Goal: Task Accomplishment & Management: Use online tool/utility

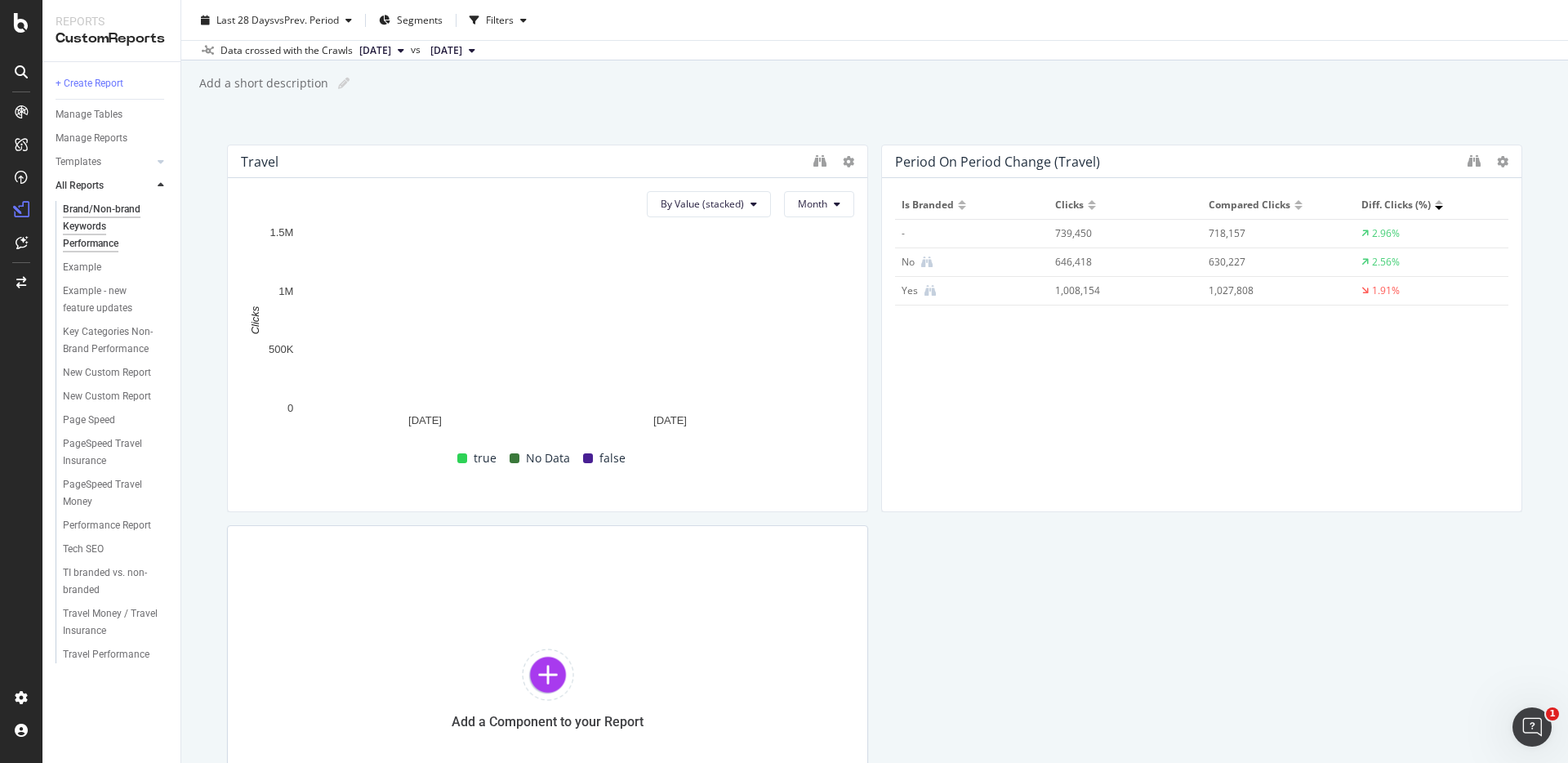
scroll to position [39, 0]
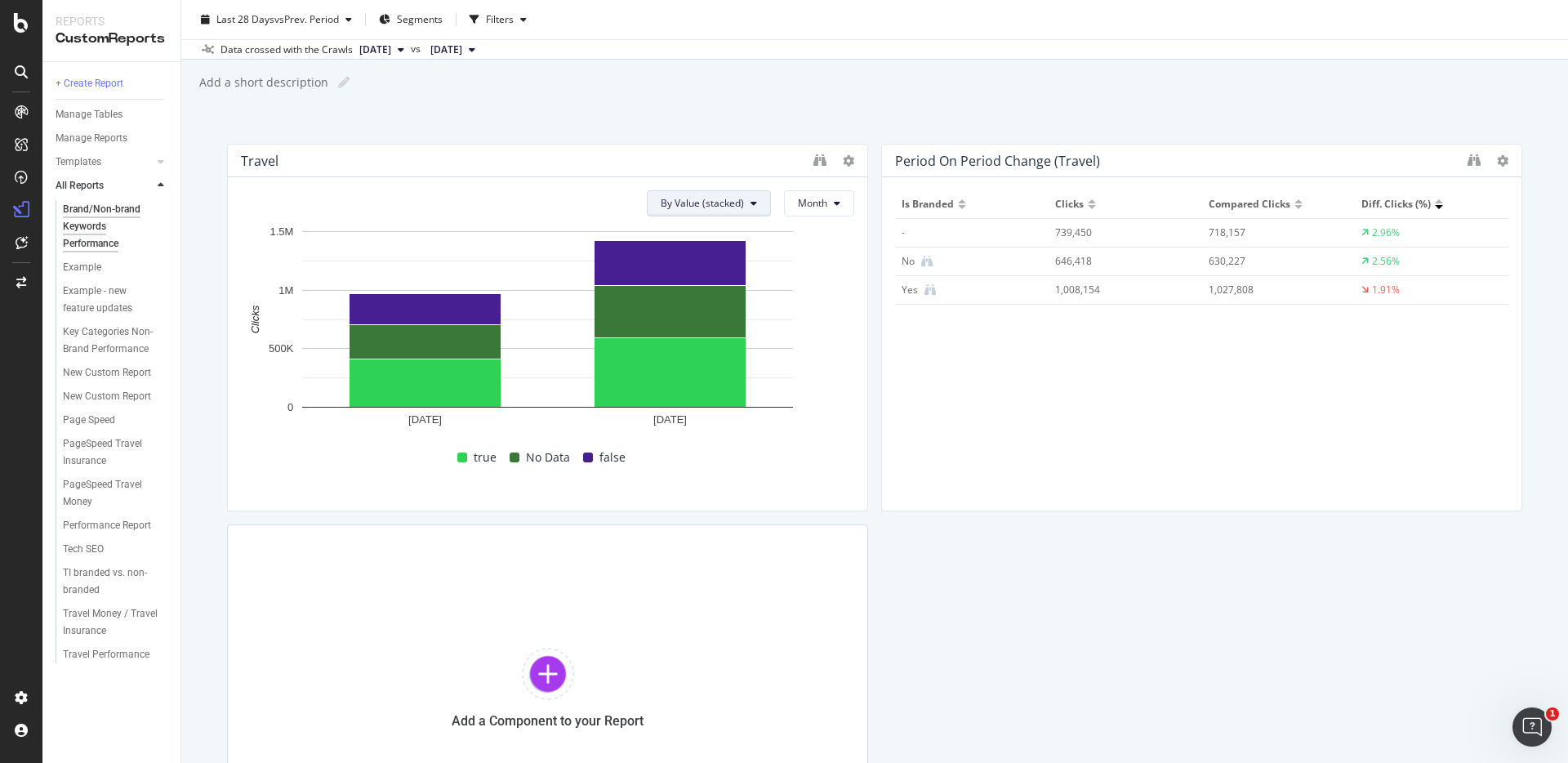
click at [721, 199] on span "By Value (stacked)" at bounding box center [702, 202] width 83 height 14
click at [848, 162] on icon at bounding box center [849, 161] width 12 height 12
click at [821, 164] on icon "binoculars" at bounding box center [820, 160] width 13 height 13
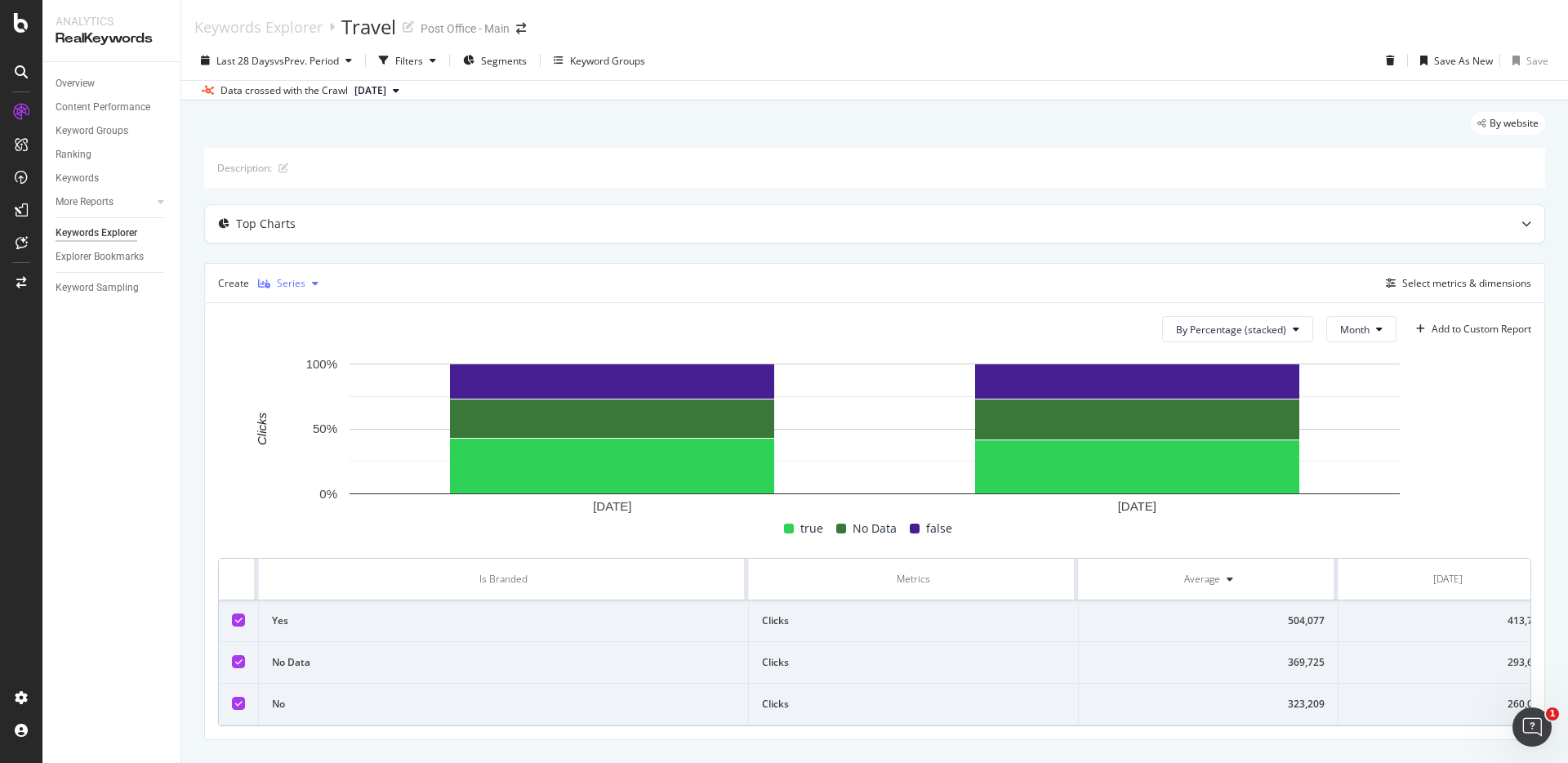
click at [303, 289] on div "Series" at bounding box center [291, 284] width 29 height 10
click at [289, 423] on div "Pie" at bounding box center [295, 419] width 75 height 21
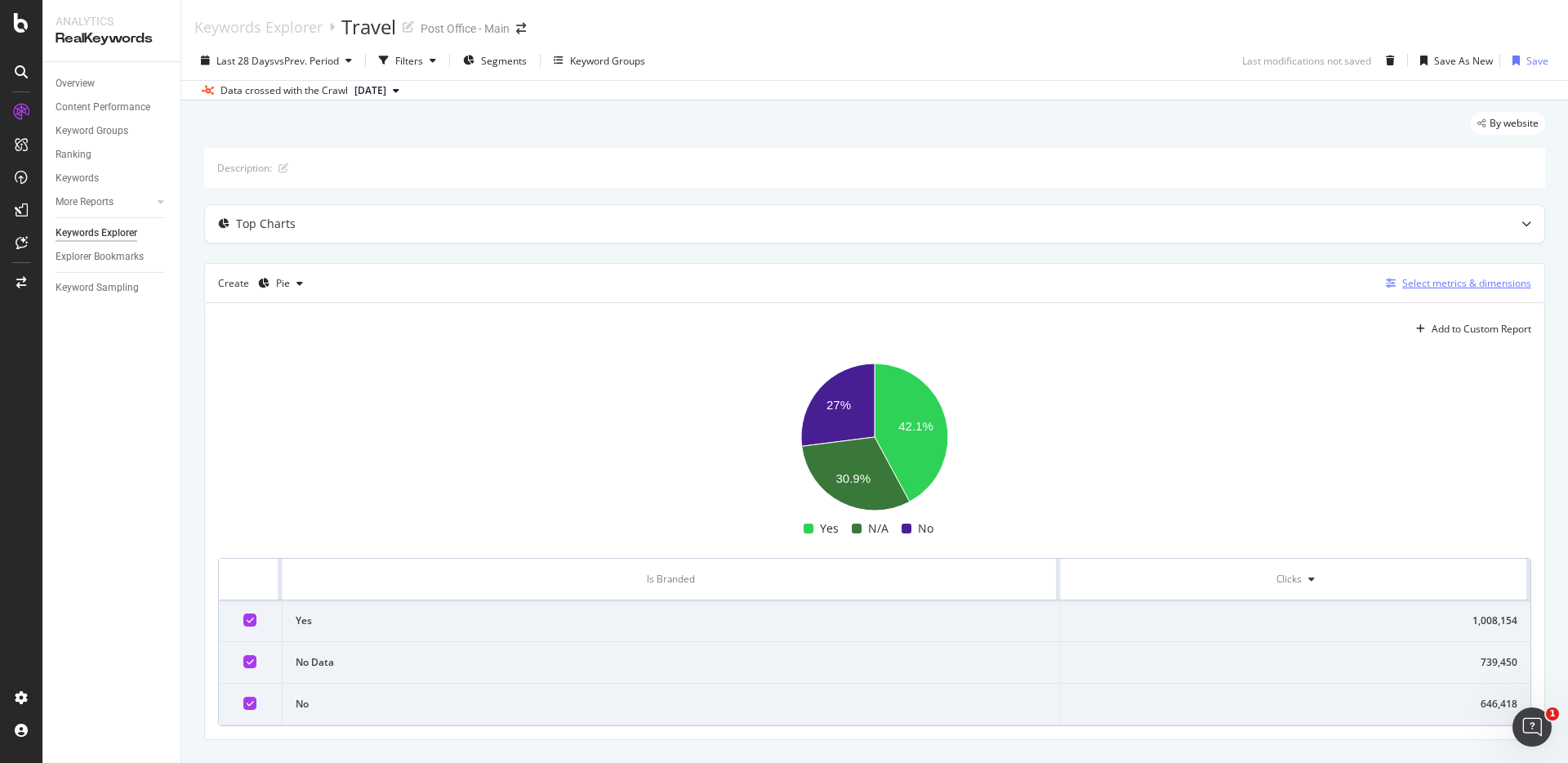
click at [1417, 284] on div "Select metrics & dimensions" at bounding box center [1467, 283] width 129 height 14
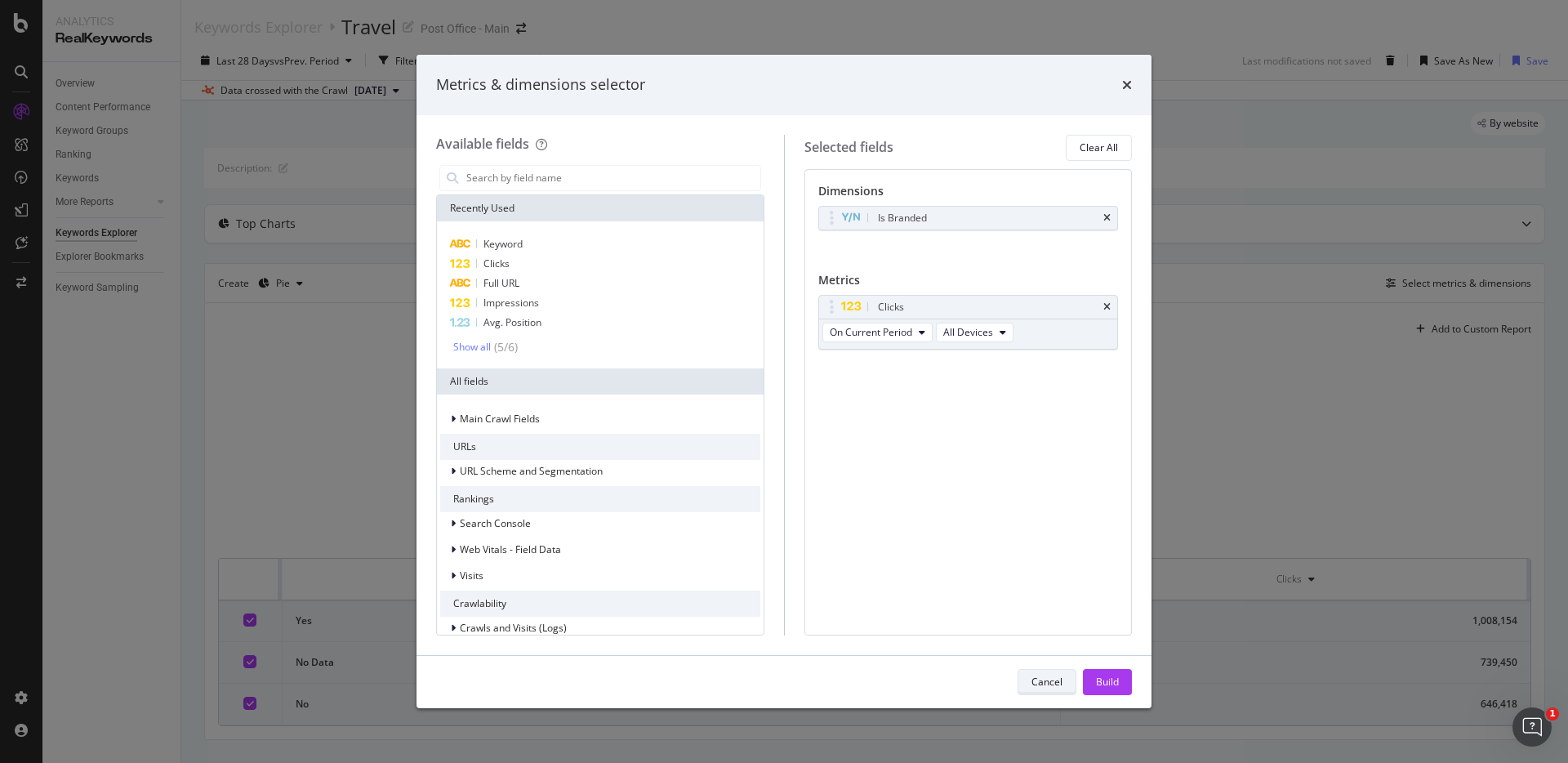
click at [1039, 682] on div "Cancel" at bounding box center [1048, 682] width 31 height 14
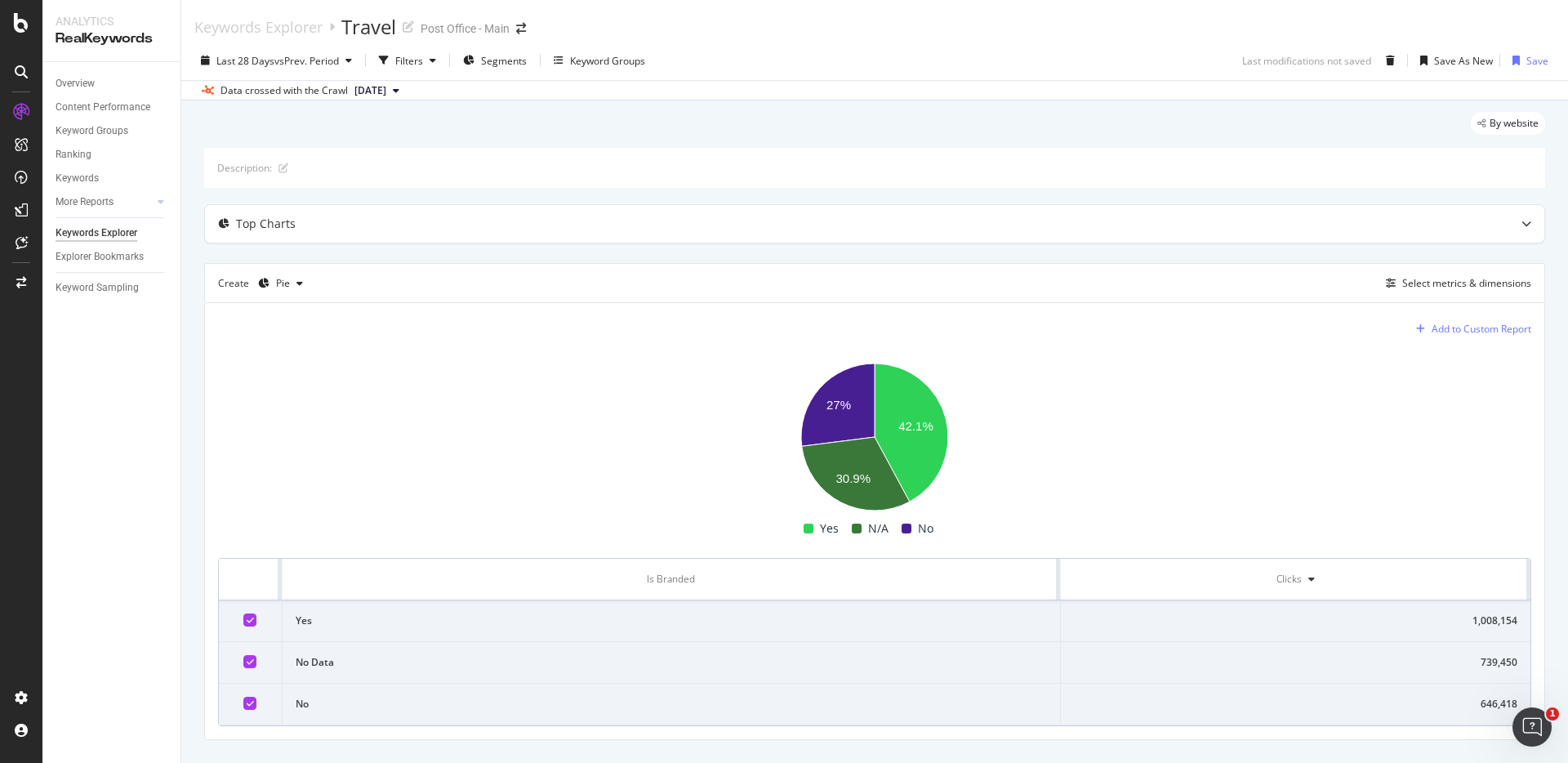
click at [1491, 331] on div "Add to Custom Report" at bounding box center [1481, 329] width 99 height 10
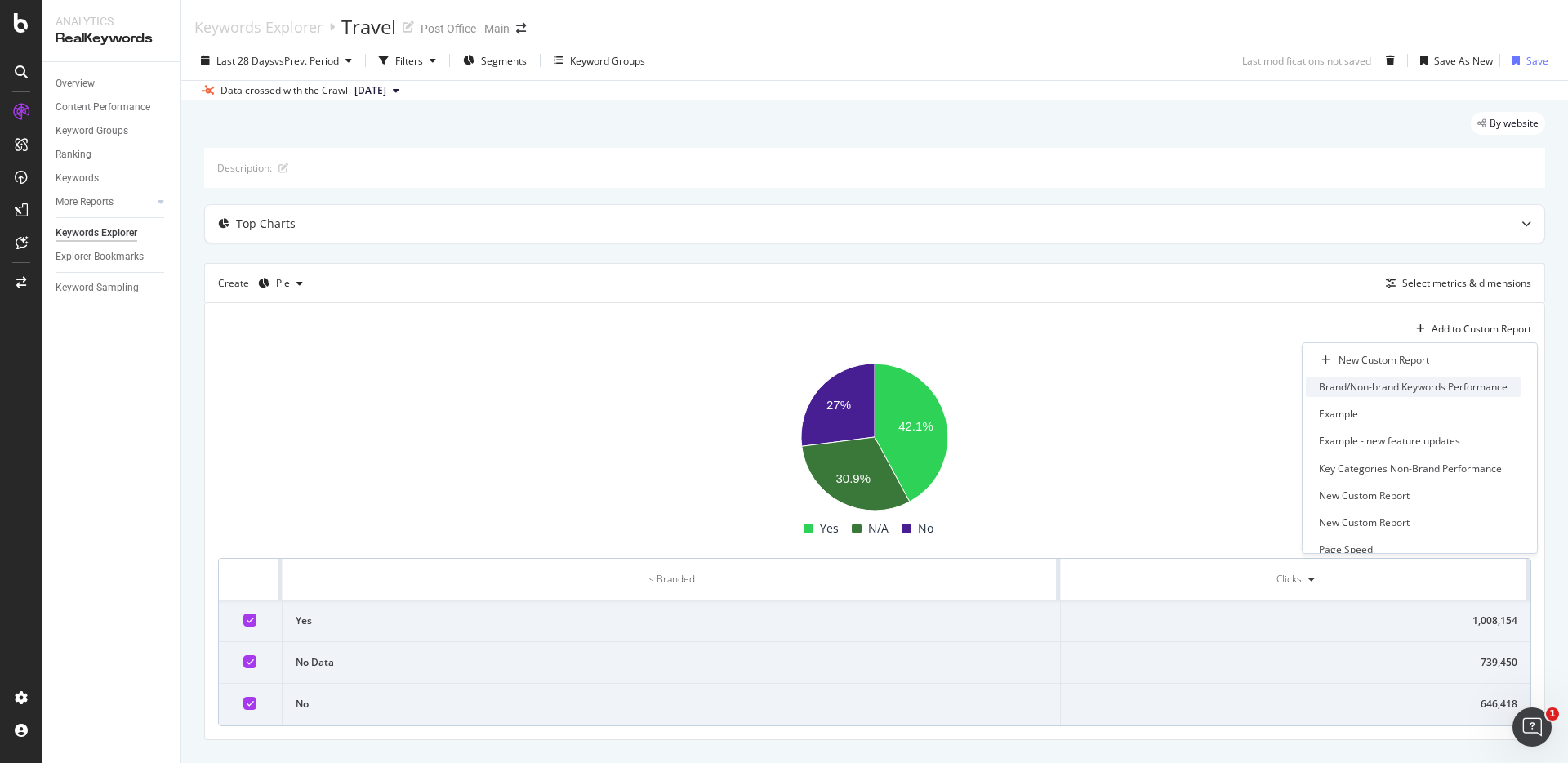
click at [1467, 386] on div "Brand/Non-brand Keywords Performance" at bounding box center [1413, 386] width 188 height 14
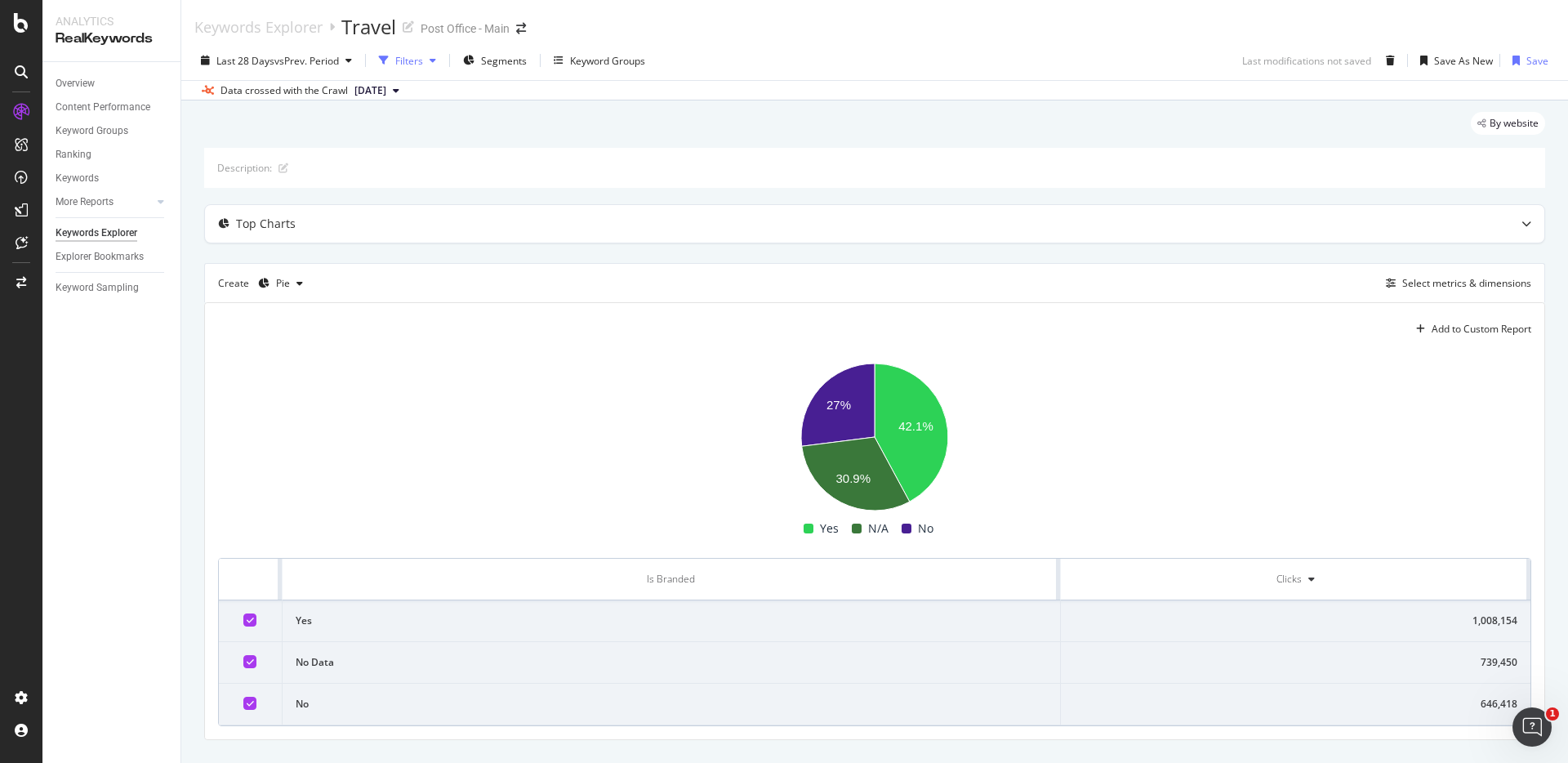
click at [421, 62] on div "Filters" at bounding box center [409, 61] width 28 height 14
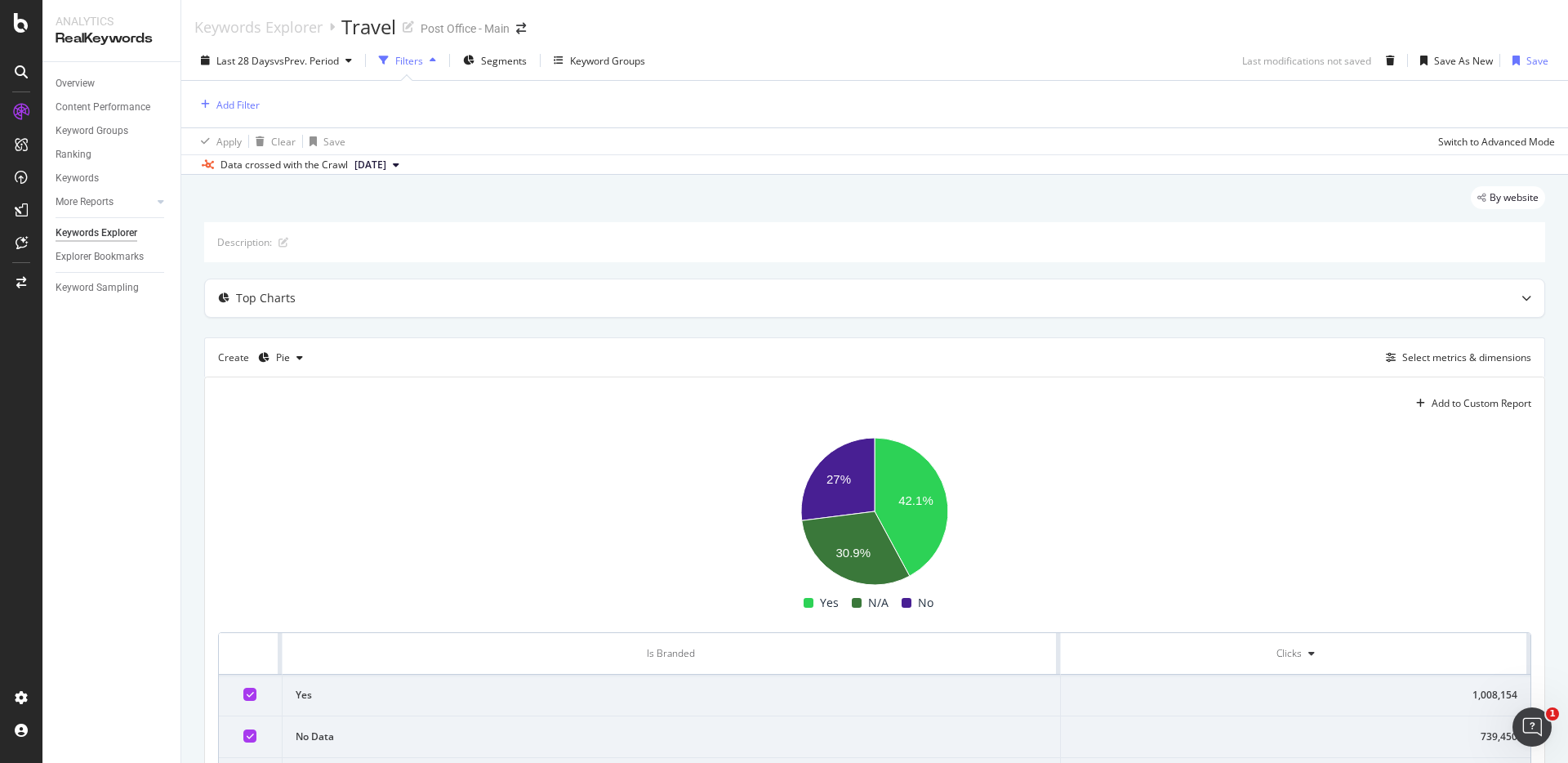
click at [421, 62] on div "Filters" at bounding box center [409, 61] width 28 height 14
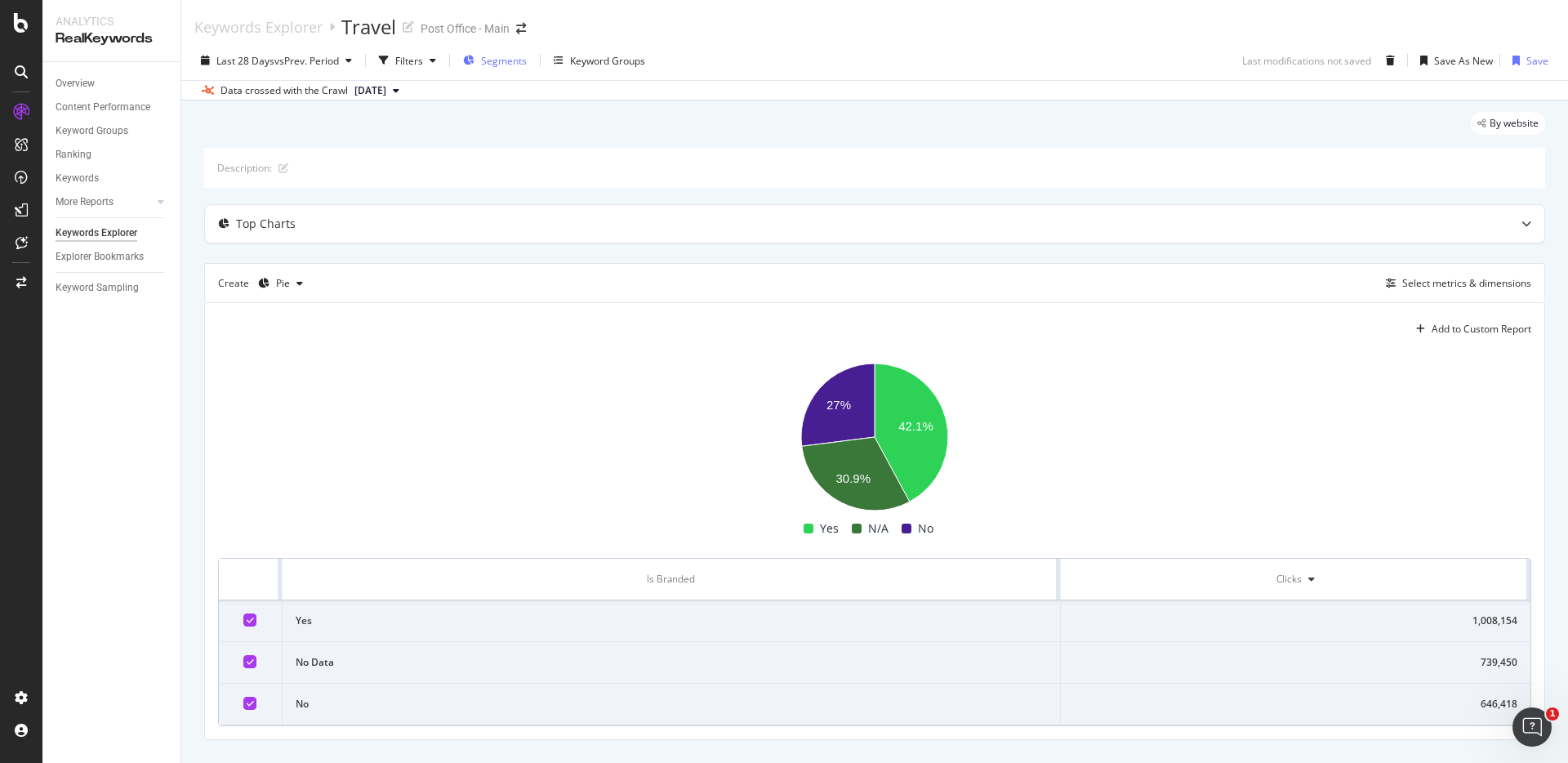
click at [493, 63] on span "Segments" at bounding box center [504, 61] width 46 height 14
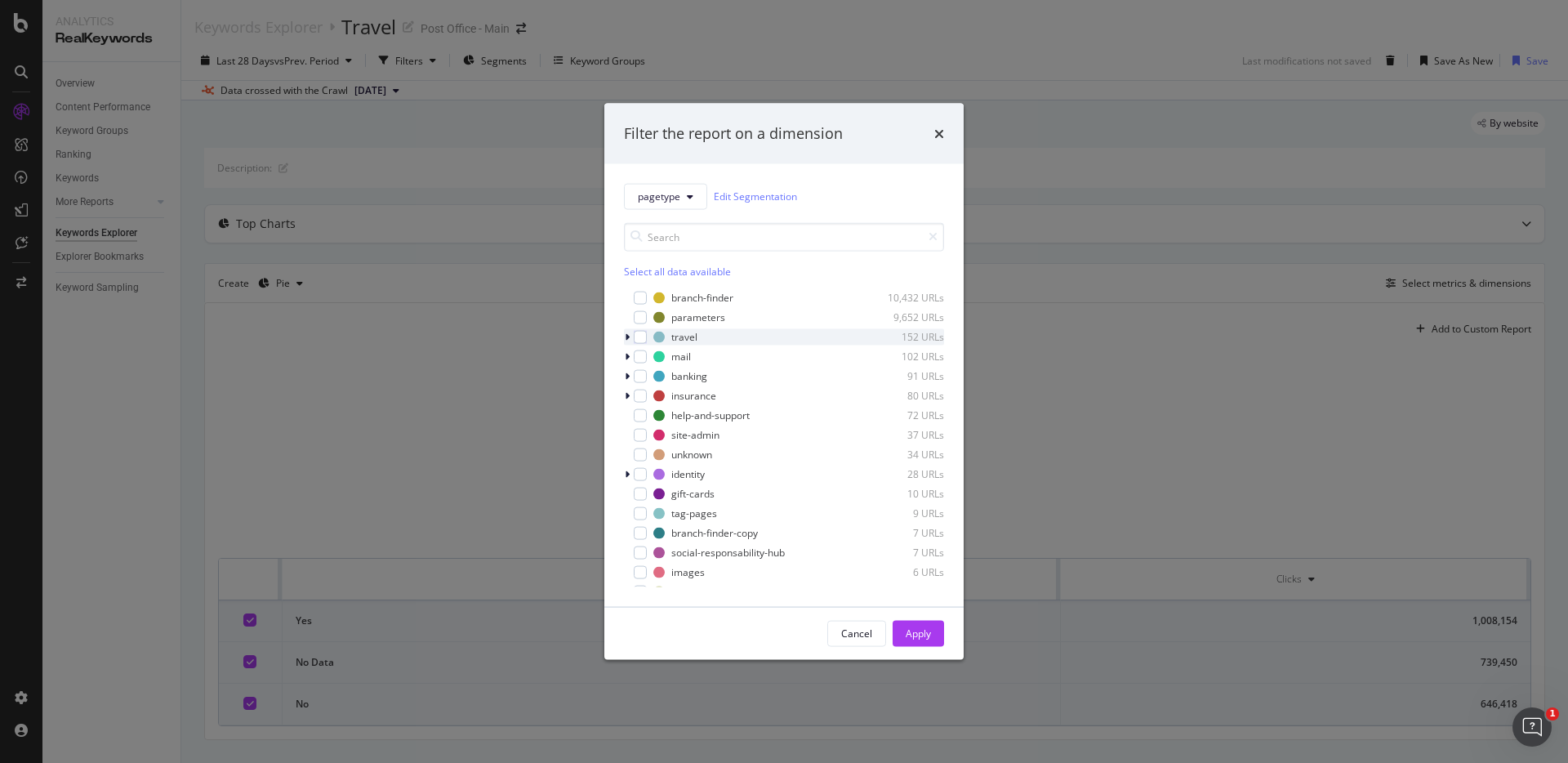
click at [626, 338] on icon "modal" at bounding box center [627, 336] width 5 height 10
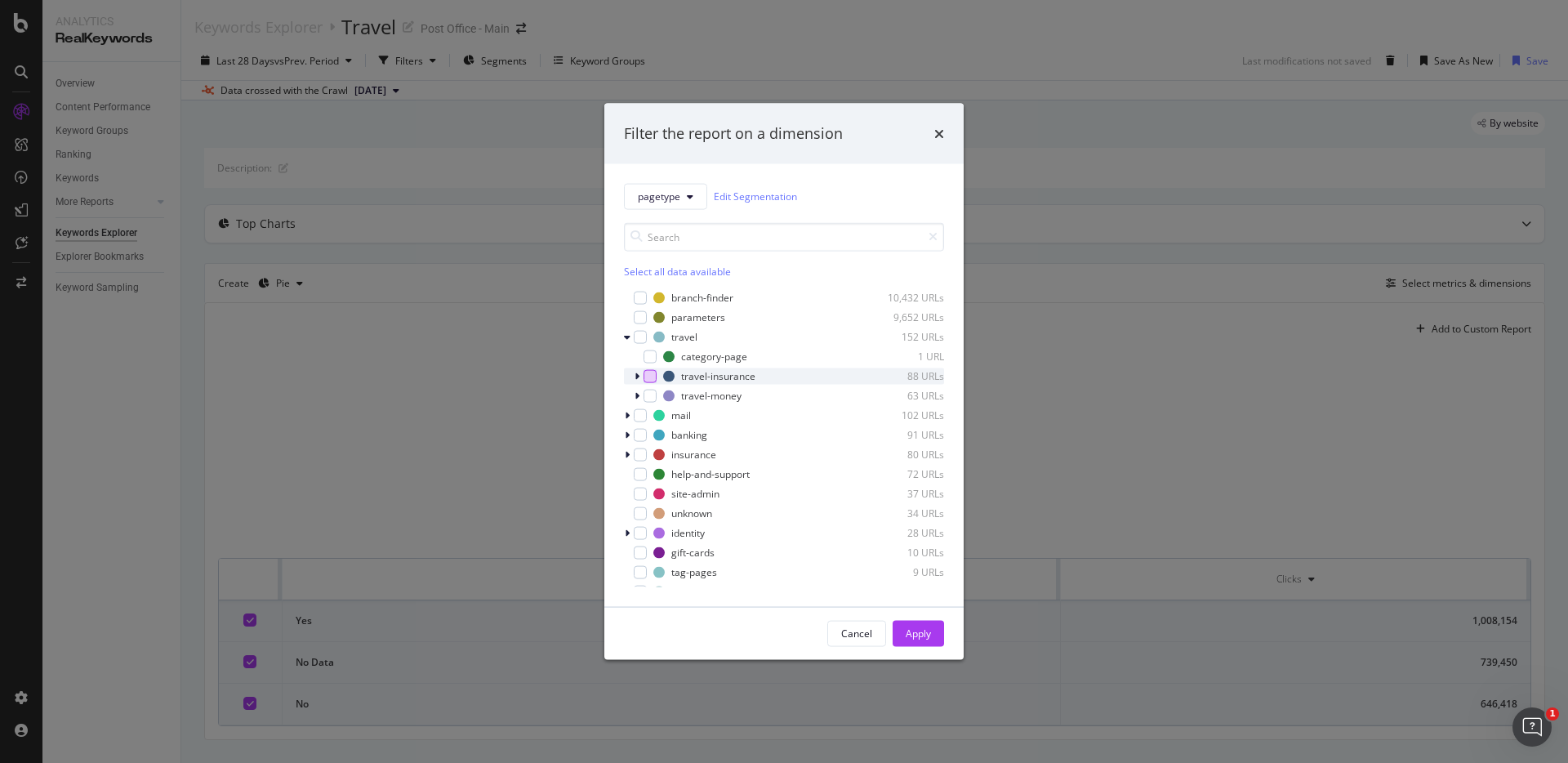
click at [648, 376] on div "modal" at bounding box center [650, 376] width 13 height 13
click at [927, 635] on div "Apply" at bounding box center [918, 633] width 25 height 14
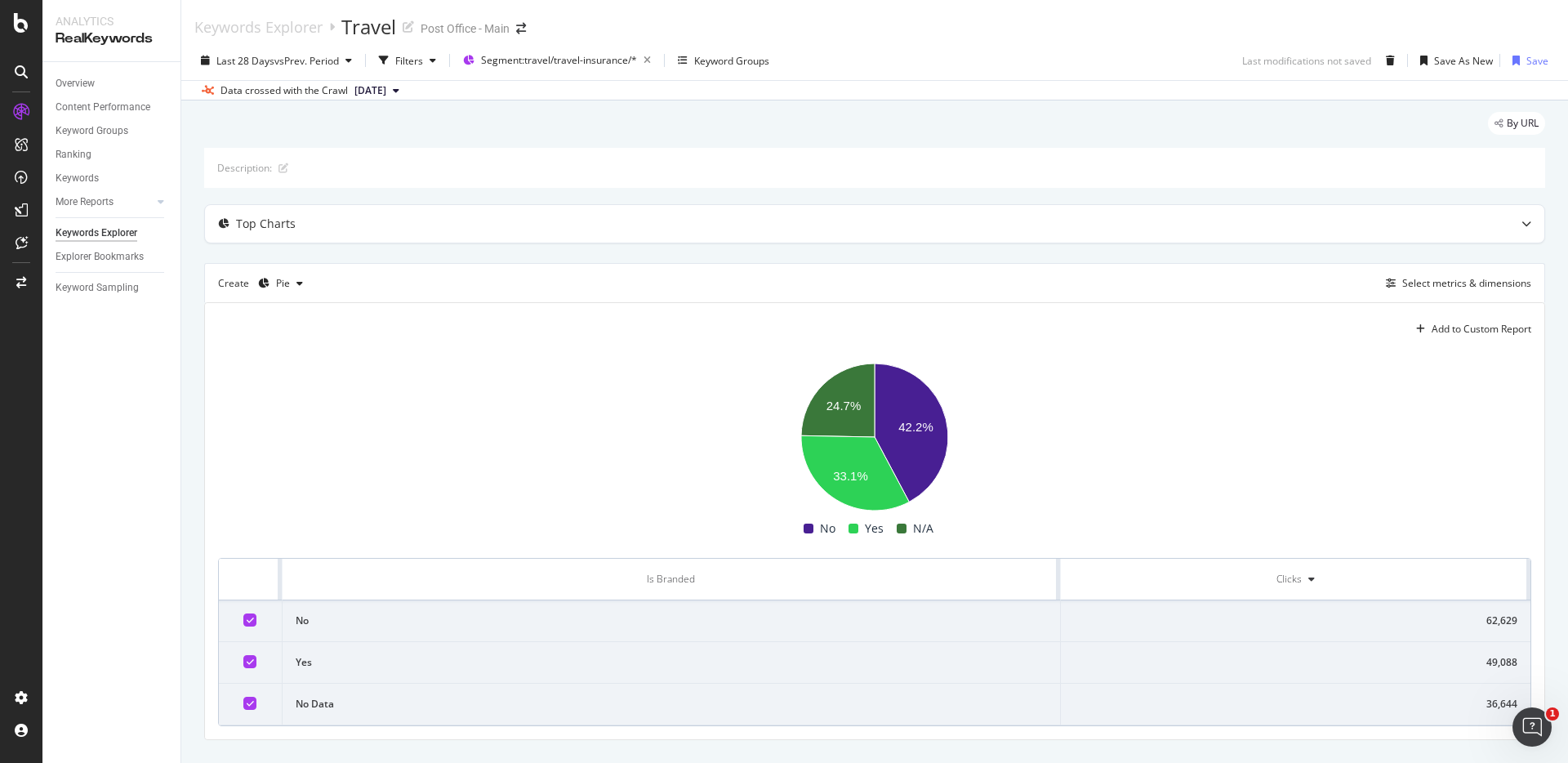
click at [557, 427] on rect "A chart." at bounding box center [874, 437] width 1313 height 164
click at [231, 288] on div "Create Pie" at bounding box center [263, 284] width 91 height 26
click at [918, 466] on icon "A chart." at bounding box center [911, 432] width 73 height 138
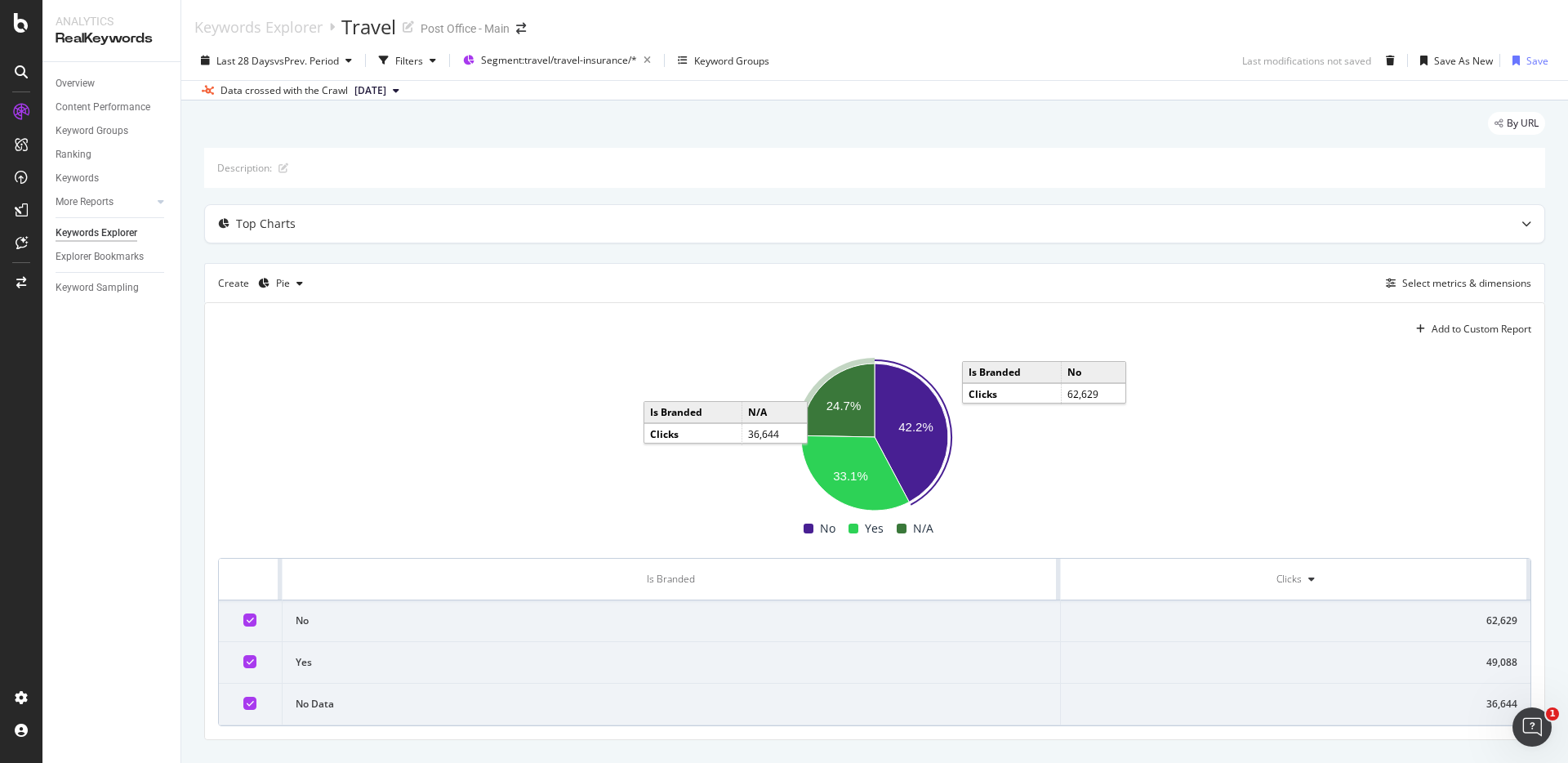
click at [853, 425] on icon "A chart." at bounding box center [838, 400] width 73 height 73
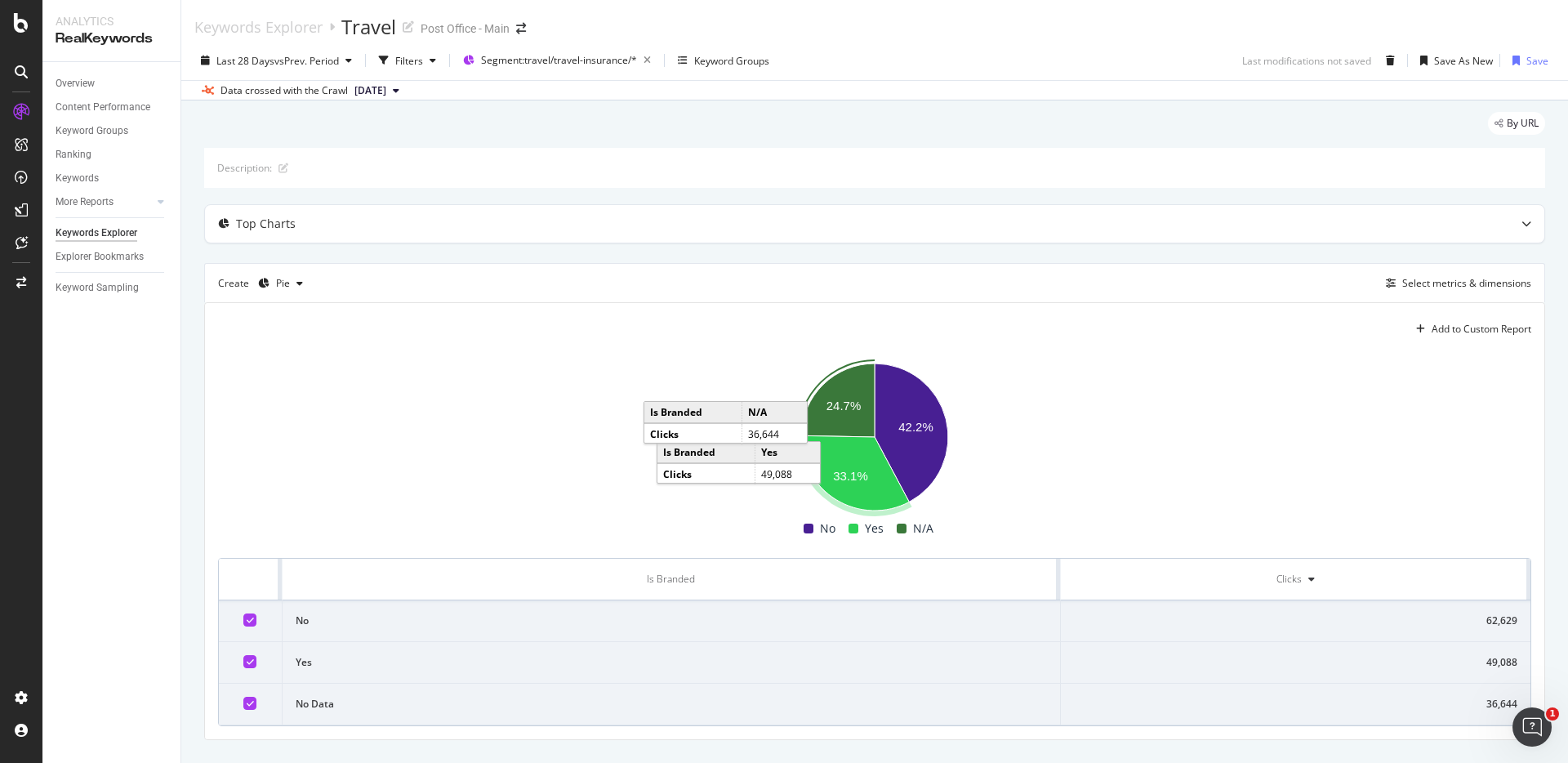
click at [861, 455] on icon "A chart." at bounding box center [855, 473] width 108 height 75
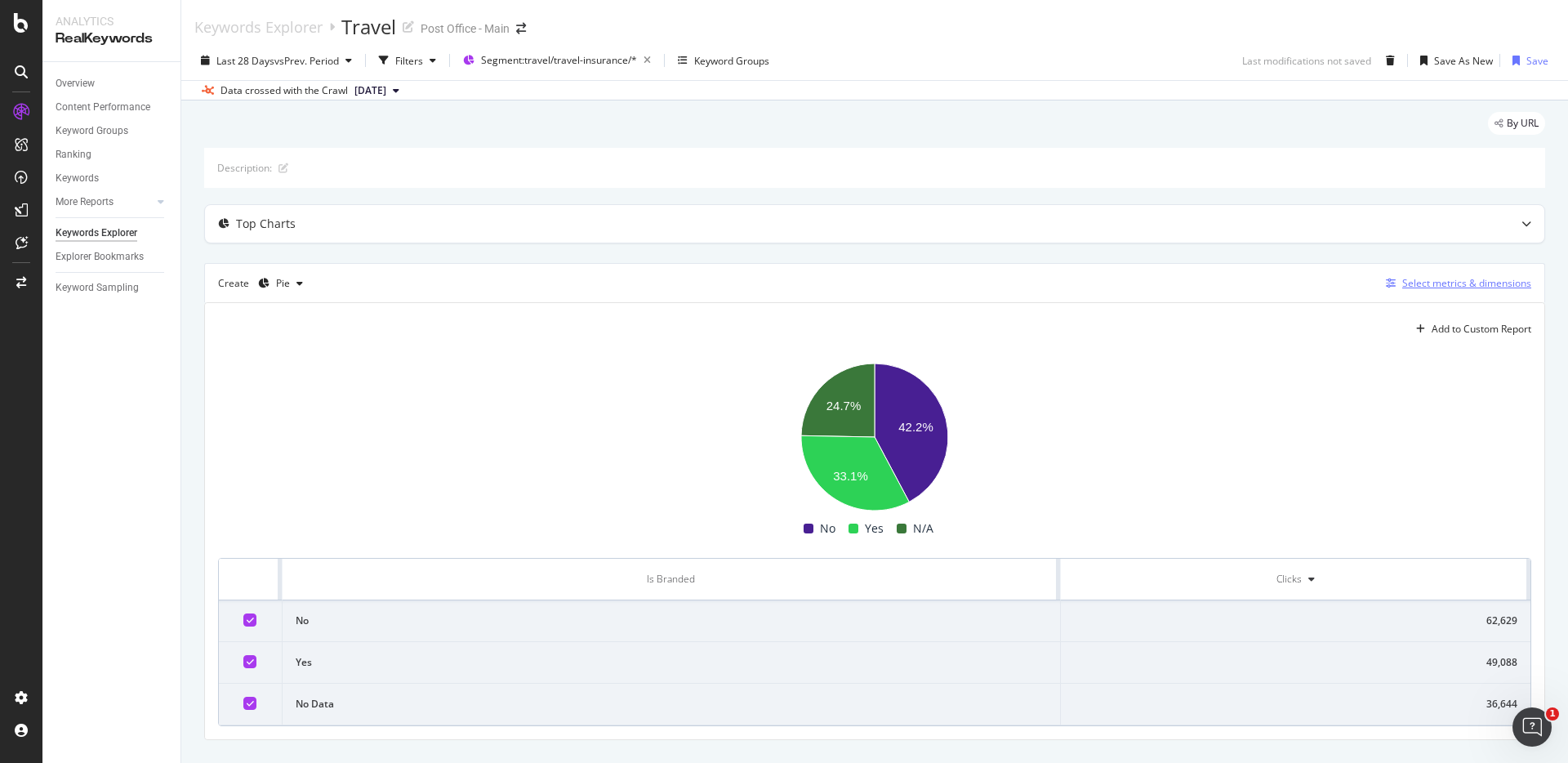
click at [1449, 280] on div "Select metrics & dimensions" at bounding box center [1467, 283] width 129 height 14
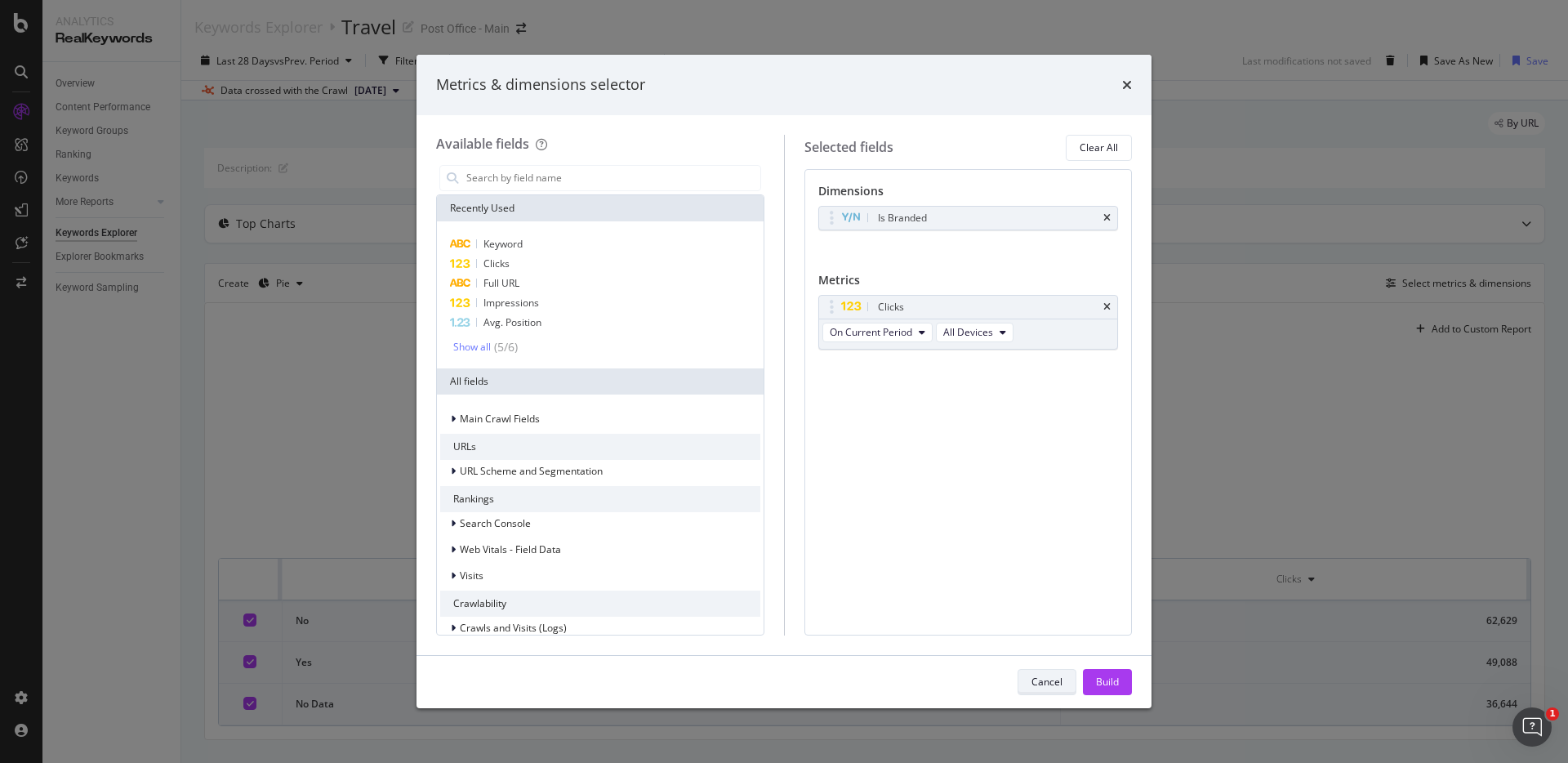
click at [1048, 671] on div "Cancel" at bounding box center [1048, 682] width 31 height 23
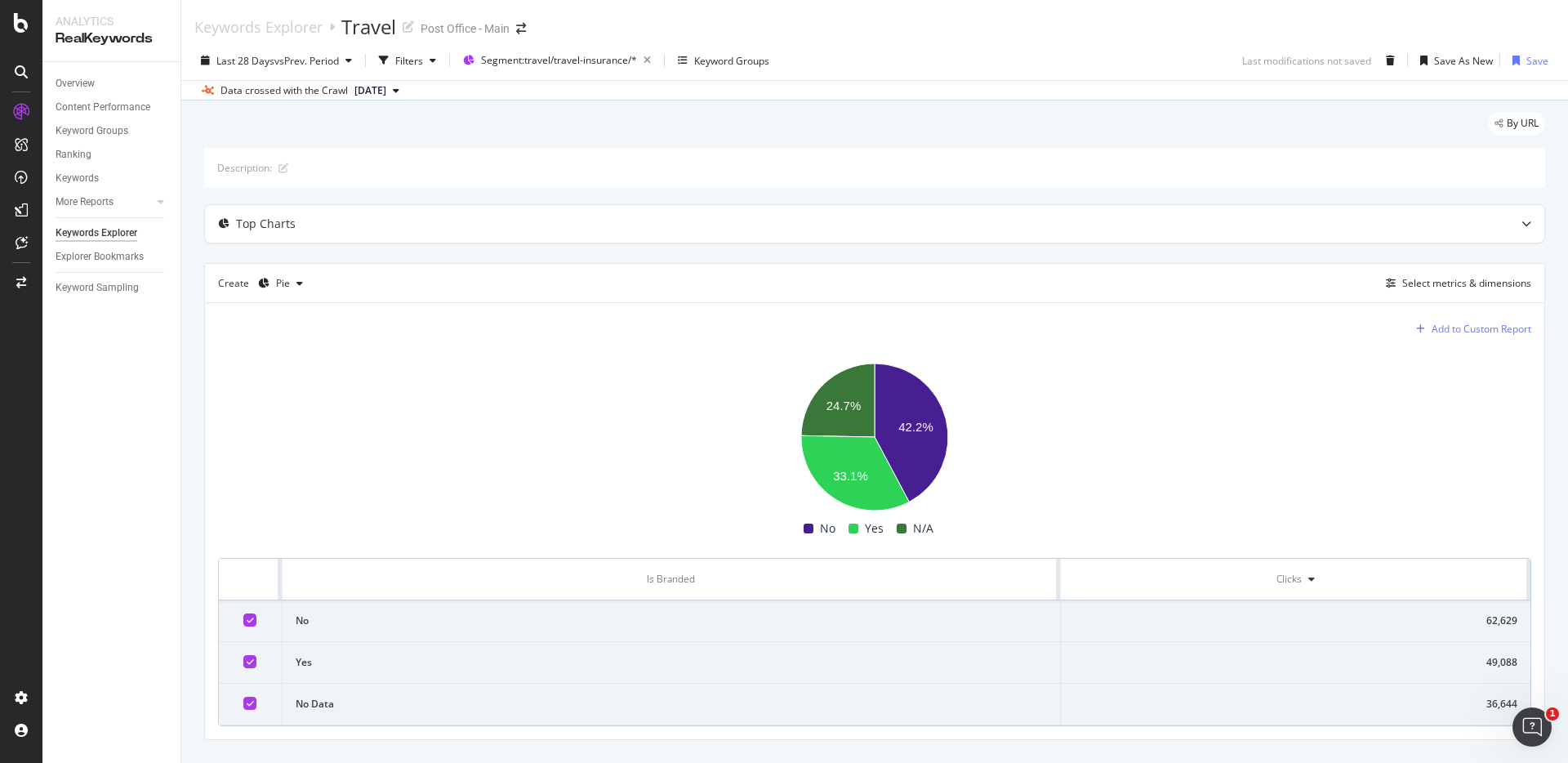
click at [1467, 326] on div "Add to Custom Report" at bounding box center [1481, 329] width 99 height 10
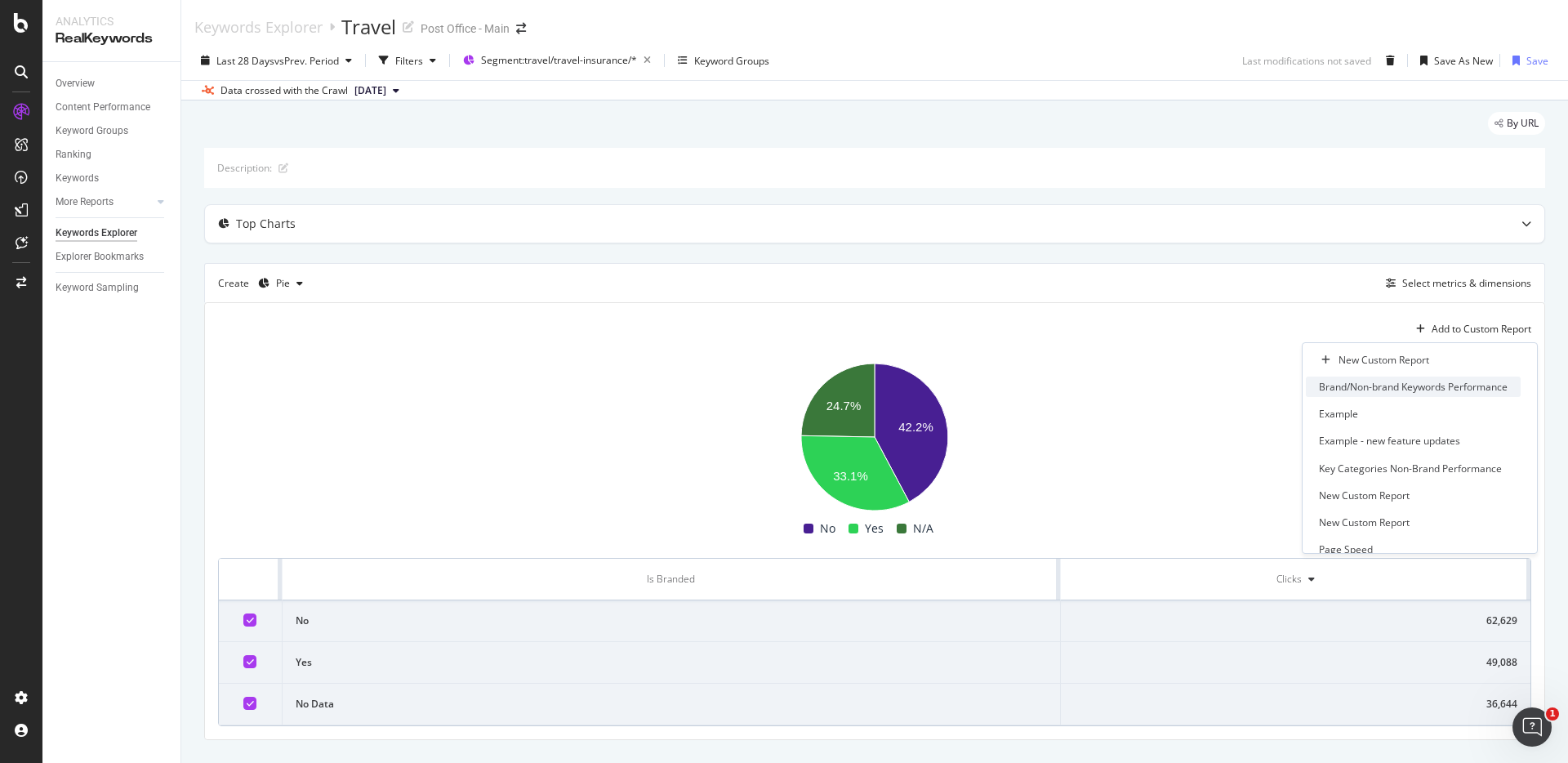
click at [1433, 390] on div "Brand/Non-brand Keywords Performance" at bounding box center [1413, 386] width 188 height 14
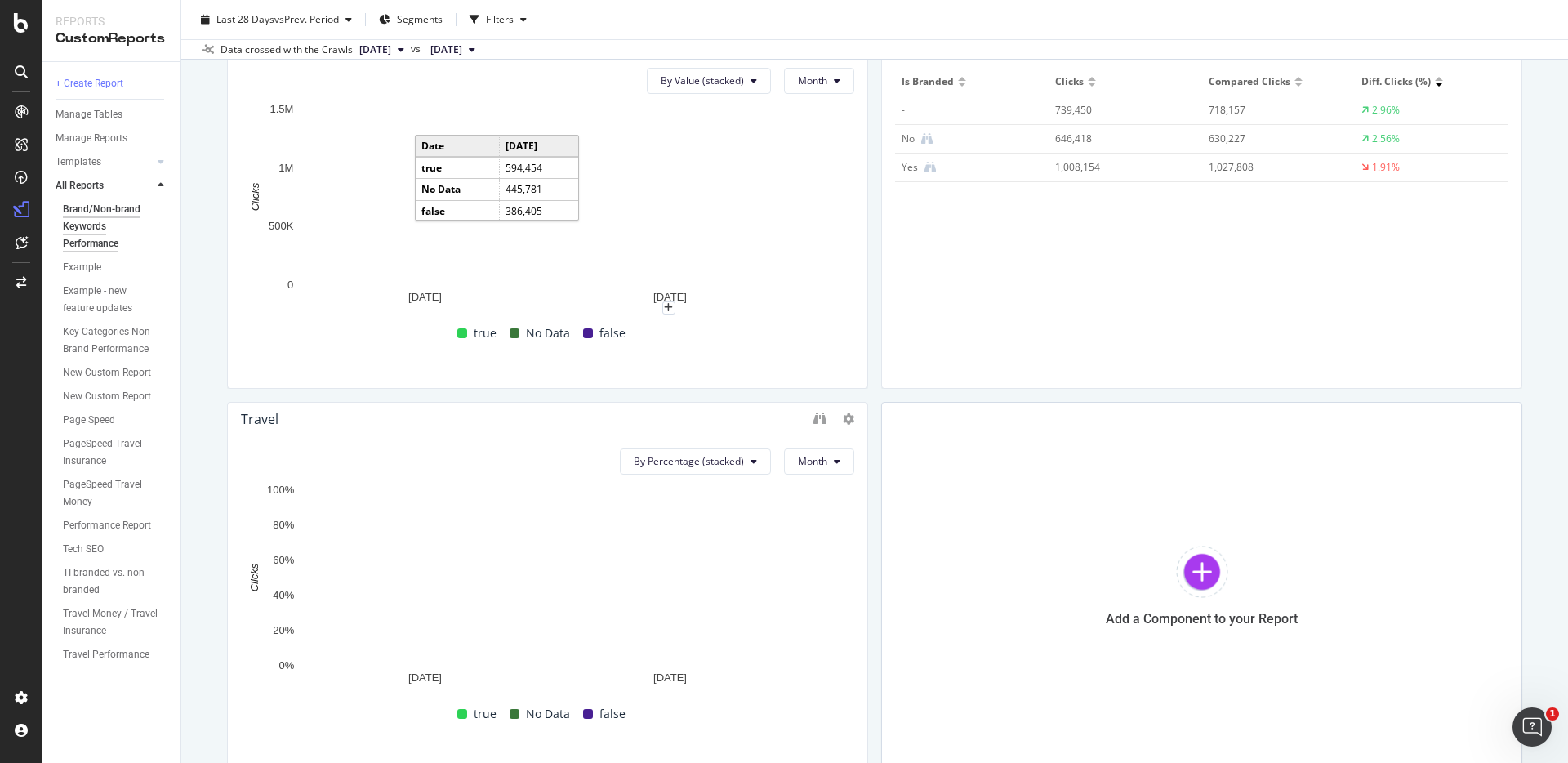
scroll to position [161, 0]
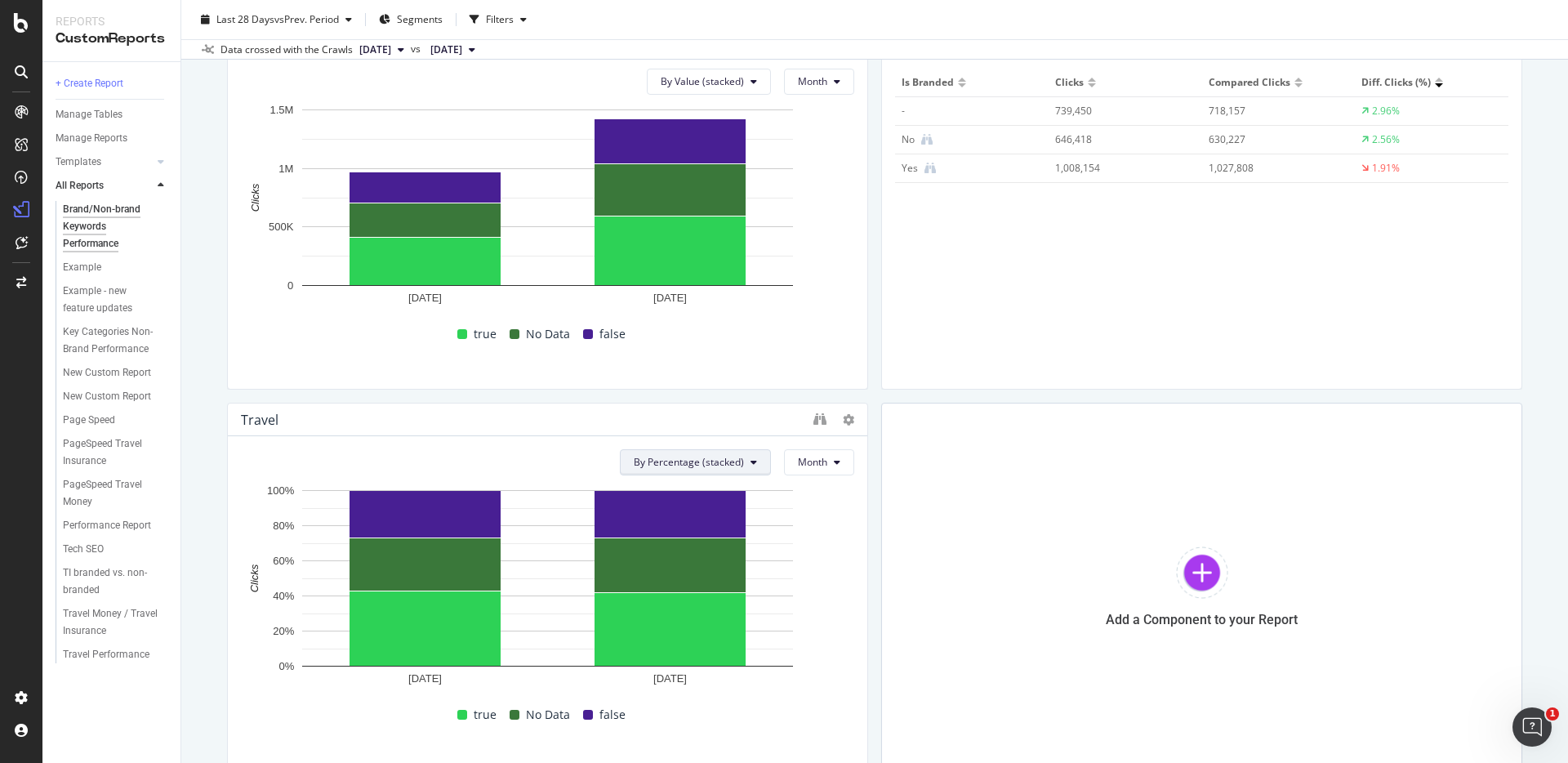
click at [655, 460] on span "By Percentage (stacked)" at bounding box center [689, 461] width 110 height 14
click at [849, 421] on icon at bounding box center [849, 420] width 12 height 12
click at [869, 447] on icon at bounding box center [867, 445] width 9 height 10
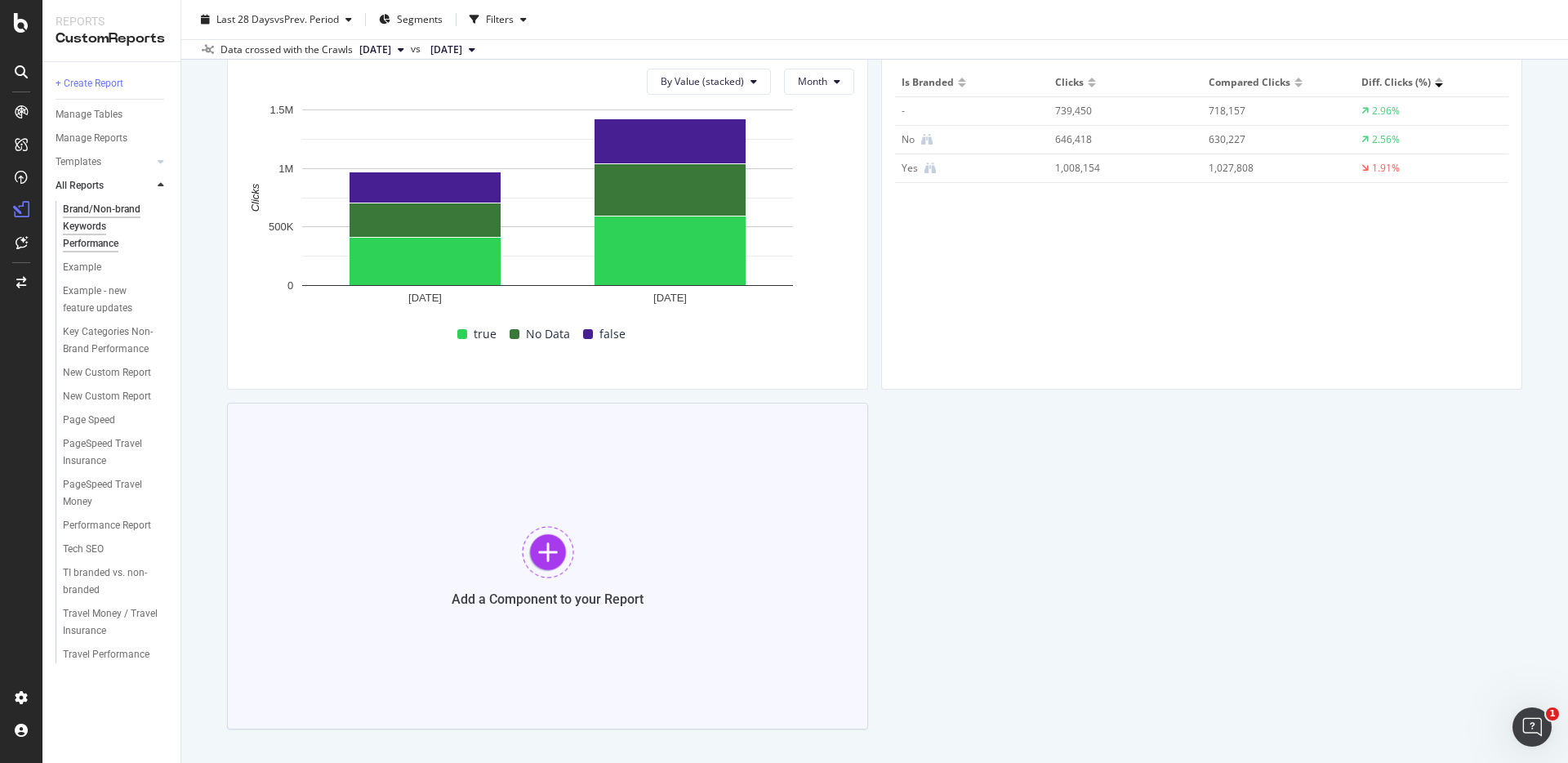
click at [558, 555] on div at bounding box center [548, 553] width 53 height 53
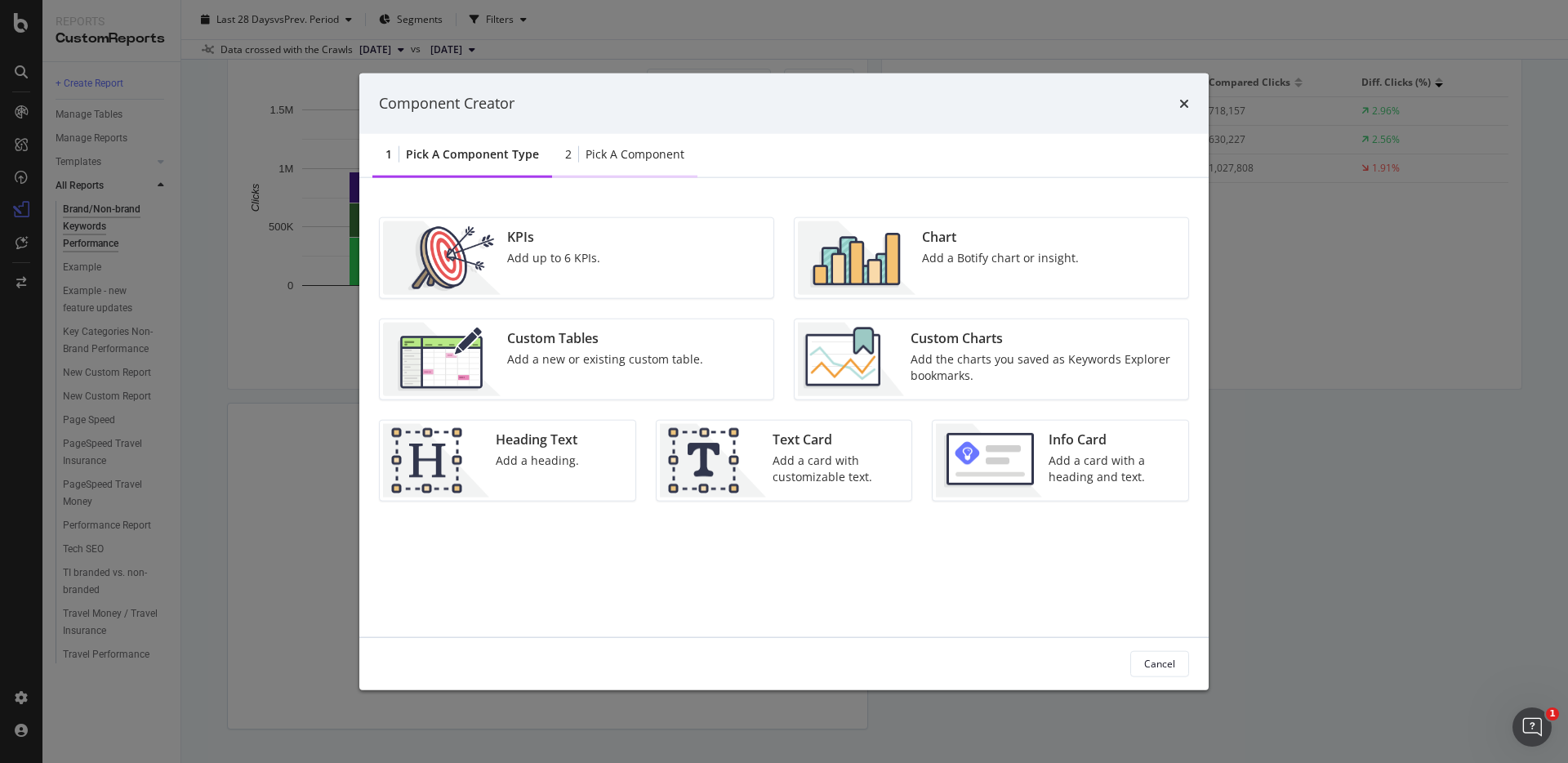
click at [625, 162] on div "2 Pick a Component" at bounding box center [625, 155] width 146 height 45
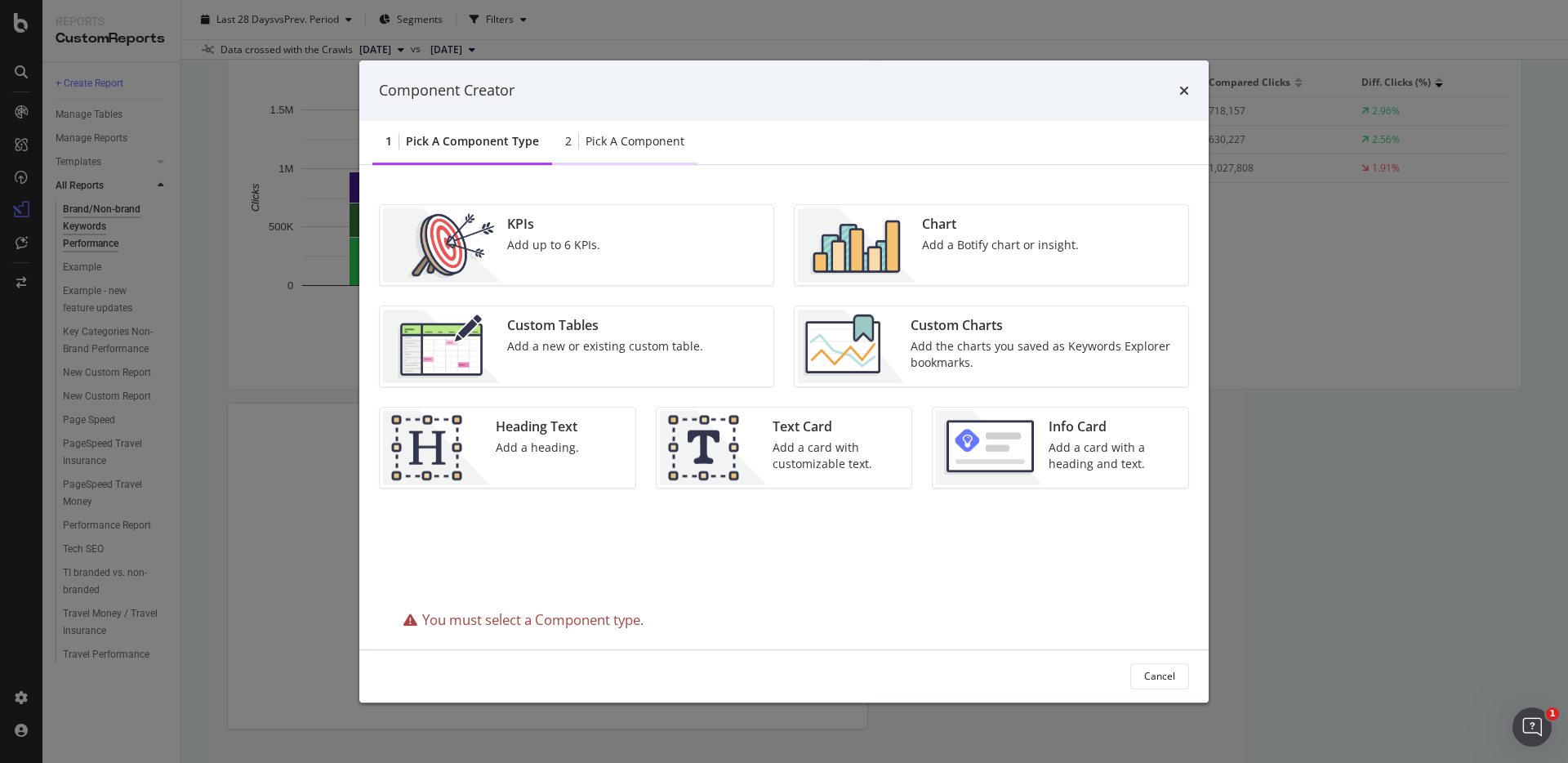
click at [617, 140] on div "Pick a Component" at bounding box center [635, 141] width 99 height 16
click at [459, 150] on div "1 Pick a Component type" at bounding box center [462, 142] width 180 height 45
click at [948, 358] on div "Add the charts you saved as Keywords Explorer bookmarks." at bounding box center [1045, 354] width 268 height 33
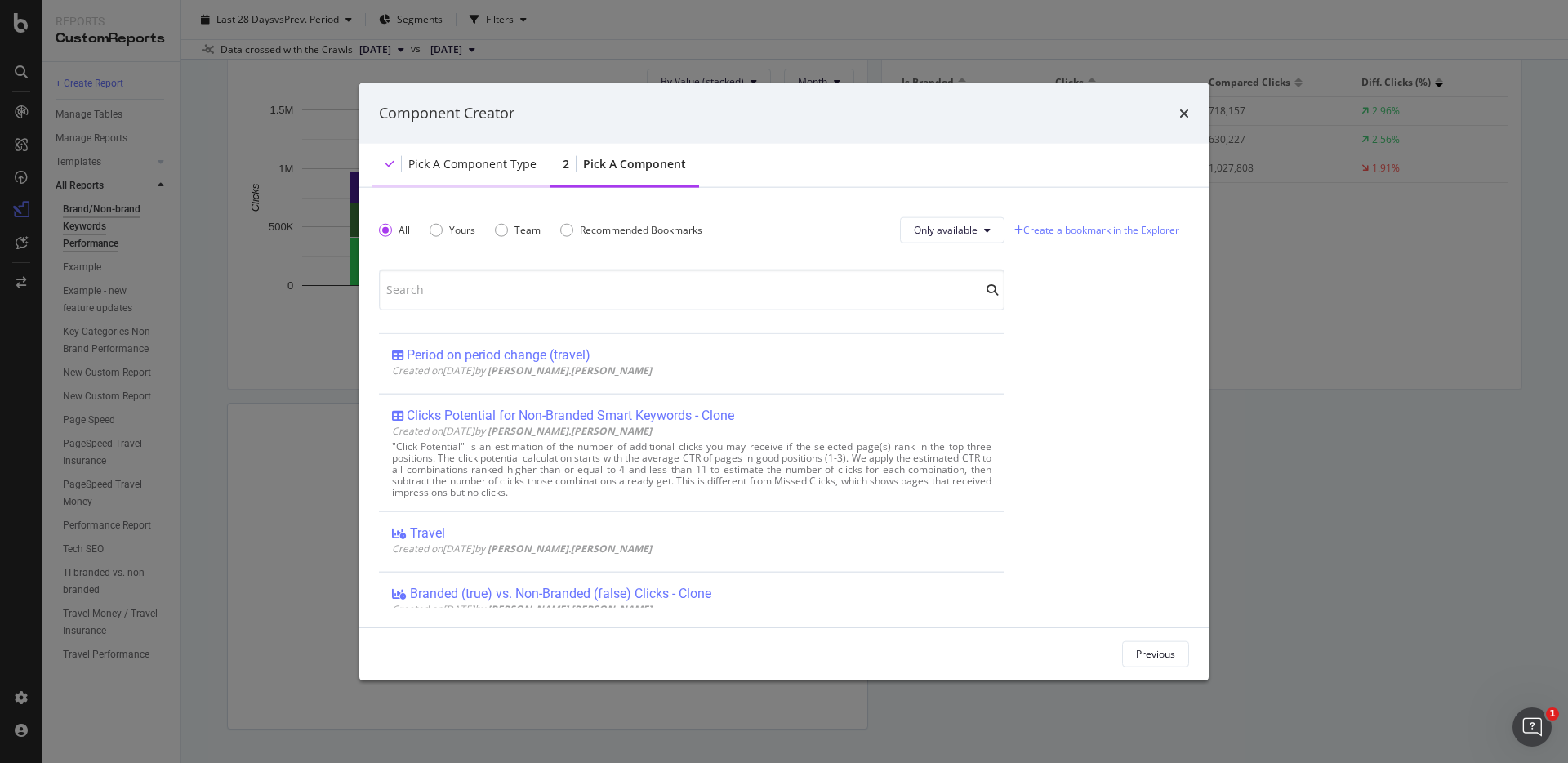
click at [478, 164] on div "Pick a Component type" at bounding box center [473, 164] width 128 height 16
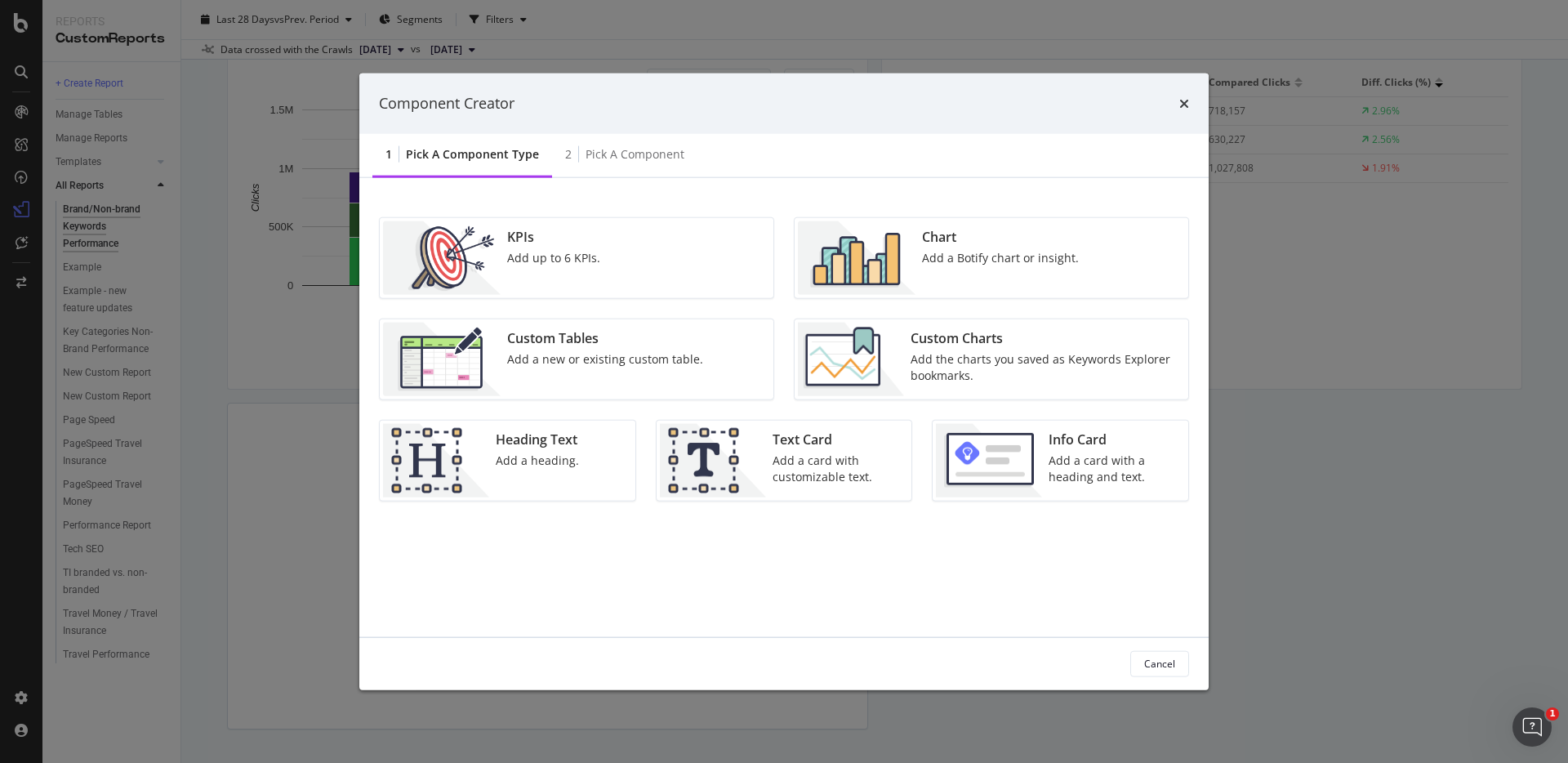
click at [885, 258] on img "modal" at bounding box center [857, 257] width 118 height 73
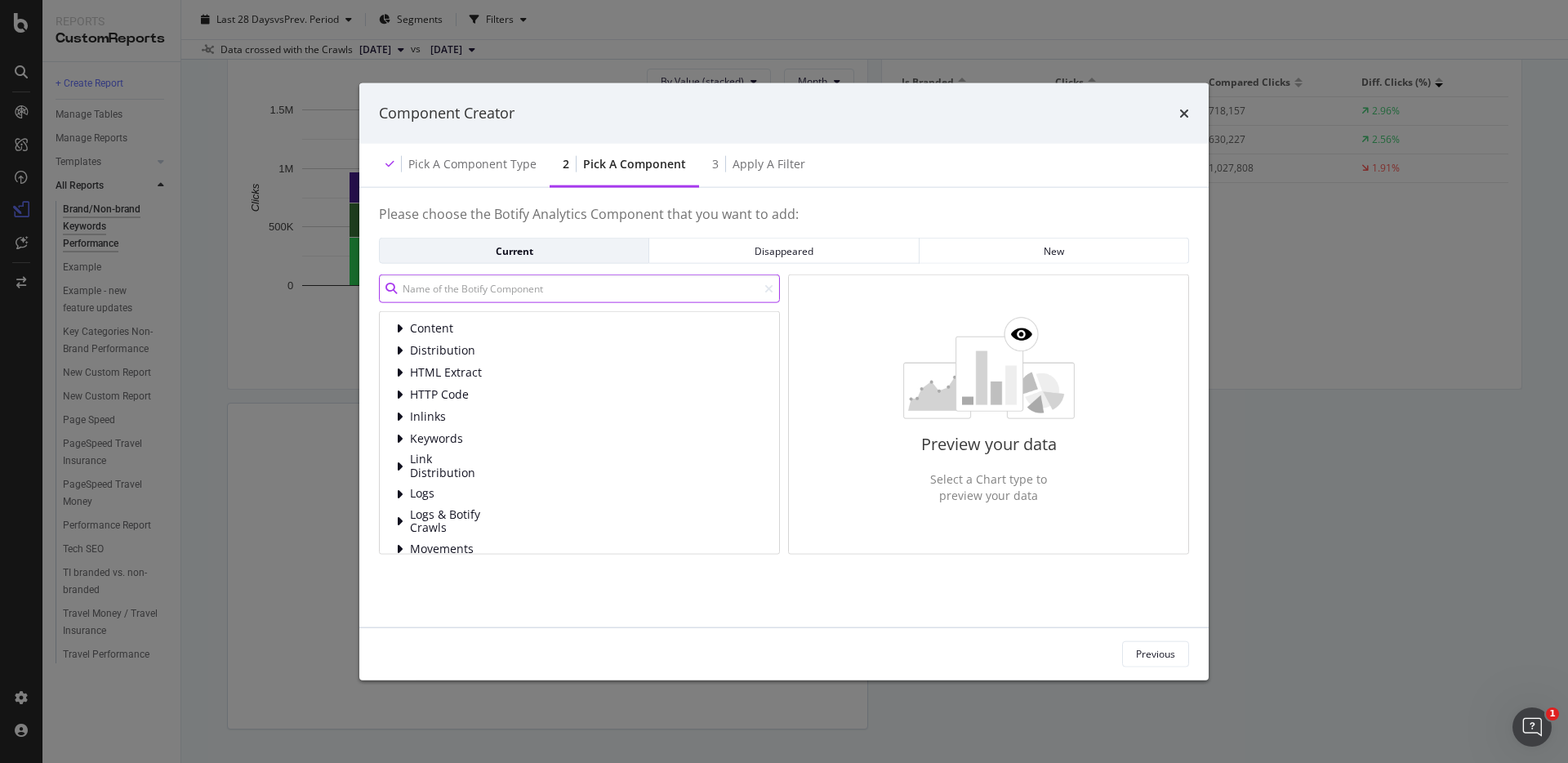
click at [483, 291] on input "modal" at bounding box center [580, 289] width 401 height 29
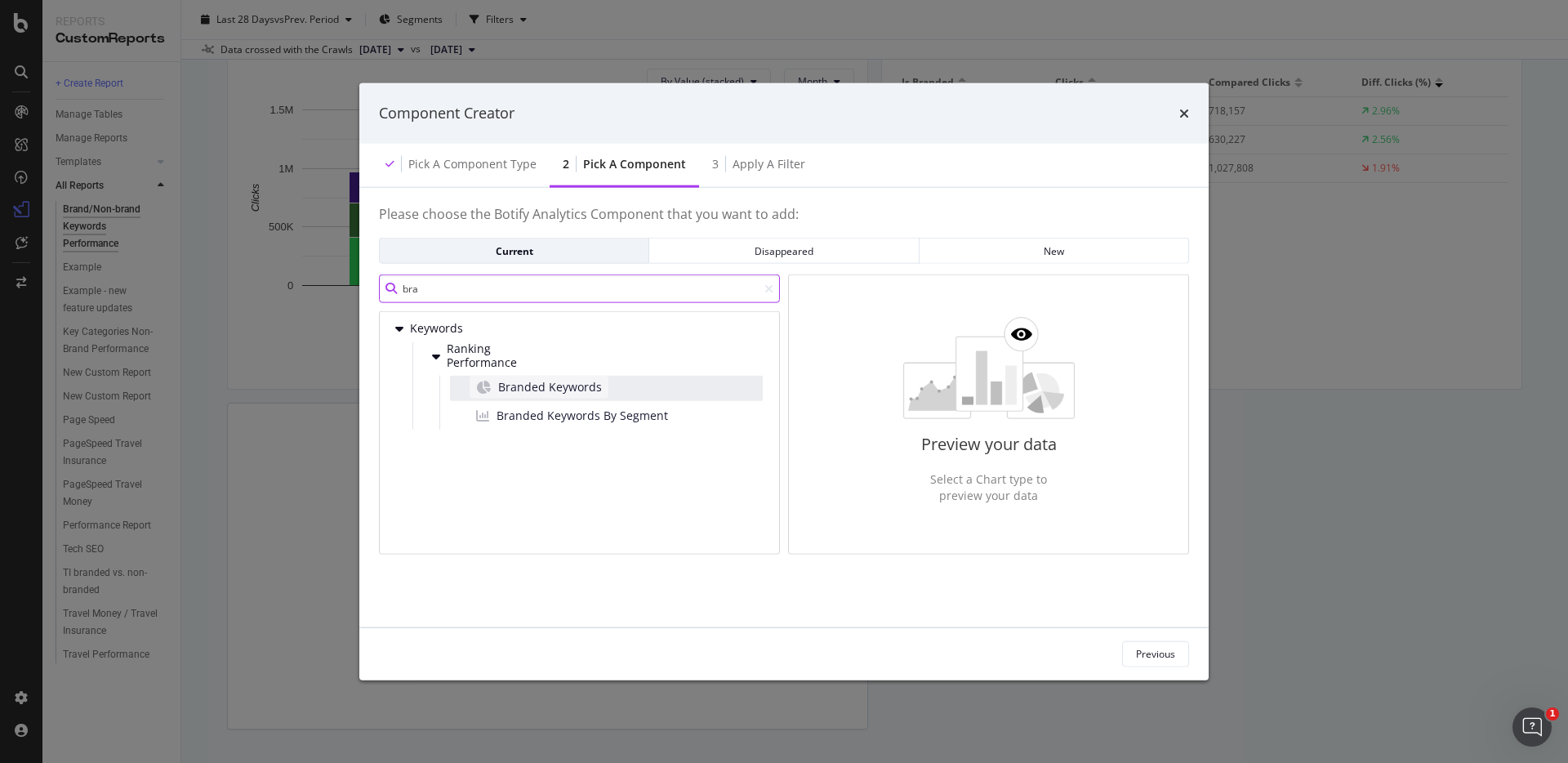
type input "bra"
click at [534, 387] on span "Branded Keywords" at bounding box center [550, 386] width 104 height 16
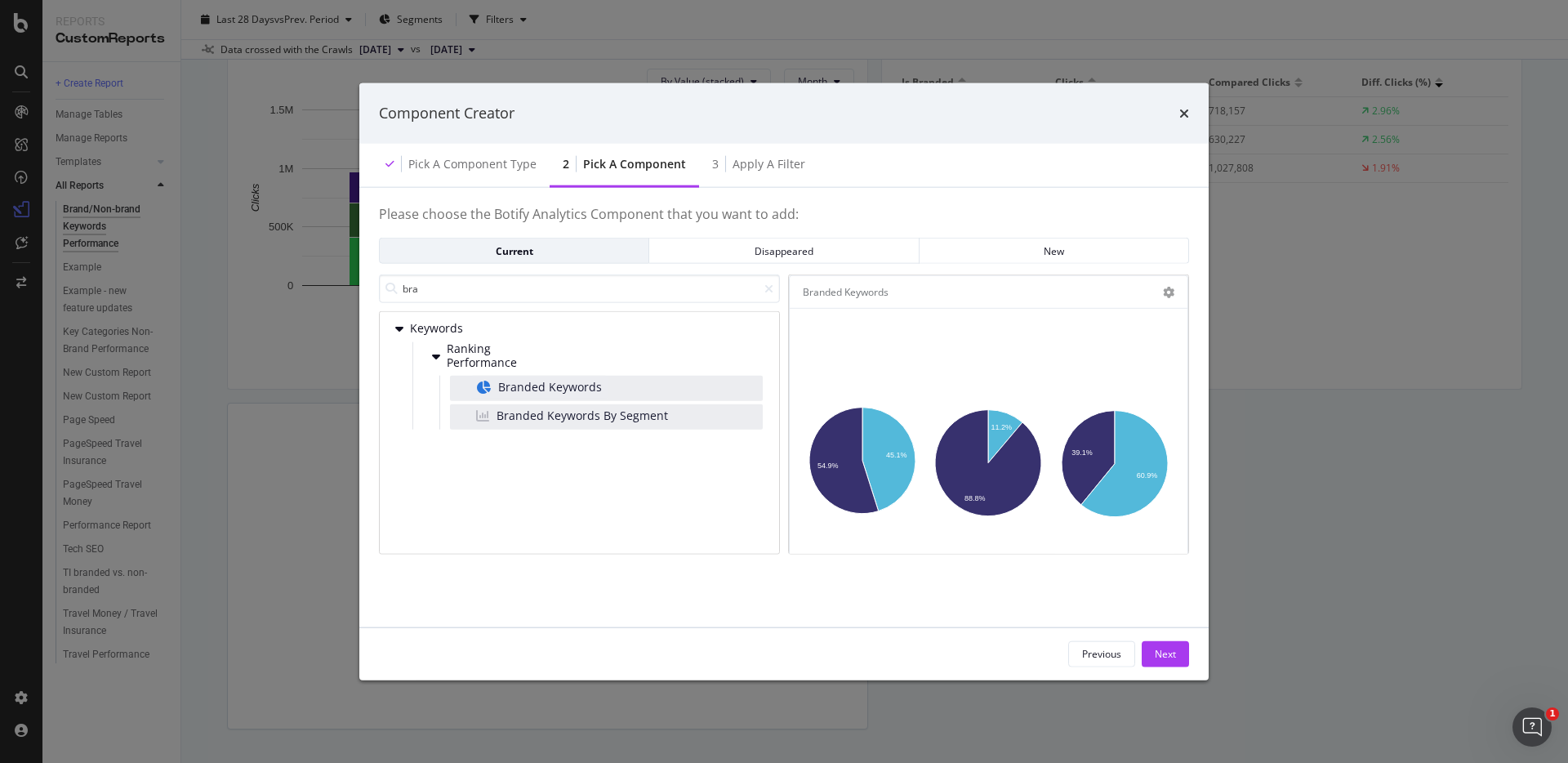
click at [689, 411] on div "Branded Keywords By Segment" at bounding box center [606, 416] width 312 height 25
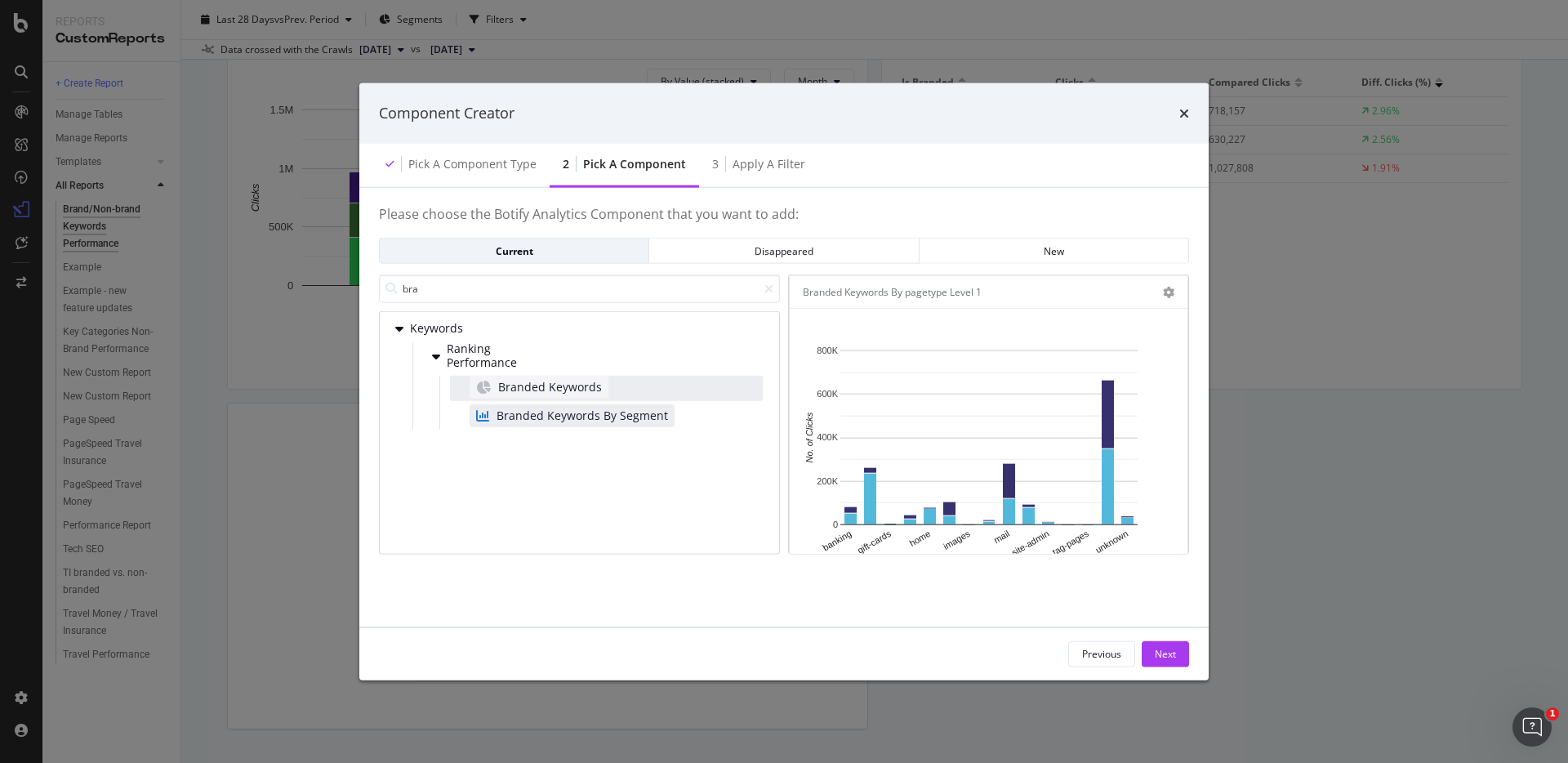
click at [580, 386] on span "Branded Keywords" at bounding box center [550, 386] width 104 height 16
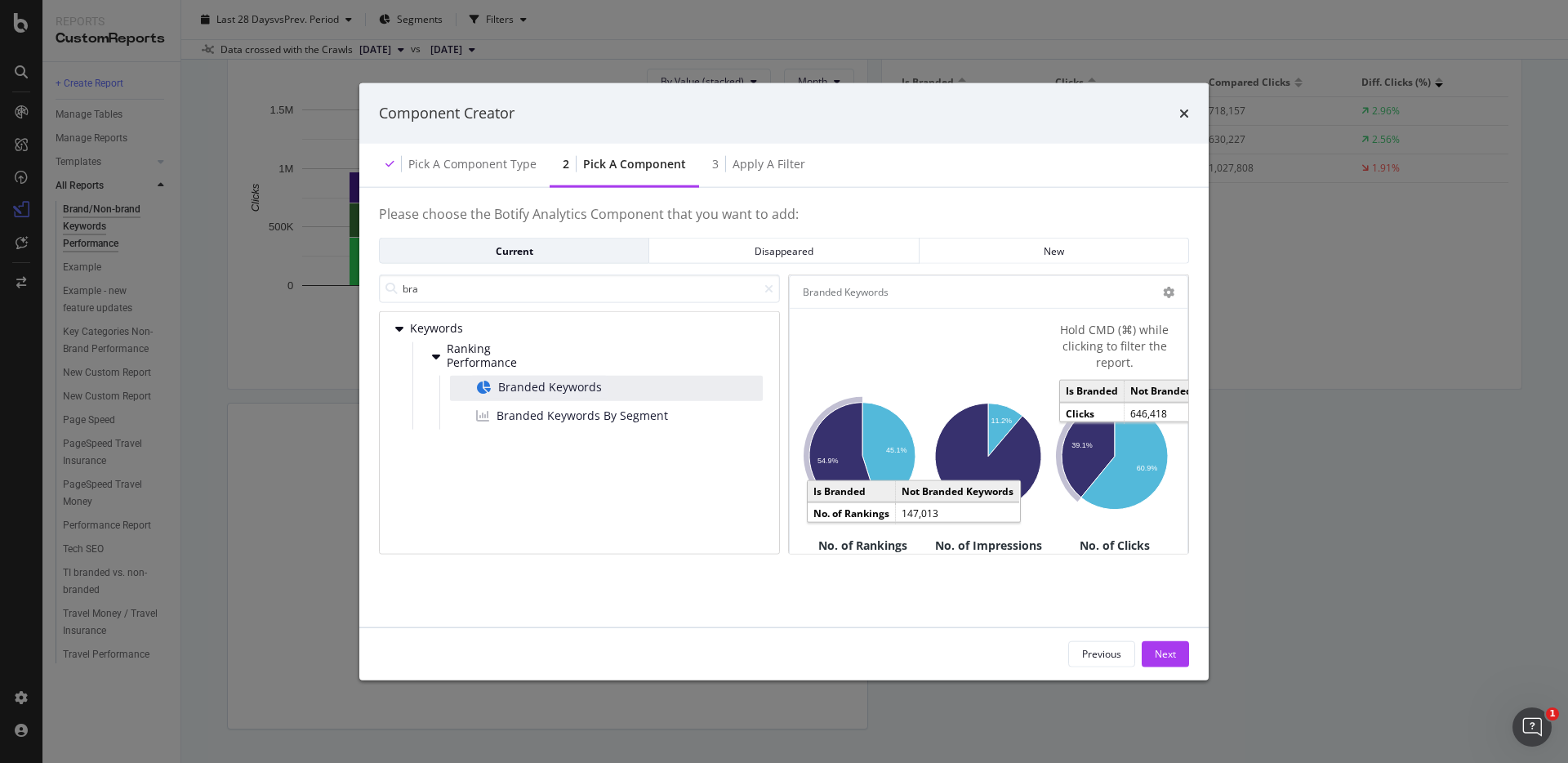
click at [1106, 409] on icon "A chart." at bounding box center [1088, 451] width 53 height 94
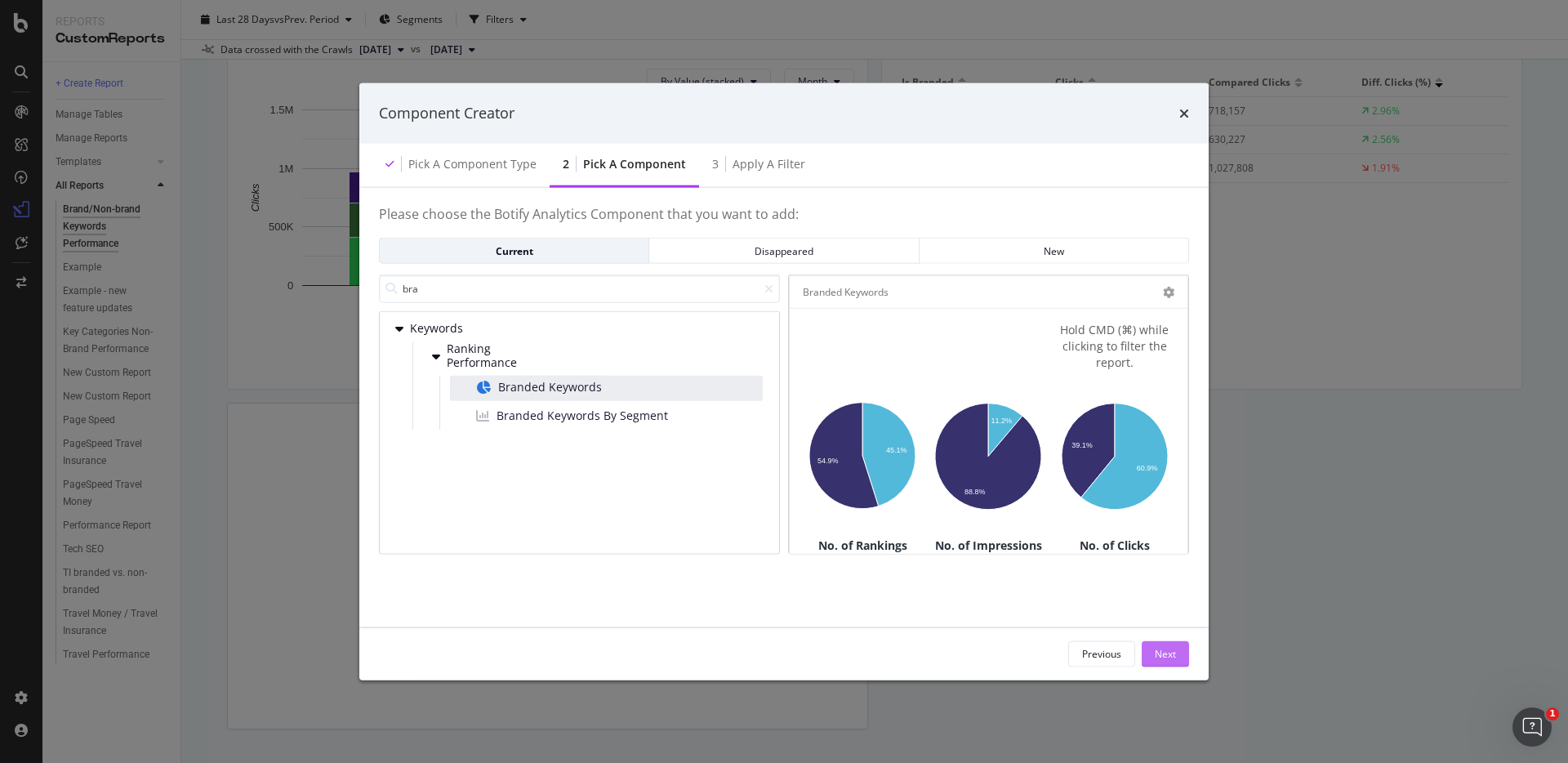
click at [1167, 661] on div "Next" at bounding box center [1166, 654] width 21 height 25
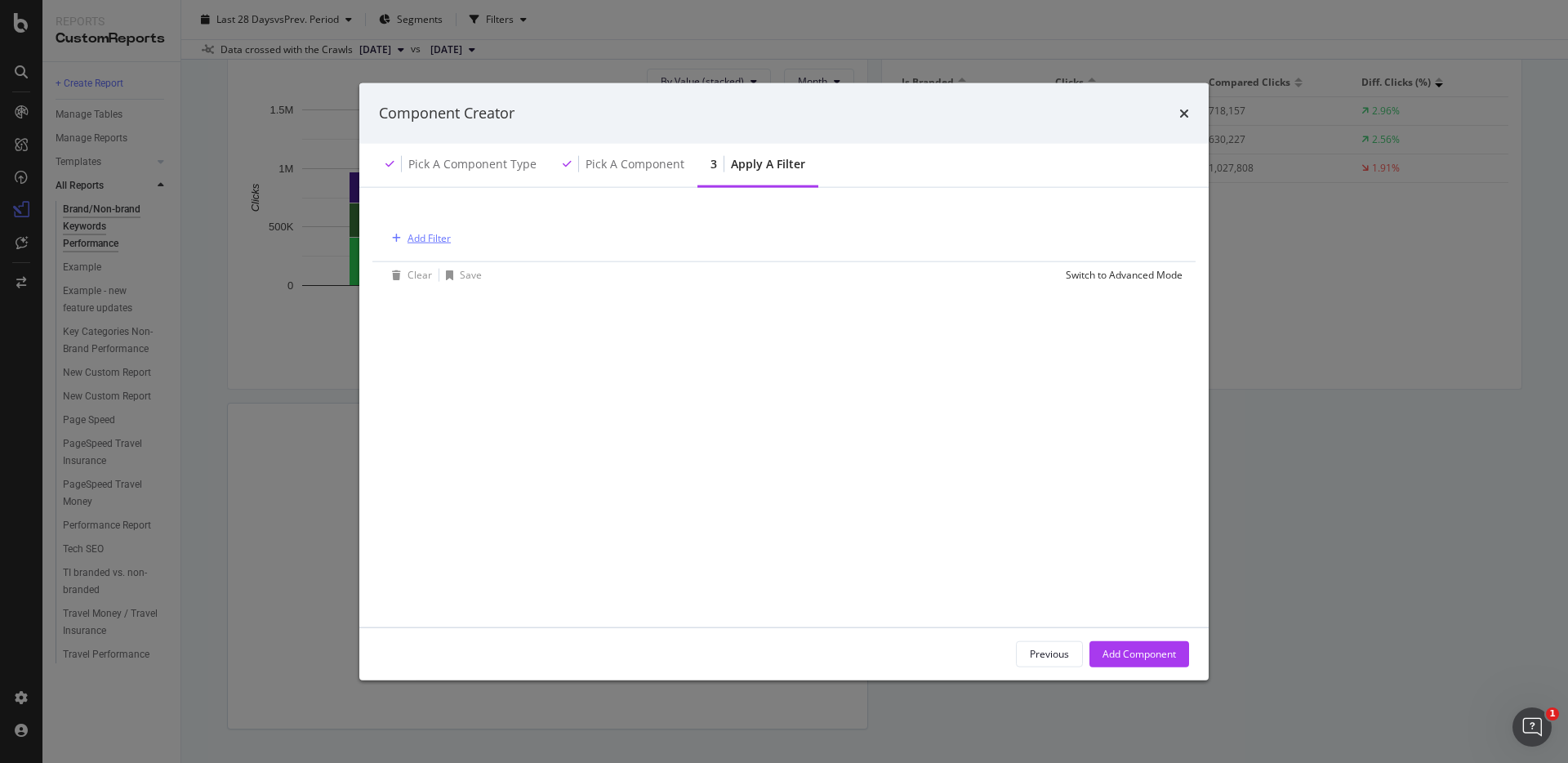
click at [432, 238] on div "Add Filter" at bounding box center [429, 238] width 44 height 14
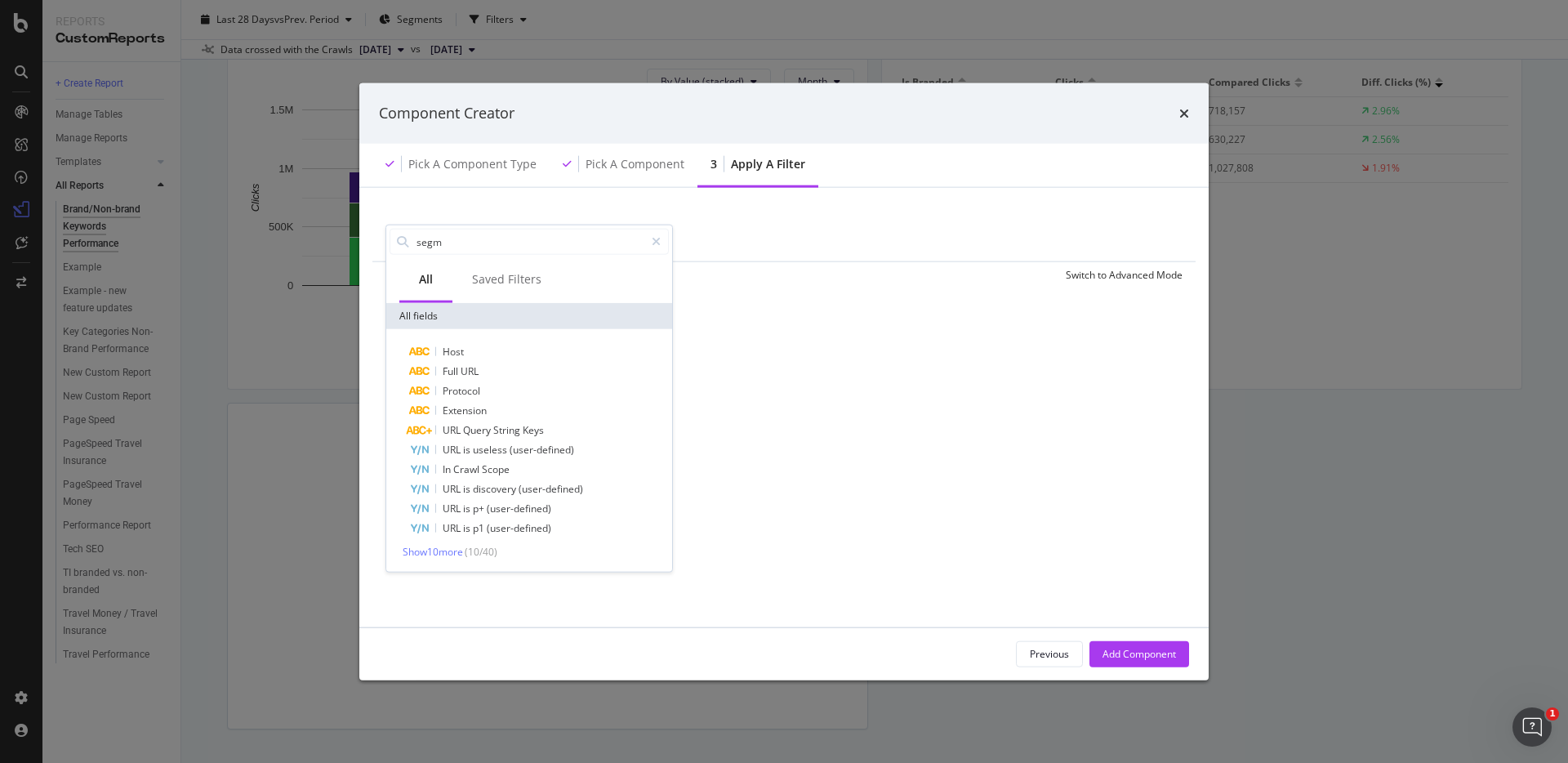
type input "segme"
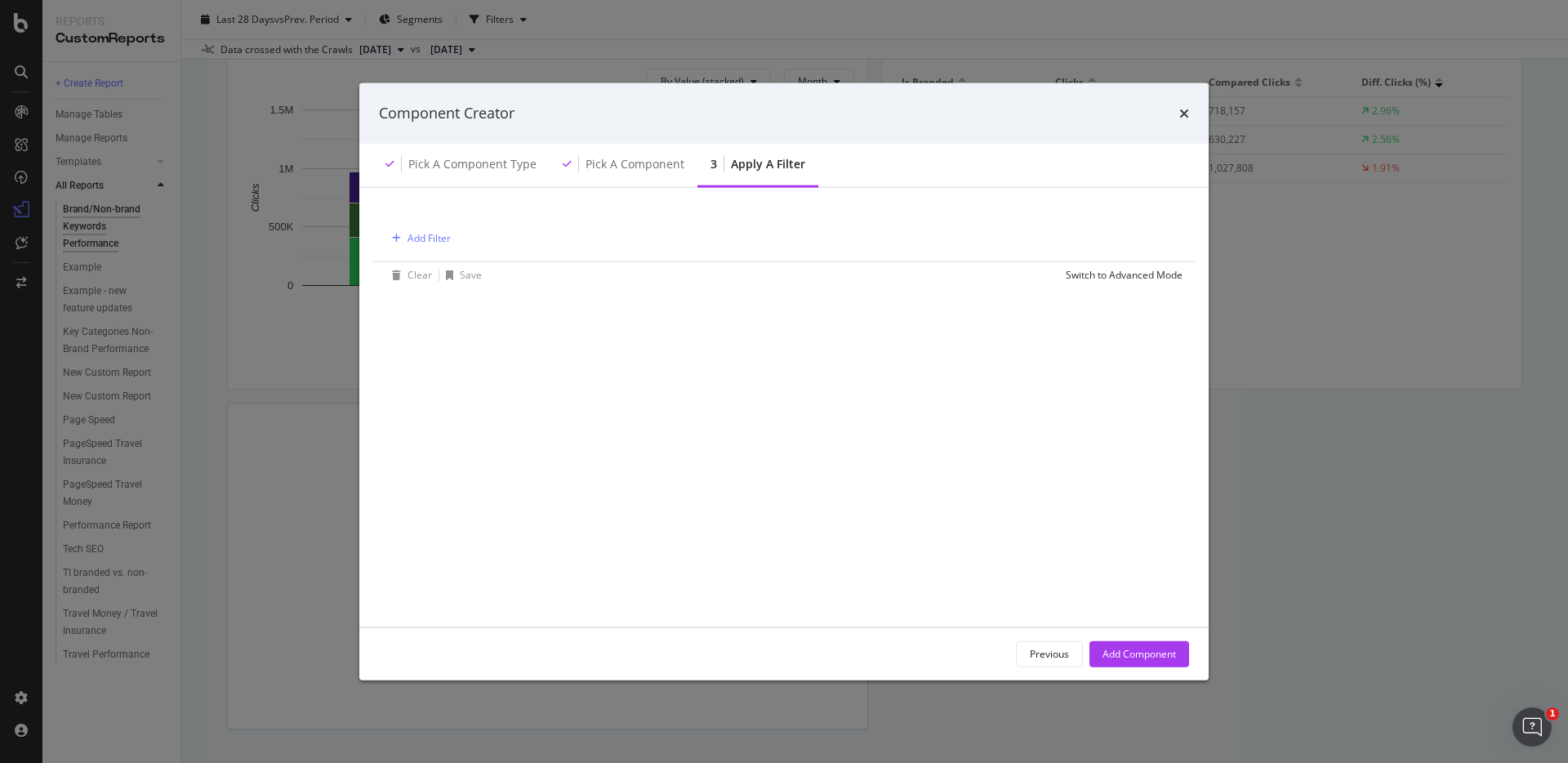
click at [742, 372] on div "Add Filter Clear Save Switch to Advanced Mode" at bounding box center [784, 406] width 810 height 400
click at [643, 173] on div "Pick a Component" at bounding box center [624, 164] width 148 height 45
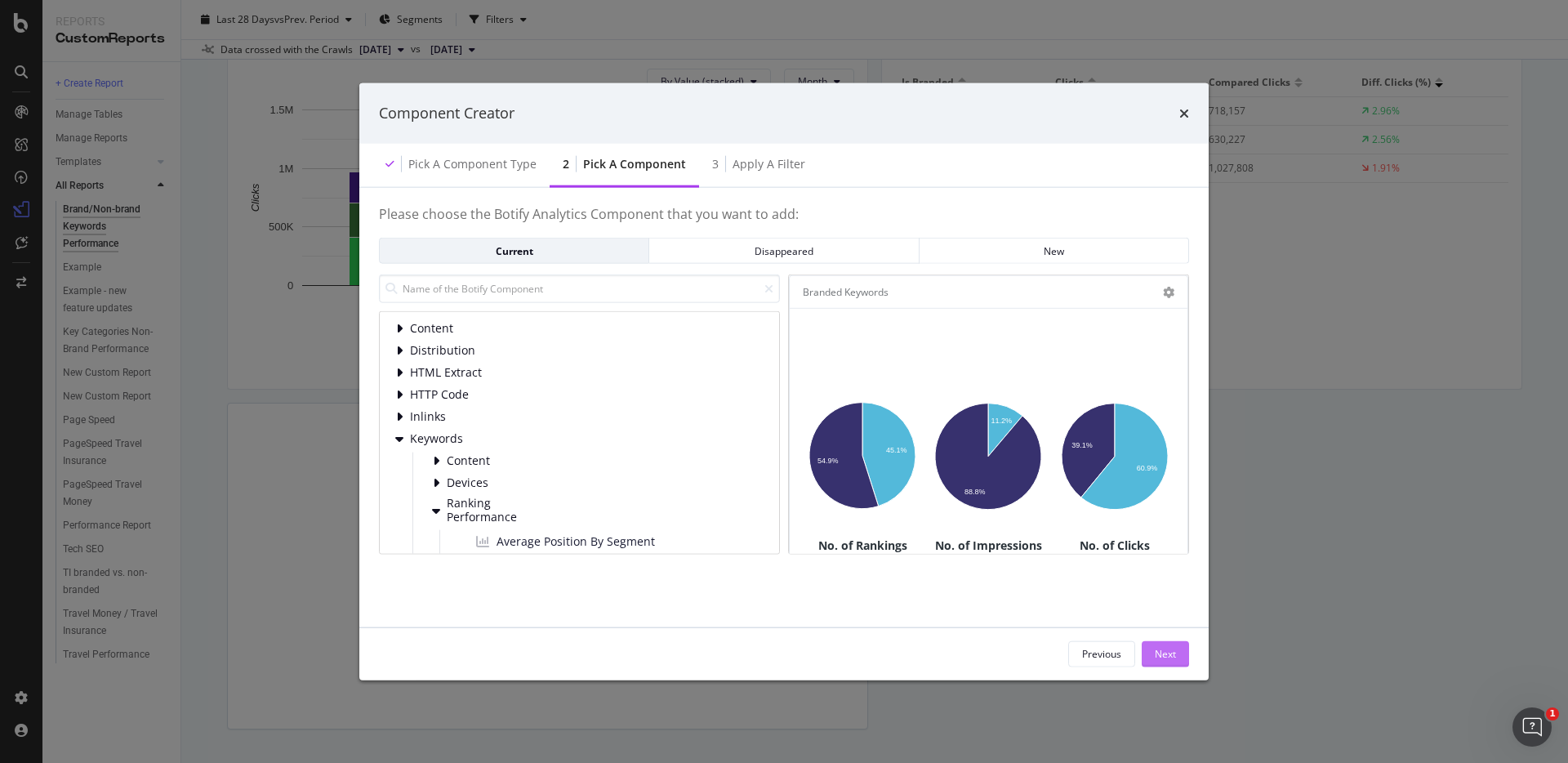
click at [1169, 654] on div "Next" at bounding box center [1166, 654] width 21 height 14
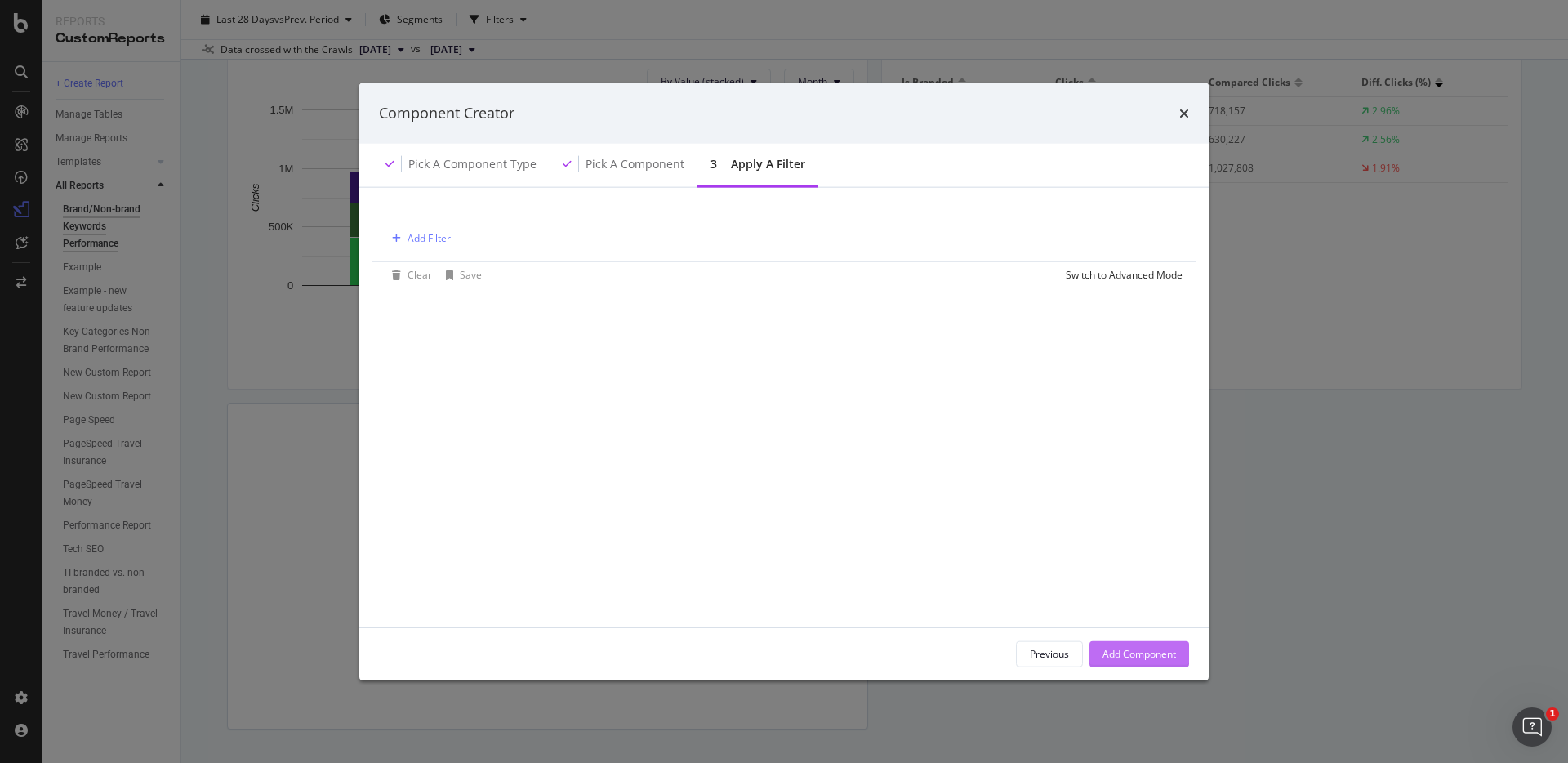
click at [1169, 654] on div "Add Component" at bounding box center [1139, 654] width 73 height 14
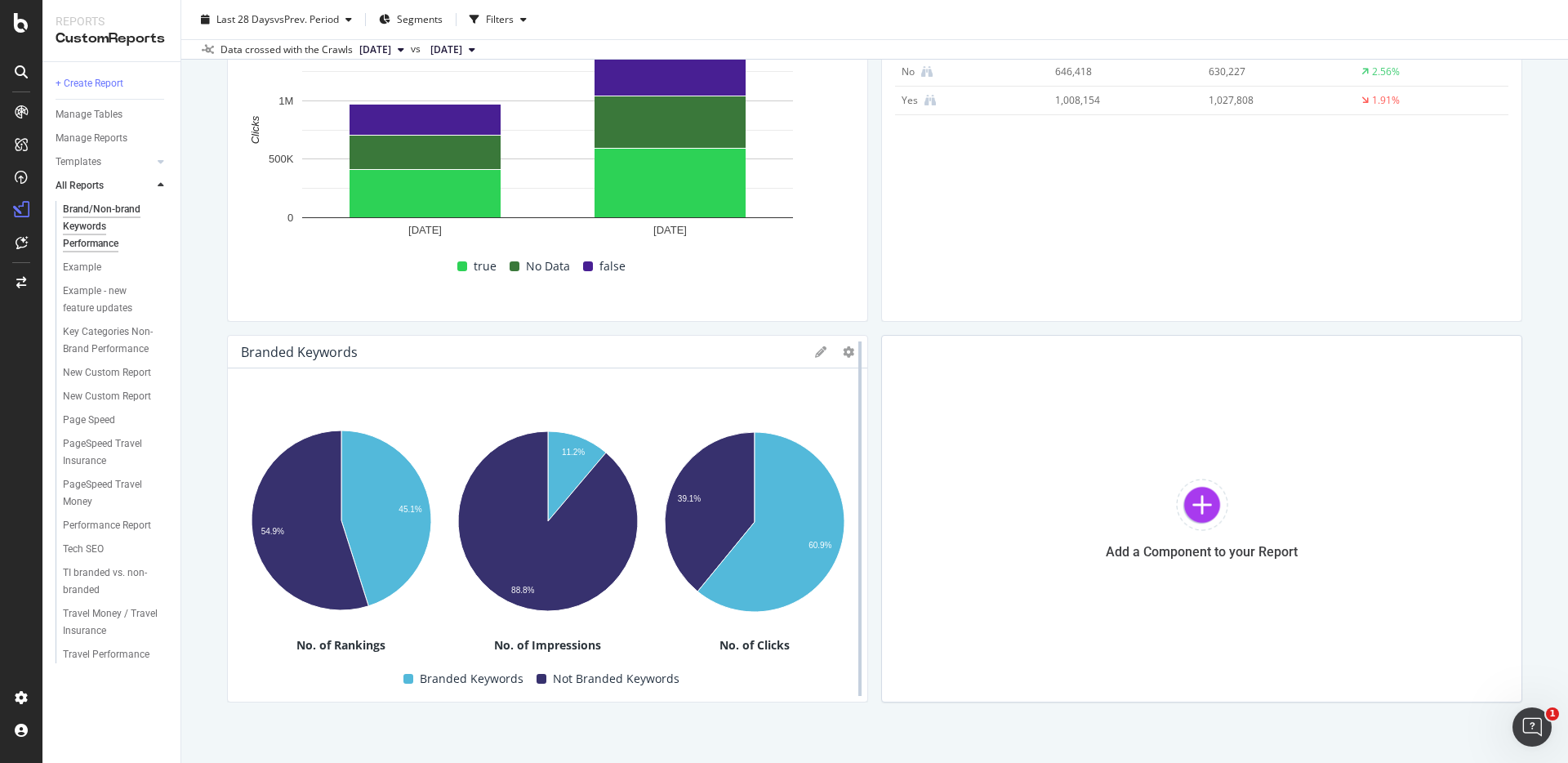
scroll to position [231, 0]
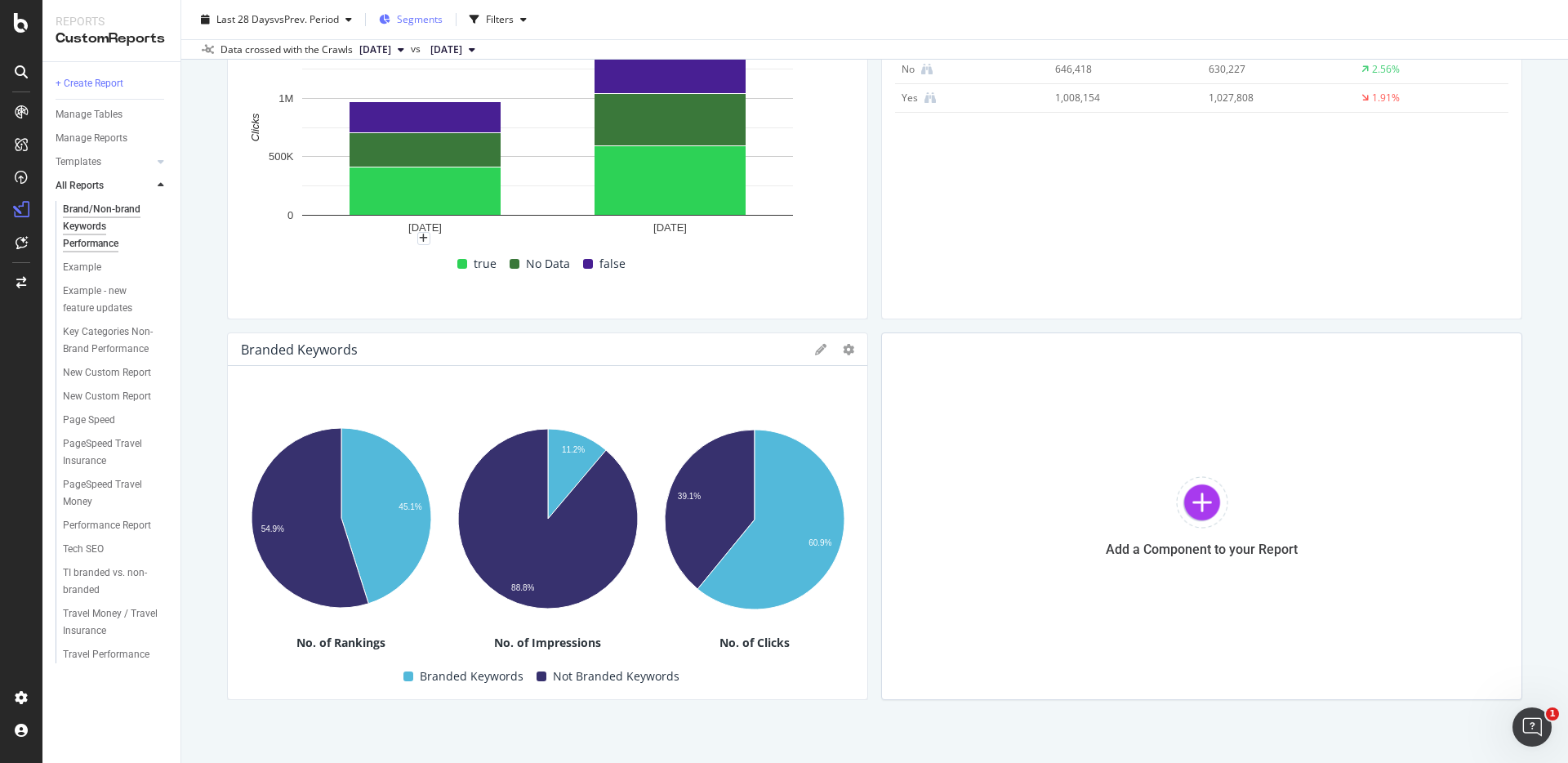
click at [409, 30] on div "Segments" at bounding box center [410, 20] width 63 height 25
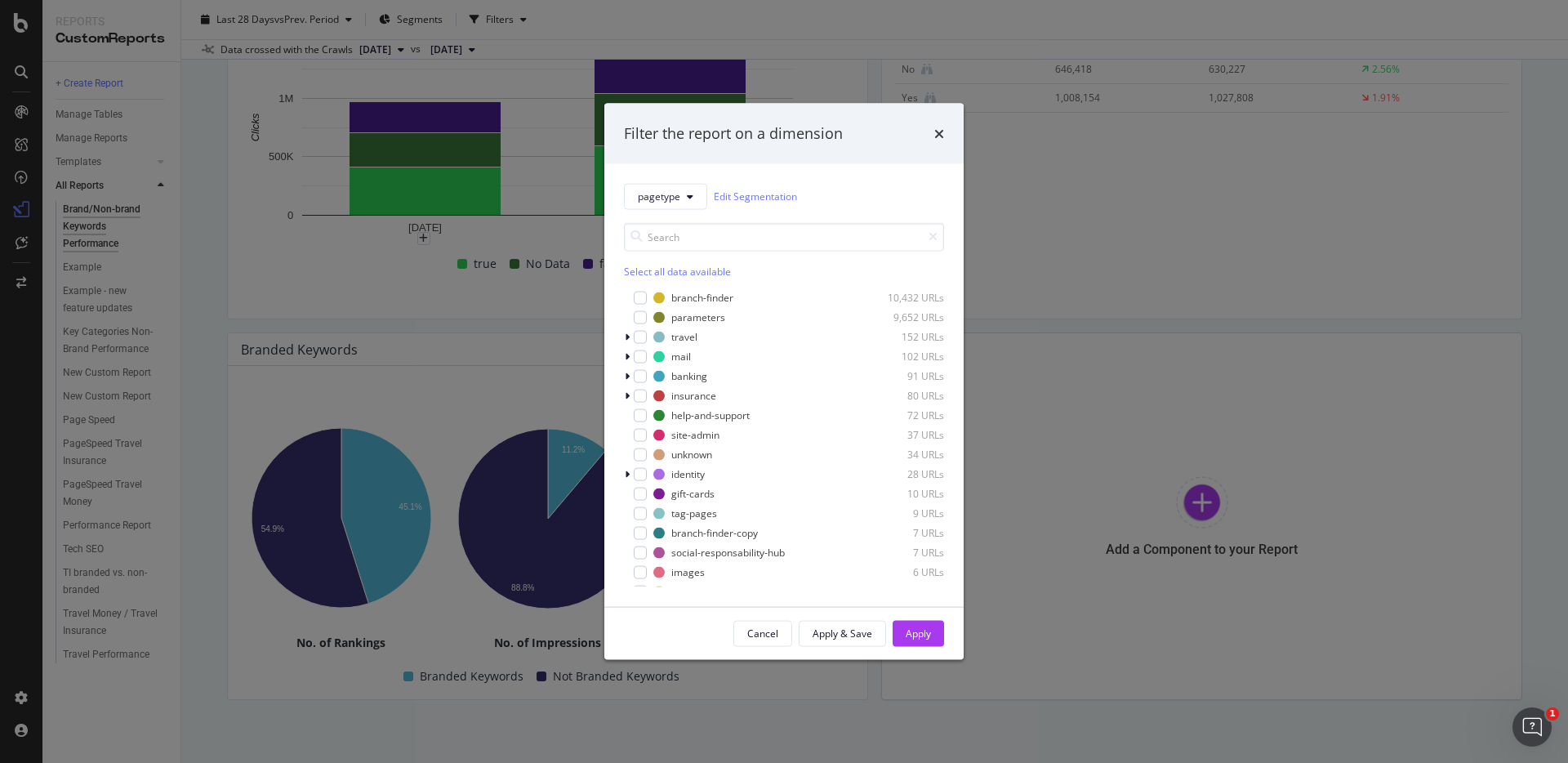
click at [202, 245] on div "Filter the report on a dimension pagetype Edit Segmentation Select all data ava…" at bounding box center [784, 382] width 1568 height 763
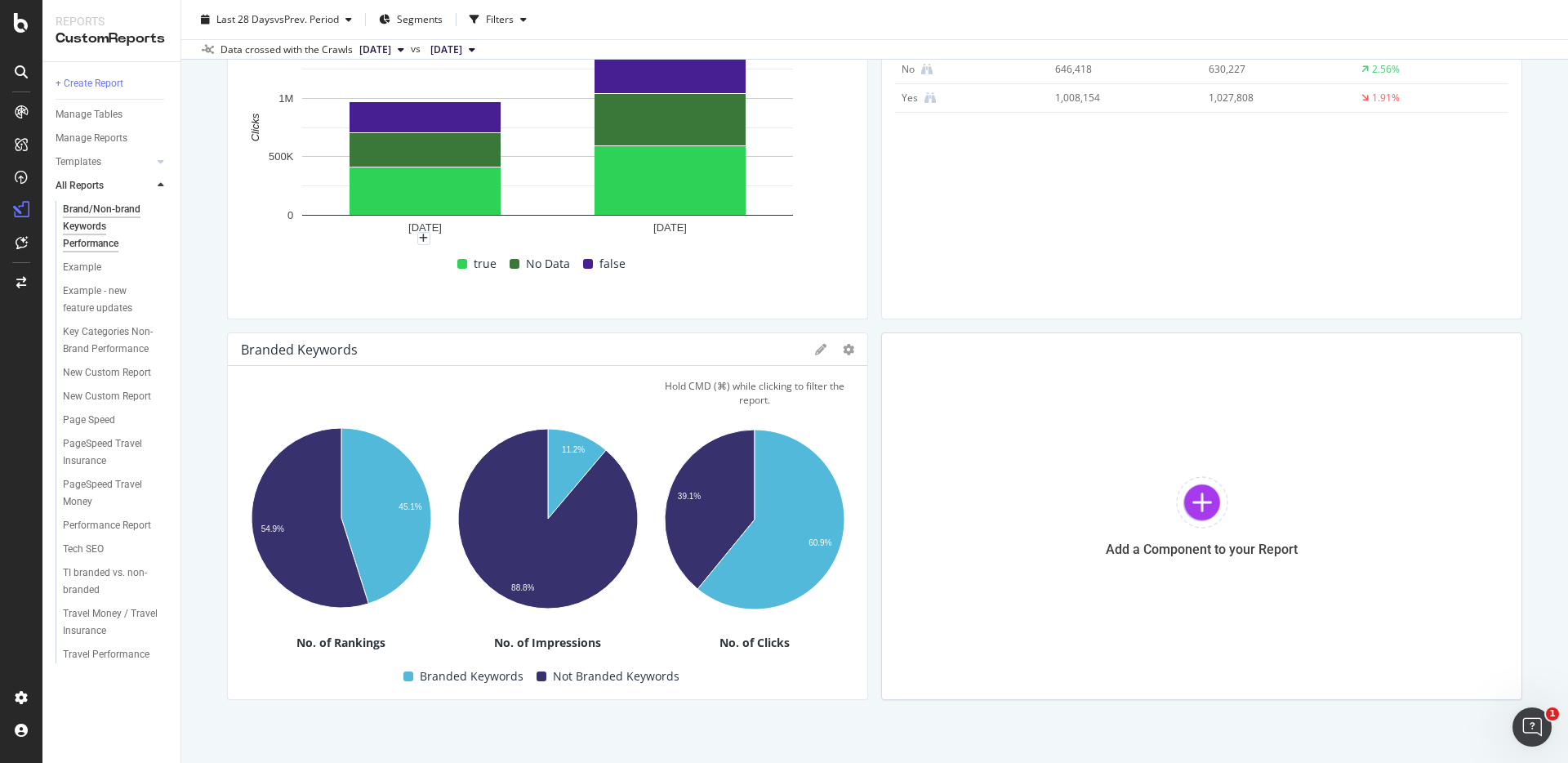
click at [812, 395] on div "Hold CMD (⌘) while clicking to filter the report." at bounding box center [754, 393] width 200 height 28
click at [847, 348] on icon at bounding box center [849, 349] width 12 height 12
click at [881, 402] on div "Apply Filter" at bounding box center [931, 405] width 175 height 24
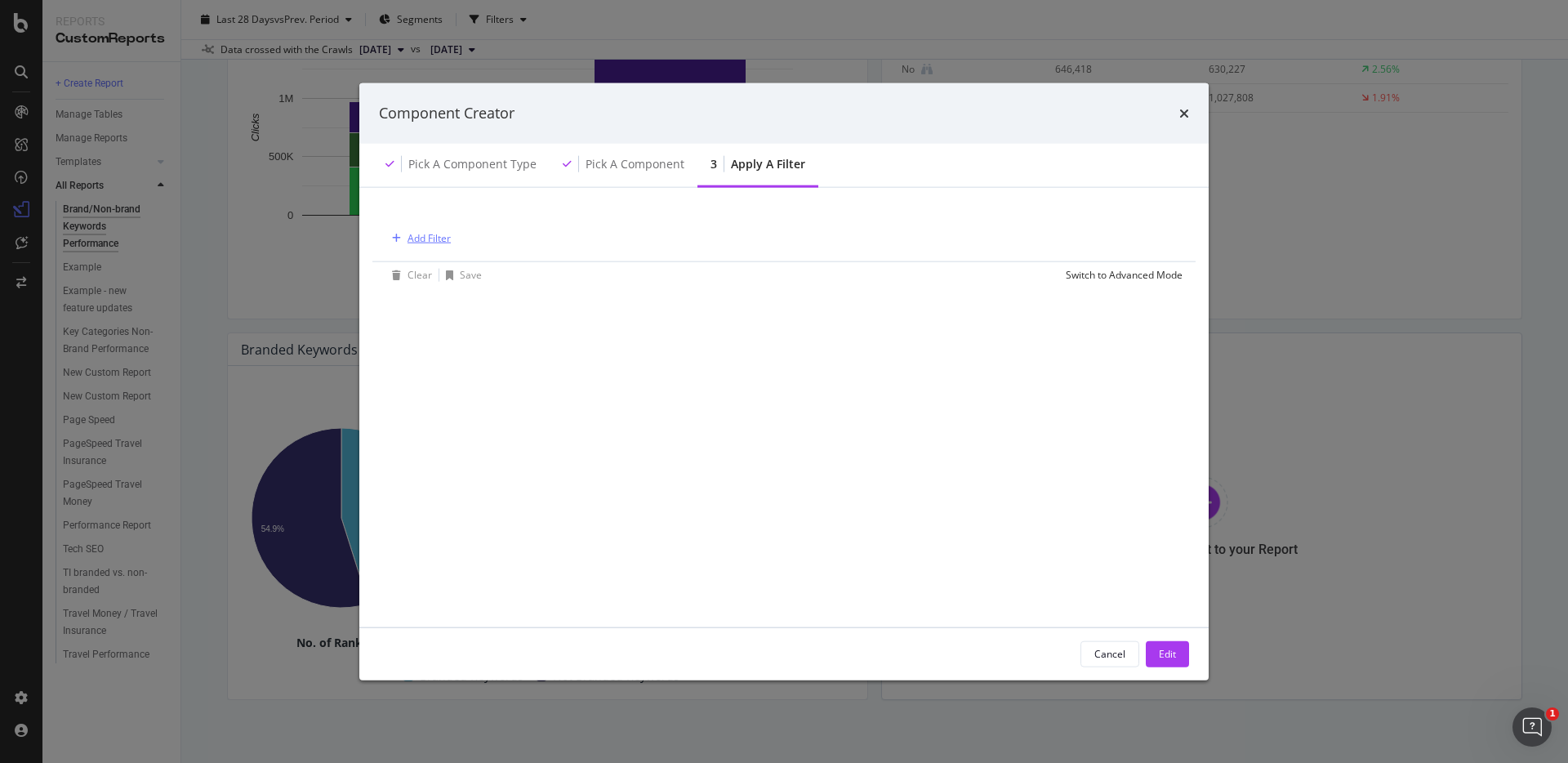
click at [434, 239] on div "Add Filter" at bounding box center [429, 238] width 44 height 14
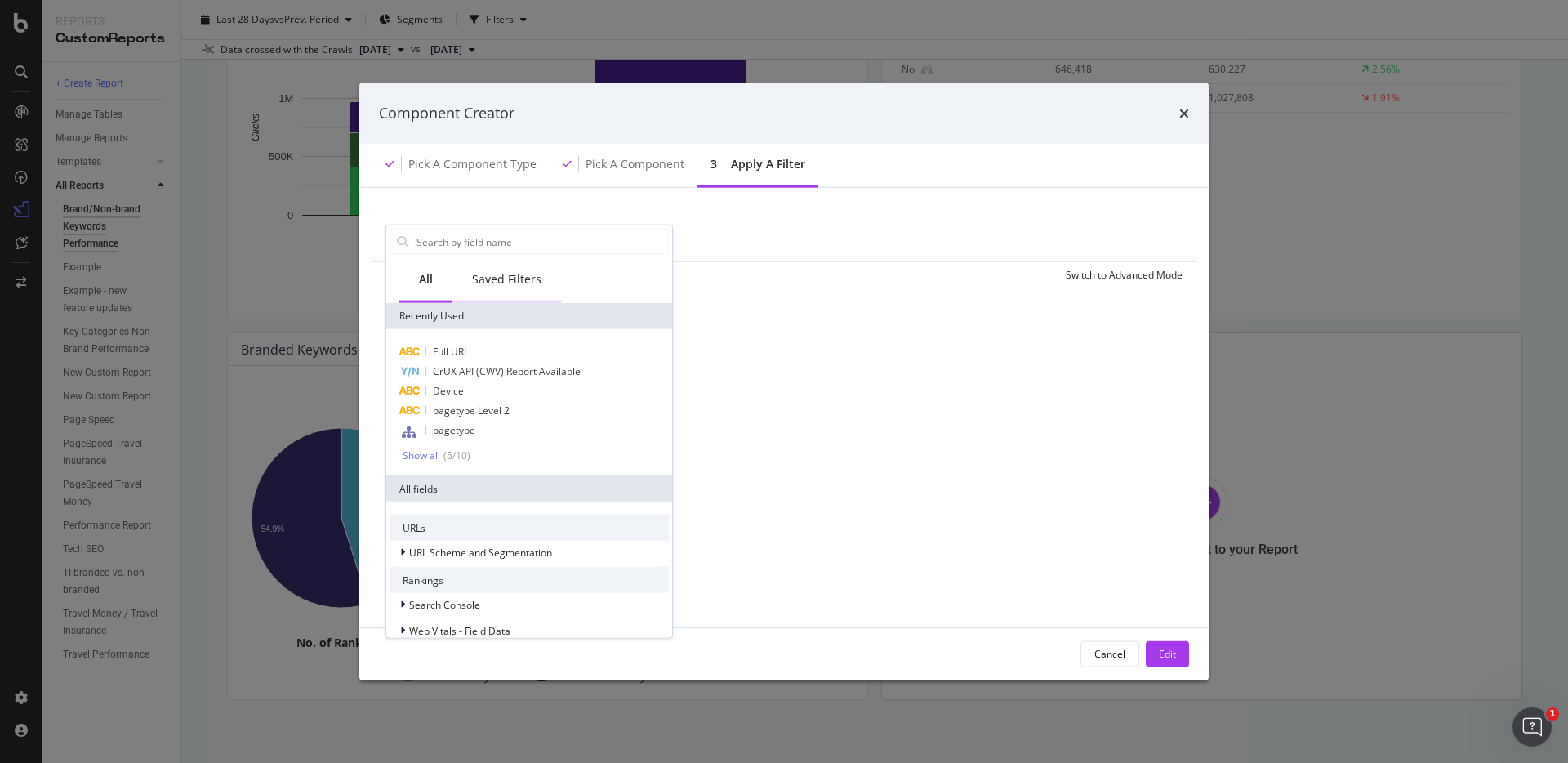
click at [493, 277] on div "Saved Filters" at bounding box center [506, 280] width 69 height 16
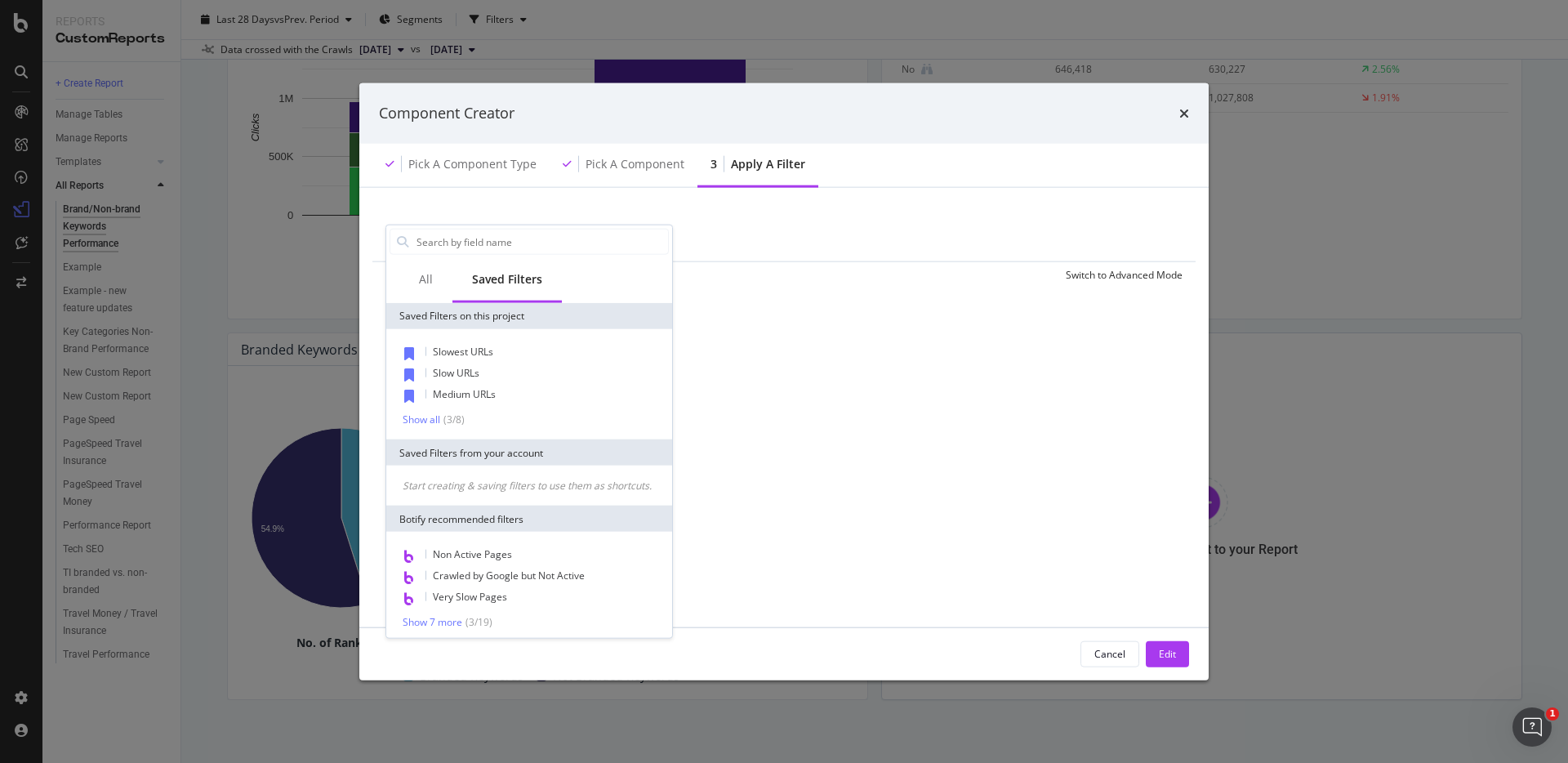
scroll to position [4, 0]
click at [431, 284] on div "All" at bounding box center [426, 280] width 14 height 16
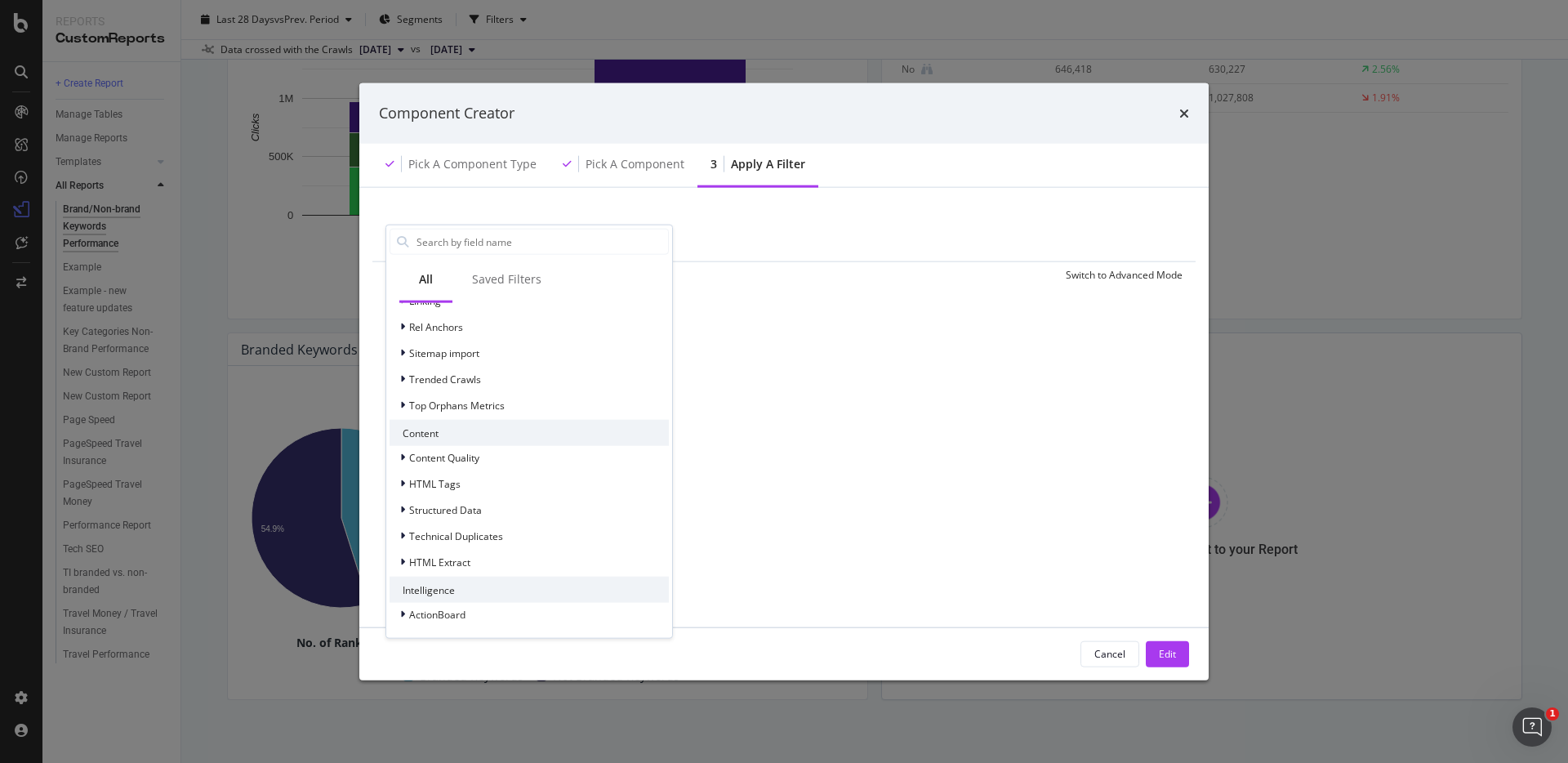
scroll to position [488, 0]
click at [1108, 659] on div "Cancel" at bounding box center [1110, 654] width 31 height 14
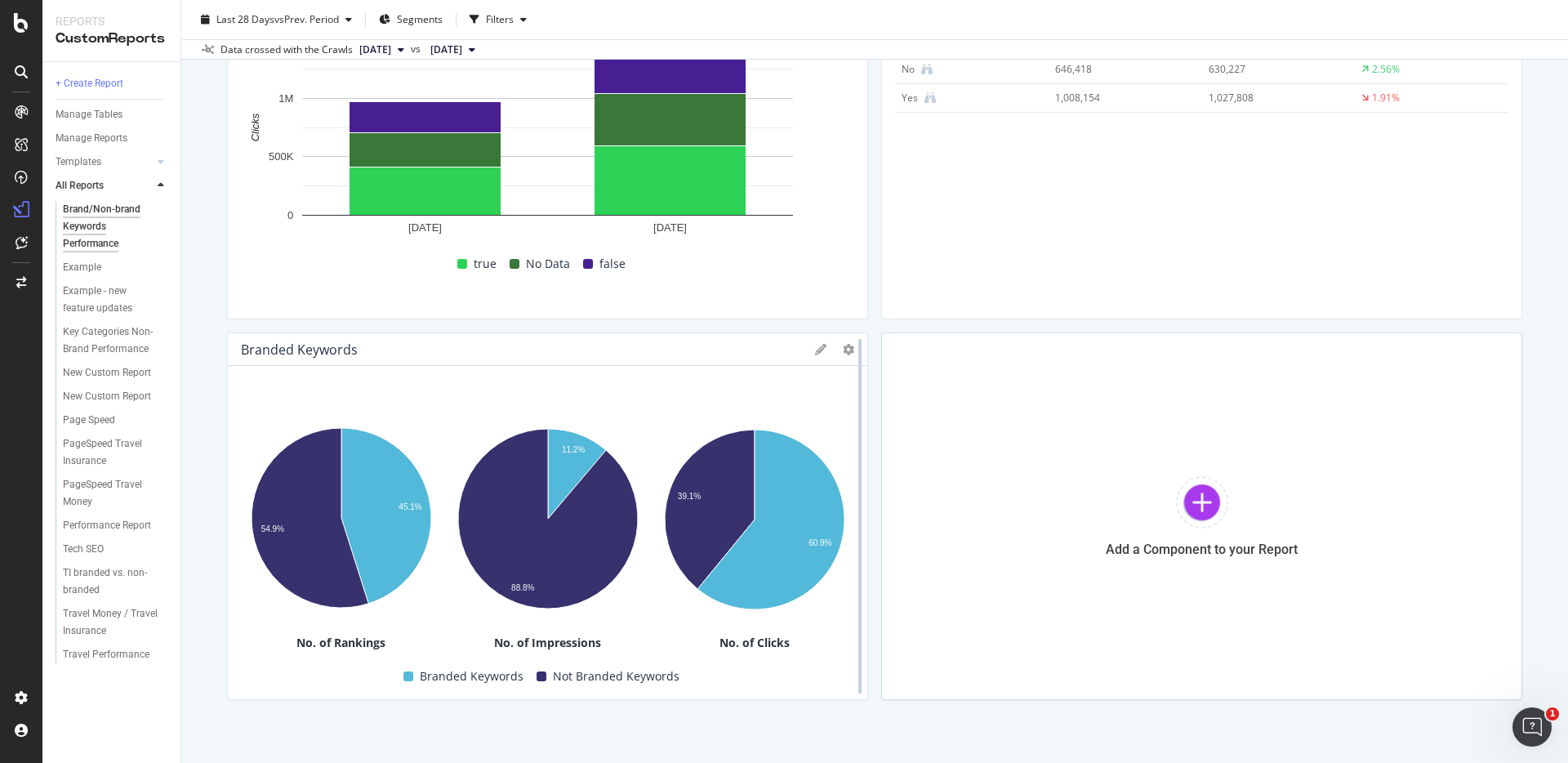
click at [853, 349] on div at bounding box center [860, 516] width 16 height 368
click at [848, 349] on icon at bounding box center [849, 349] width 12 height 12
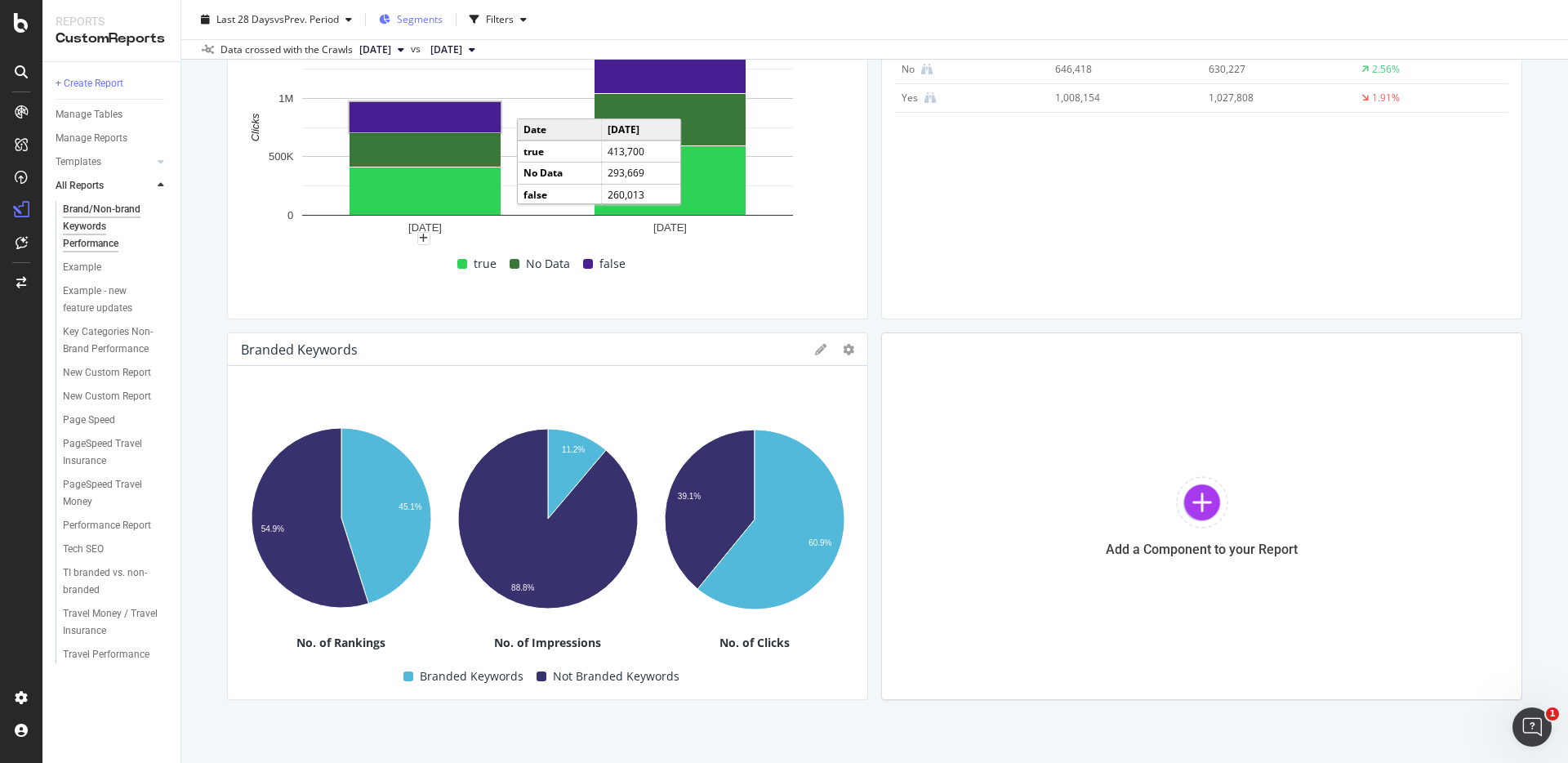
click at [432, 20] on span "Segments" at bounding box center [420, 19] width 46 height 14
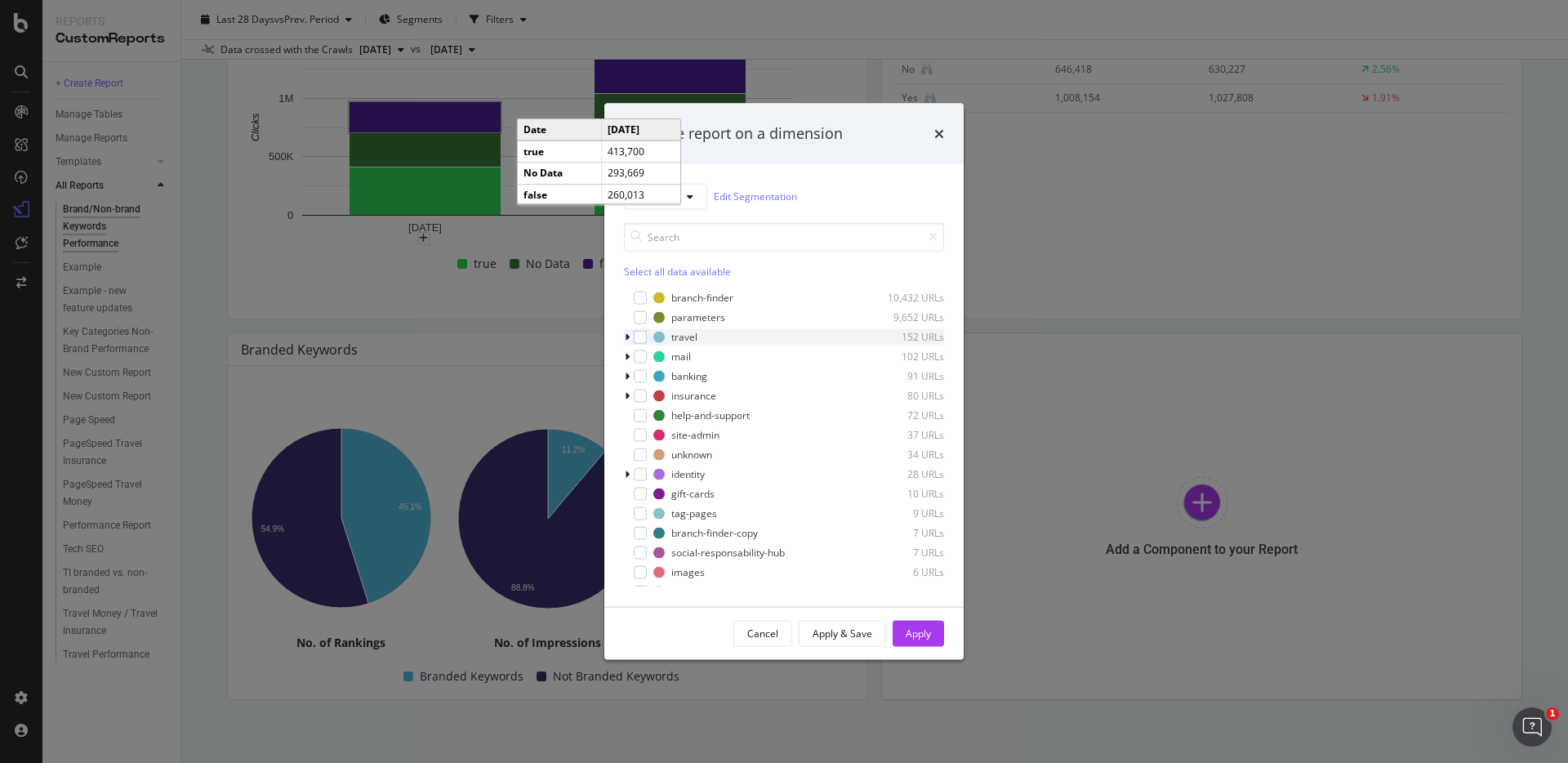
click at [627, 335] on icon "modal" at bounding box center [627, 336] width 5 height 10
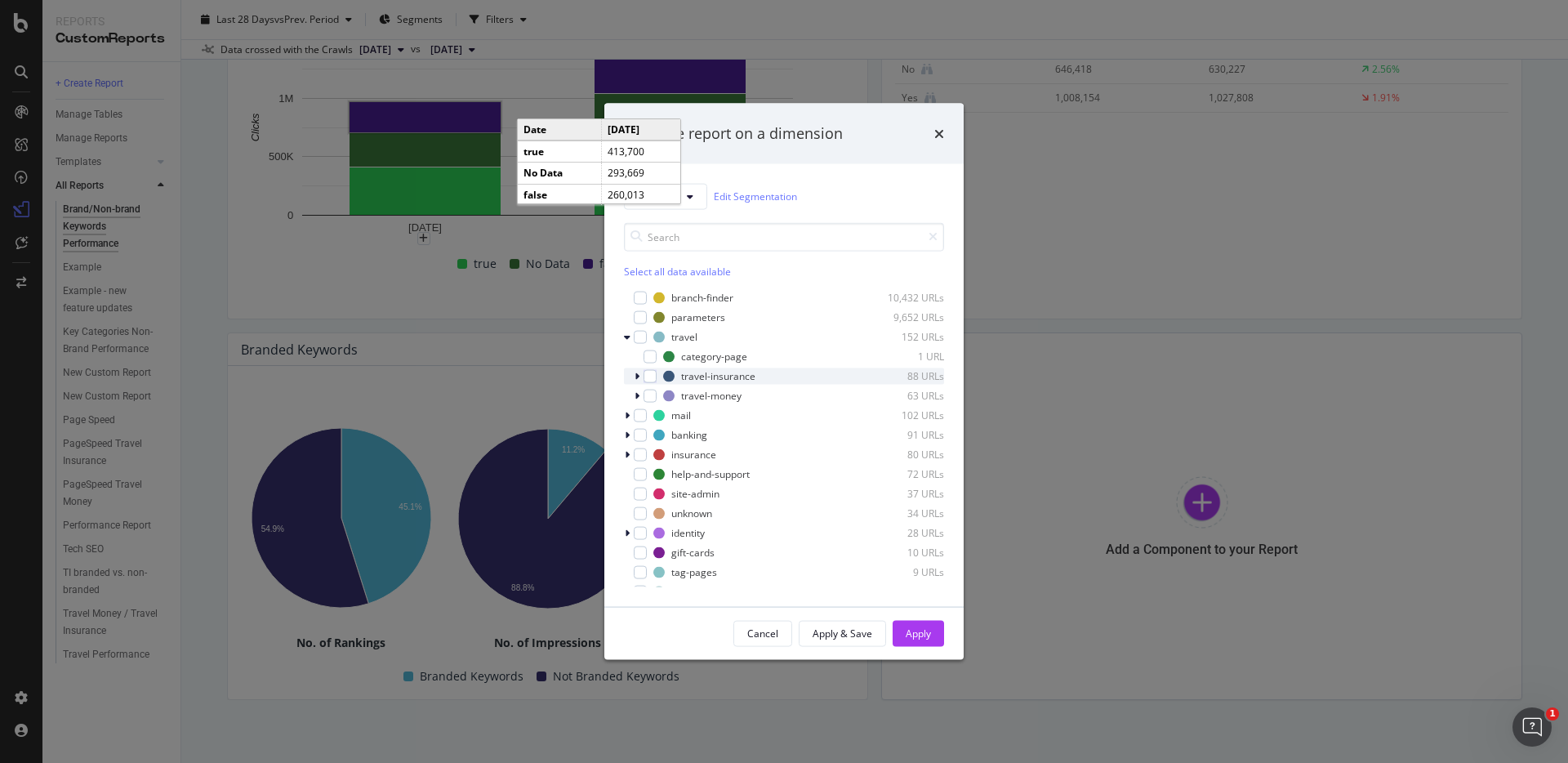
click at [639, 377] on icon "modal" at bounding box center [637, 376] width 5 height 10
click at [652, 380] on div "modal" at bounding box center [650, 376] width 13 height 13
click at [922, 632] on div "Apply" at bounding box center [918, 633] width 25 height 14
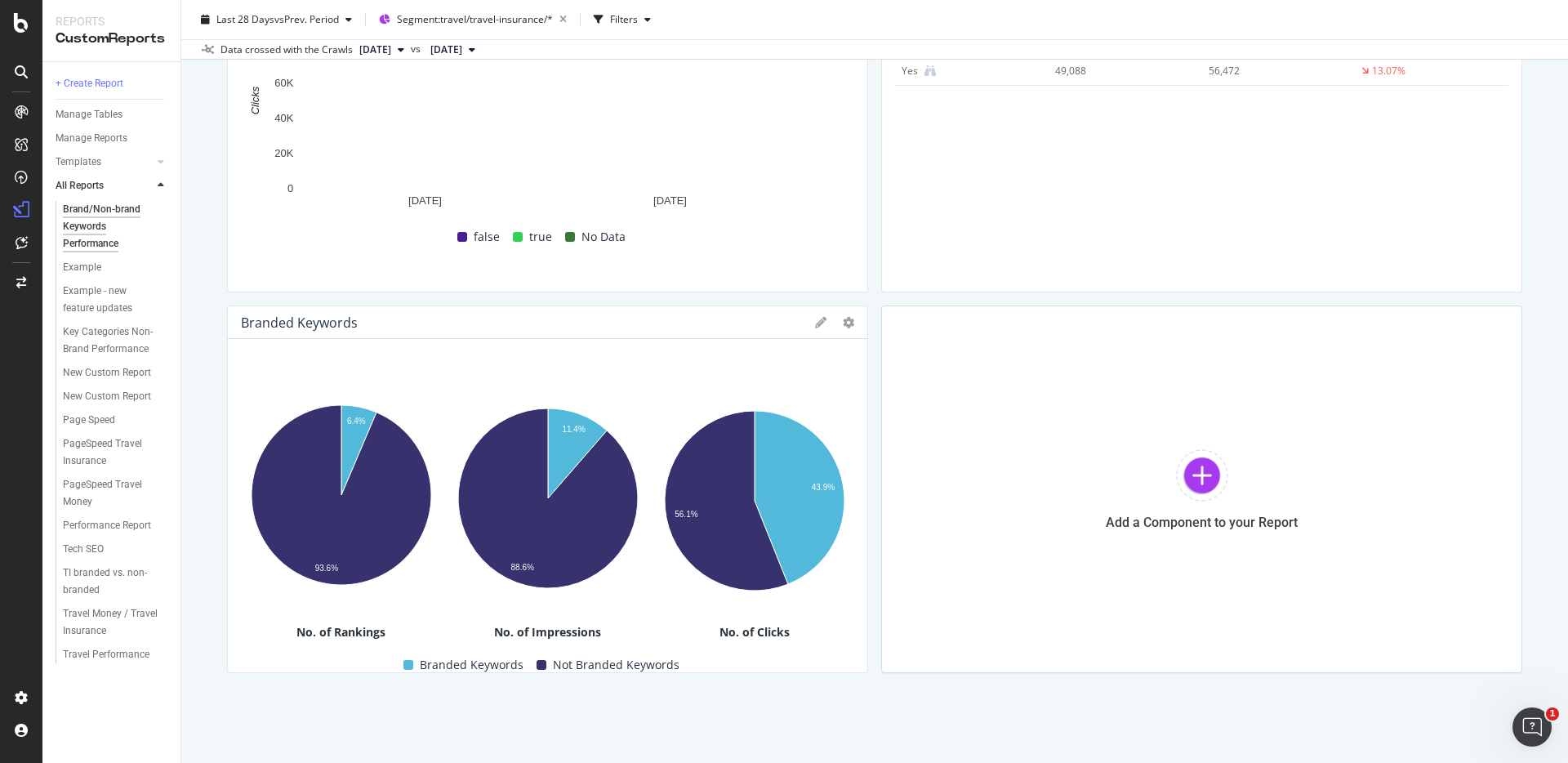
scroll to position [271, 0]
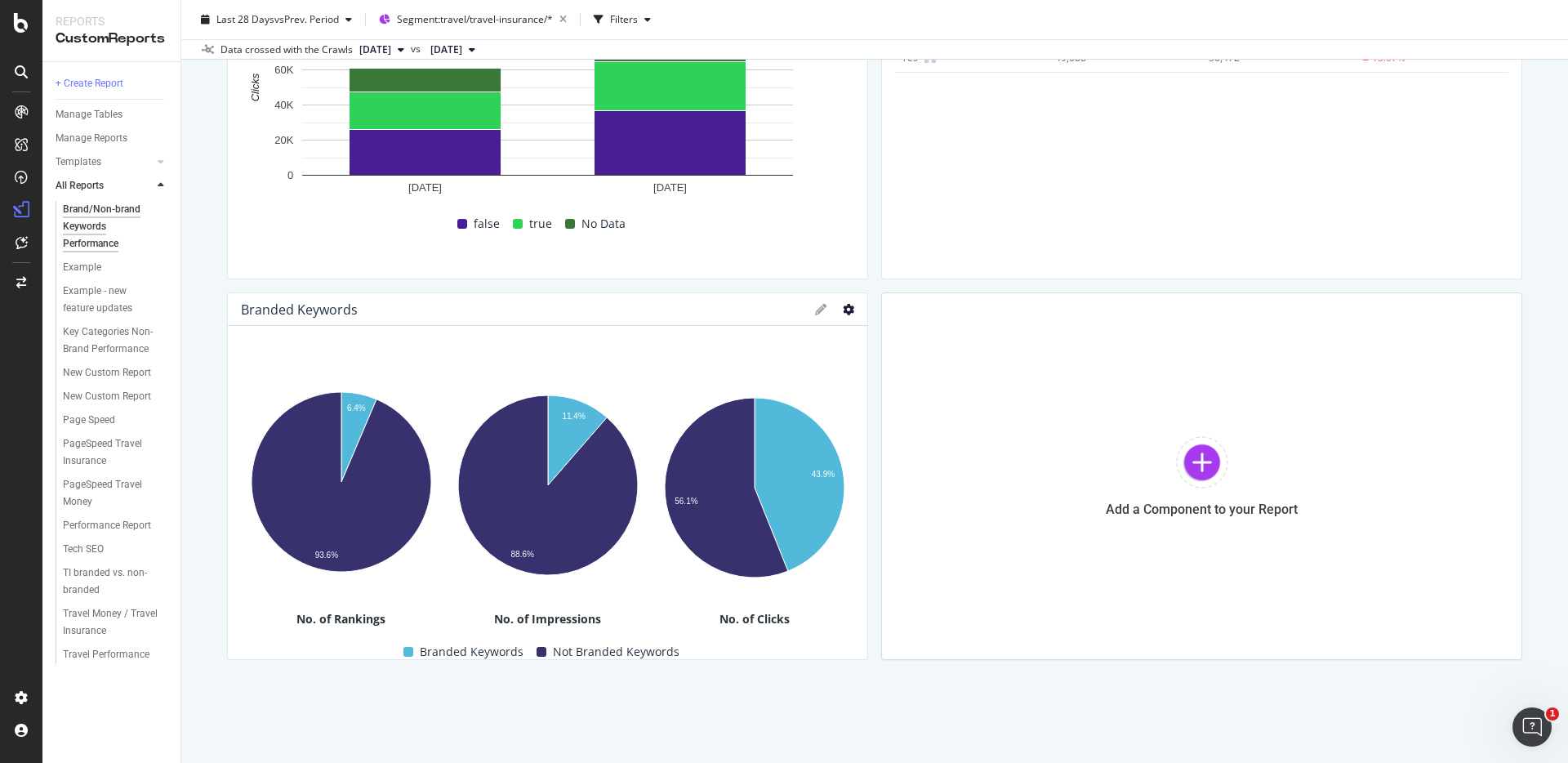
click at [847, 312] on icon at bounding box center [849, 310] width 12 height 12
click at [890, 401] on span "Delete" at bounding box center [944, 395] width 123 height 15
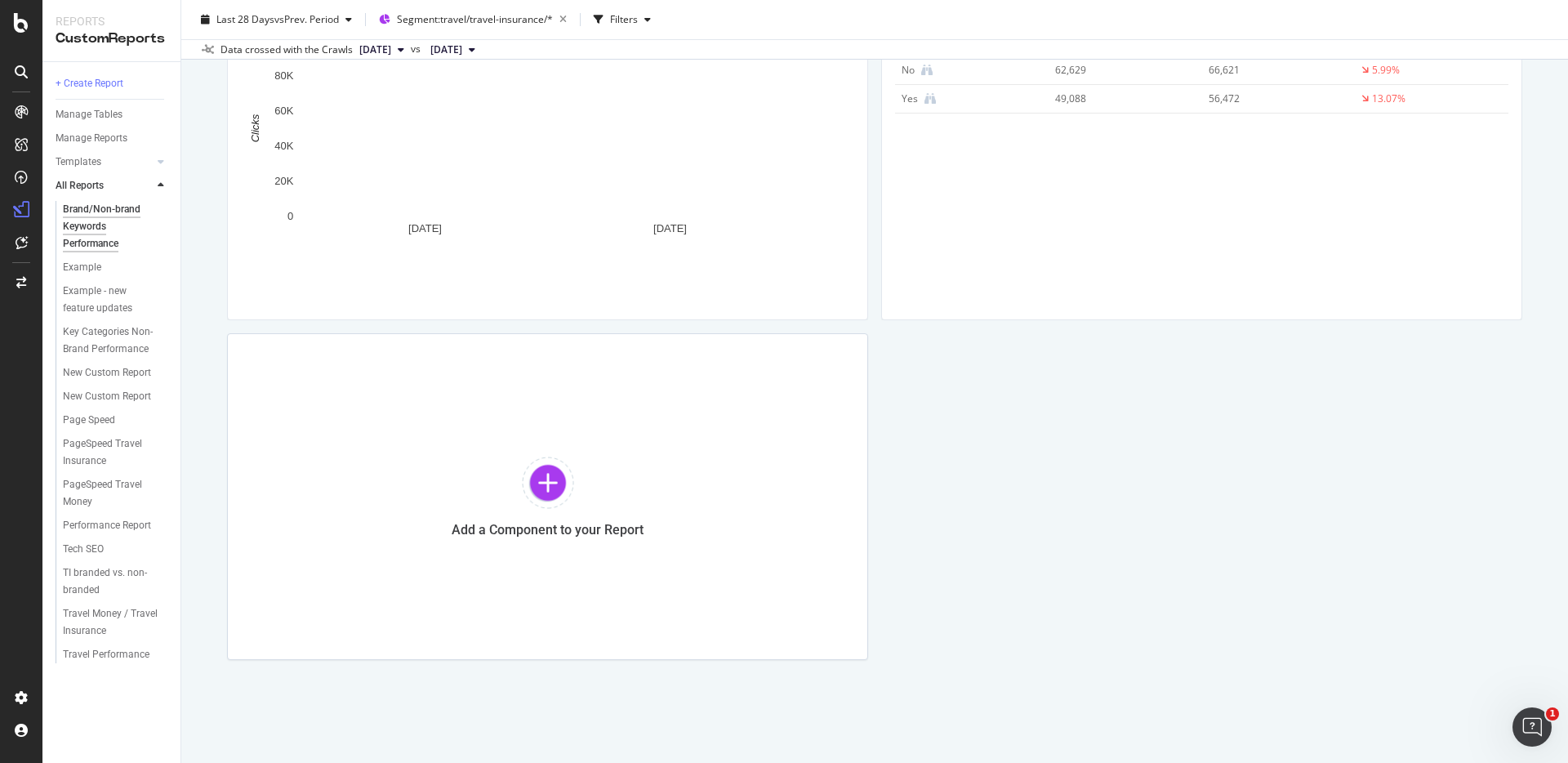
scroll to position [230, 0]
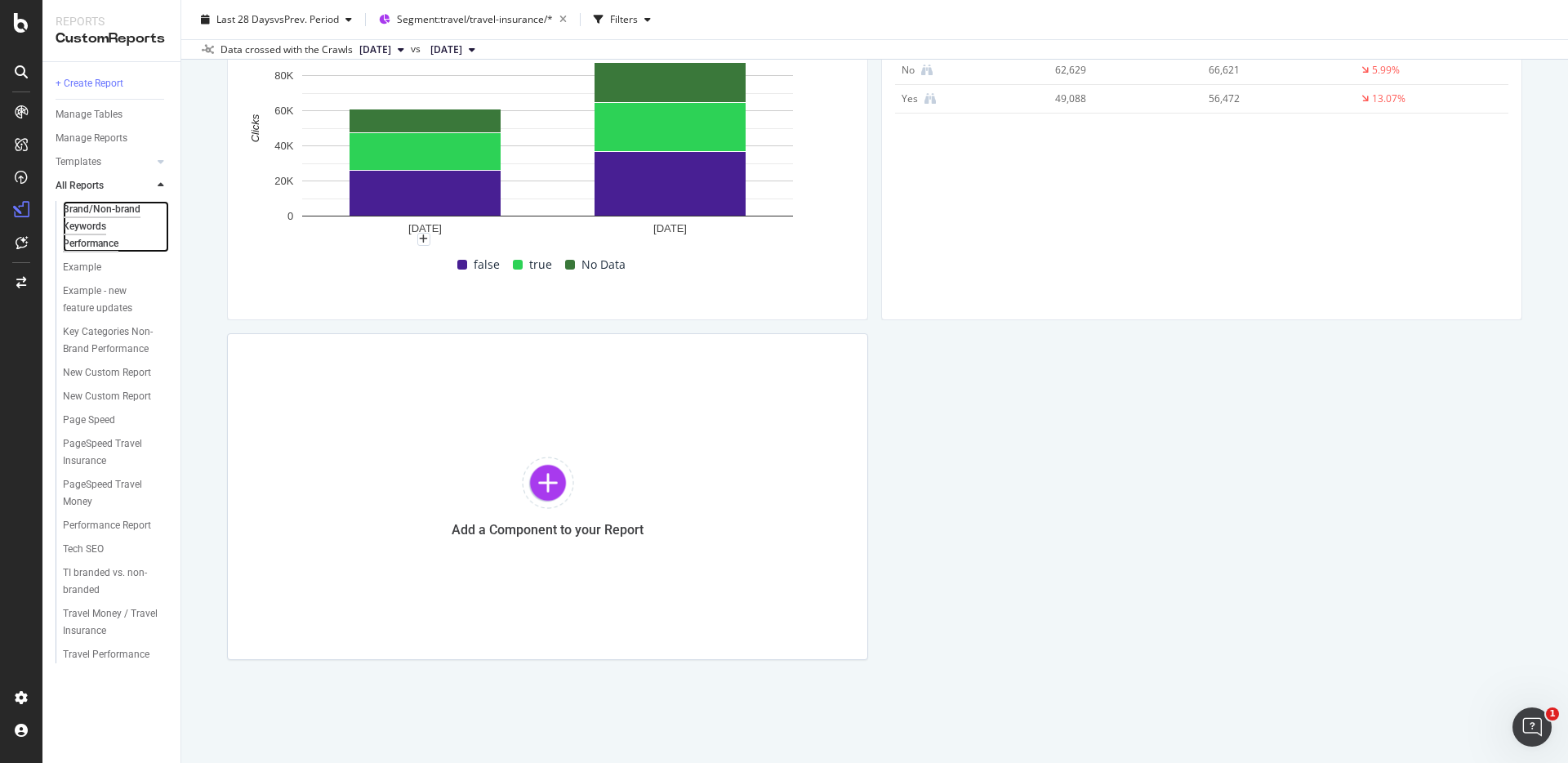
click at [105, 203] on div "Brand/Non-brand Keywords Performance" at bounding box center [111, 226] width 97 height 52
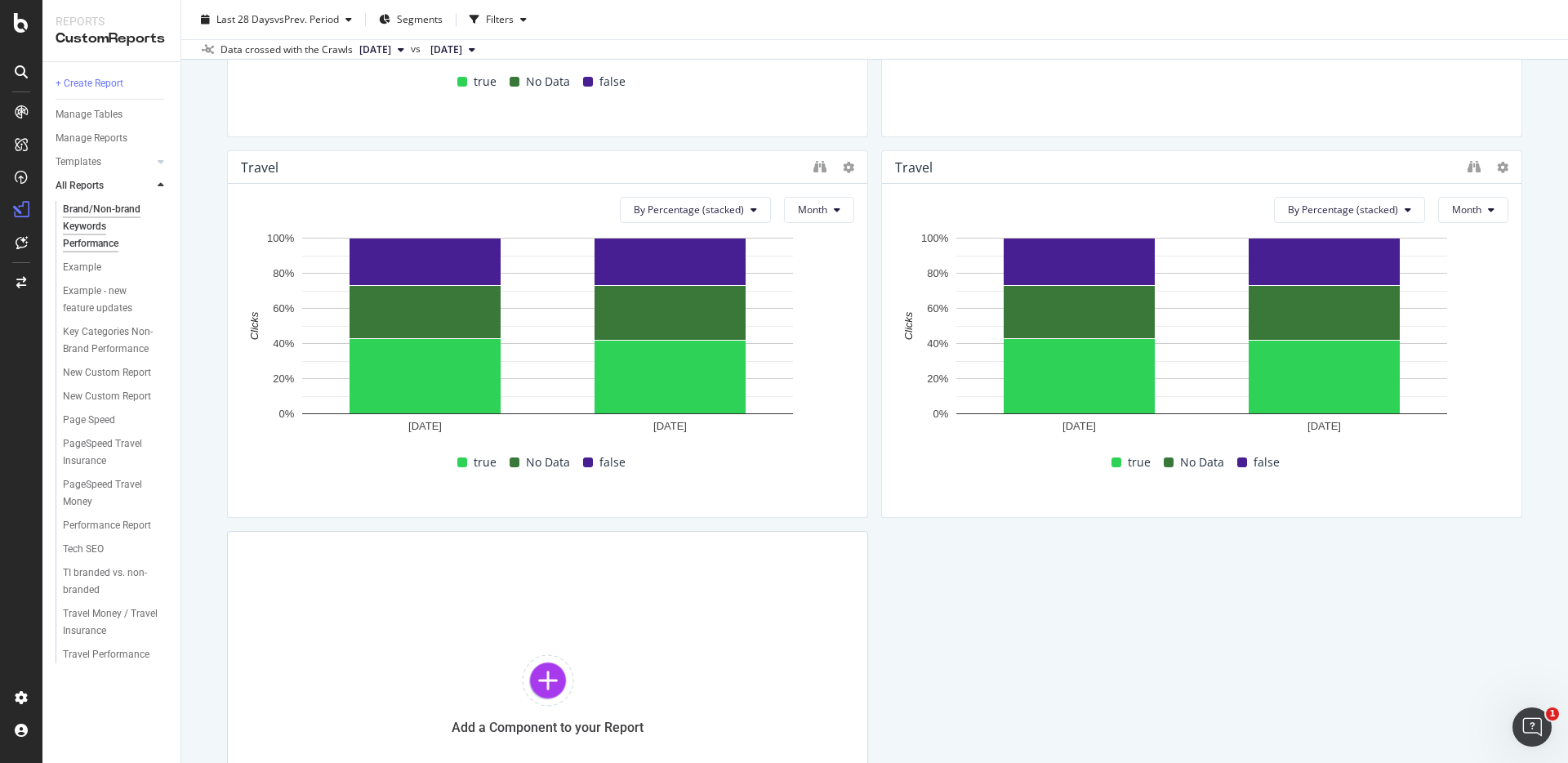
scroll to position [404, 0]
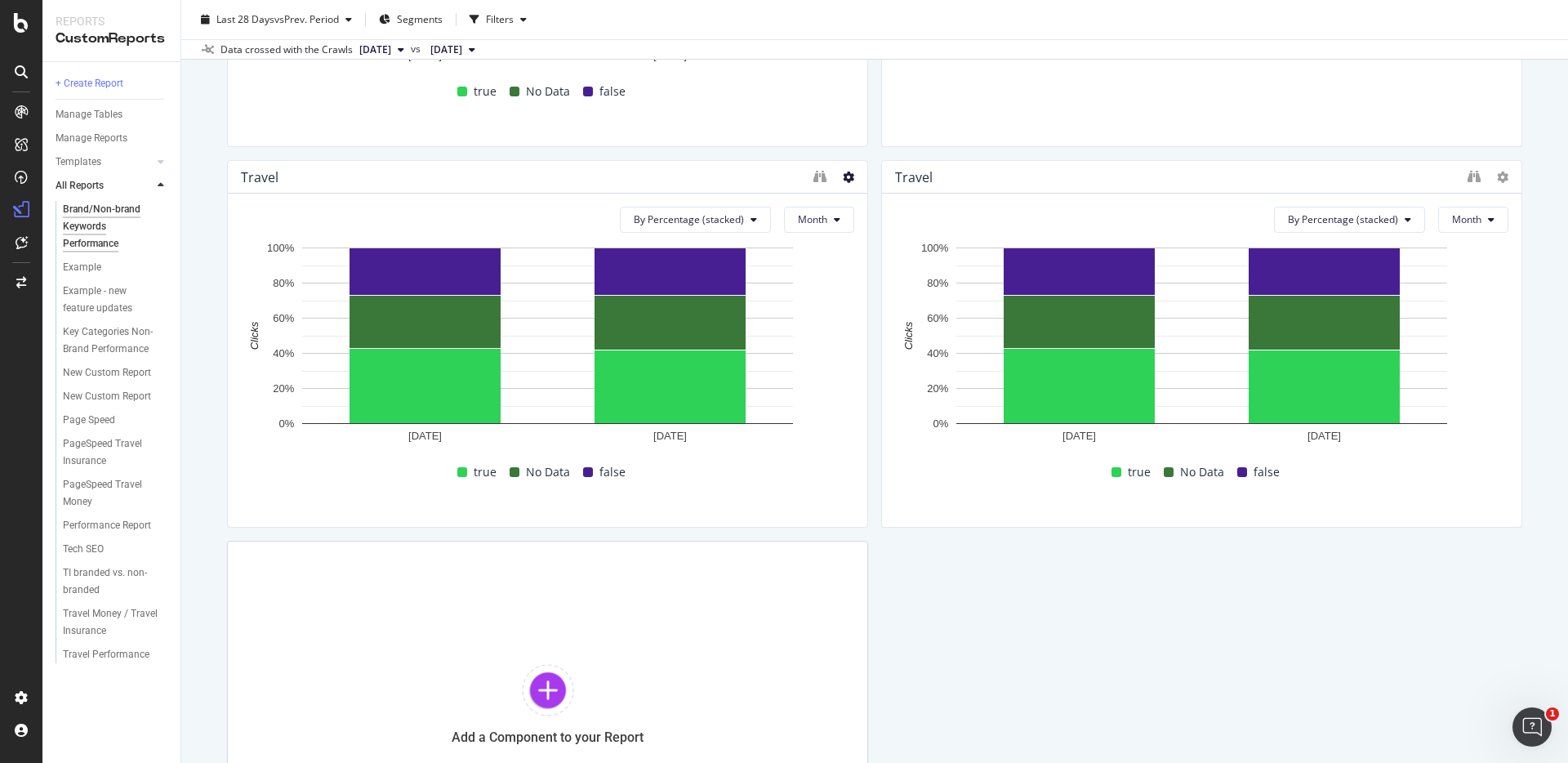
click at [850, 181] on icon at bounding box center [849, 178] width 12 height 12
click at [893, 201] on span "Delete" at bounding box center [898, 202] width 30 height 15
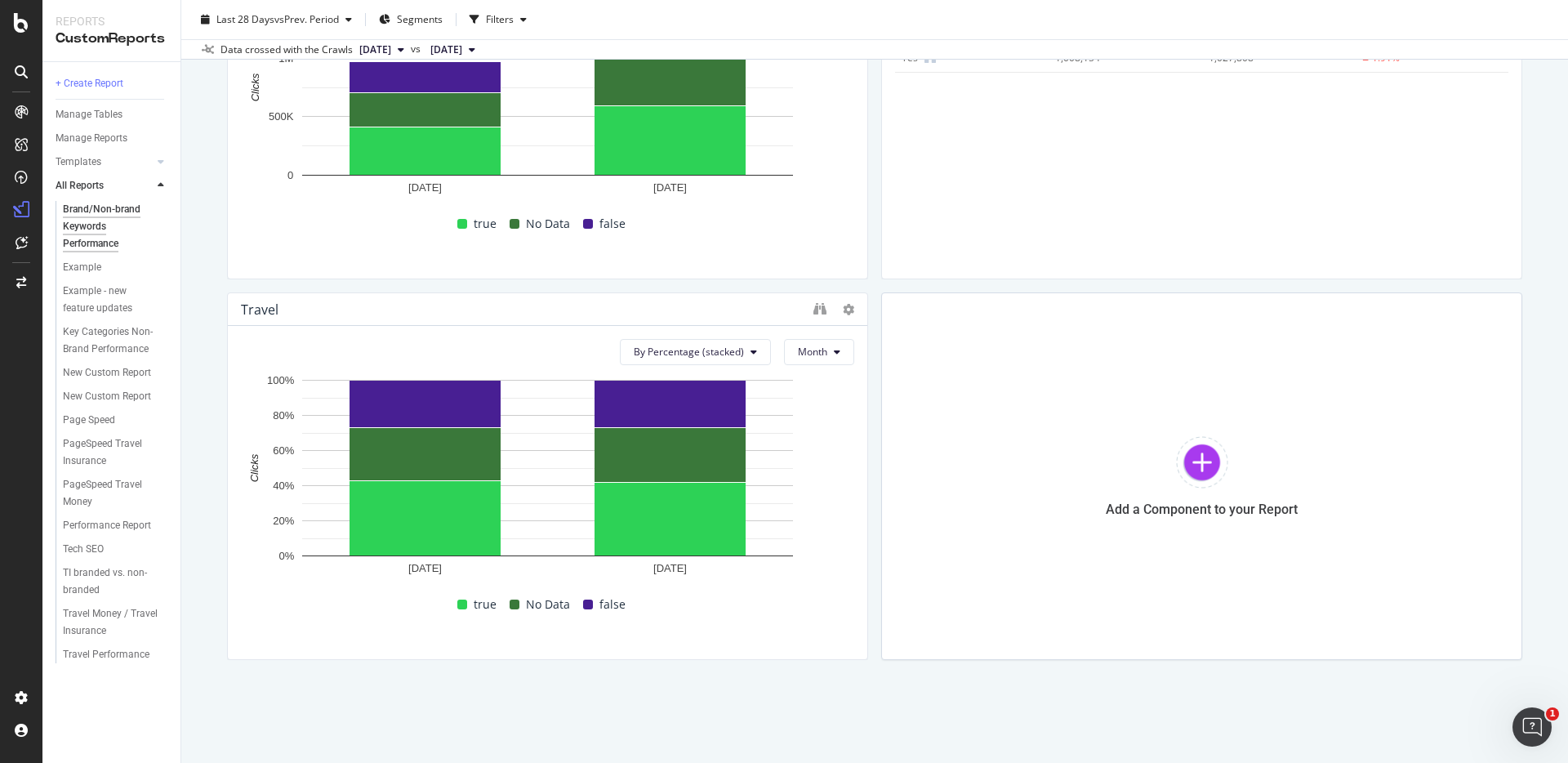
click at [837, 310] on div at bounding box center [834, 310] width 41 height 16
click at [849, 308] on icon at bounding box center [849, 310] width 12 height 12
click at [872, 331] on span at bounding box center [867, 335] width 20 height 20
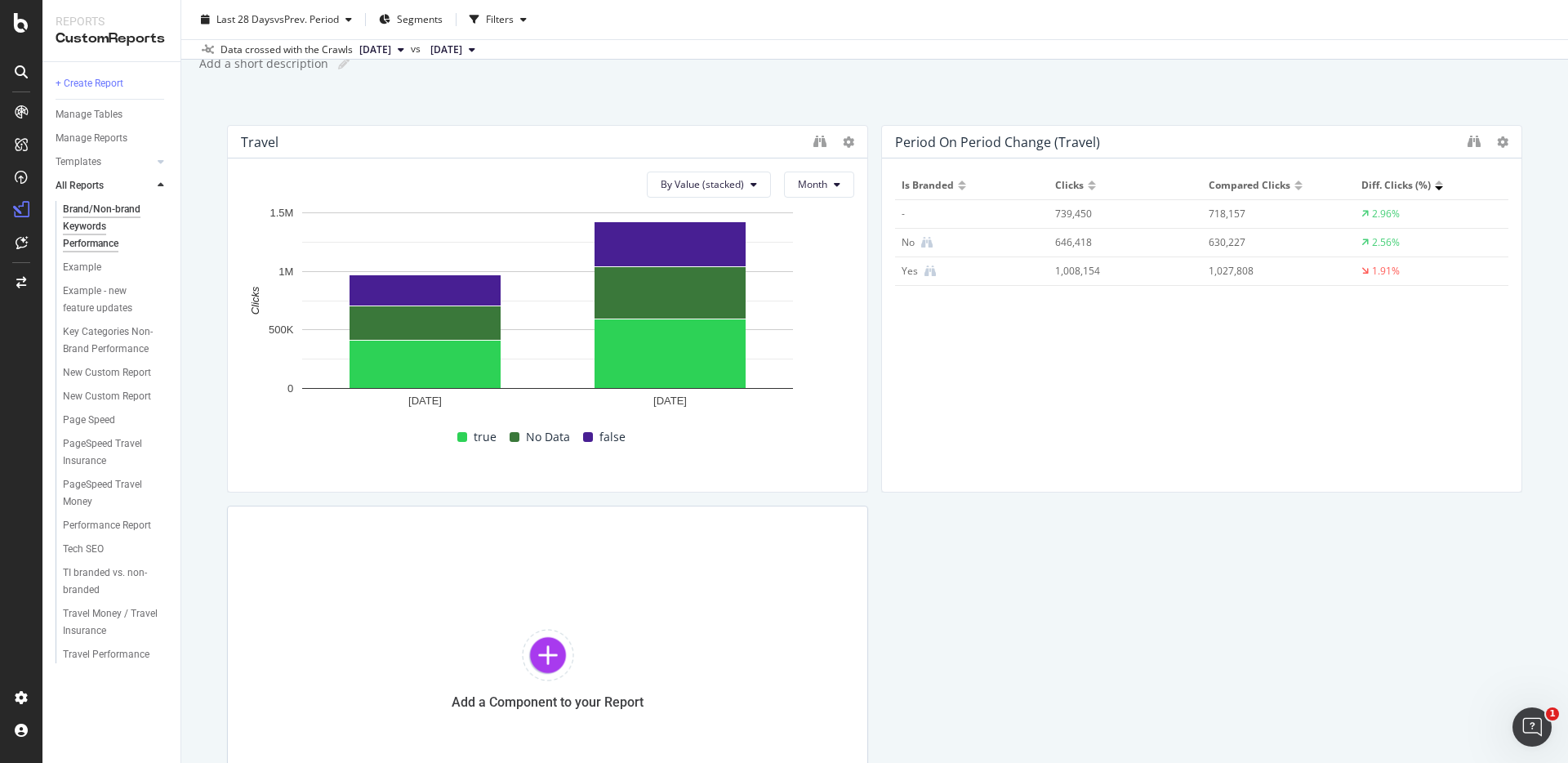
scroll to position [0, 0]
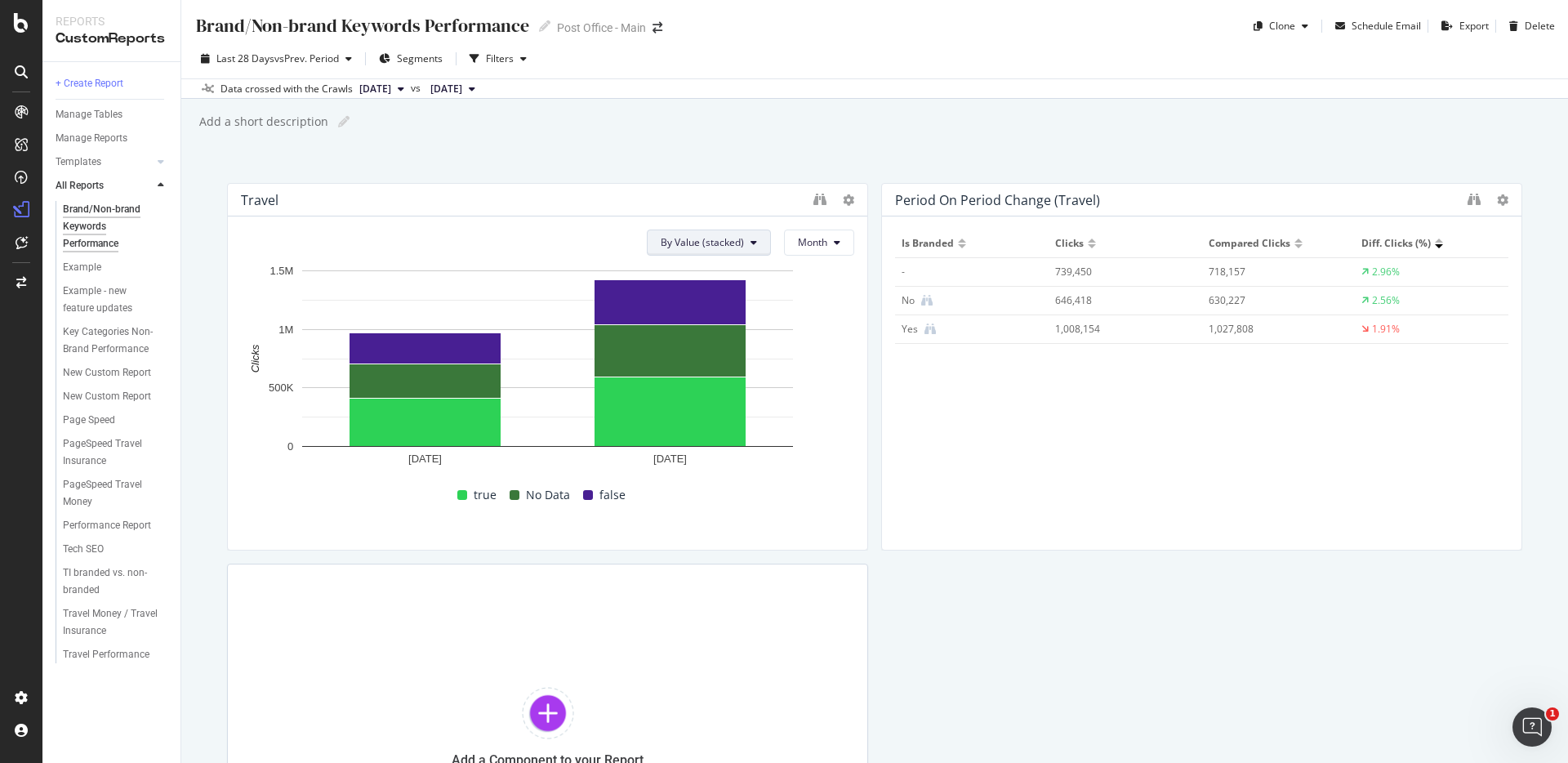
click at [706, 238] on span "By Value (stacked)" at bounding box center [702, 242] width 83 height 14
click at [813, 202] on icon "binoculars" at bounding box center [820, 199] width 13 height 13
click at [555, 710] on div at bounding box center [548, 713] width 53 height 53
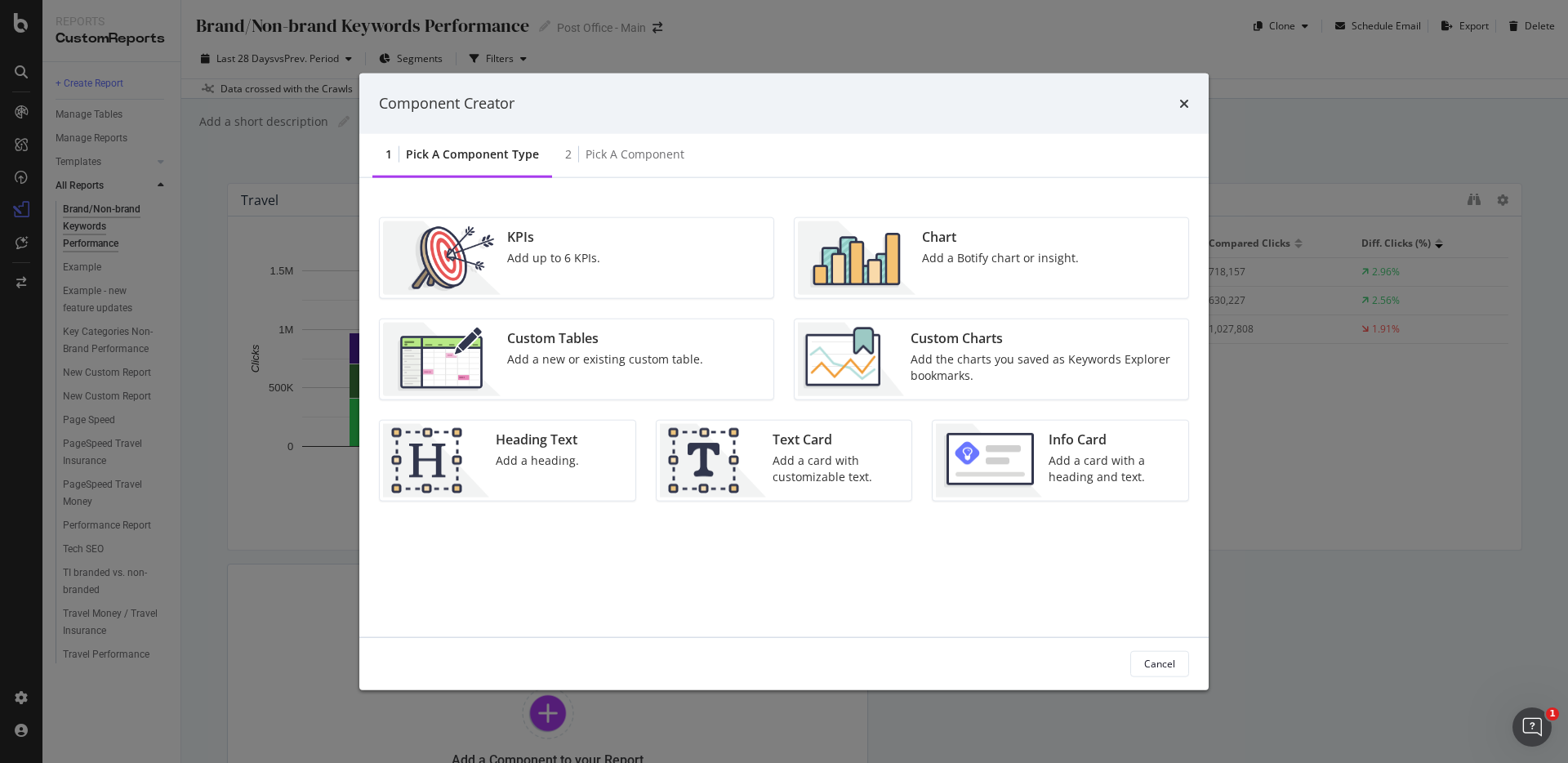
click at [918, 372] on div "Add the charts you saved as Keywords Explorer bookmarks." at bounding box center [1045, 367] width 268 height 33
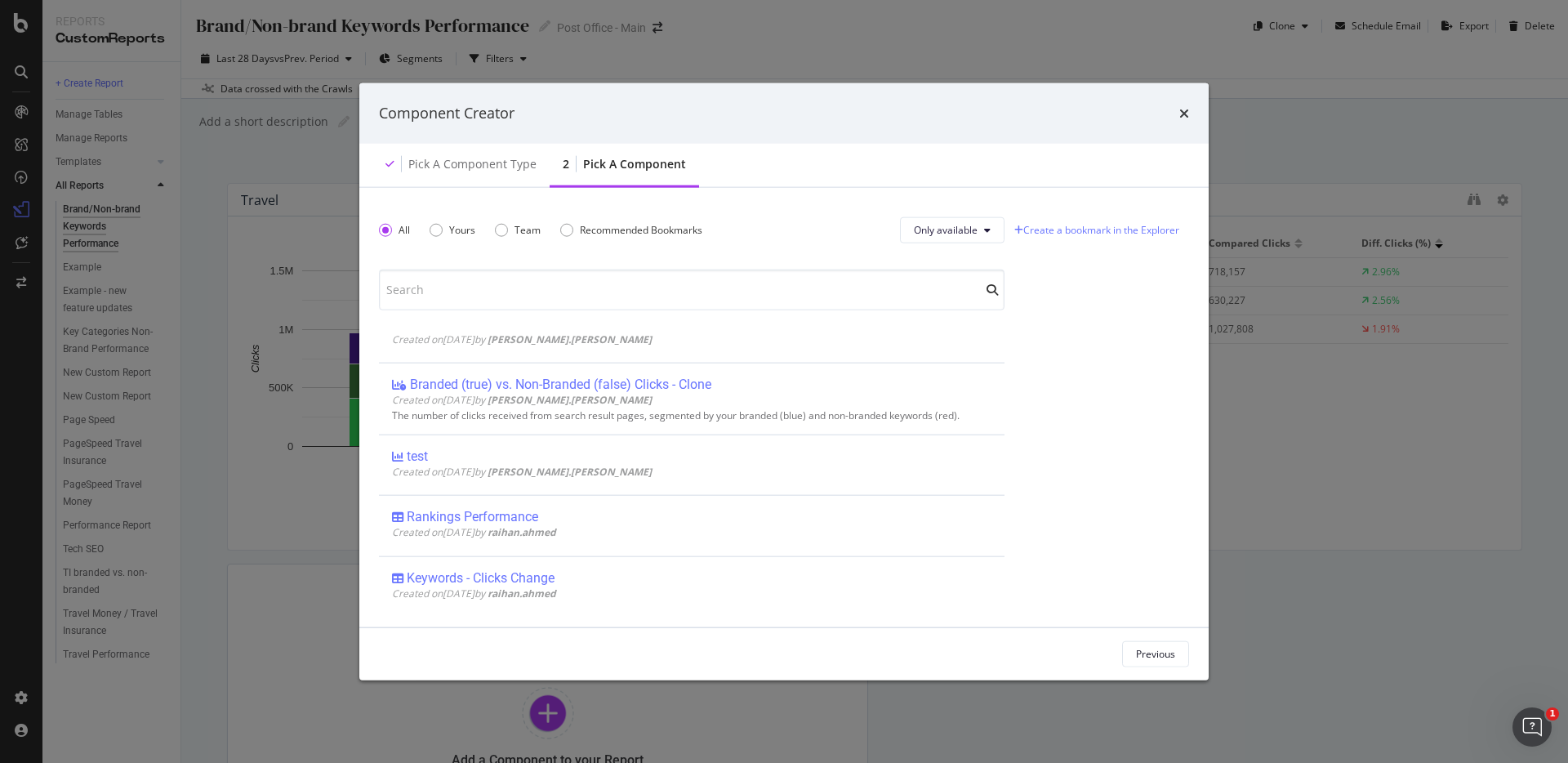
scroll to position [207, 0]
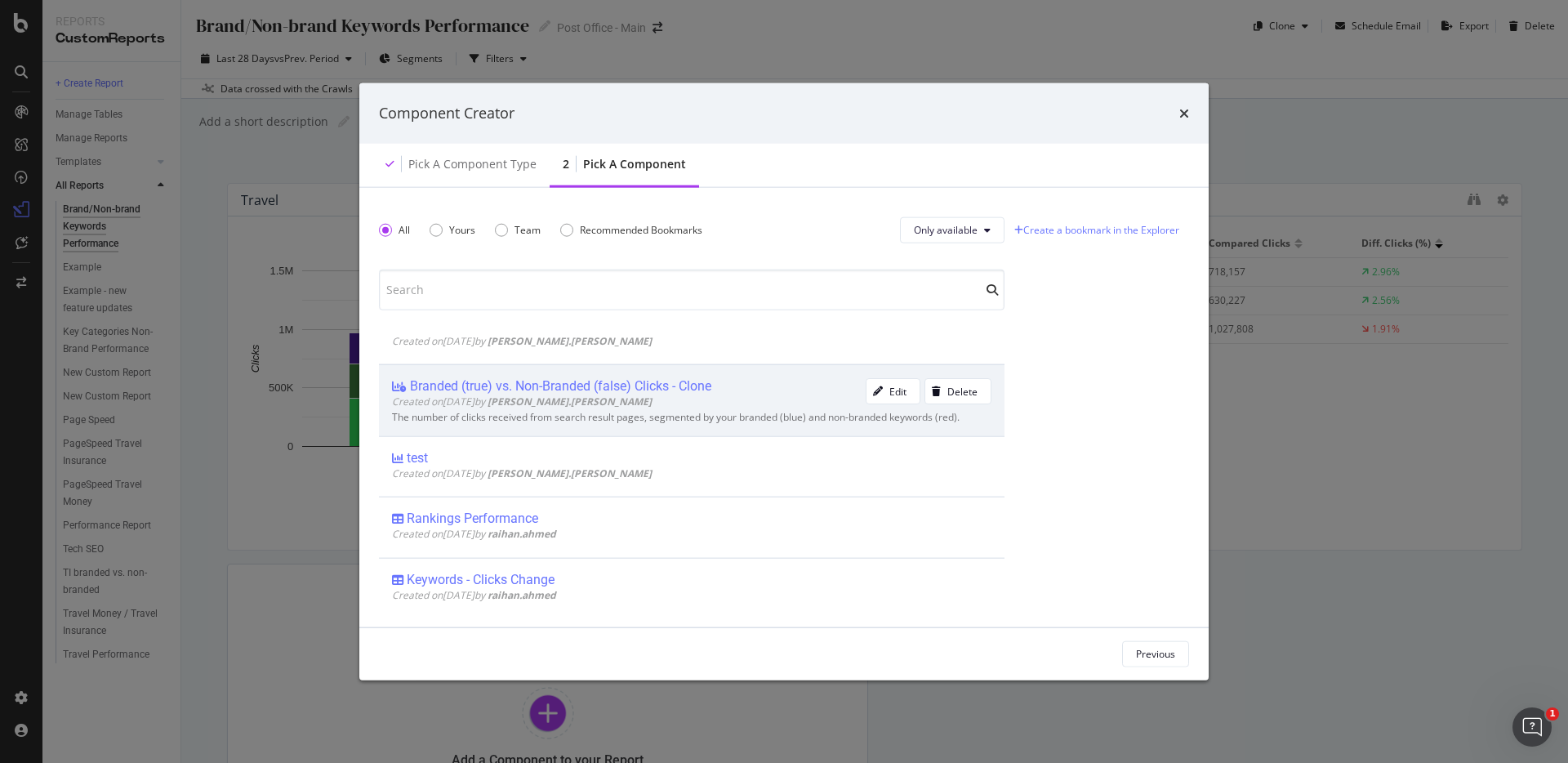
click at [698, 419] on div "The number of clicks received from search result pages, segmented by your brand…" at bounding box center [691, 418] width 599 height 12
click at [1165, 661] on div "Add Component" at bounding box center [1139, 654] width 73 height 25
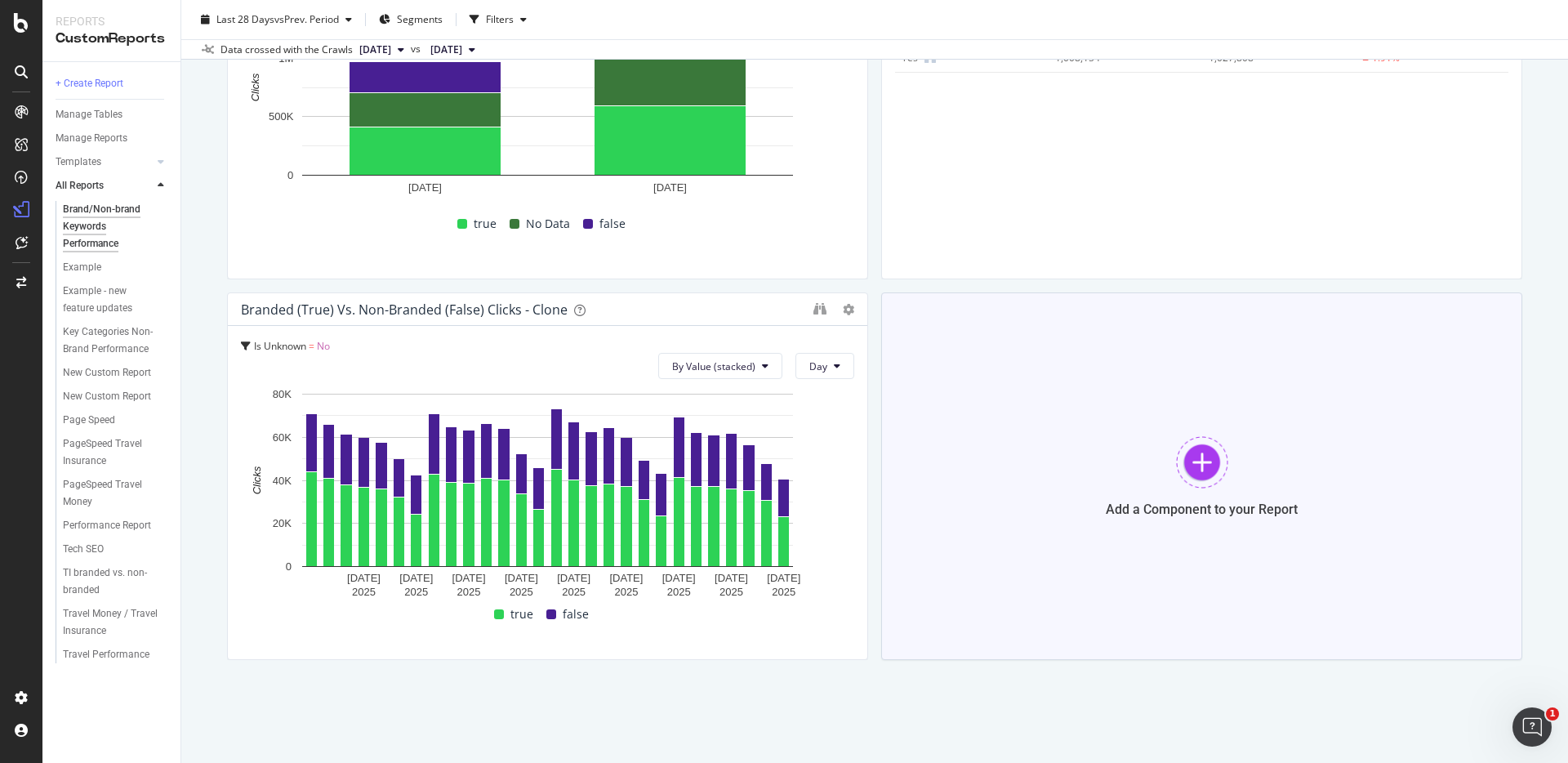
scroll to position [271, 0]
click at [735, 367] on span "By Value (stacked)" at bounding box center [714, 367] width 83 height 14
click at [849, 309] on icon at bounding box center [849, 311] width 12 height 12
click at [869, 331] on icon at bounding box center [867, 335] width 9 height 10
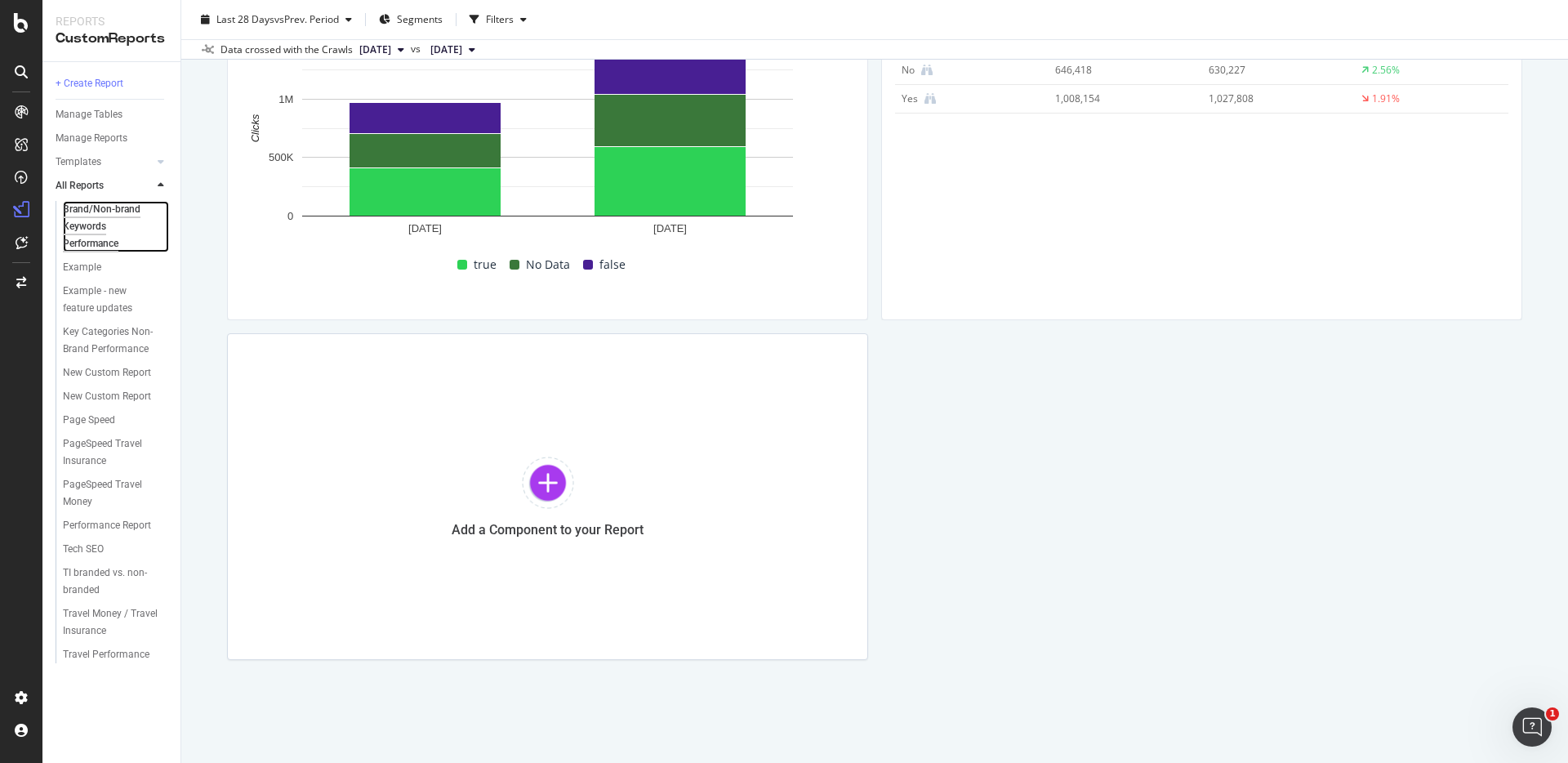
click at [70, 226] on div "Brand/Non-brand Keywords Performance" at bounding box center [111, 226] width 97 height 52
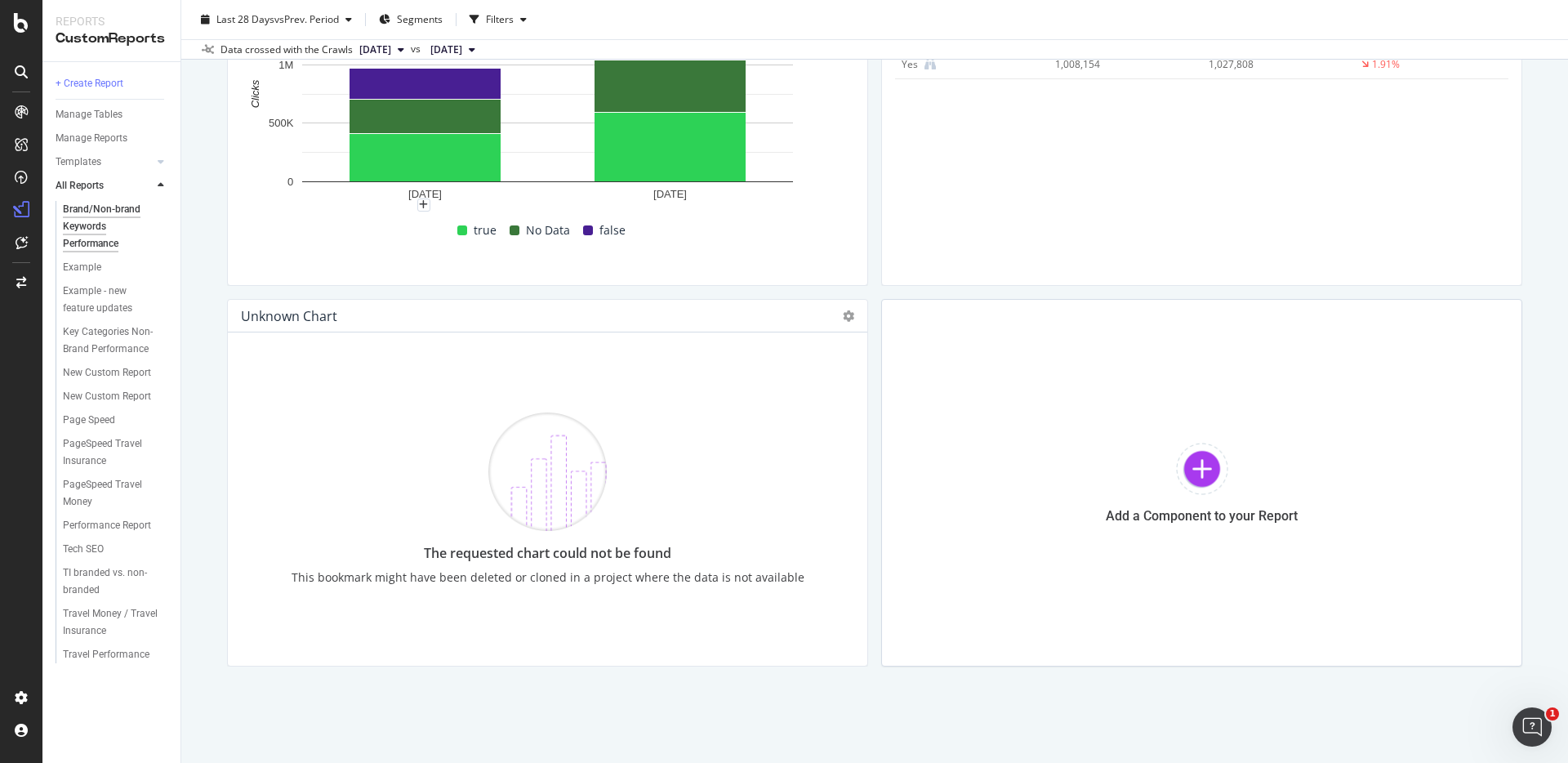
scroll to position [271, 0]
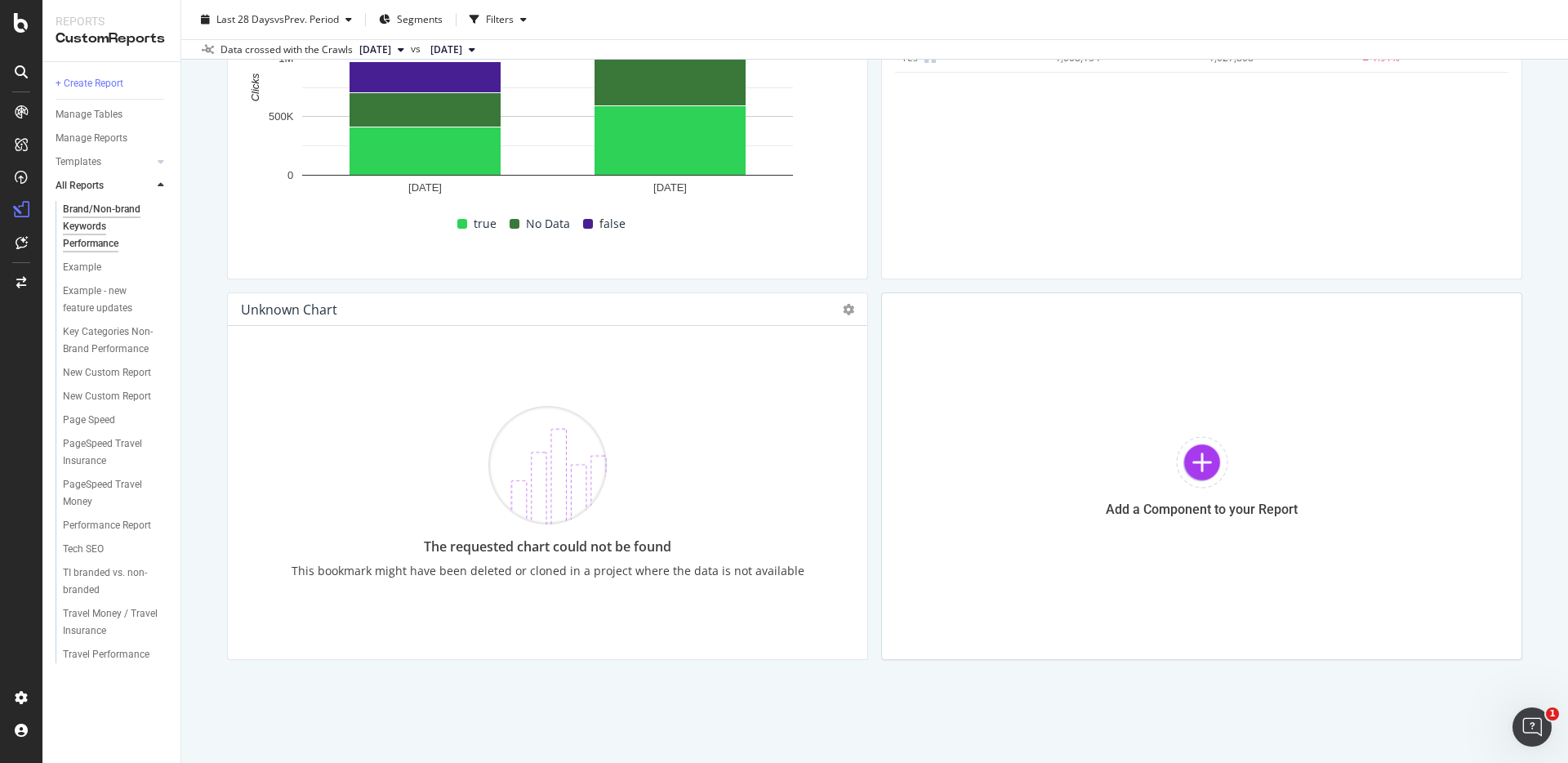
click at [393, 464] on div "The requested chart could not be found This bookmark might have been deleted or…" at bounding box center [548, 492] width 522 height 308
click at [502, 485] on img at bounding box center [548, 465] width 118 height 118
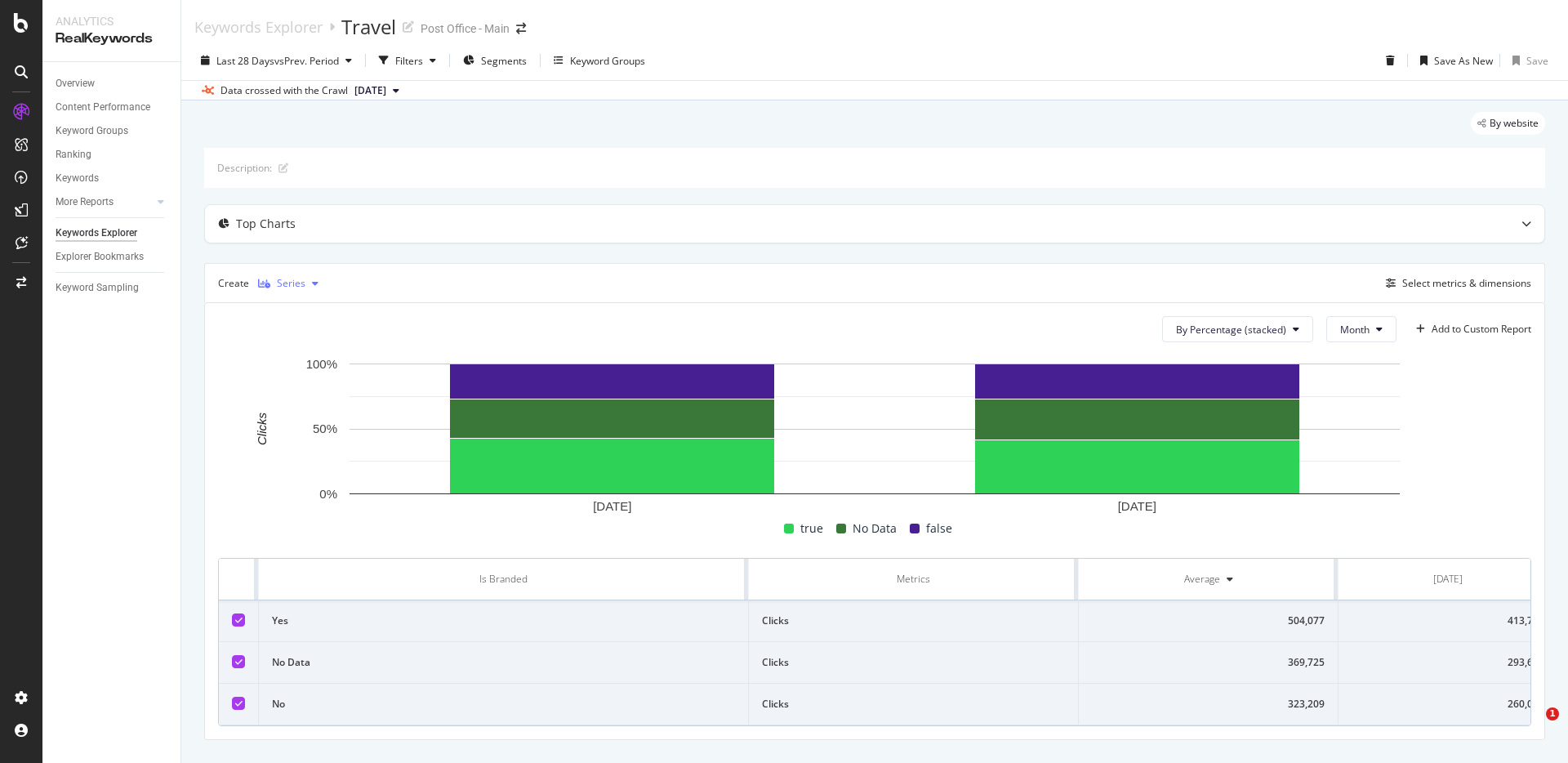
click at [260, 288] on icon "button" at bounding box center [264, 284] width 12 height 10
click at [312, 412] on div "Pie" at bounding box center [295, 419] width 75 height 21
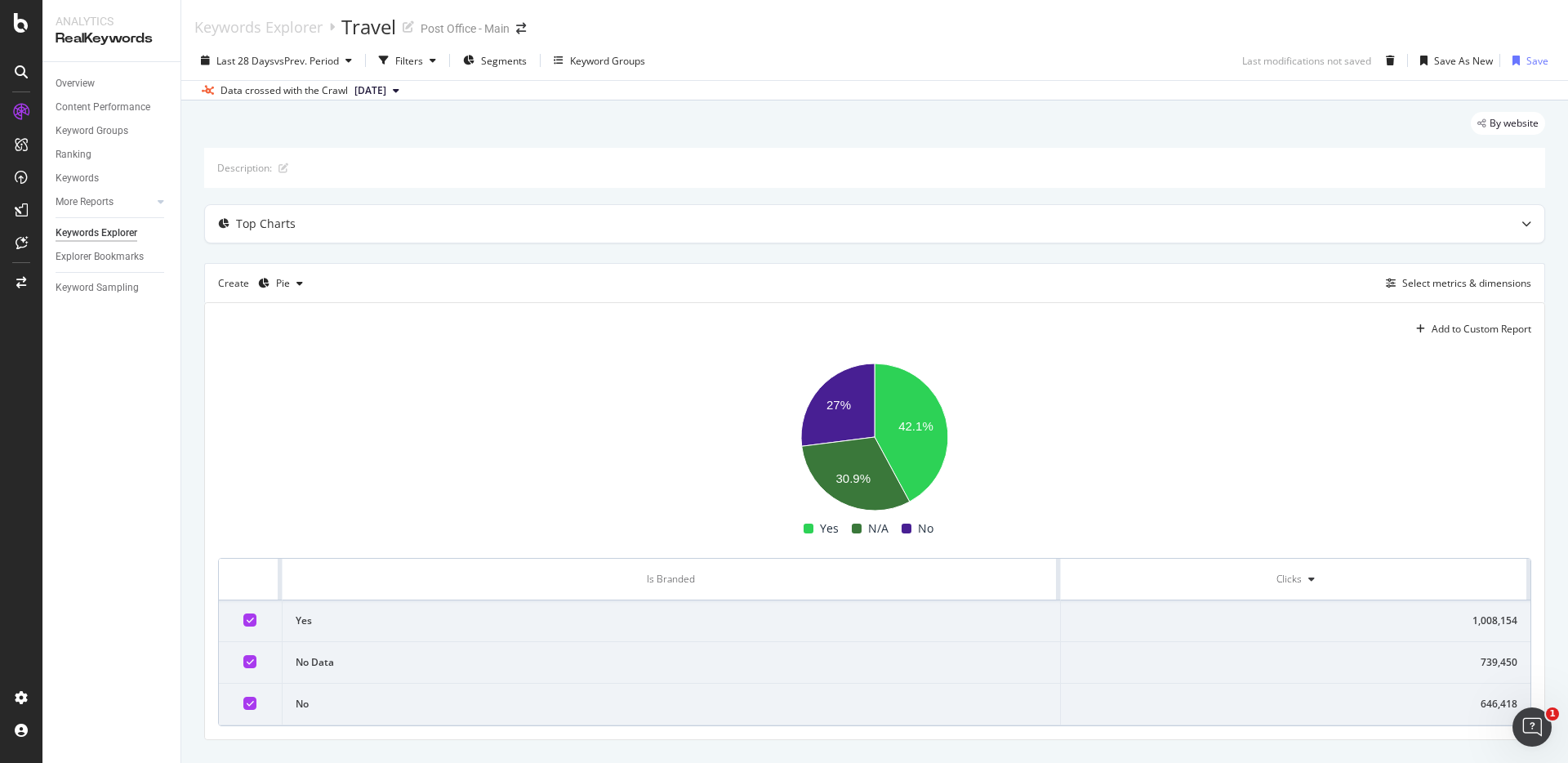
click at [312, 412] on rect "A chart." at bounding box center [874, 437] width 1313 height 164
click at [1450, 63] on div "Save As New" at bounding box center [1464, 61] width 59 height 14
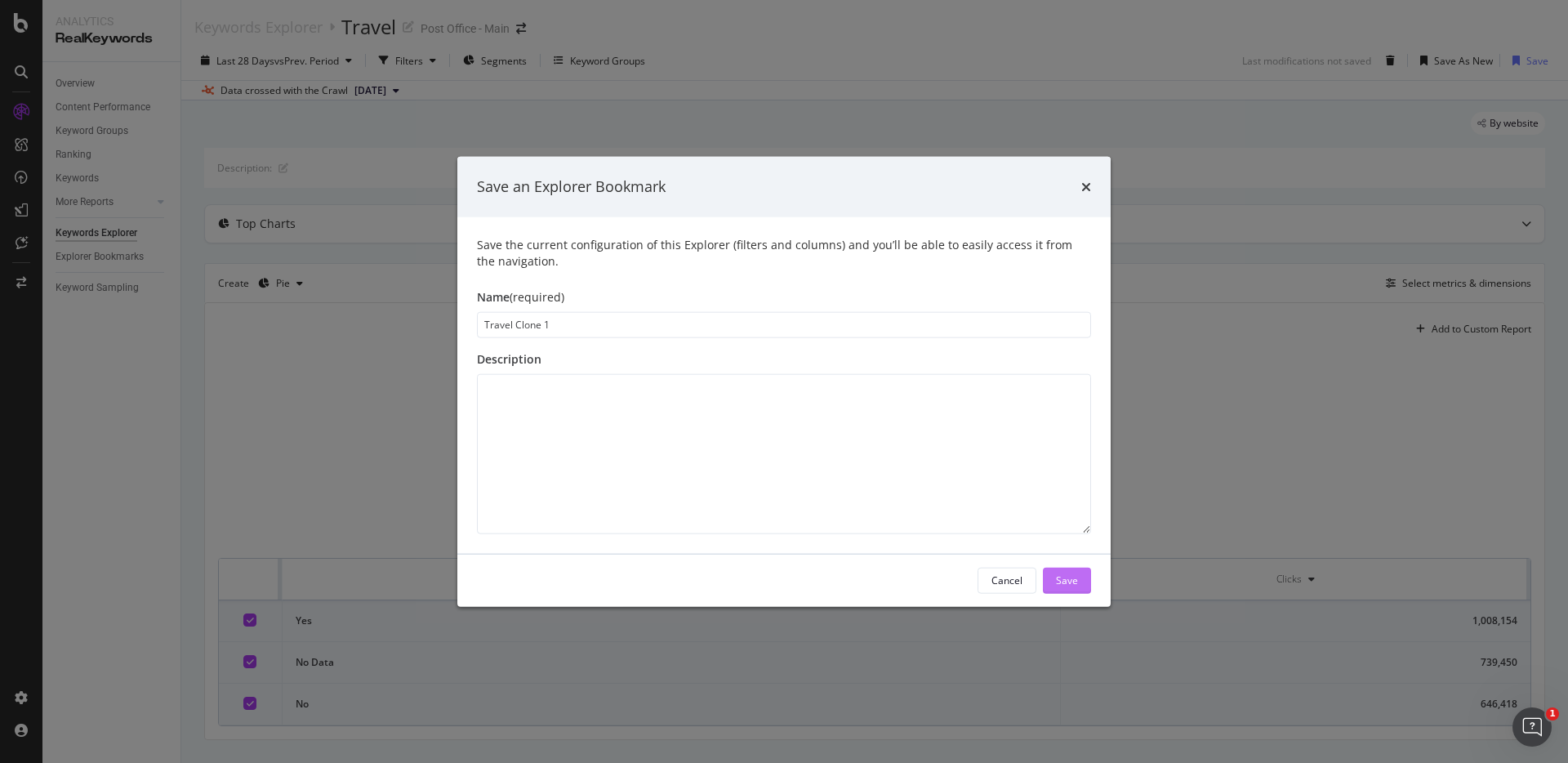
type input "Travel Clone 1"
click at [1057, 575] on div "Save" at bounding box center [1066, 580] width 22 height 14
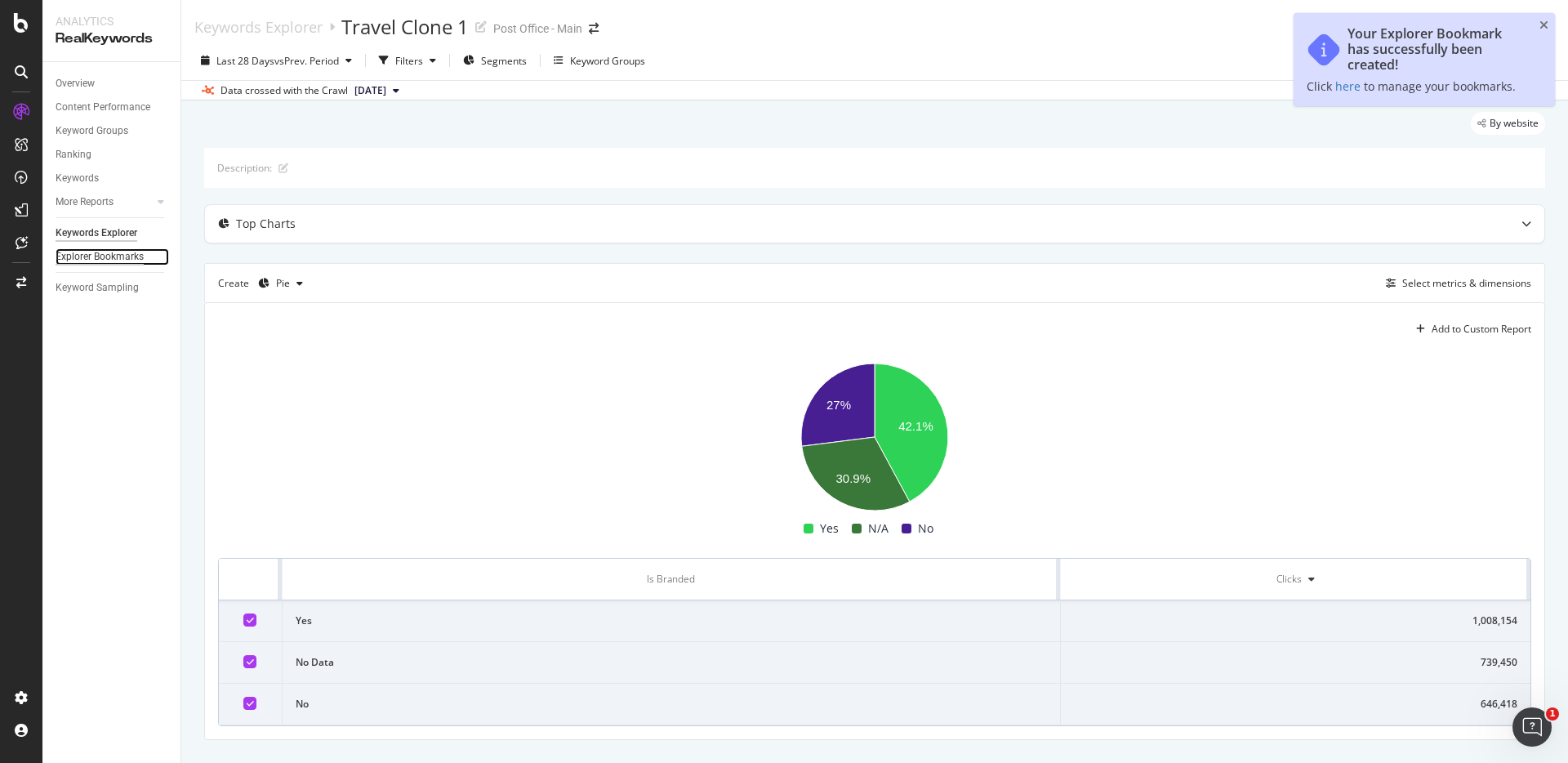
click at [88, 259] on div "Explorer Bookmarks" at bounding box center [99, 257] width 88 height 17
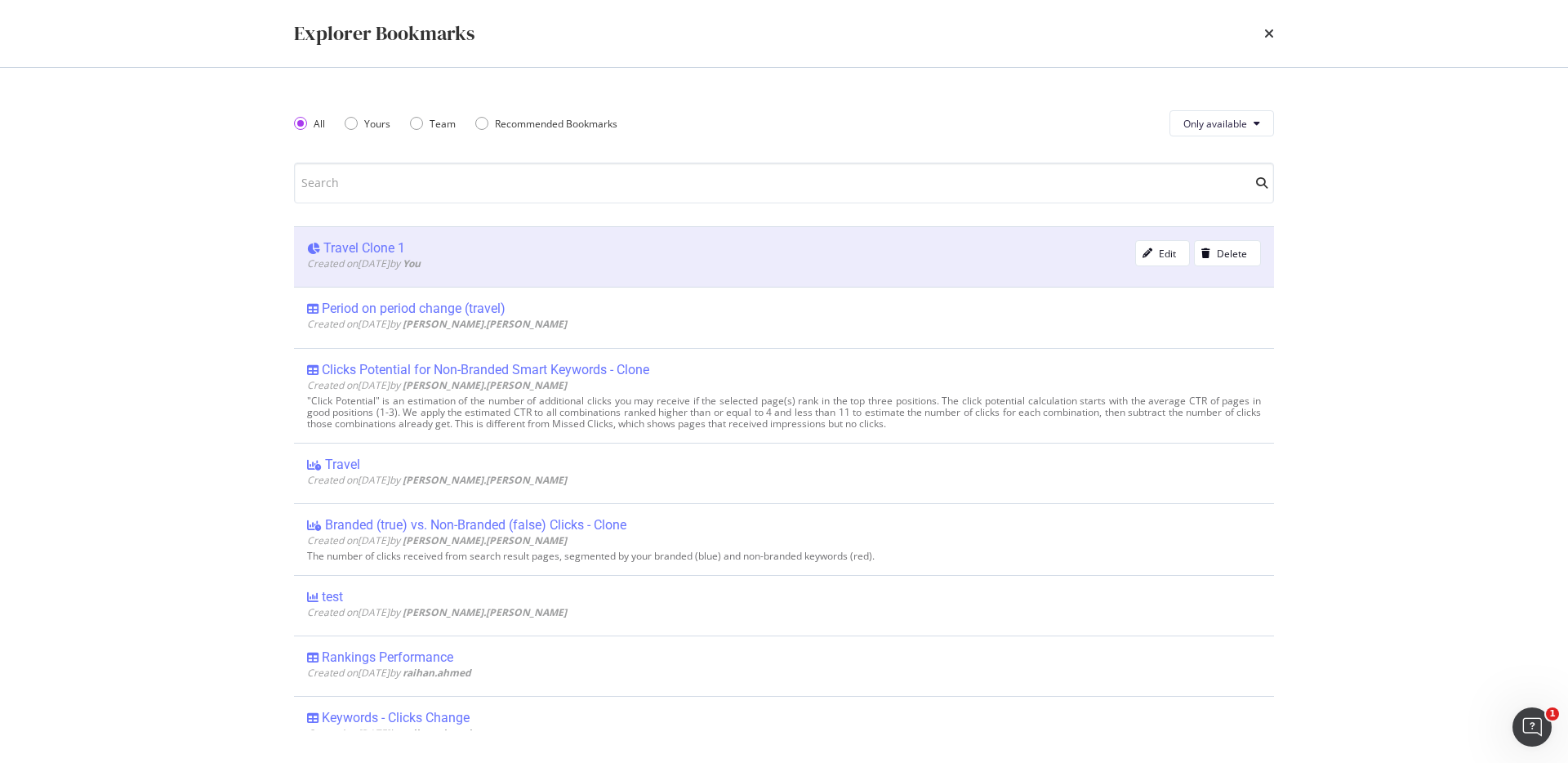
click at [354, 242] on div "Travel Clone 1" at bounding box center [363, 248] width 81 height 16
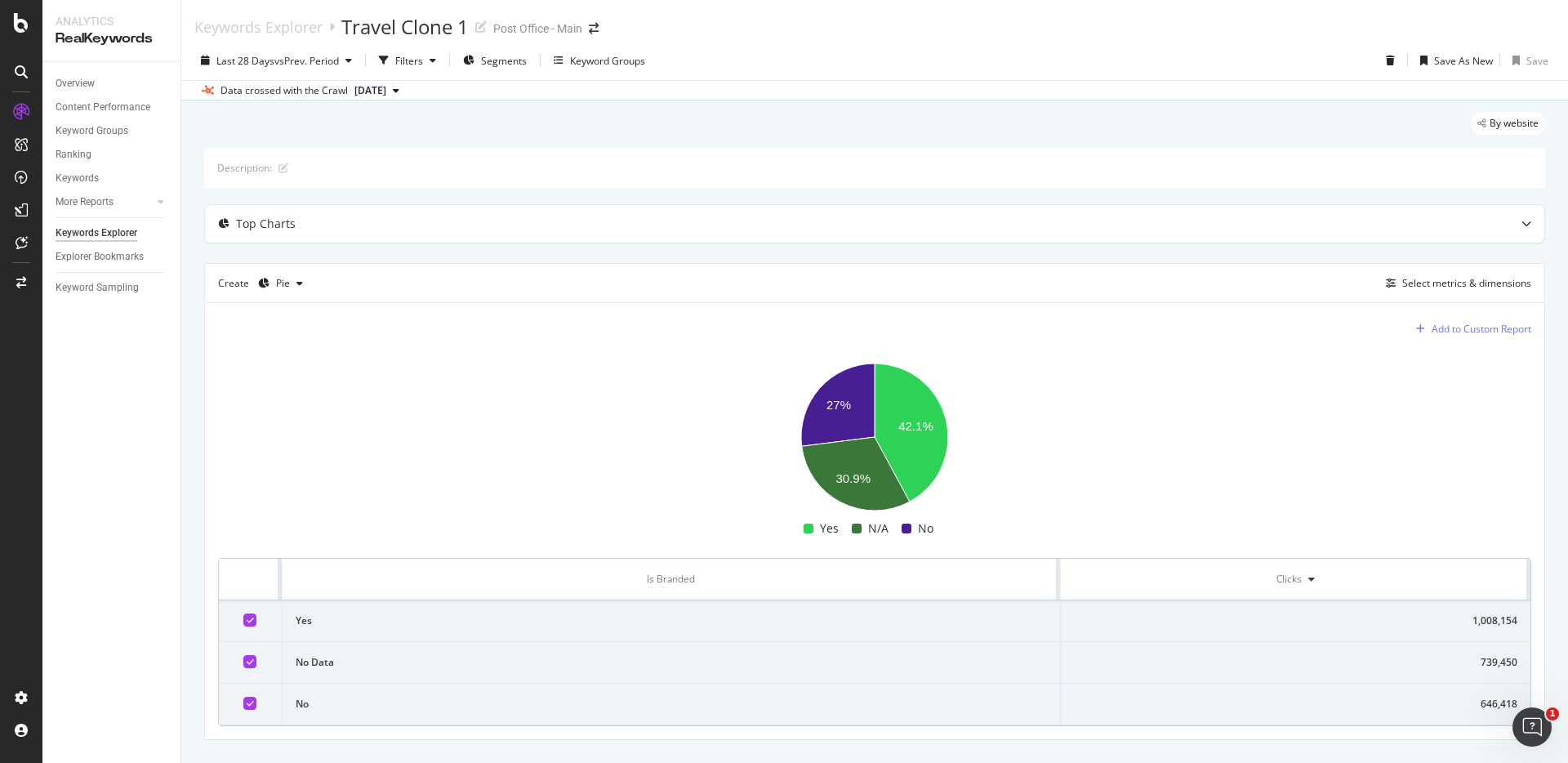
click at [1460, 331] on div "Add to Custom Report" at bounding box center [1481, 329] width 99 height 10
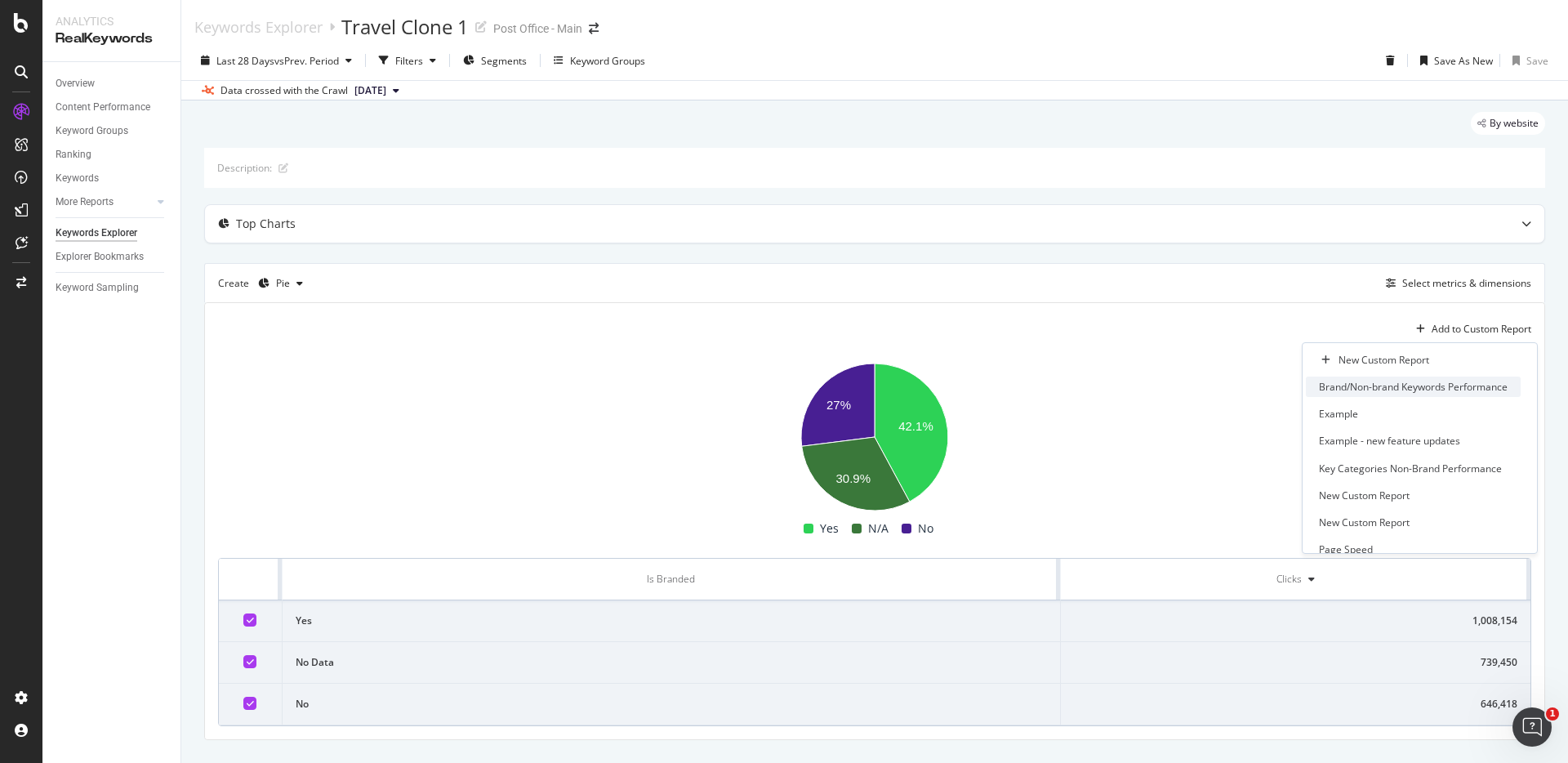
click at [1428, 388] on div "Brand/Non-brand Keywords Performance" at bounding box center [1413, 386] width 188 height 14
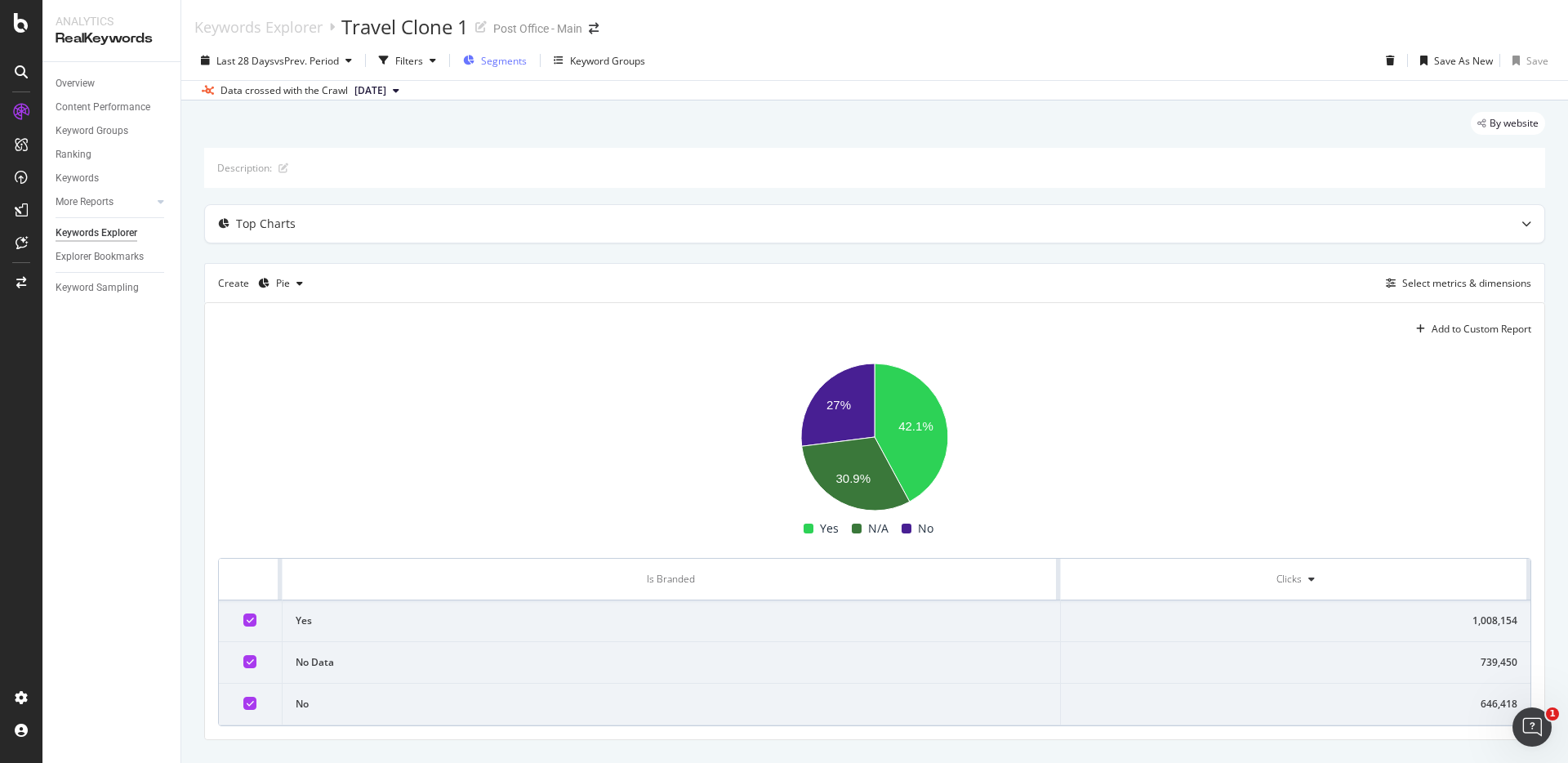
click at [501, 65] on span "Segments" at bounding box center [504, 61] width 46 height 14
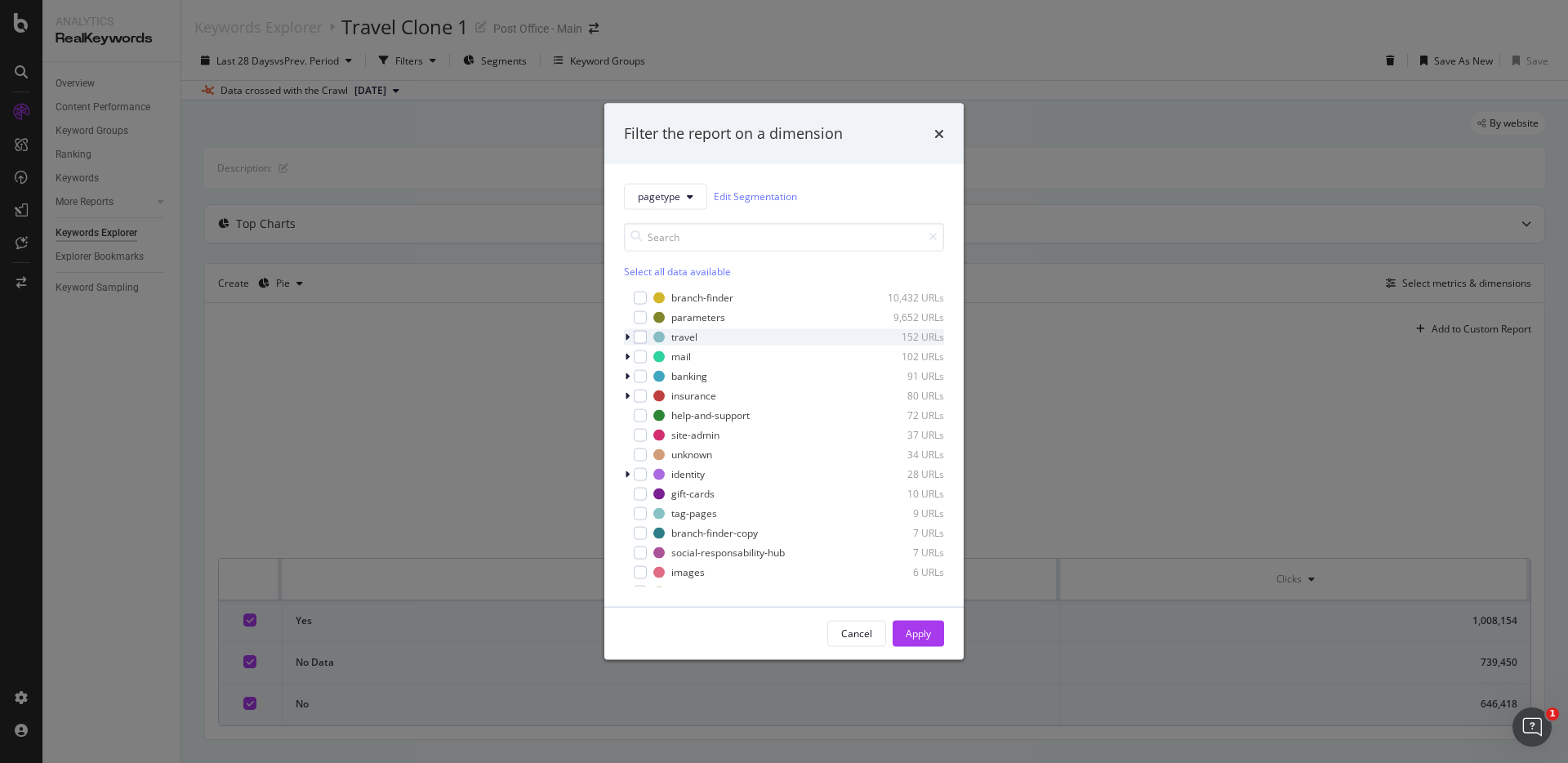
click at [626, 335] on icon "modal" at bounding box center [627, 336] width 5 height 10
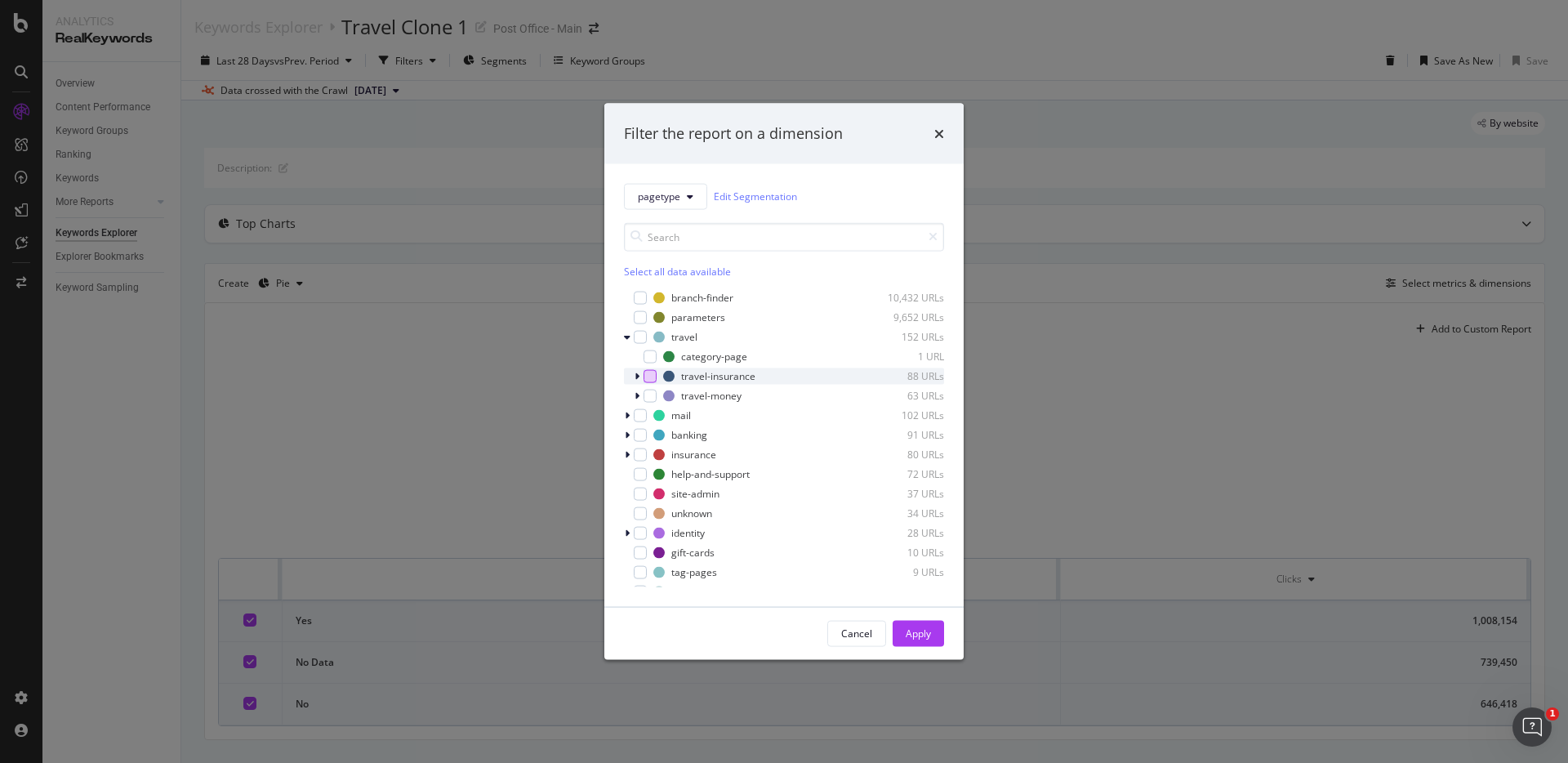
click at [650, 380] on div "modal" at bounding box center [650, 376] width 13 height 13
click at [921, 640] on div "Apply" at bounding box center [918, 633] width 25 height 25
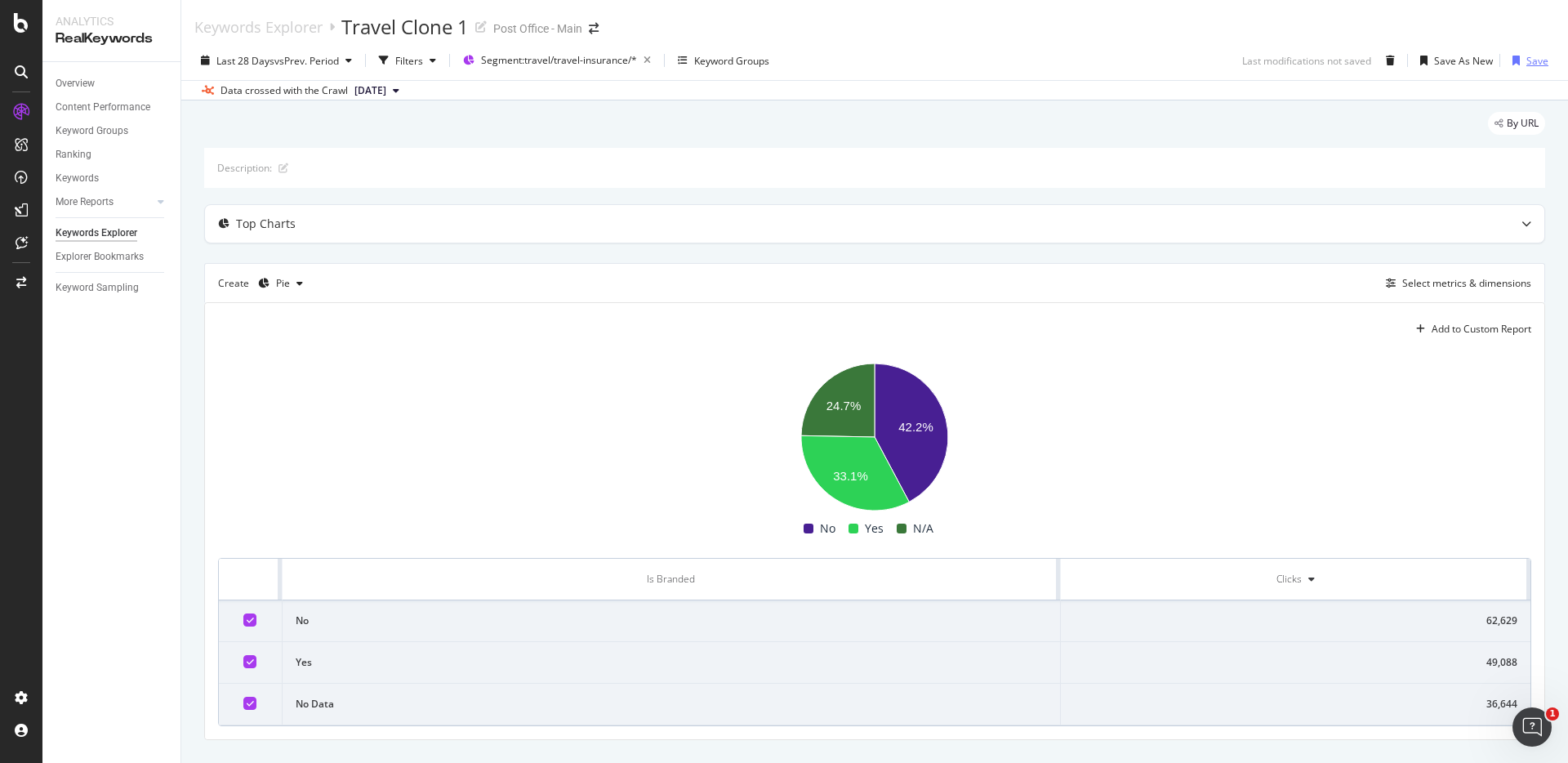
click at [1529, 62] on div "Save" at bounding box center [1538, 61] width 22 height 14
click at [656, 62] on icon "button" at bounding box center [647, 61] width 21 height 23
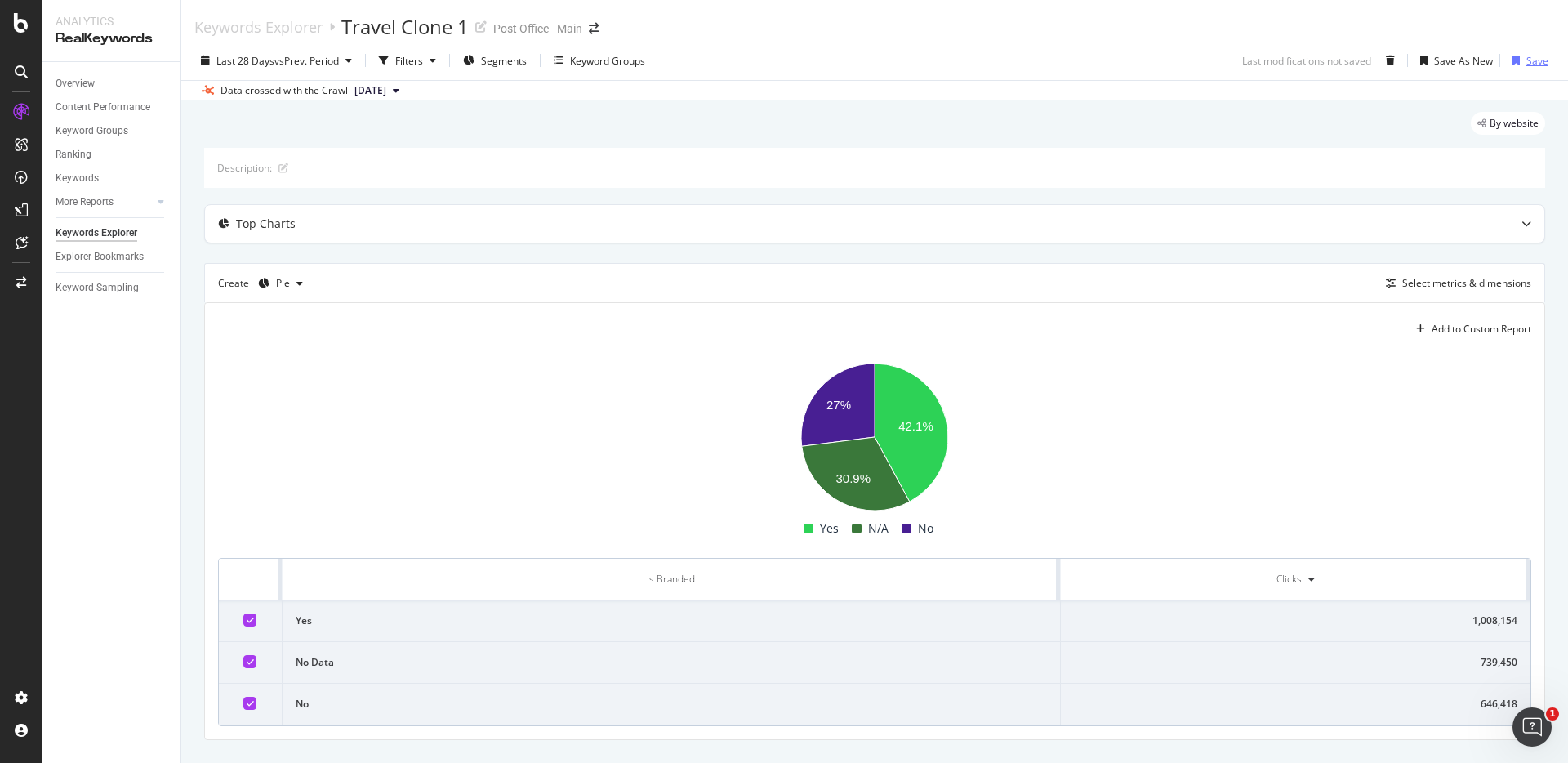
click at [1538, 61] on div "Save" at bounding box center [1538, 61] width 22 height 14
click at [115, 263] on div "Explorer Bookmarks" at bounding box center [99, 257] width 88 height 17
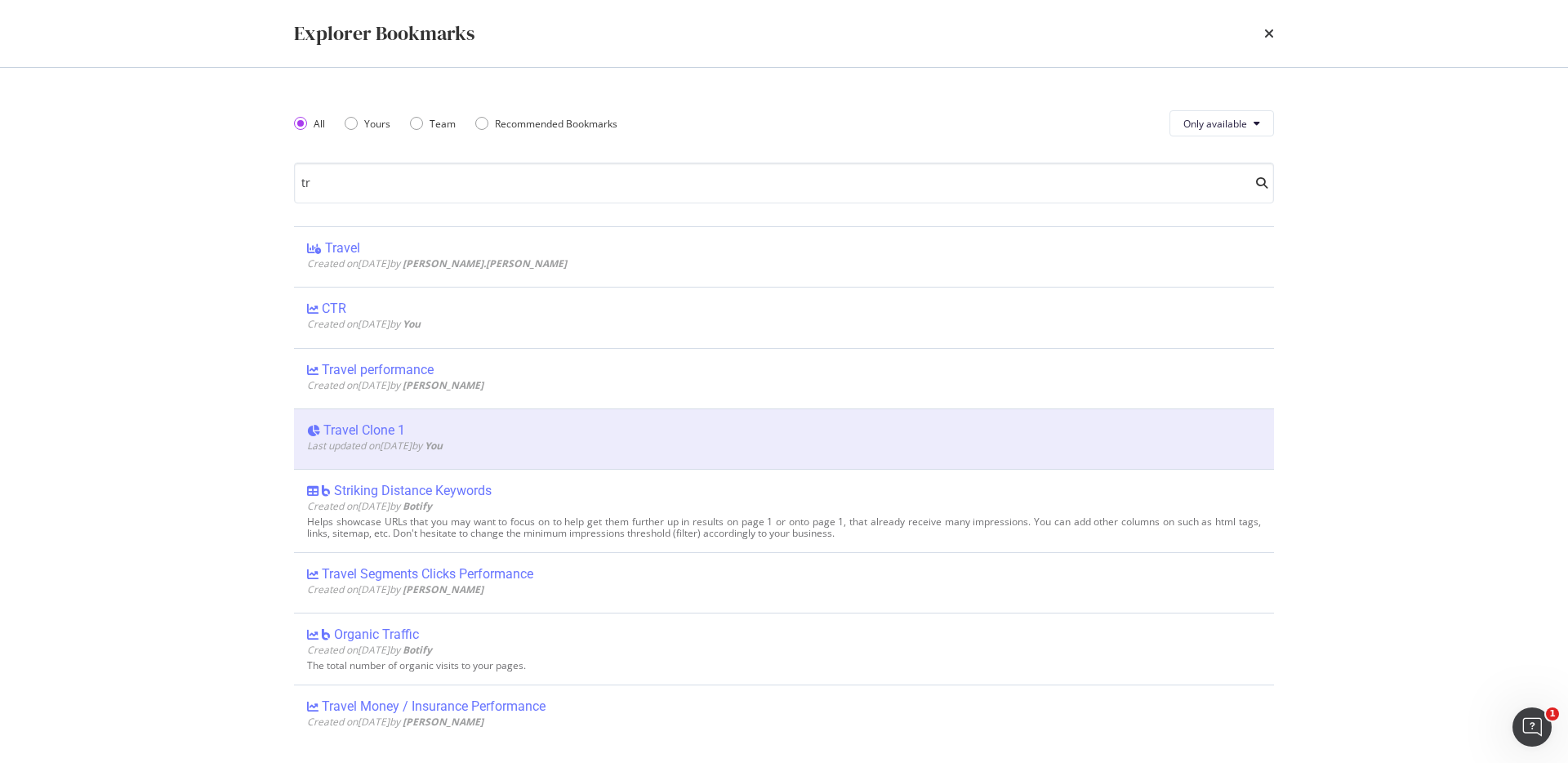
type input "tr"
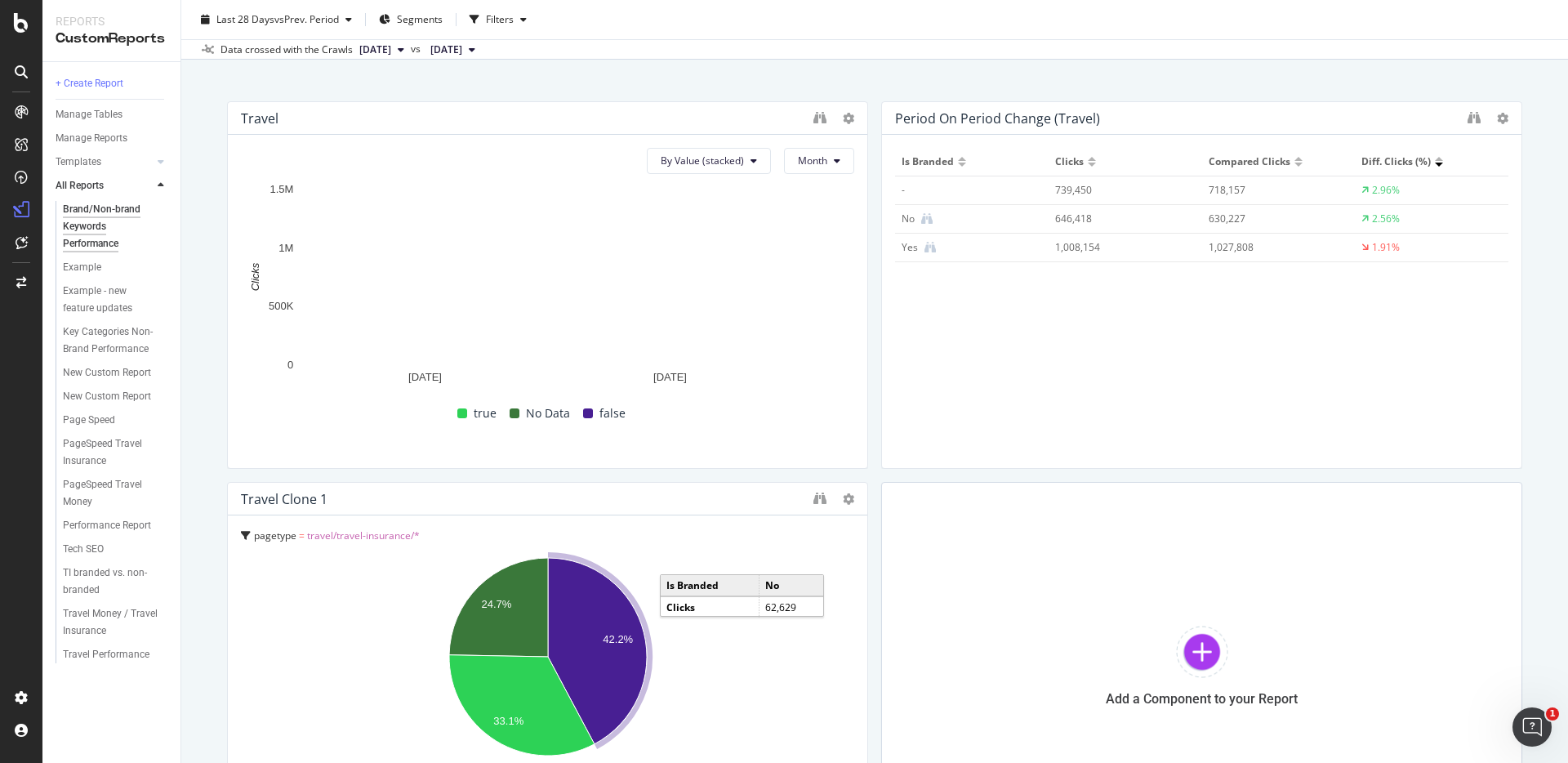
scroll to position [76, 0]
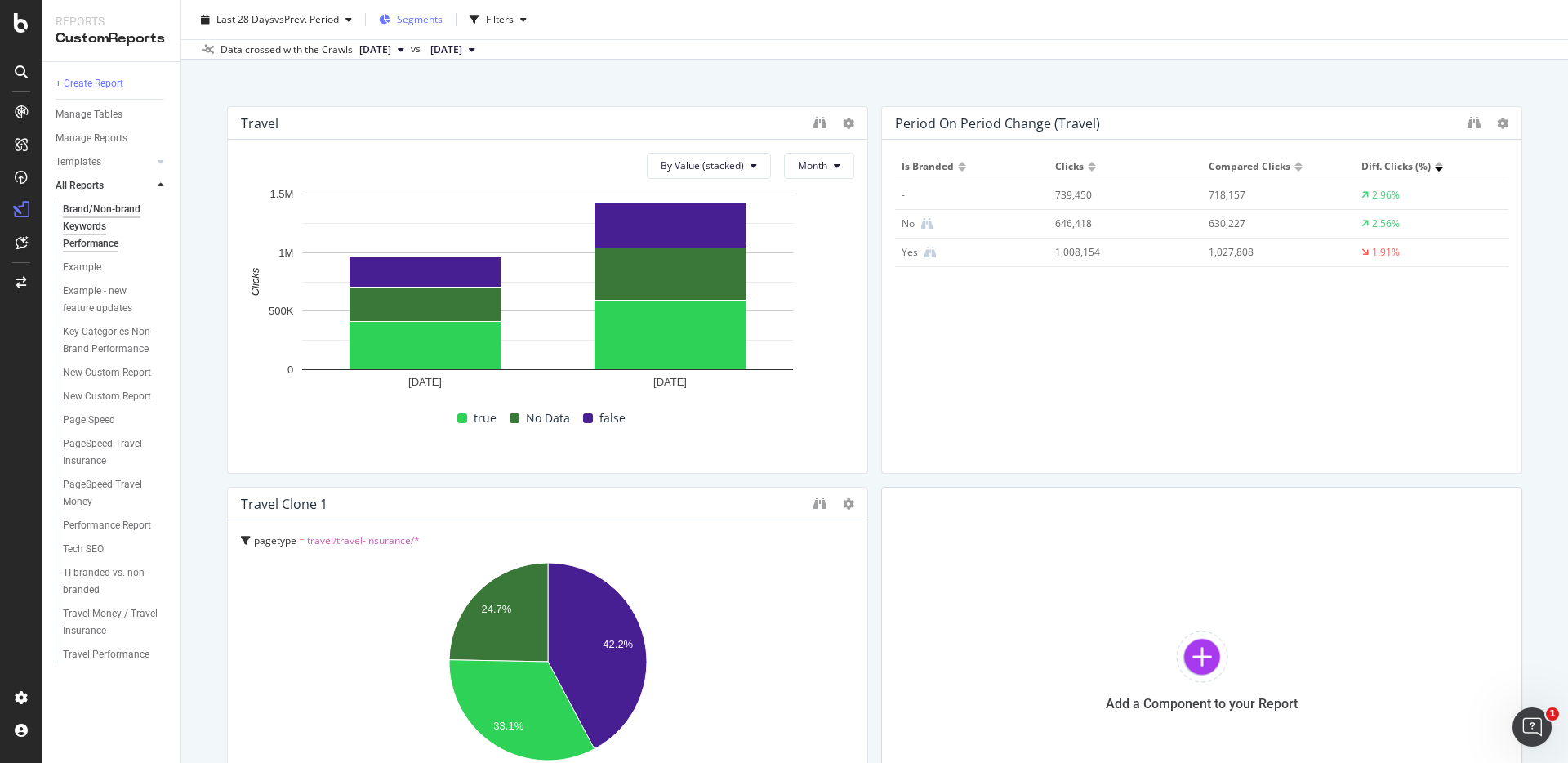
click at [423, 20] on span "Segments" at bounding box center [420, 19] width 46 height 14
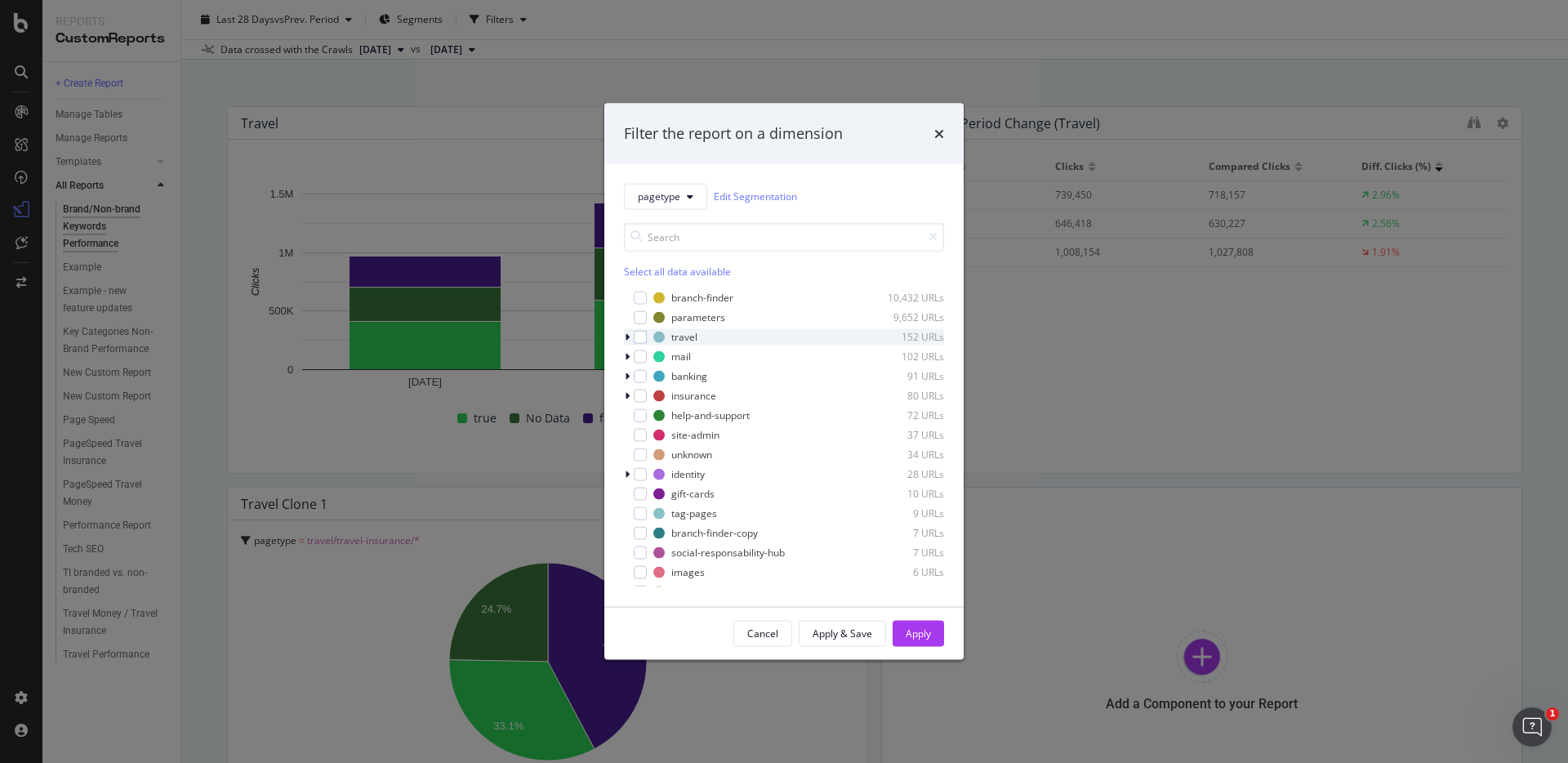
click at [627, 333] on icon "modal" at bounding box center [627, 336] width 5 height 10
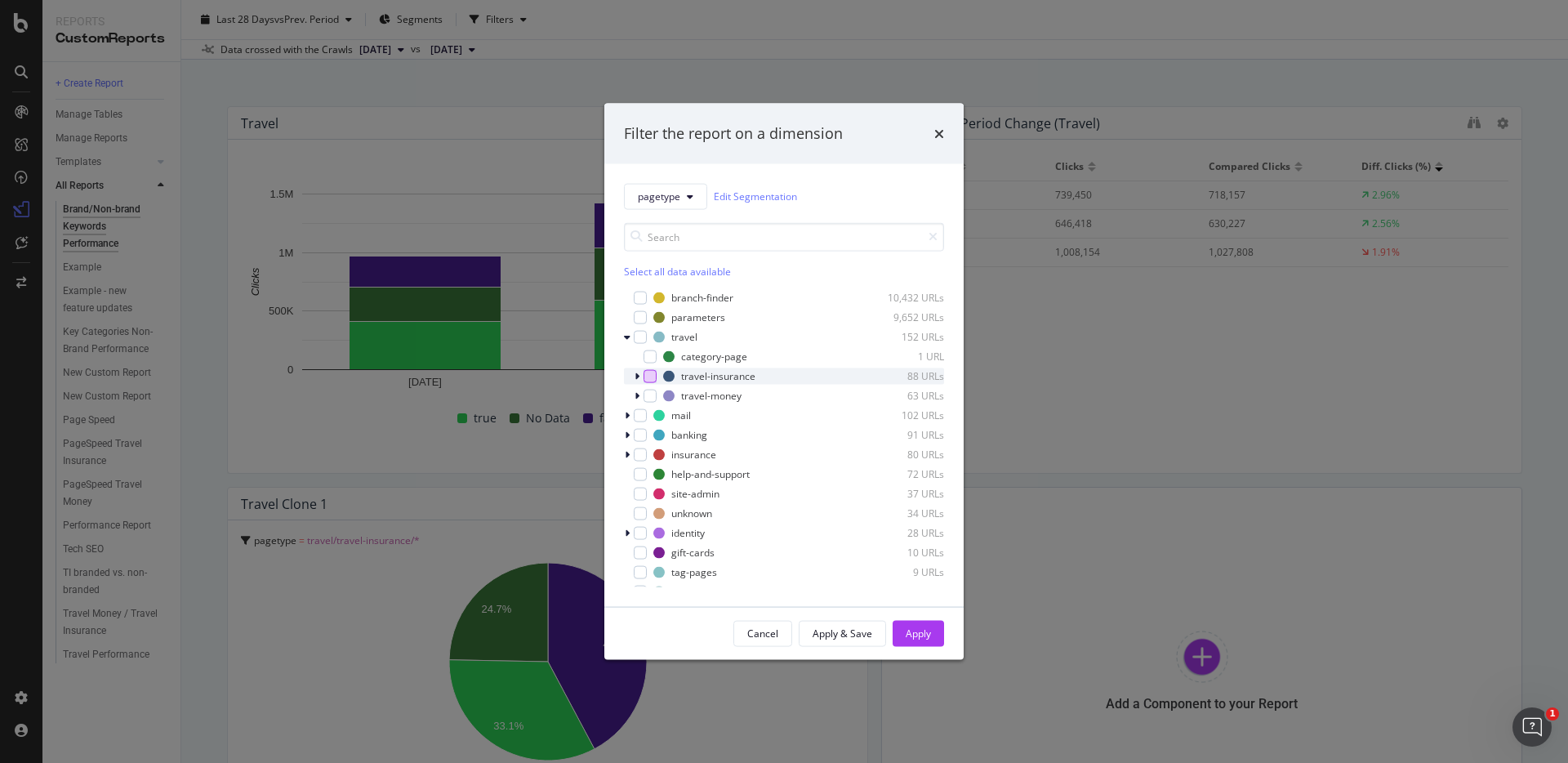
click at [654, 373] on div "modal" at bounding box center [650, 376] width 13 height 13
click at [937, 632] on button "Apply" at bounding box center [918, 633] width 52 height 26
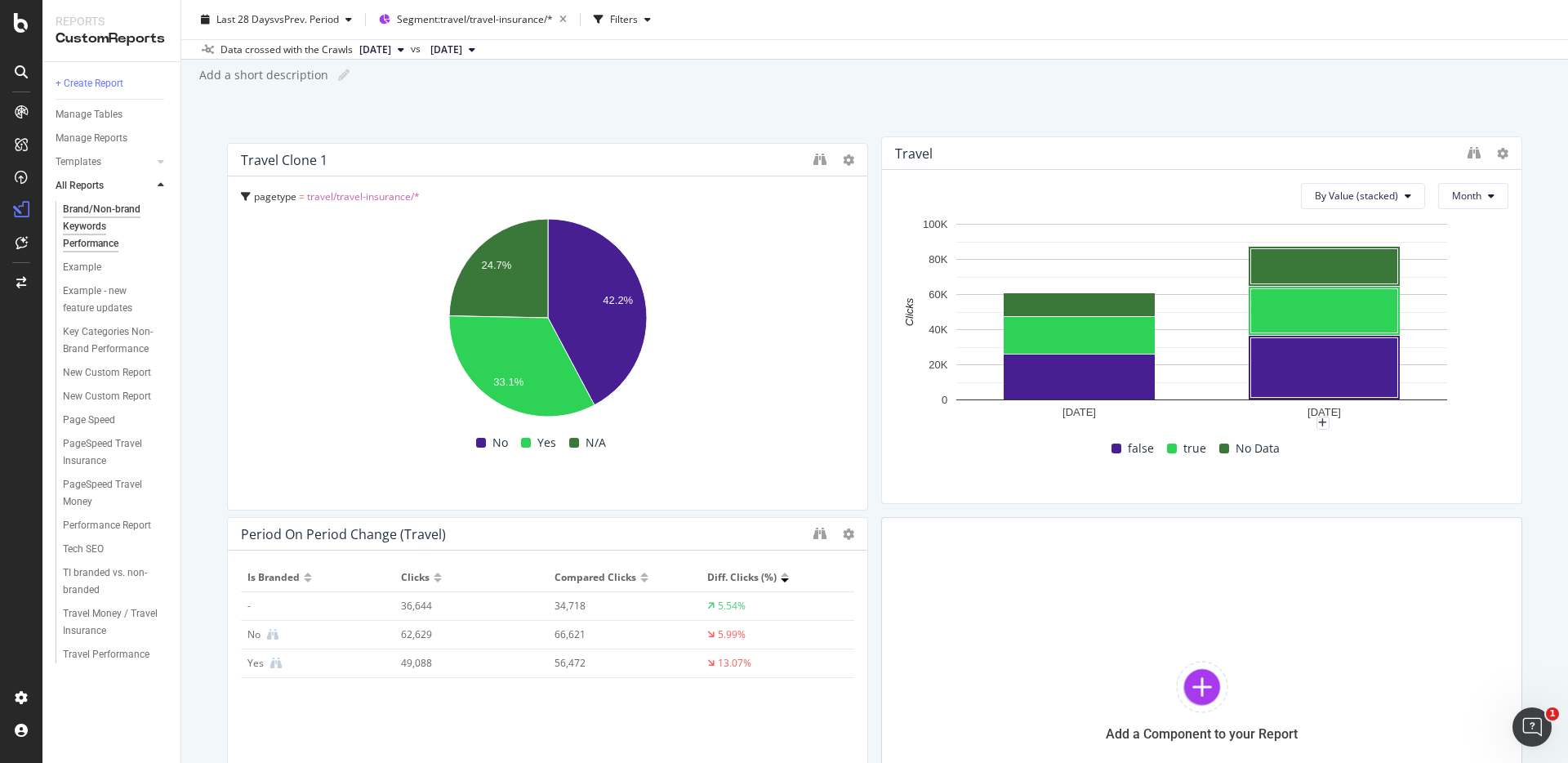
drag, startPoint x: 615, startPoint y: 506, endPoint x: 606, endPoint y: 138, distance: 368.1
click at [606, 143] on div "Travel Clone 1 pagetype = travel/travel-insurance/* 42.2% 24.7% 33.1% Is Brande…" at bounding box center [548, 326] width 641 height 368
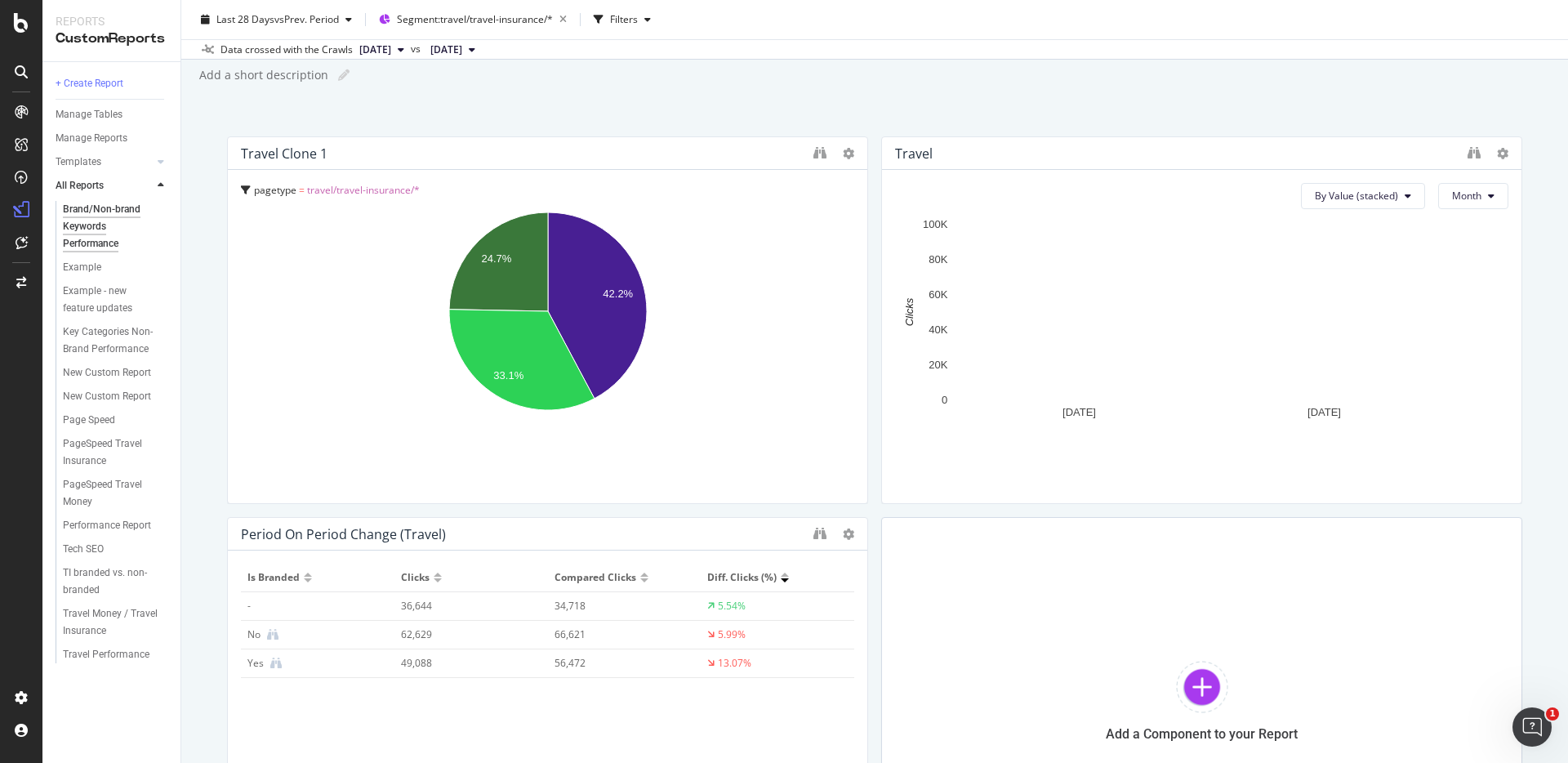
scroll to position [44, 0]
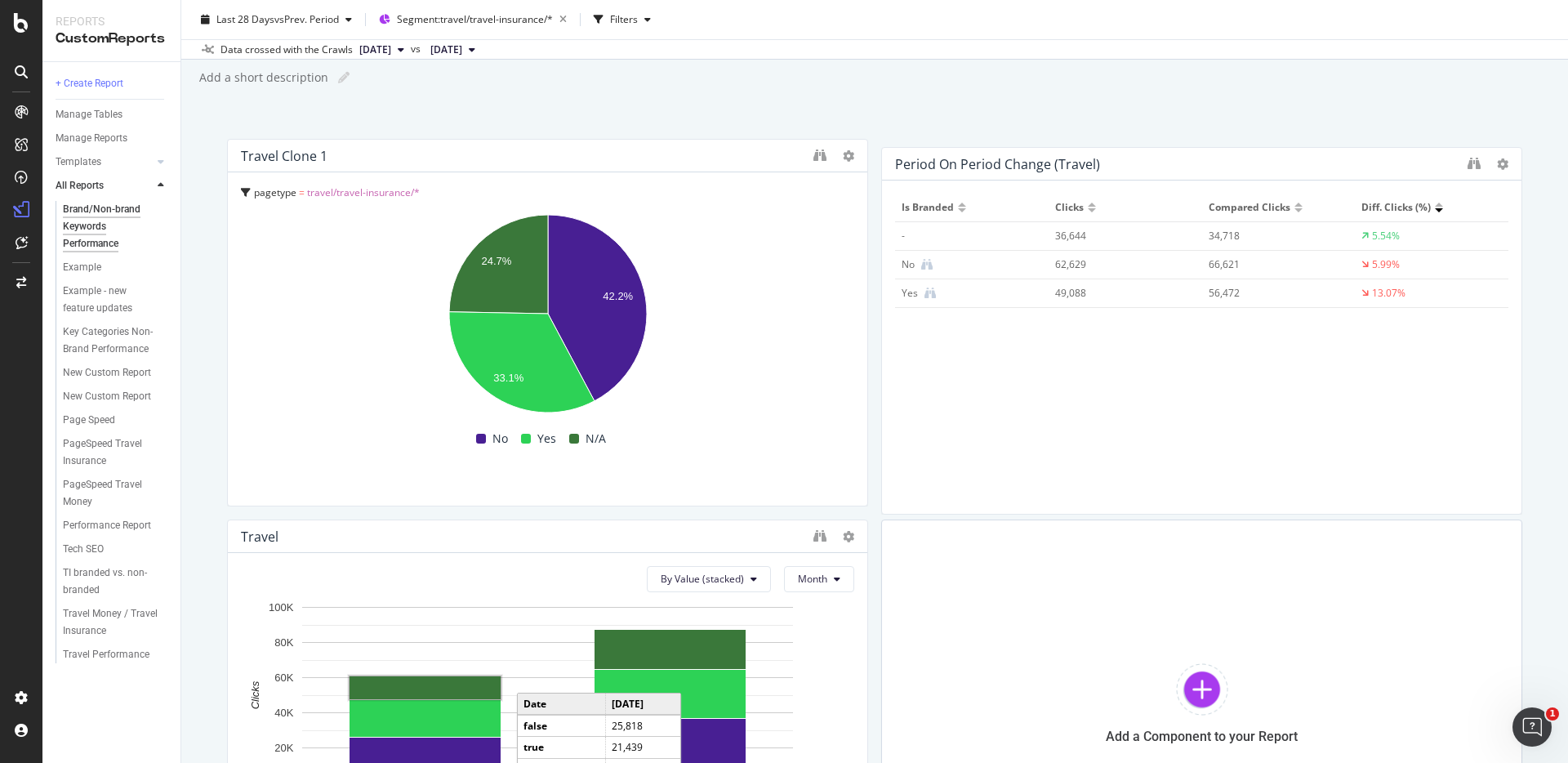
drag, startPoint x: 611, startPoint y: 541, endPoint x: 1263, endPoint y: 169, distance: 750.7
click at [1263, 169] on div "Period on period change (travel)" at bounding box center [1177, 164] width 564 height 16
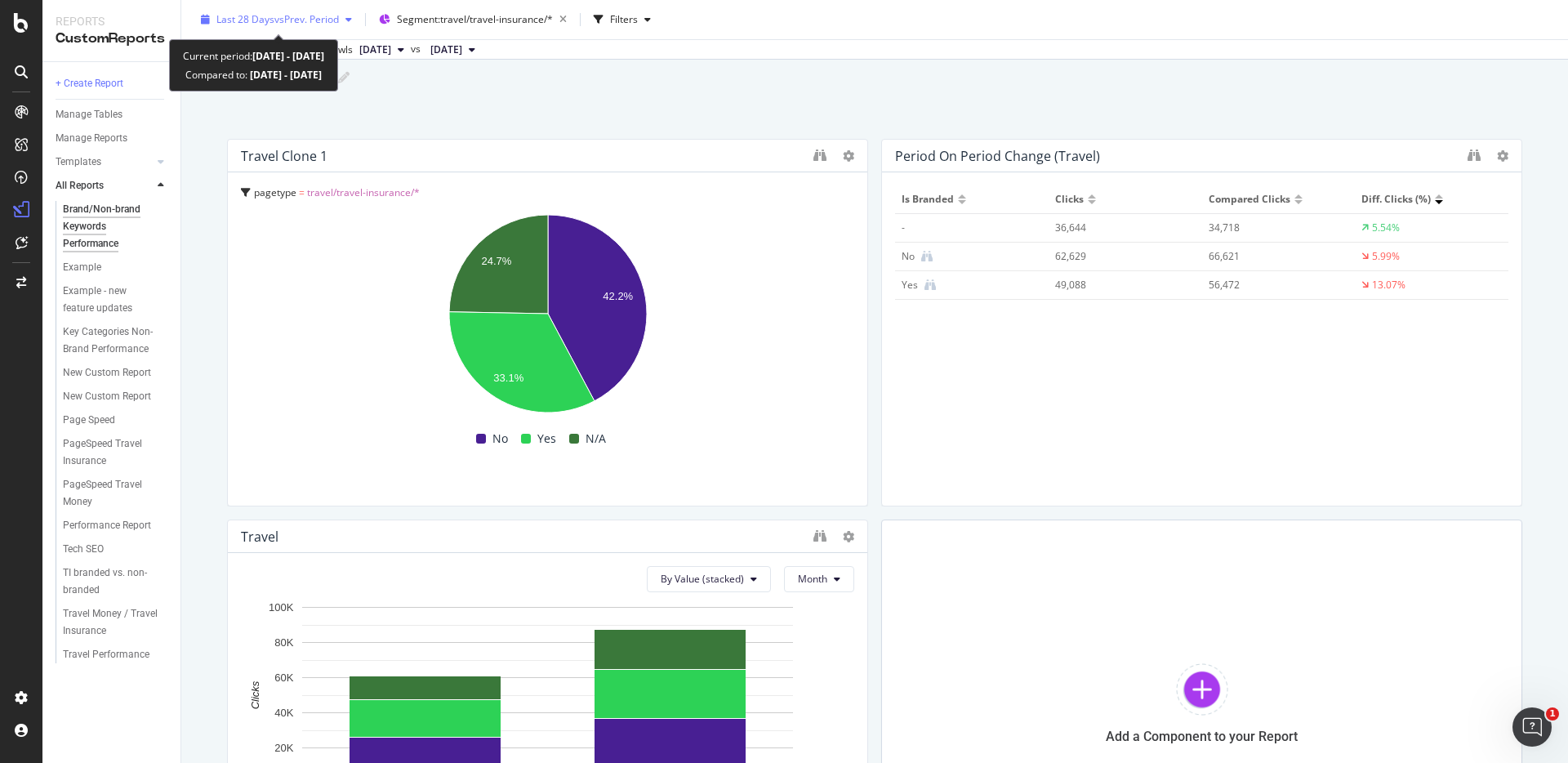
click at [319, 18] on span "vs Prev. Period" at bounding box center [307, 19] width 64 height 14
click at [659, 89] on div "Add a short description Add a short description" at bounding box center [882, 77] width 1371 height 25
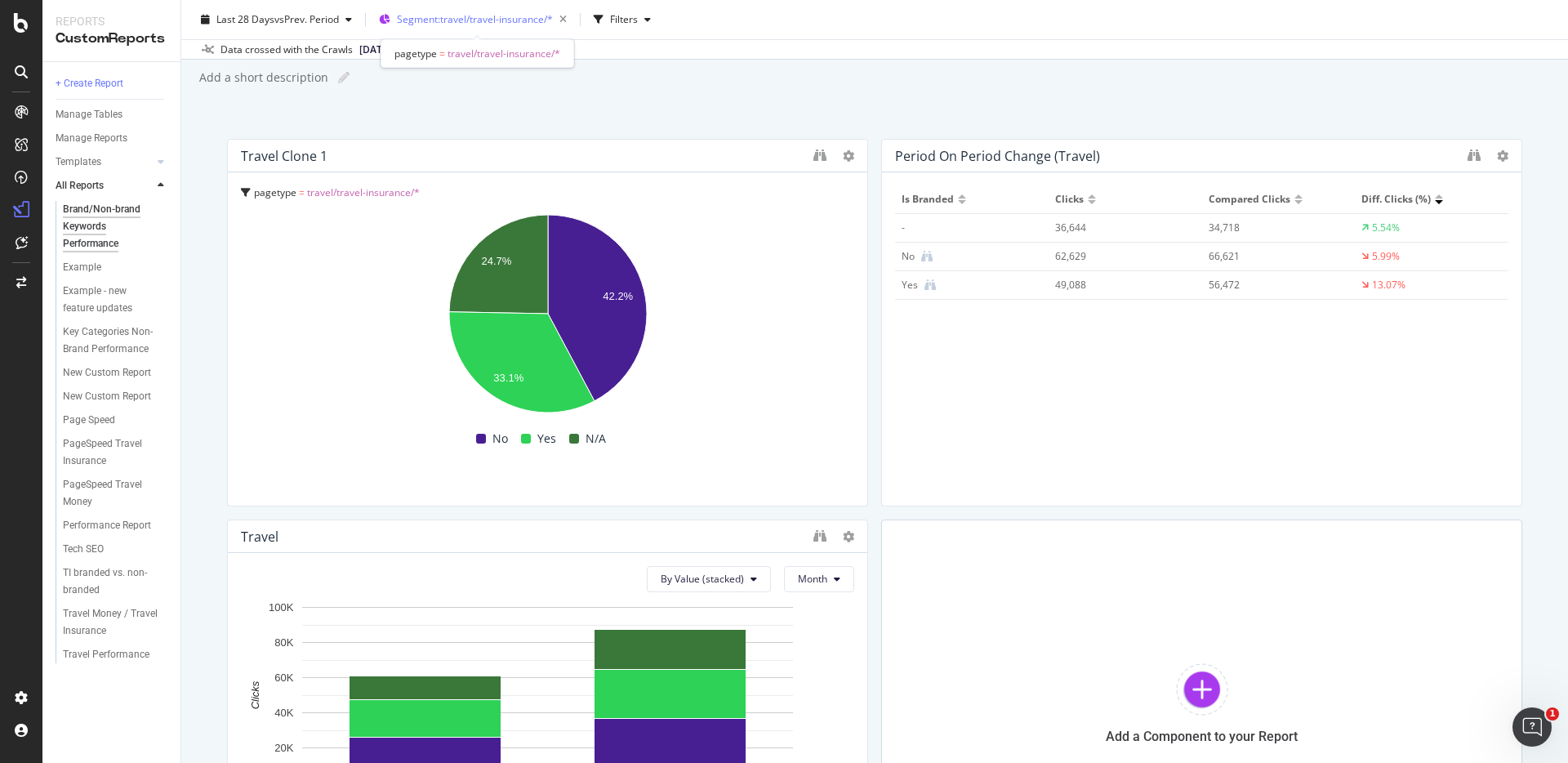
click at [516, 16] on span "Segment: travel/travel-insurance/*" at bounding box center [475, 19] width 156 height 14
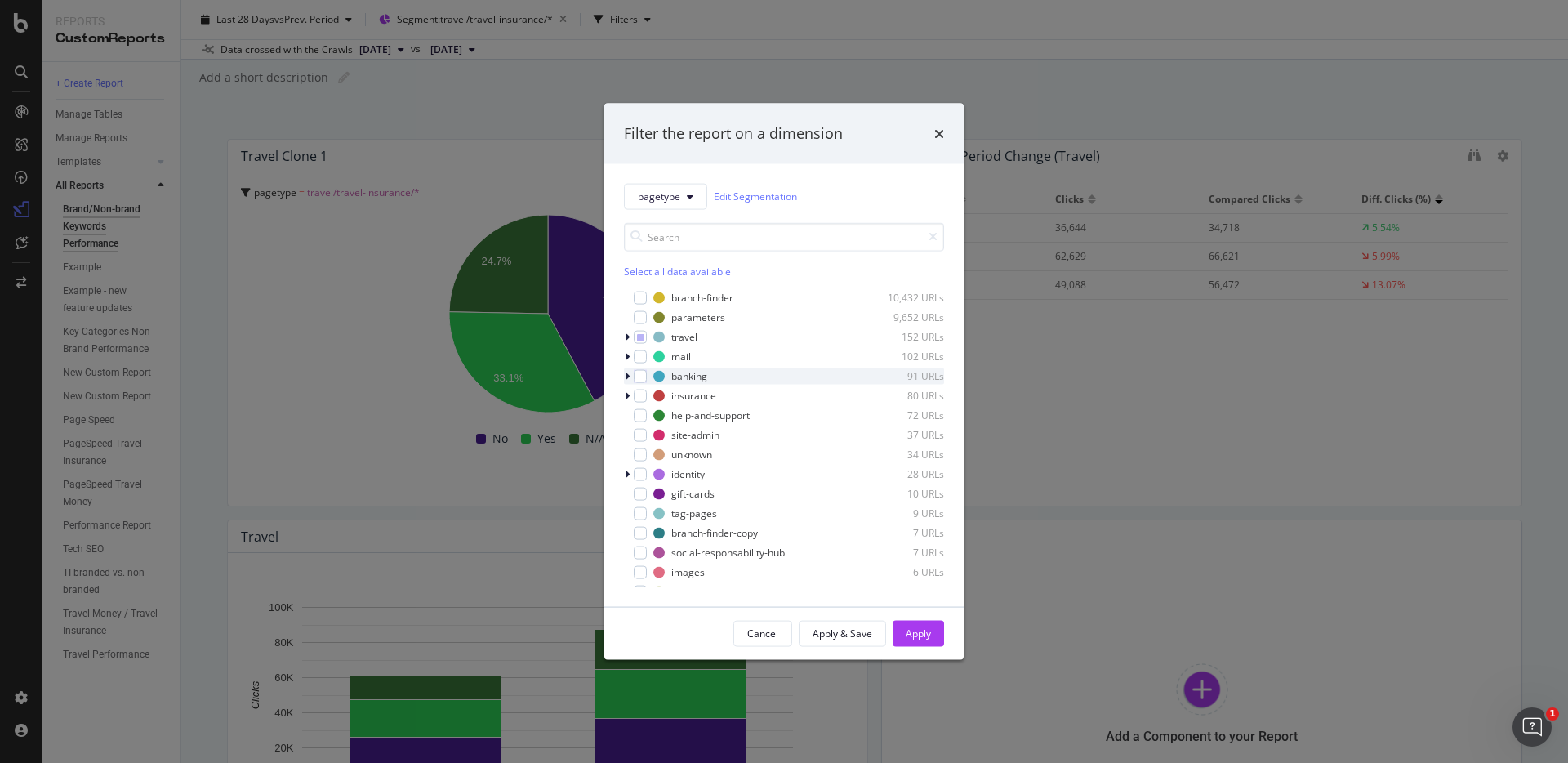
click at [627, 377] on icon "modal" at bounding box center [627, 376] width 5 height 10
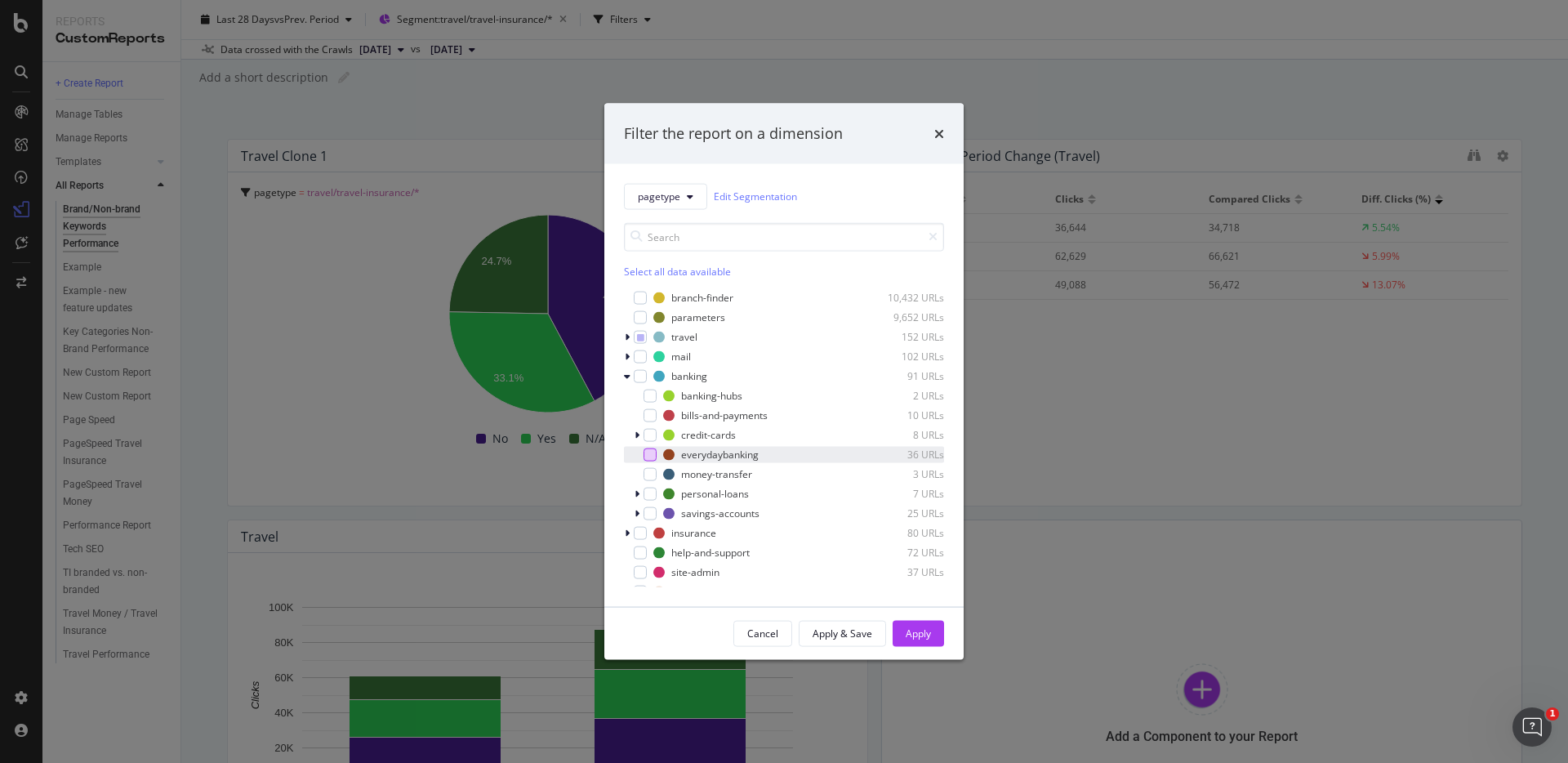
click at [653, 453] on div "modal" at bounding box center [650, 454] width 13 height 13
click at [938, 635] on button "Apply" at bounding box center [918, 633] width 52 height 26
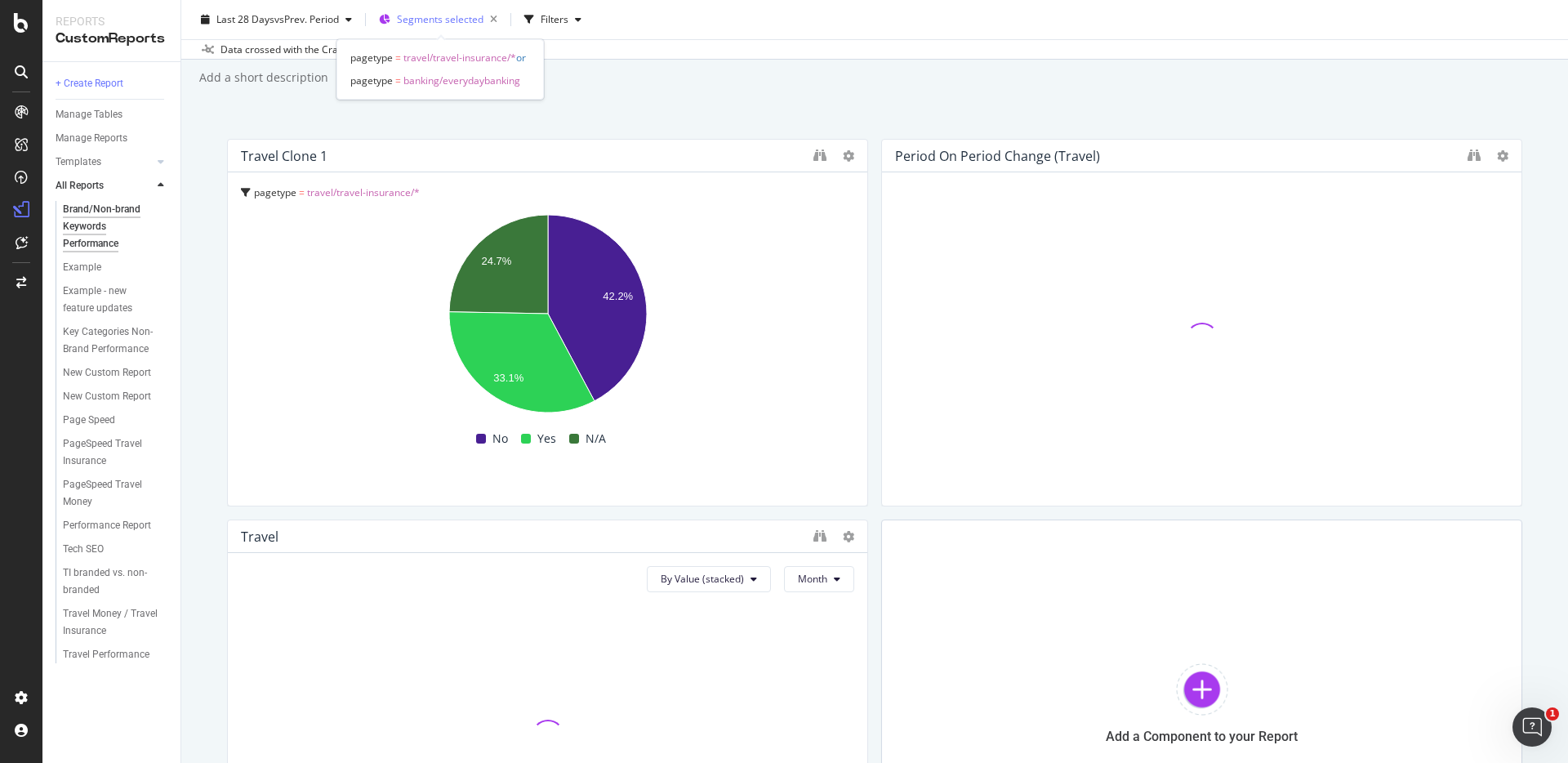
click at [435, 20] on span "Segments selected" at bounding box center [440, 19] width 86 height 14
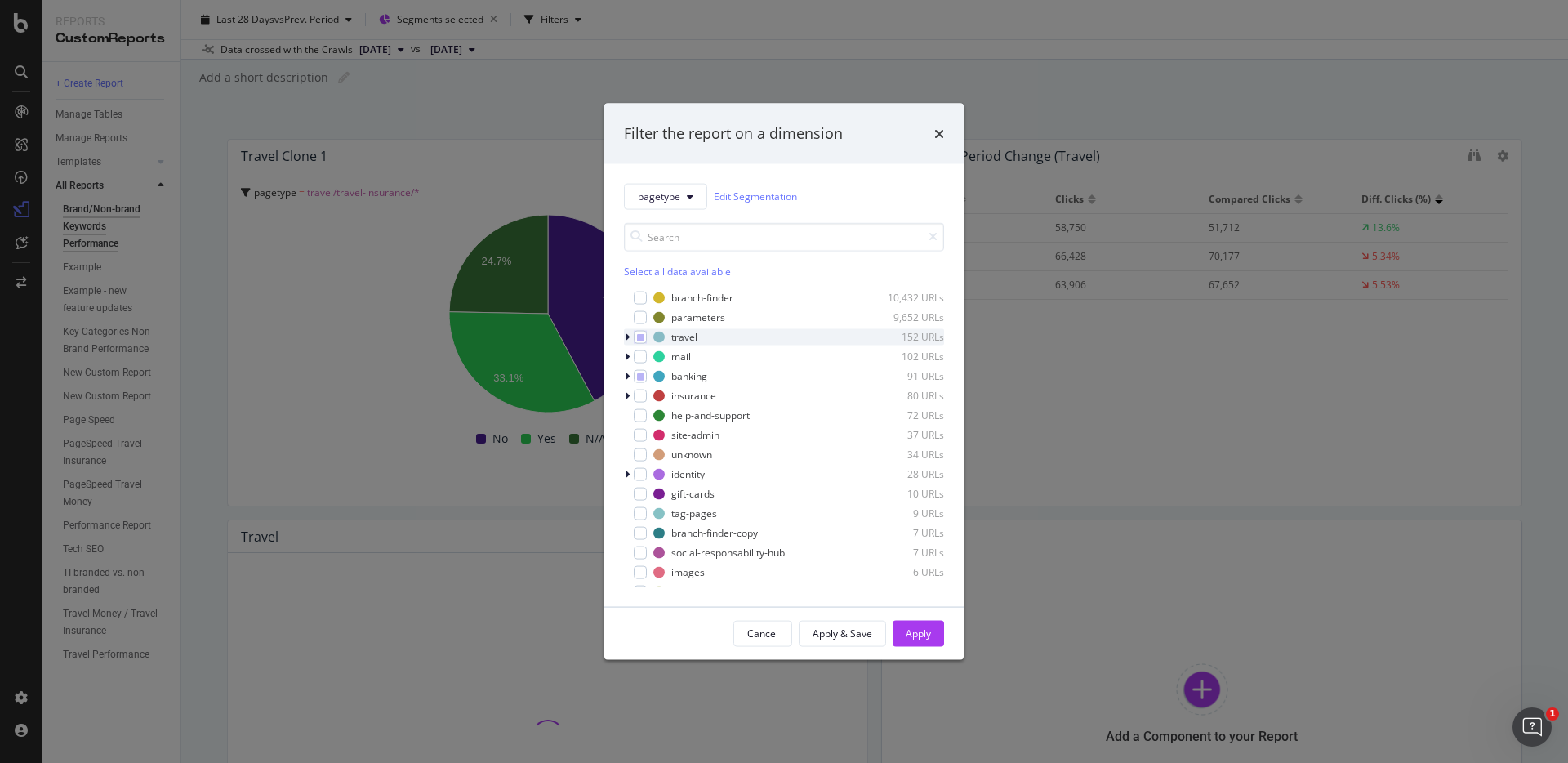
click at [630, 335] on div "modal" at bounding box center [629, 336] width 10 height 16
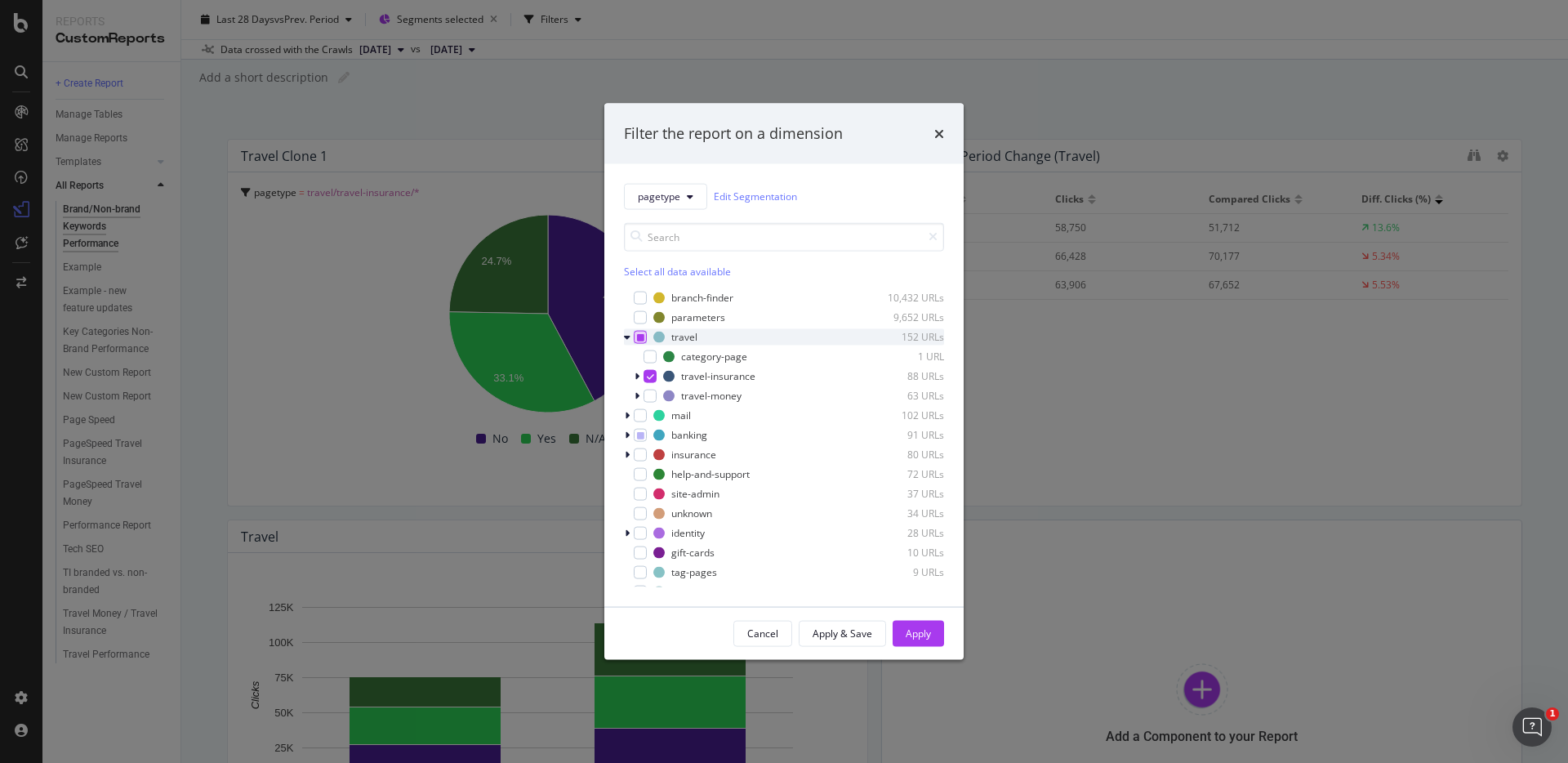
click at [642, 337] on icon "modal" at bounding box center [641, 336] width 7 height 8
click at [925, 634] on div "Apply" at bounding box center [918, 633] width 25 height 14
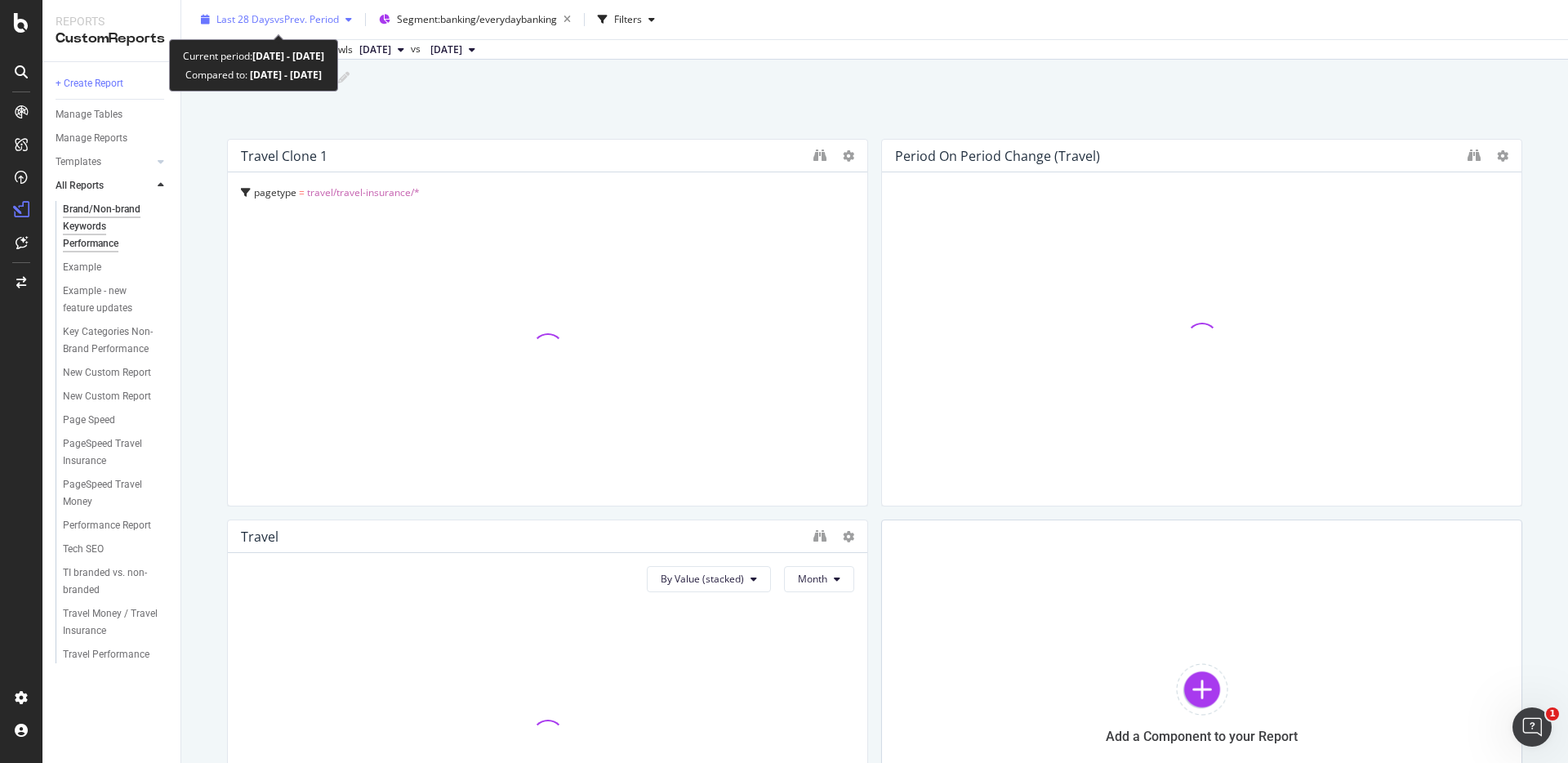
click at [275, 19] on span "vs Prev. Period" at bounding box center [307, 19] width 64 height 14
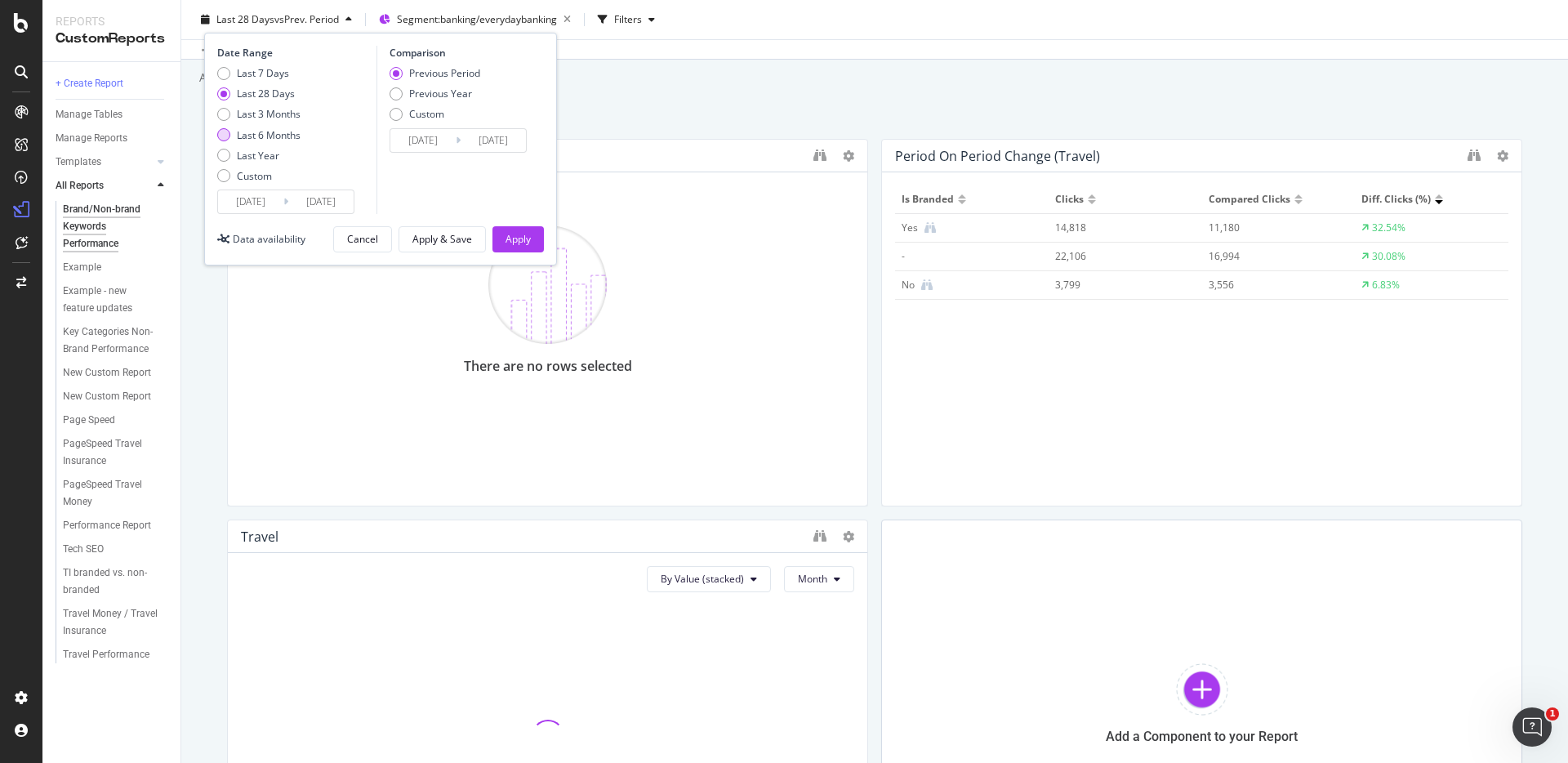
click at [295, 132] on div "Last 6 Months" at bounding box center [268, 135] width 63 height 14
type input "[DATE]"
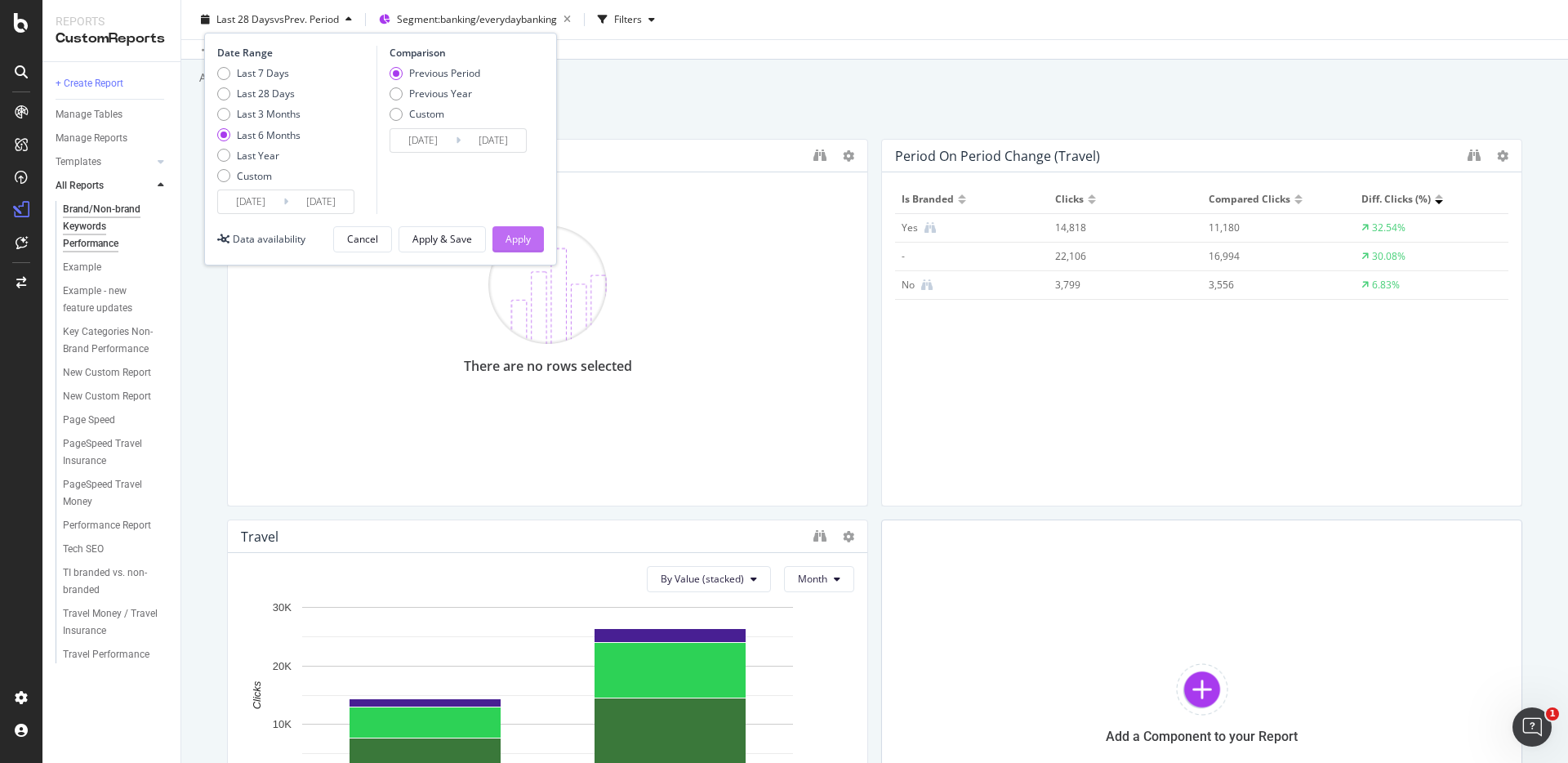
click at [523, 234] on div "Apply" at bounding box center [518, 238] width 25 height 14
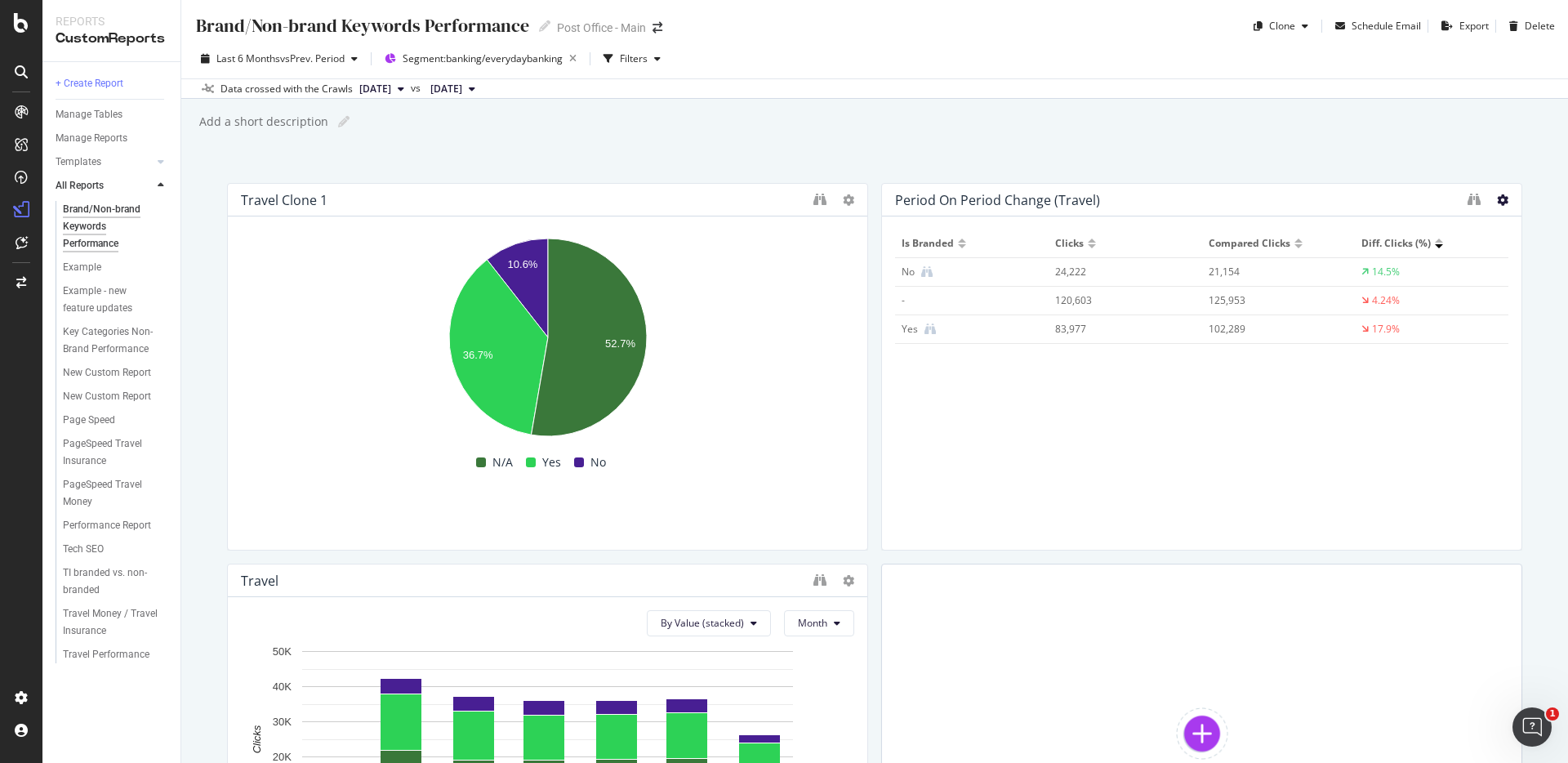
click at [1504, 203] on icon at bounding box center [1503, 200] width 12 height 12
click at [612, 132] on div "Add a short description Add a short description" at bounding box center [882, 122] width 1371 height 25
click at [960, 241] on div at bounding box center [962, 240] width 8 height 4
click at [852, 204] on div at bounding box center [860, 367] width 16 height 368
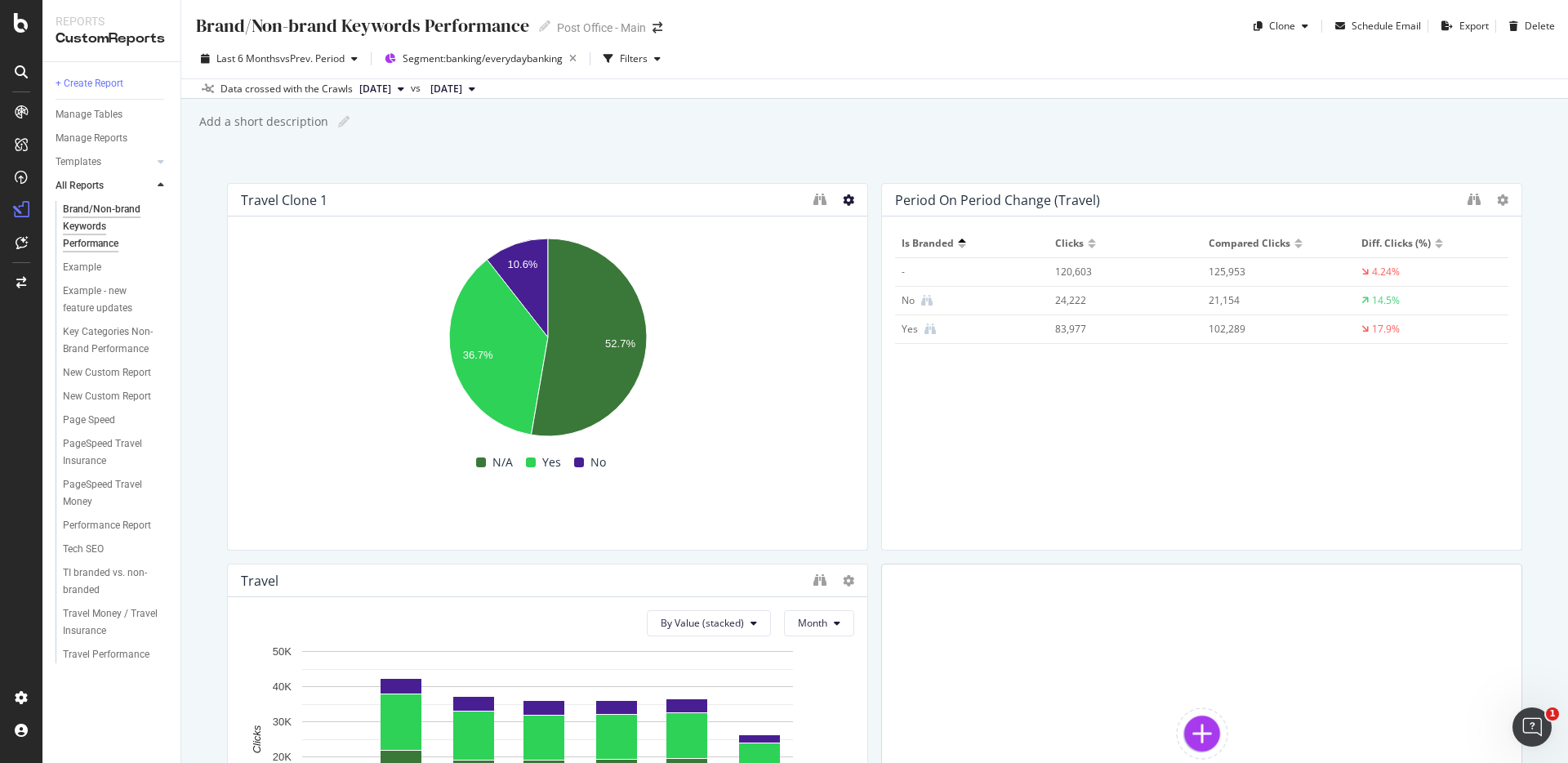
click at [844, 202] on icon at bounding box center [849, 200] width 12 height 12
click at [520, 269] on text "10.6%" at bounding box center [523, 264] width 30 height 12
click at [829, 429] on rect "A chart." at bounding box center [548, 340] width 613 height 220
click at [875, 445] on div "Travel Clone 1 10.6% 36.7% 52.7% Is Branded Clicks e8c2e668 120,603 Yes 83,977 …" at bounding box center [875, 557] width 1296 height 748
click at [601, 326] on icon "A chart." at bounding box center [589, 337] width 116 height 197
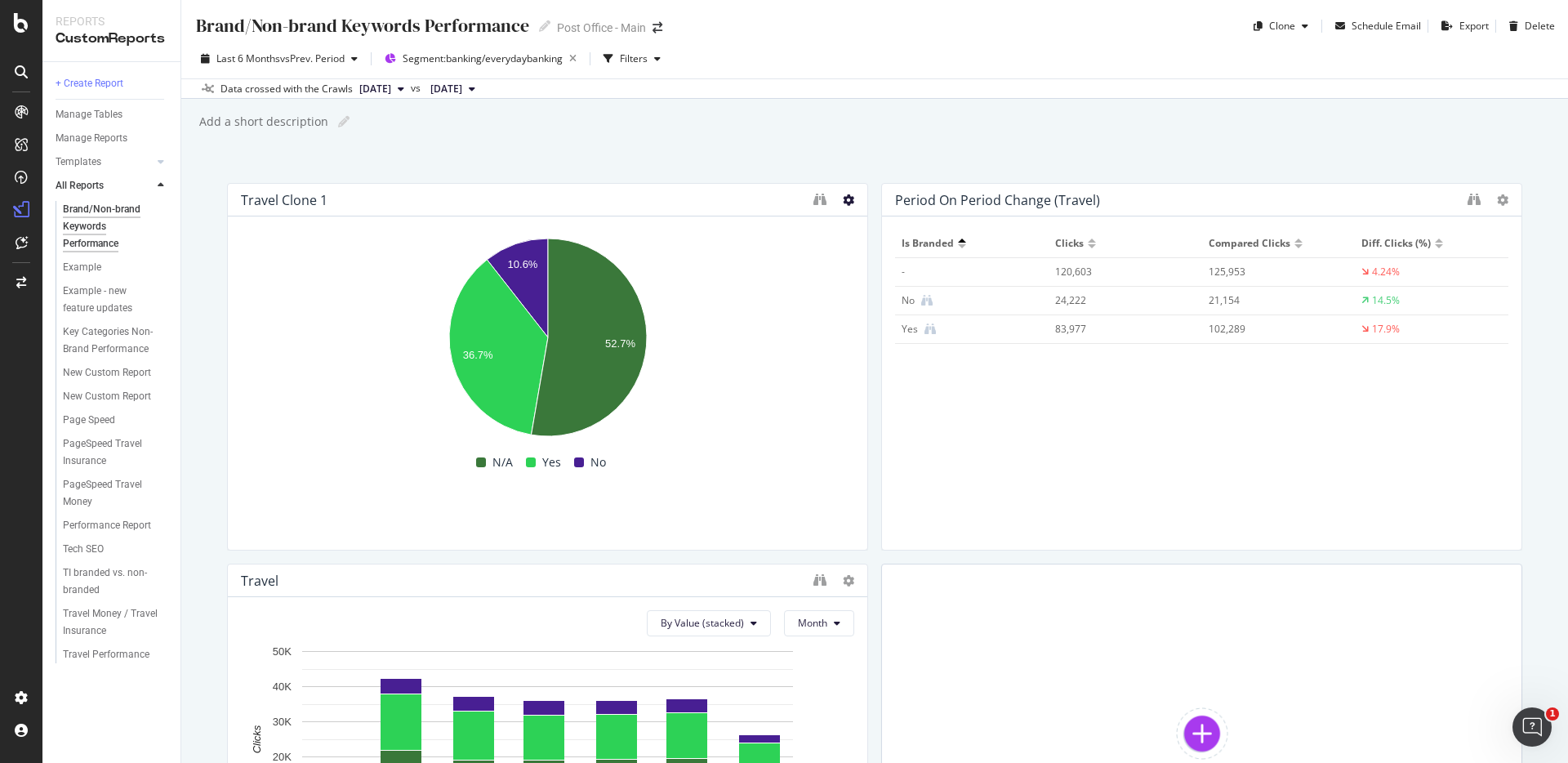
click at [847, 202] on icon at bounding box center [849, 200] width 12 height 12
click at [602, 321] on icon "A chart." at bounding box center [589, 337] width 116 height 197
click at [107, 141] on div "Manage Reports" at bounding box center [91, 138] width 72 height 17
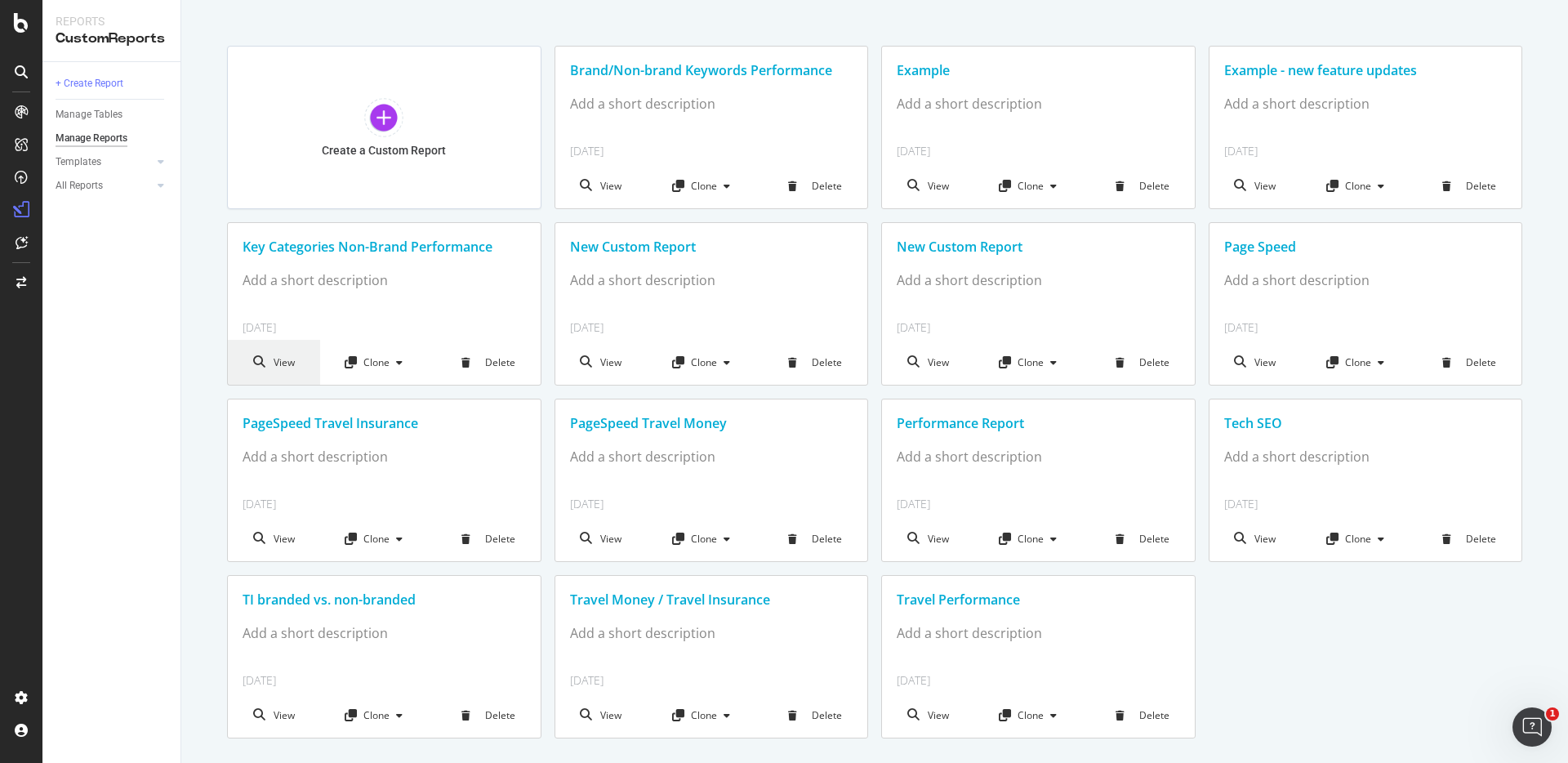
scroll to position [45, 0]
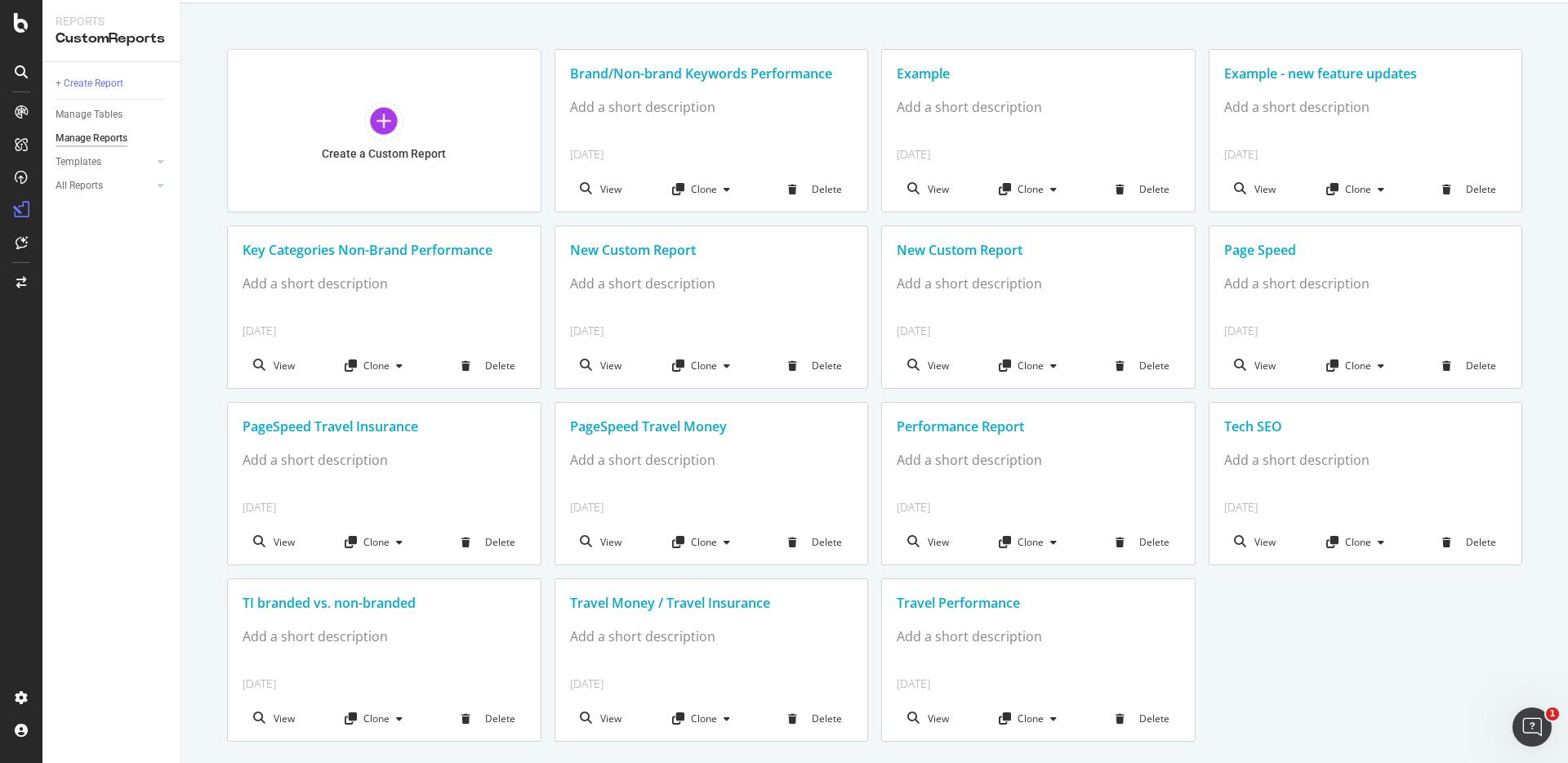
click at [1269, 421] on div "Tech SEO" at bounding box center [1366, 427] width 284 height 19
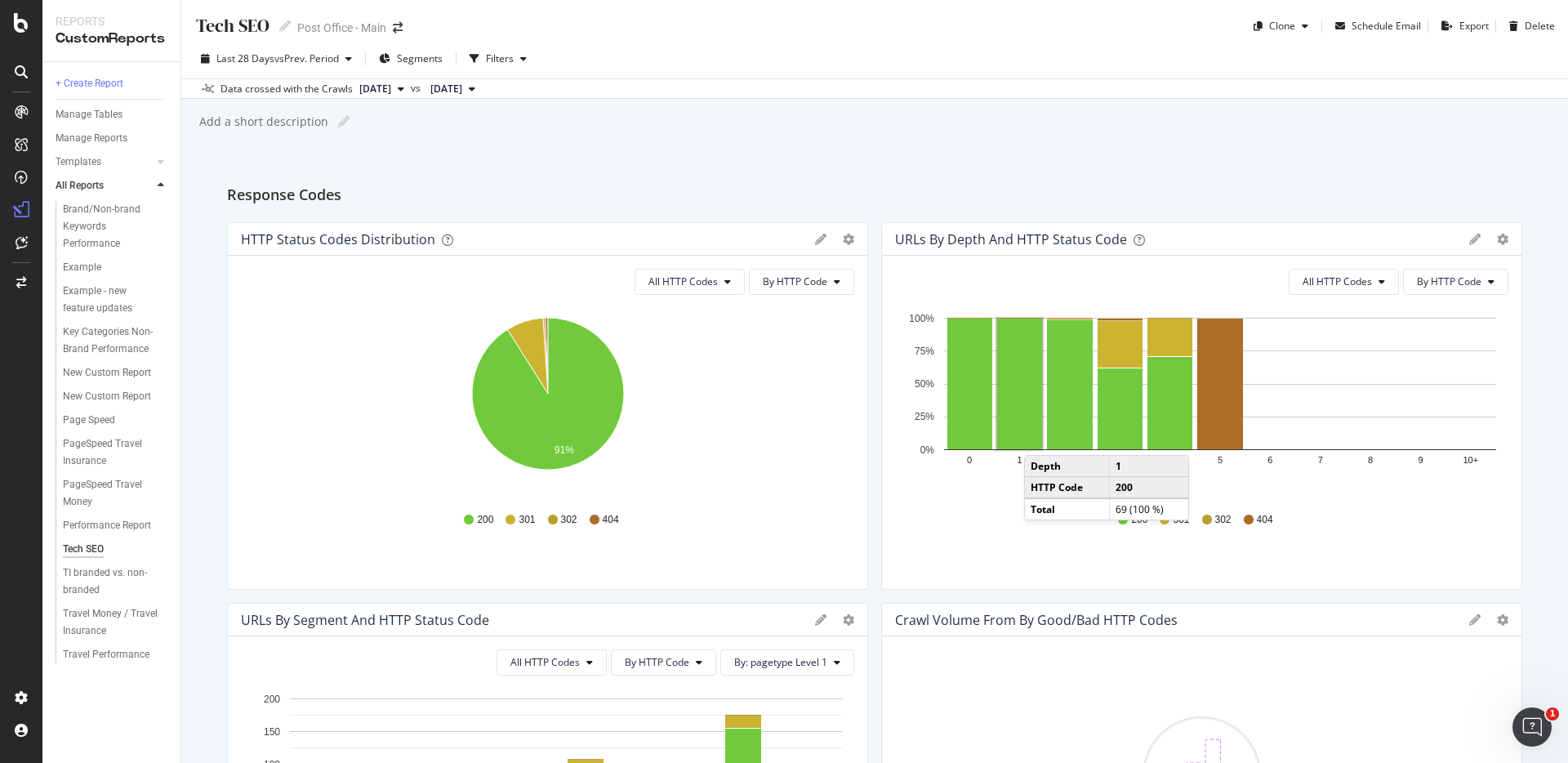
click at [682, 155] on div "Tech SEO Tech SEO Post Office - Main Clone Schedule Email Export Delete Last 28…" at bounding box center [875, 382] width 1387 height 763
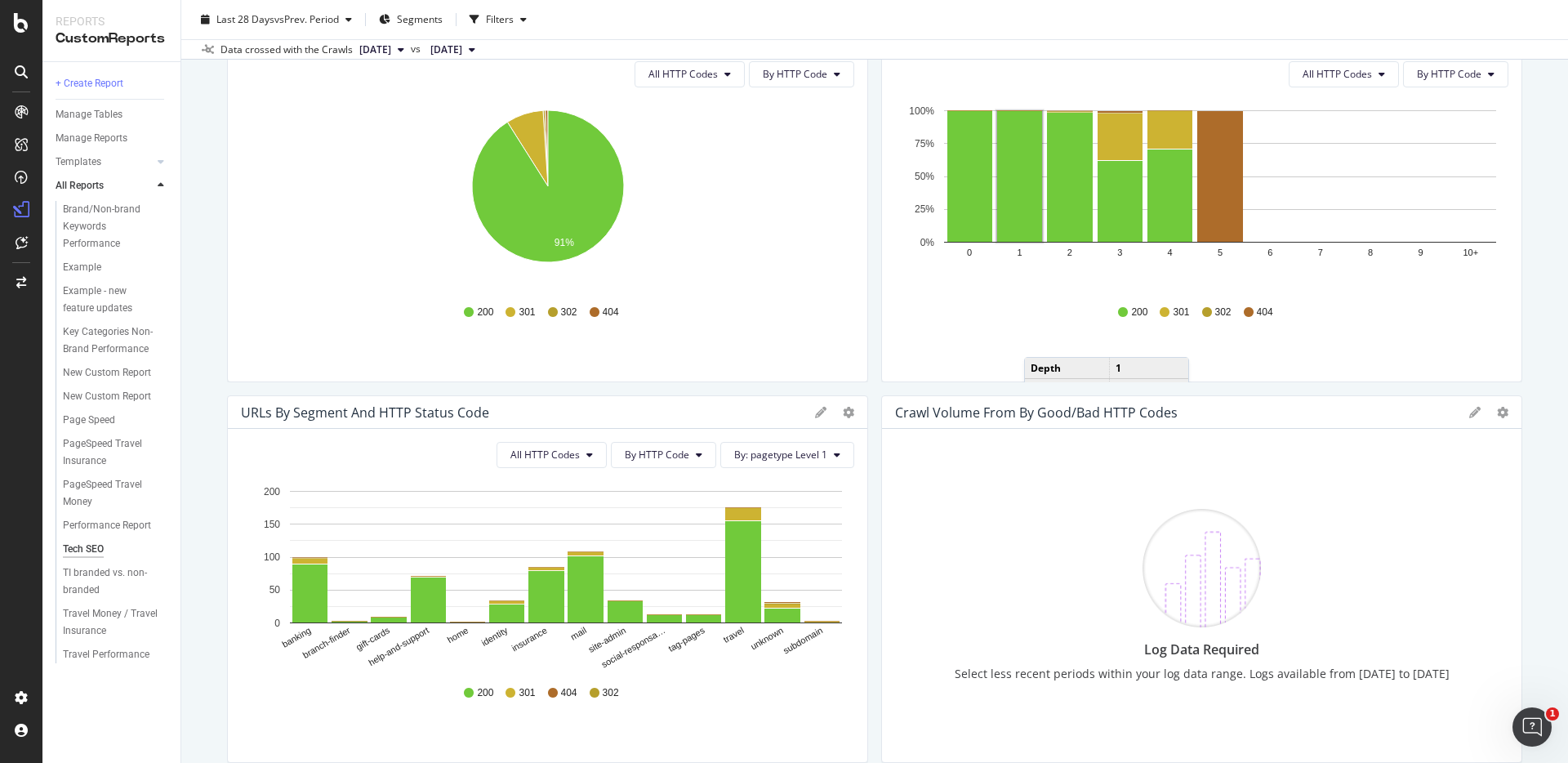
scroll to position [45, 0]
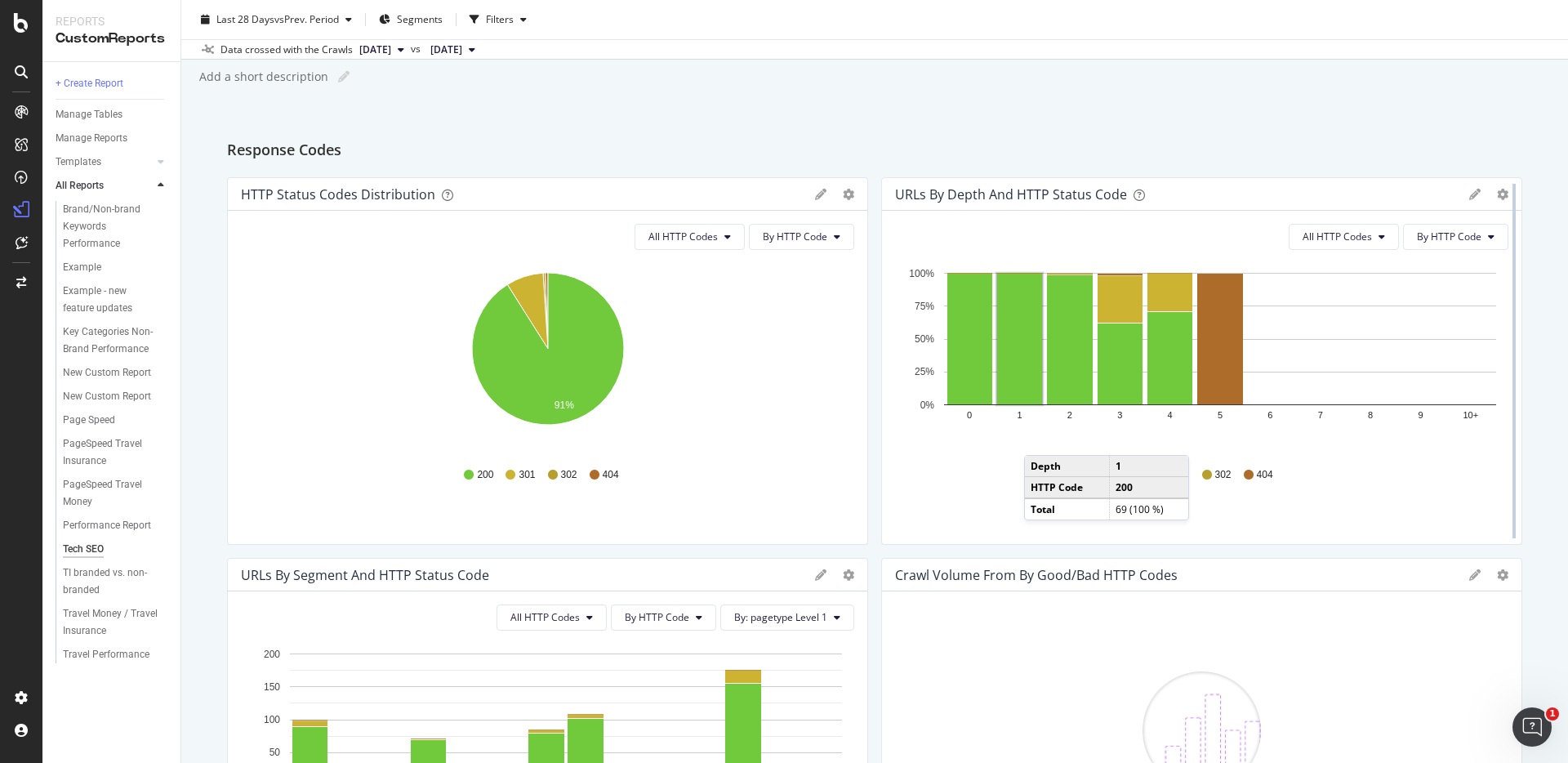
click at [1506, 193] on div at bounding box center [1515, 361] width 16 height 368
click at [1501, 196] on icon "gear" at bounding box center [1503, 194] width 12 height 12
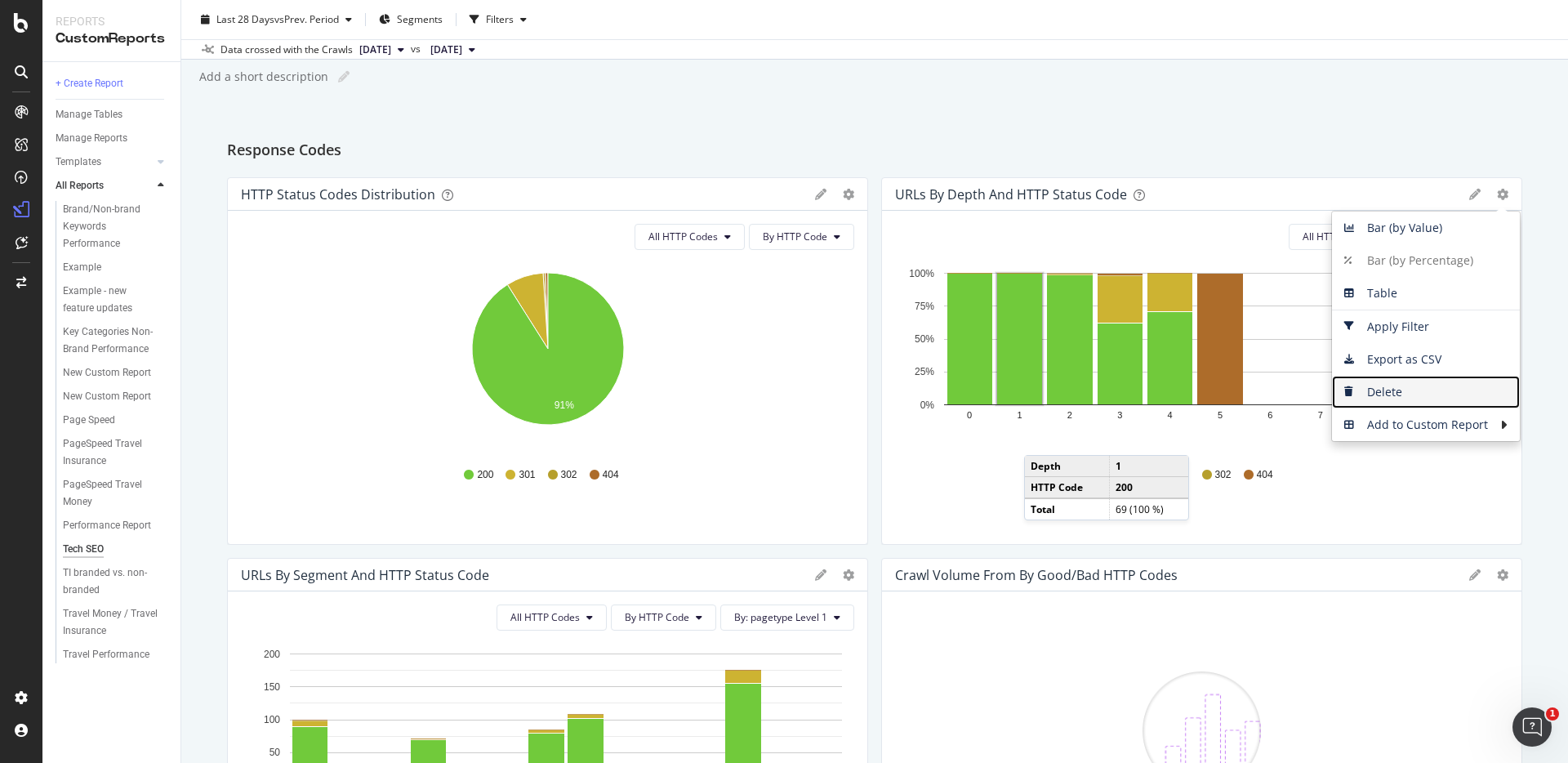
click at [1412, 389] on span "Delete" at bounding box center [1426, 392] width 187 height 25
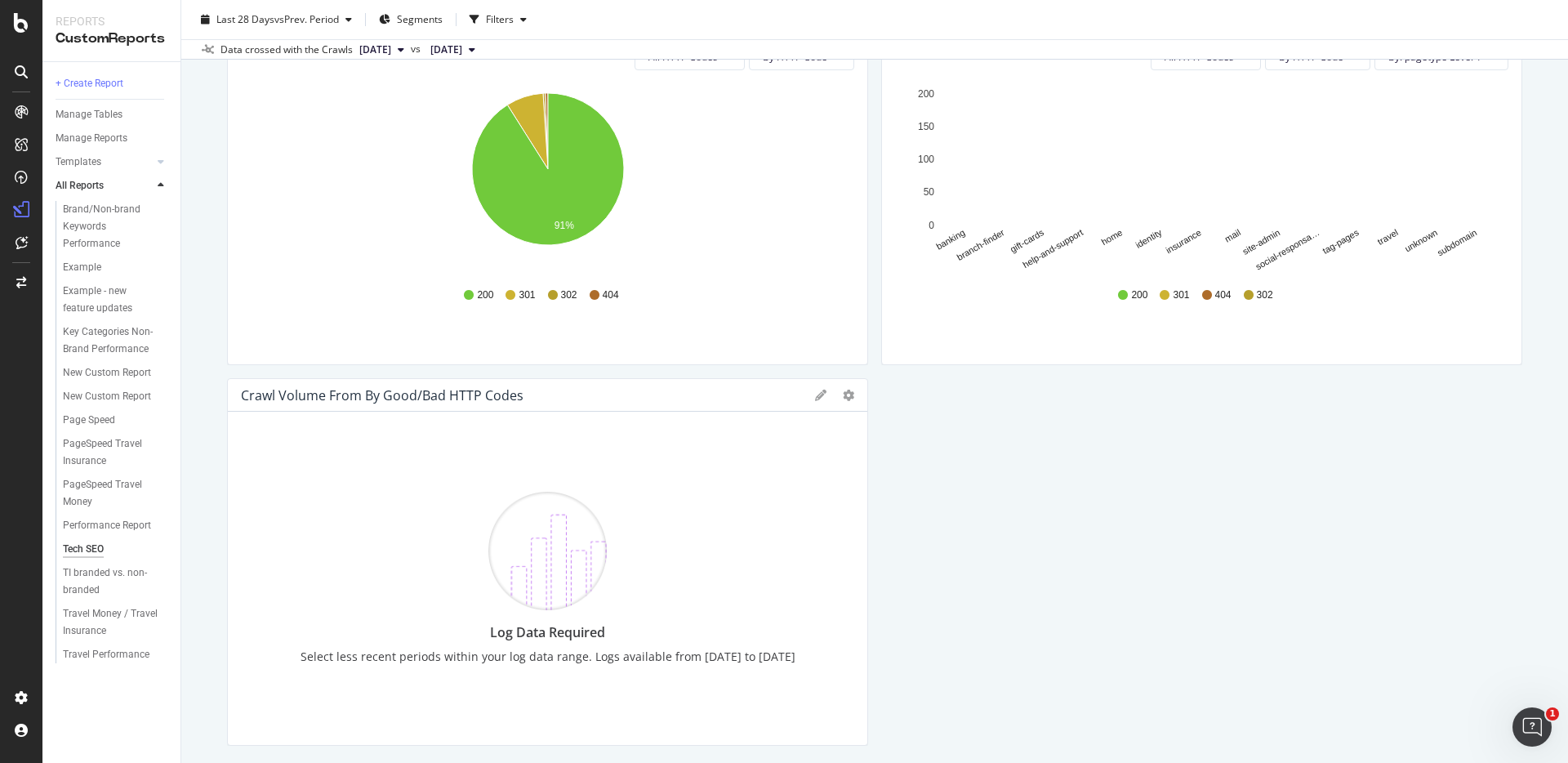
scroll to position [235, 0]
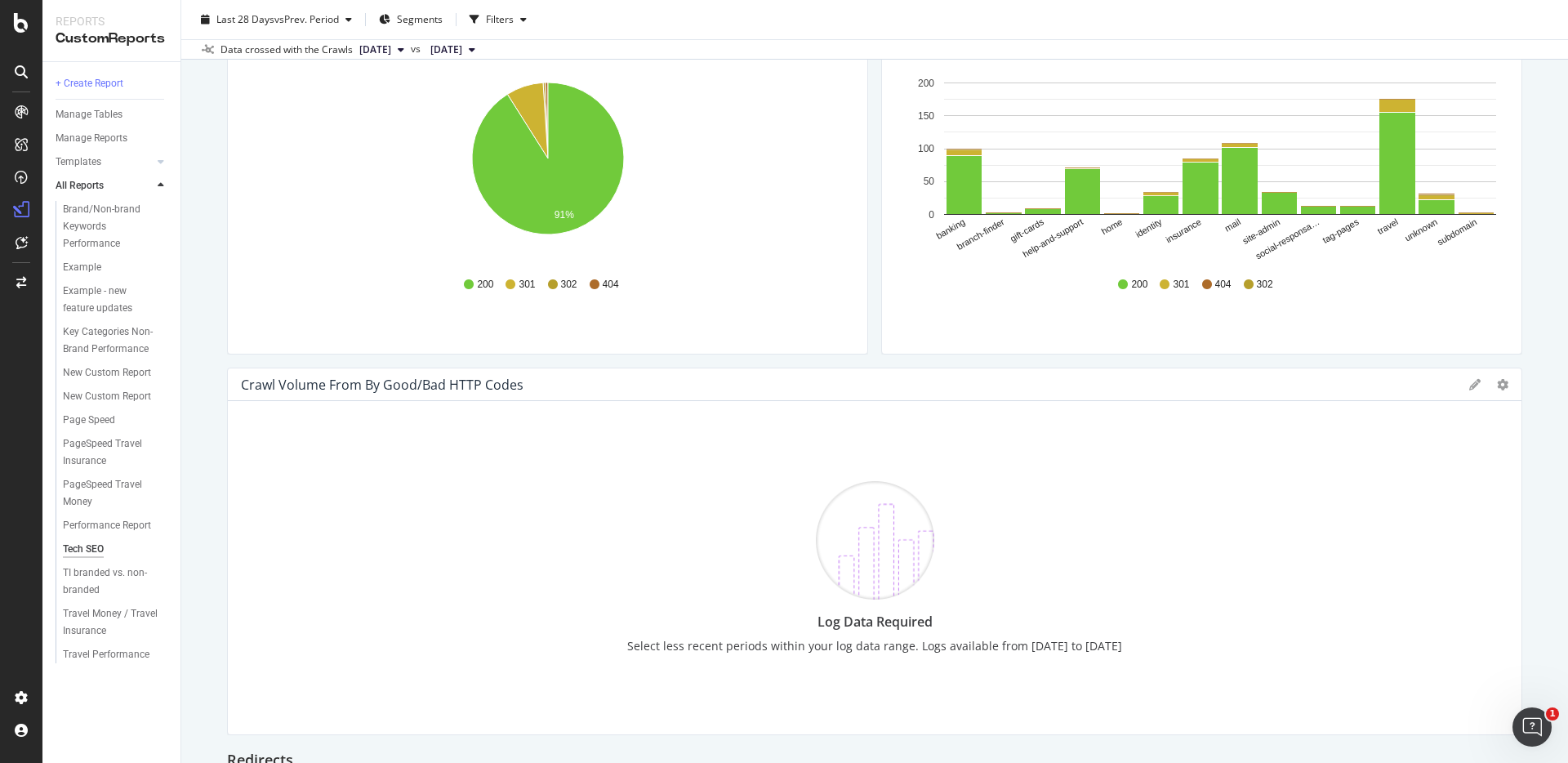
drag, startPoint x: 867, startPoint y: 543, endPoint x: 1545, endPoint y: 519, distance: 678.4
click at [1545, 519] on div "Tech SEO Tech SEO Post Office - Main Clone Schedule Email Export Delete Last 28…" at bounding box center [875, 382] width 1387 height 763
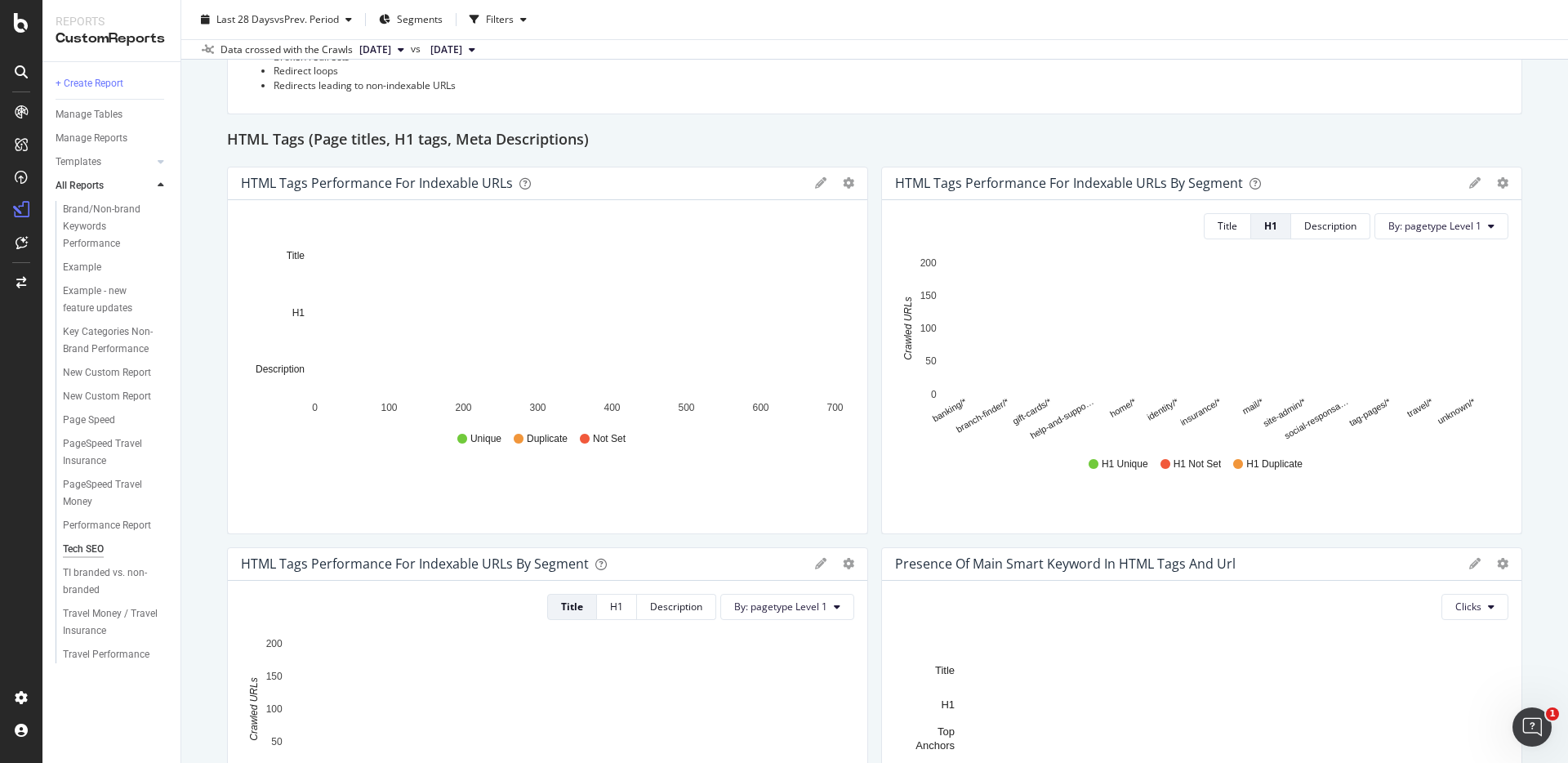
scroll to position [1819, 0]
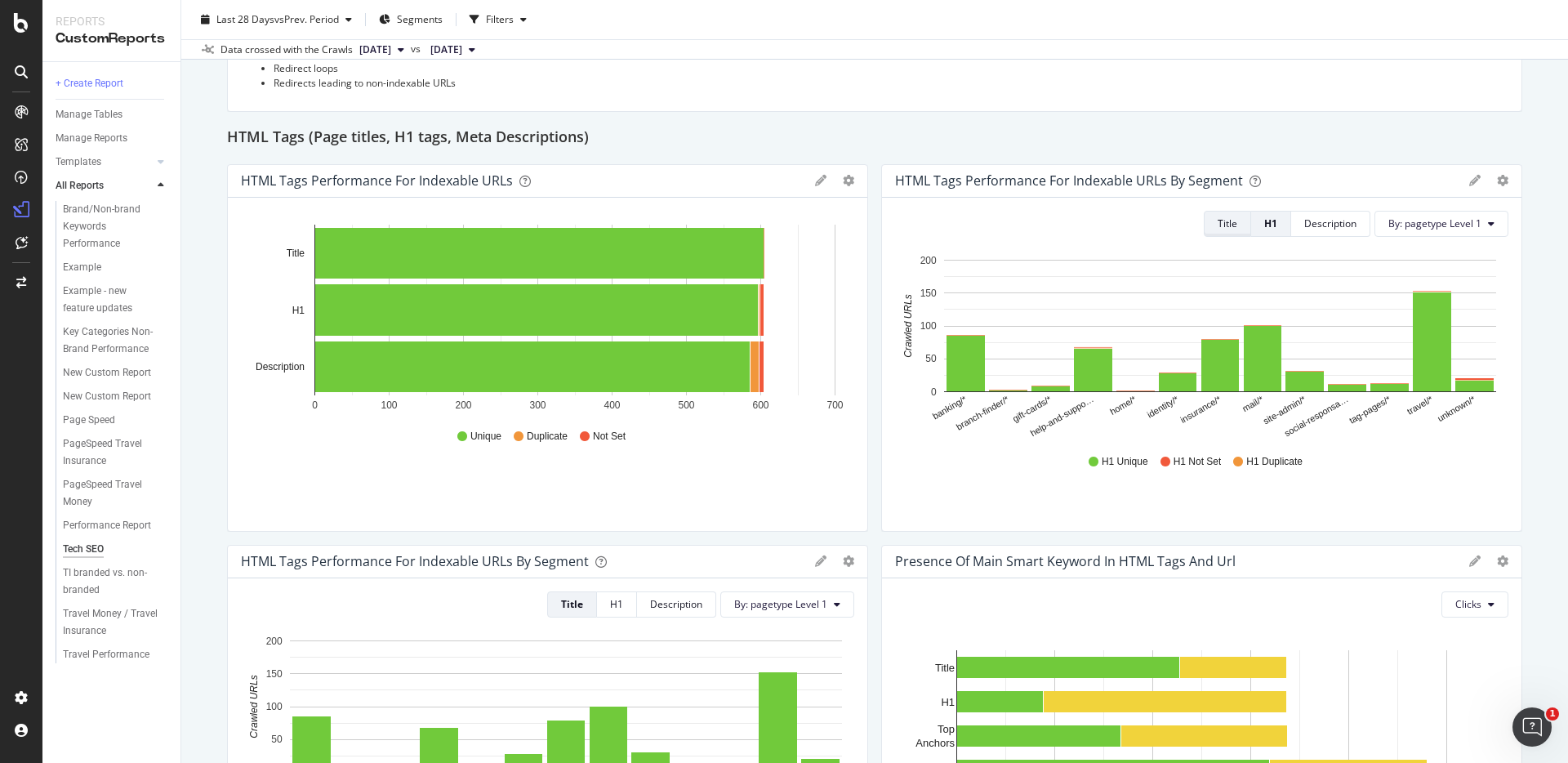
click at [1224, 220] on div "Title" at bounding box center [1228, 223] width 20 height 14
click at [1270, 222] on div "H1" at bounding box center [1271, 223] width 13 height 14
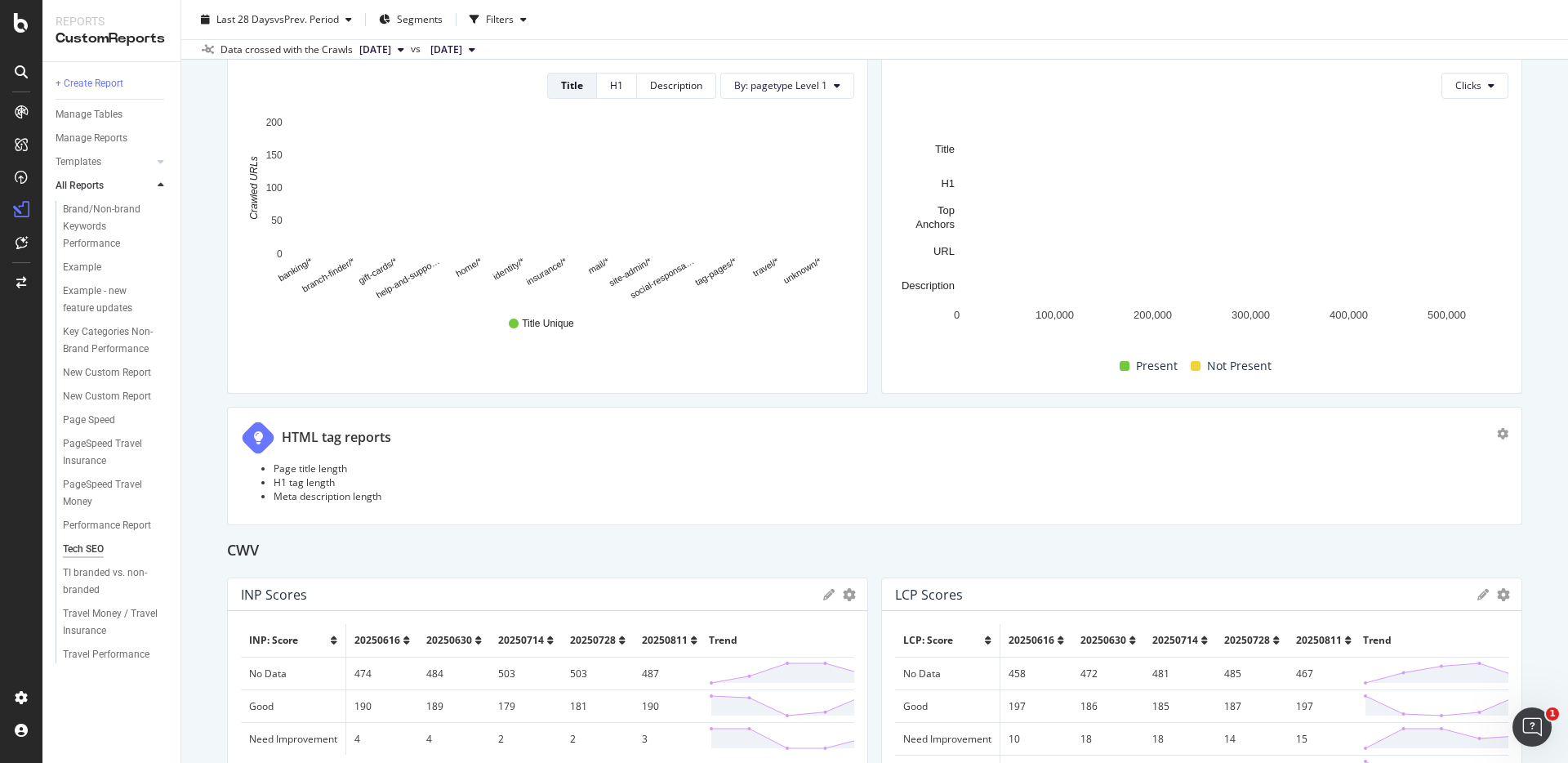
scroll to position [2336, 0]
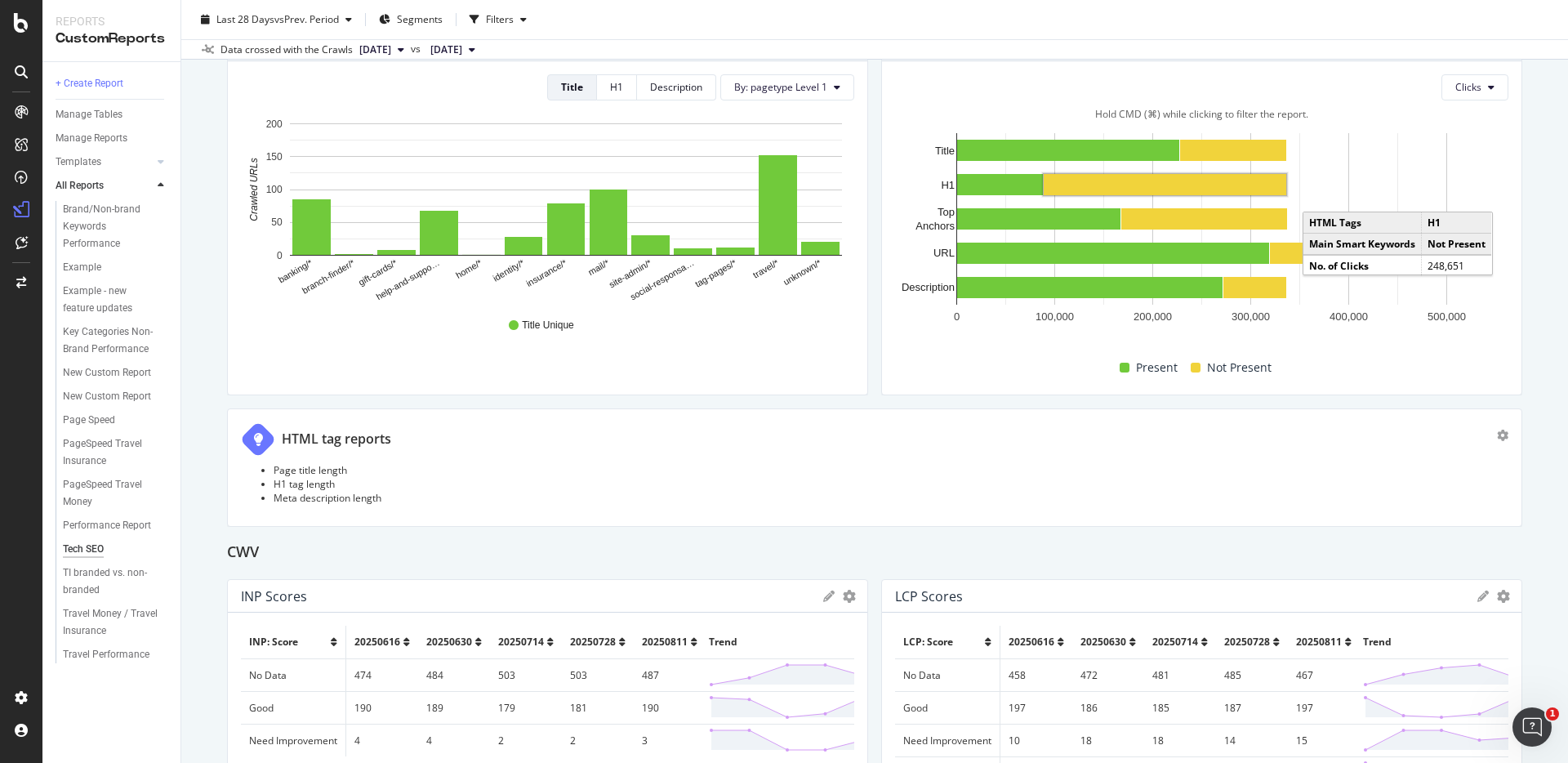
click at [1110, 183] on rect "A chart." at bounding box center [1165, 185] width 243 height 21
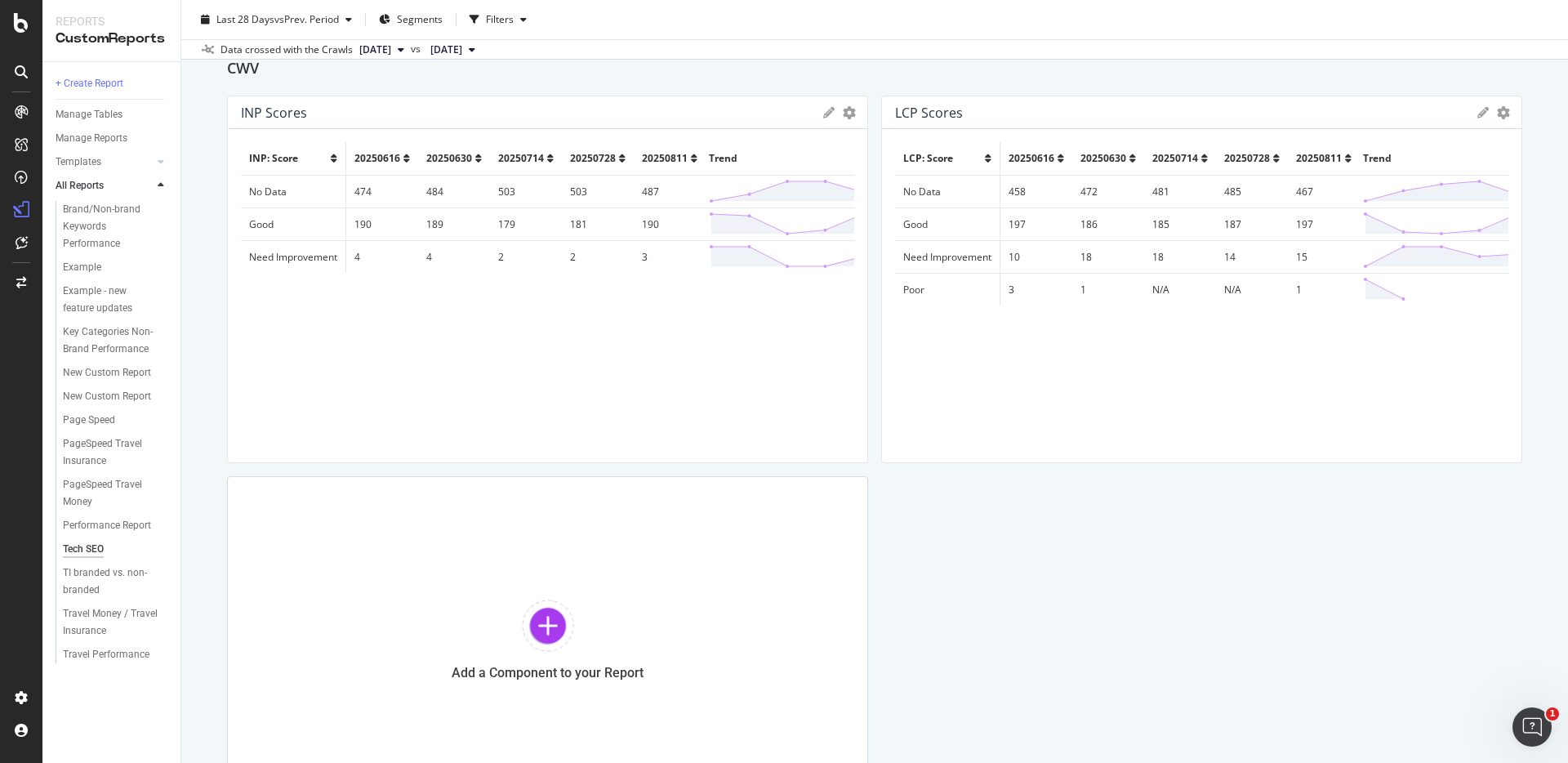
scroll to position [2843, 0]
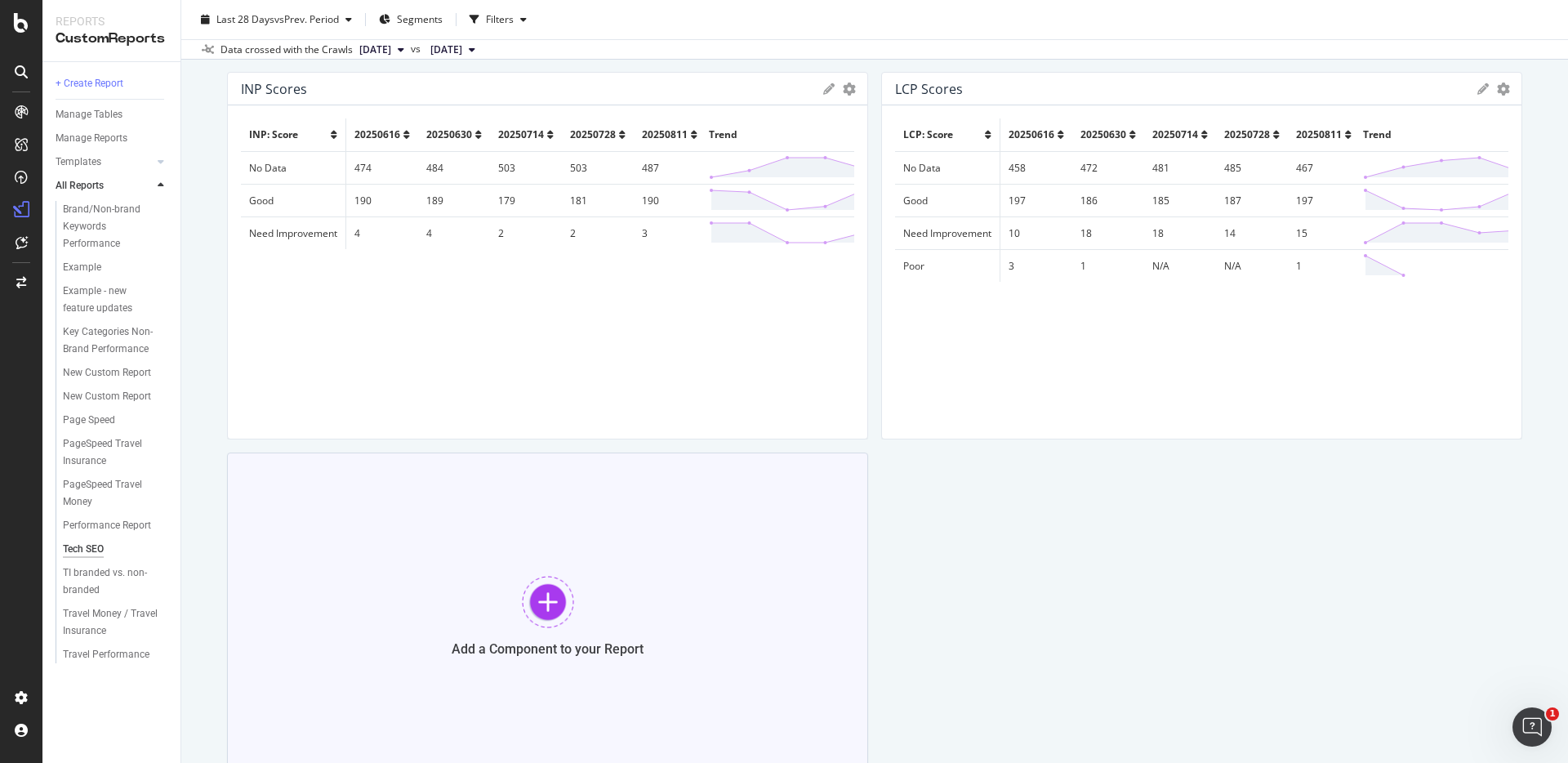
click at [543, 609] on div at bounding box center [548, 602] width 53 height 53
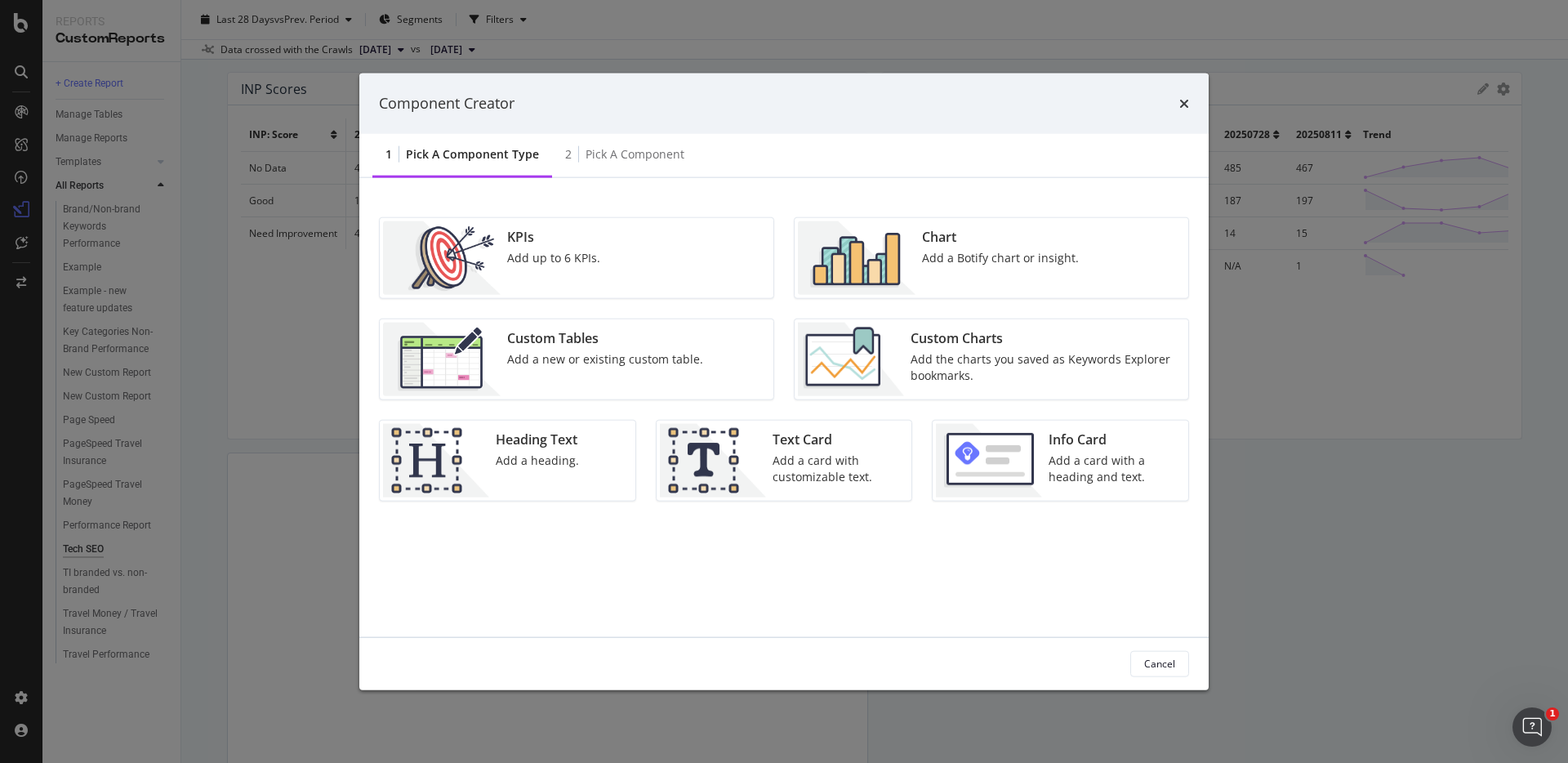
click at [563, 243] on div "KPIs" at bounding box center [553, 236] width 93 height 19
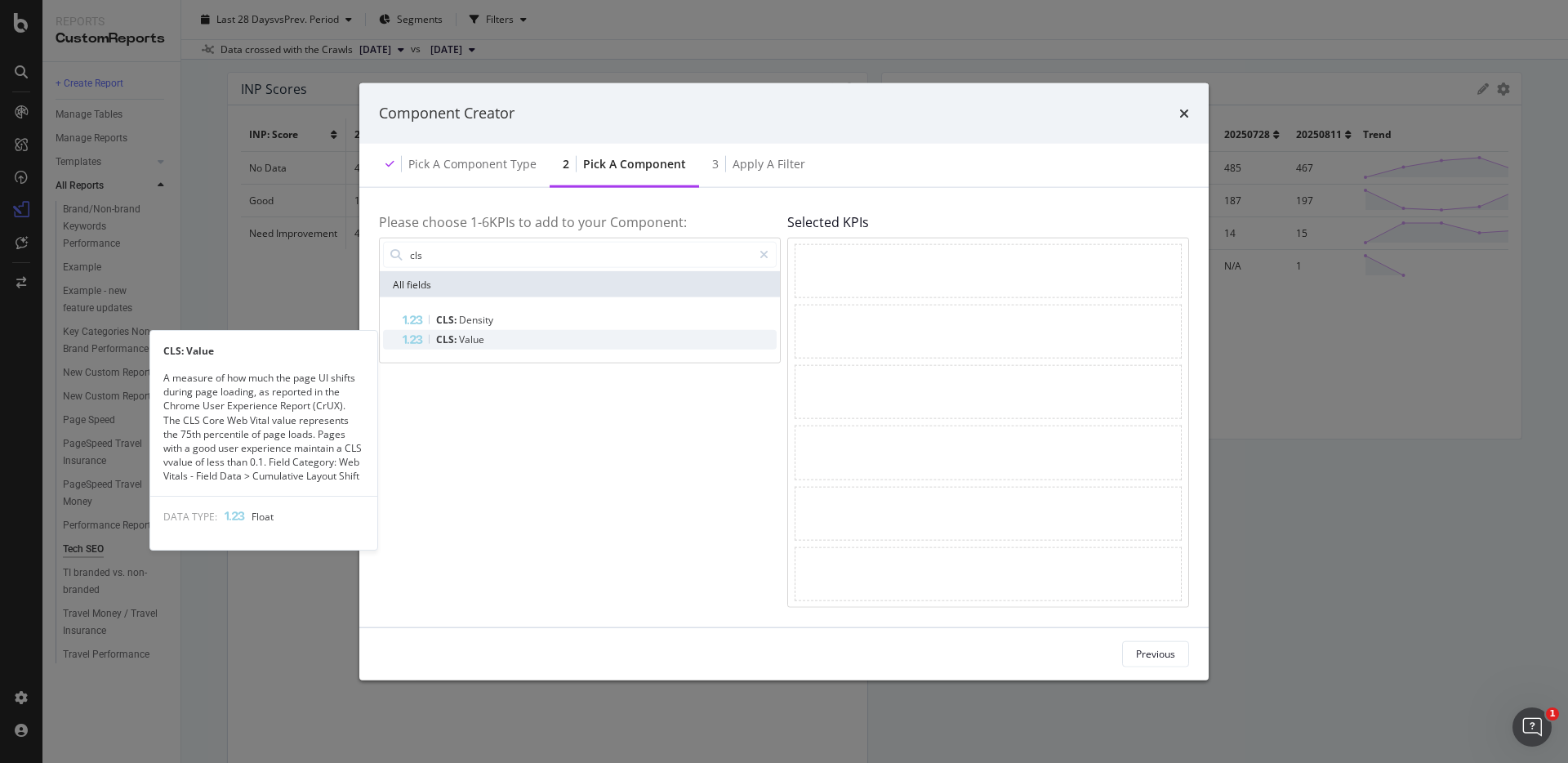
type input "cls"
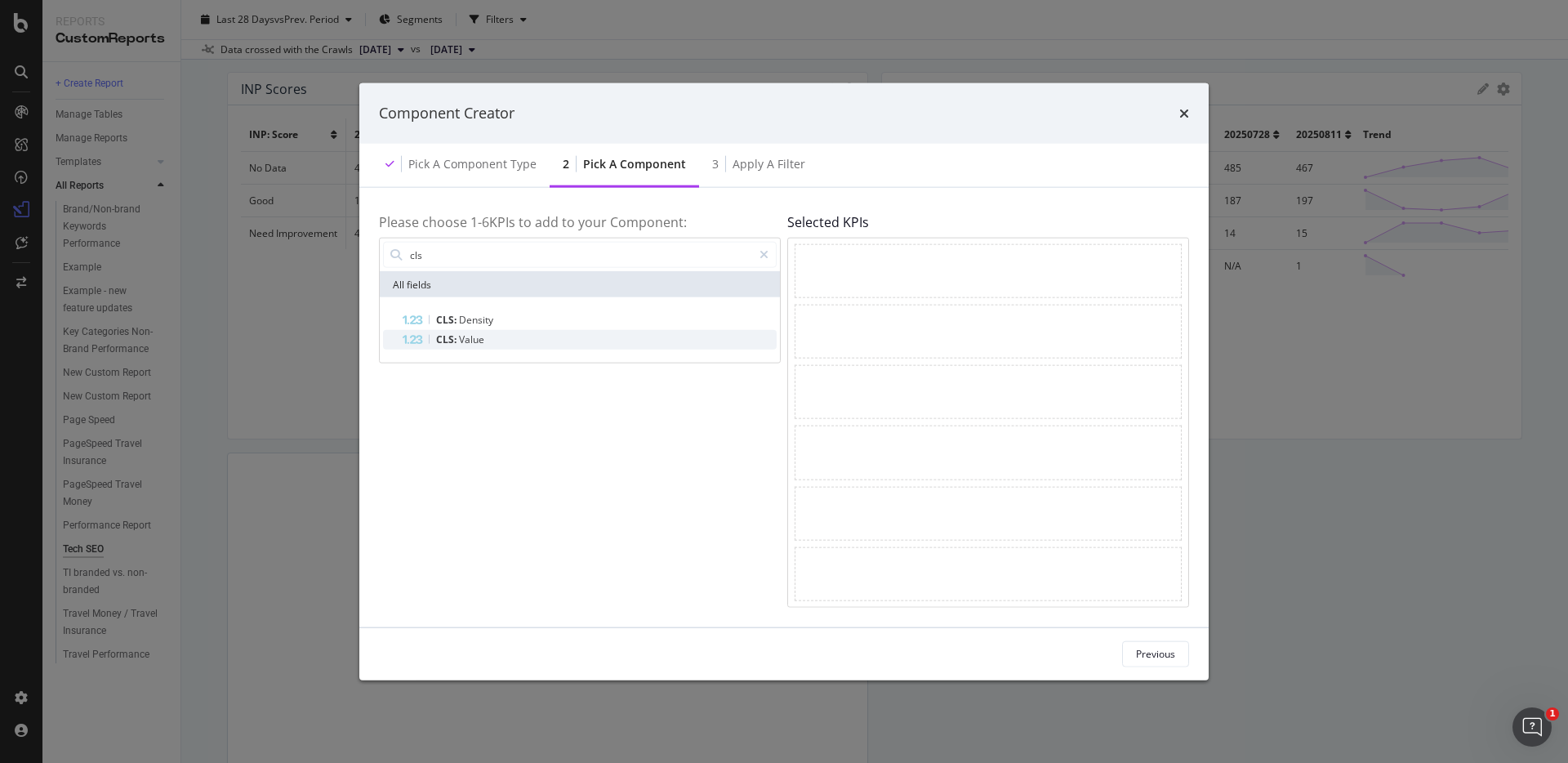
click at [523, 340] on div "CLS: Value" at bounding box center [590, 340] width 374 height 20
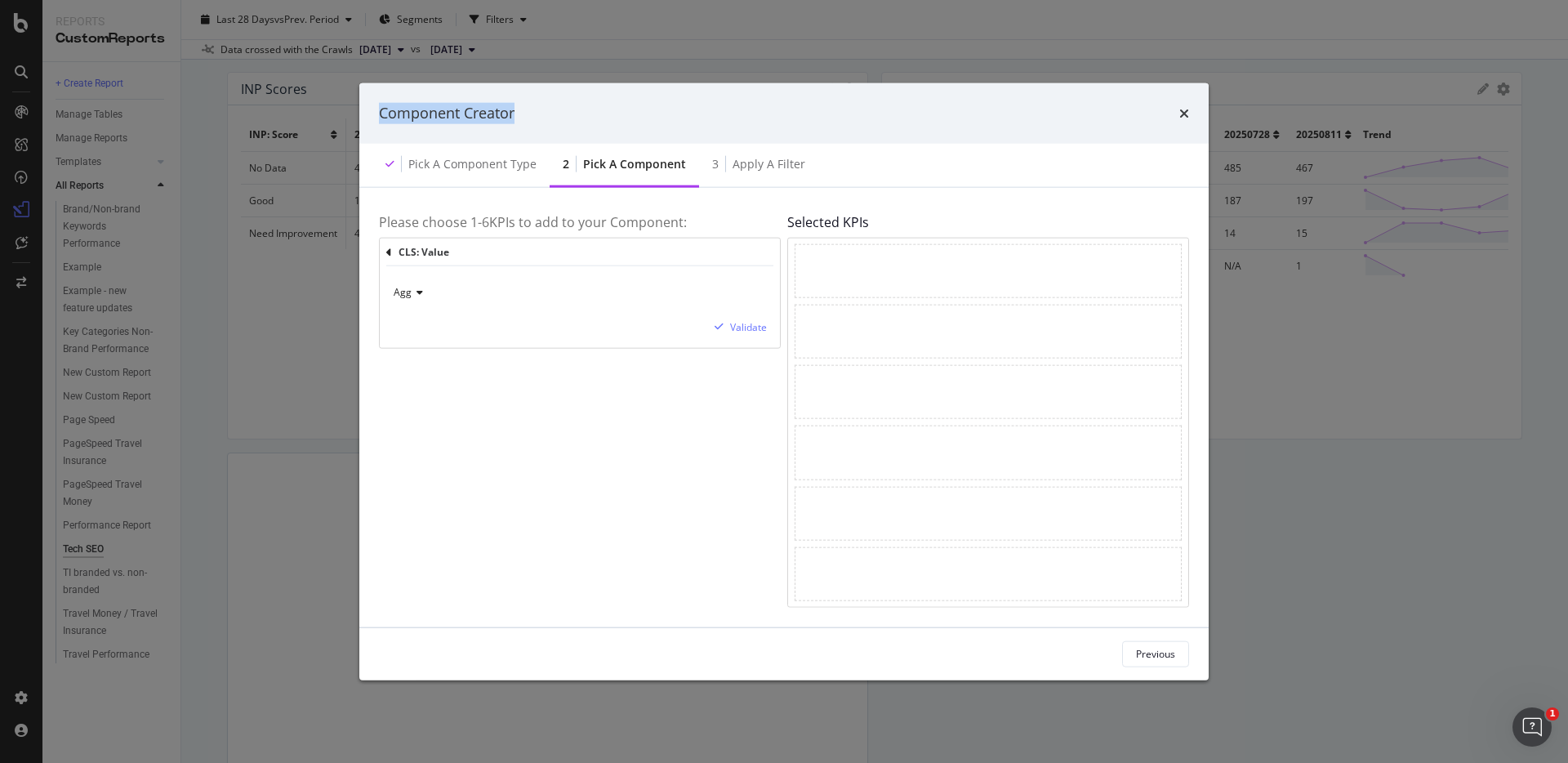
drag, startPoint x: 728, startPoint y: 100, endPoint x: 726, endPoint y: 114, distance: 14.1
click at [726, 114] on div "Component Creator" at bounding box center [784, 113] width 849 height 61
click at [529, 293] on div "Agg" at bounding box center [580, 293] width 374 height 26
click at [748, 328] on div "Validate" at bounding box center [748, 326] width 37 height 14
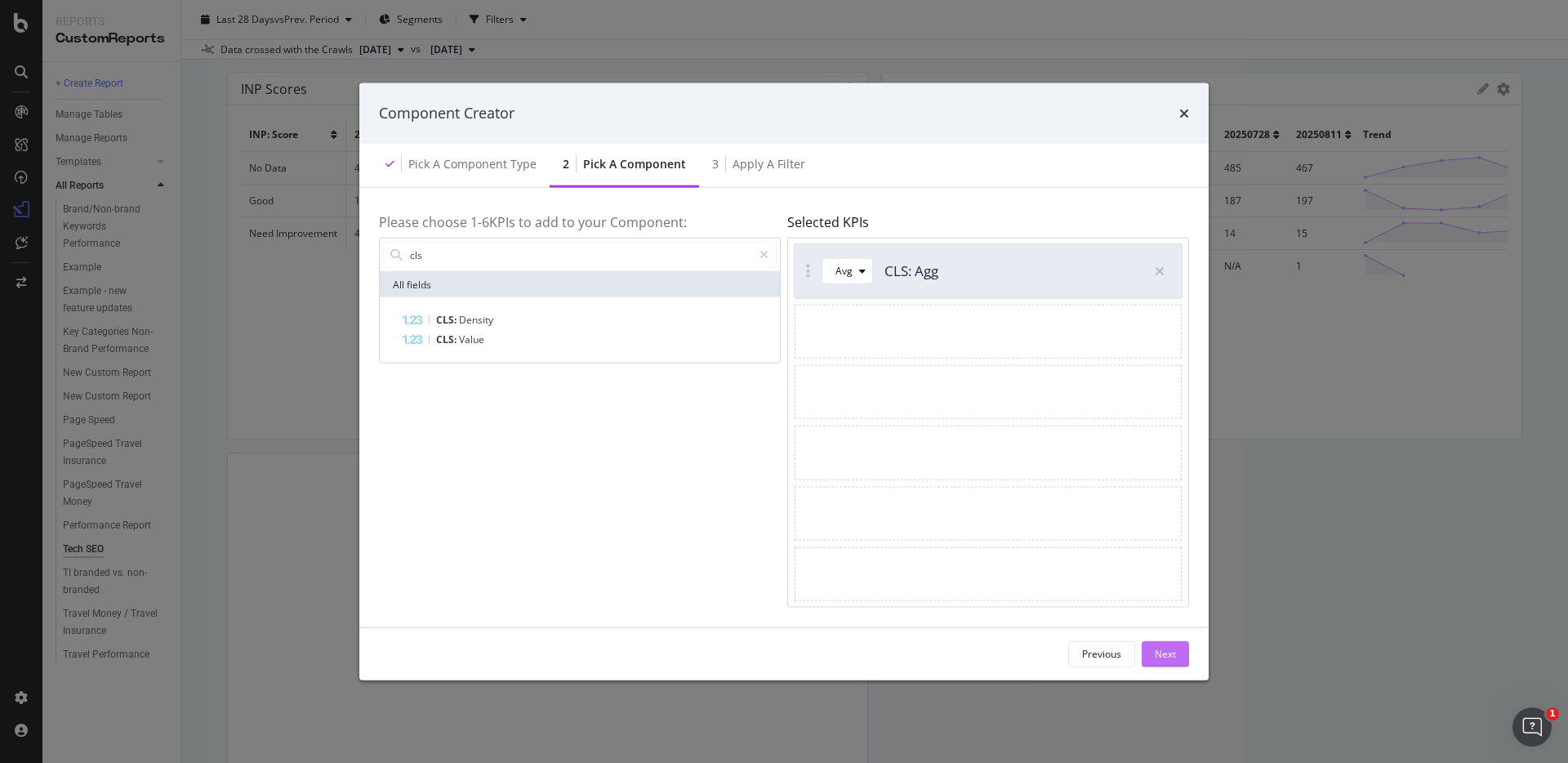
click at [1159, 653] on div "Next" at bounding box center [1166, 654] width 21 height 14
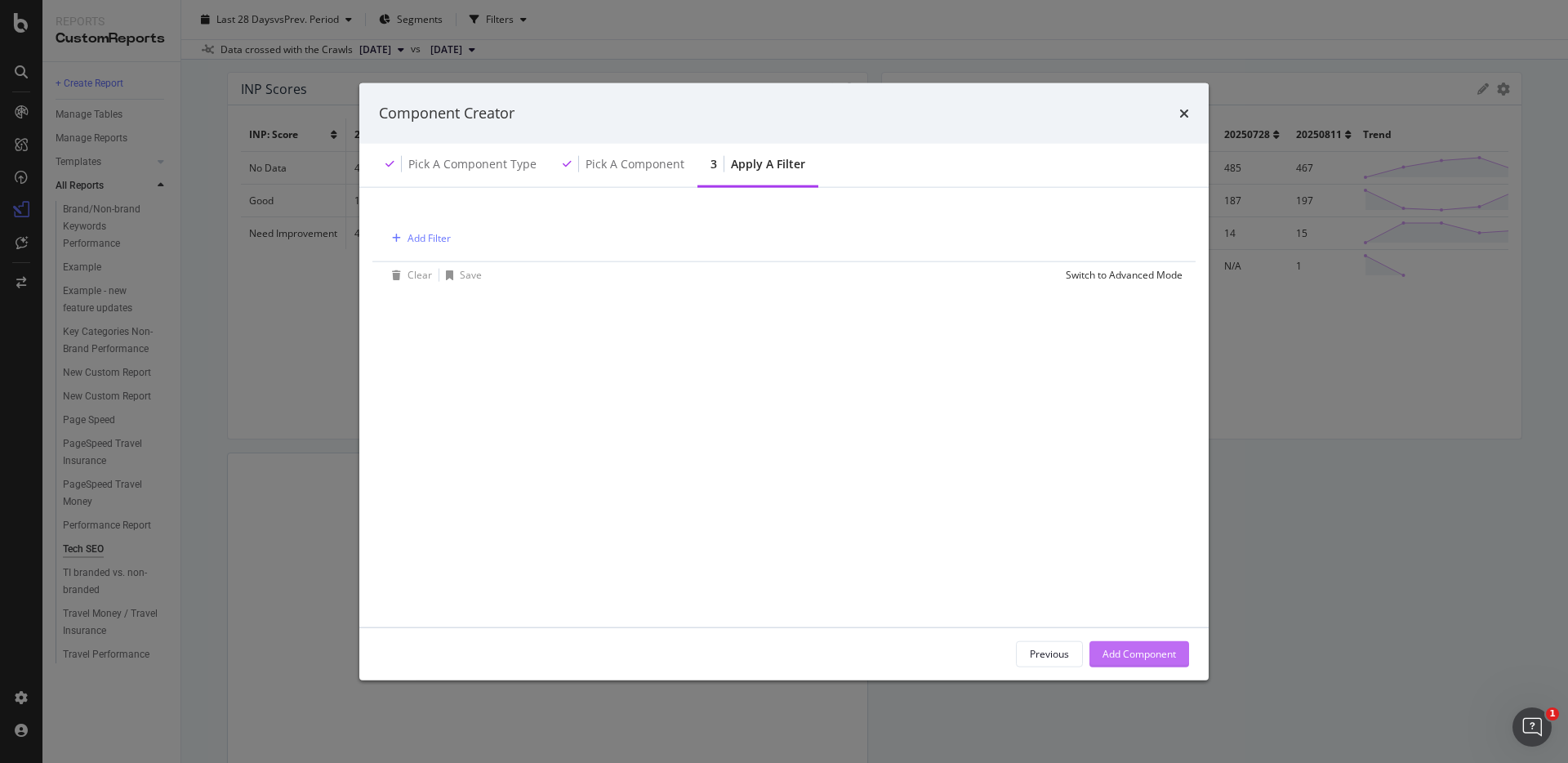
click at [1167, 658] on div "Add Component" at bounding box center [1139, 654] width 73 height 14
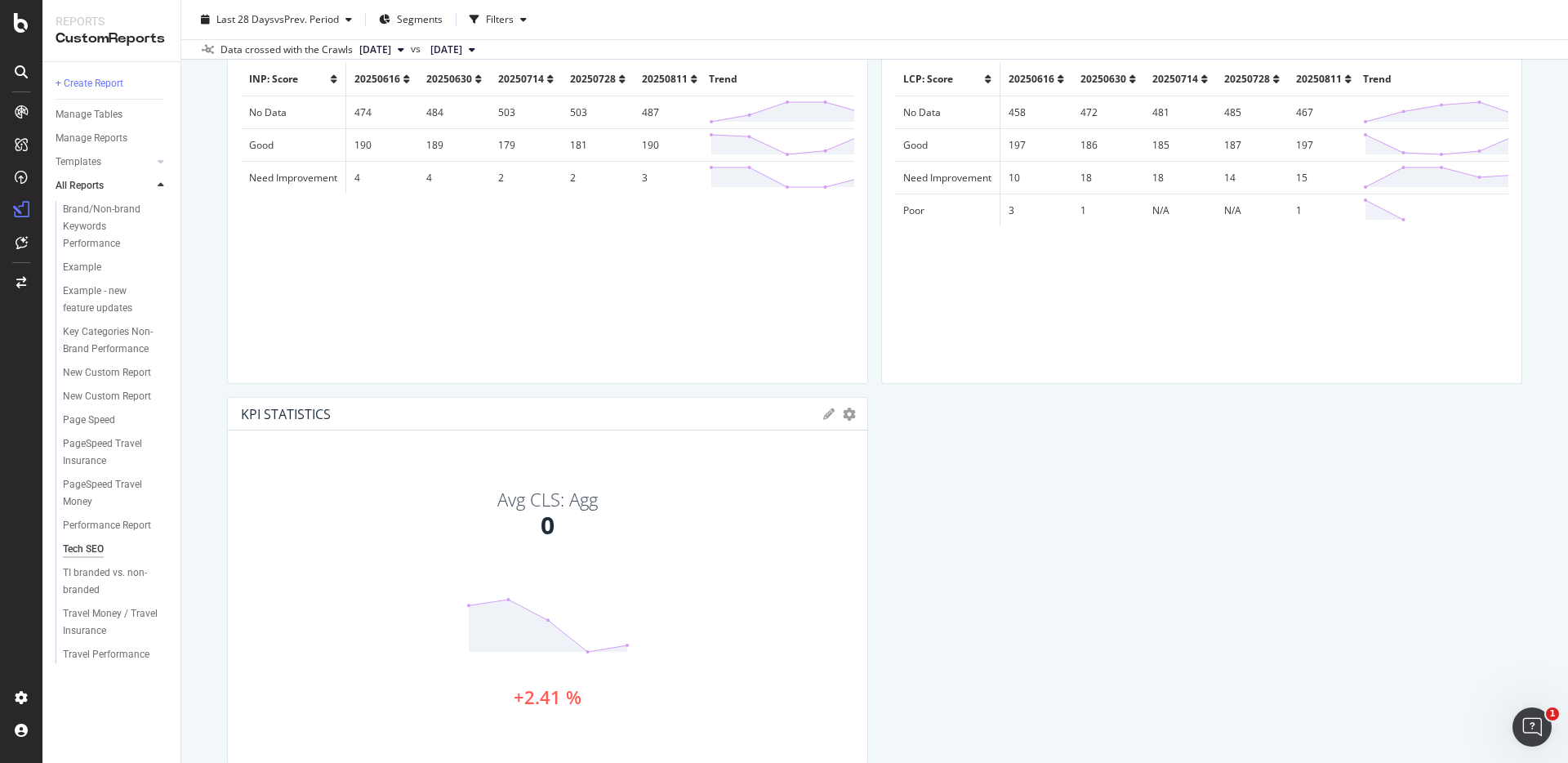
scroll to position [2874, 0]
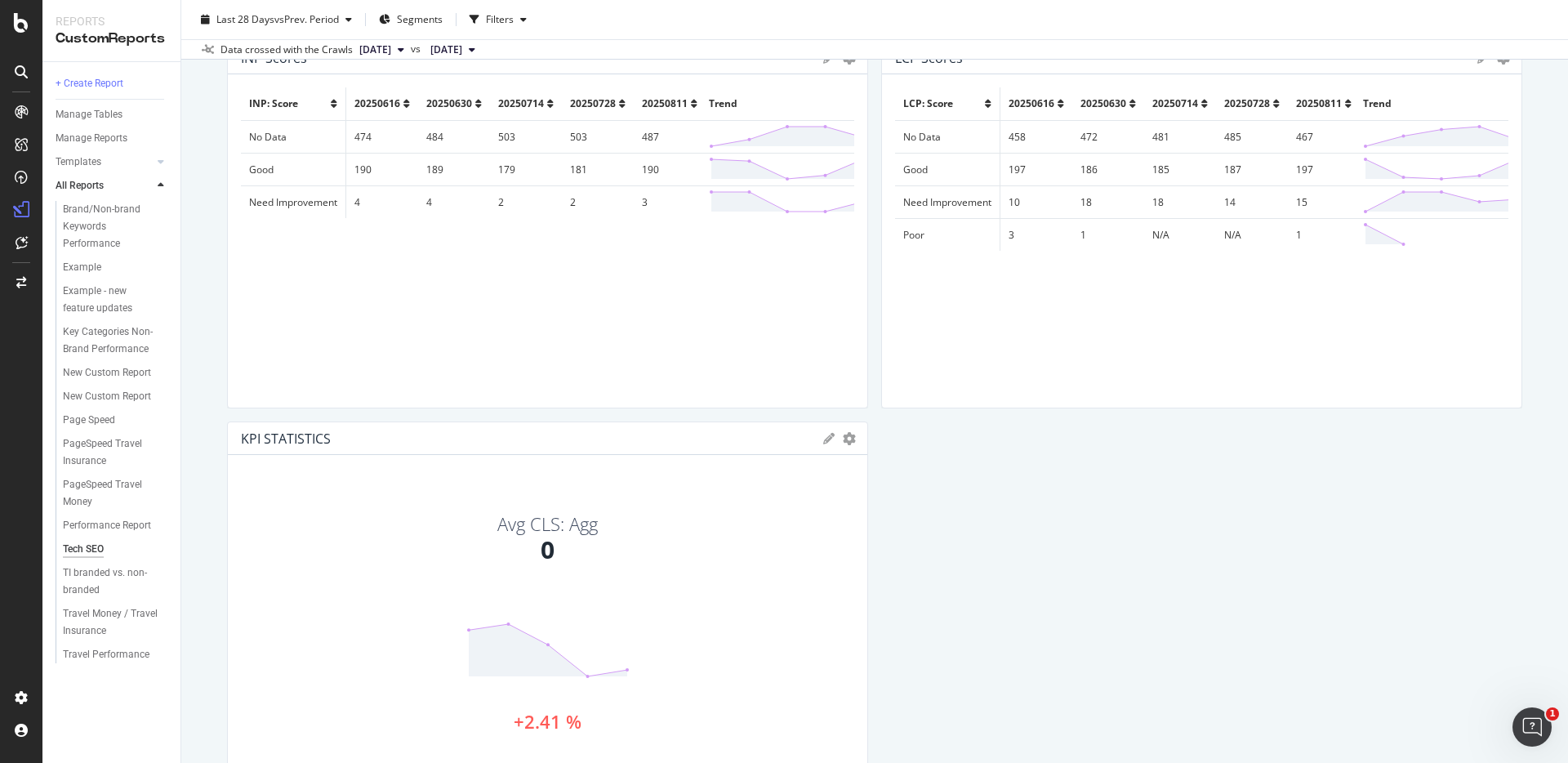
click at [826, 433] on icon at bounding box center [829, 439] width 12 height 12
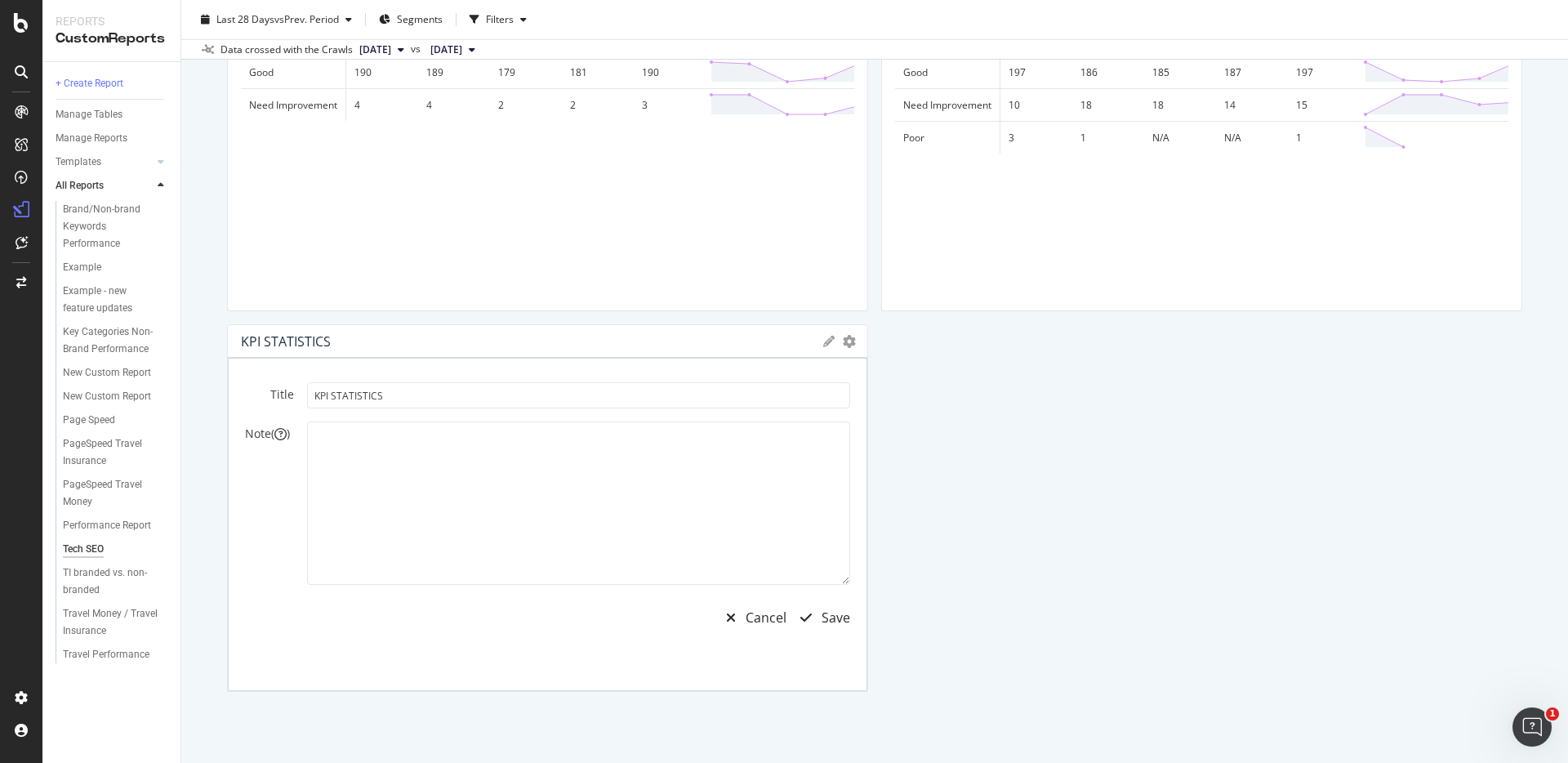
scroll to position [3003, 0]
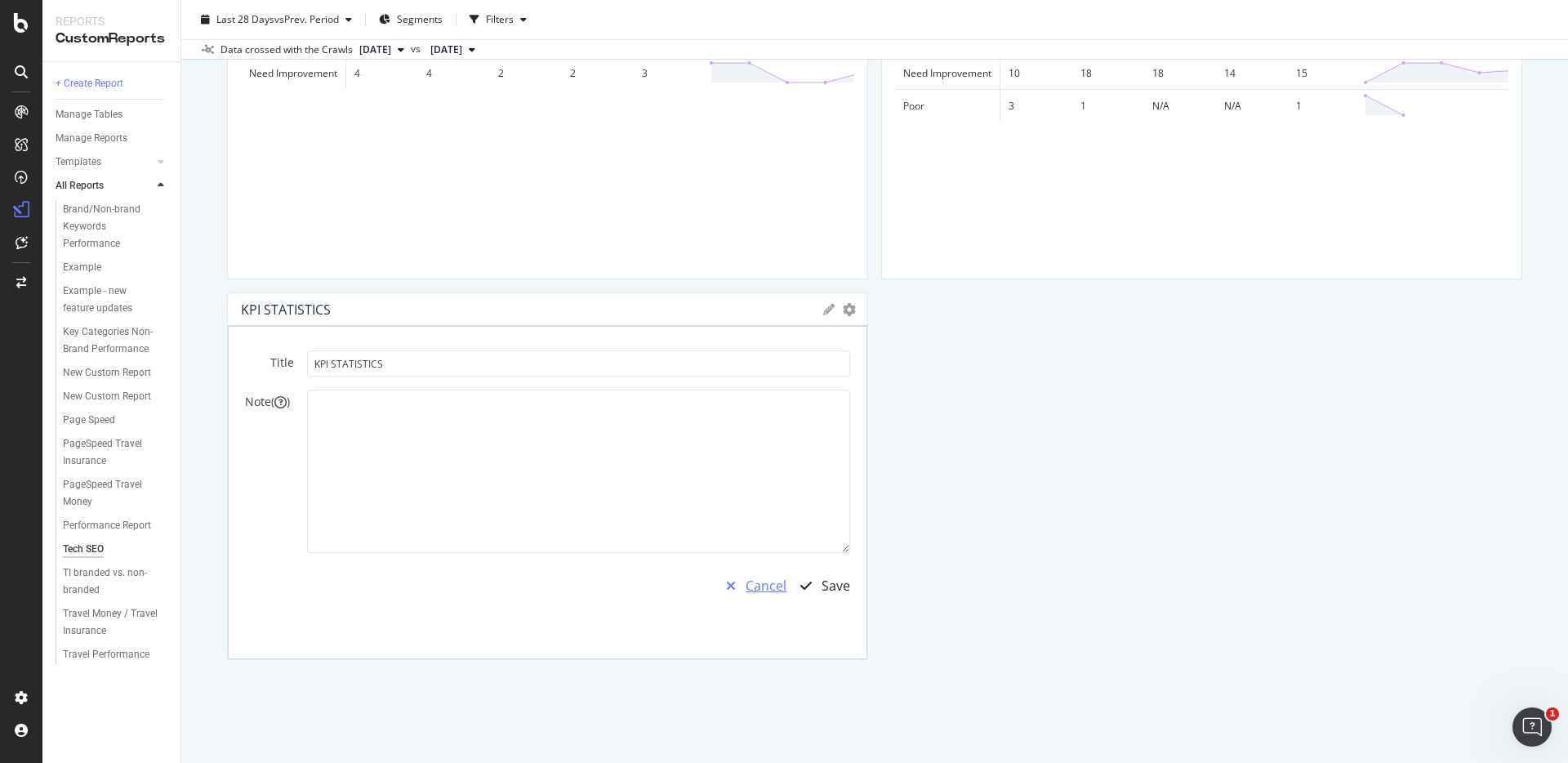
click at [762, 580] on div "Cancel" at bounding box center [766, 585] width 41 height 19
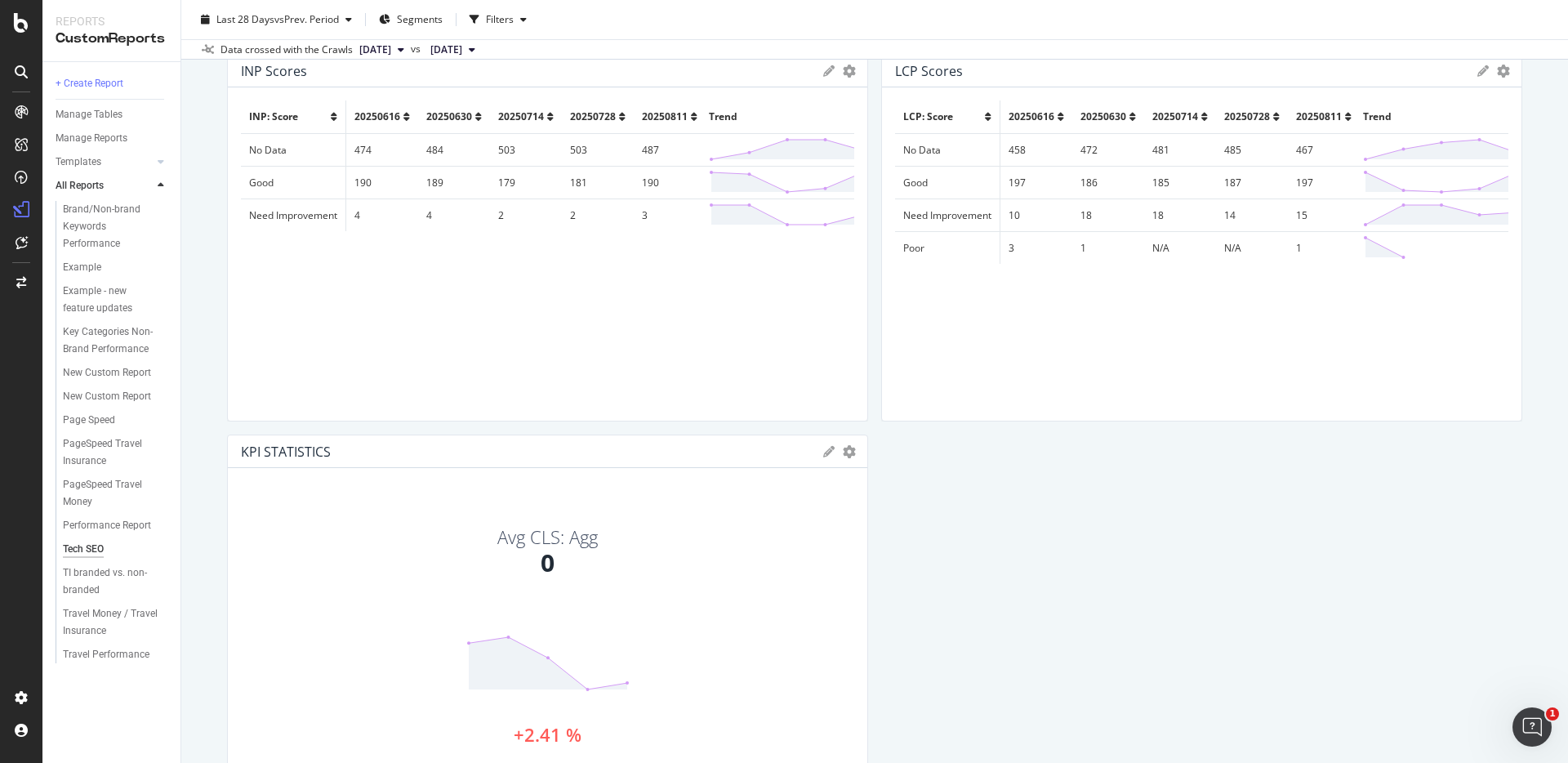
scroll to position [2865, 0]
click at [847, 453] on div "KPI STATISTICS KPIs Table Edit KPIs Apply Filter Export as CSV Delete Add to Cu…" at bounding box center [548, 448] width 640 height 33
click at [848, 446] on icon "gear" at bounding box center [849, 447] width 13 height 13
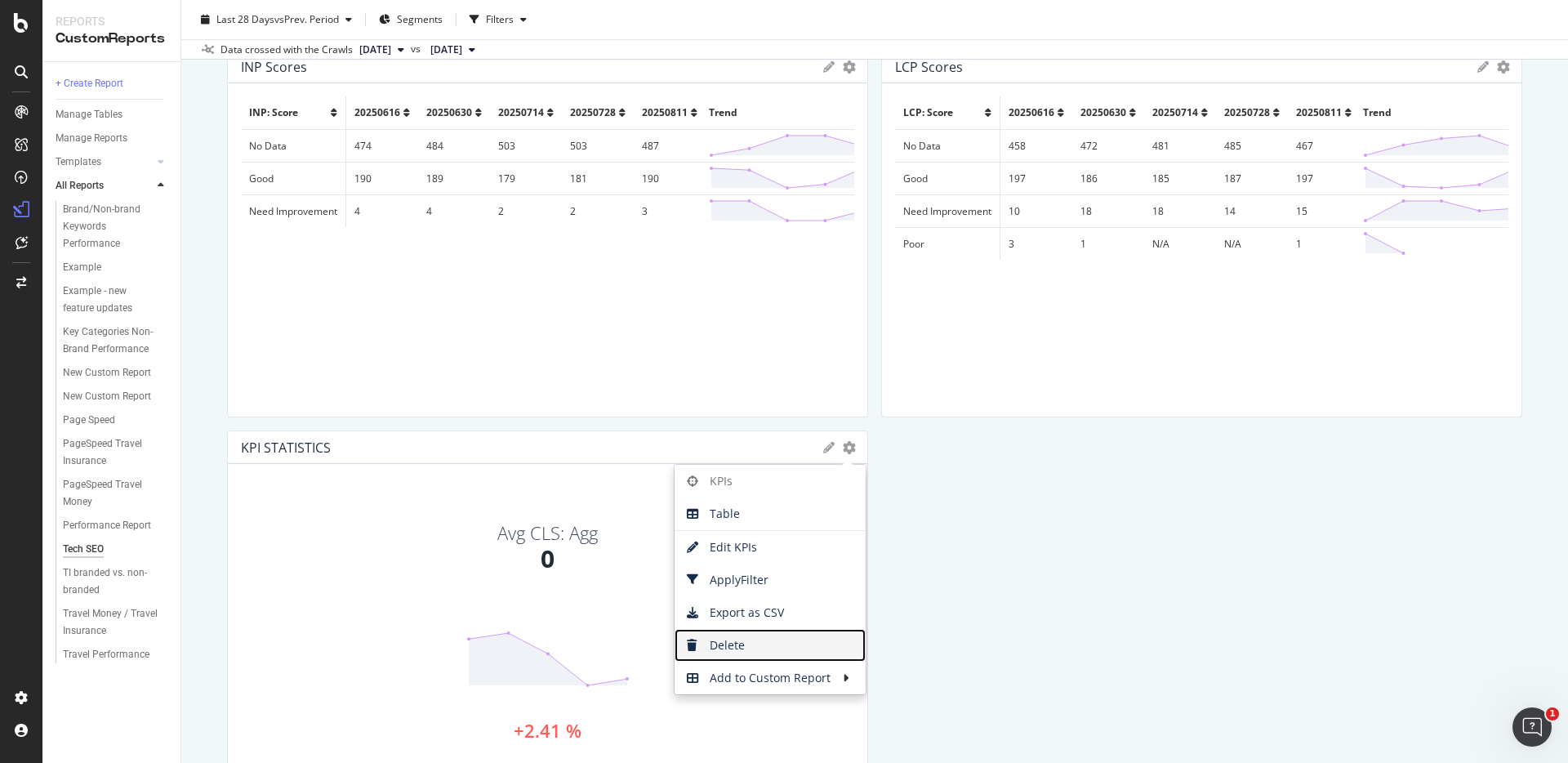
click at [743, 645] on span "Delete" at bounding box center [770, 645] width 191 height 25
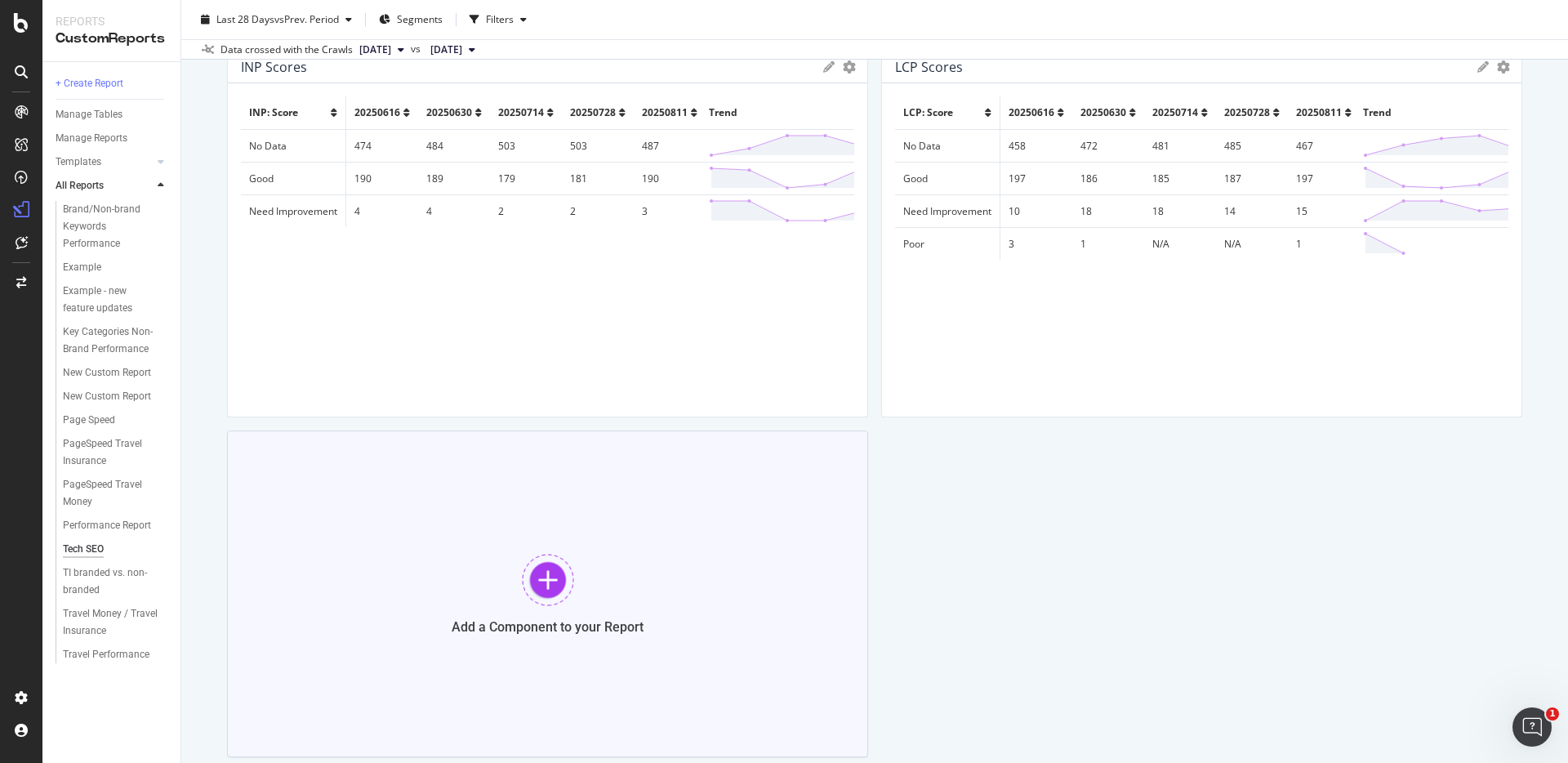
click at [543, 585] on div at bounding box center [548, 580] width 53 height 53
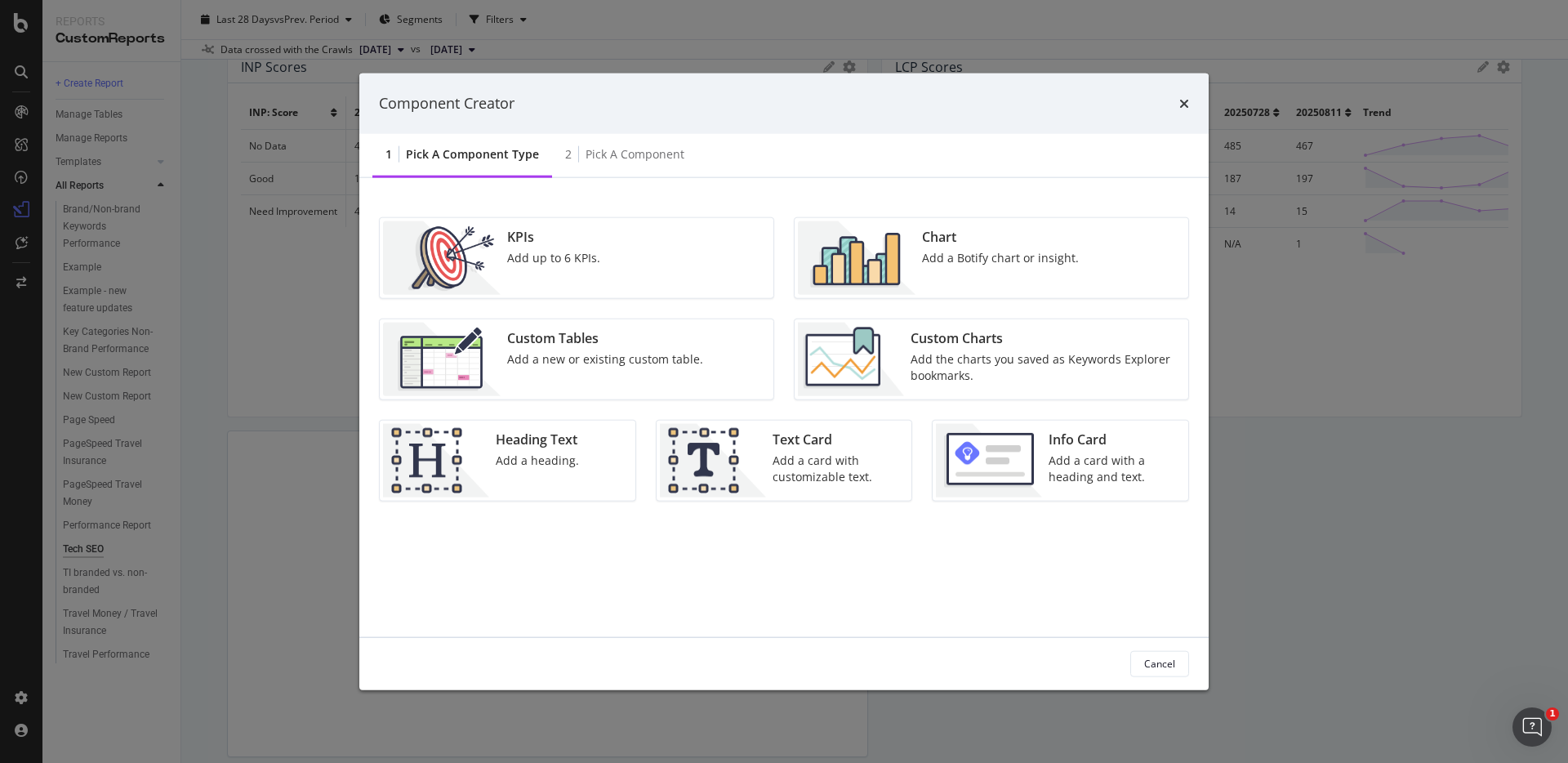
click at [951, 247] on div "Chart Add a Botify chart or insight." at bounding box center [1001, 257] width 170 height 73
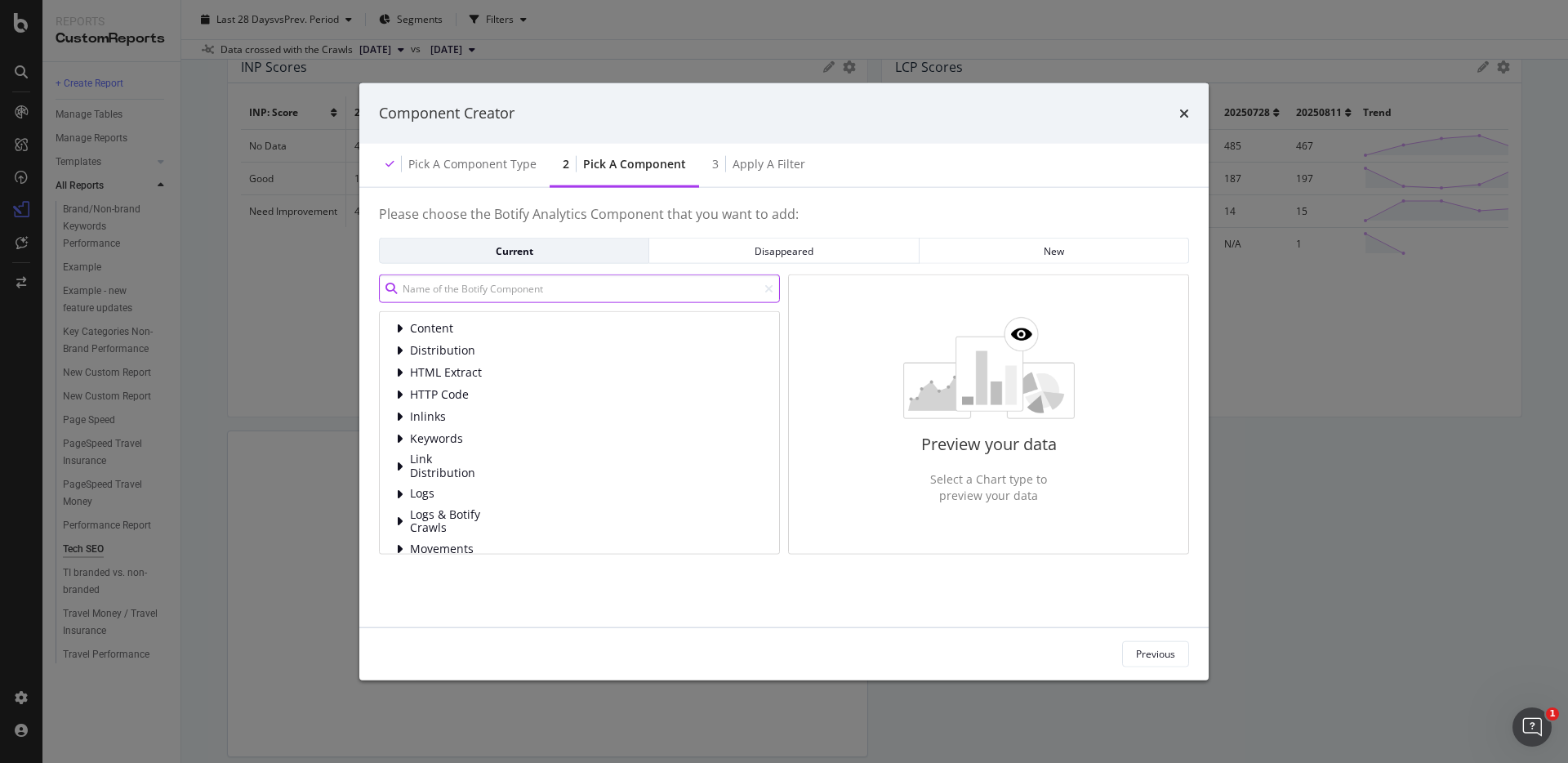
click at [681, 294] on input "modal" at bounding box center [580, 289] width 401 height 29
type input "cls"
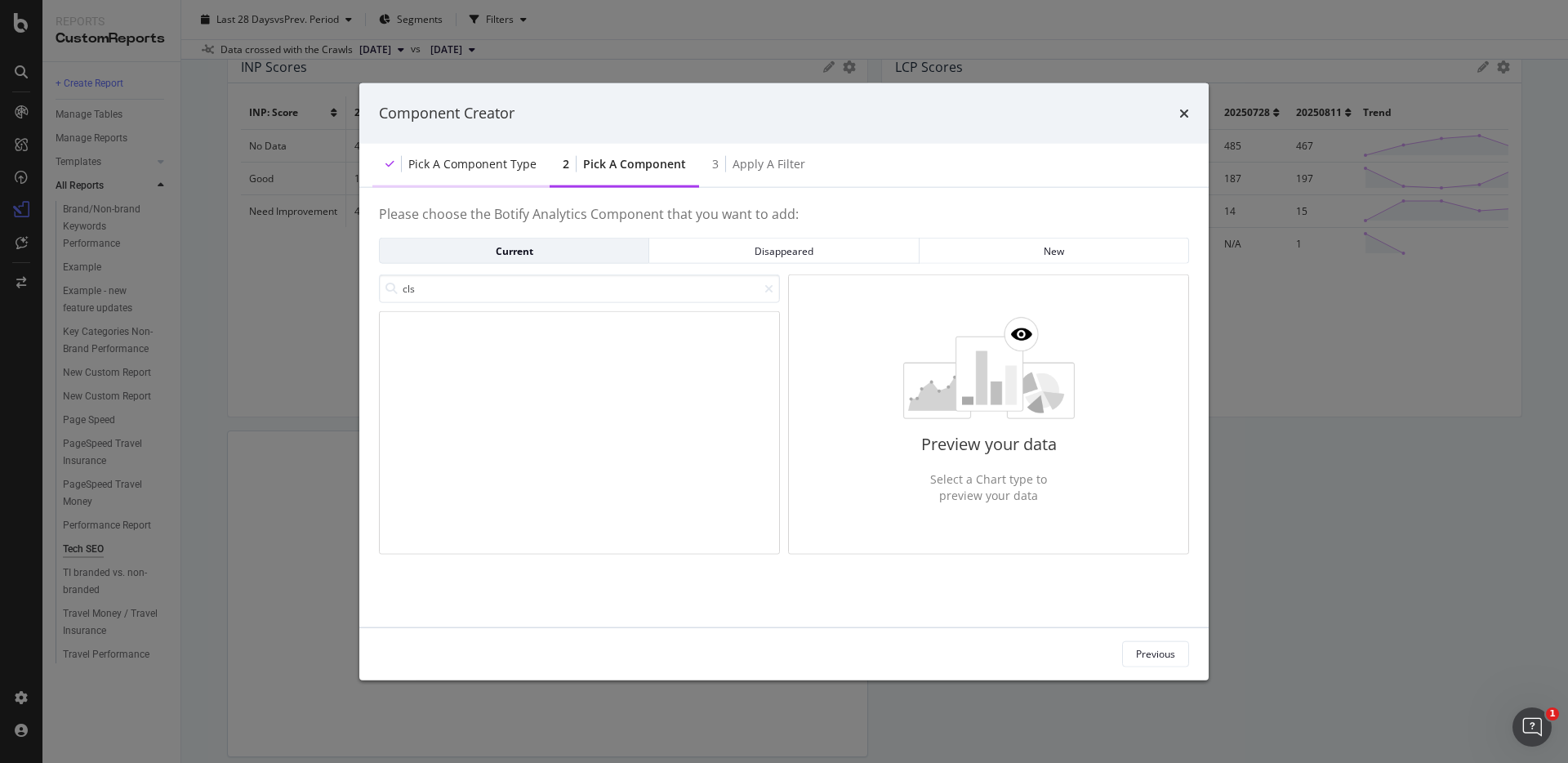
click at [442, 170] on div "Pick a Component type" at bounding box center [473, 164] width 128 height 16
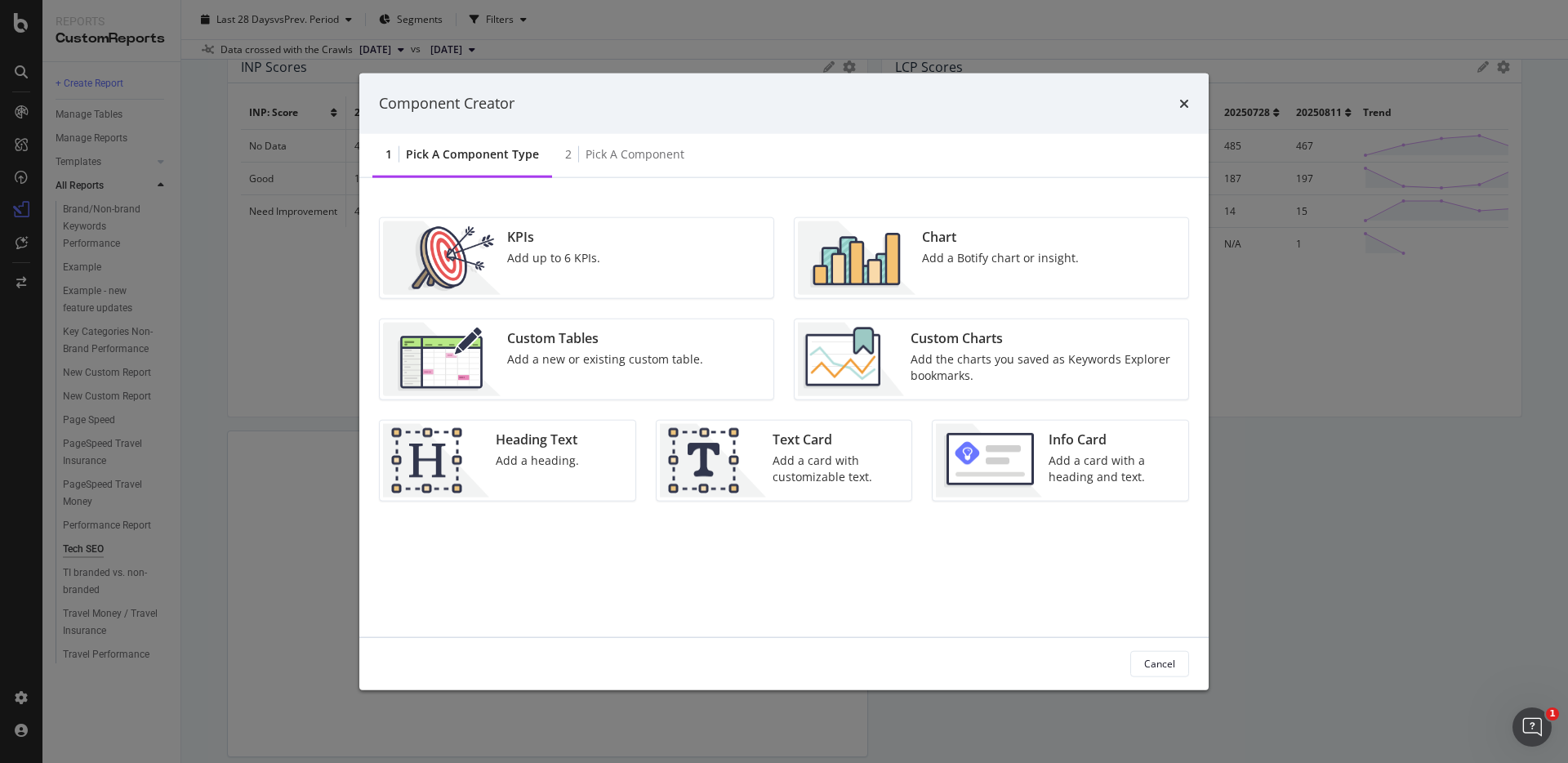
click at [611, 250] on div "KPIs Add up to 6 KPIs." at bounding box center [576, 257] width 394 height 80
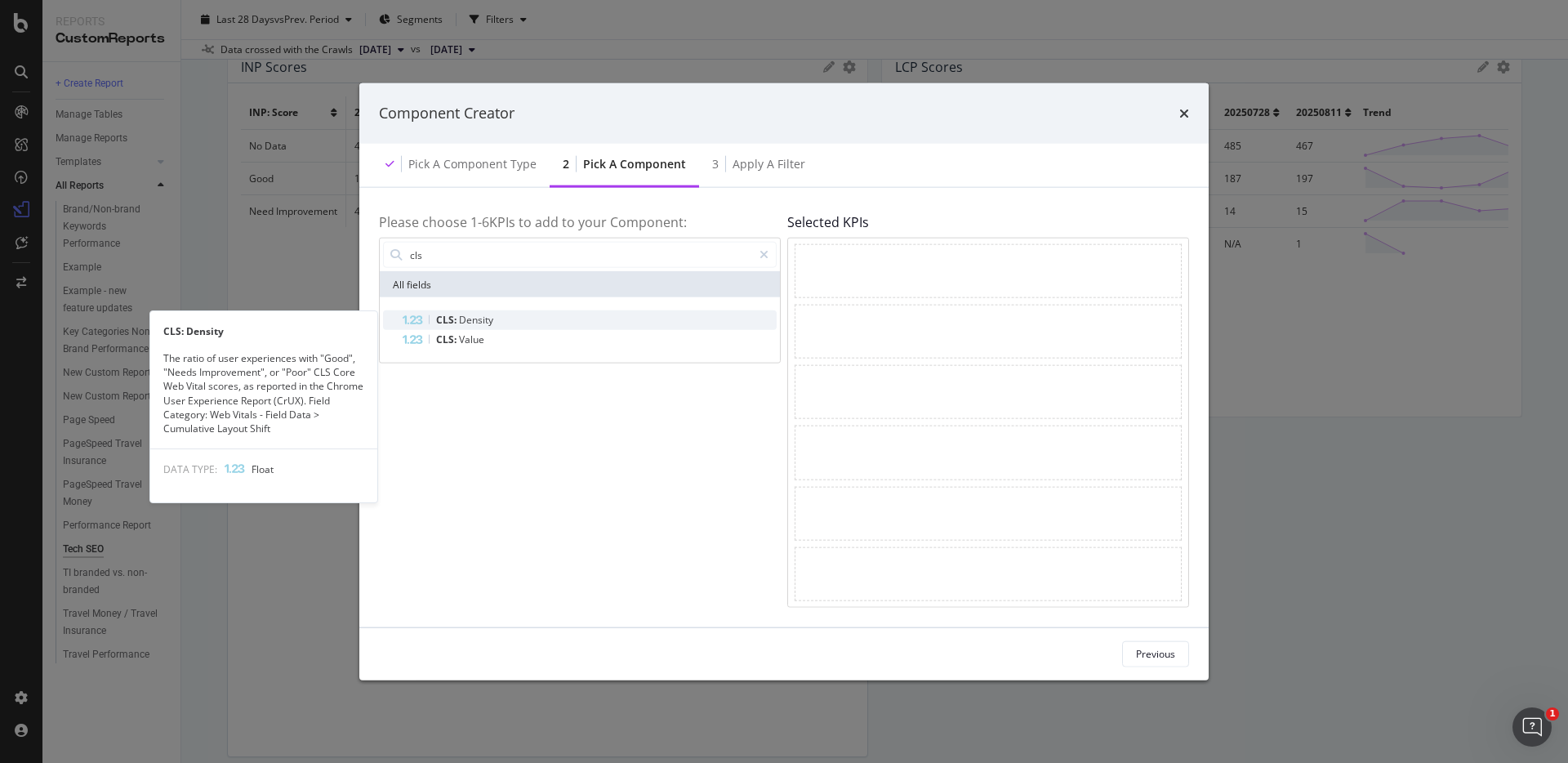
type input "cls"
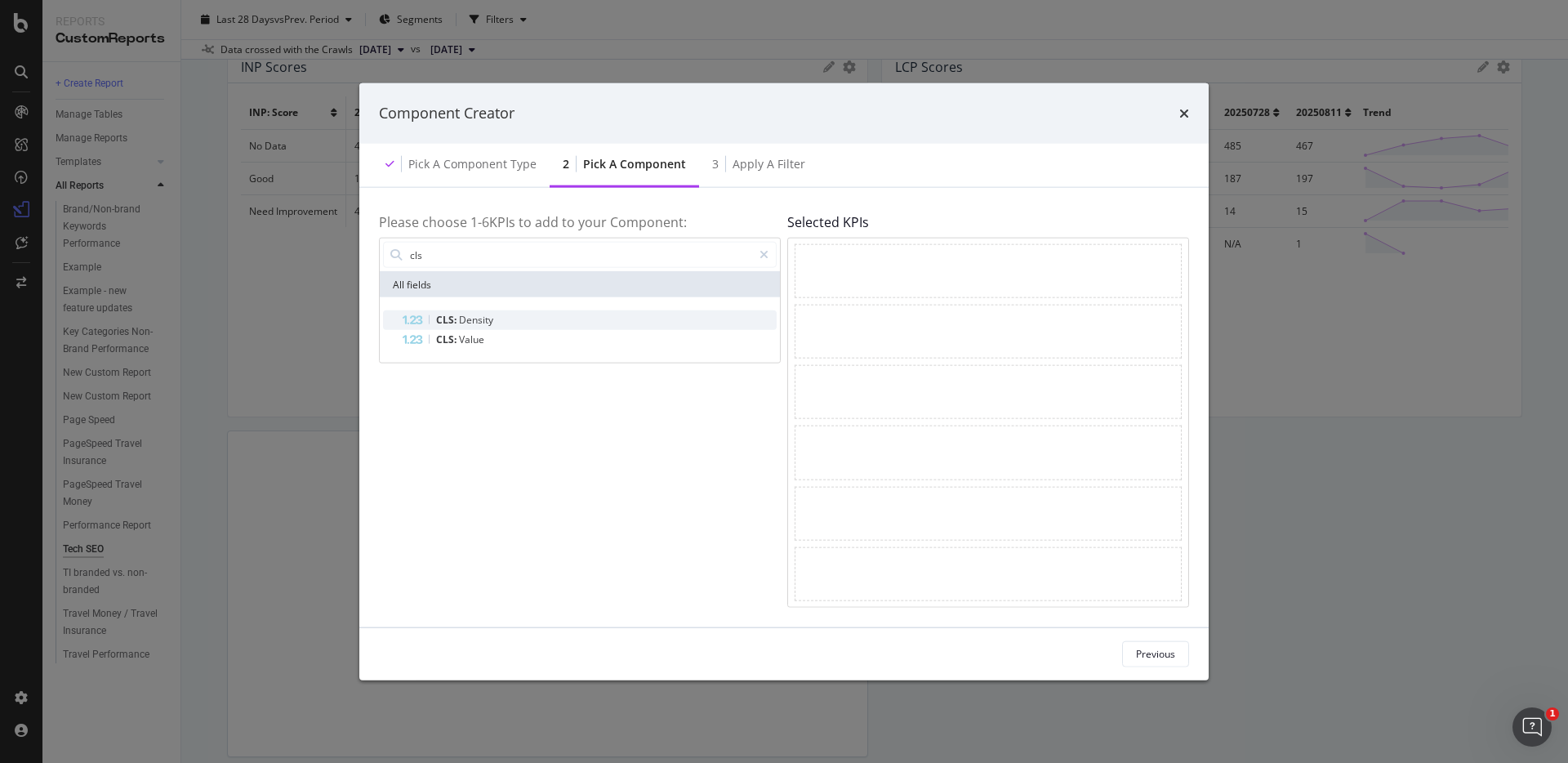
click at [463, 318] on span "Density" at bounding box center [476, 319] width 35 height 14
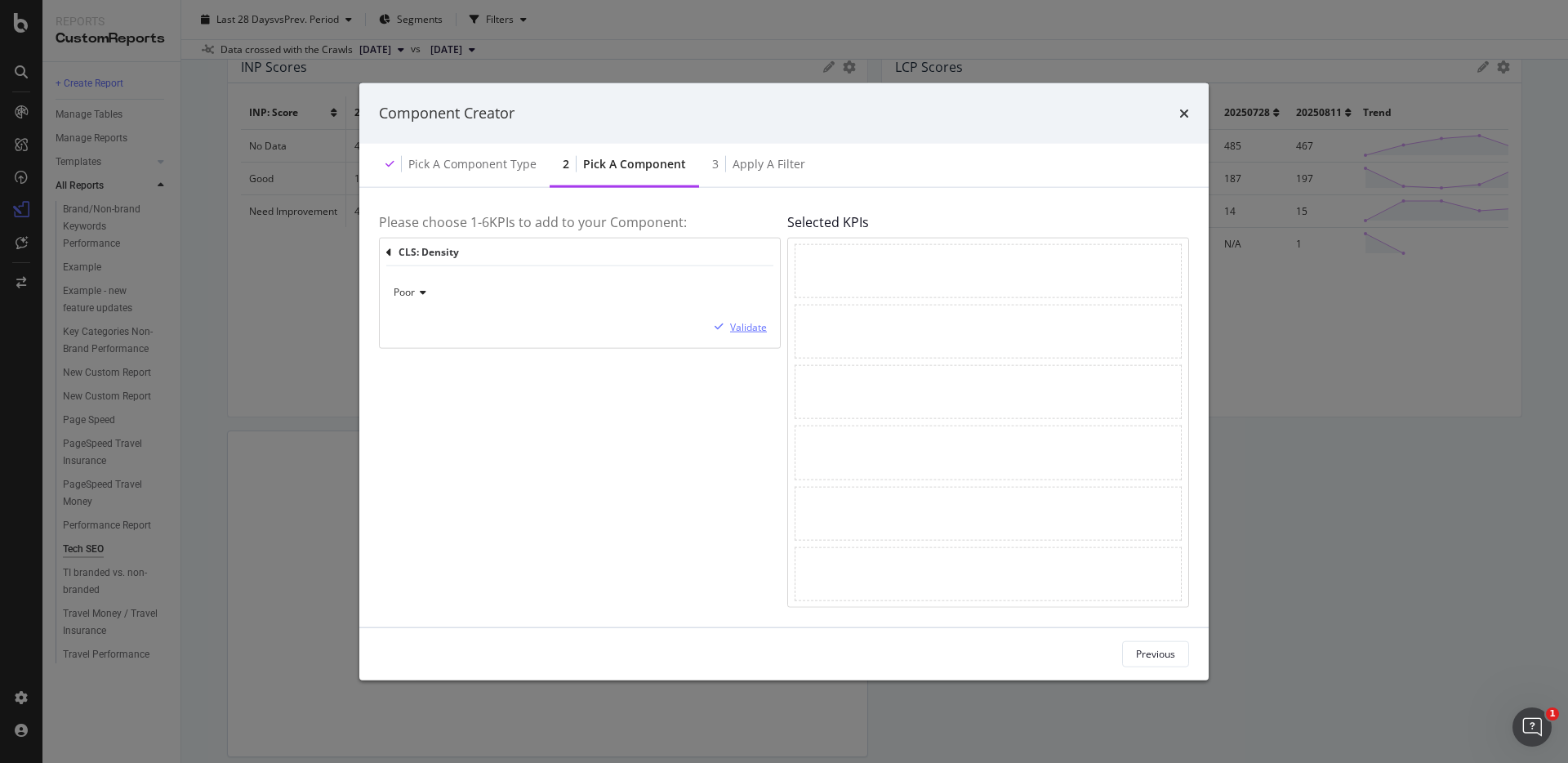
click at [752, 331] on div "Validate" at bounding box center [748, 326] width 37 height 14
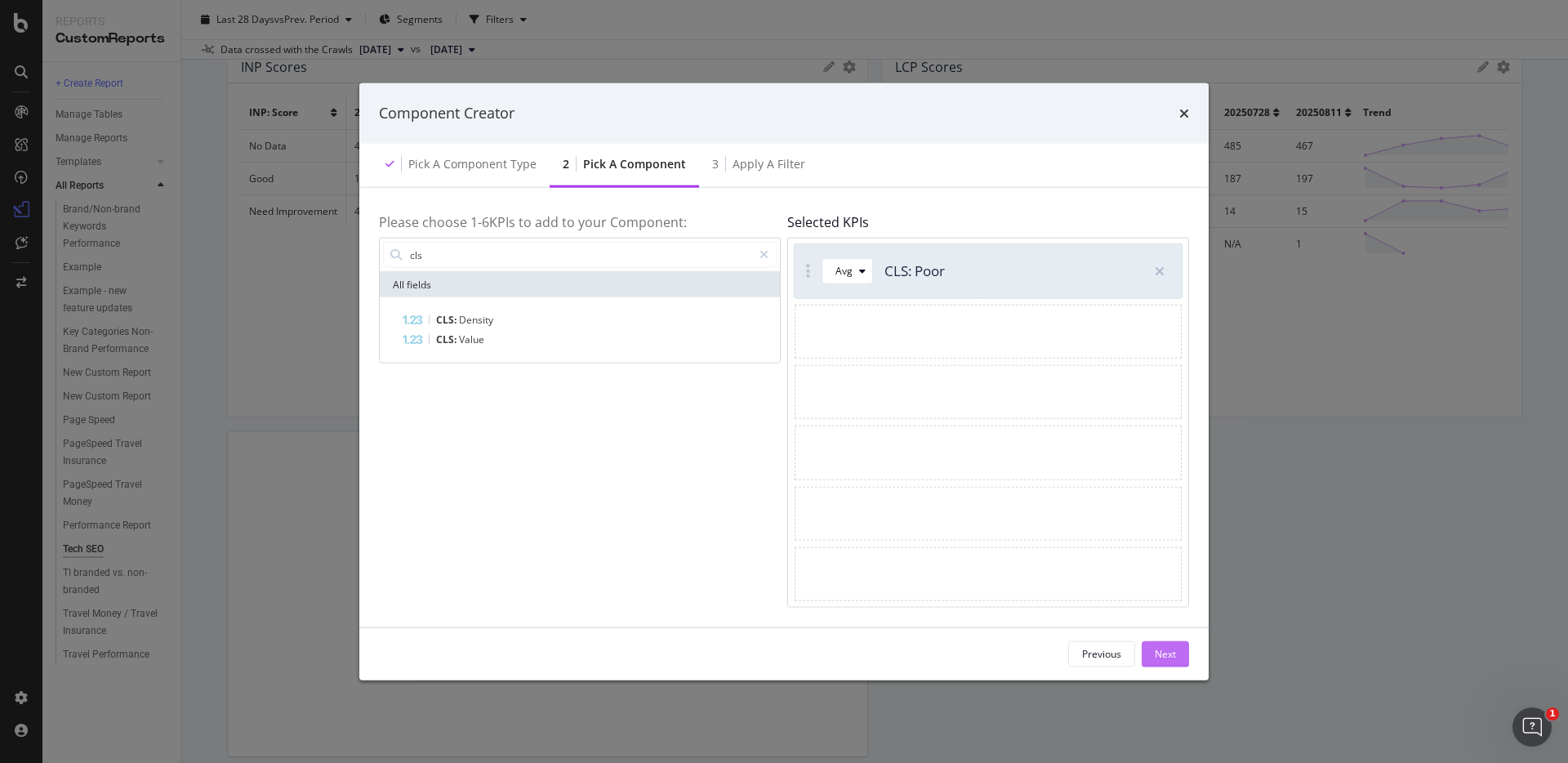
click at [1167, 649] on div "Next" at bounding box center [1166, 654] width 21 height 14
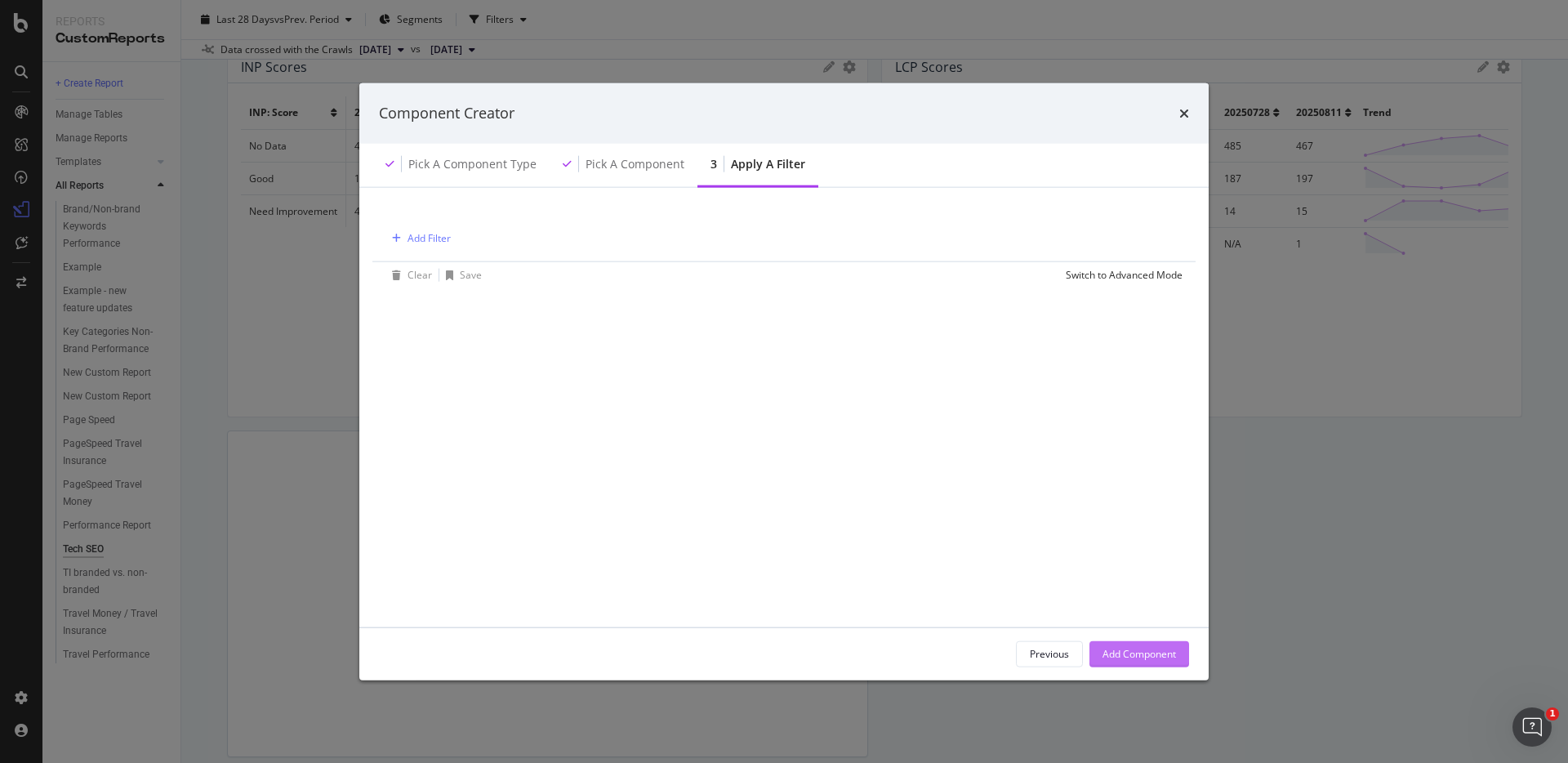
click at [1167, 653] on div "Add Component" at bounding box center [1139, 654] width 73 height 14
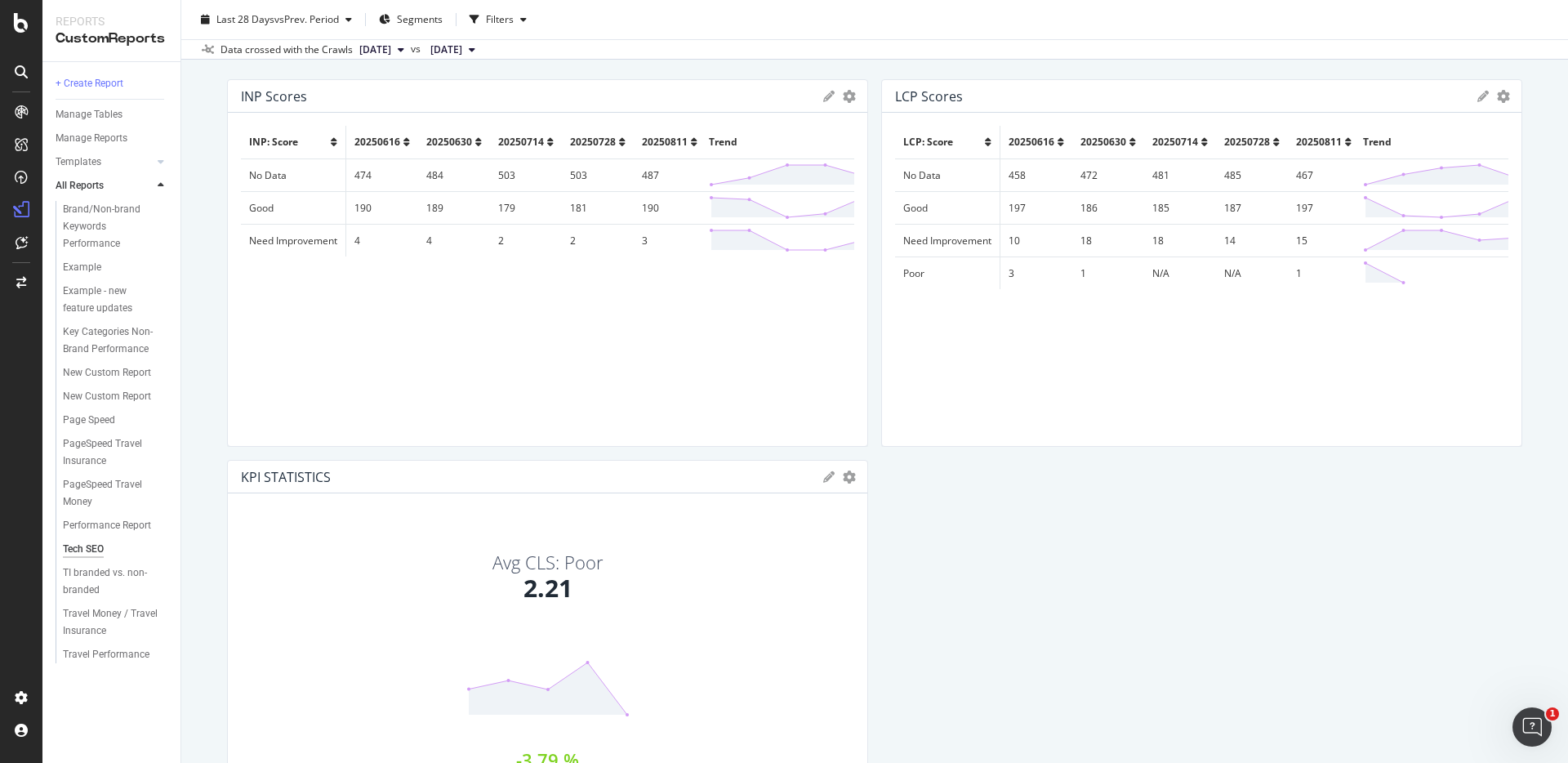
scroll to position [2814, 0]
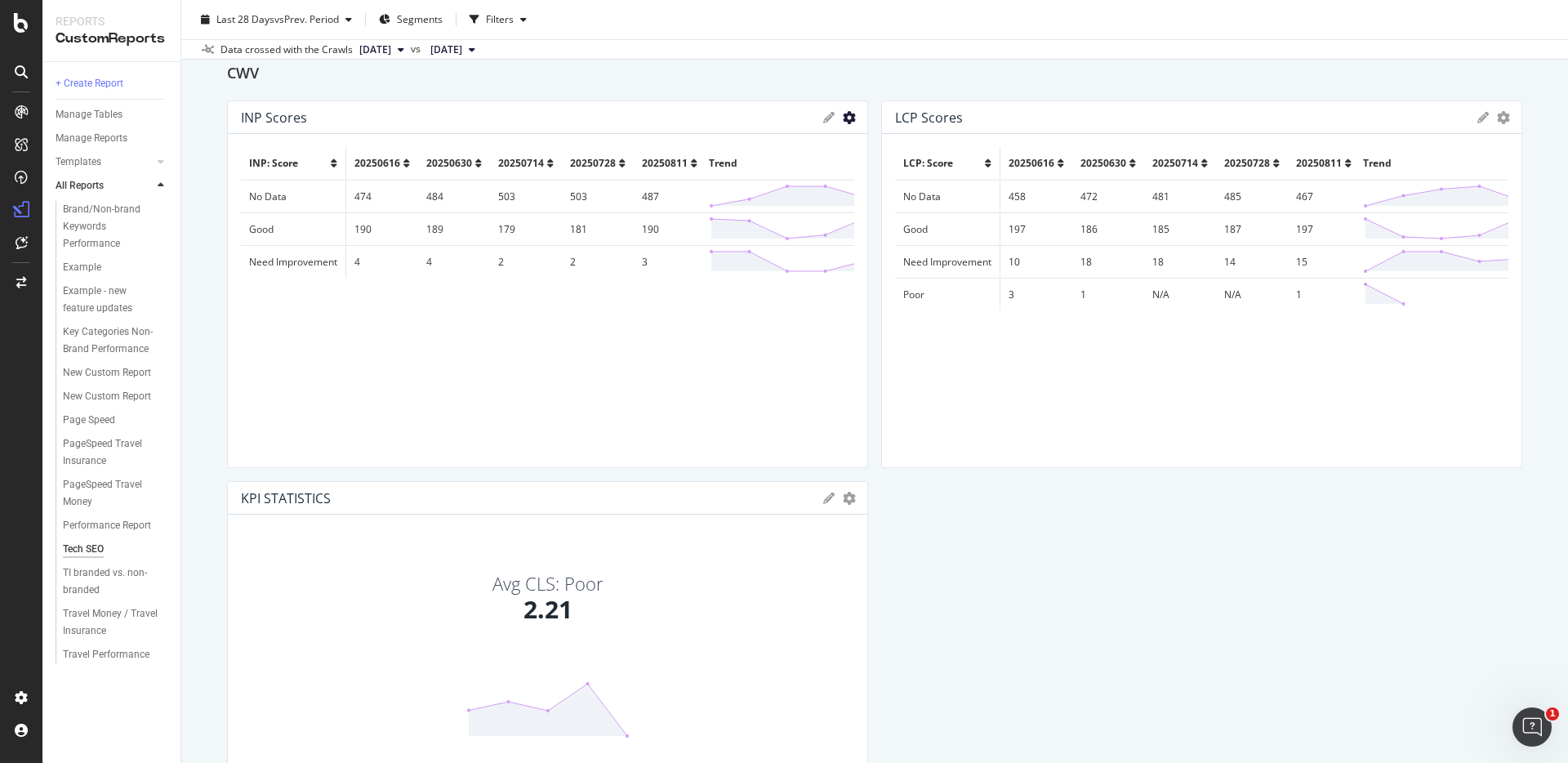
click at [849, 123] on icon "gear" at bounding box center [849, 118] width 13 height 13
click at [673, 395] on div "INP: Score 20250616 20250630 20250714 20250728 20250811 Trend No Data 474 484 5…" at bounding box center [548, 301] width 613 height 308
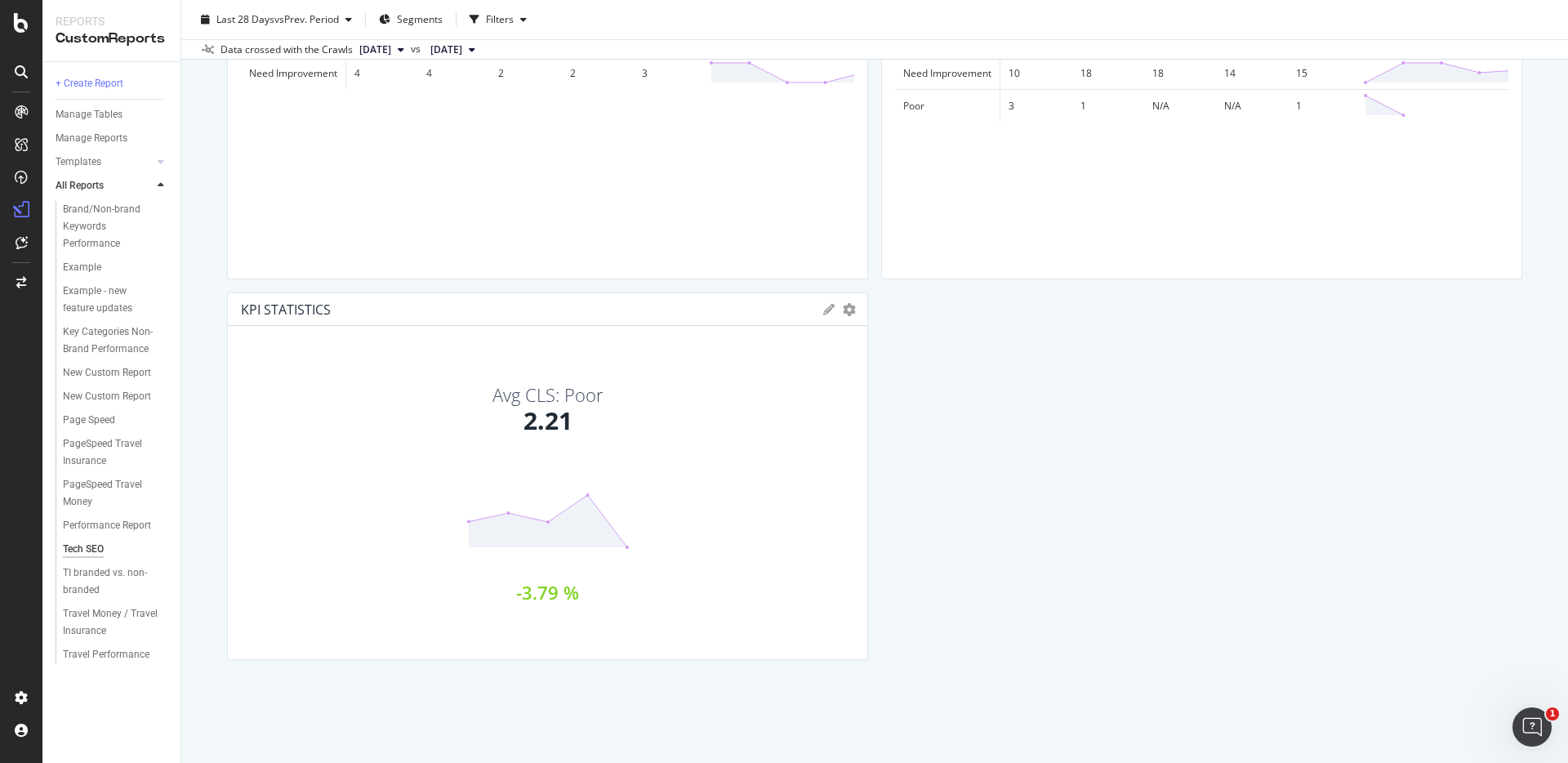
scroll to position [3001, 0]
click at [852, 308] on div at bounding box center [860, 479] width 16 height 368
click at [845, 312] on icon "gear" at bounding box center [849, 312] width 13 height 13
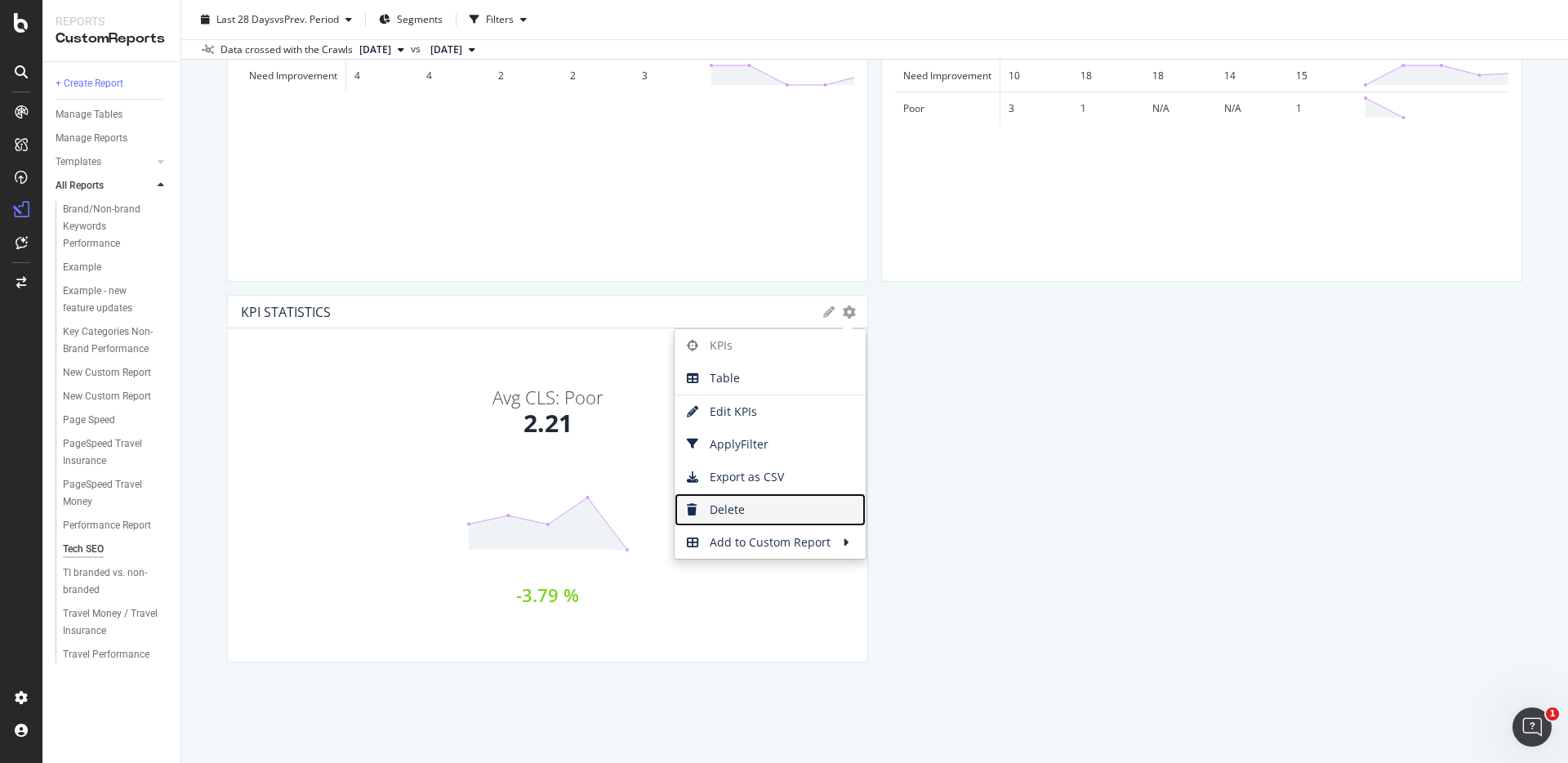
click at [744, 507] on span "Delete" at bounding box center [770, 510] width 191 height 25
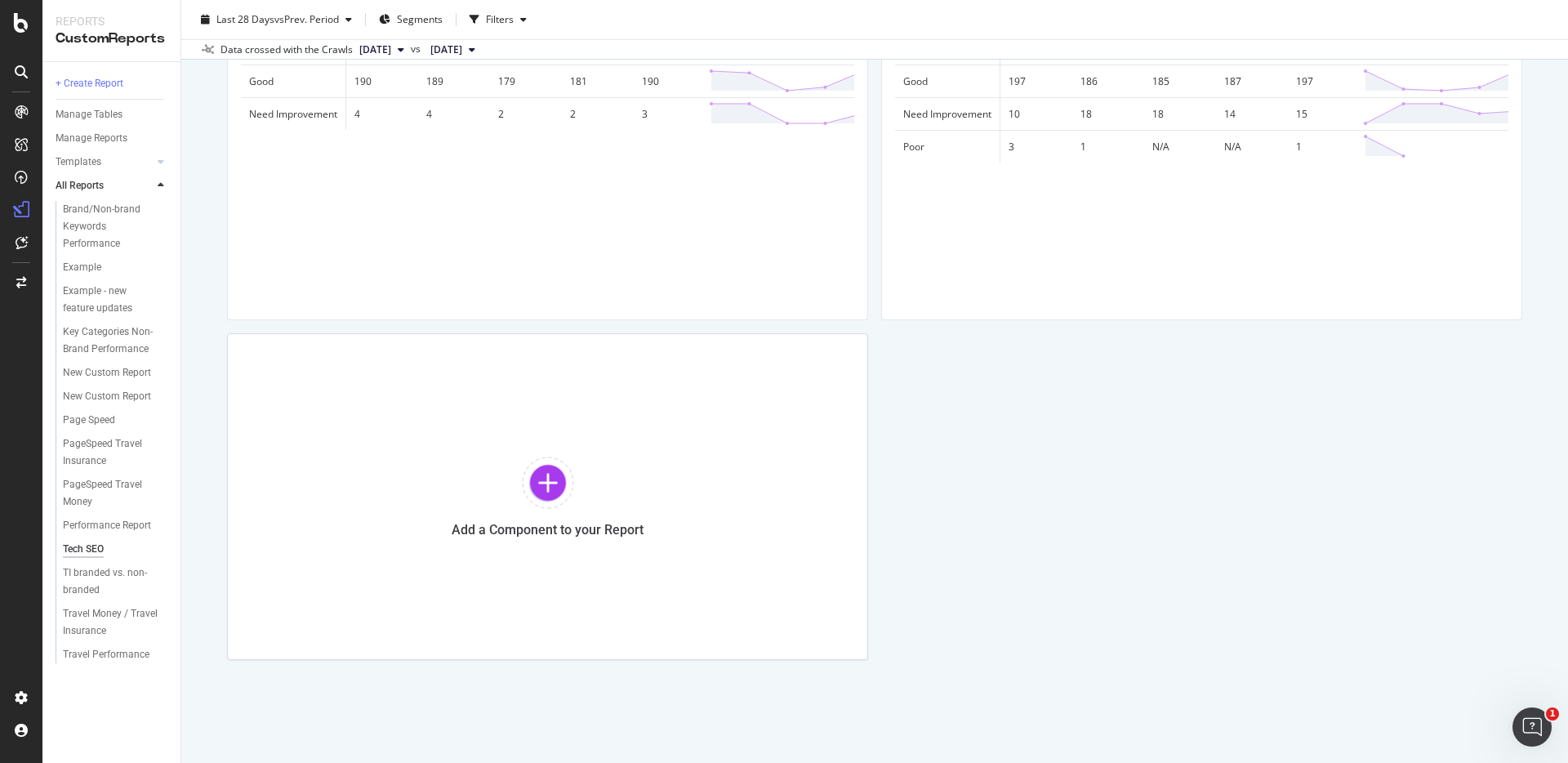
scroll to position [2962, 0]
click at [543, 475] on div at bounding box center [548, 483] width 53 height 53
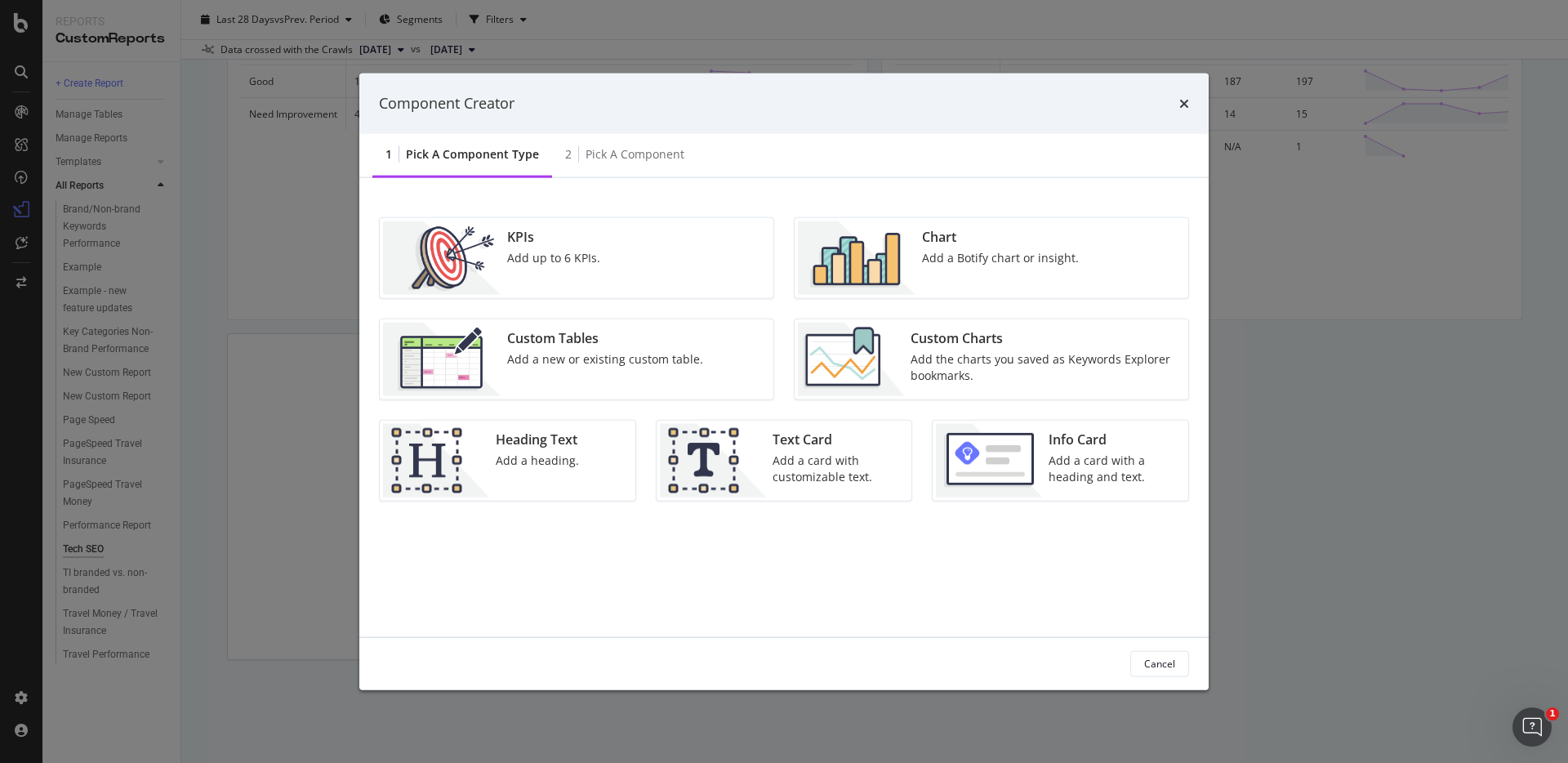
click at [598, 344] on div "Custom Tables" at bounding box center [605, 337] width 196 height 19
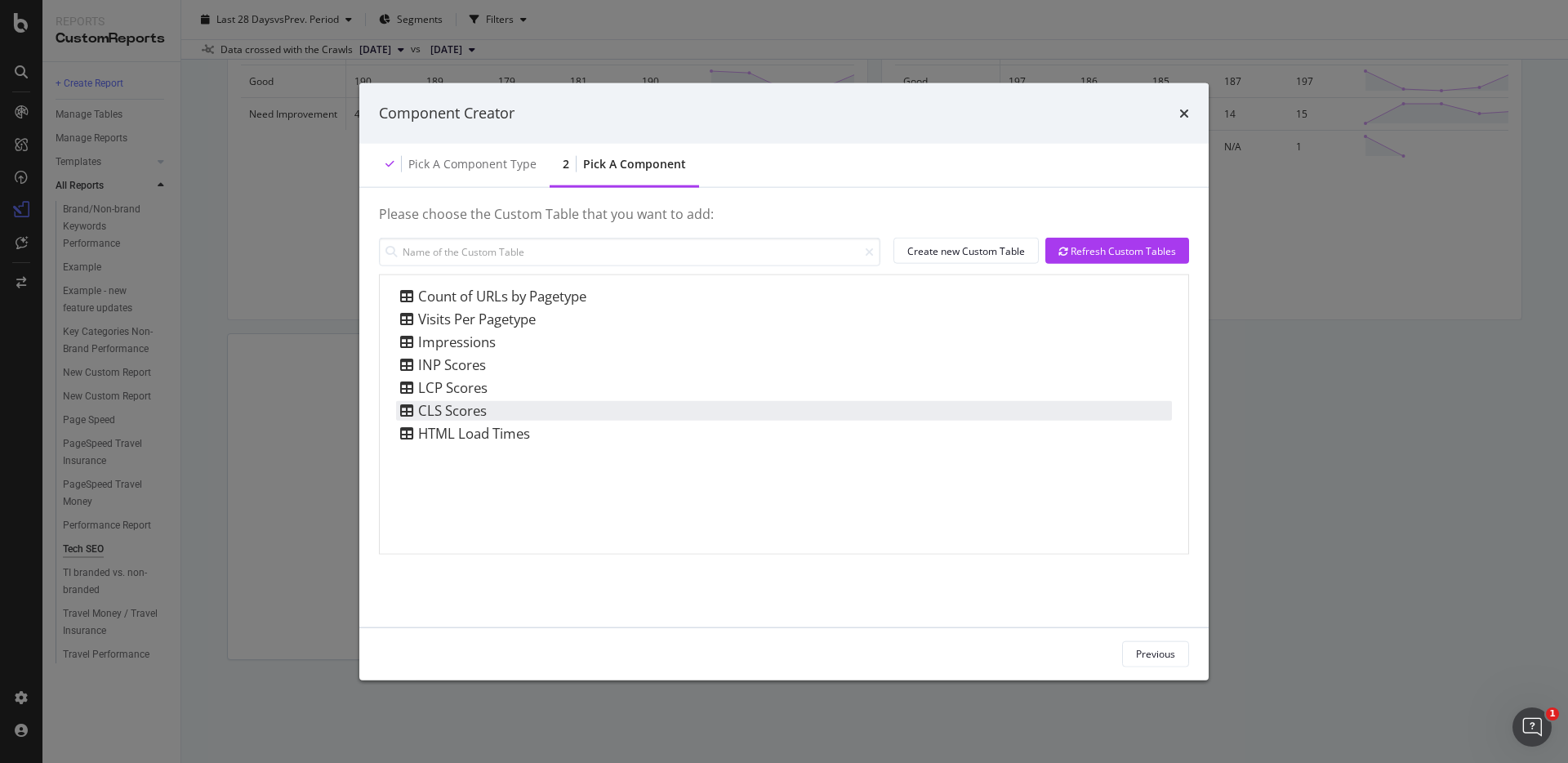
click at [467, 408] on div "CLS Scores" at bounding box center [442, 411] width 90 height 20
click at [1177, 650] on button "Add Component" at bounding box center [1139, 654] width 99 height 26
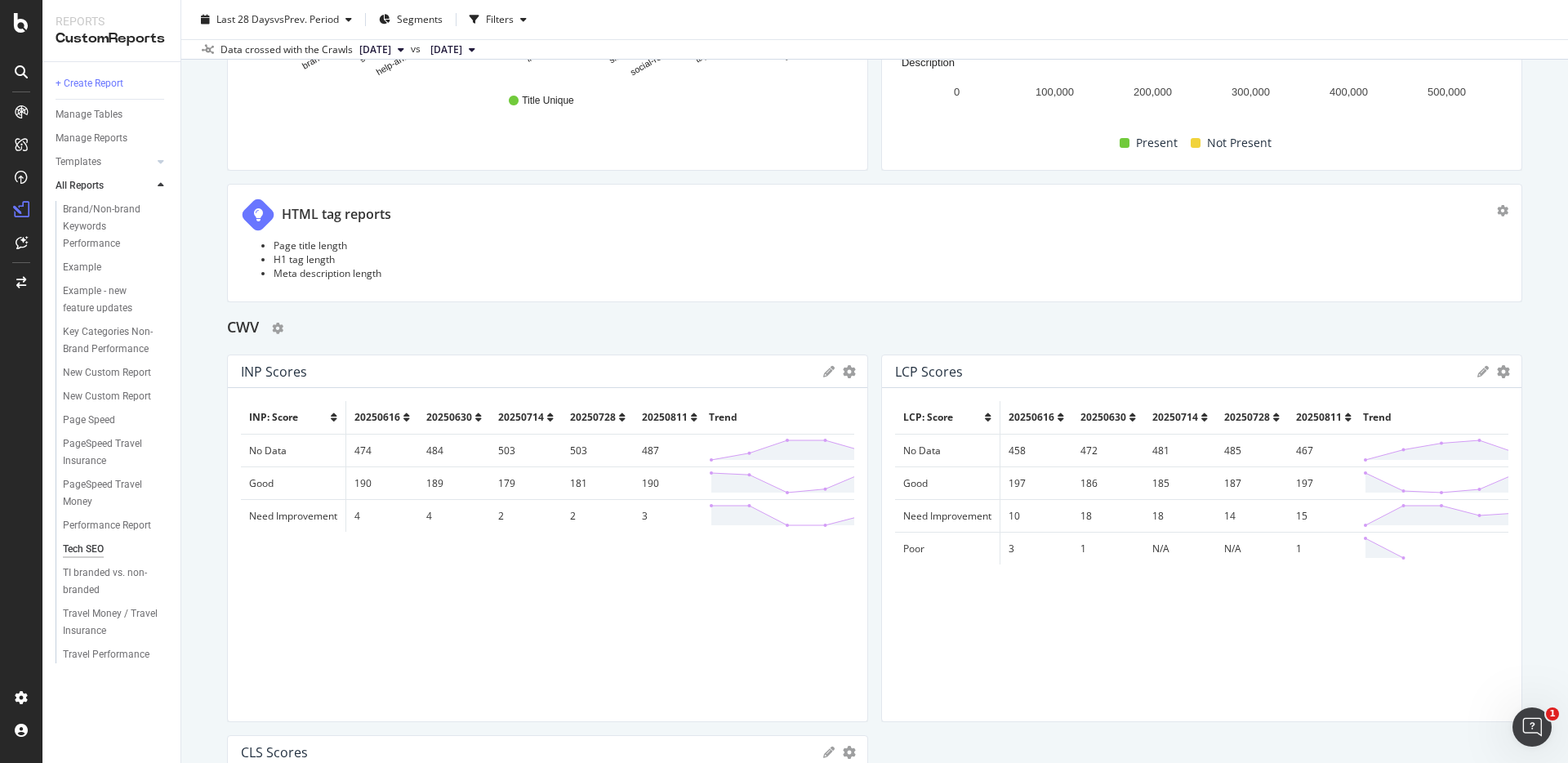
scroll to position [2613, 0]
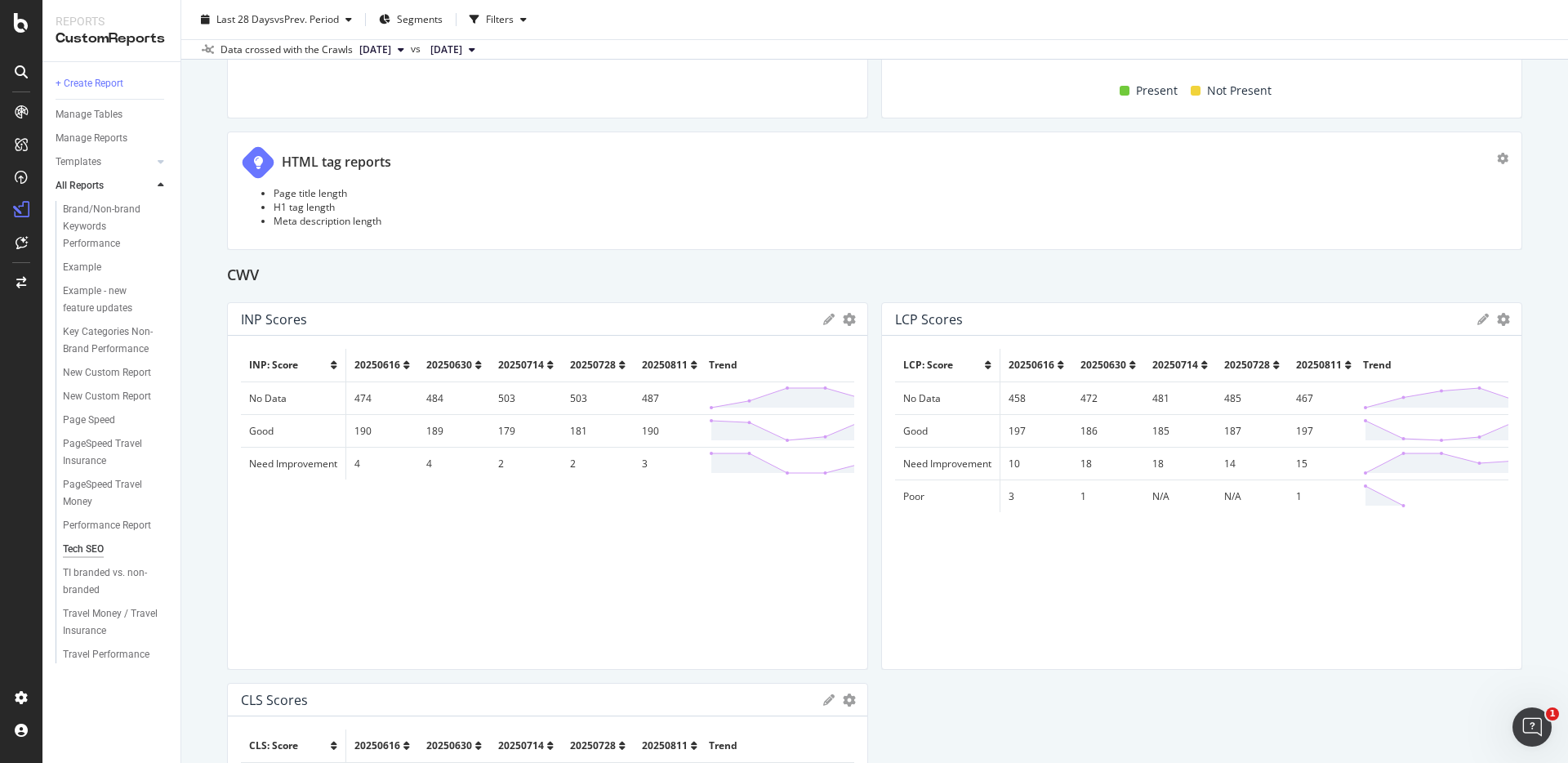
click at [1298, 496] on td "1" at bounding box center [1324, 496] width 72 height 33
click at [1399, 502] on icon at bounding box center [1441, 496] width 157 height 25
click at [1392, 500] on icon at bounding box center [1441, 496] width 157 height 25
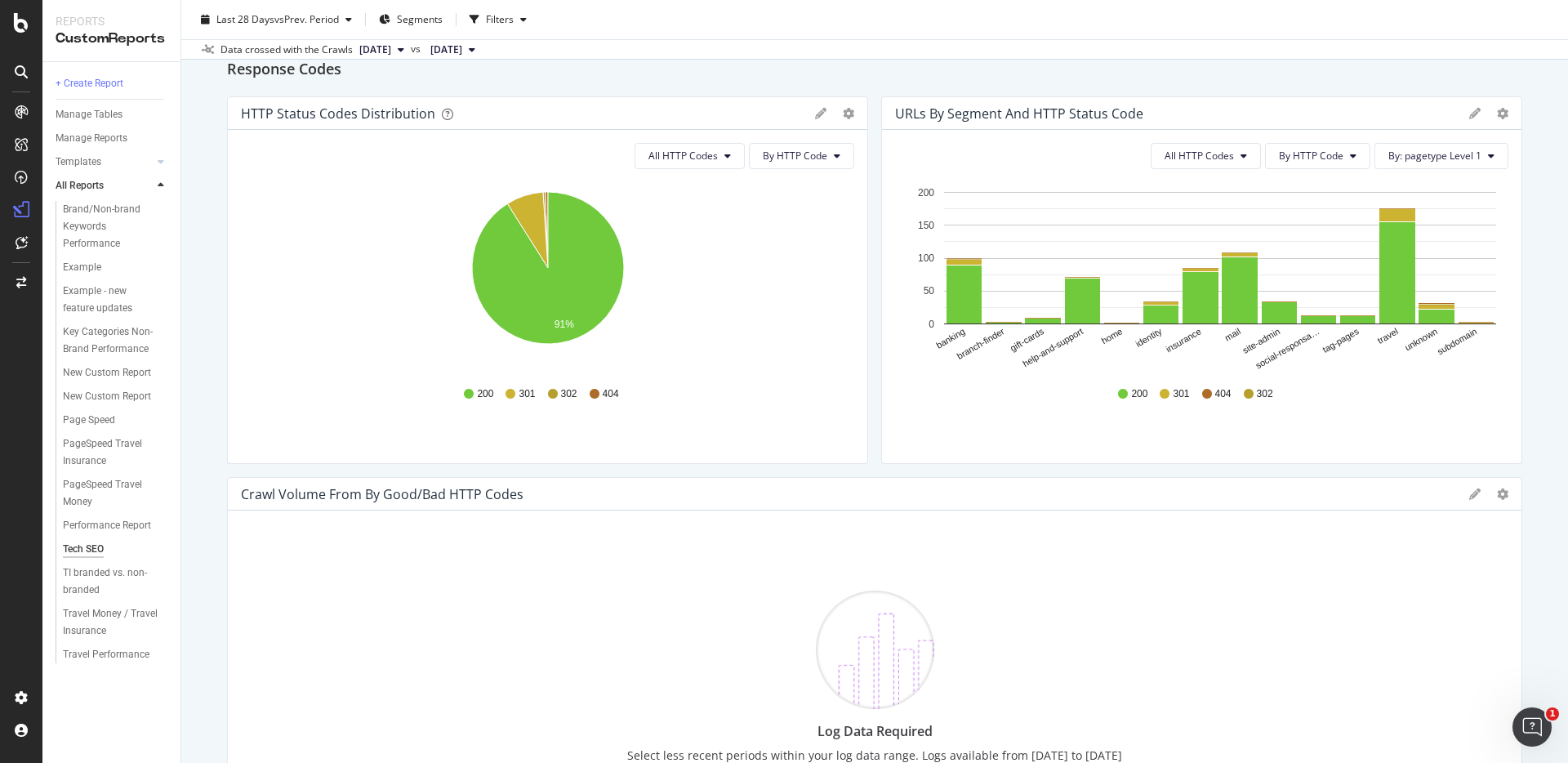
scroll to position [192, 0]
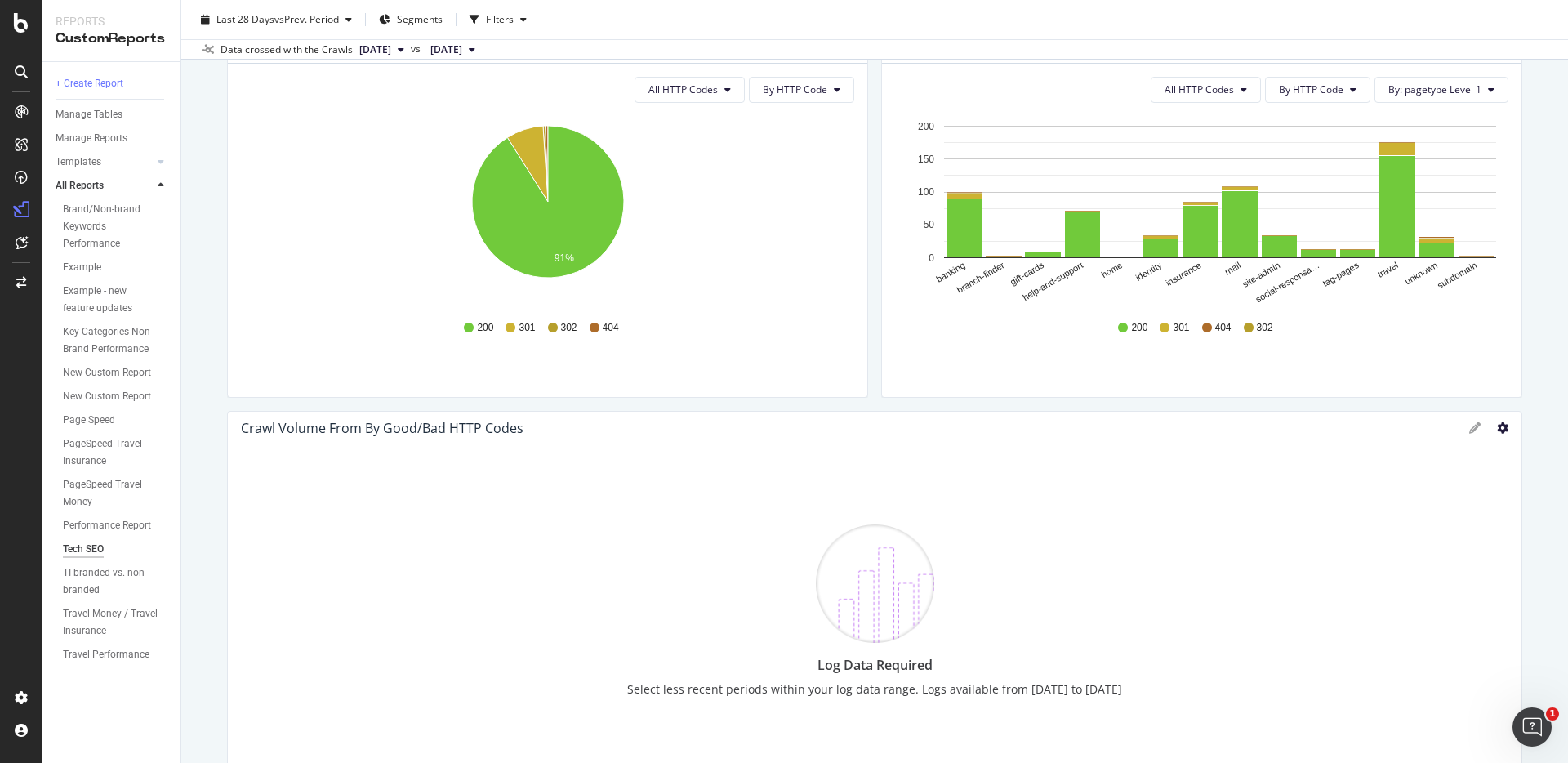
click at [1500, 428] on icon at bounding box center [1503, 428] width 12 height 12
click at [1383, 418] on div "Delete" at bounding box center [1408, 428] width 175 height 24
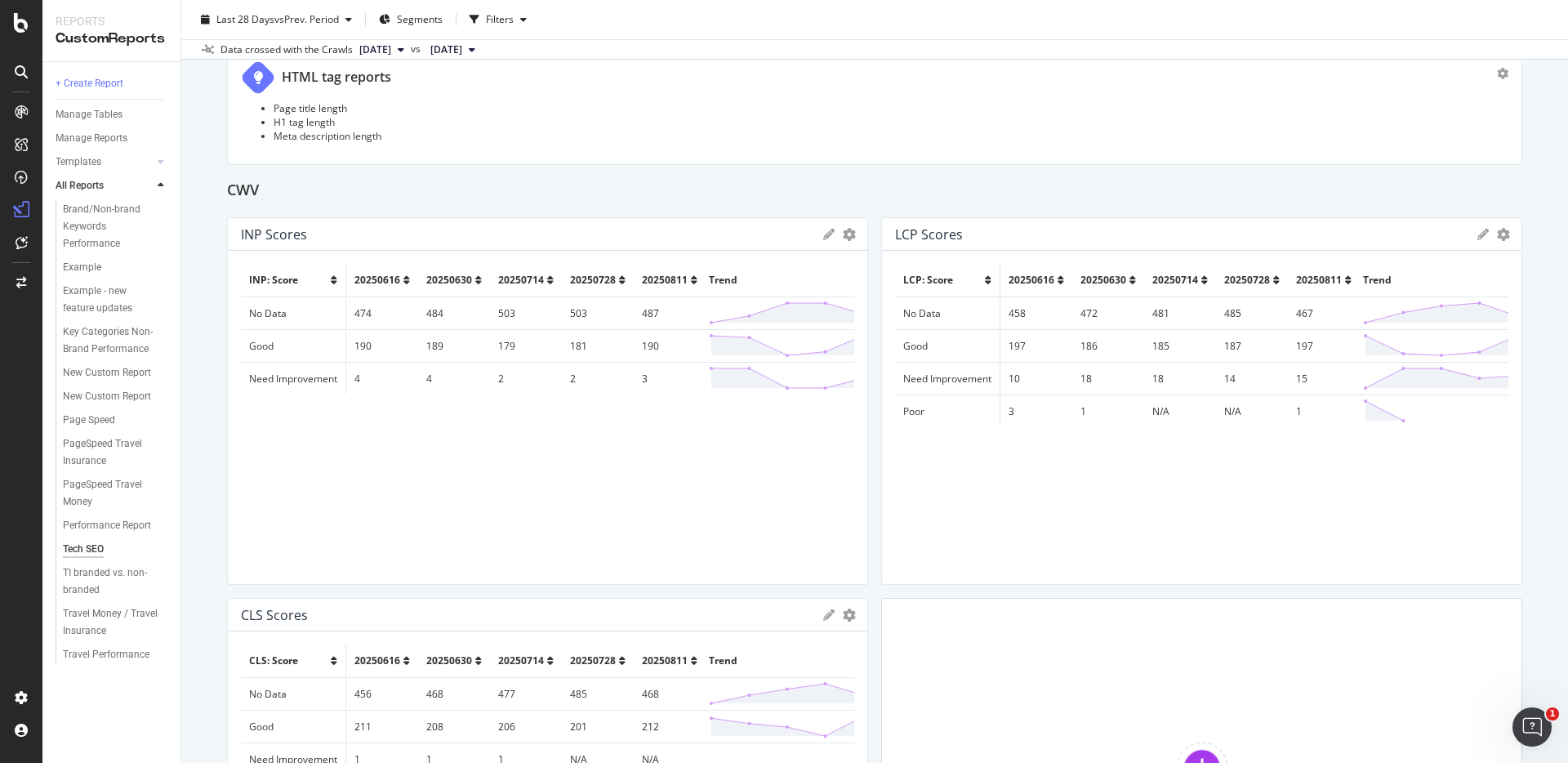
scroll to position [2623, 0]
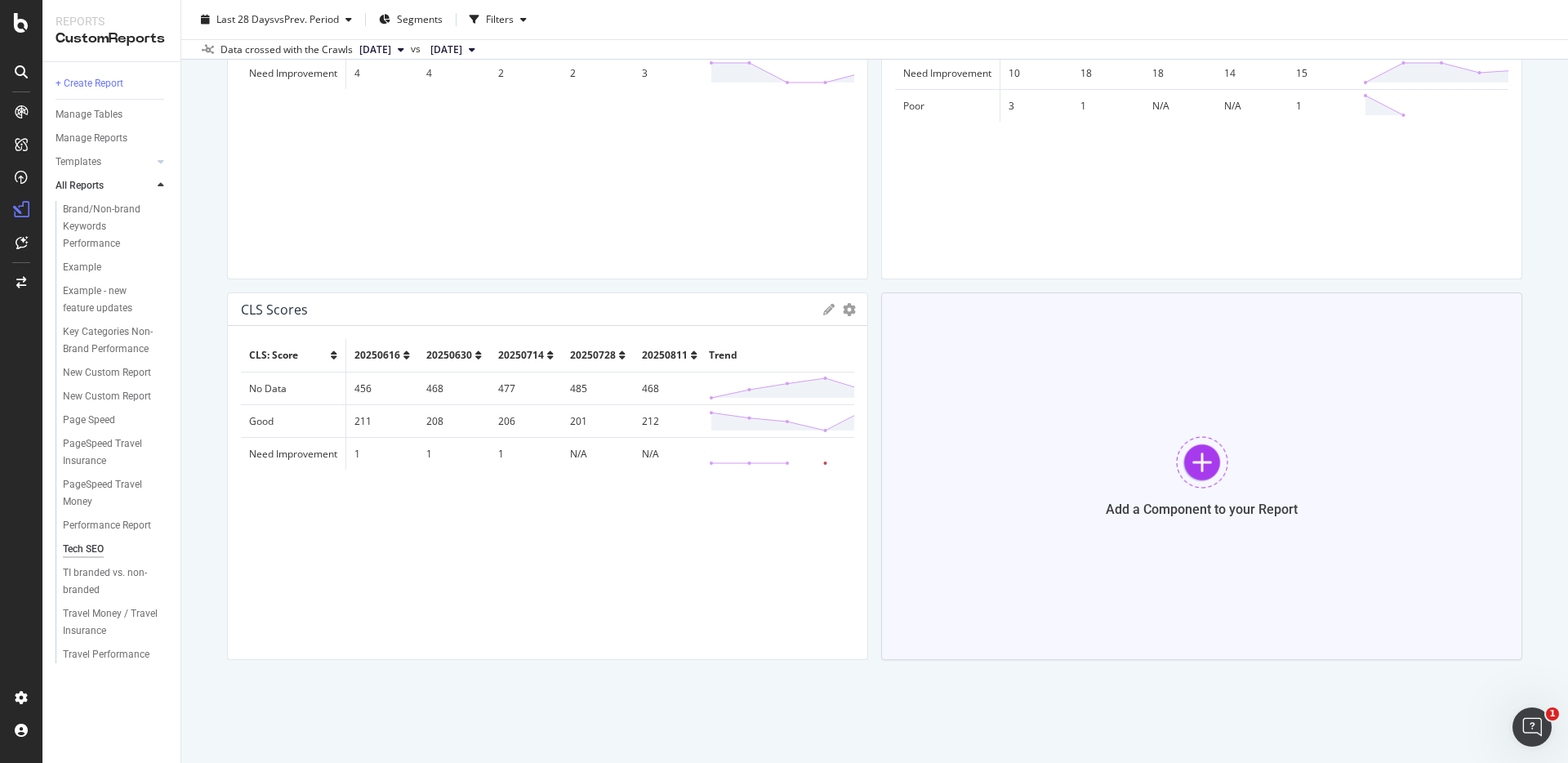
click at [1203, 452] on div at bounding box center [1203, 462] width 53 height 53
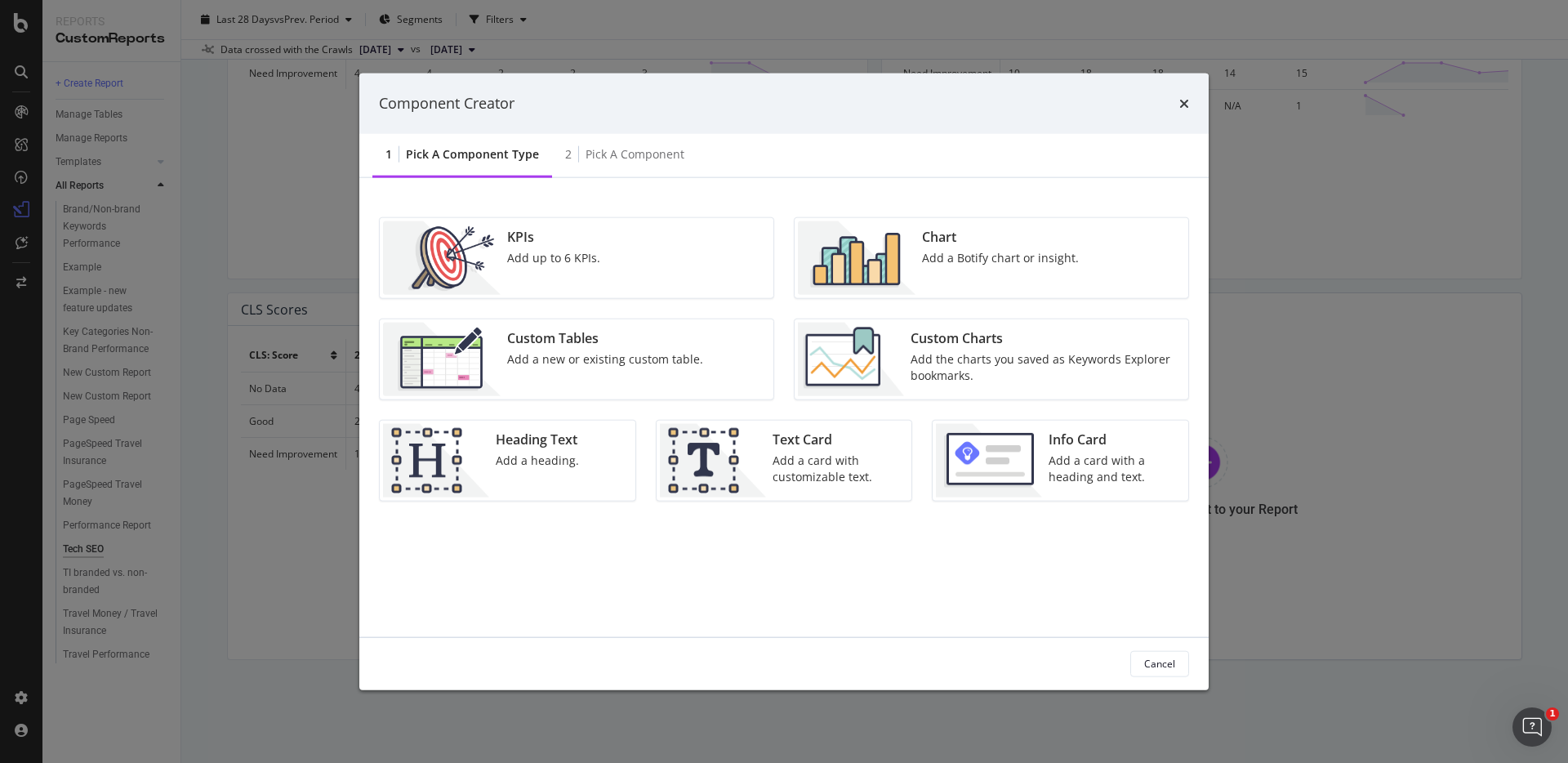
click at [599, 368] on div "Custom Tables Add a new or existing custom table." at bounding box center [605, 358] width 209 height 73
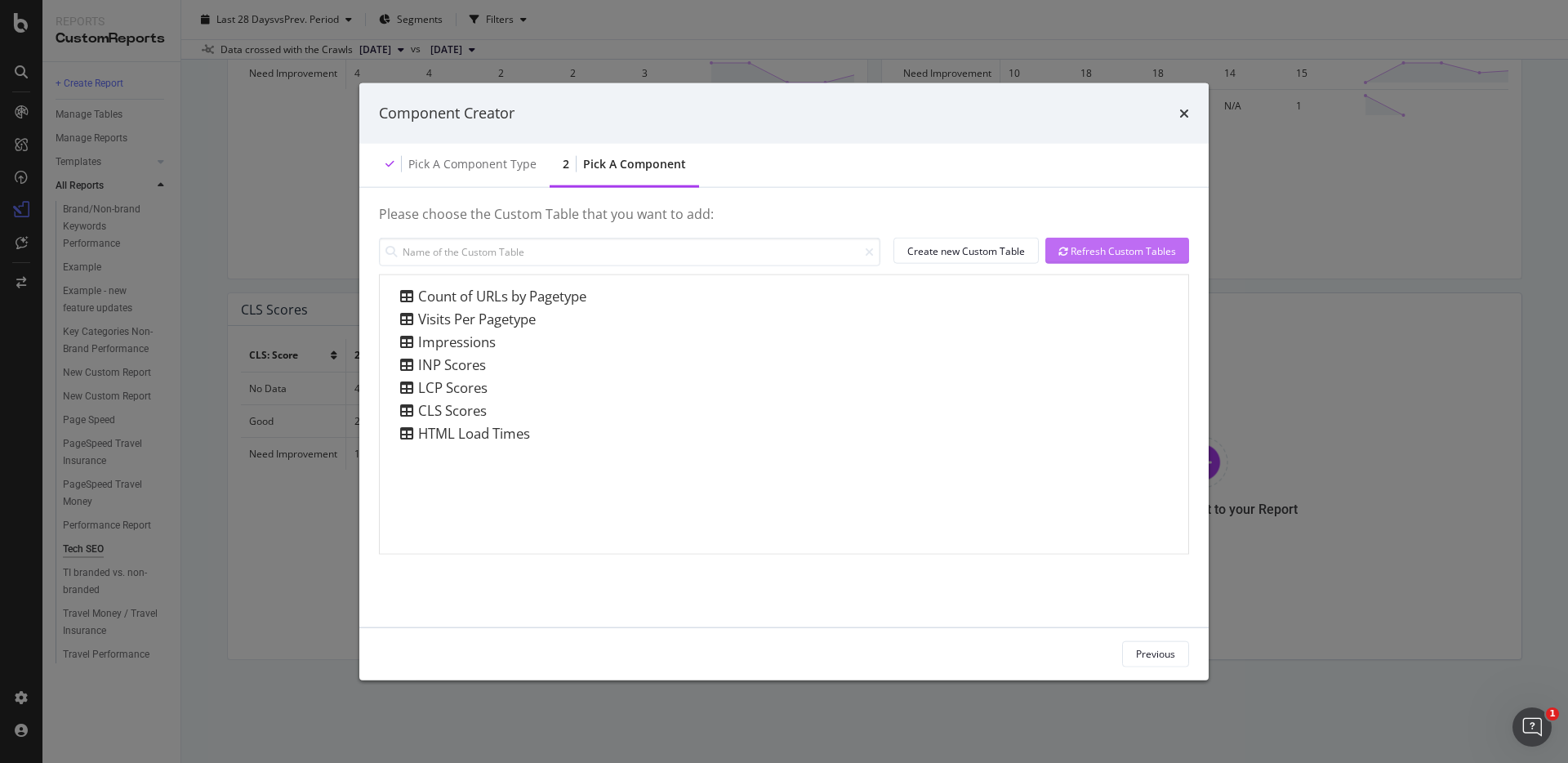
click at [1083, 253] on div "Refresh Custom Tables" at bounding box center [1117, 250] width 118 height 14
click at [982, 249] on div "Create new Custom Table" at bounding box center [966, 250] width 118 height 14
click at [965, 247] on div "Create new Custom Table" at bounding box center [966, 250] width 118 height 14
click at [1188, 108] on icon "times" at bounding box center [1184, 113] width 10 height 13
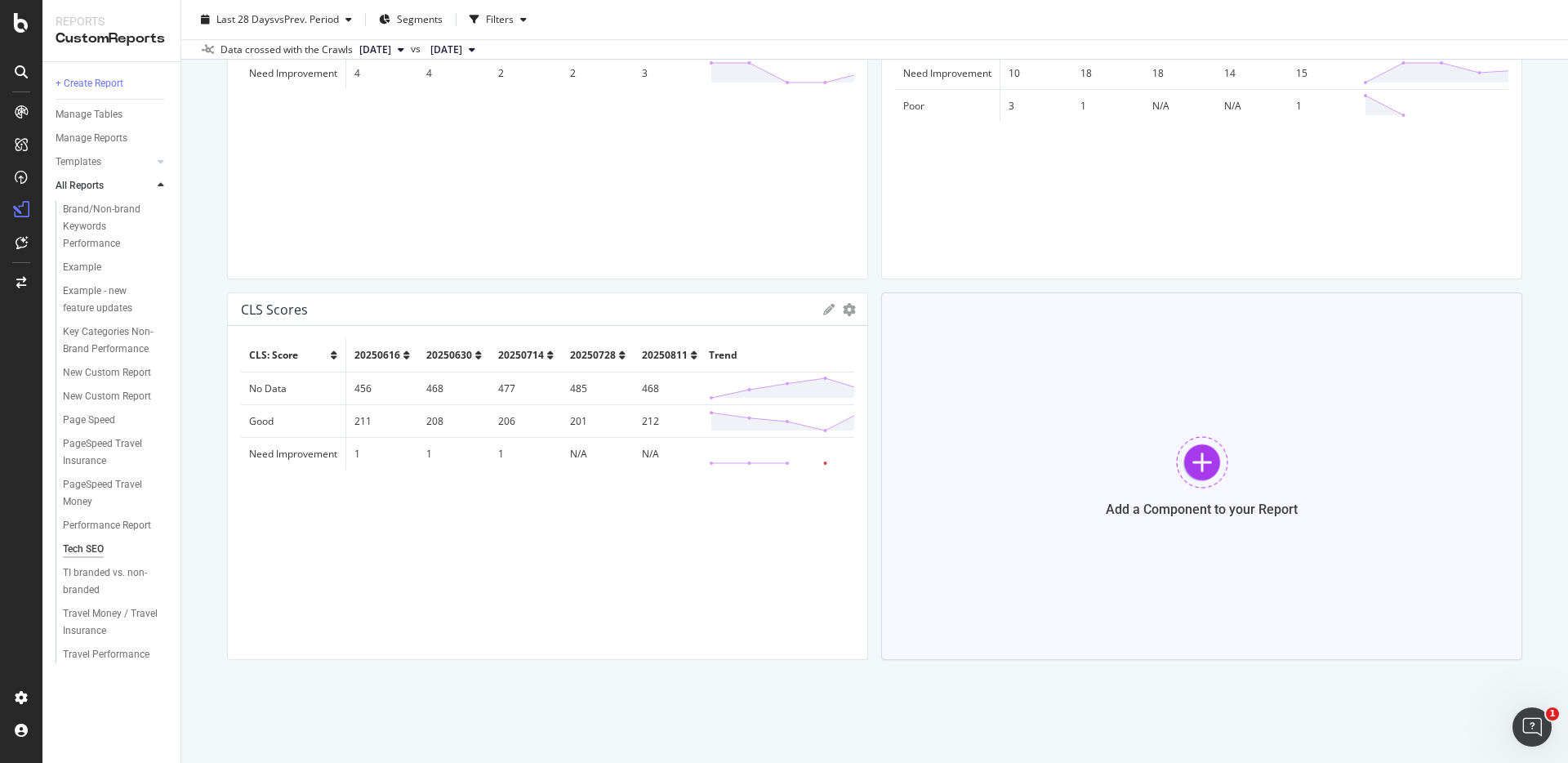
click at [1186, 456] on div at bounding box center [1203, 462] width 53 height 53
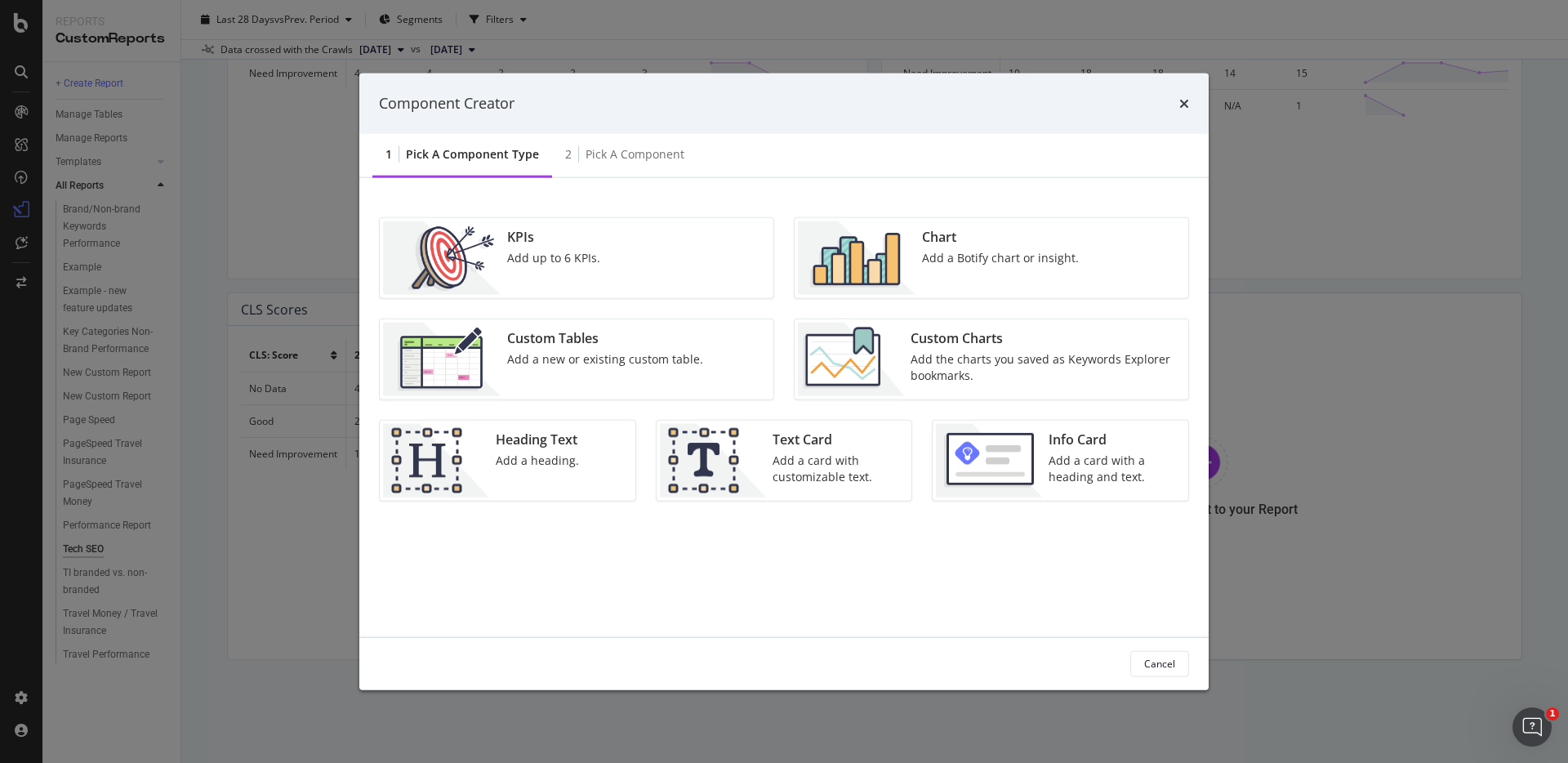
click at [623, 350] on div "Add a new or existing custom table." at bounding box center [605, 358] width 196 height 16
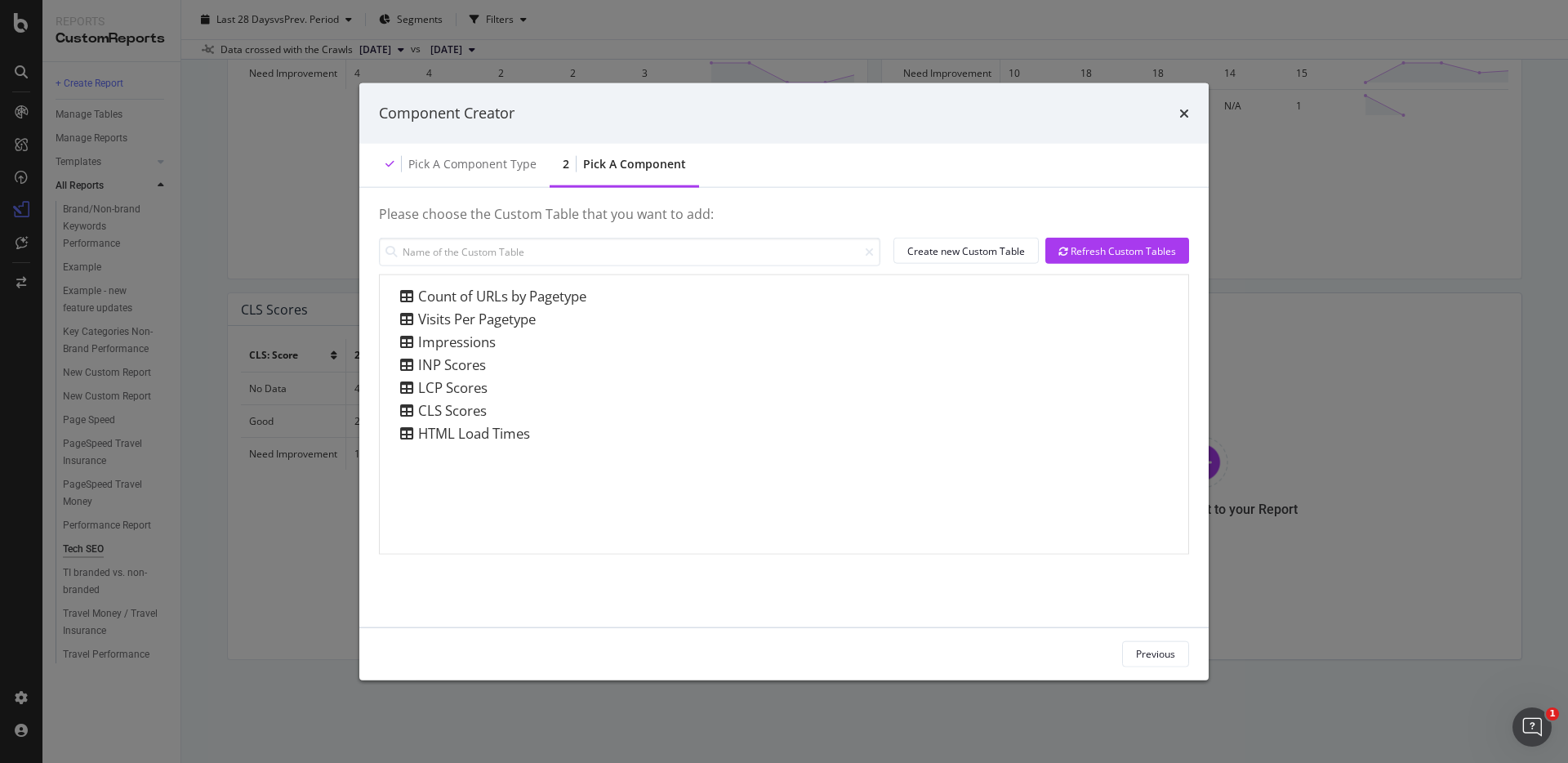
click at [1175, 128] on div "Component Creator" at bounding box center [784, 113] width 849 height 61
click at [1179, 114] on icon "times" at bounding box center [1184, 113] width 10 height 13
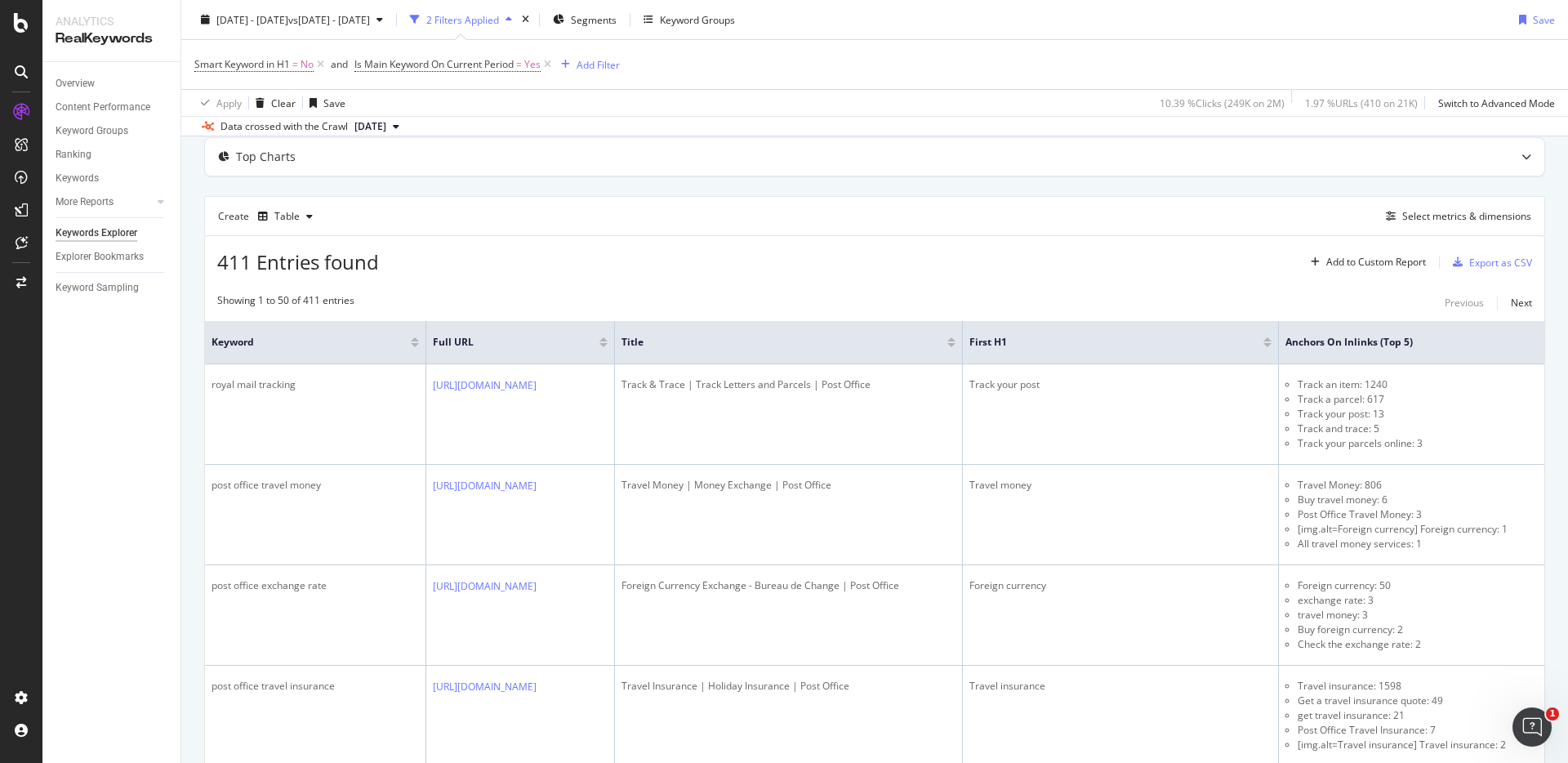
scroll to position [81, 0]
click at [595, 63] on div "Add Filter" at bounding box center [598, 64] width 44 height 14
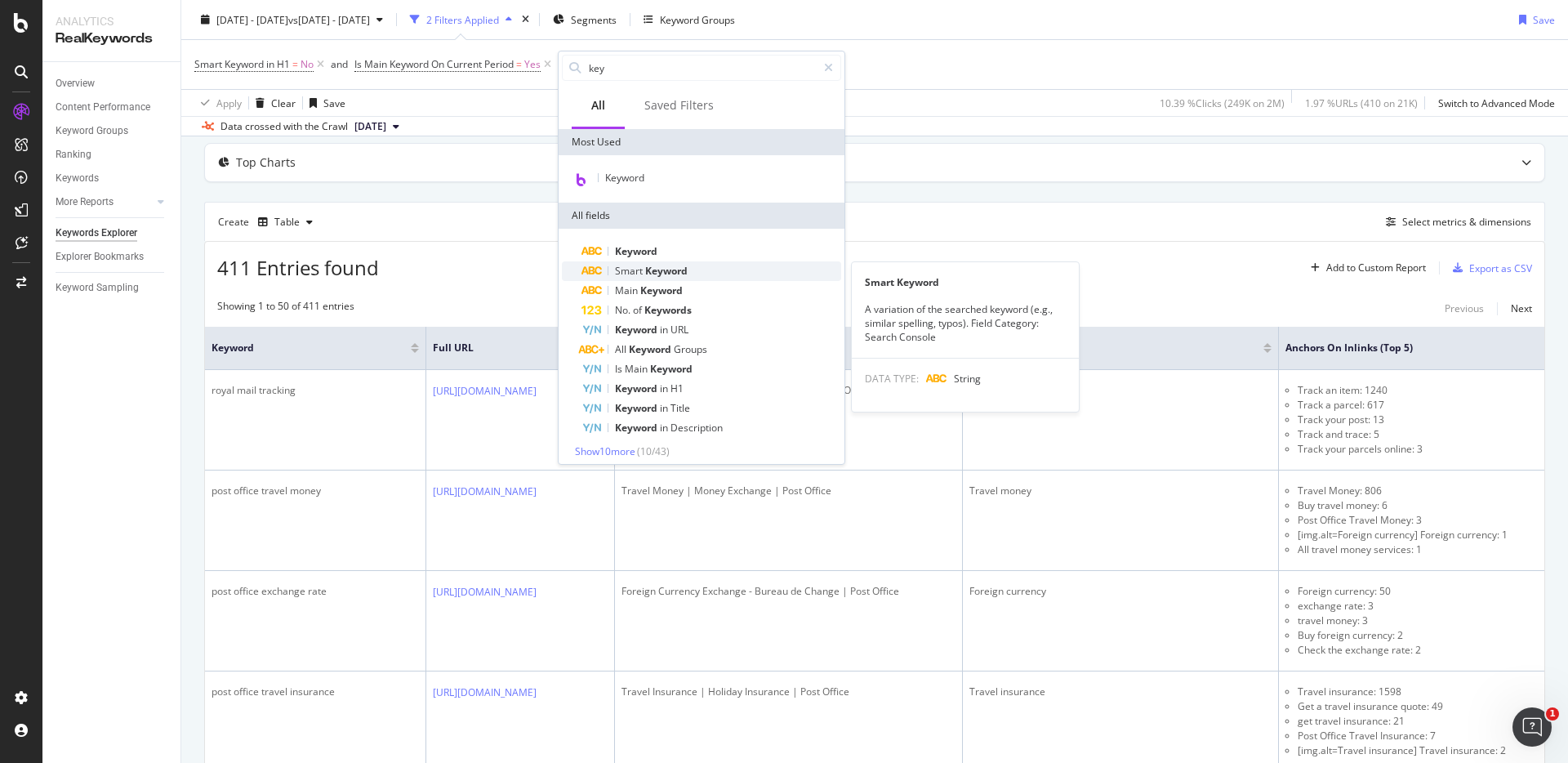
type input "key"
click at [673, 267] on span "Keyword" at bounding box center [667, 271] width 43 height 14
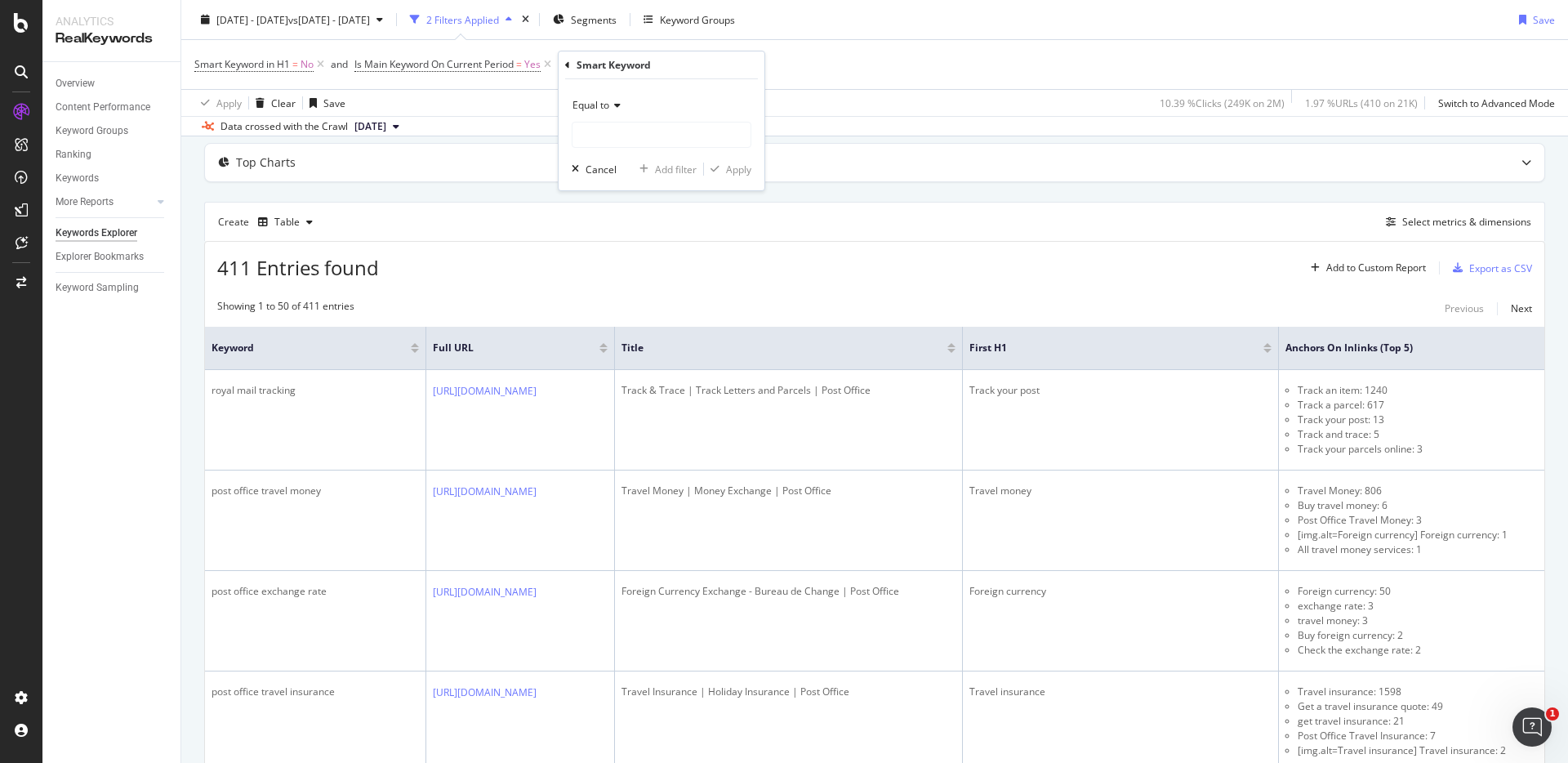
click at [608, 109] on span "Equal to" at bounding box center [590, 104] width 37 height 14
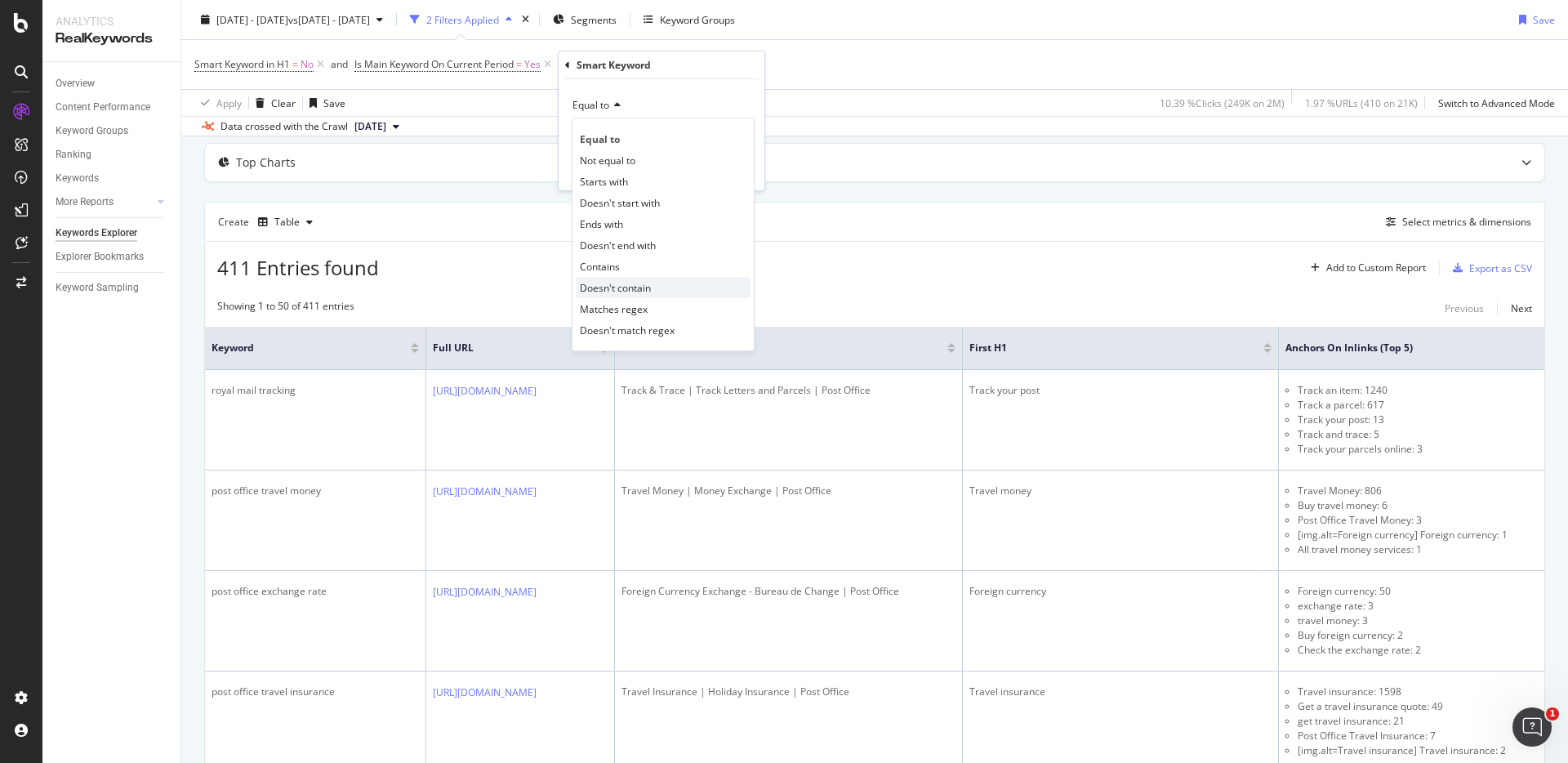
click at [656, 291] on div "Doesn't contain" at bounding box center [663, 288] width 175 height 21
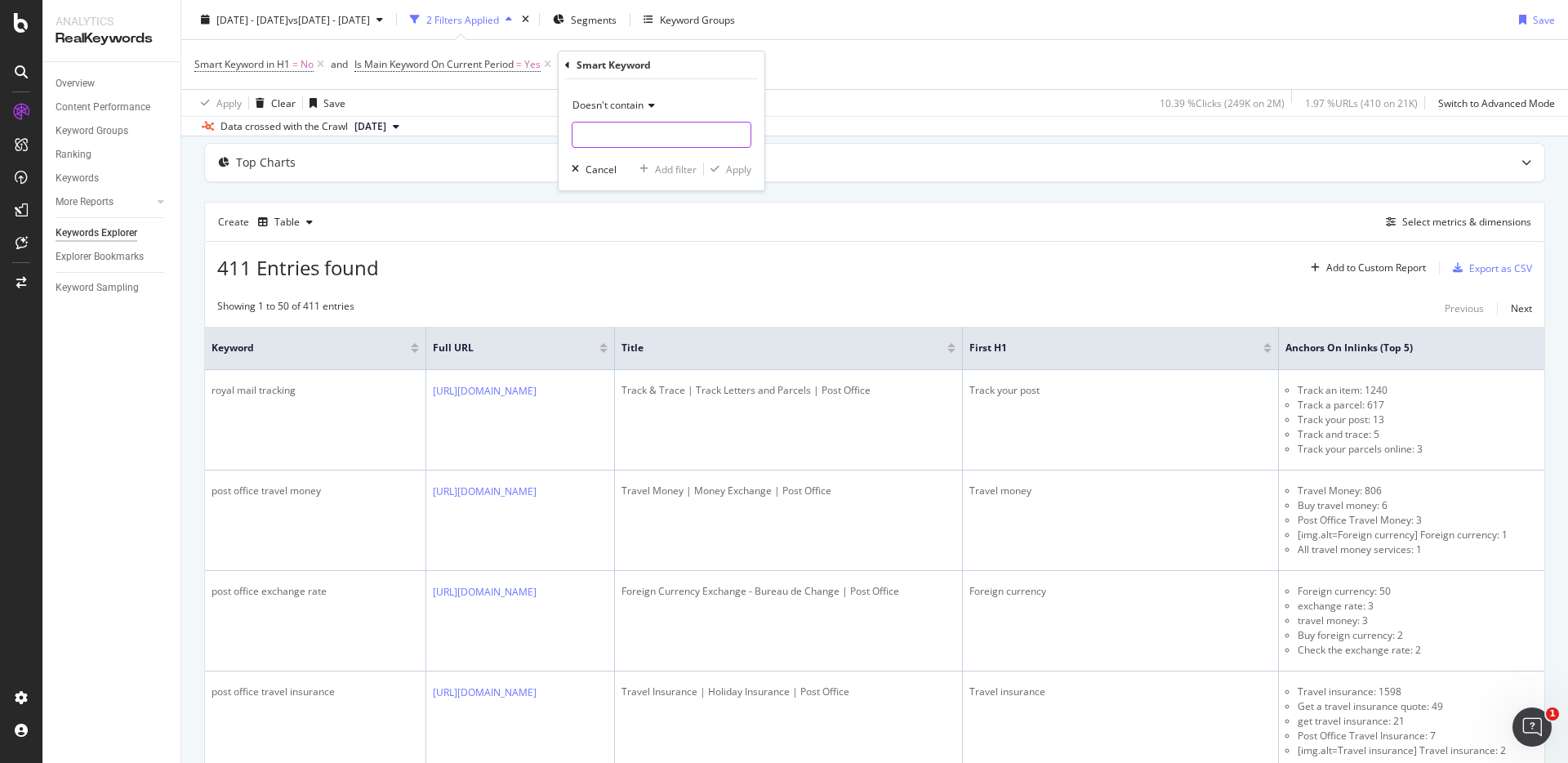
click at [661, 134] on input "text" at bounding box center [661, 135] width 178 height 26
type input "post office"
click at [742, 170] on div "Apply" at bounding box center [738, 169] width 25 height 14
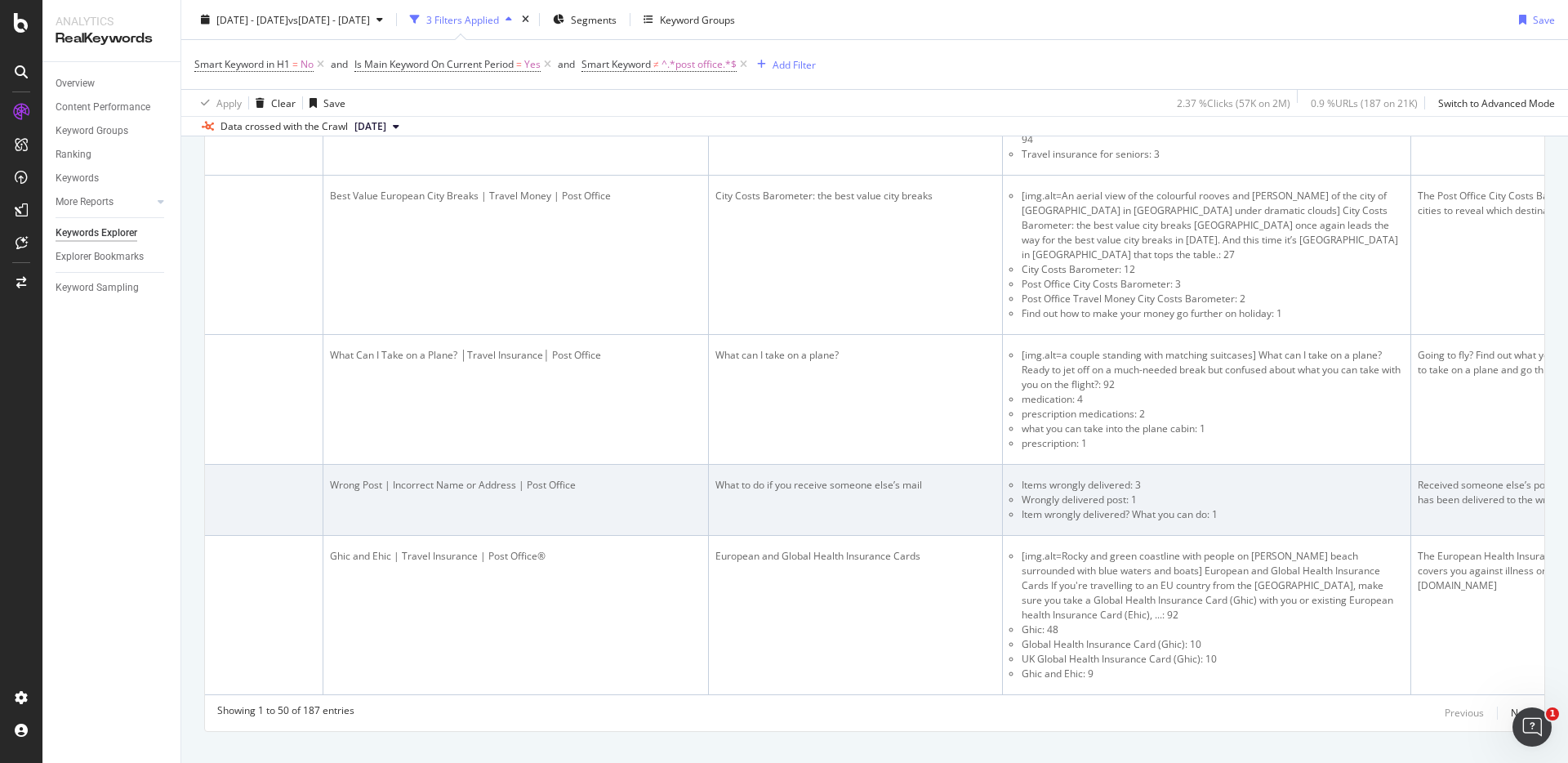
scroll to position [0, 578]
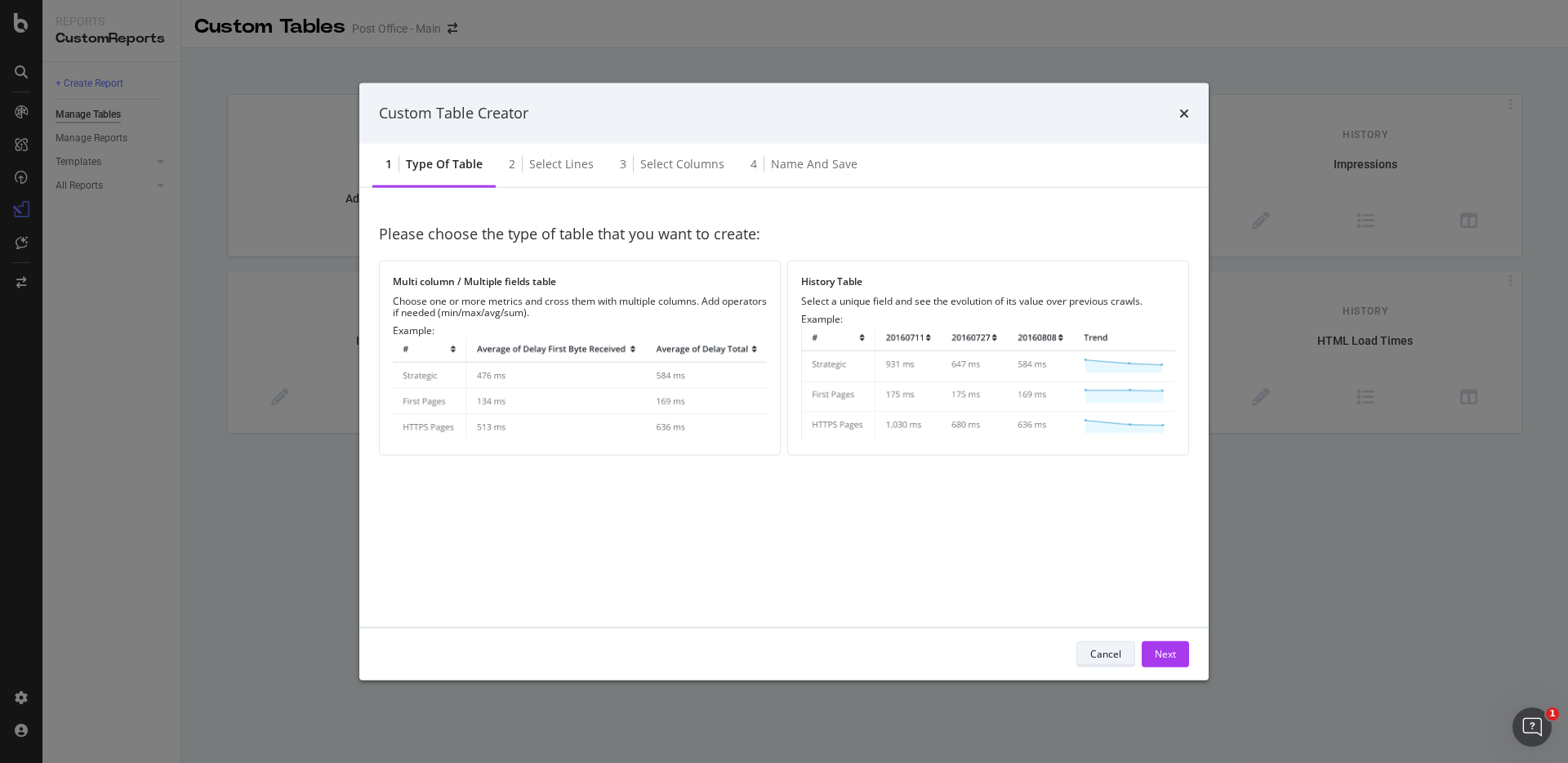
click at [1087, 657] on button "Cancel" at bounding box center [1106, 654] width 59 height 26
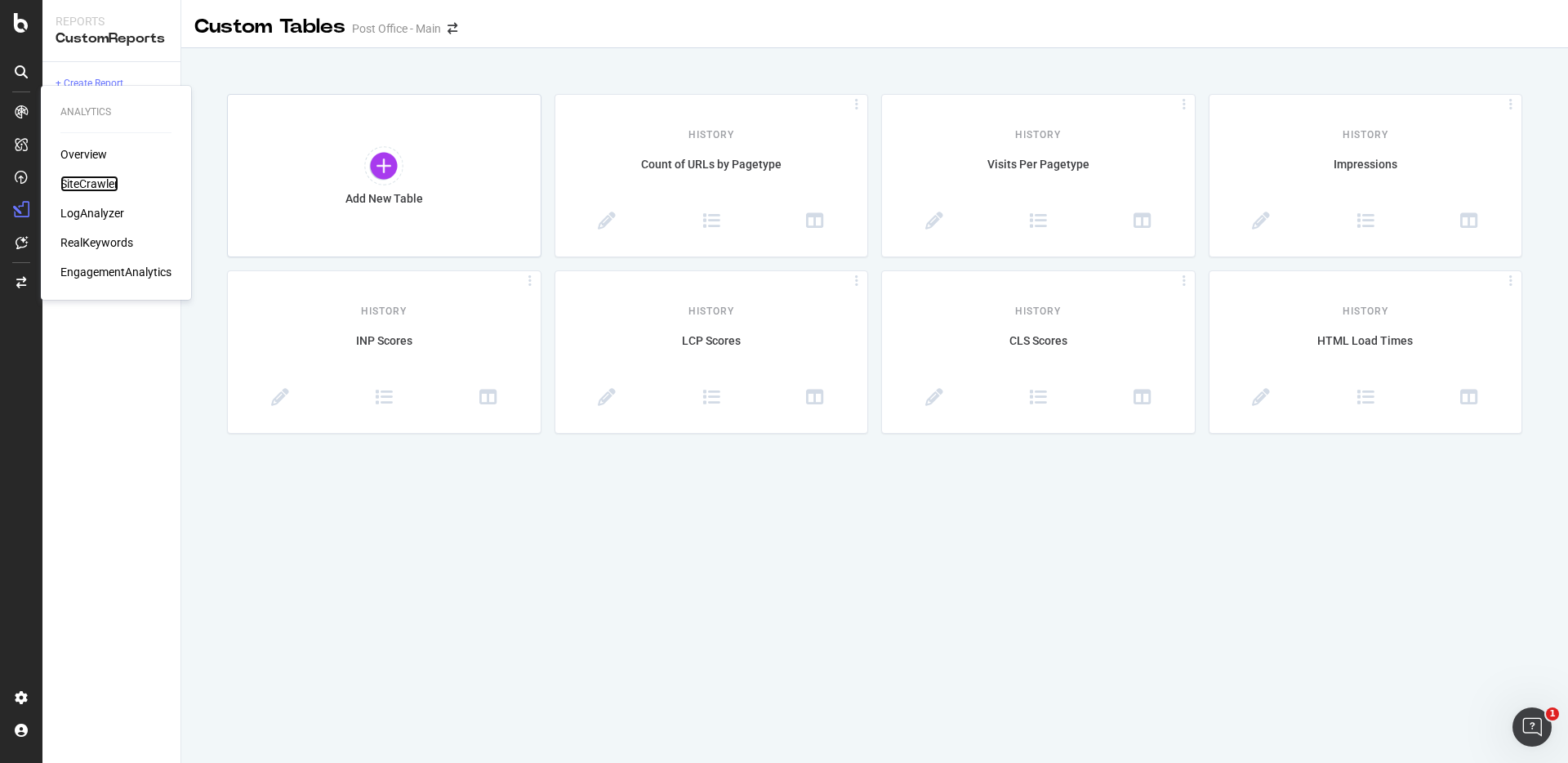
click at [99, 182] on div "SiteCrawler" at bounding box center [90, 184] width 58 height 16
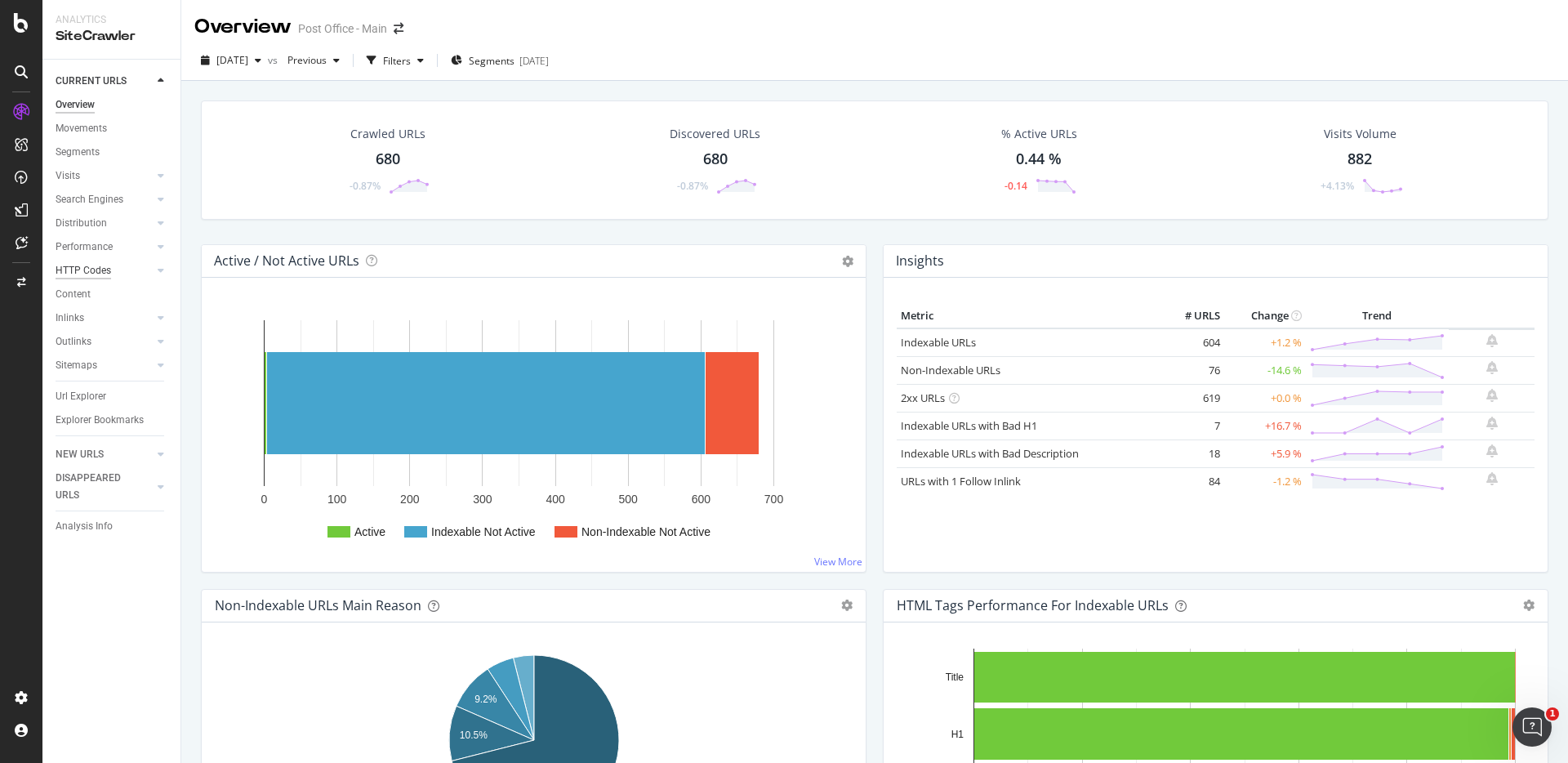
click at [95, 269] on div "HTTP Codes" at bounding box center [84, 271] width 56 height 17
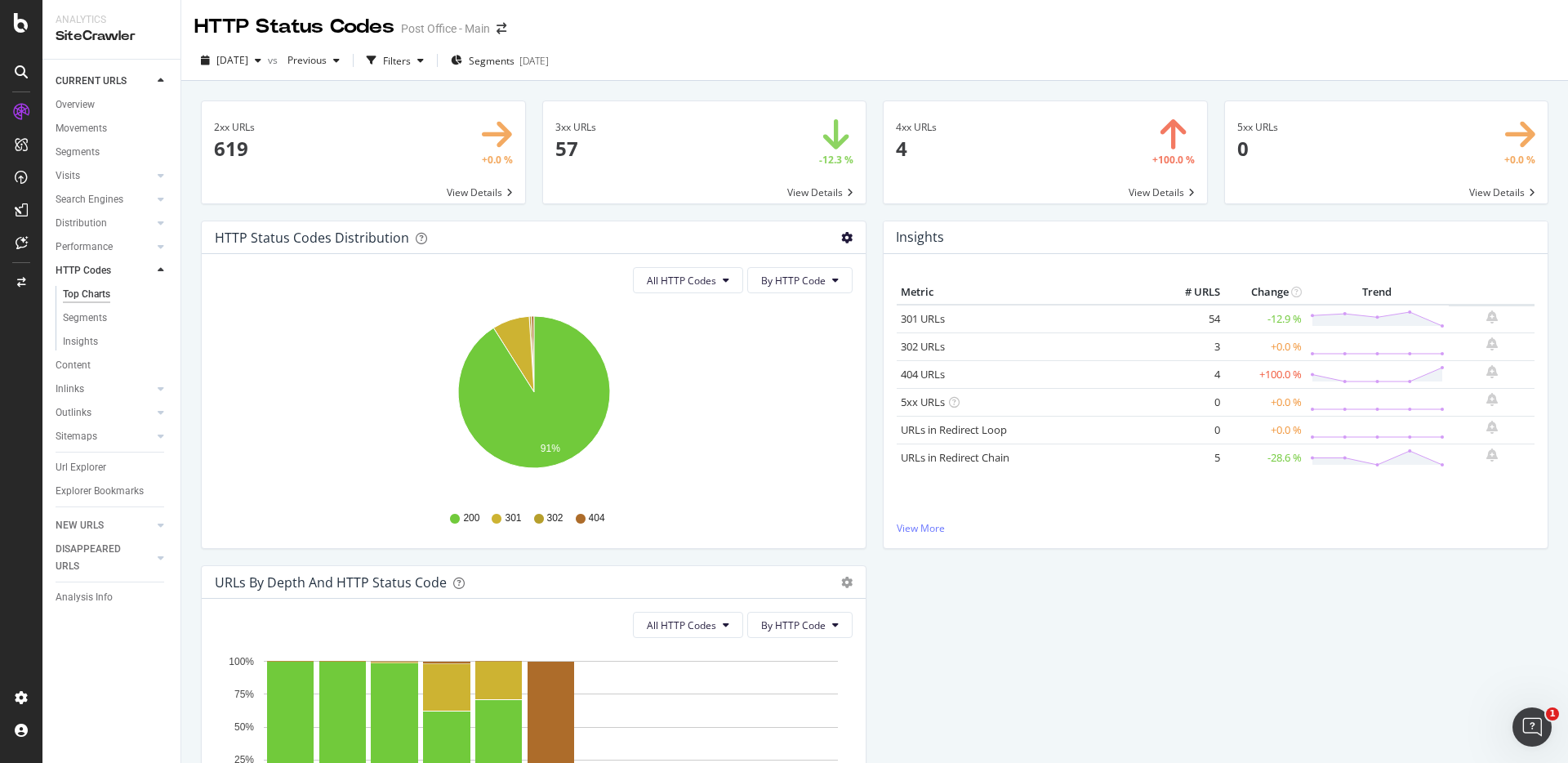
click at [849, 238] on icon "gear" at bounding box center [847, 238] width 12 height 12
click at [1162, 239] on div "Insights" at bounding box center [1216, 238] width 664 height 33
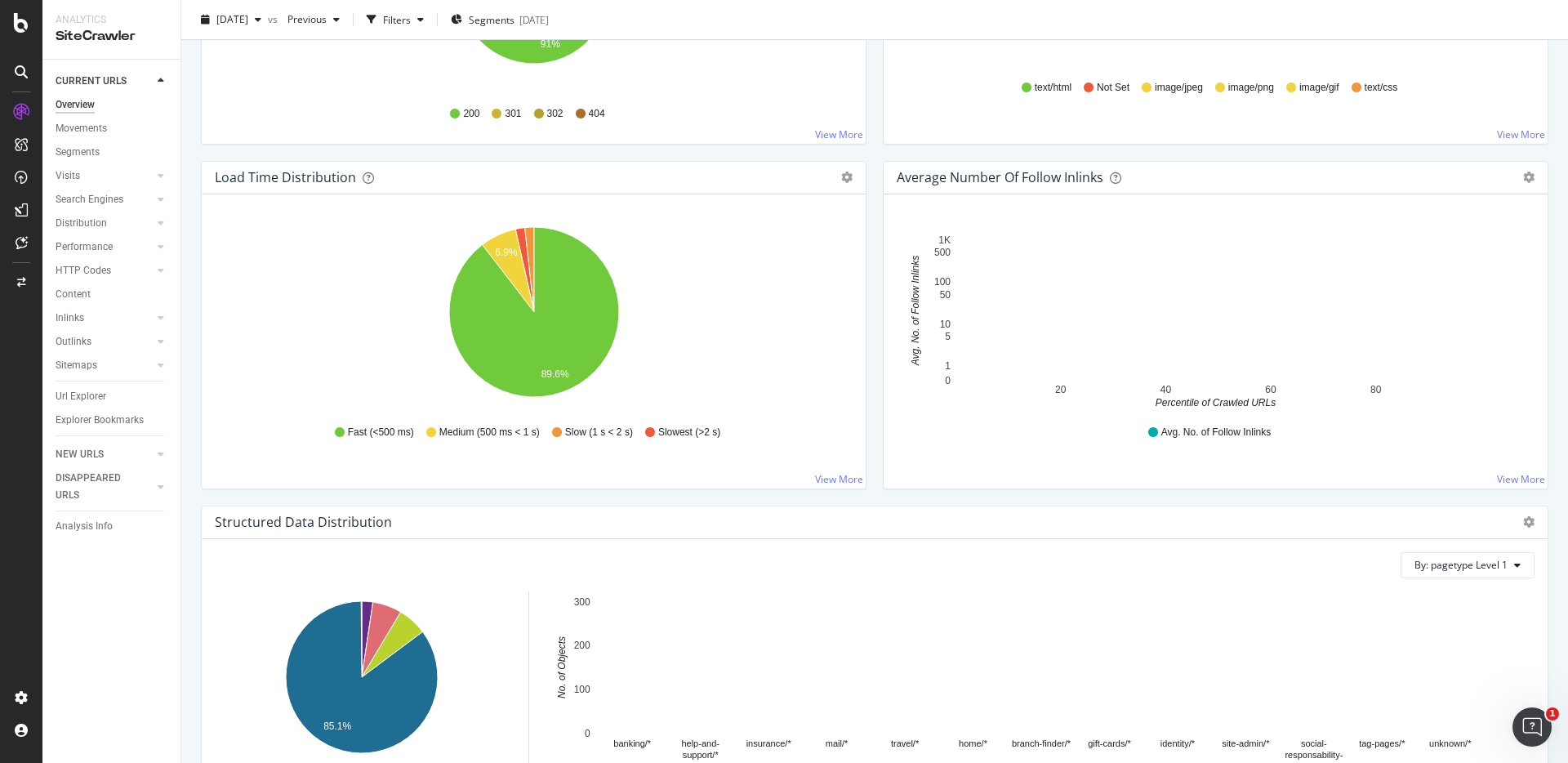
scroll to position [1112, 0]
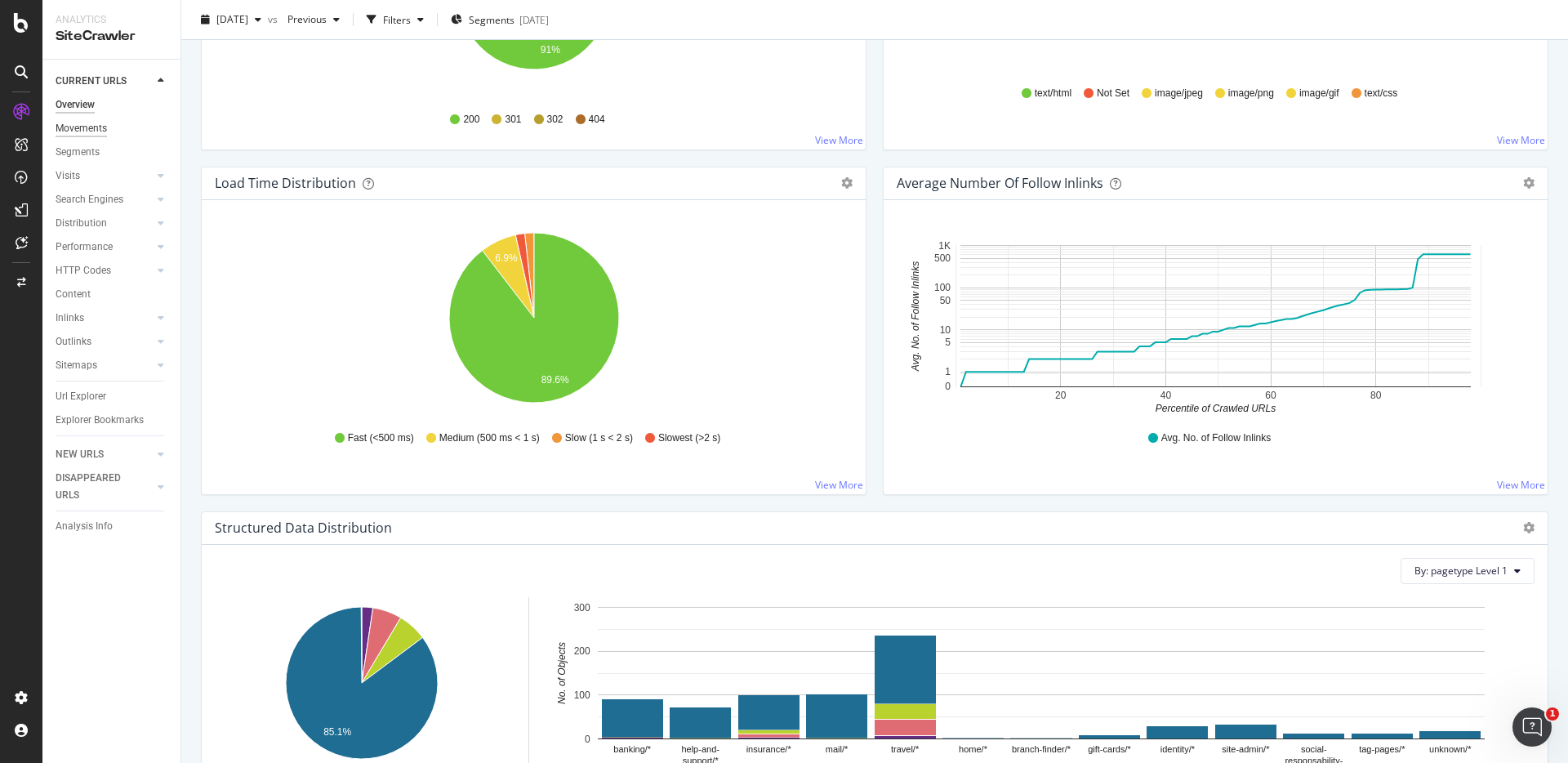
click at [92, 126] on div "Movements" at bounding box center [81, 128] width 52 height 17
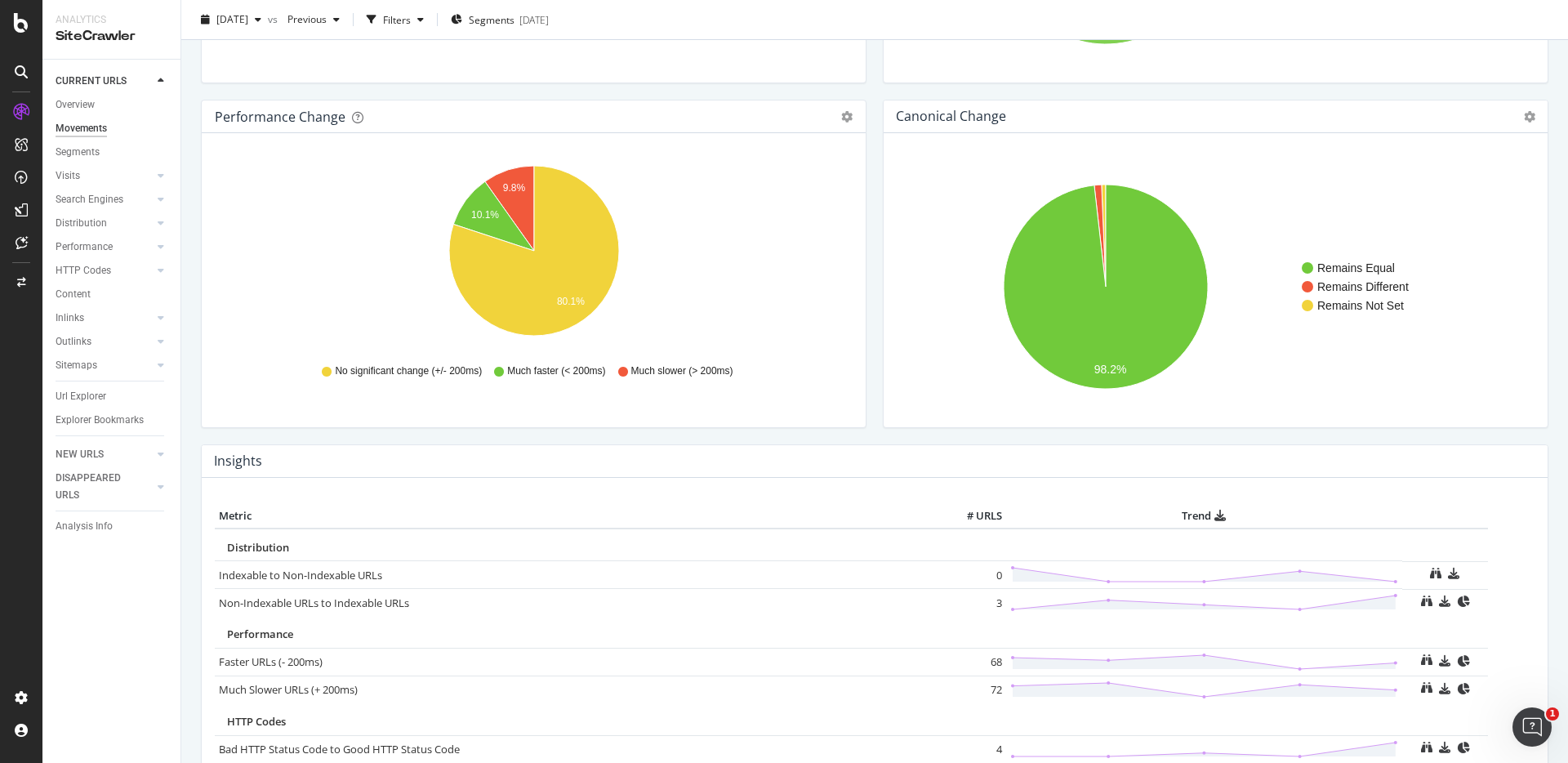
scroll to position [347, 0]
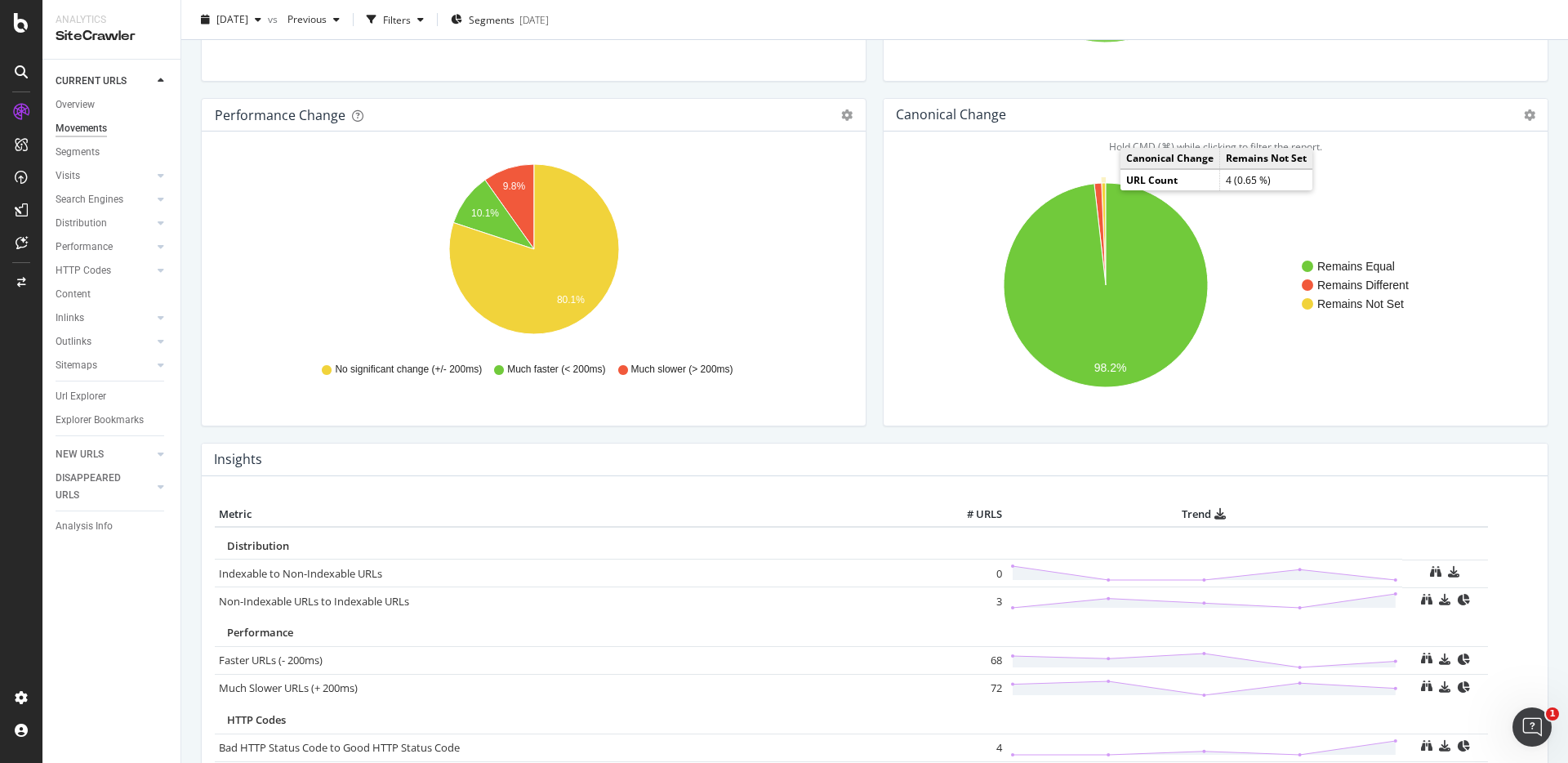
click at [1103, 190] on icon "A chart." at bounding box center [1103, 234] width 4 height 102
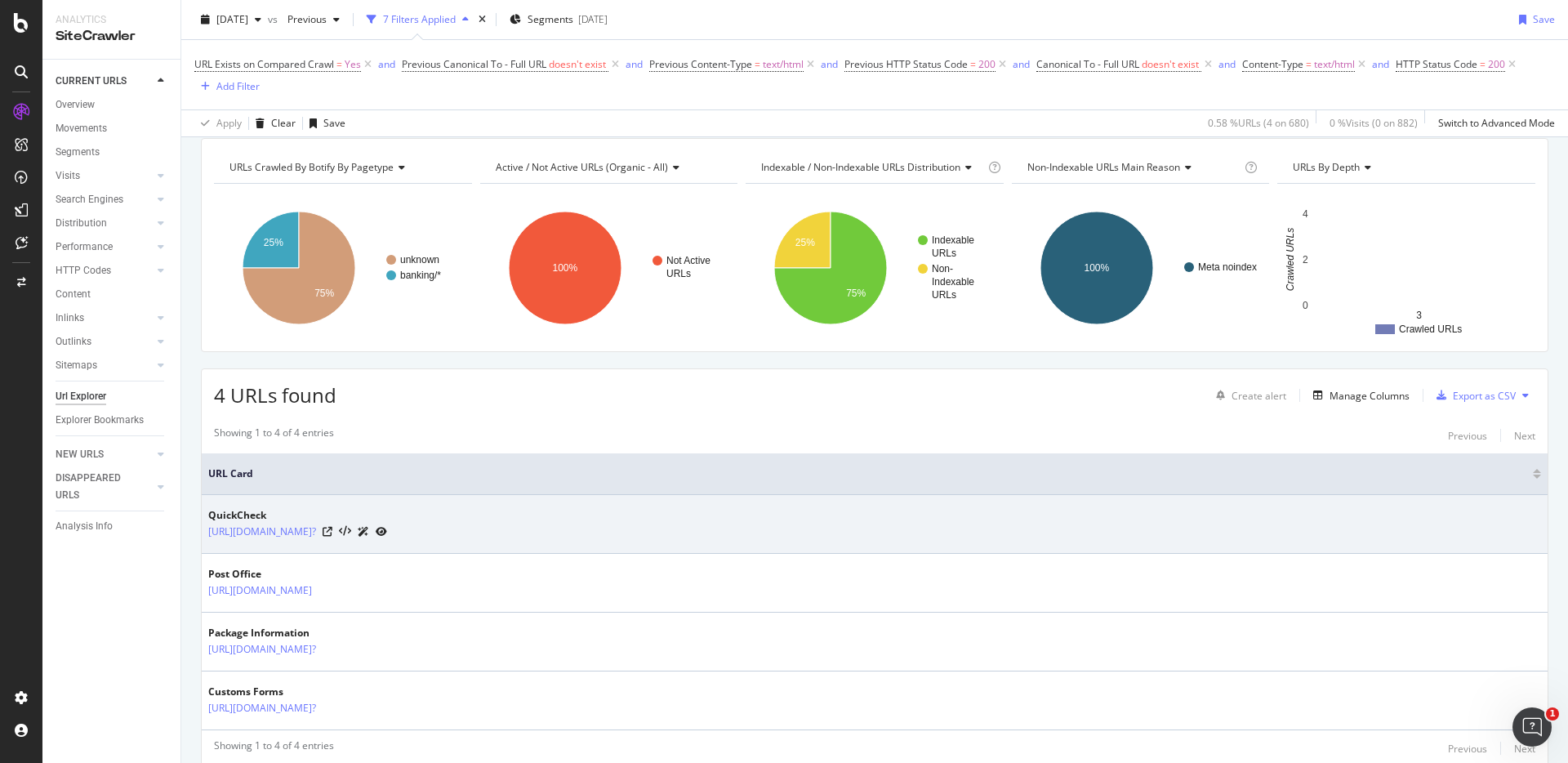
scroll to position [122, 0]
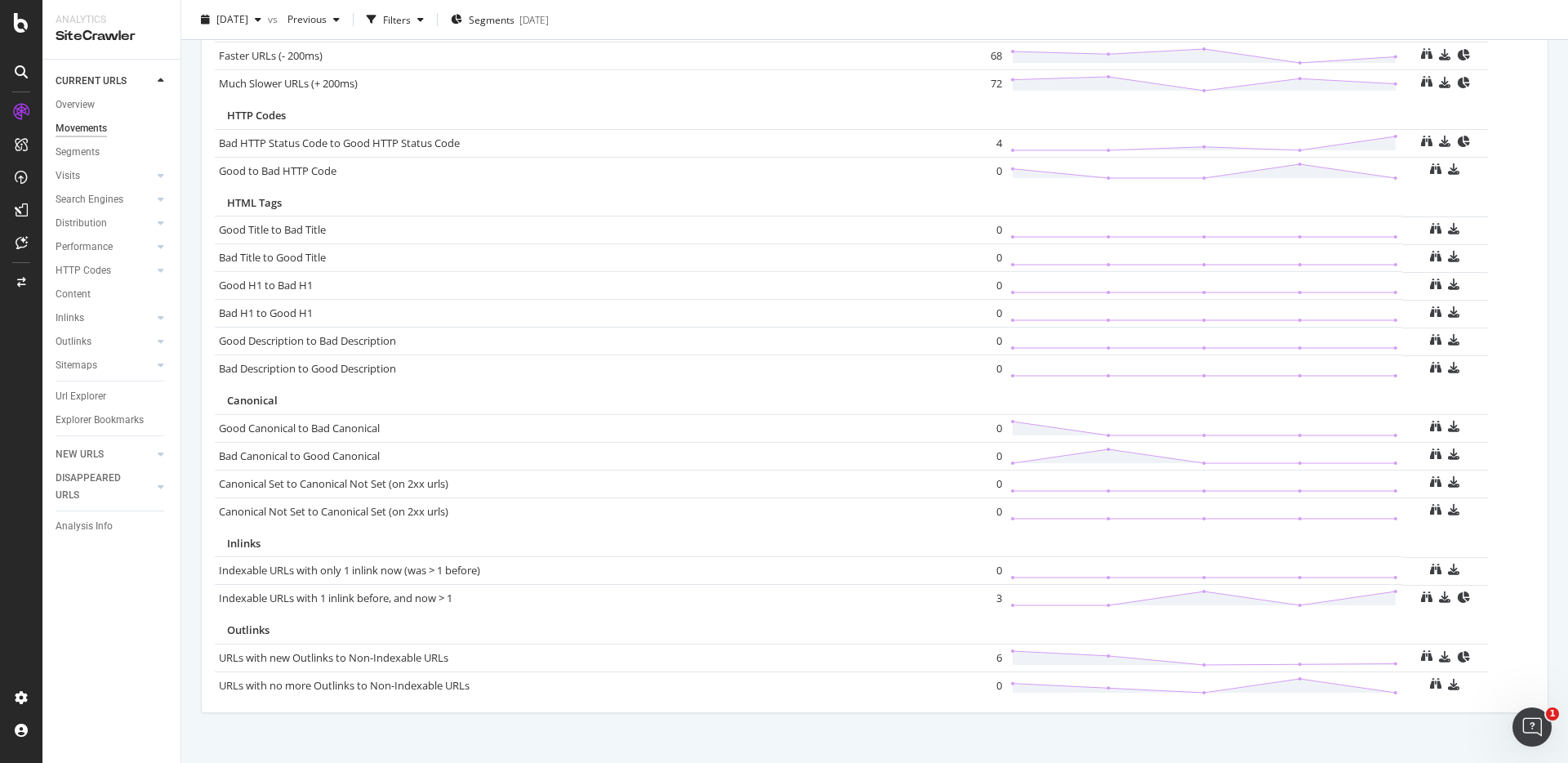
scroll to position [975, 0]
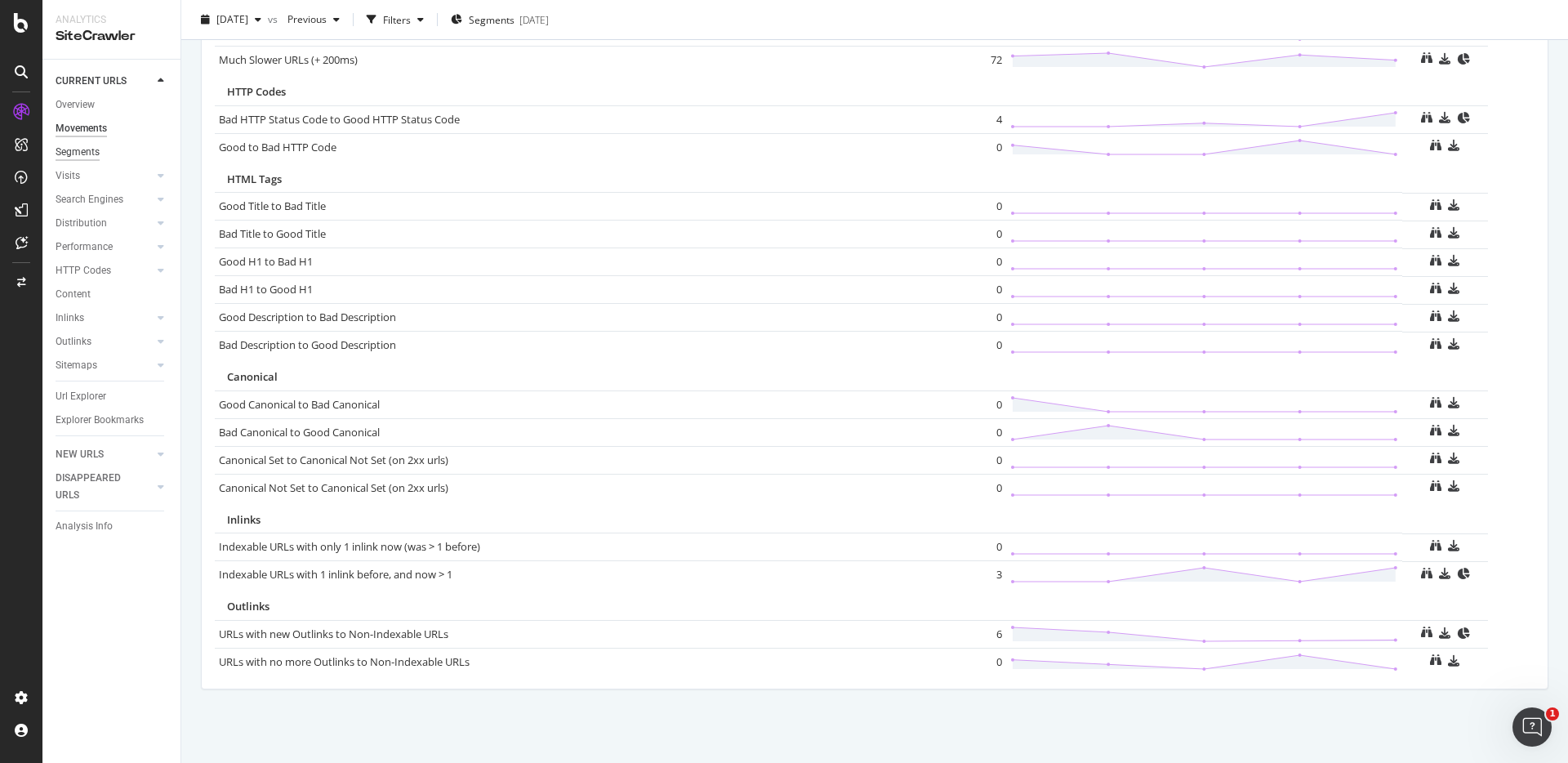
click at [76, 147] on div "Segments" at bounding box center [78, 152] width 44 height 17
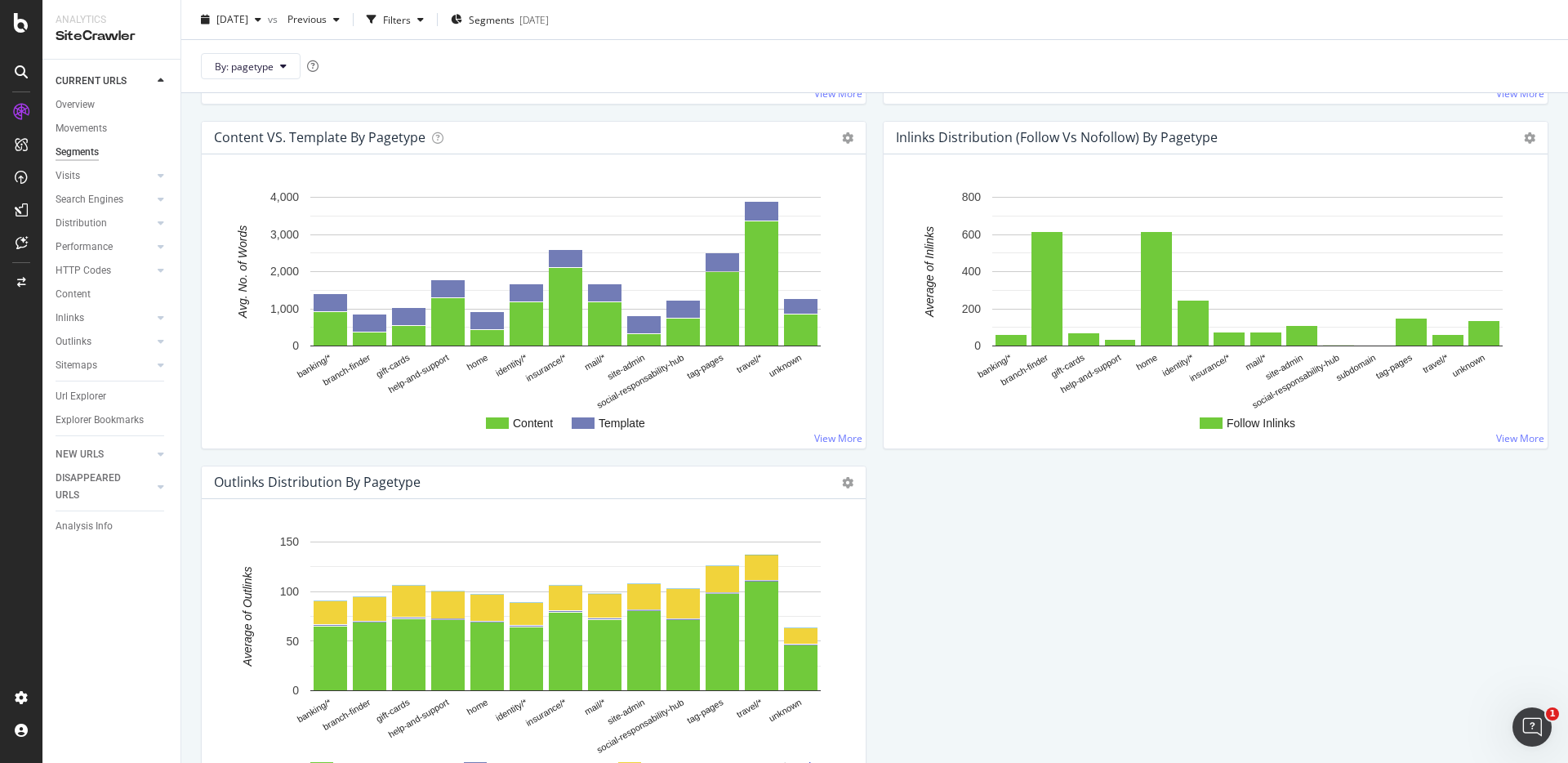
scroll to position [1786, 0]
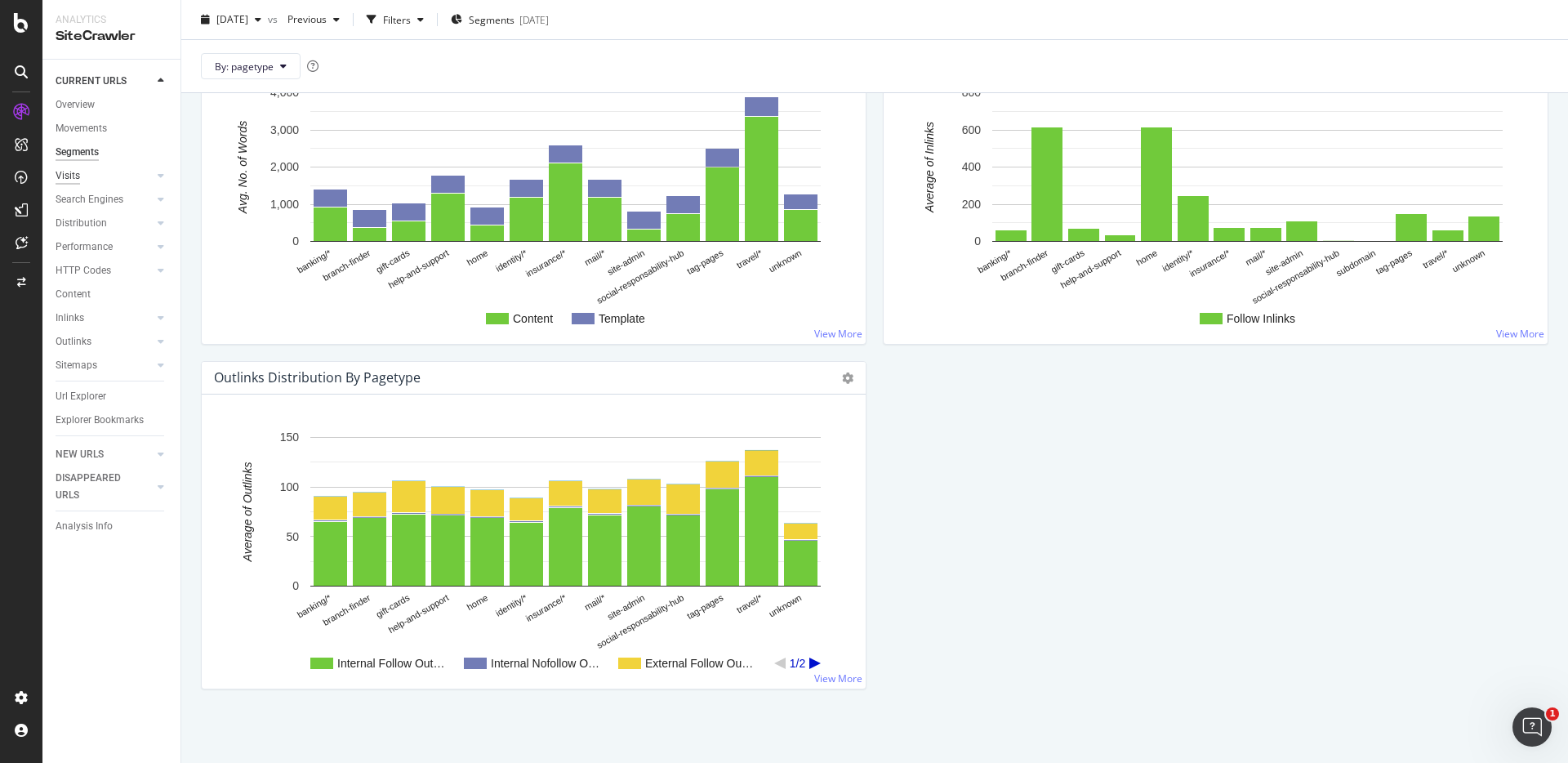
click at [67, 178] on div "Visits" at bounding box center [68, 176] width 25 height 17
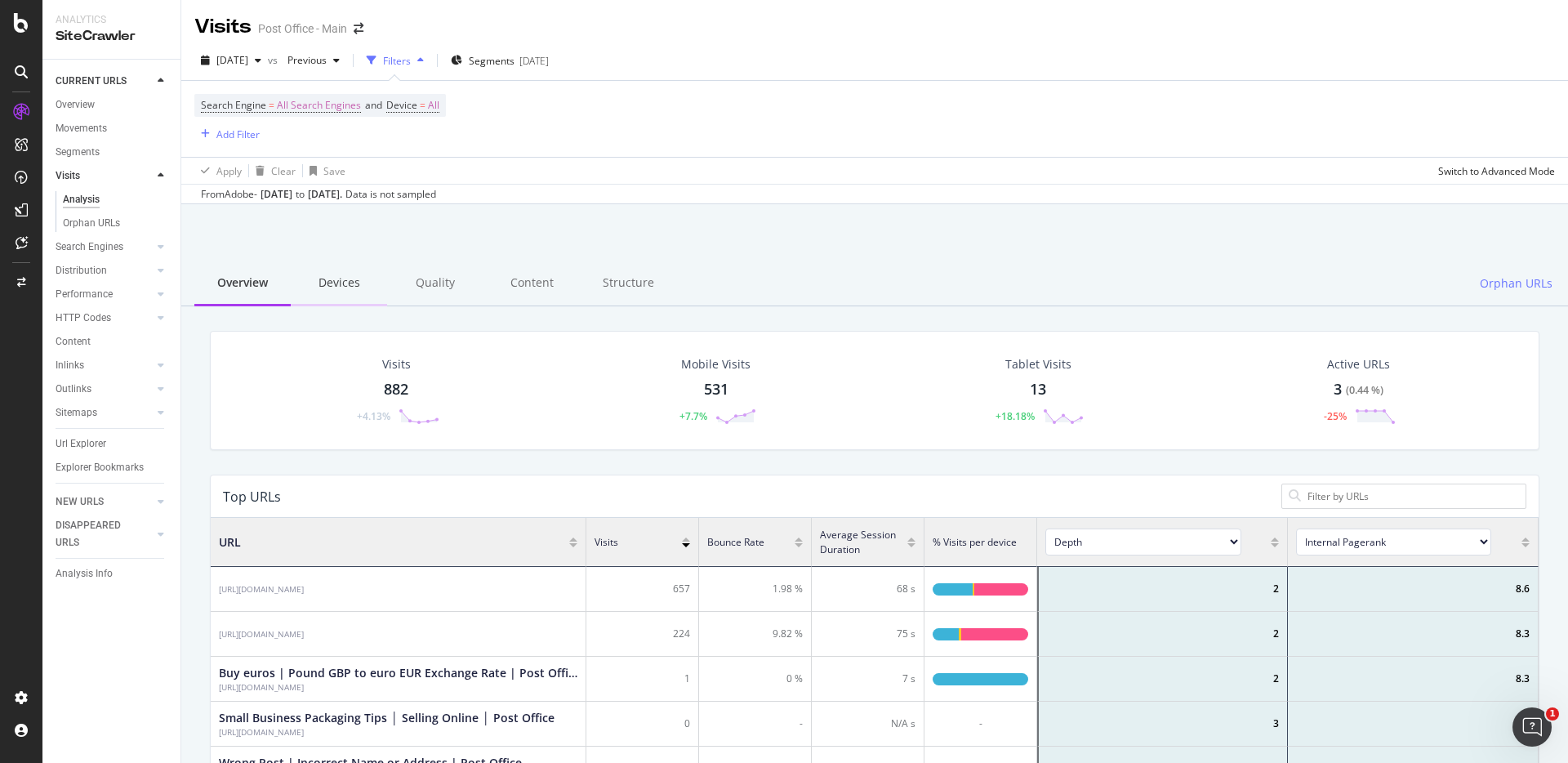
click at [346, 282] on div "Devices" at bounding box center [339, 284] width 96 height 45
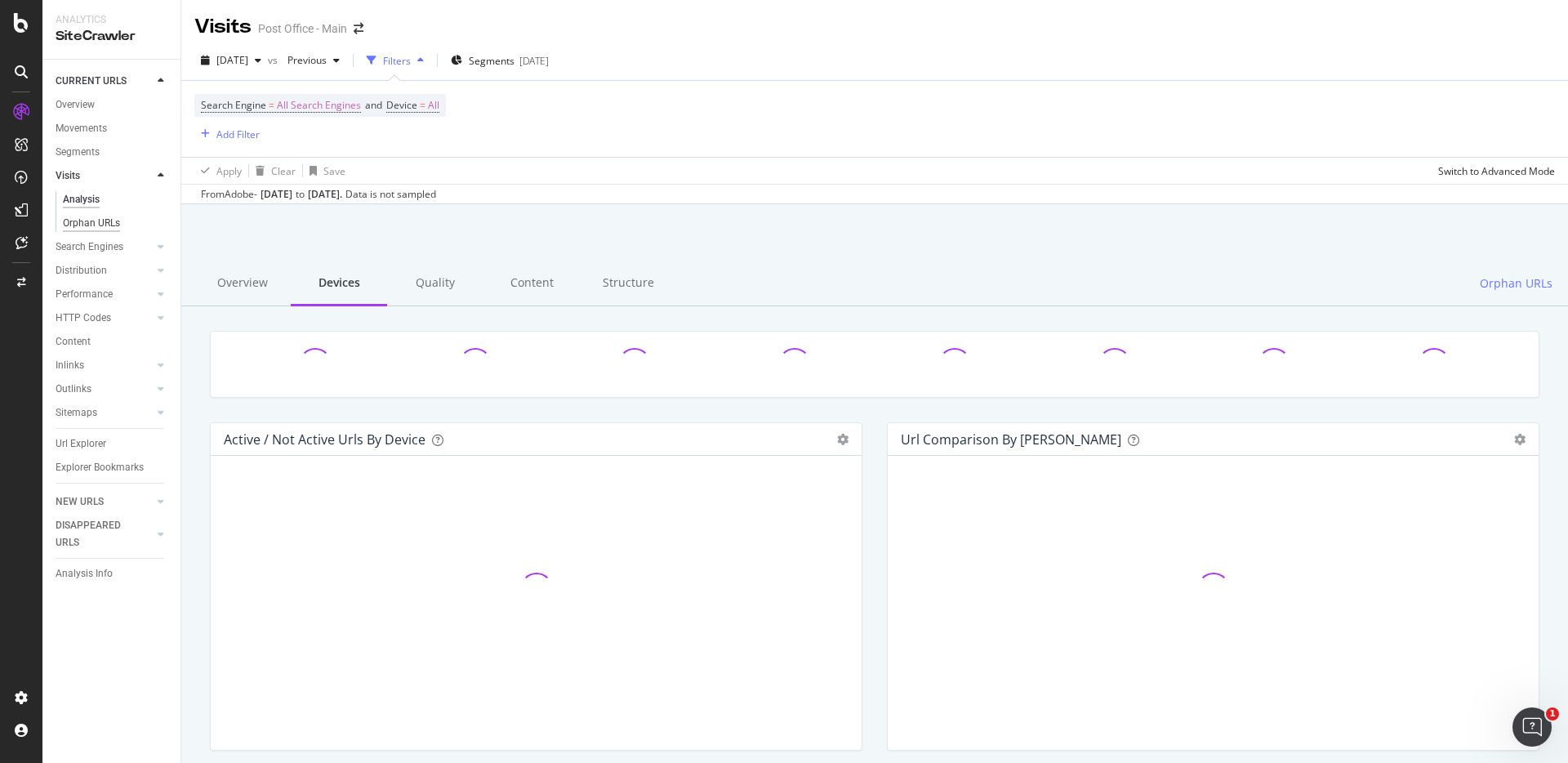
click at [101, 224] on div "Orphan URLs" at bounding box center [91, 223] width 58 height 17
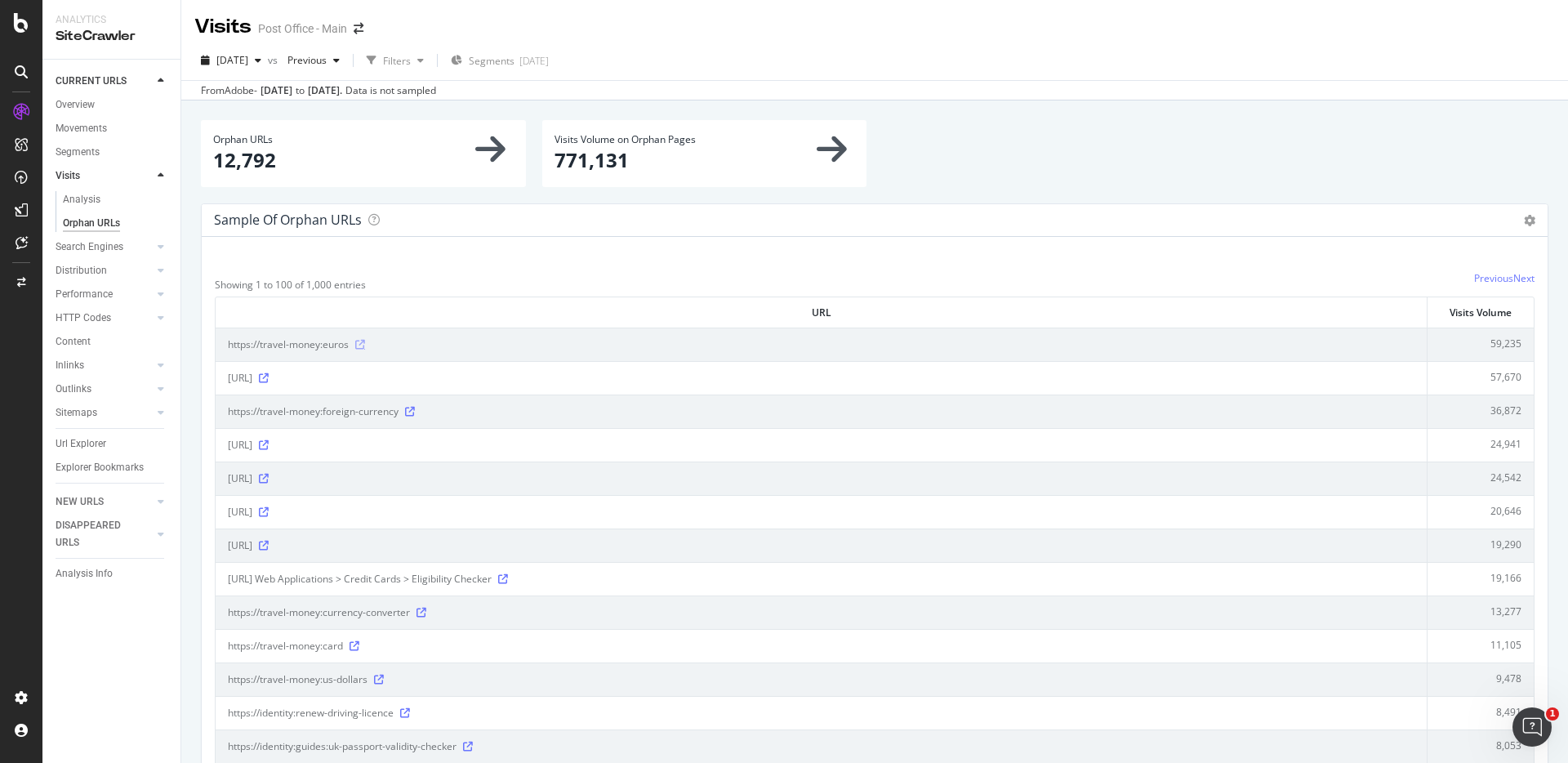
click at [363, 345] on icon at bounding box center [360, 345] width 10 height 10
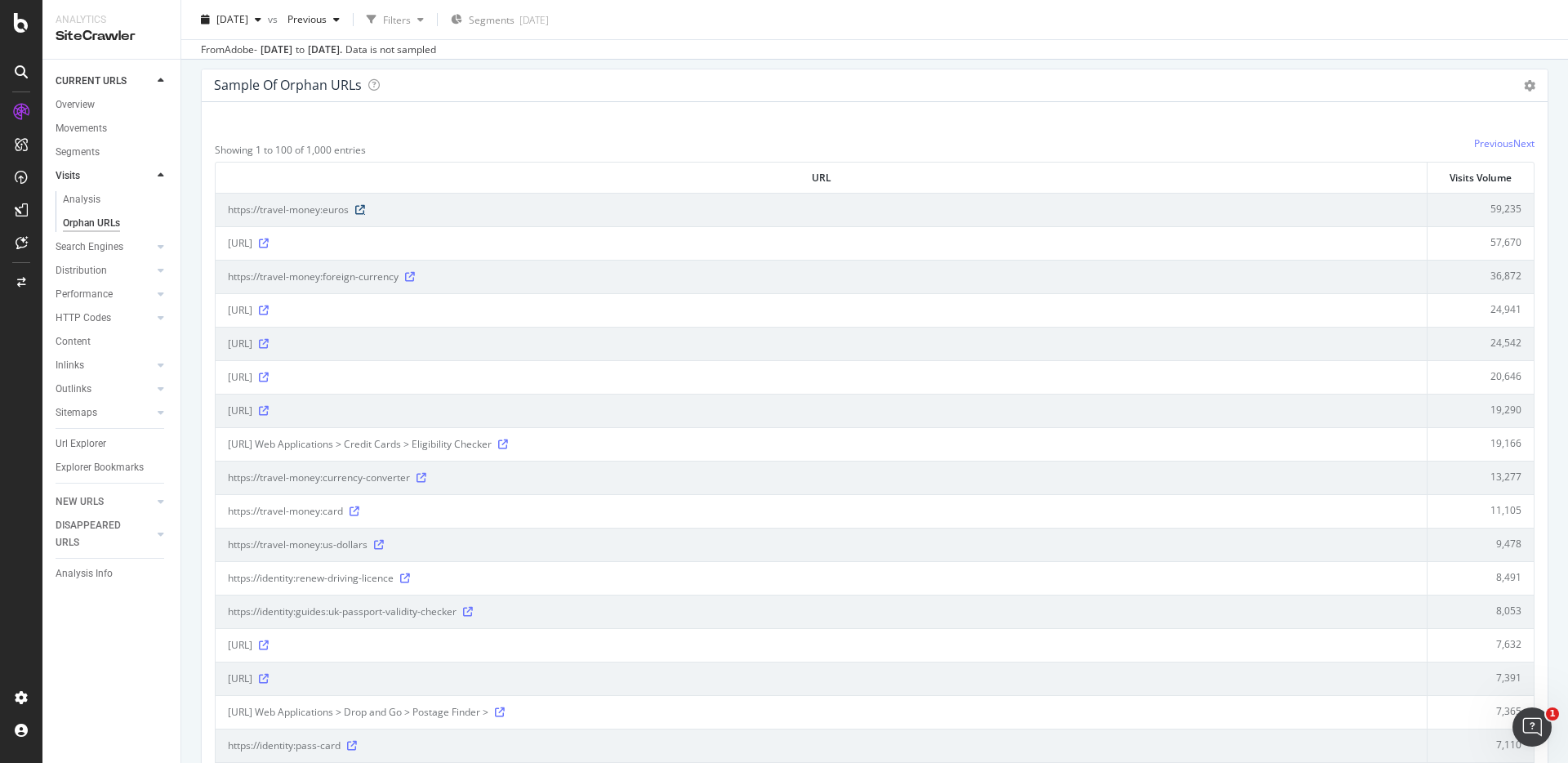
scroll to position [134, 0]
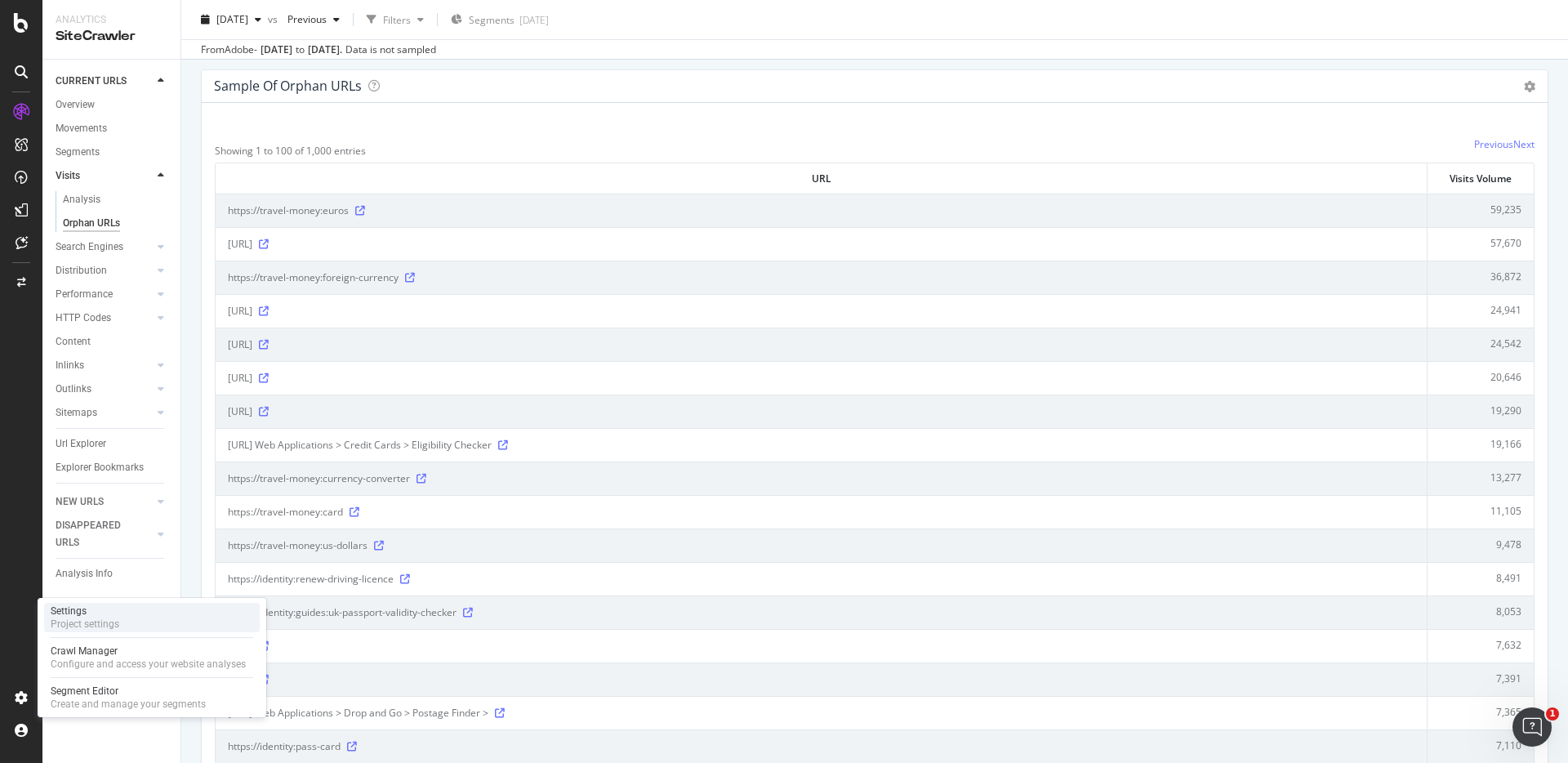
click at [107, 617] on div "Project settings" at bounding box center [85, 624] width 68 height 13
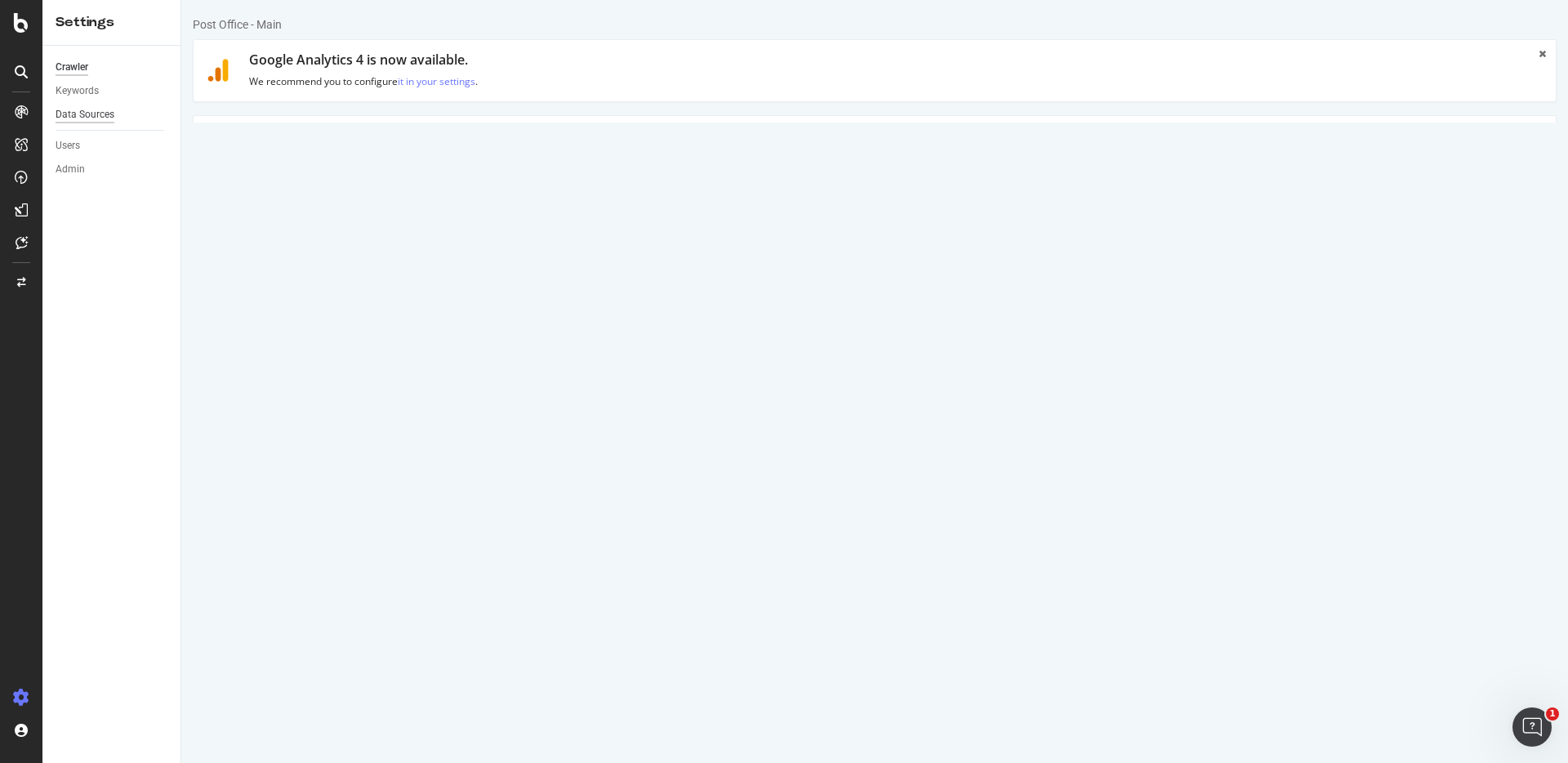
click at [103, 111] on div "Data Sources" at bounding box center [86, 114] width 59 height 17
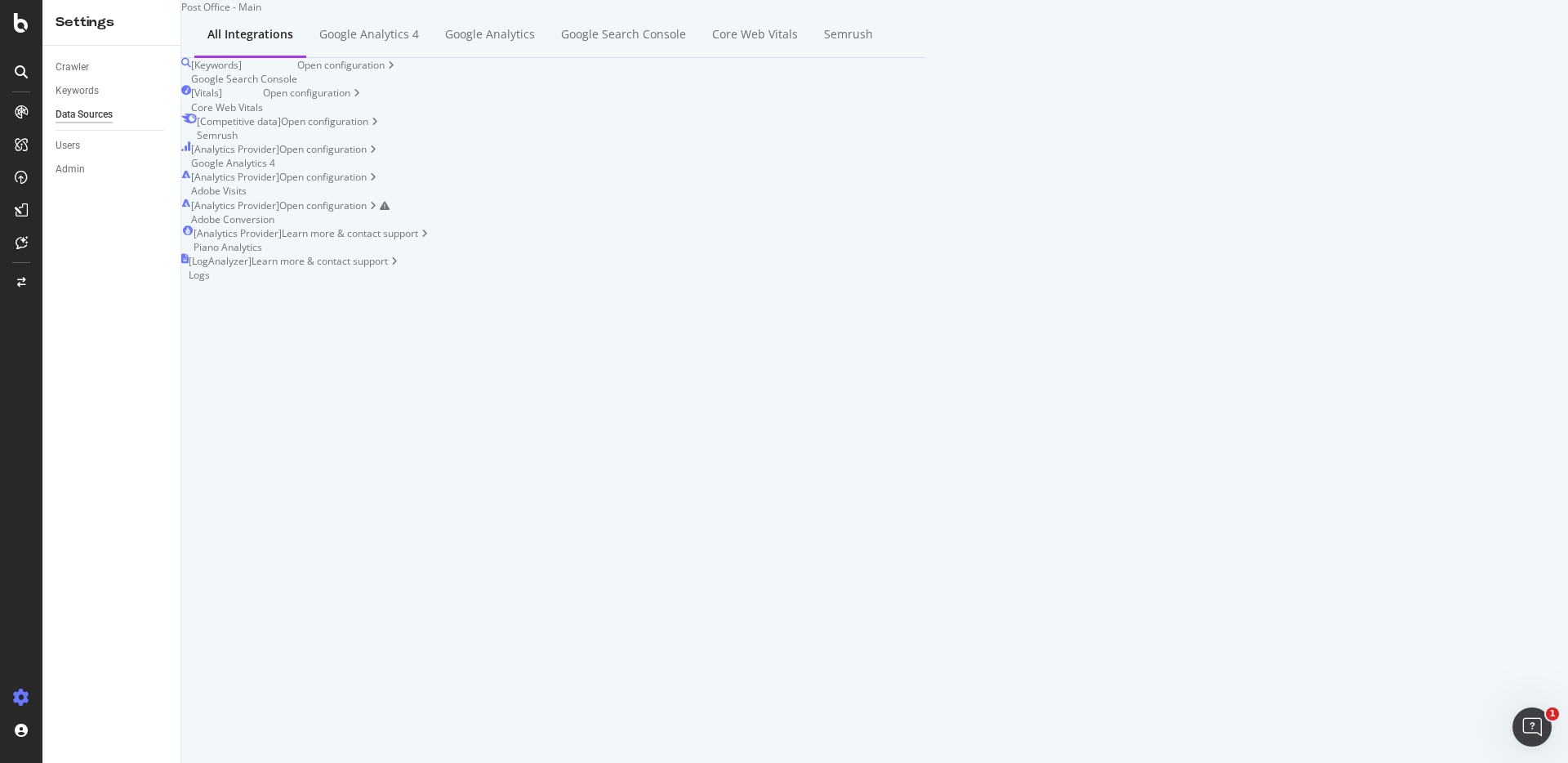
click at [280, 190] on div "[ Analytics Provider ] Adobe Visits" at bounding box center [234, 184] width 88 height 28
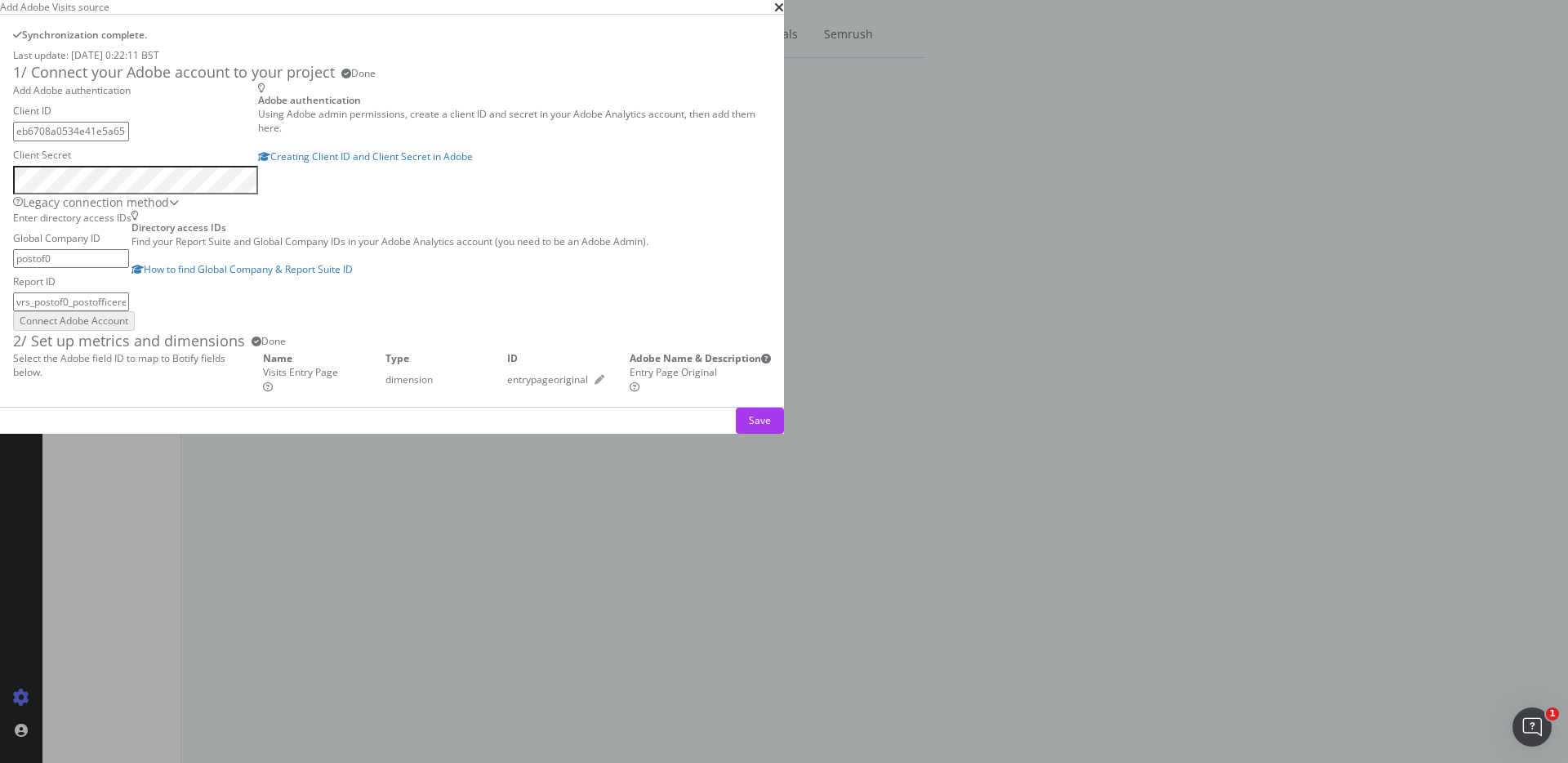
scroll to position [272, 0]
click at [604, 385] on icon "pen" at bounding box center [599, 380] width 10 height 10
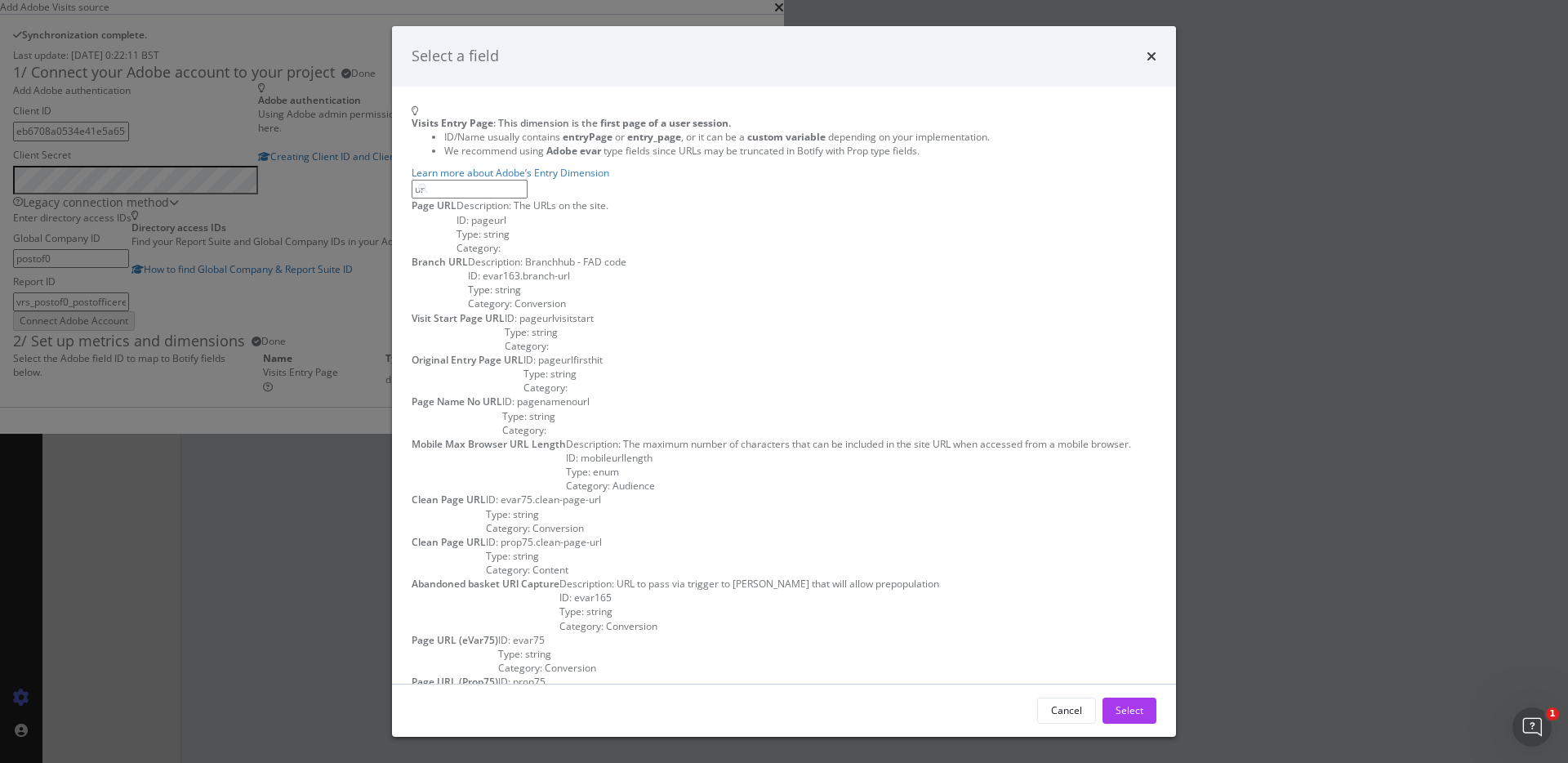
type input "u"
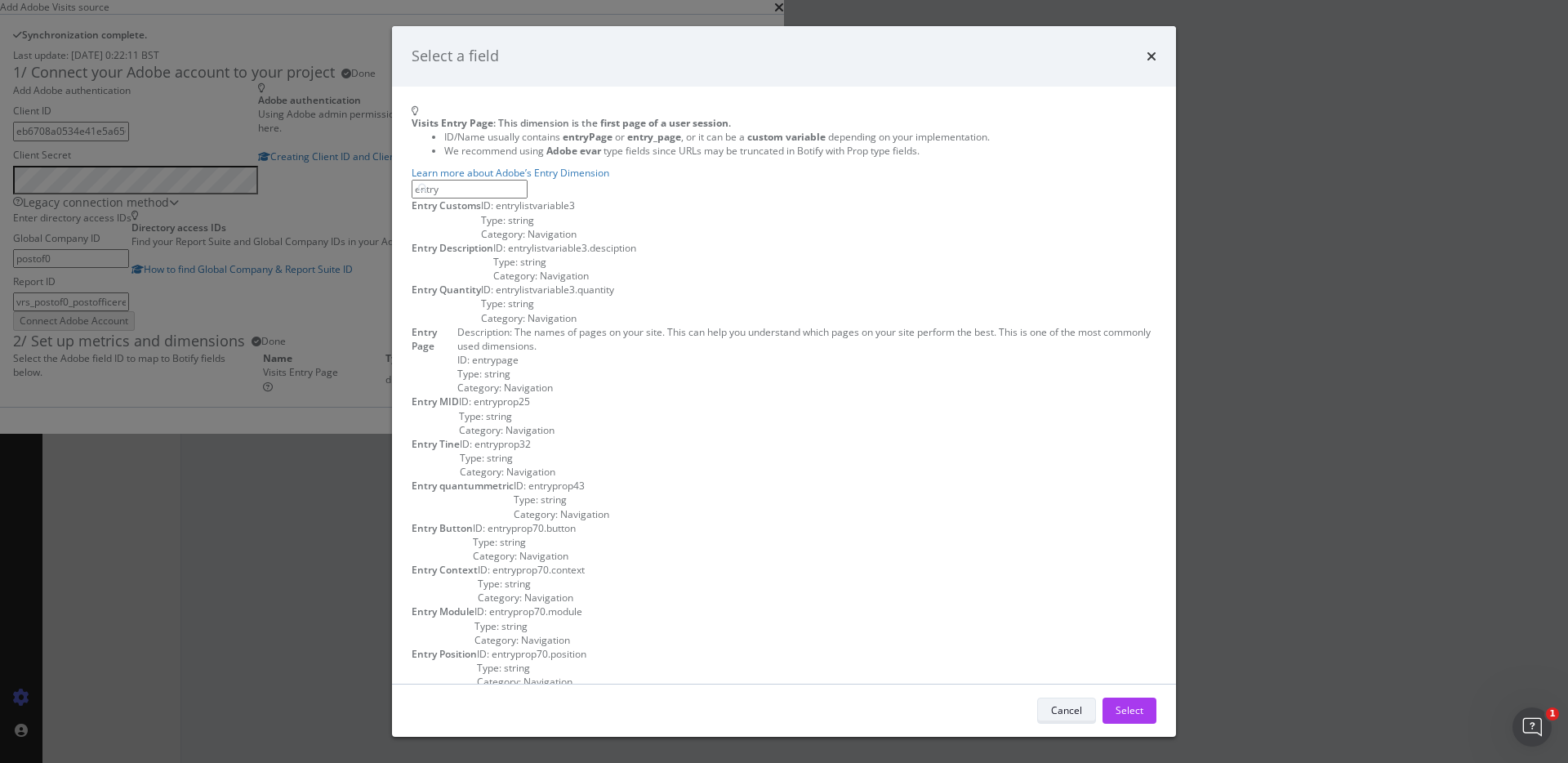
type input "entry"
click at [1038, 697] on button "Cancel" at bounding box center [1067, 710] width 59 height 26
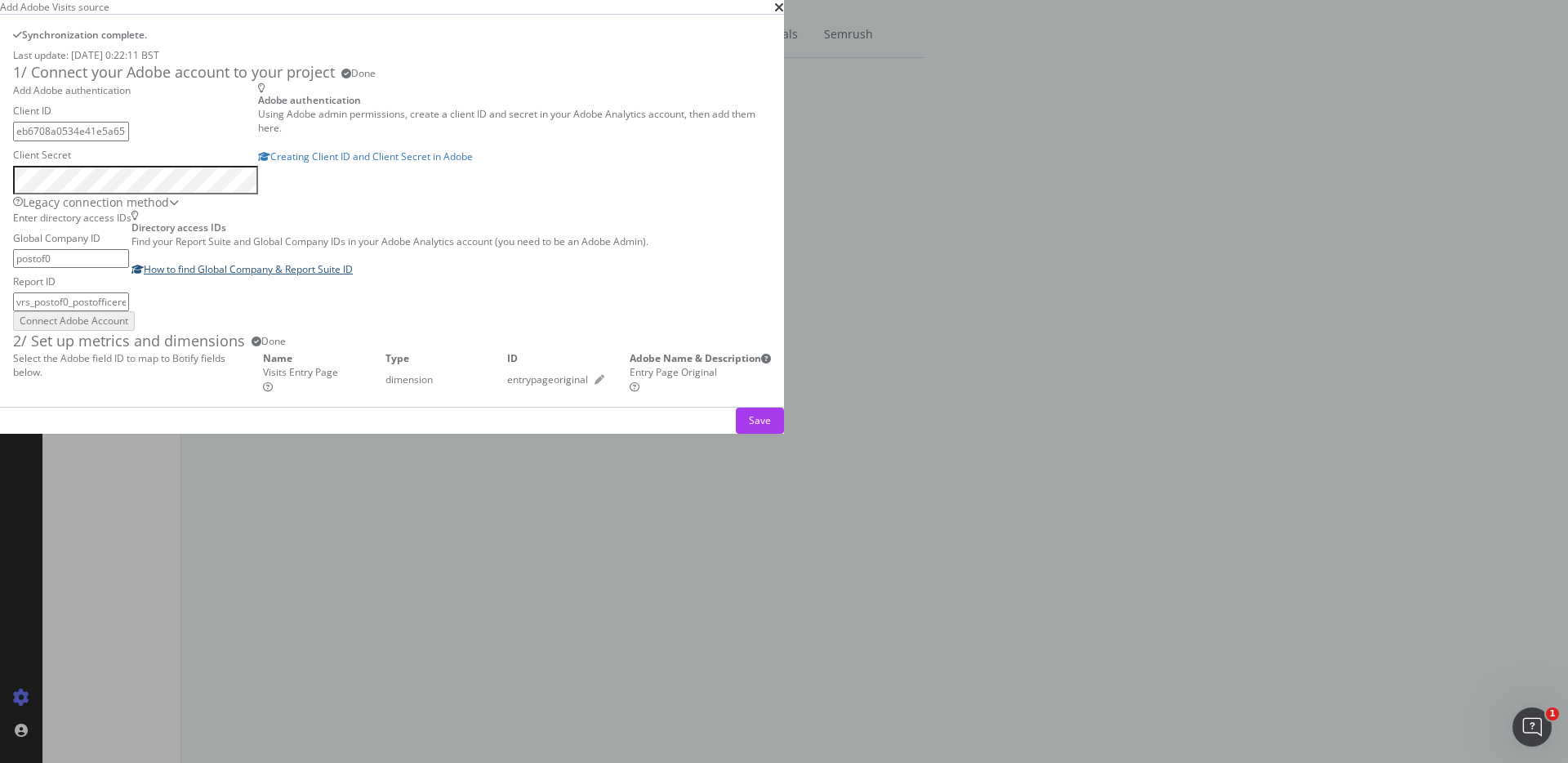
click at [649, 276] on div "How to find Global Company & Report Suite ID" at bounding box center [390, 269] width 517 height 14
click at [604, 385] on icon "pen" at bounding box center [599, 380] width 10 height 10
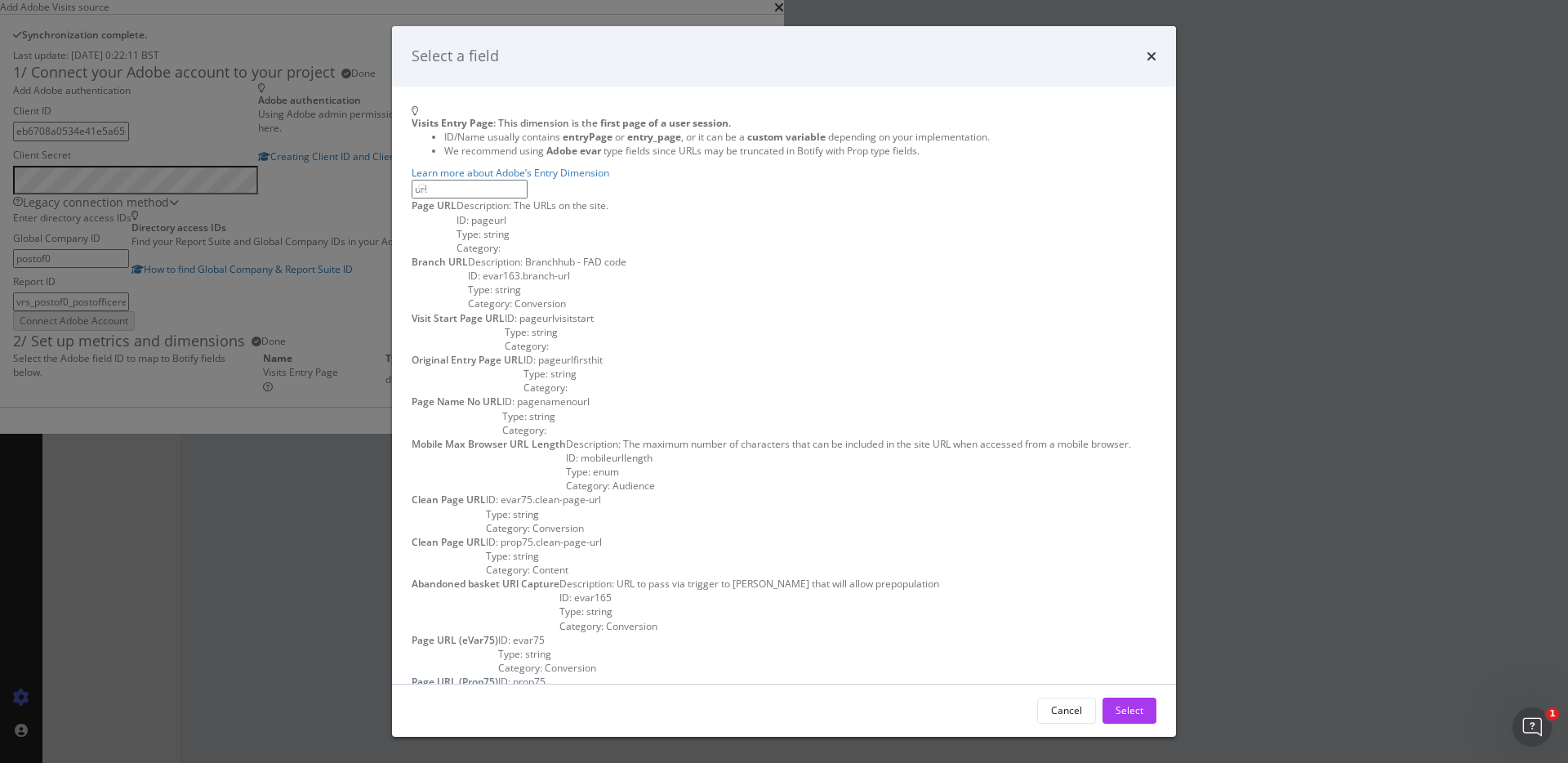
scroll to position [120, 0]
type input "url"
drag, startPoint x: 930, startPoint y: 92, endPoint x: 742, endPoint y: 113, distance: 189.2
click at [742, 86] on div "Select a field" at bounding box center [784, 57] width 784 height 61
click at [1038, 697] on button "Cancel" at bounding box center [1067, 710] width 59 height 26
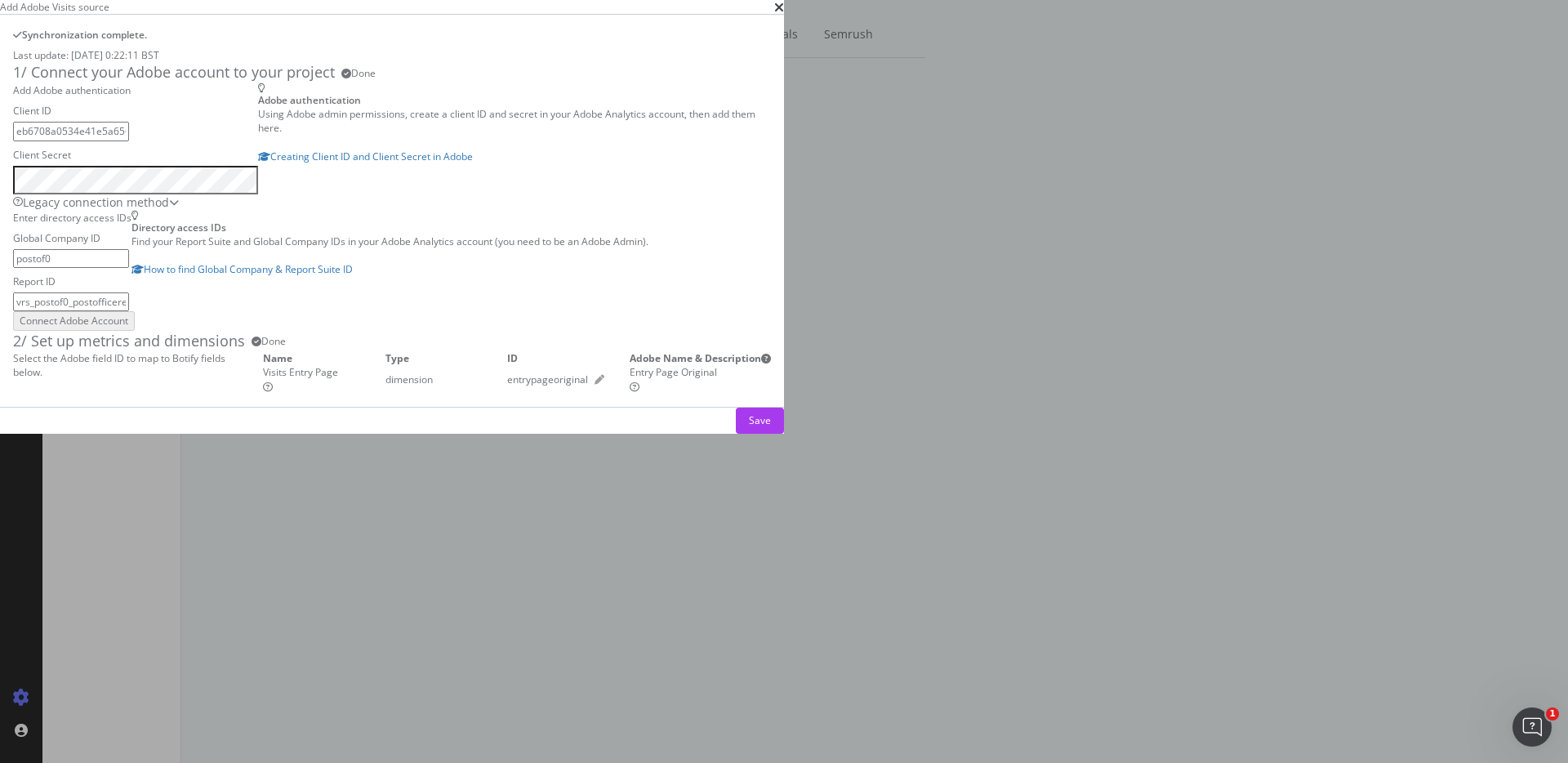
click at [604, 385] on icon "pen" at bounding box center [599, 380] width 10 height 10
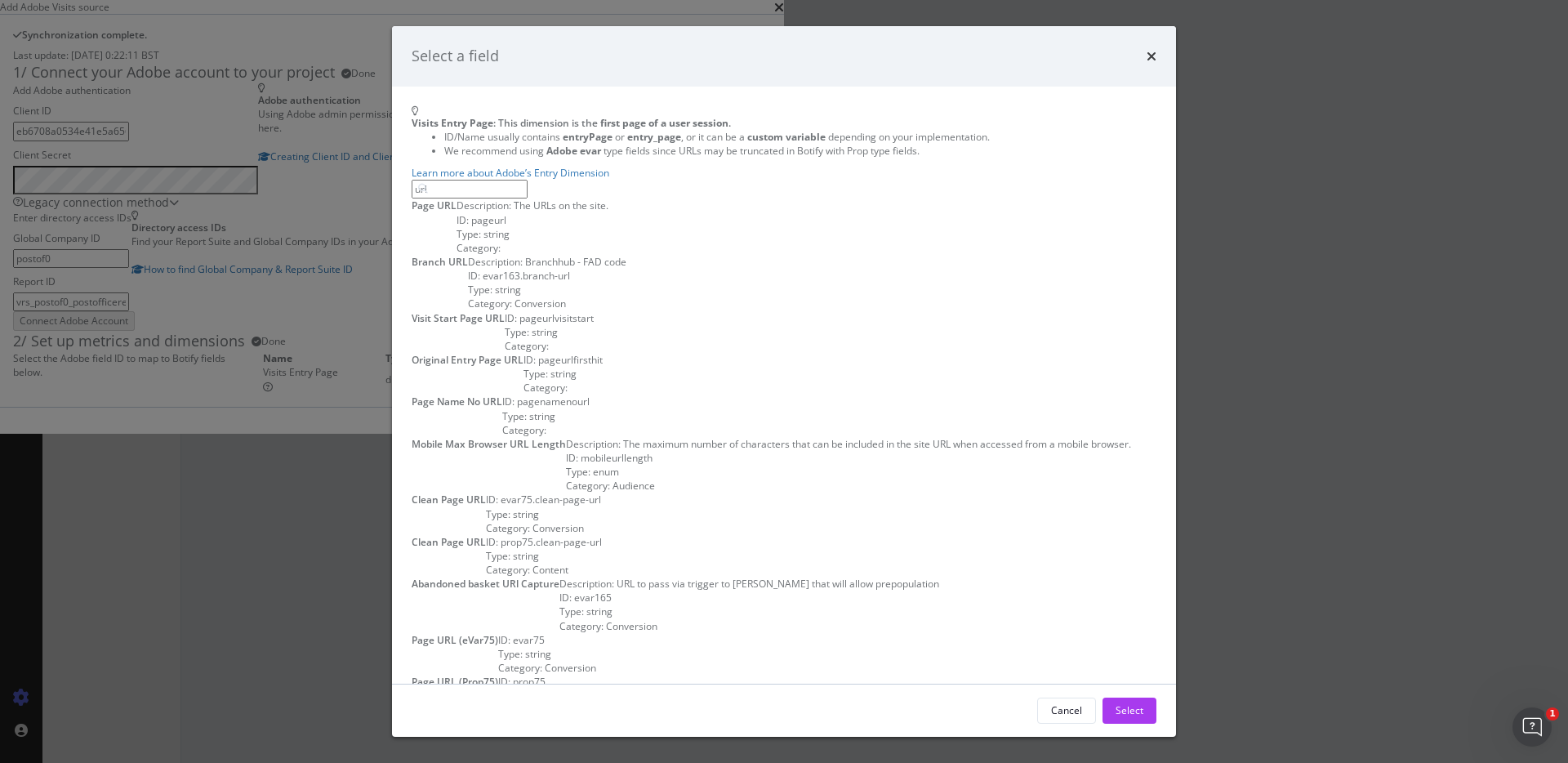
scroll to position [188, 0]
type input "url"
click at [412, 395] on div "Original Entry Page URL" at bounding box center [412, 373] width 0 height 42
click at [1116, 703] on div "Select" at bounding box center [1130, 710] width 28 height 14
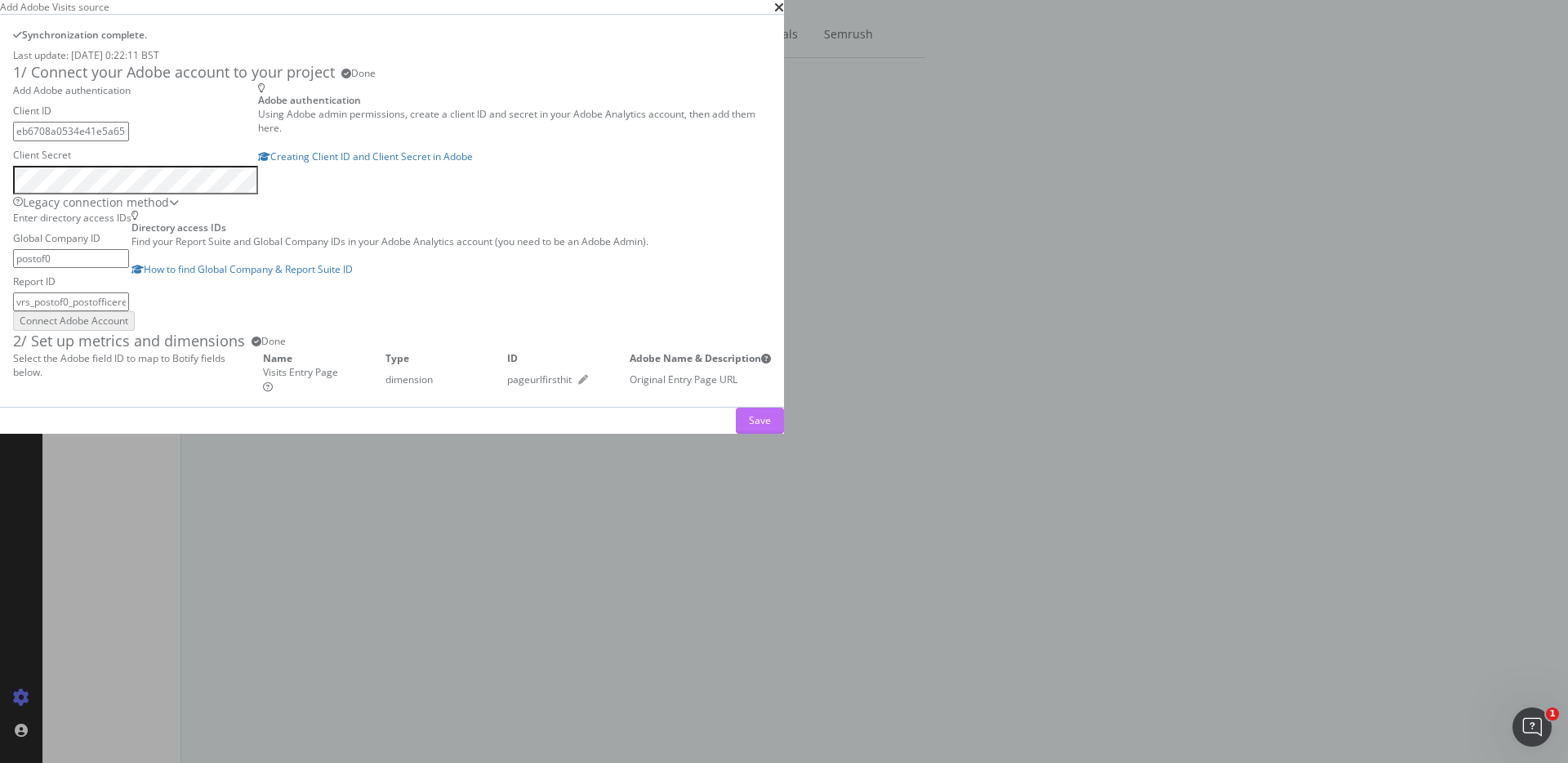
click at [771, 428] on div "Save" at bounding box center [760, 420] width 22 height 14
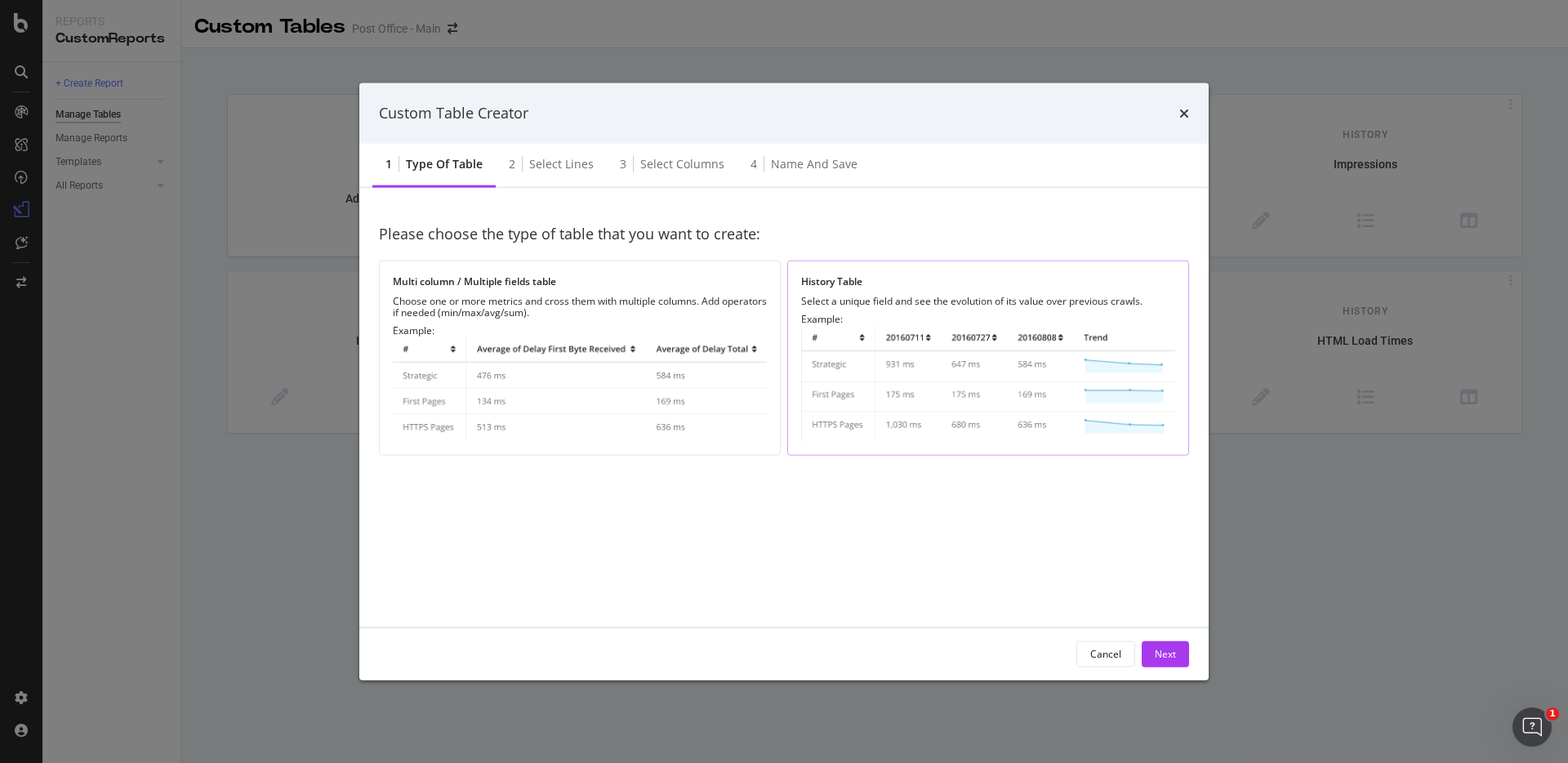
click at [949, 346] on img "modal" at bounding box center [988, 382] width 374 height 117
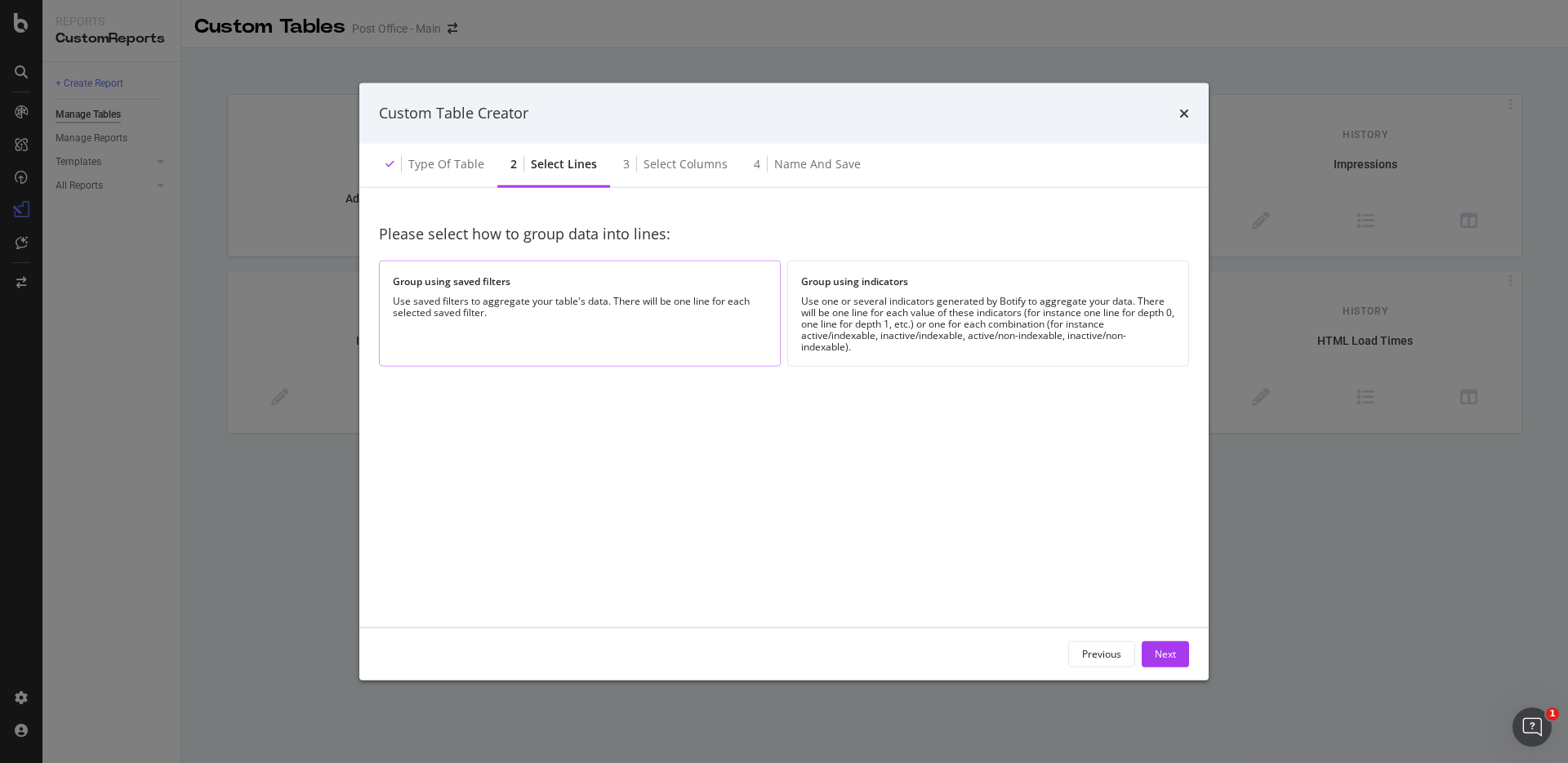
click at [633, 312] on div "Use saved filters to aggregate your table's data. There will be one line for ea…" at bounding box center [580, 307] width 374 height 23
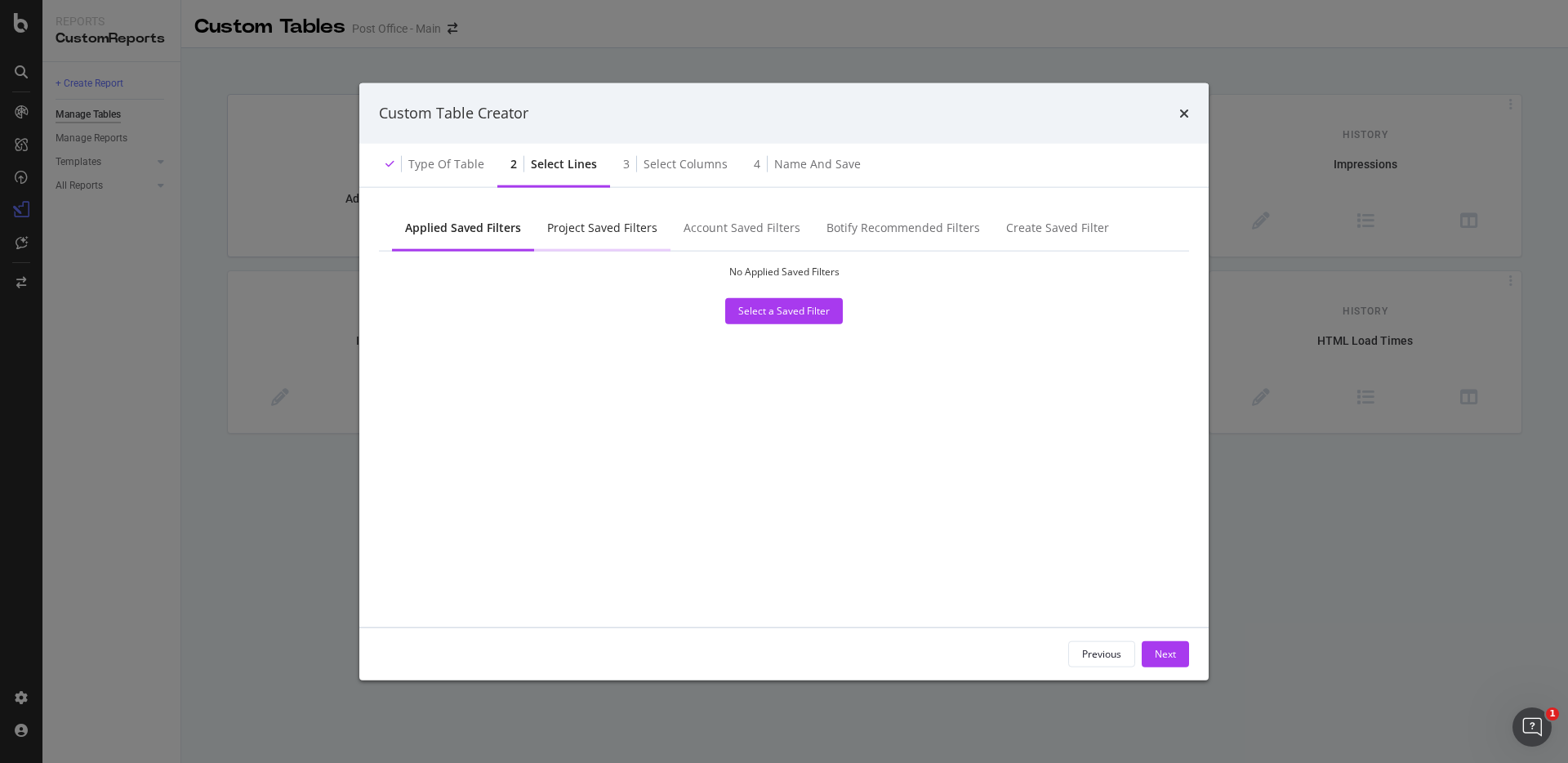
click at [641, 236] on div "Project Saved Filters" at bounding box center [603, 228] width 136 height 45
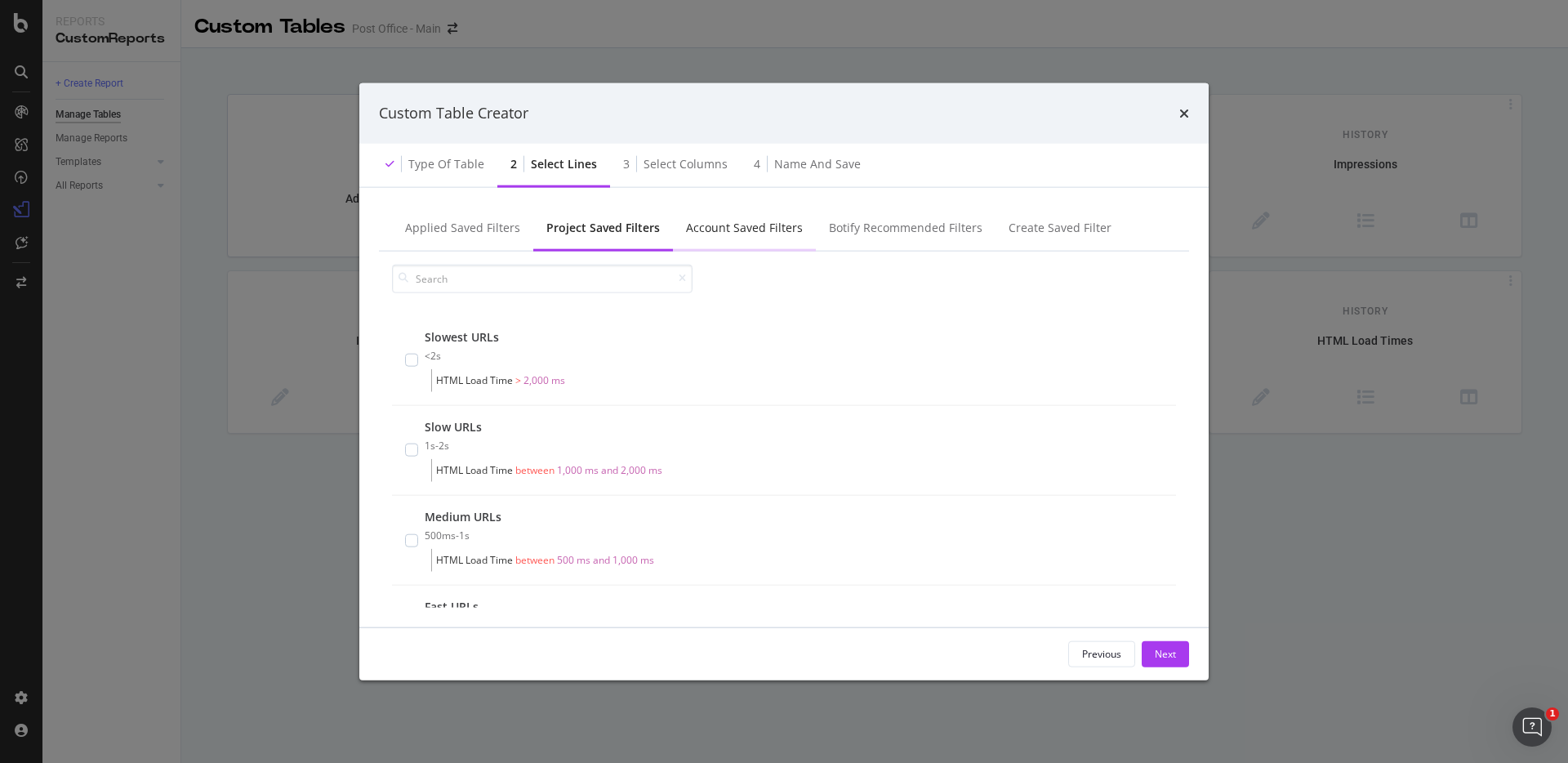
click at [722, 241] on div "Account Saved Filters" at bounding box center [745, 228] width 143 height 45
click at [886, 239] on div "Botify Recommended Filters" at bounding box center [904, 228] width 180 height 45
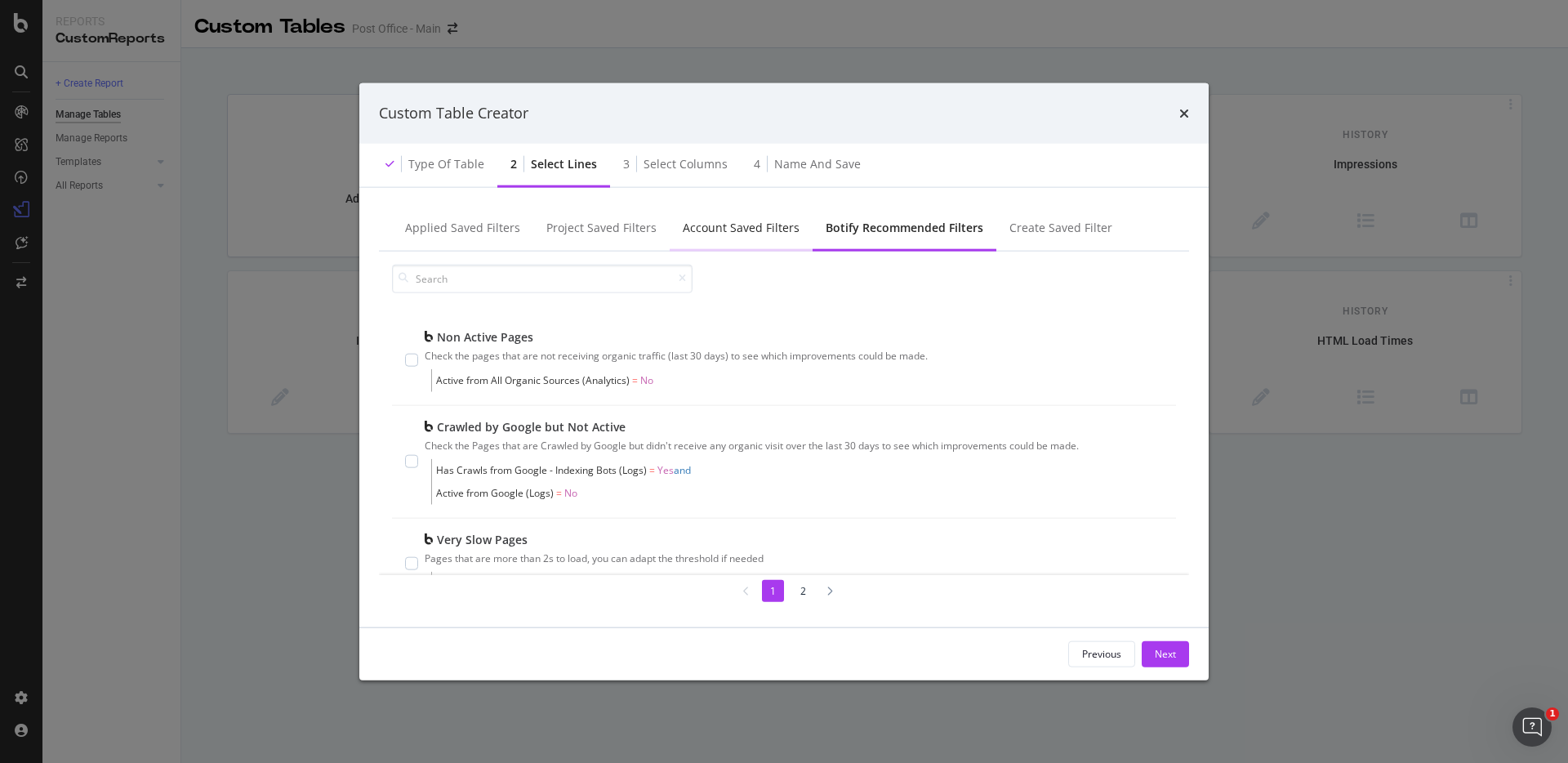
click at [747, 241] on div "Account Saved Filters" at bounding box center [742, 228] width 143 height 45
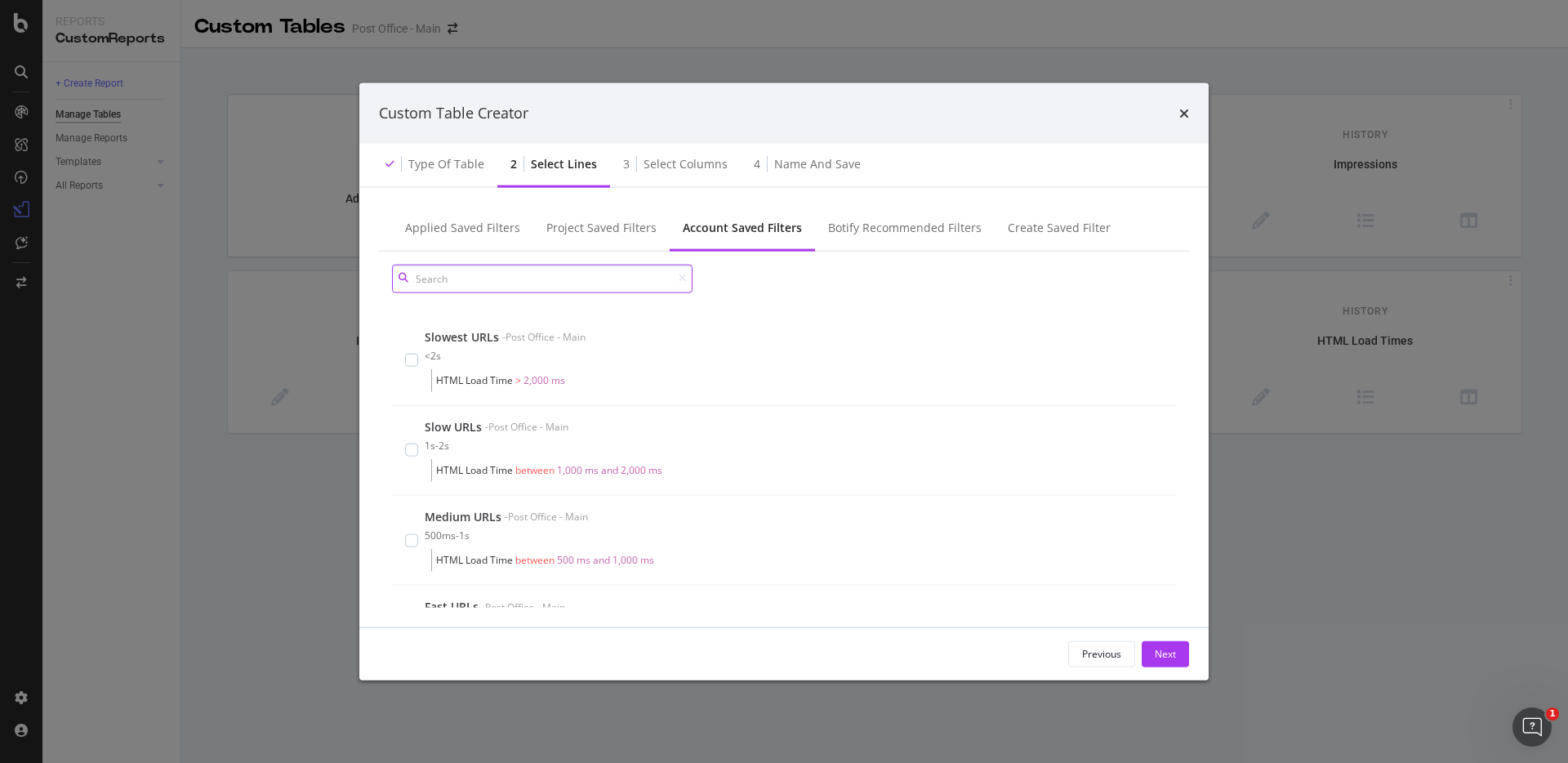
click at [506, 280] on input "modal" at bounding box center [543, 278] width 301 height 29
click at [887, 223] on div "Botify Recommended Filters" at bounding box center [904, 227] width 154 height 16
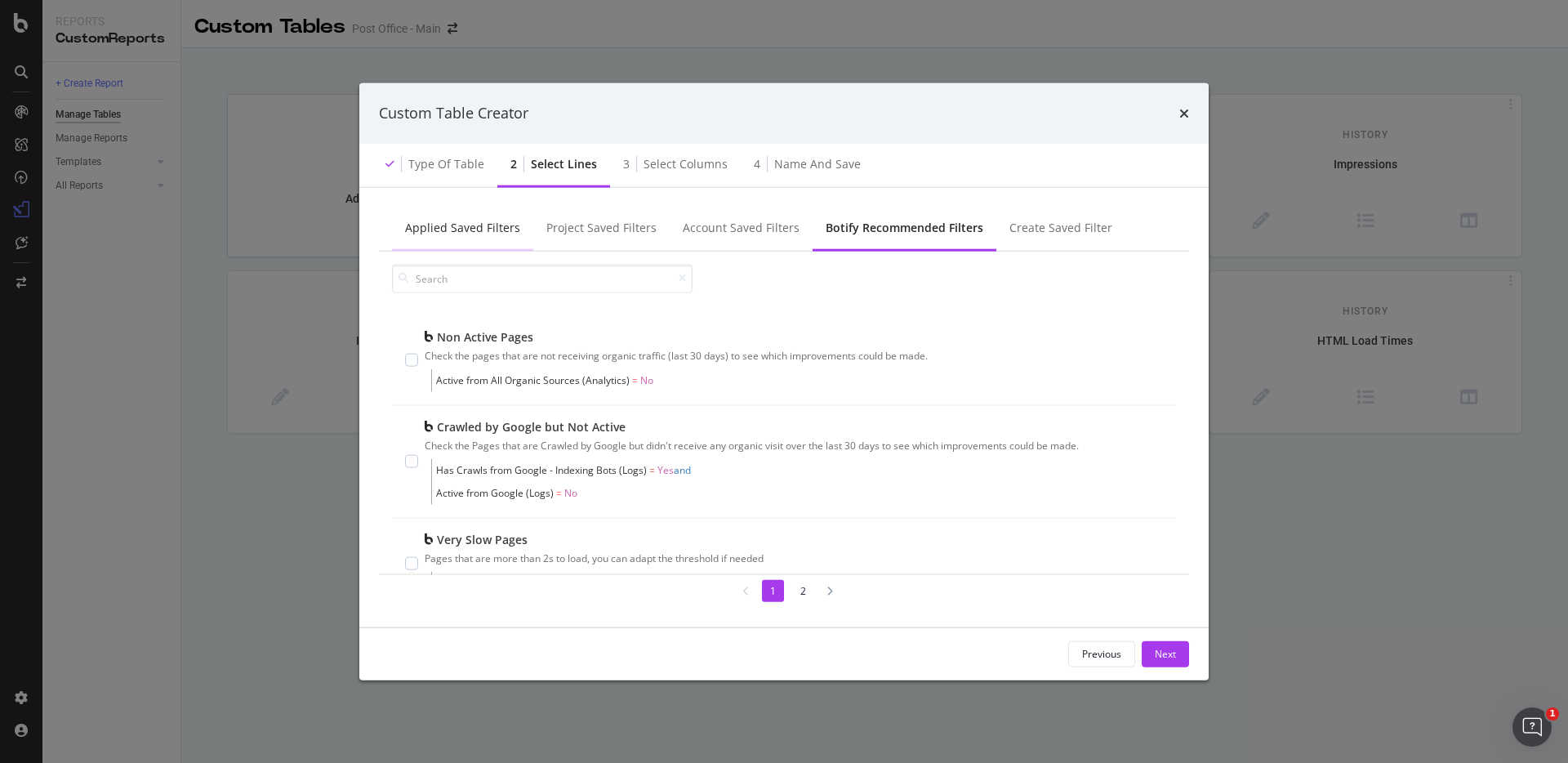
click at [461, 224] on div "Applied Saved Filters" at bounding box center [463, 227] width 115 height 16
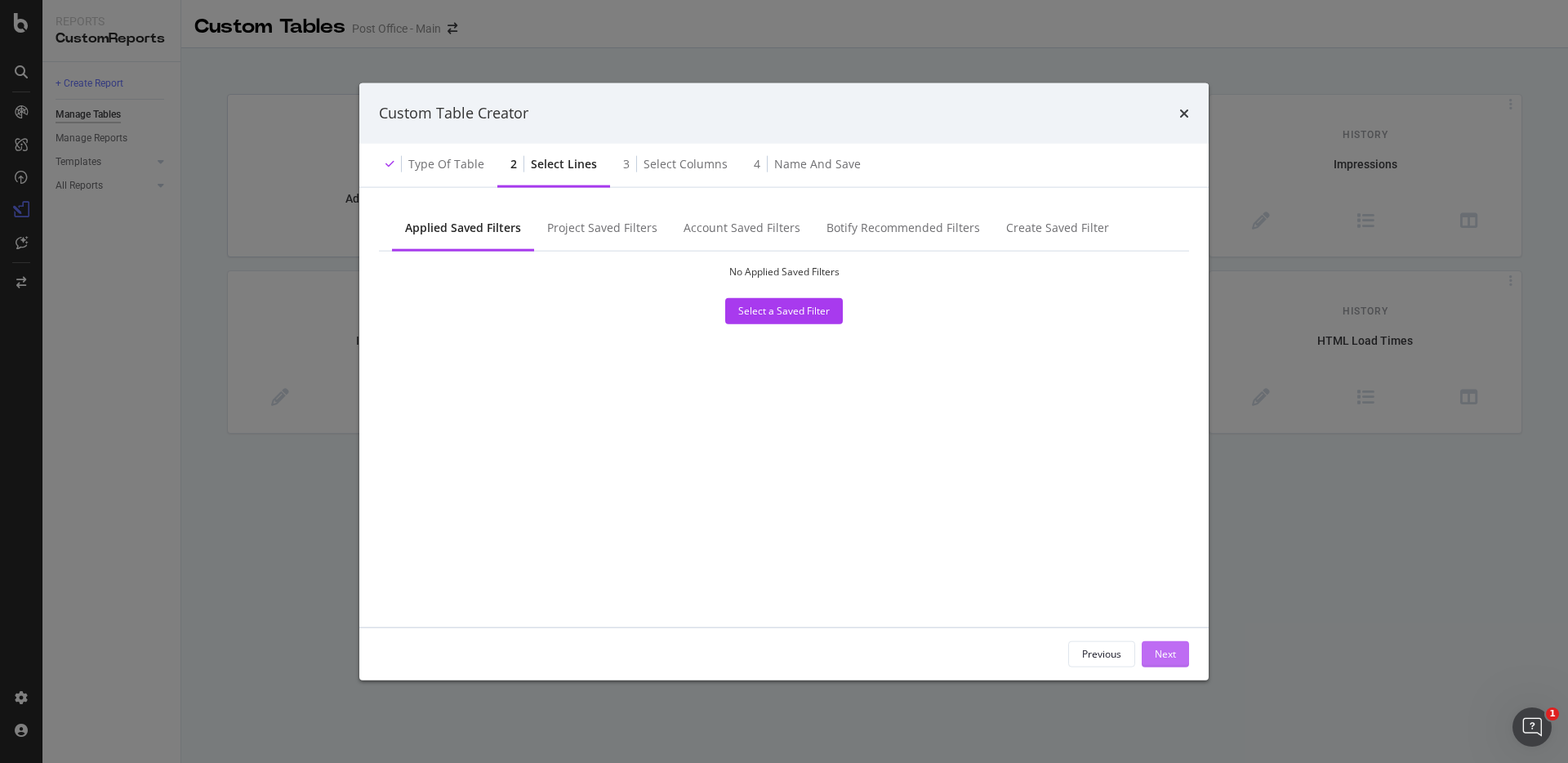
click at [1163, 653] on div "Next" at bounding box center [1166, 654] width 21 height 14
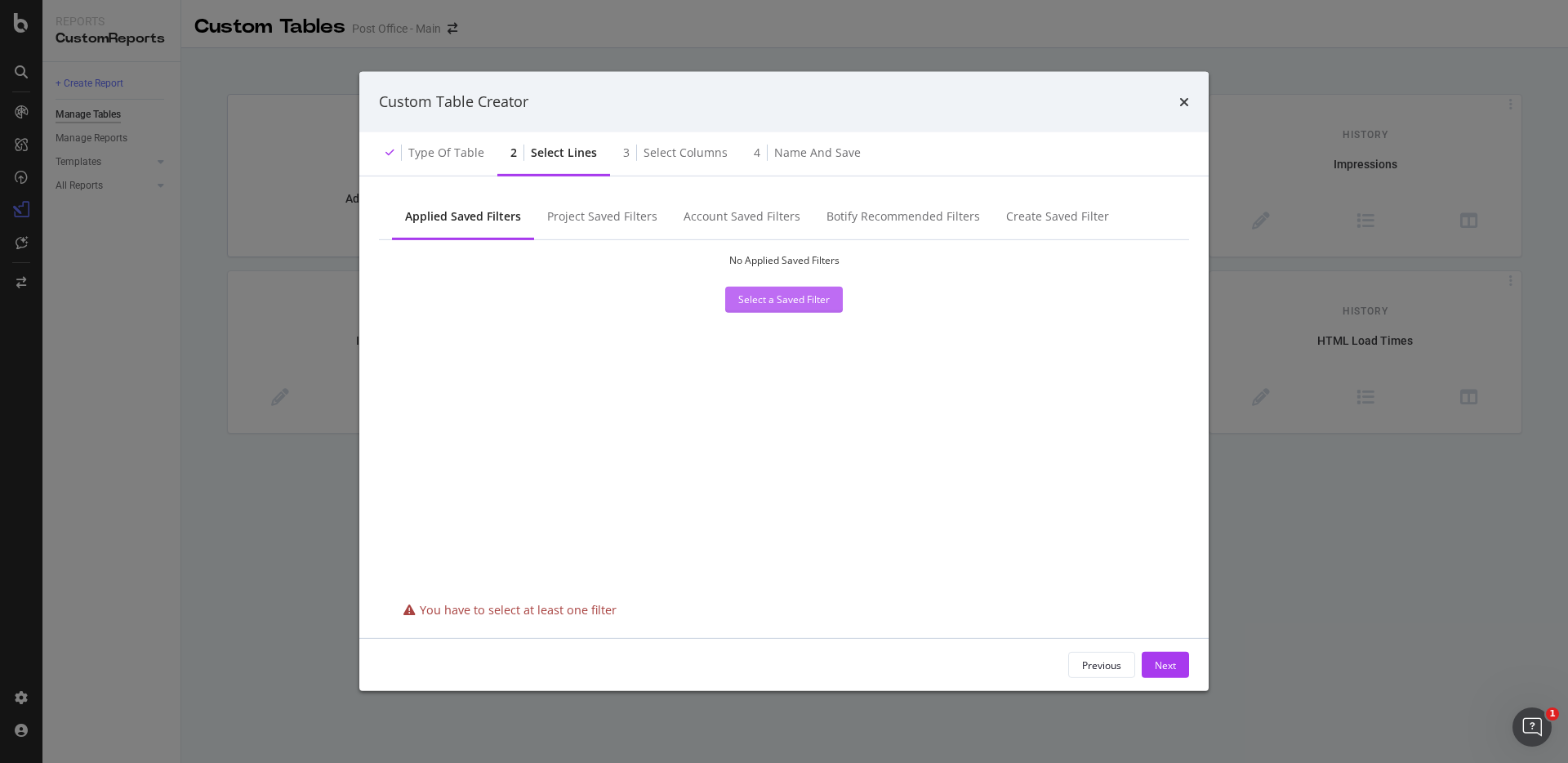
click at [806, 302] on div "Select a Saved Filter" at bounding box center [784, 299] width 91 height 14
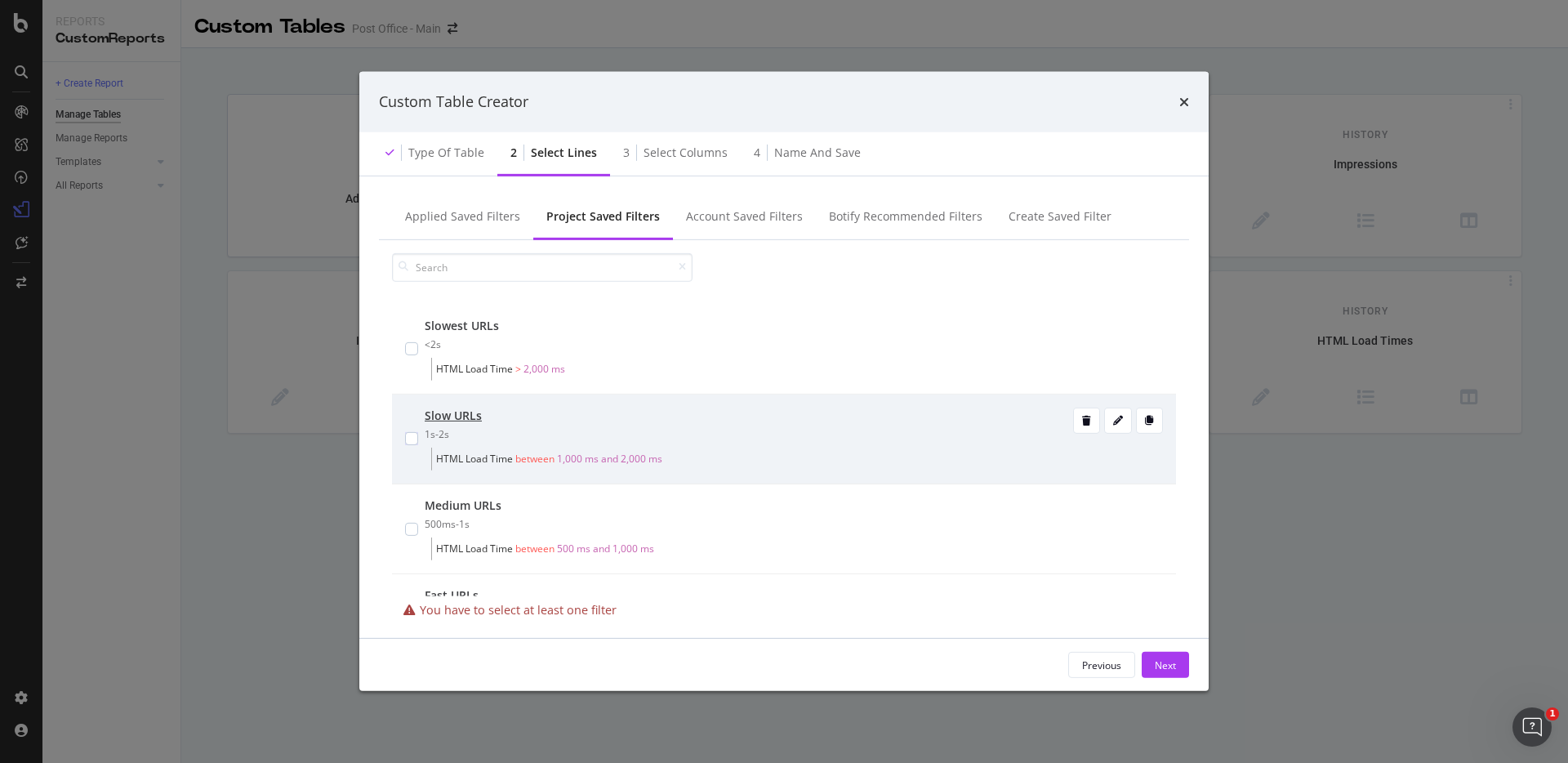
scroll to position [589, 0]
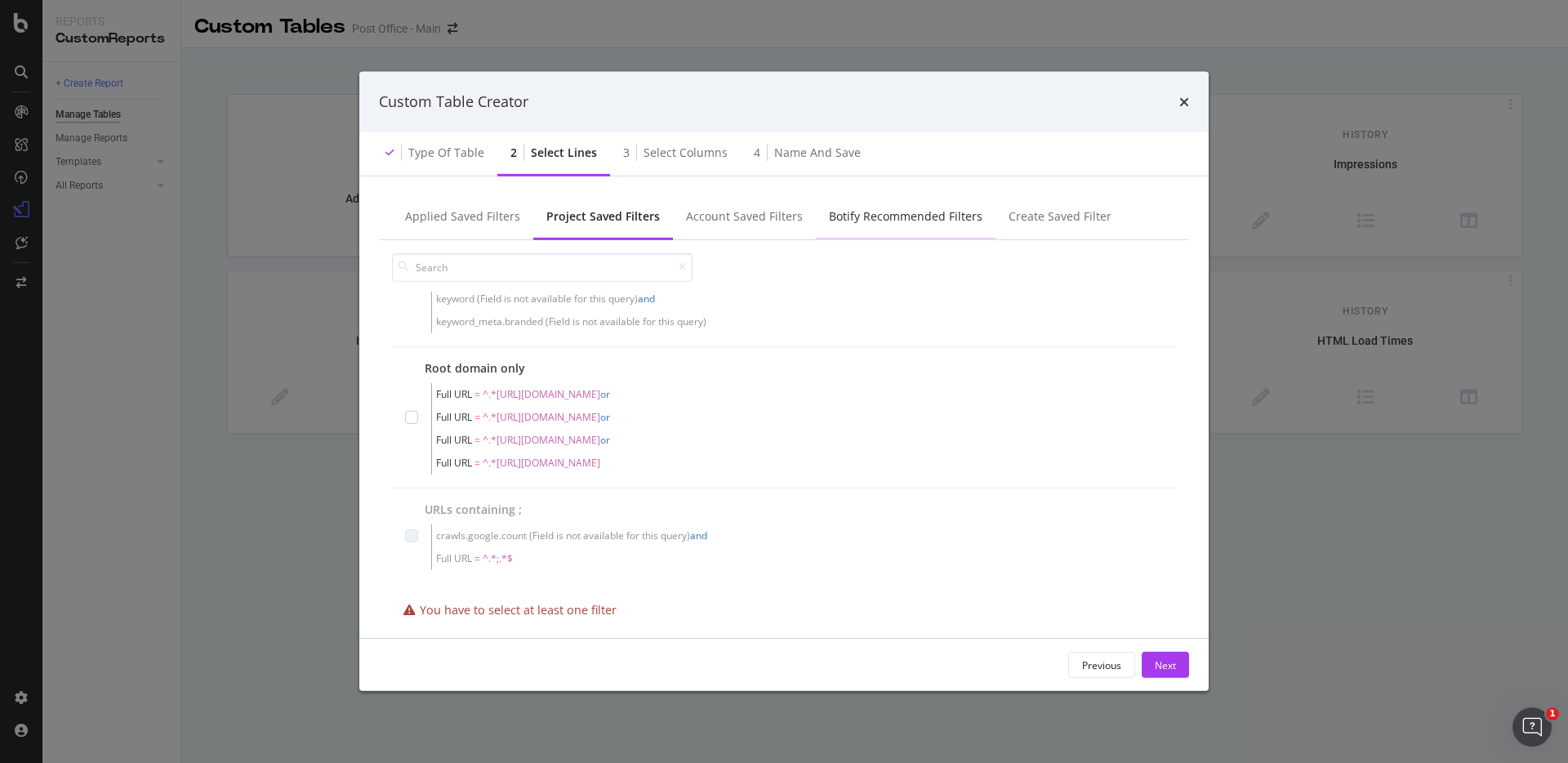
click at [912, 213] on div "Botify Recommended Filters" at bounding box center [905, 216] width 154 height 16
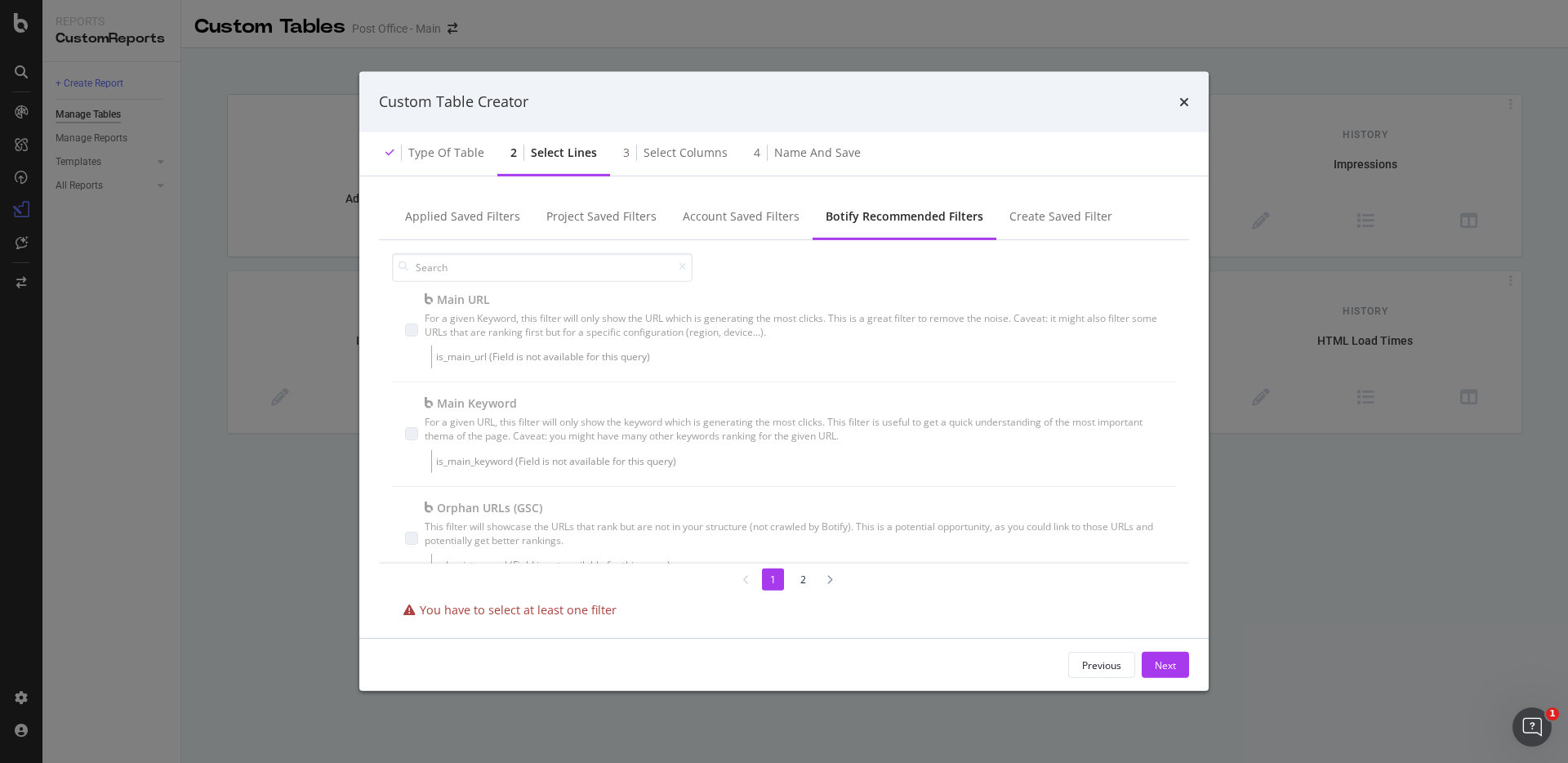
scroll to position [906, 0]
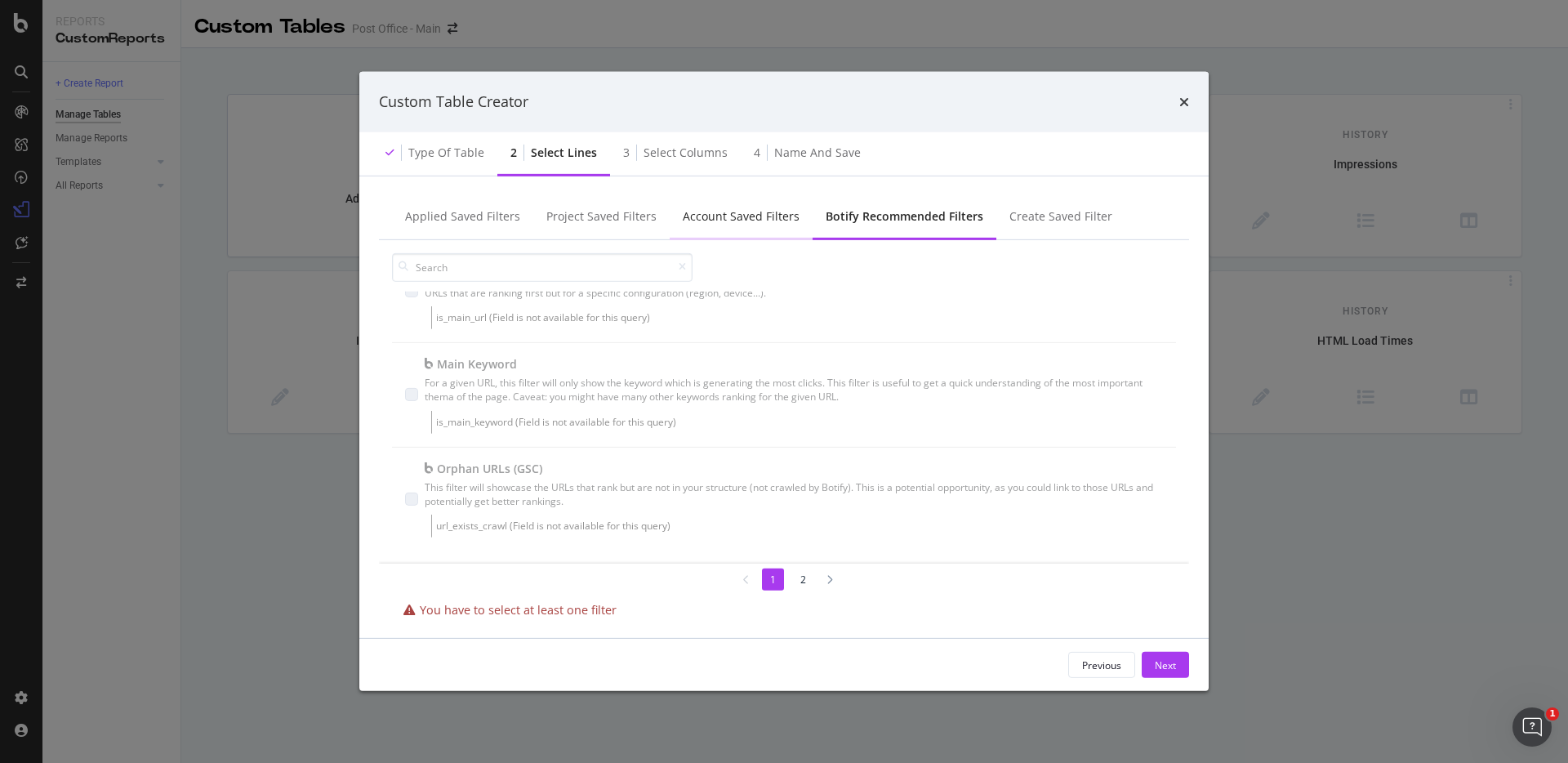
click at [749, 220] on div "Account Saved Filters" at bounding box center [741, 216] width 117 height 16
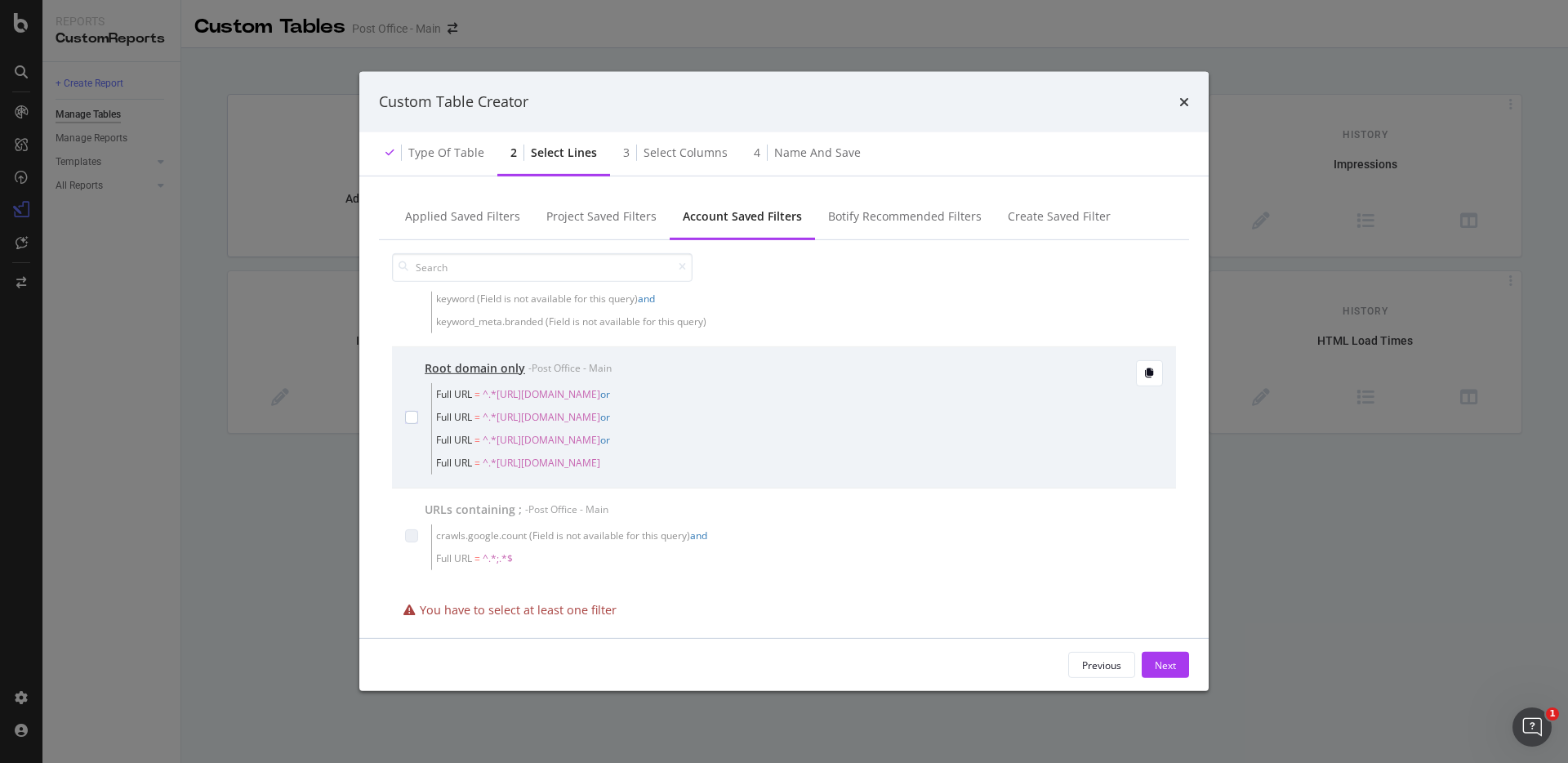
click at [409, 424] on div "modal" at bounding box center [412, 416] width 13 height 114
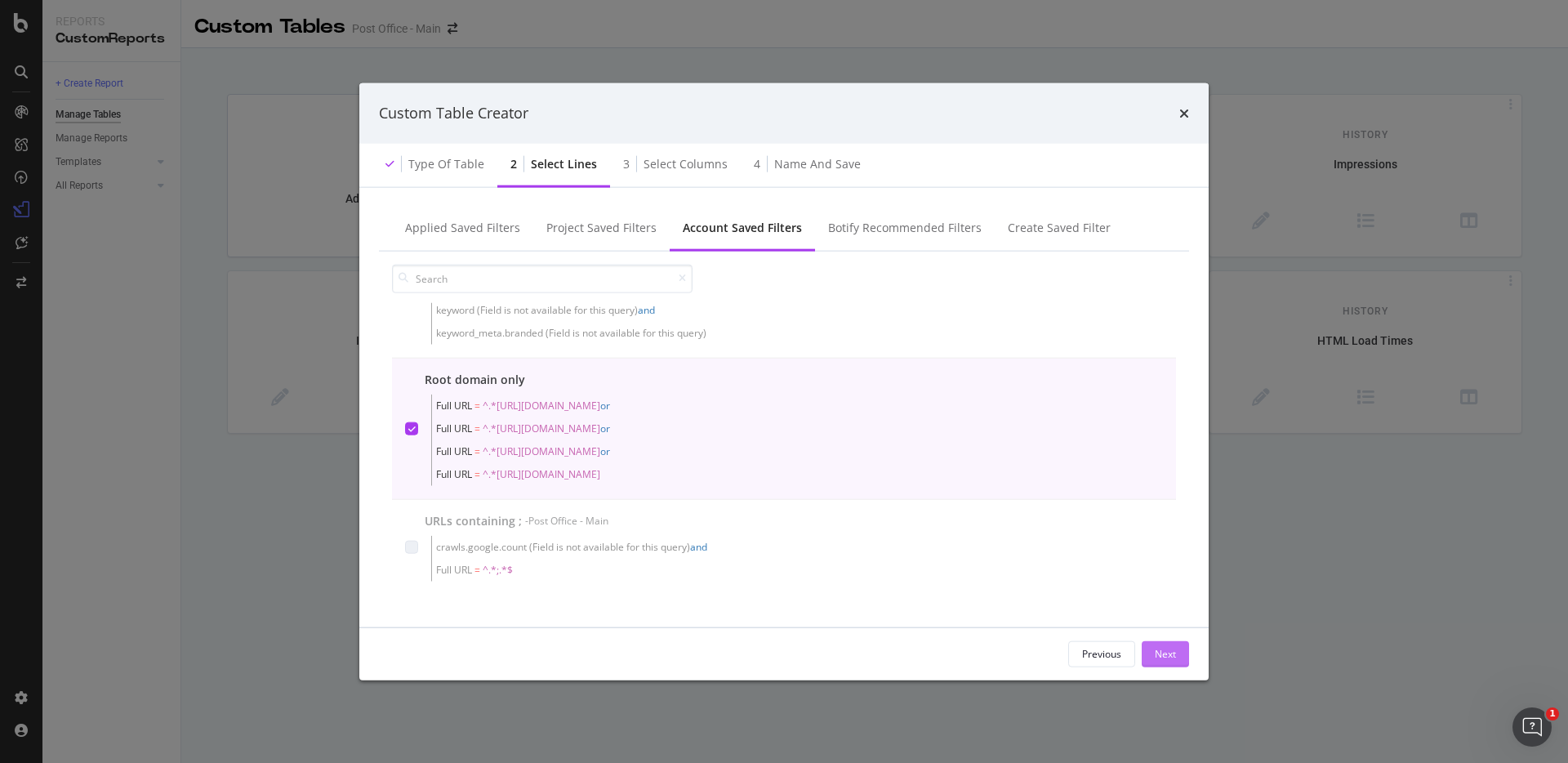
click at [1156, 652] on div "Next" at bounding box center [1166, 654] width 21 height 14
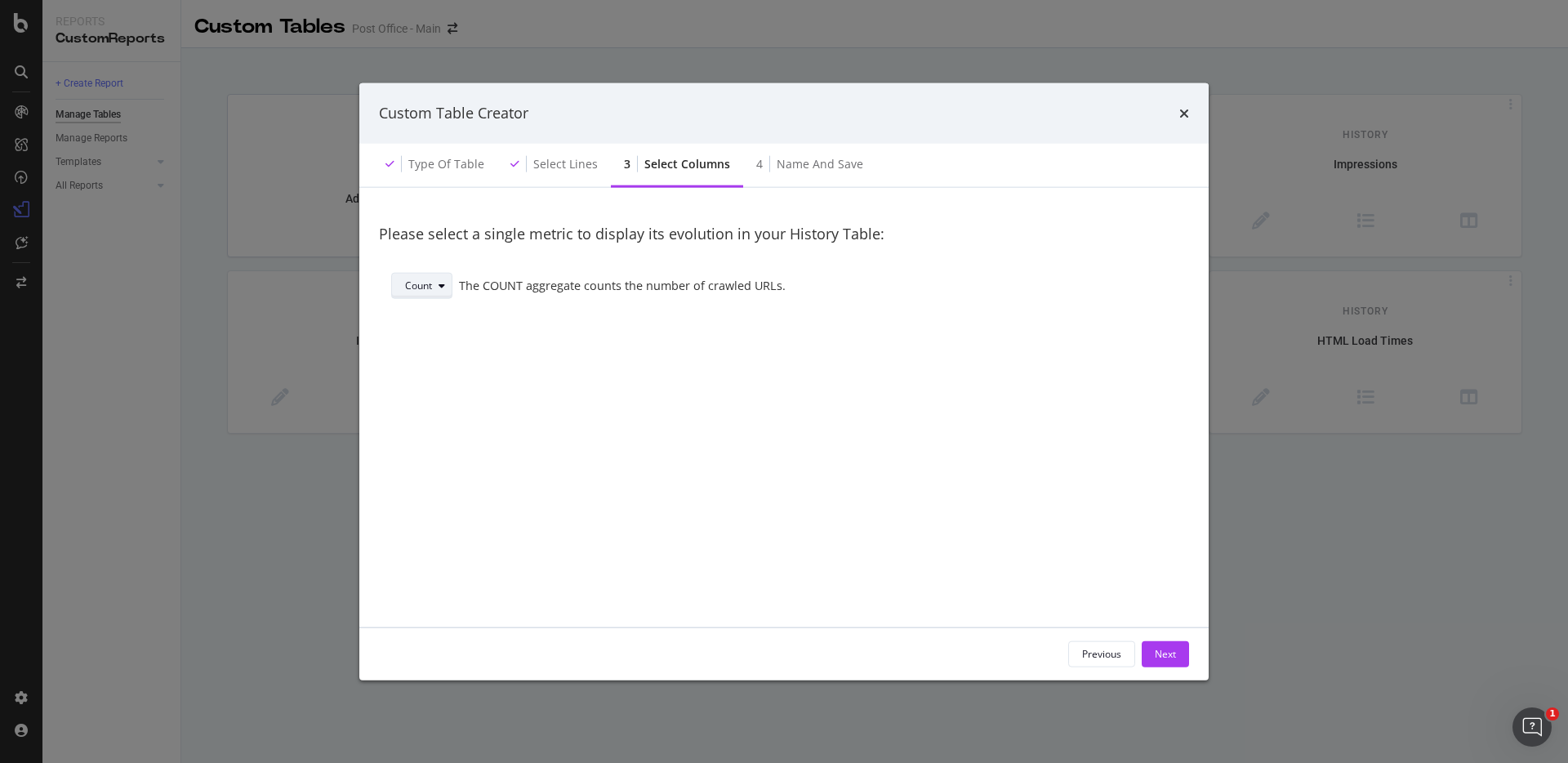
click at [437, 293] on div "Count" at bounding box center [428, 286] width 47 height 23
click at [434, 336] on div "Sum" at bounding box center [427, 340] width 56 height 21
click at [529, 285] on div "Select a field" at bounding box center [811, 286] width 690 height 10
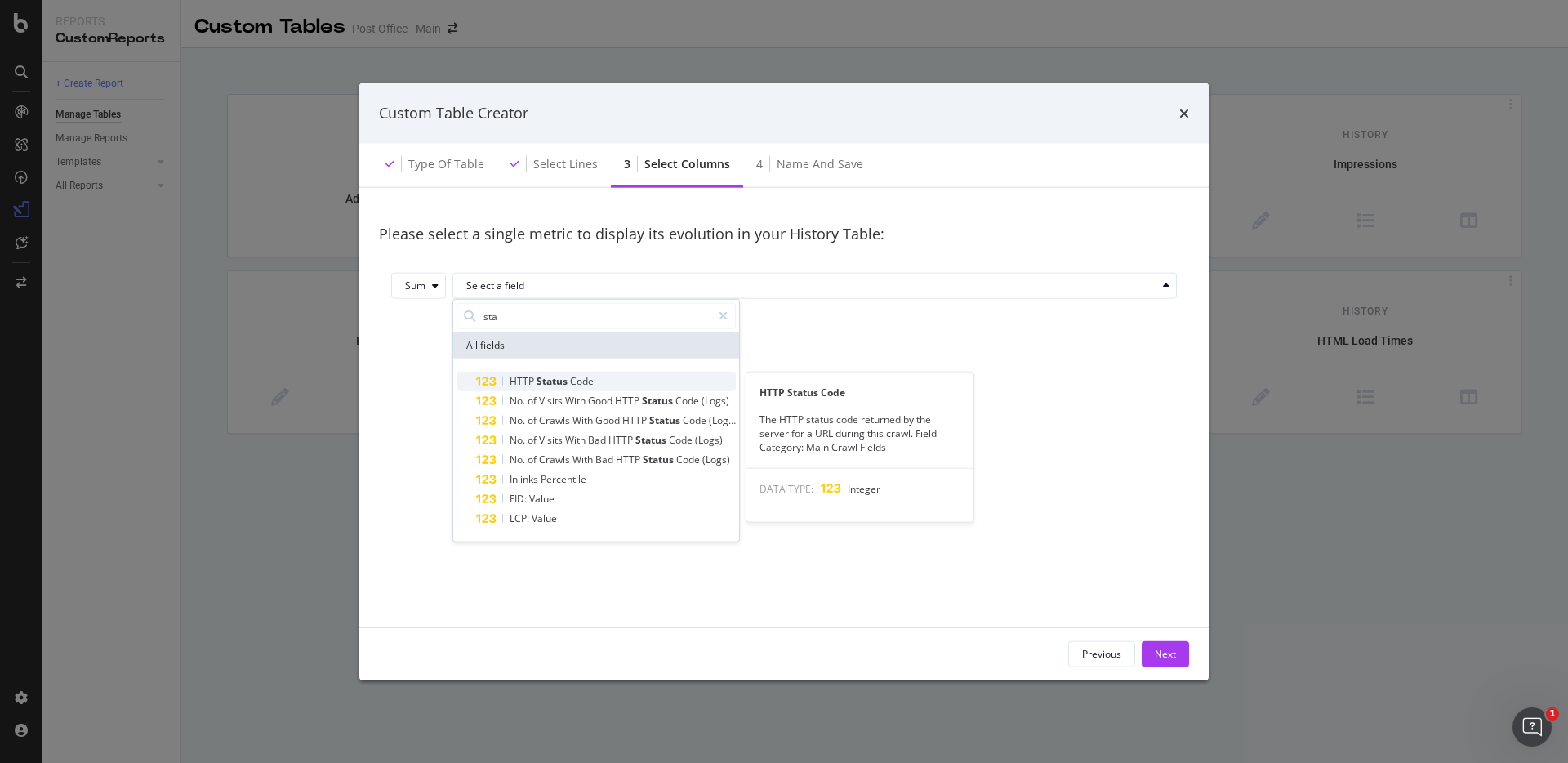
type input "sta"
click at [547, 378] on span "Status" at bounding box center [553, 381] width 34 height 14
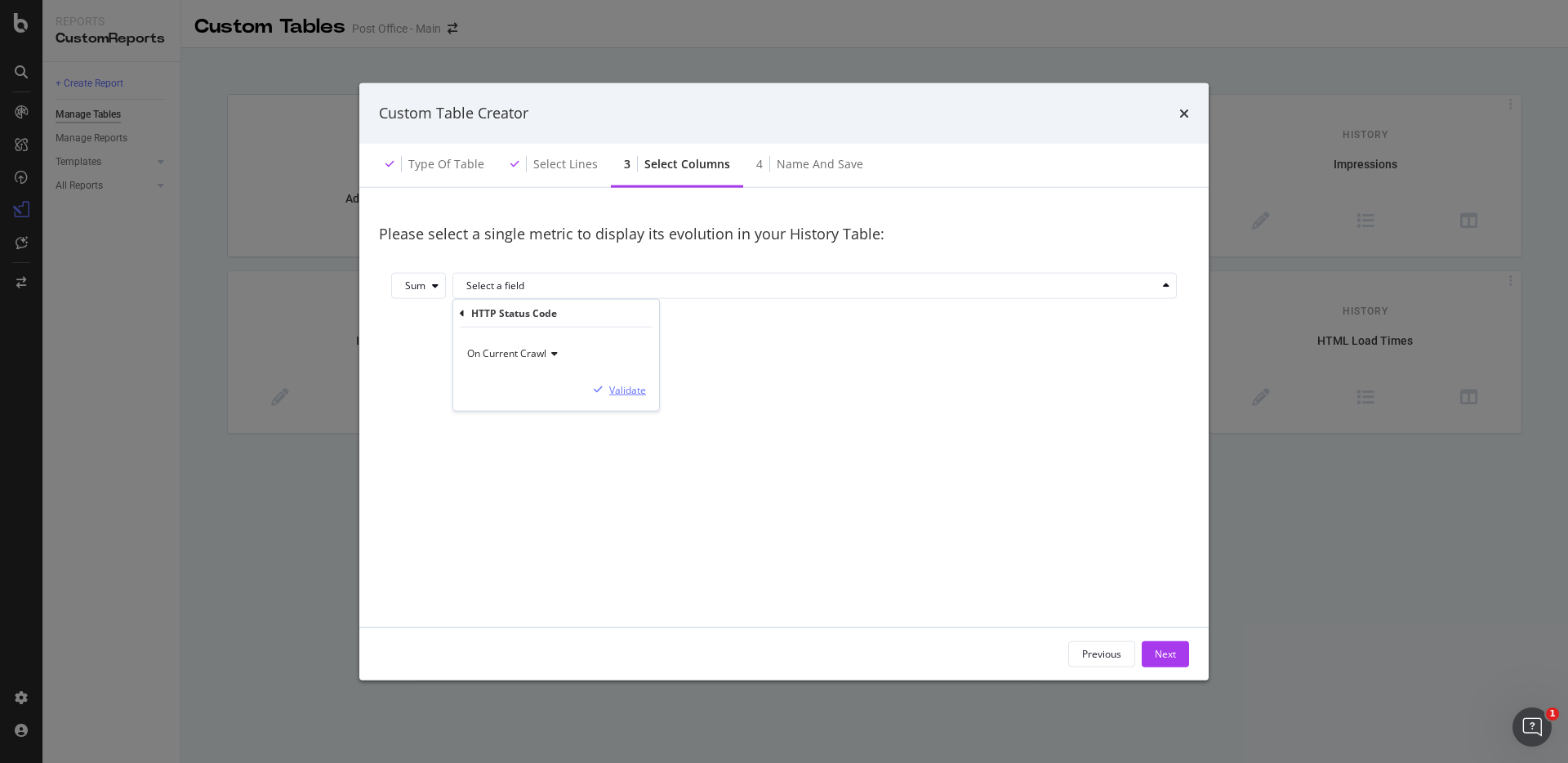
click at [621, 389] on div "Validate" at bounding box center [627, 389] width 37 height 14
click at [1165, 654] on div "Next" at bounding box center [1166, 654] width 21 height 14
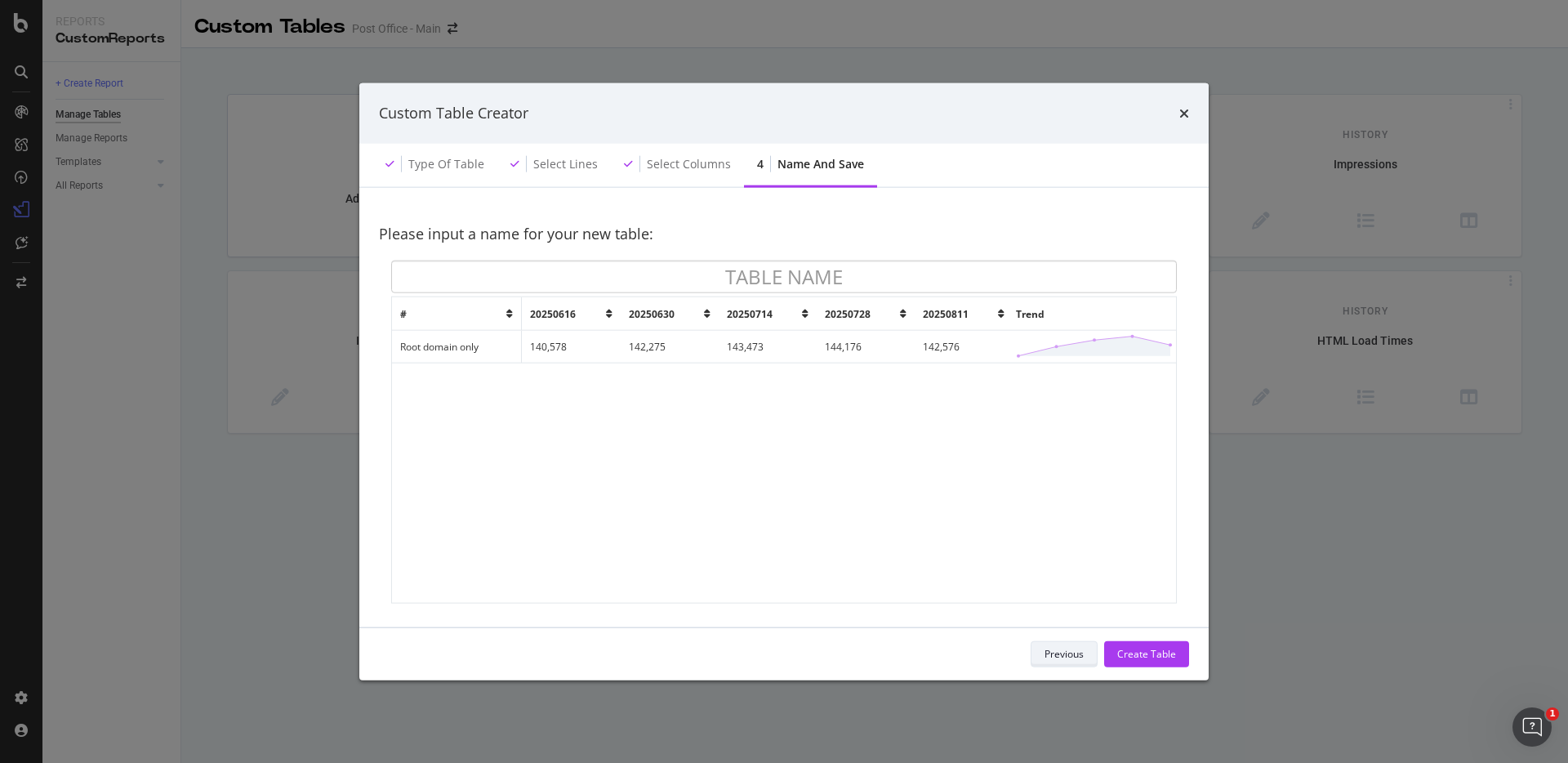
click at [1056, 657] on div "Previous" at bounding box center [1065, 654] width 39 height 14
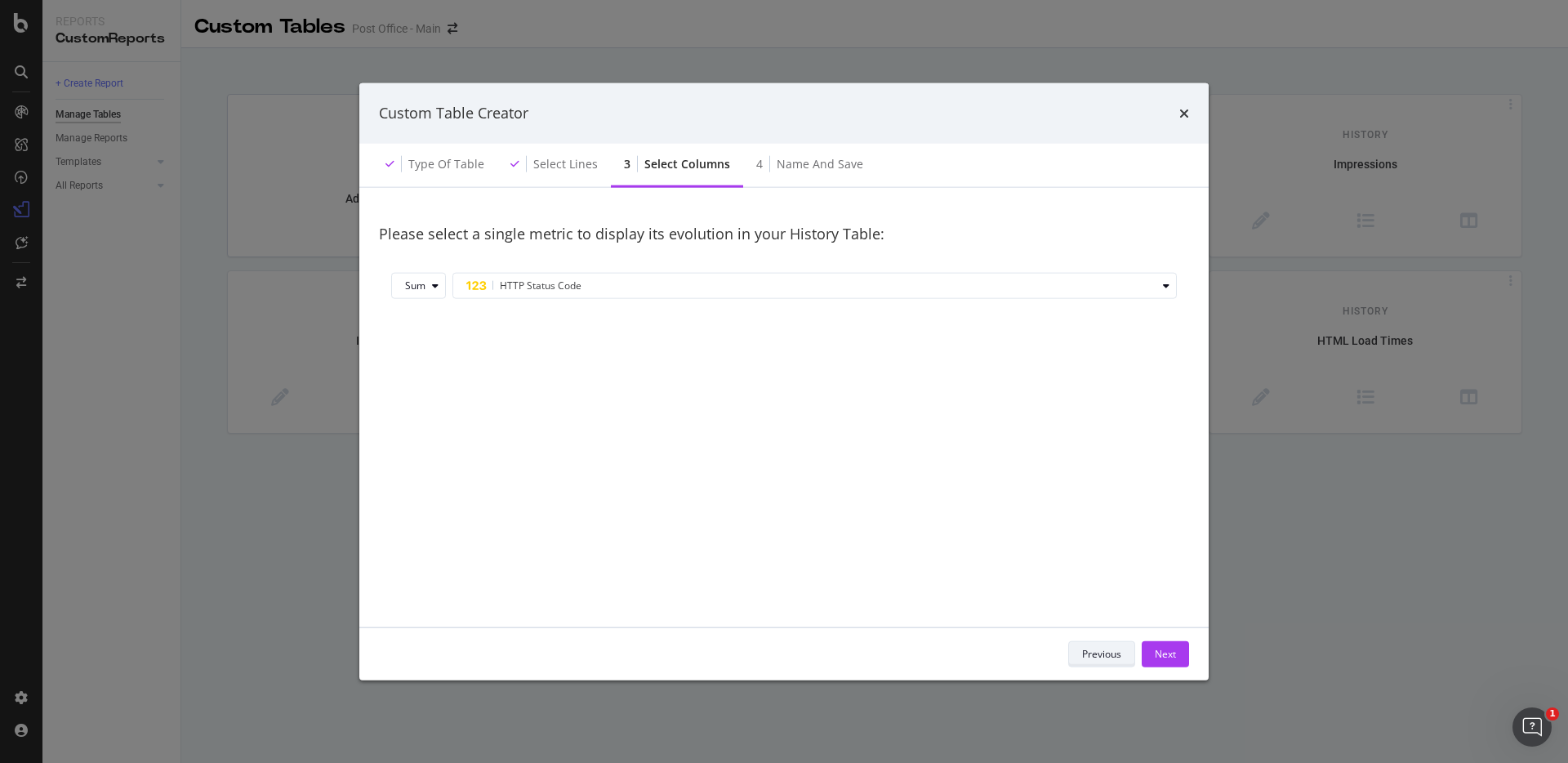
click at [1089, 652] on div "Previous" at bounding box center [1102, 654] width 39 height 14
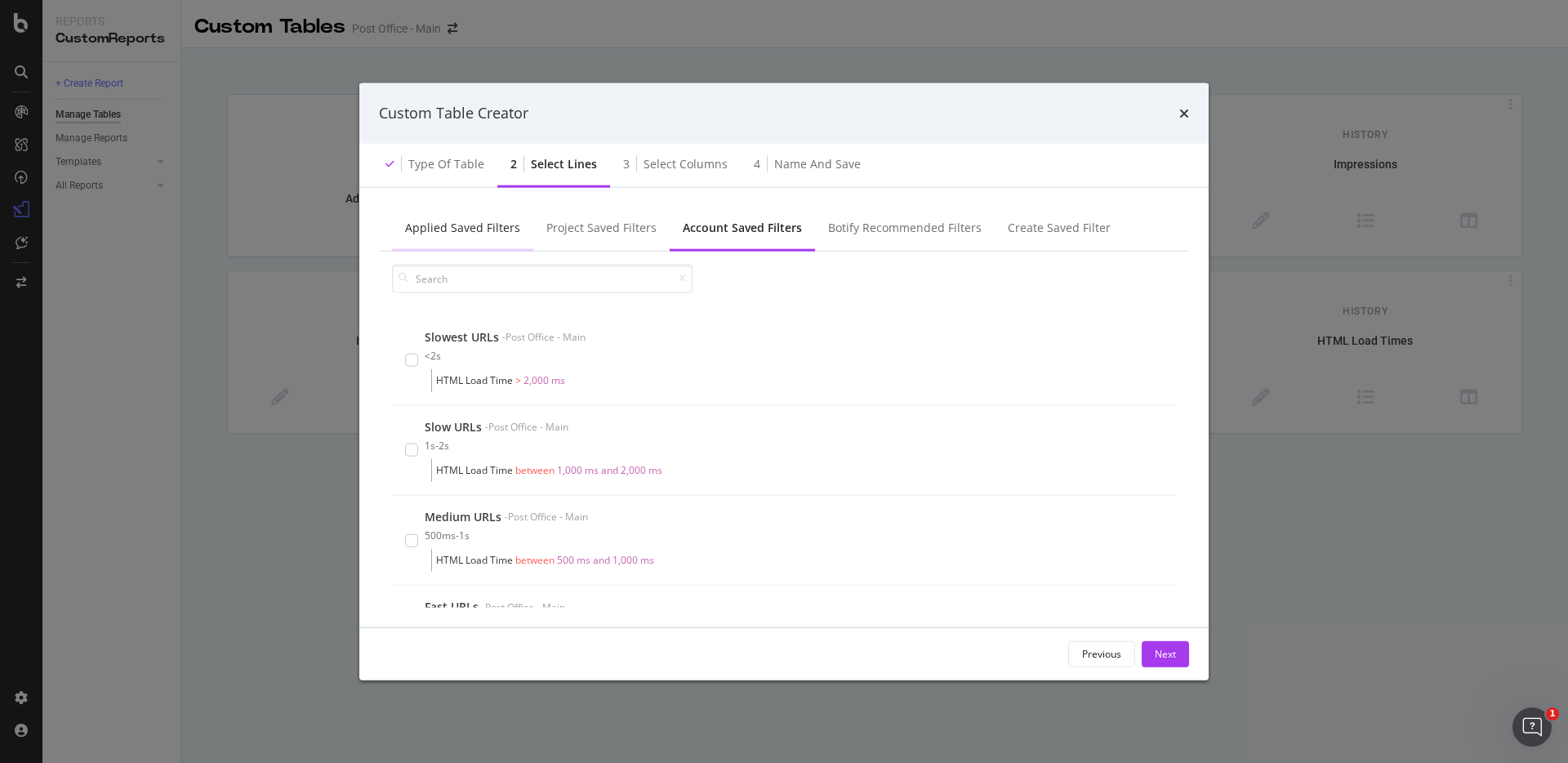
click at [487, 224] on div "Applied Saved Filters" at bounding box center [463, 227] width 115 height 16
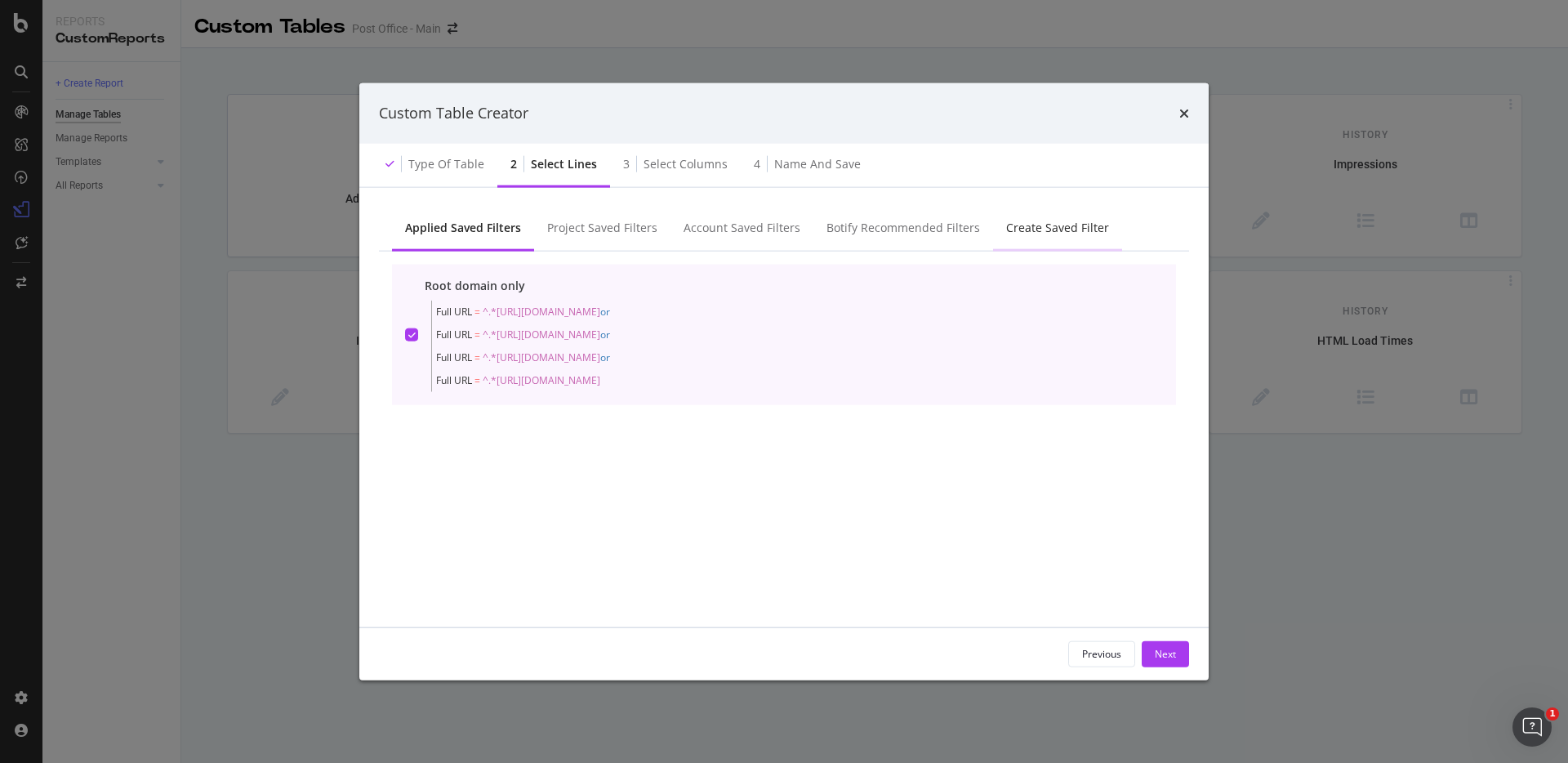
click at [1054, 233] on div "Create Saved Filter" at bounding box center [1057, 227] width 103 height 16
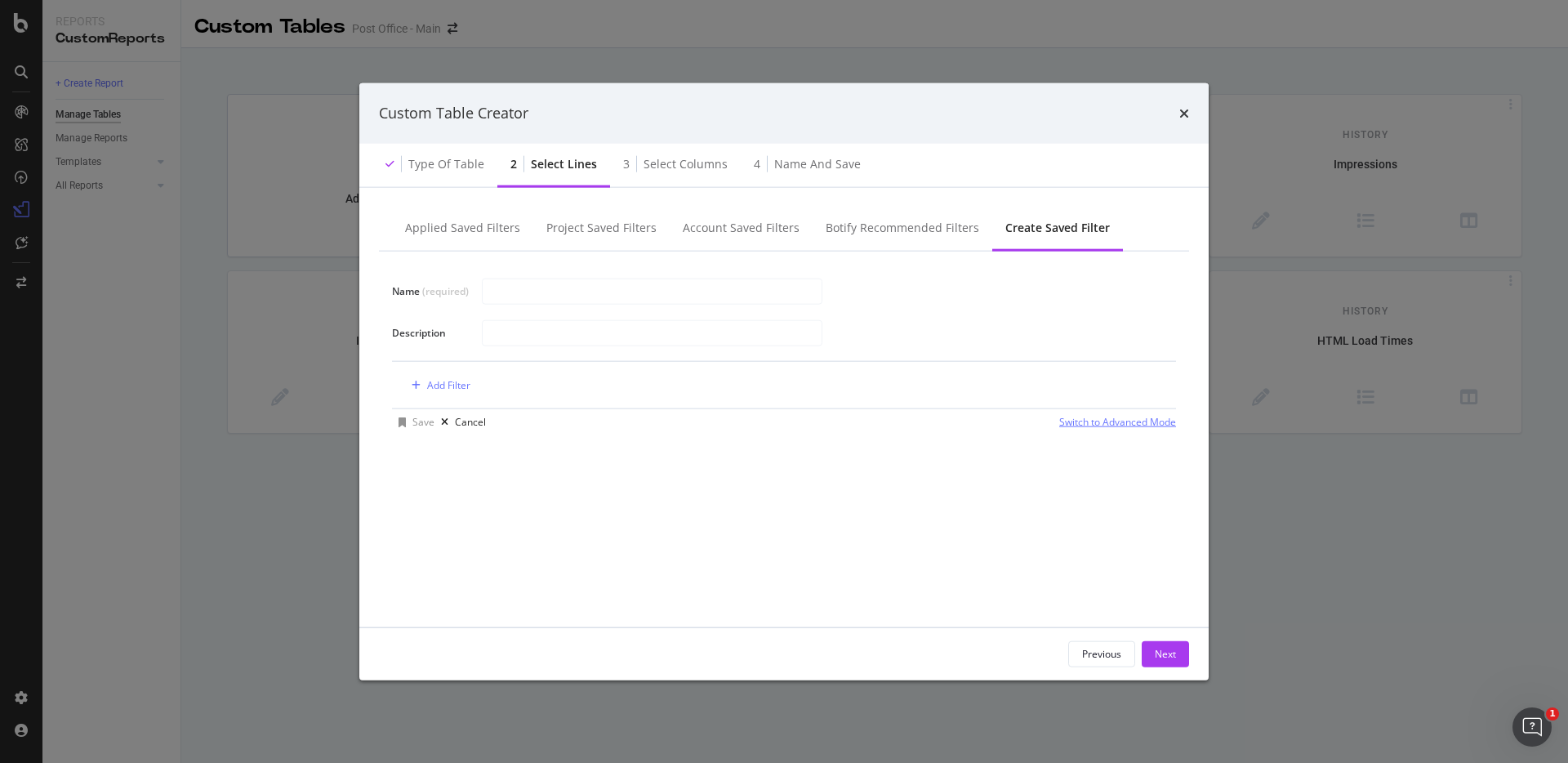
click at [1127, 419] on div "Switch to Advanced Mode" at bounding box center [1117, 422] width 117 height 14
click at [1127, 422] on div "Switch back to Simple mode" at bounding box center [1113, 422] width 127 height 14
click at [449, 386] on div "Add Filter" at bounding box center [449, 385] width 44 height 14
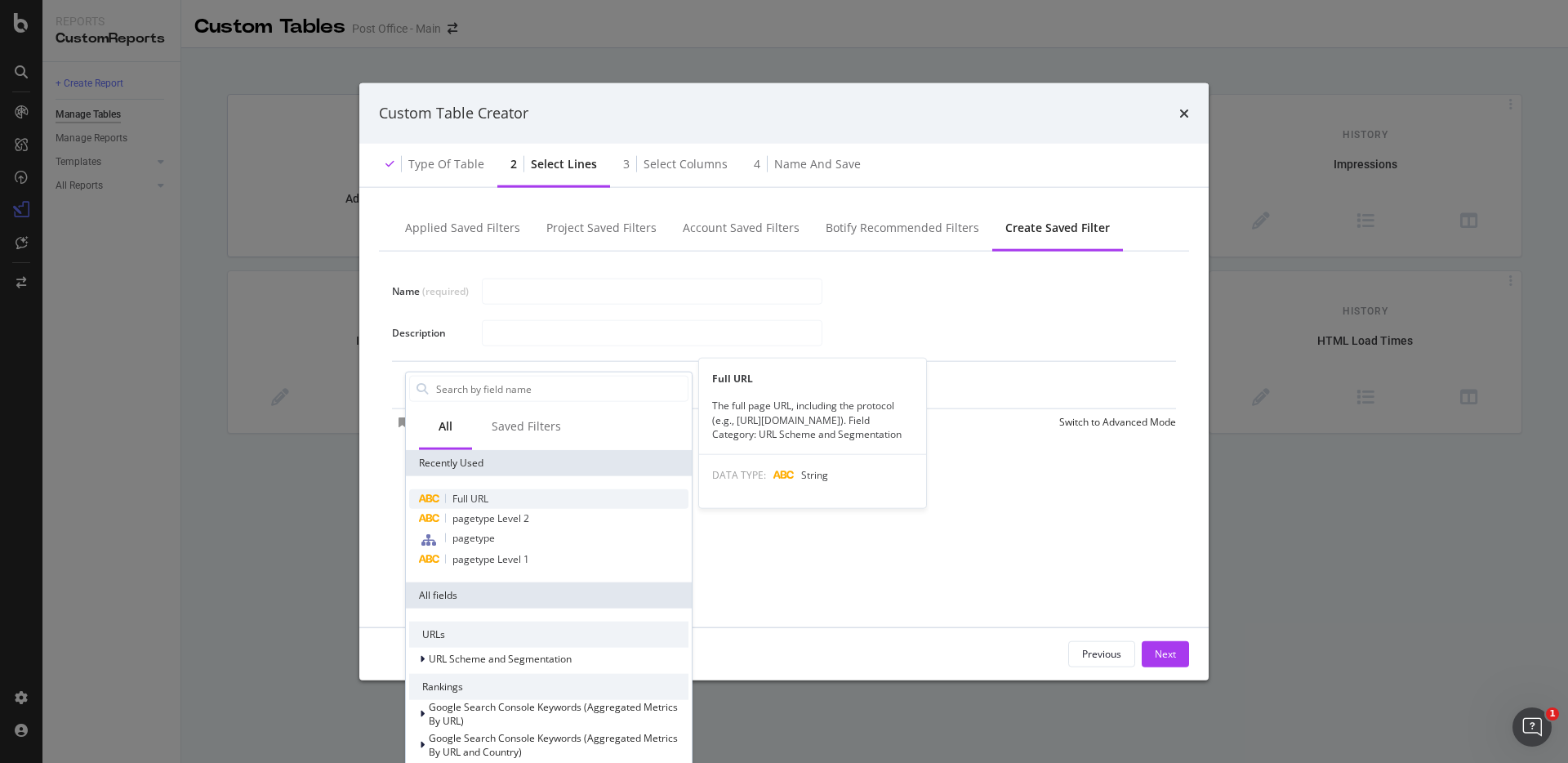
type input "h"
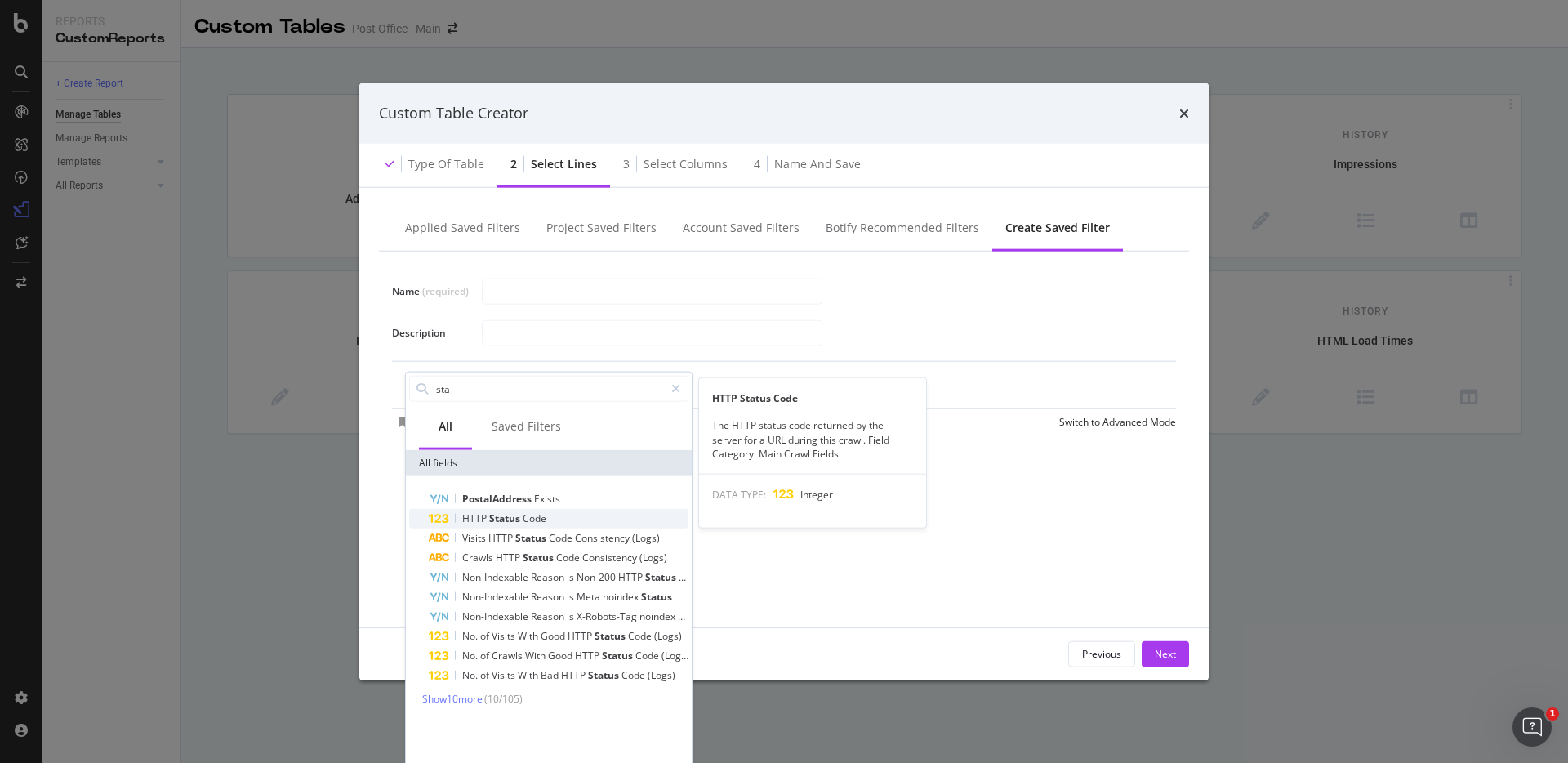
type input "sta"
click at [534, 514] on span "Code" at bounding box center [534, 518] width 24 height 14
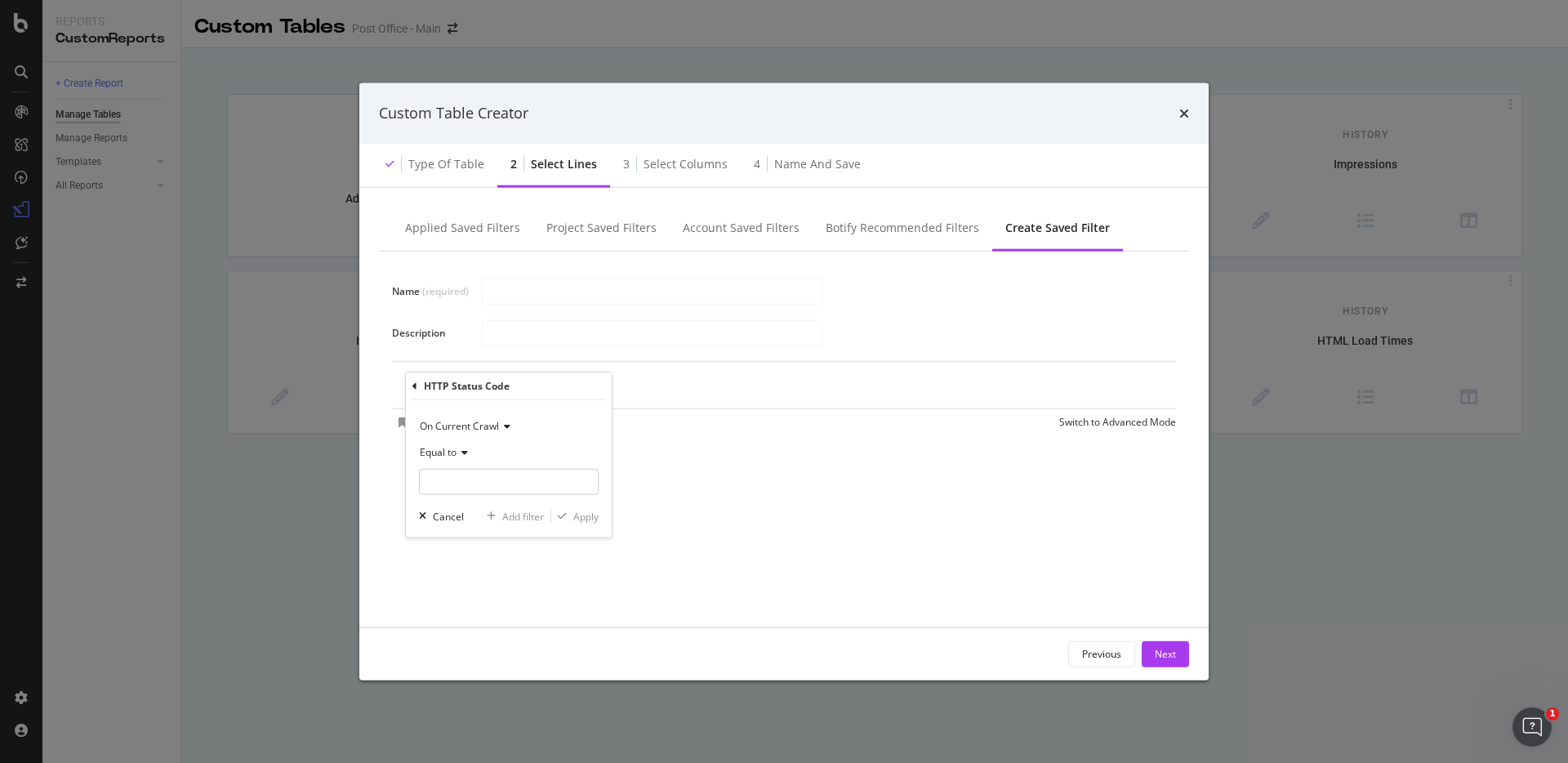
click at [457, 453] on icon "modal" at bounding box center [462, 452] width 12 height 10
click at [498, 575] on div "Greater than" at bounding box center [511, 571] width 175 height 21
click at [501, 483] on input "modal" at bounding box center [509, 482] width 180 height 26
type input "0"
click at [589, 516] on div "Apply" at bounding box center [585, 516] width 25 height 14
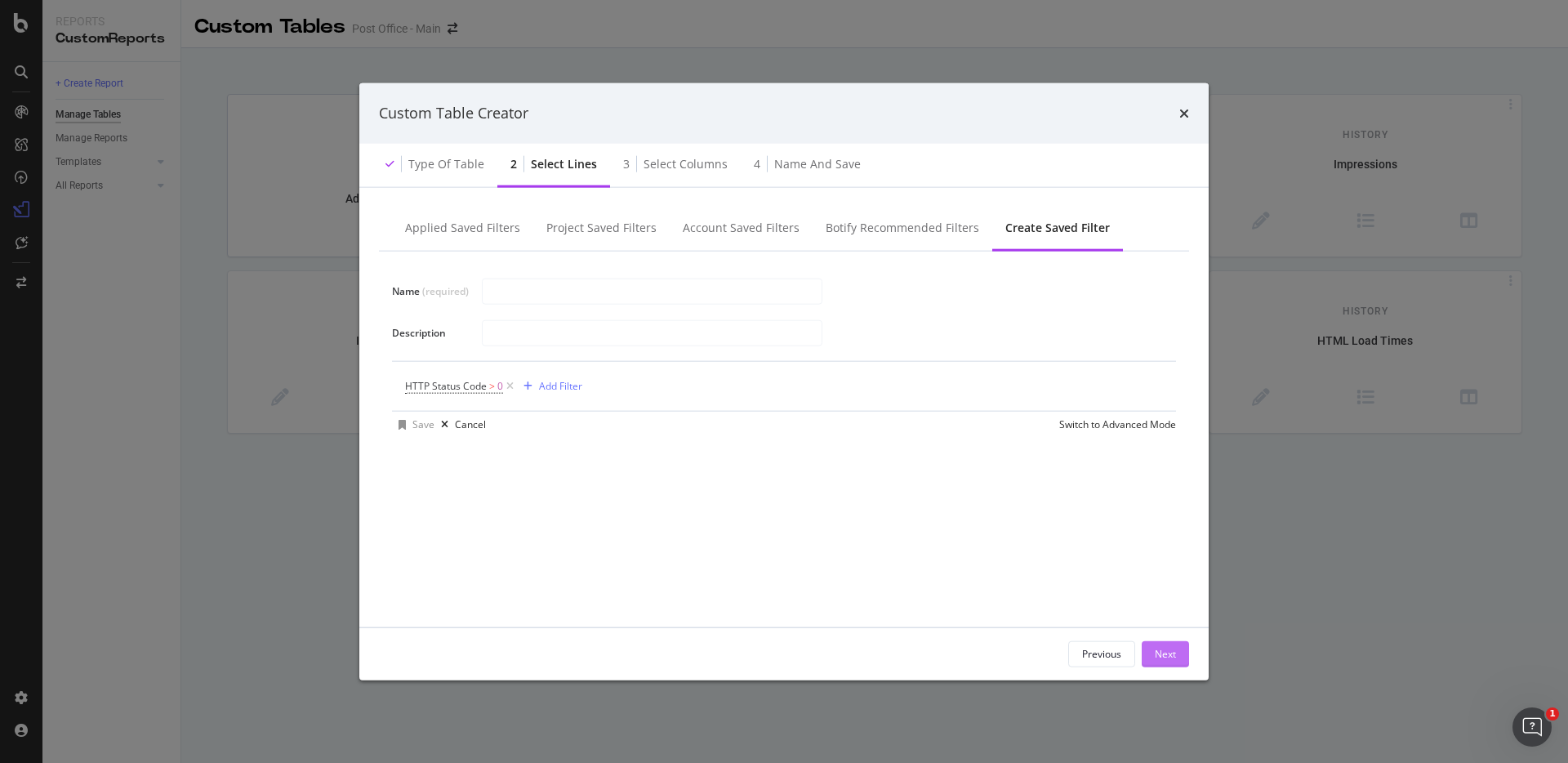
click at [1165, 644] on div "Next" at bounding box center [1166, 654] width 21 height 25
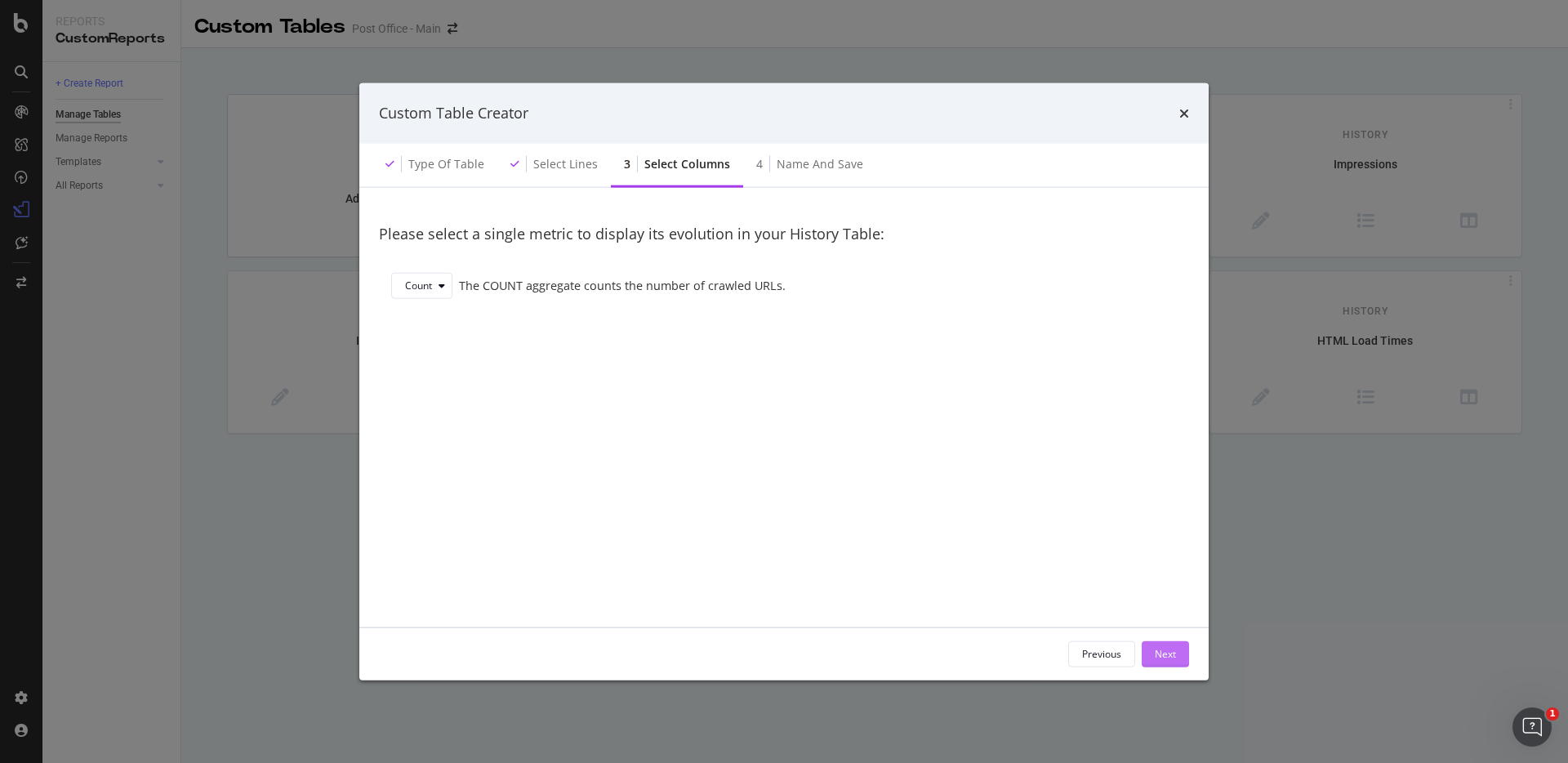
click at [1149, 658] on button "Next" at bounding box center [1166, 654] width 48 height 26
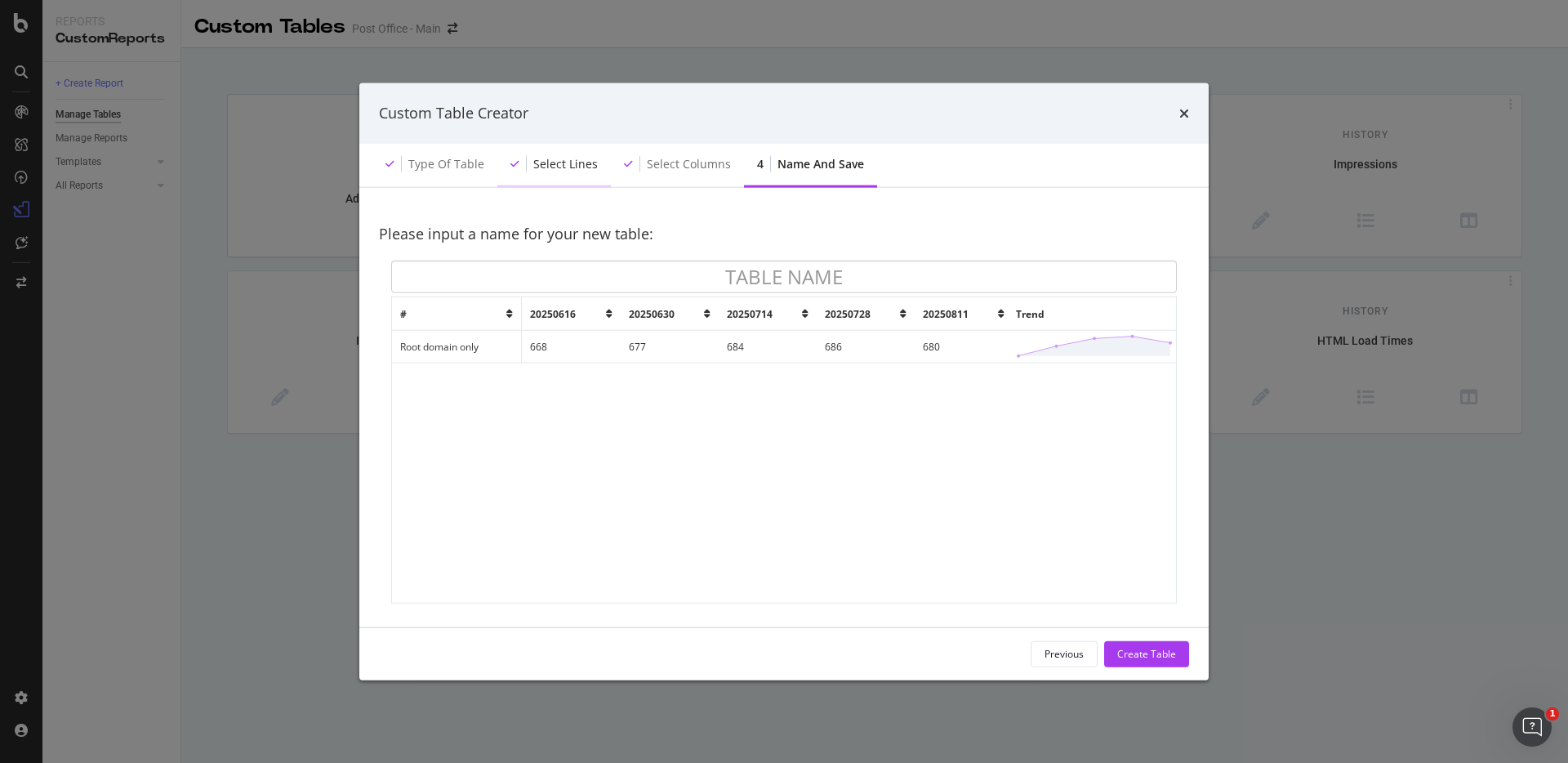
click at [583, 167] on div "Select lines" at bounding box center [566, 164] width 64 height 16
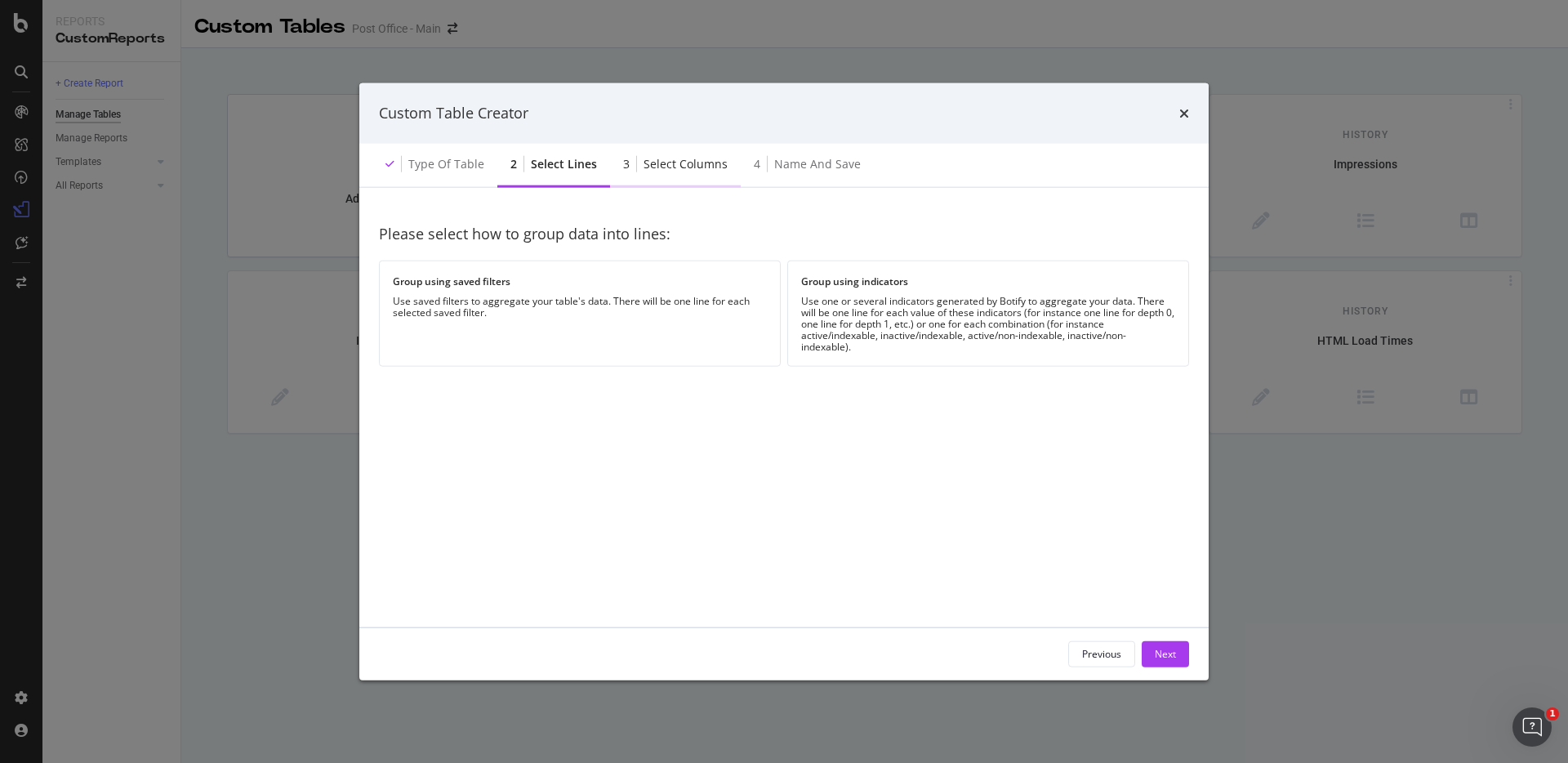
click at [686, 178] on div "3 Select columns" at bounding box center [675, 164] width 131 height 45
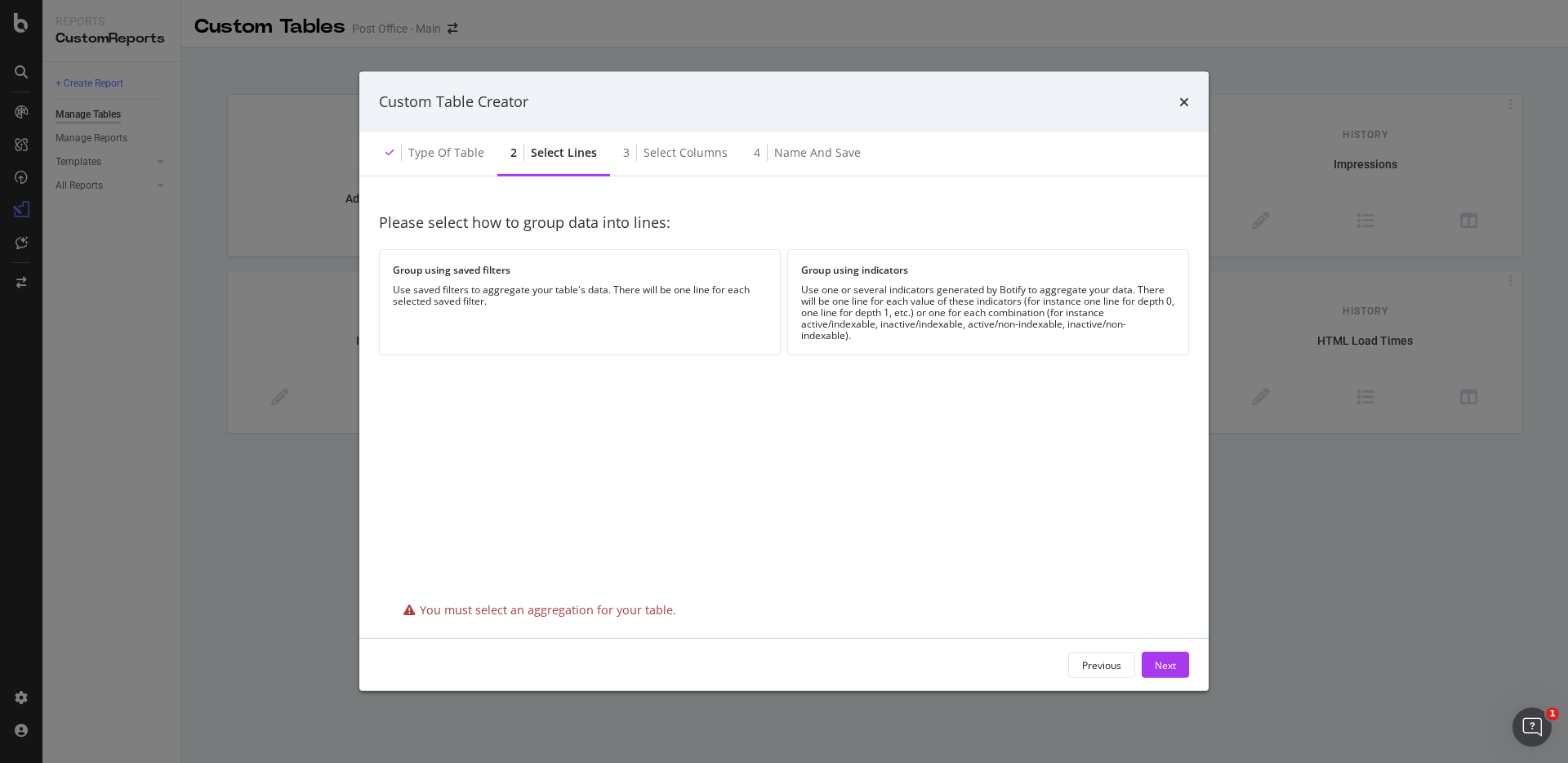
click at [562, 153] on div "Select lines" at bounding box center [564, 153] width 66 height 16
click at [684, 166] on div "3 Select columns" at bounding box center [675, 154] width 131 height 45
click at [1093, 667] on div "Previous" at bounding box center [1102, 665] width 39 height 14
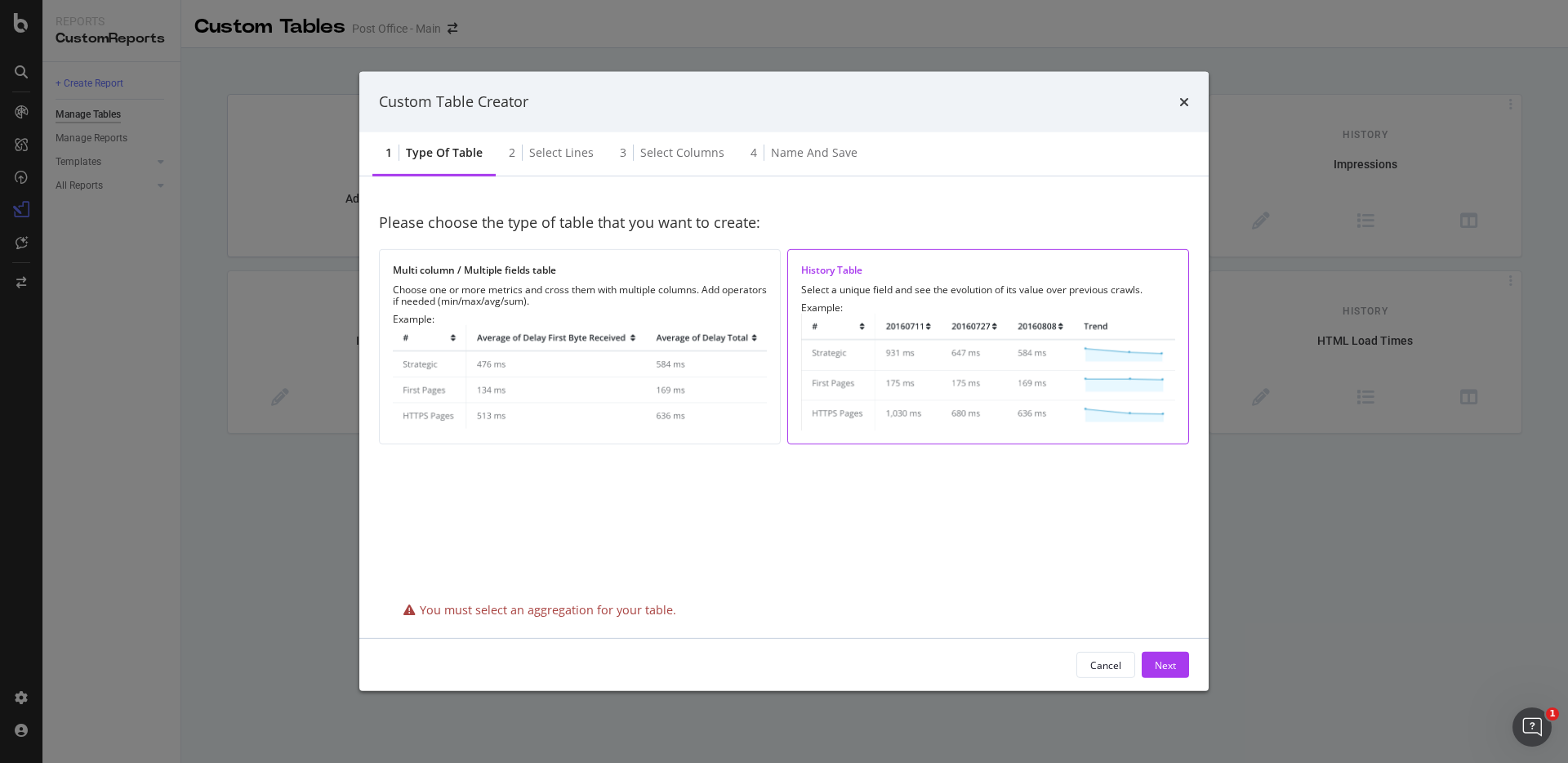
click at [1028, 305] on div "Example:" at bounding box center [988, 366] width 374 height 128
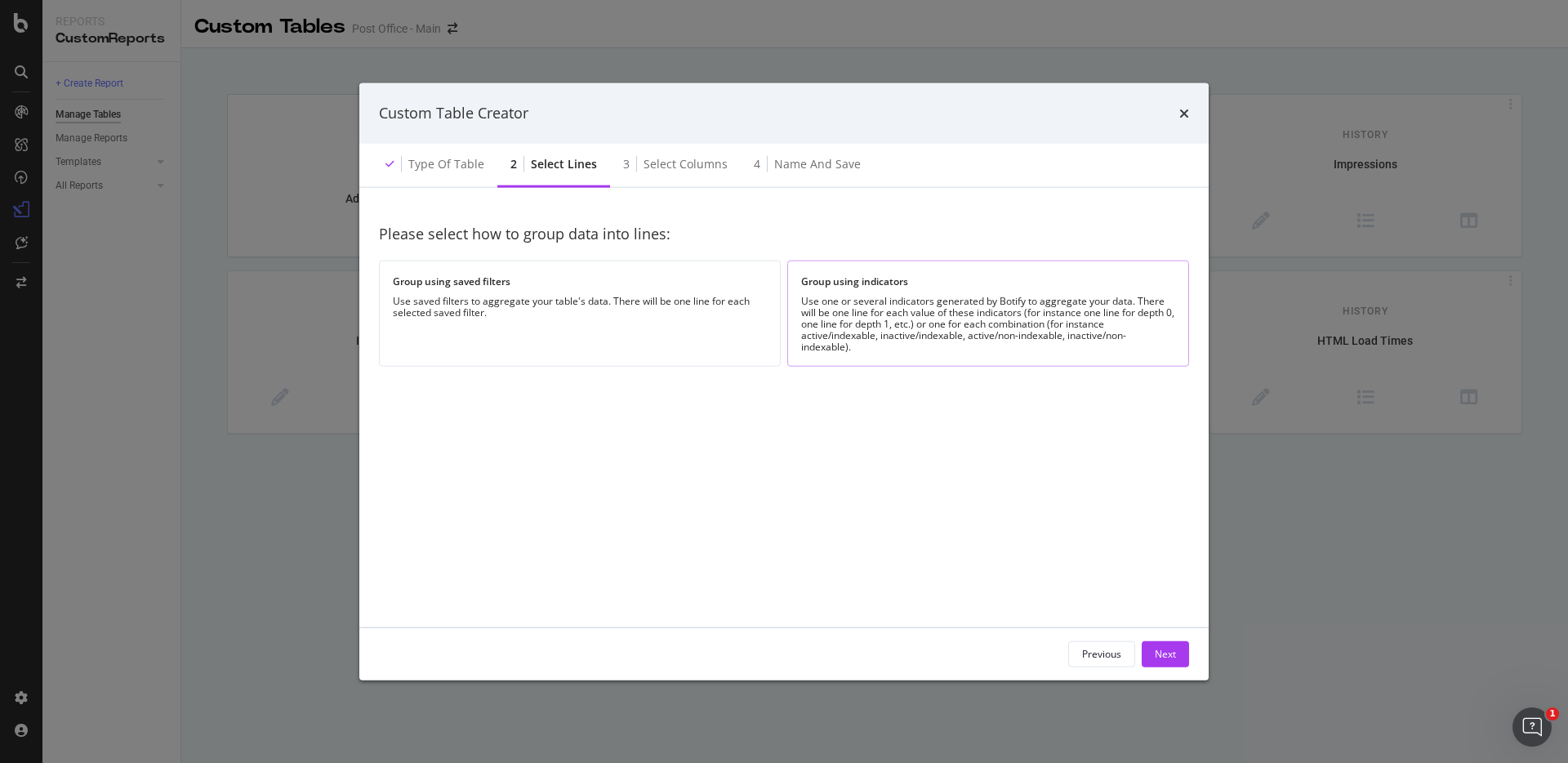
click at [938, 295] on div "Use one or several indicators generated by Botify to aggregate your data. There…" at bounding box center [988, 324] width 374 height 58
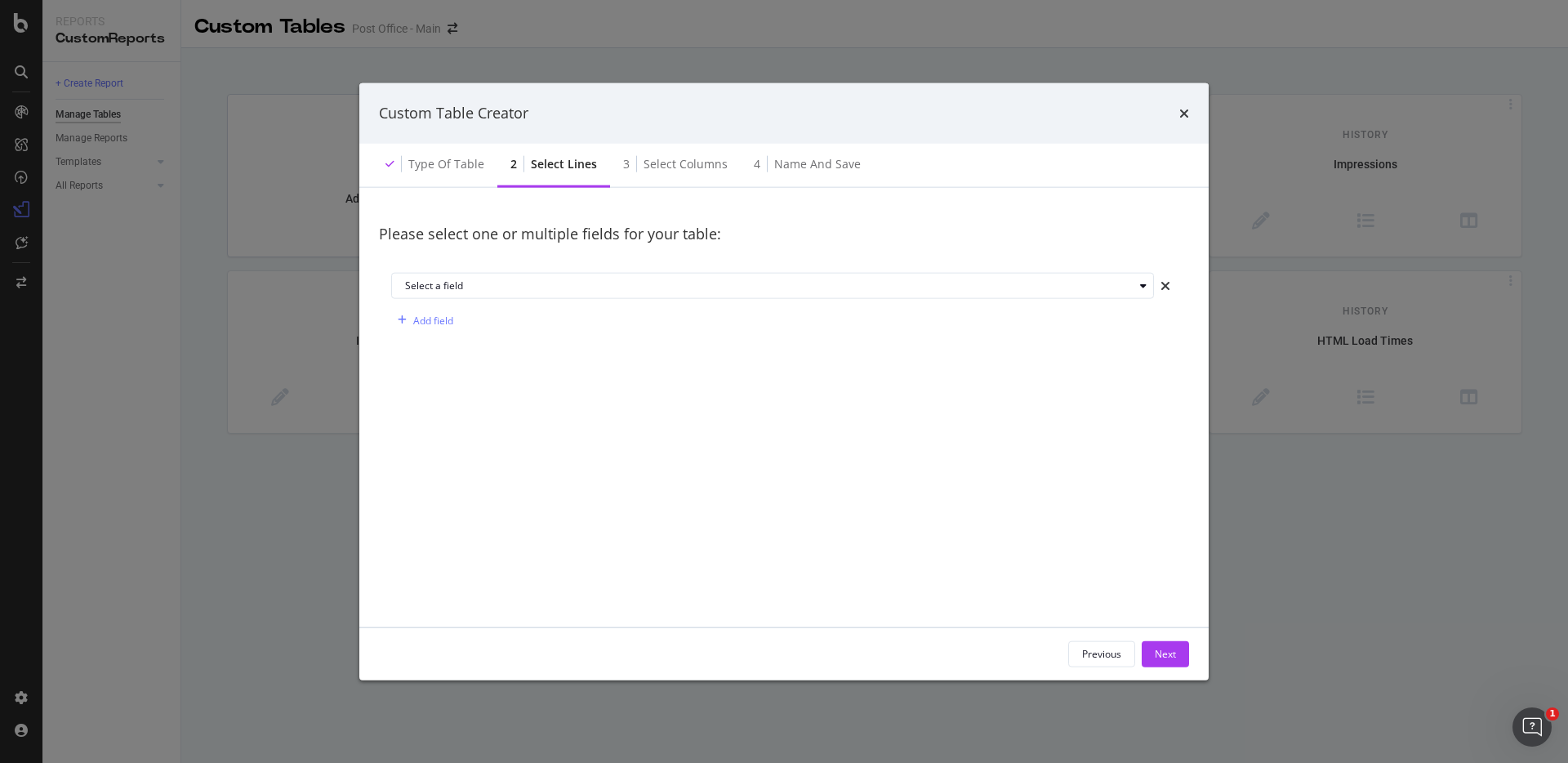
click at [938, 294] on div "Select a field" at bounding box center [779, 286] width 748 height 23
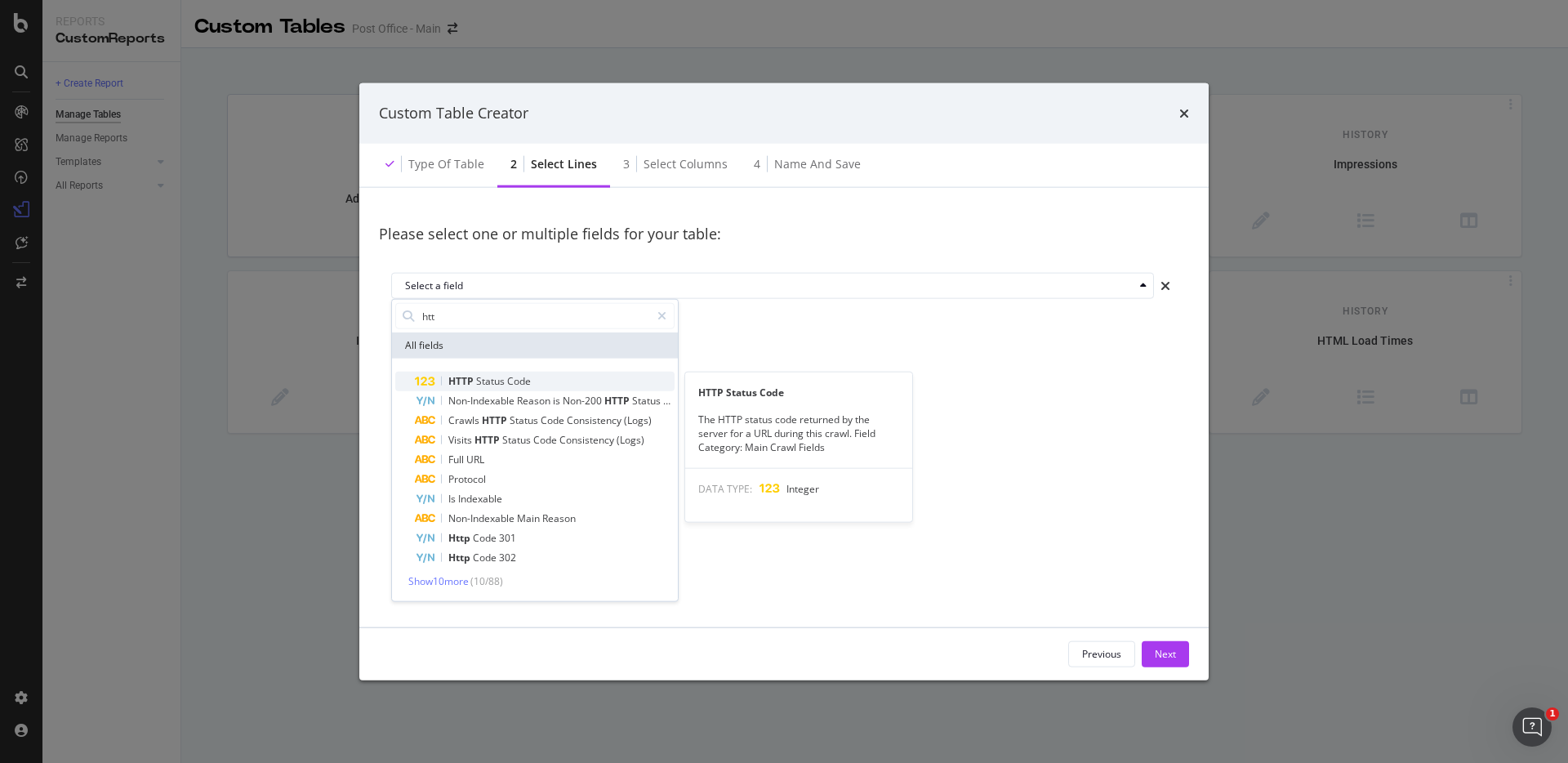
type input "htt"
click at [558, 383] on div "HTTP Status Code" at bounding box center [545, 382] width 260 height 20
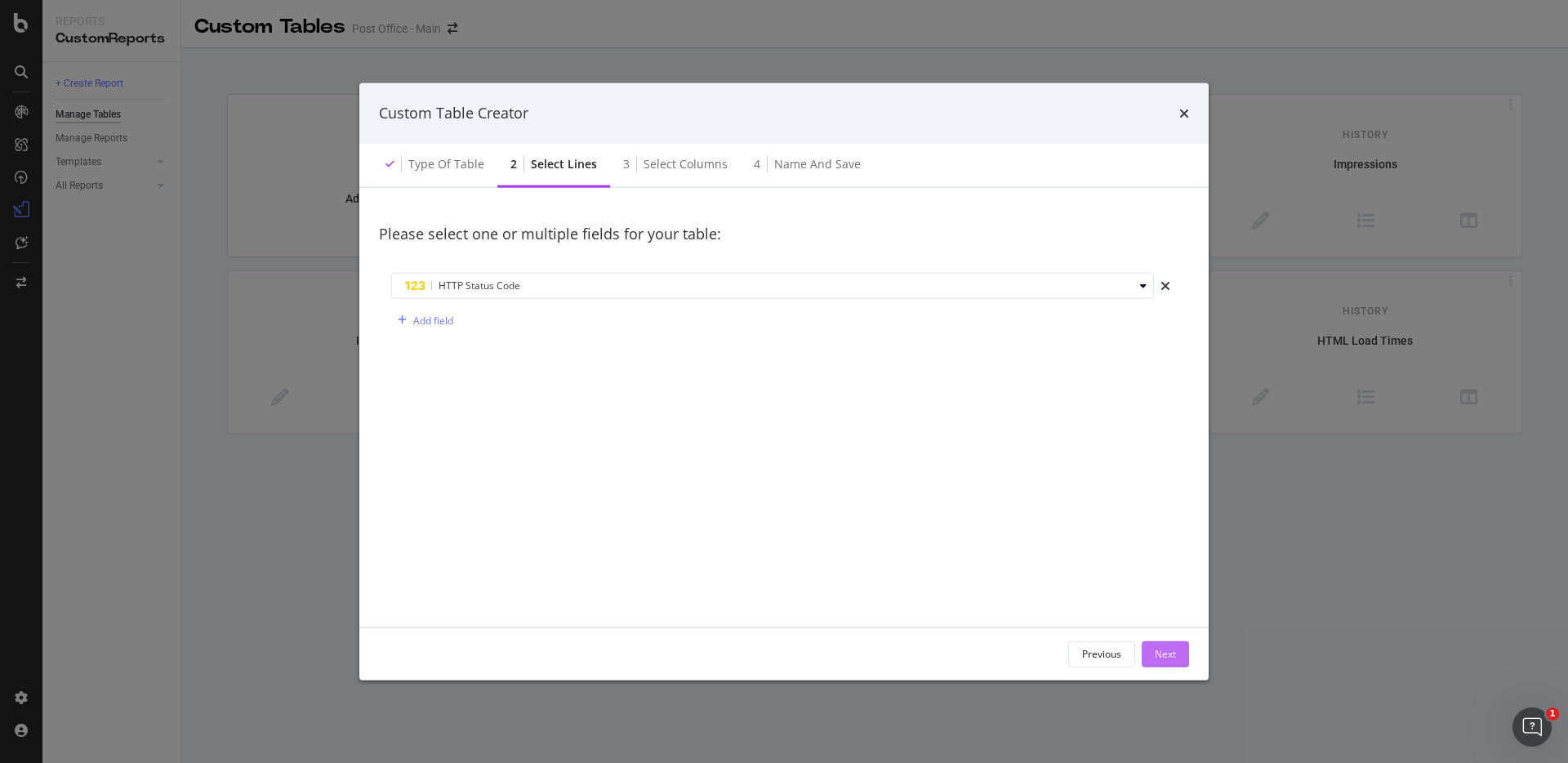
click at [1168, 658] on div "Next" at bounding box center [1166, 654] width 21 height 14
click at [1165, 661] on div "Next" at bounding box center [1166, 654] width 21 height 25
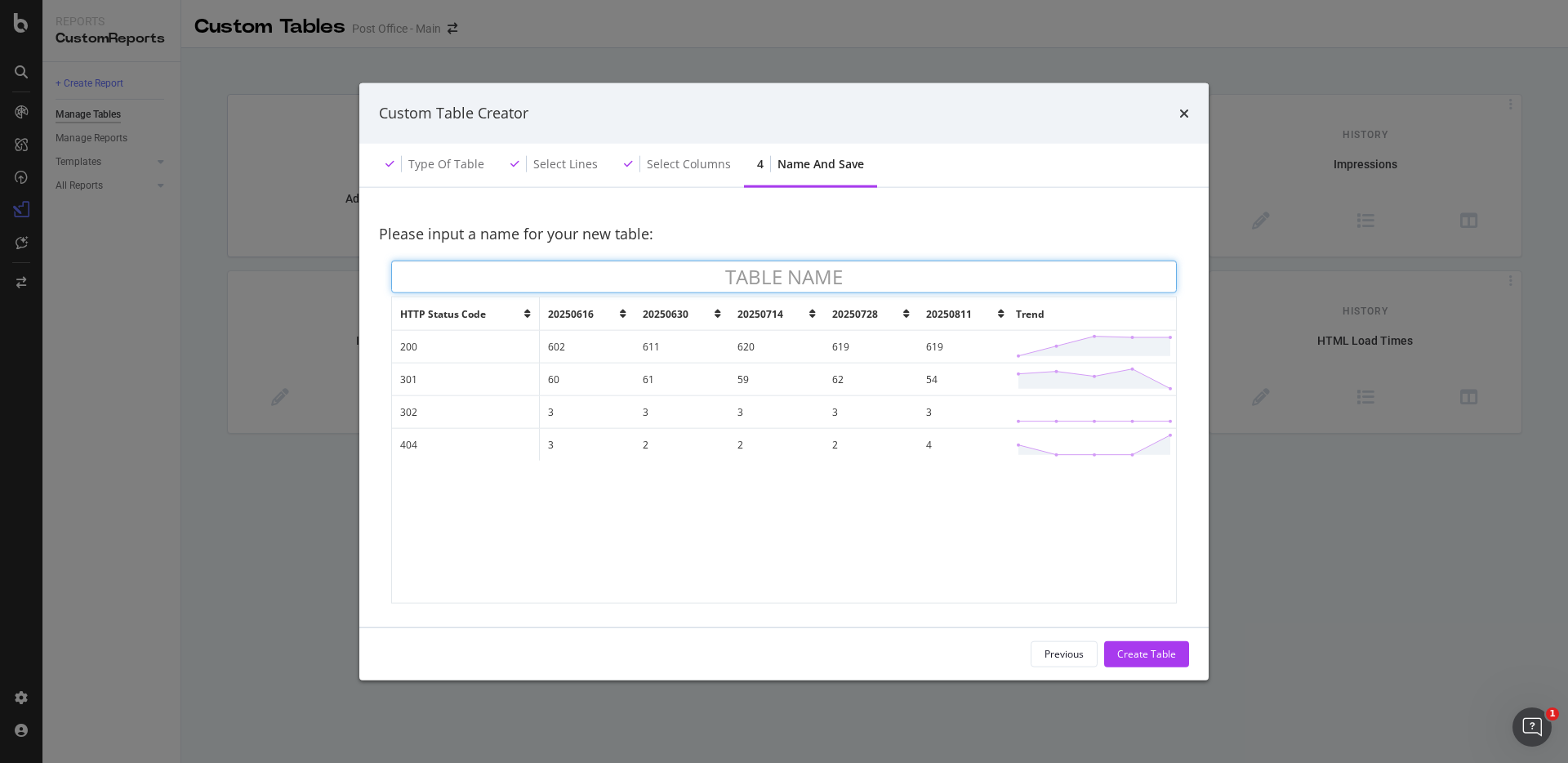
click at [725, 279] on input "modal" at bounding box center [784, 277] width 786 height 33
type input "Status code"
click at [1142, 662] on div "Create Table" at bounding box center [1147, 654] width 59 height 25
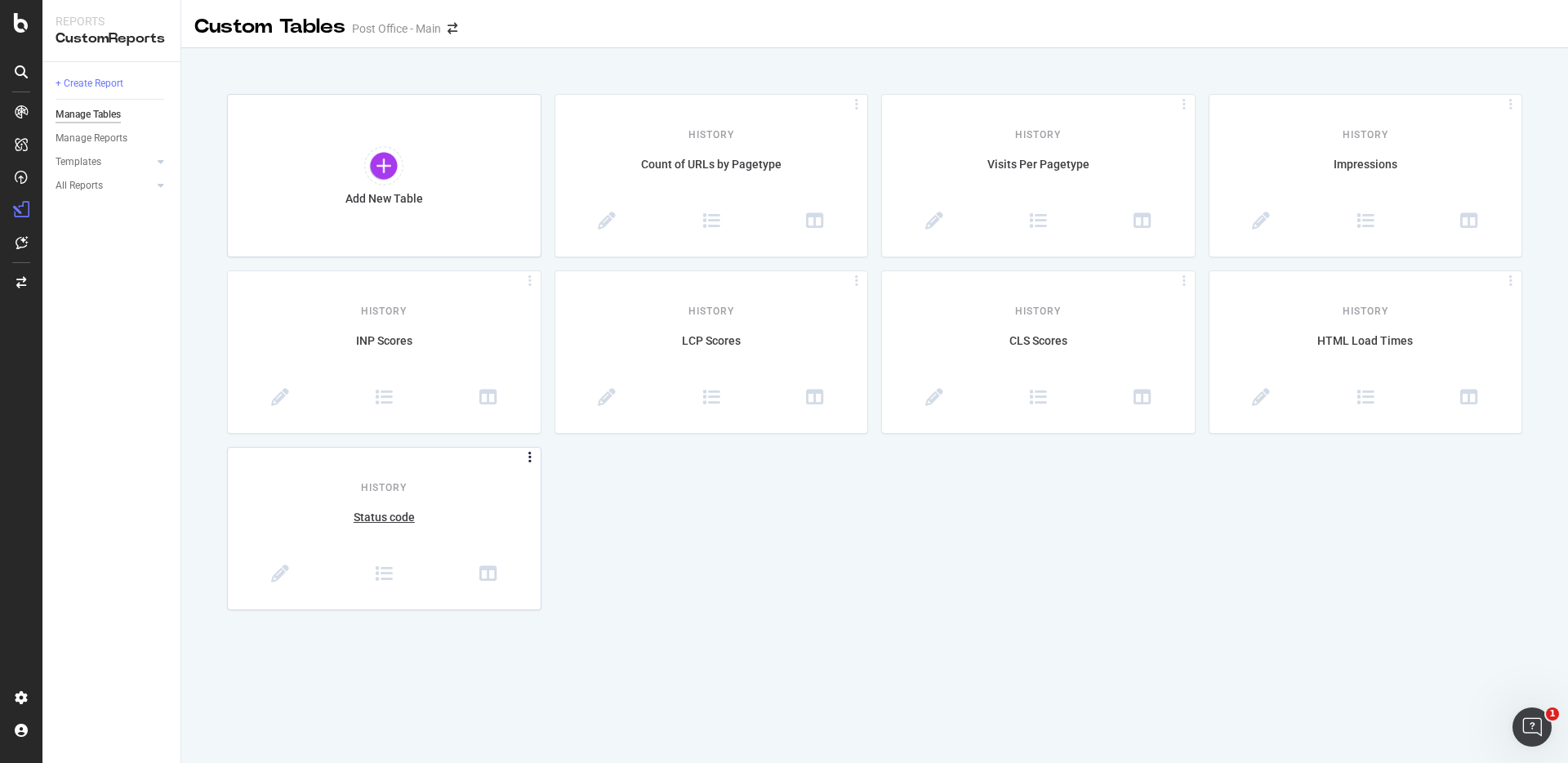
click at [525, 456] on icon at bounding box center [530, 457] width 16 height 7
click at [277, 509] on div "Status code" at bounding box center [384, 526] width 312 height 35
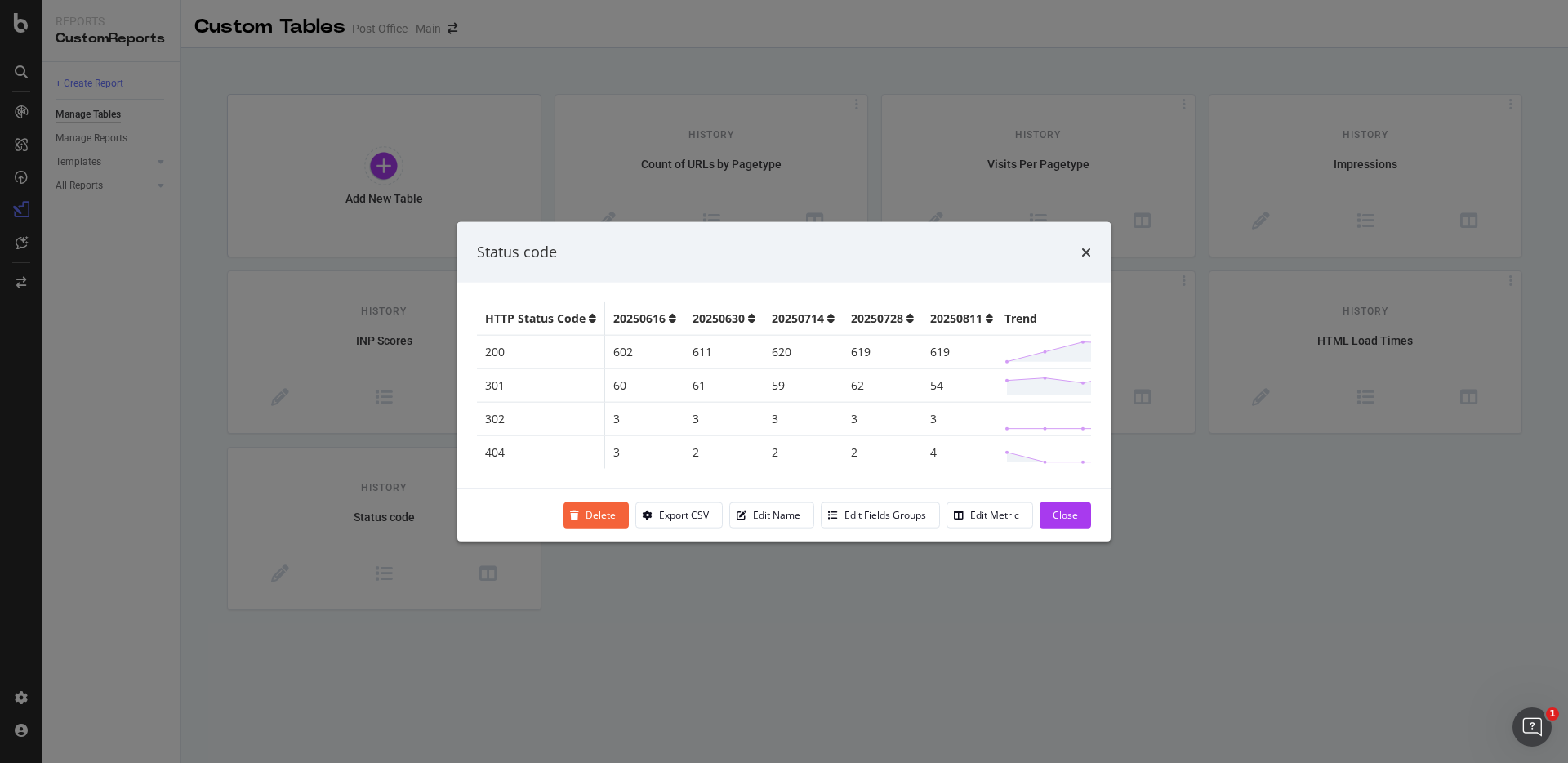
click at [1065, 517] on div "Close" at bounding box center [1066, 515] width 25 height 14
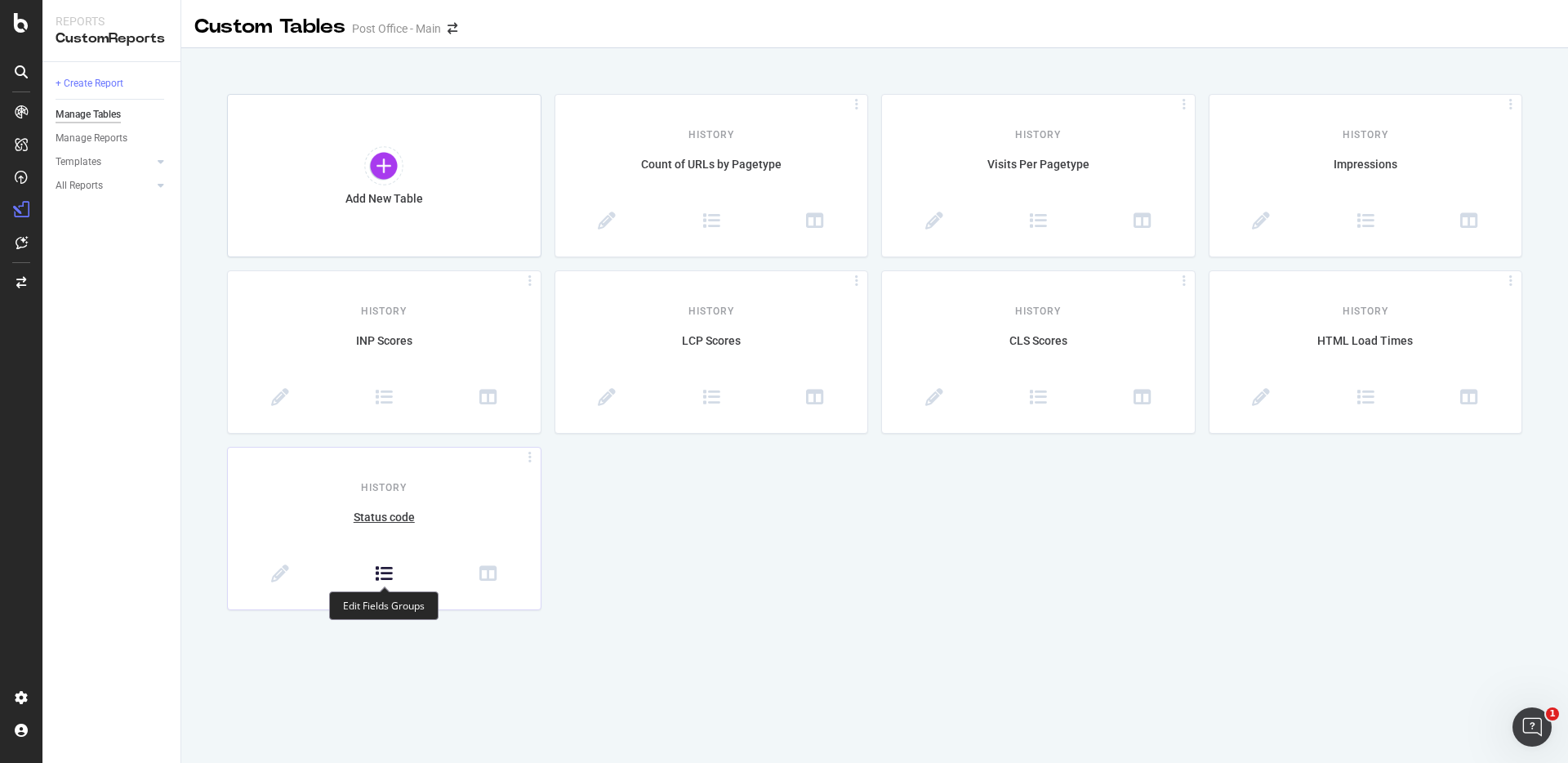
click at [390, 579] on icon at bounding box center [384, 574] width 18 height 18
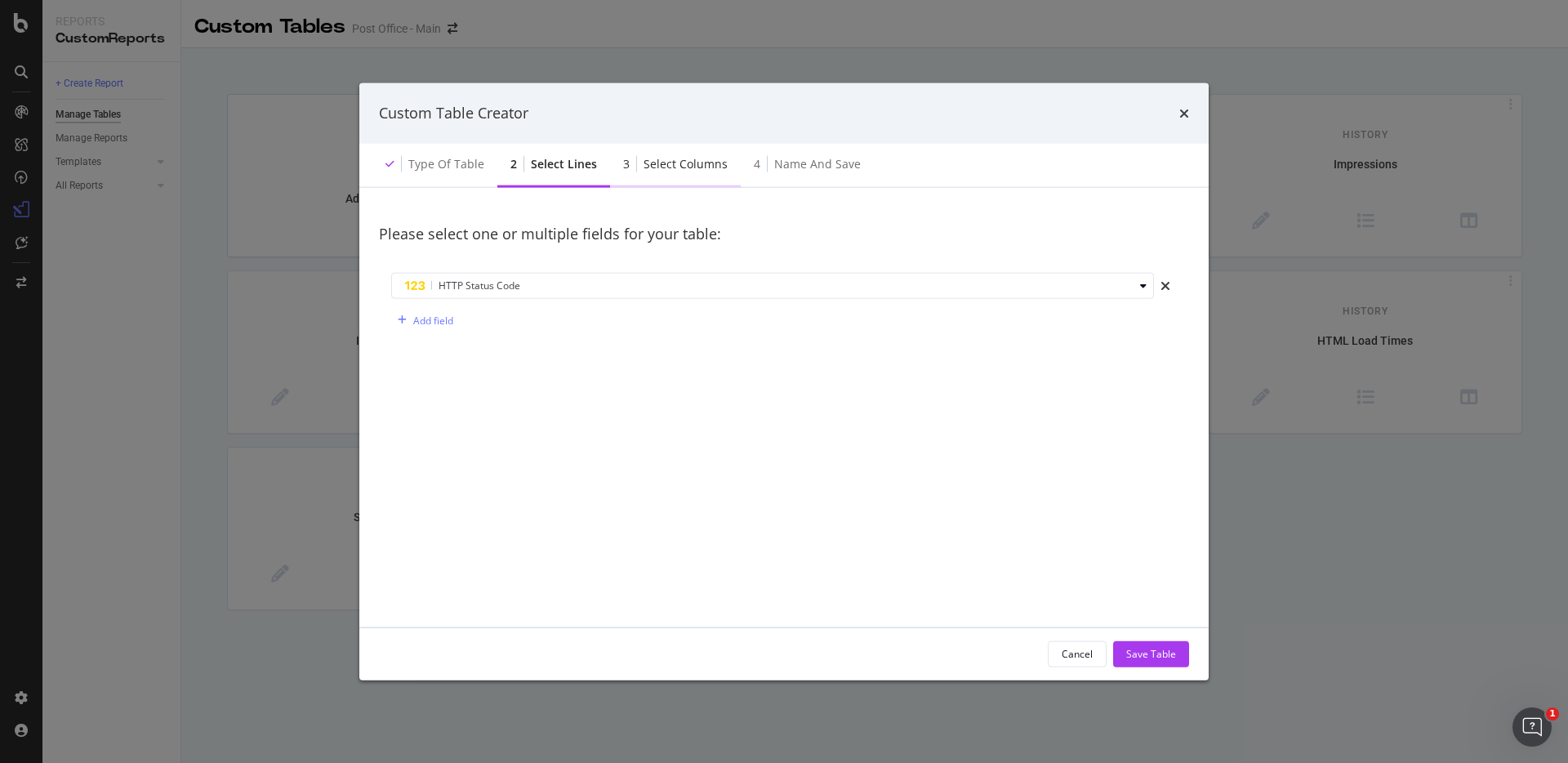
click at [673, 171] on div "Select columns" at bounding box center [686, 164] width 84 height 16
click at [668, 162] on div "Select columns" at bounding box center [686, 164] width 84 height 16
click at [834, 167] on div "Name and save" at bounding box center [817, 164] width 86 height 16
click at [1089, 648] on div "Cancel" at bounding box center [1077, 654] width 31 height 14
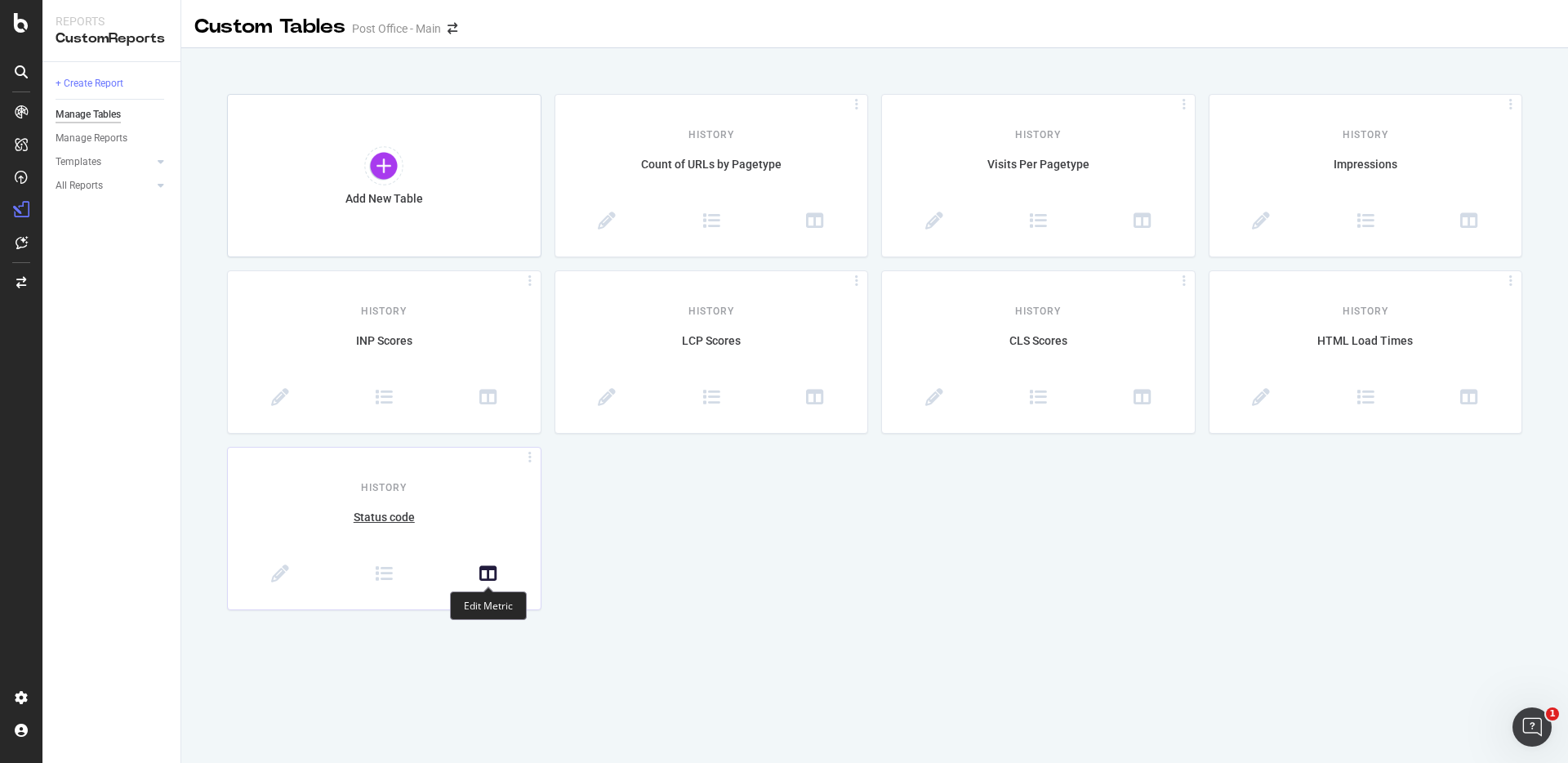
click at [494, 568] on icon at bounding box center [488, 574] width 18 height 18
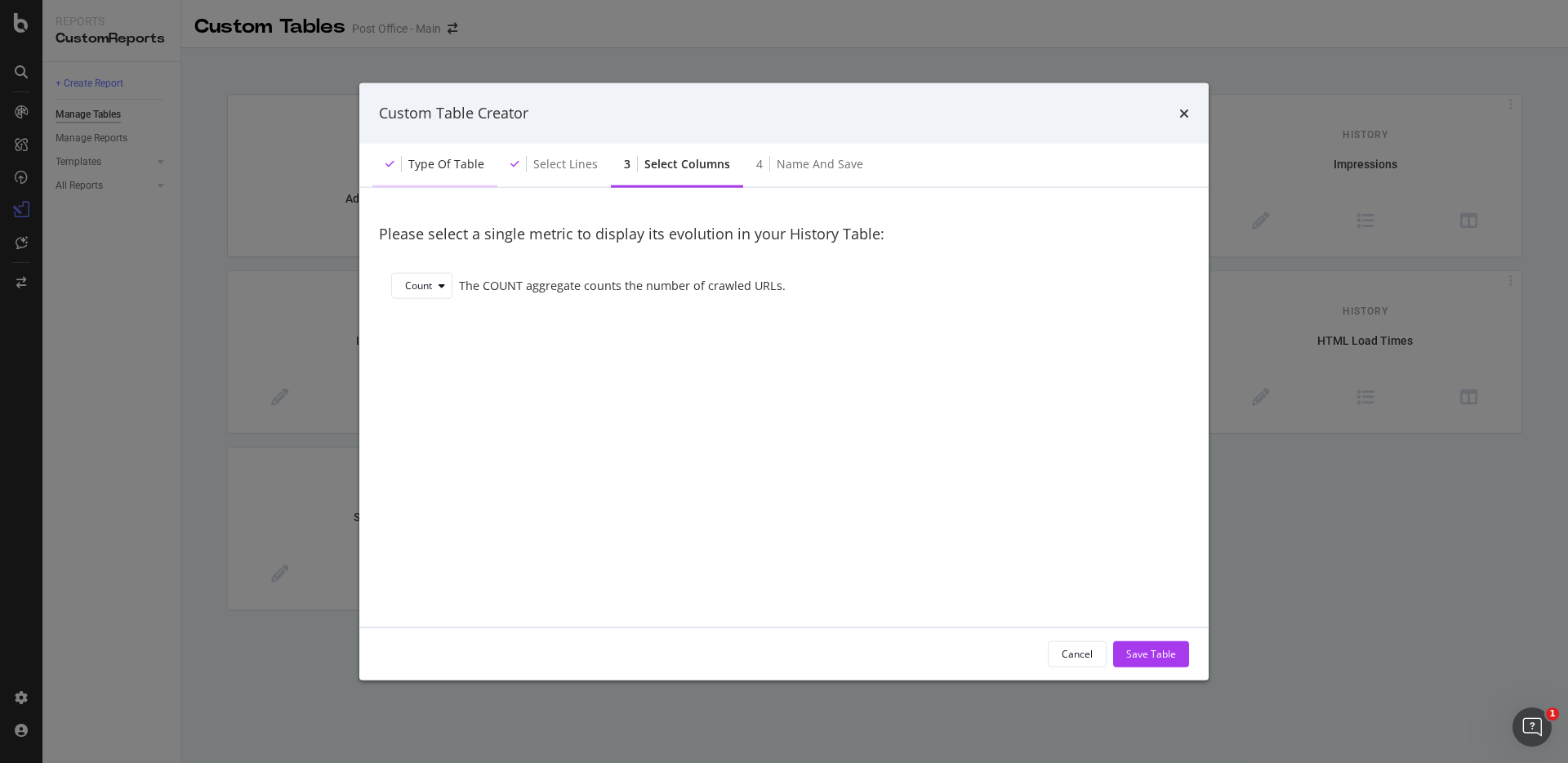
click at [453, 169] on div "Type of table" at bounding box center [446, 164] width 76 height 16
click at [1067, 650] on div "Cancel" at bounding box center [1077, 654] width 31 height 14
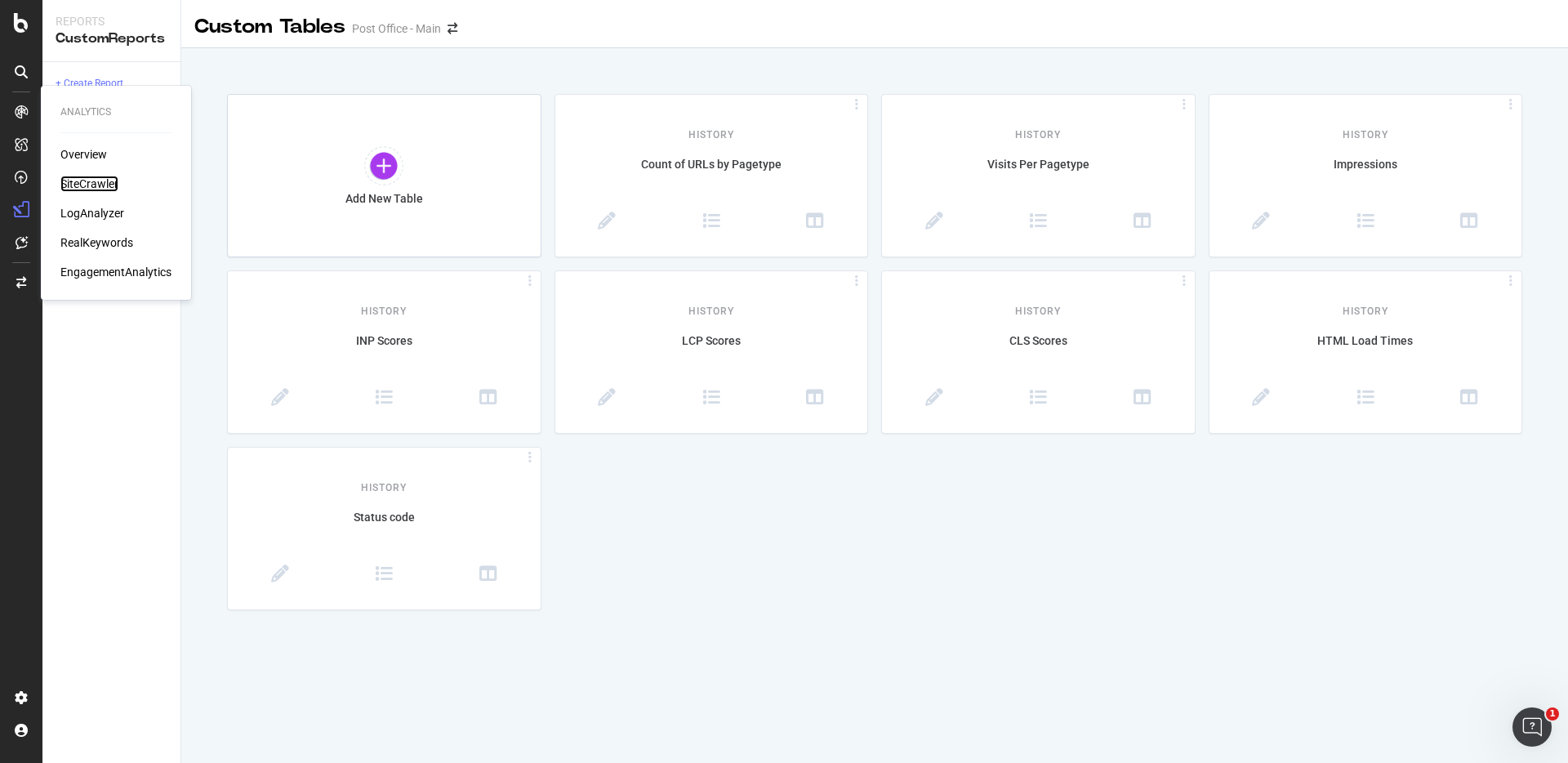
click at [82, 186] on div "SiteCrawler" at bounding box center [90, 184] width 58 height 16
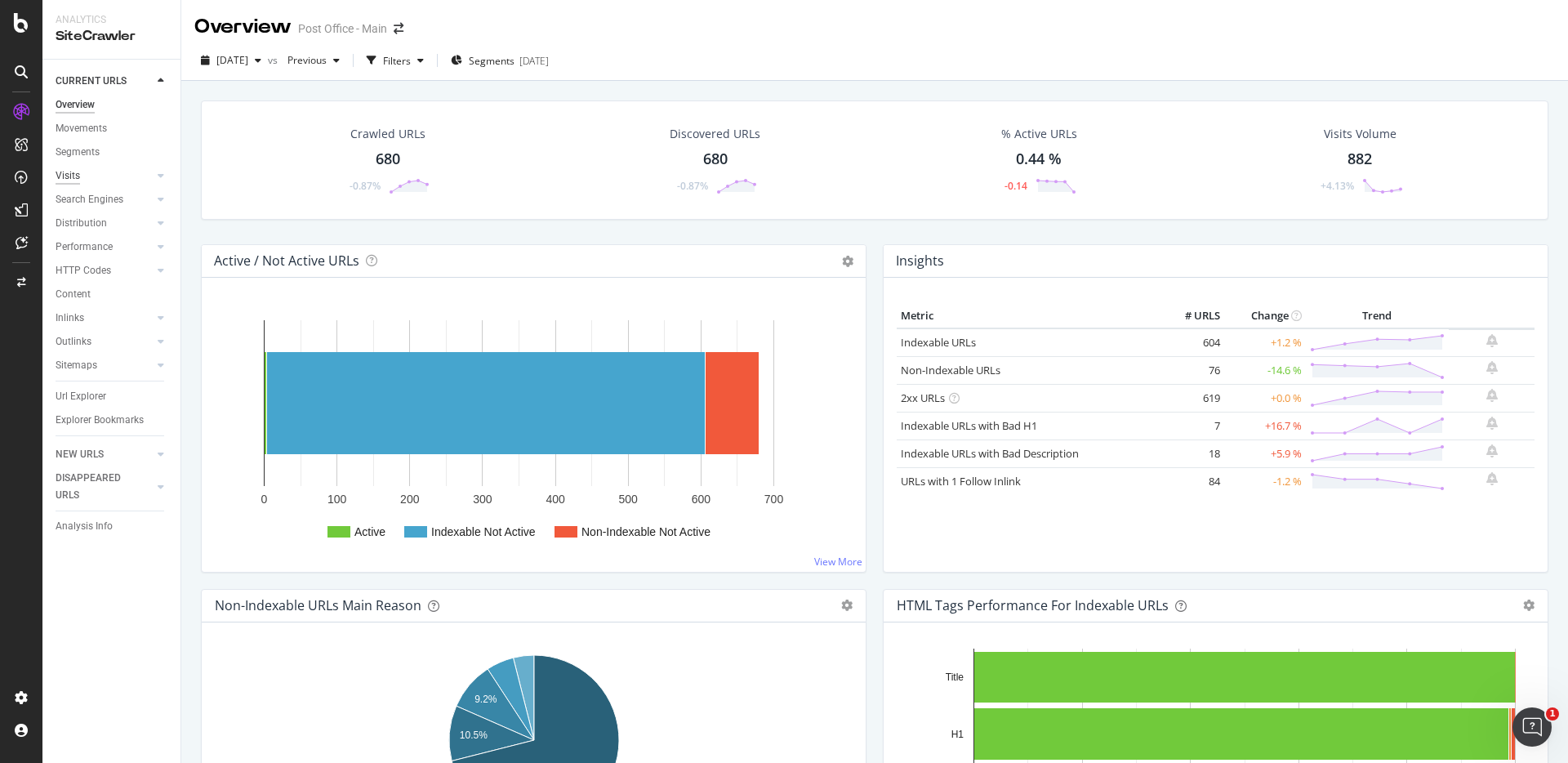
click at [75, 174] on div "Visits" at bounding box center [68, 176] width 25 height 17
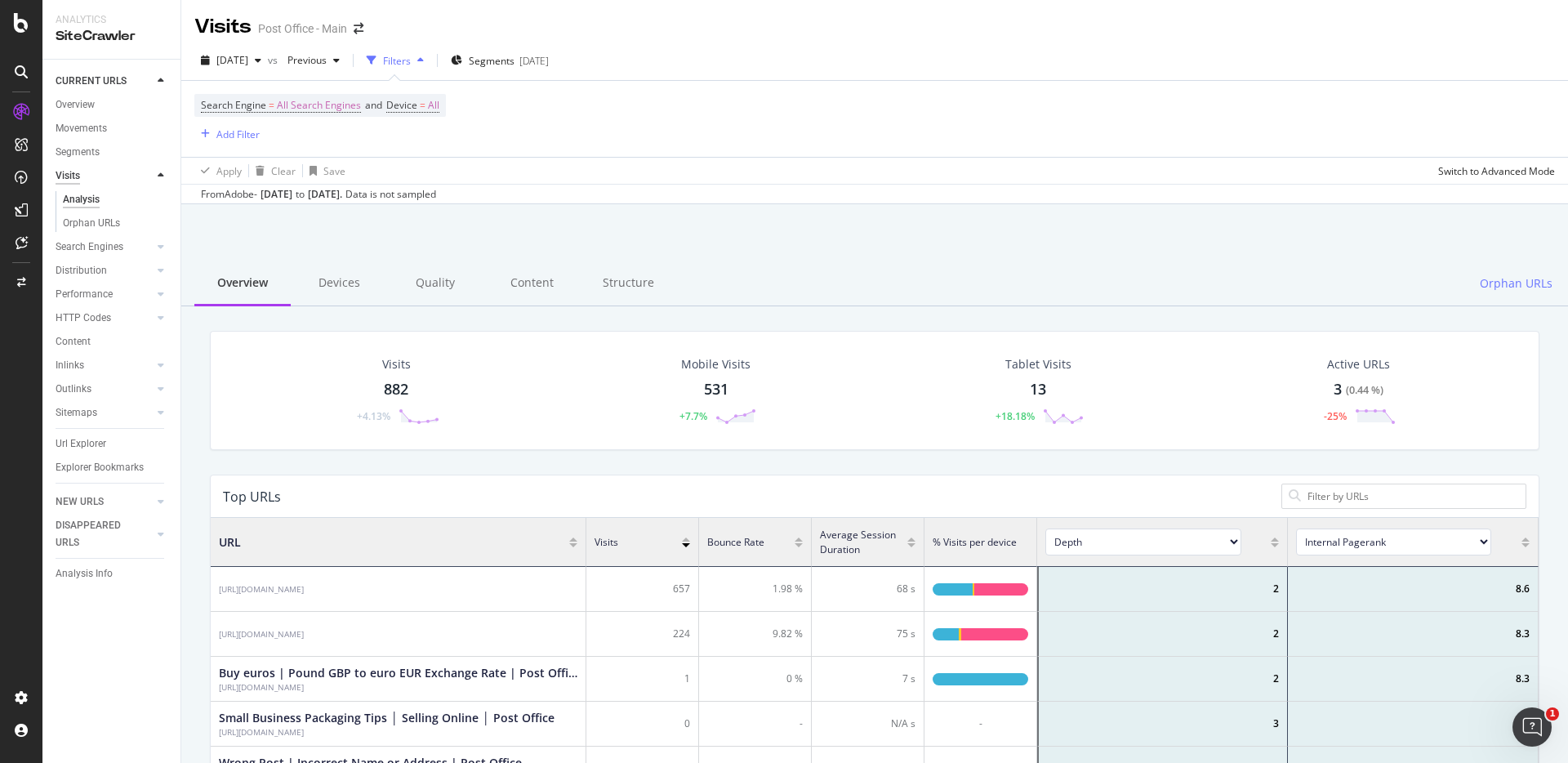
scroll to position [490, 1328]
click at [268, 62] on div "button" at bounding box center [258, 61] width 20 height 10
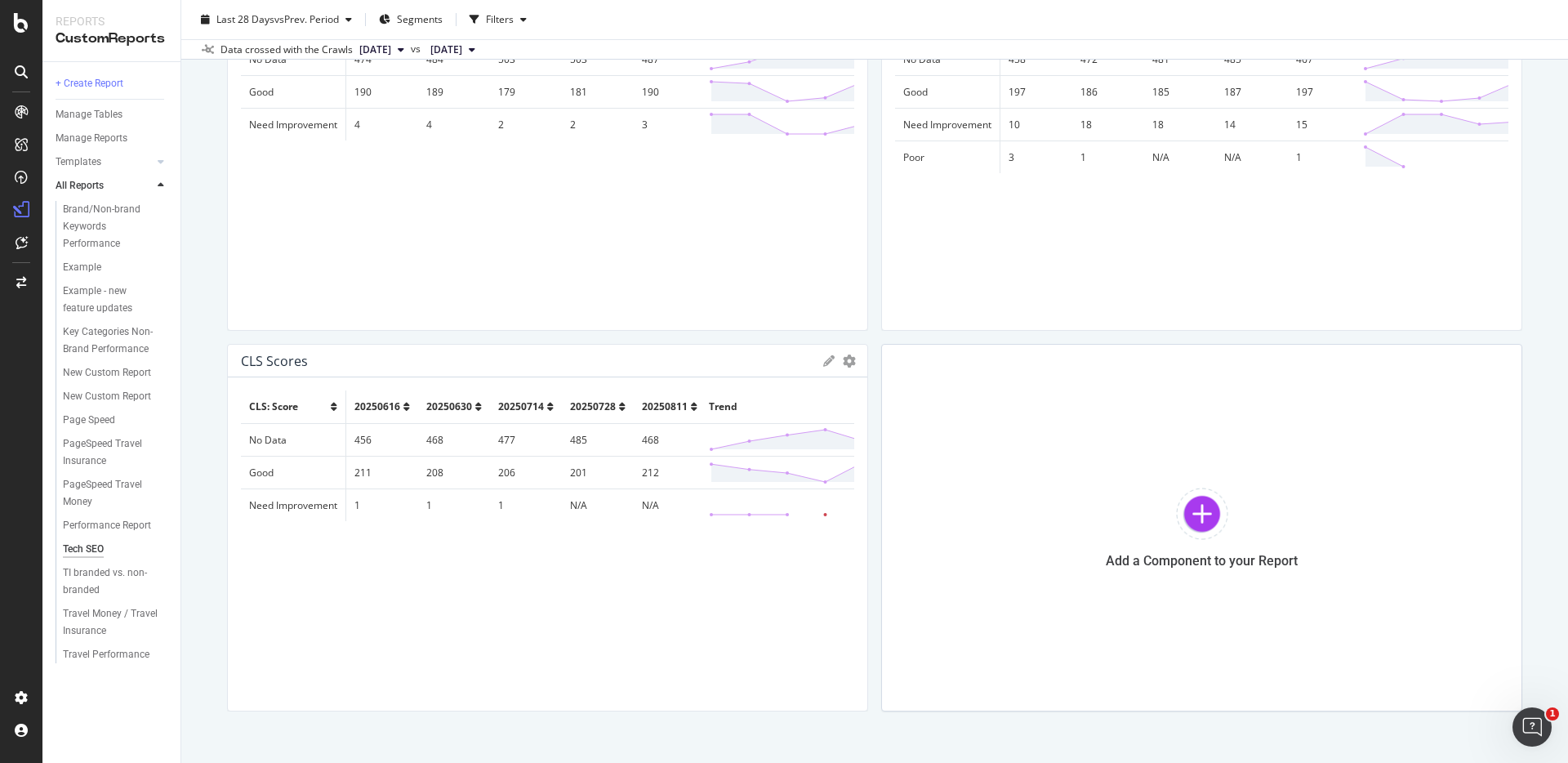
scroll to position [2575, 0]
click at [1205, 526] on div at bounding box center [1203, 510] width 53 height 53
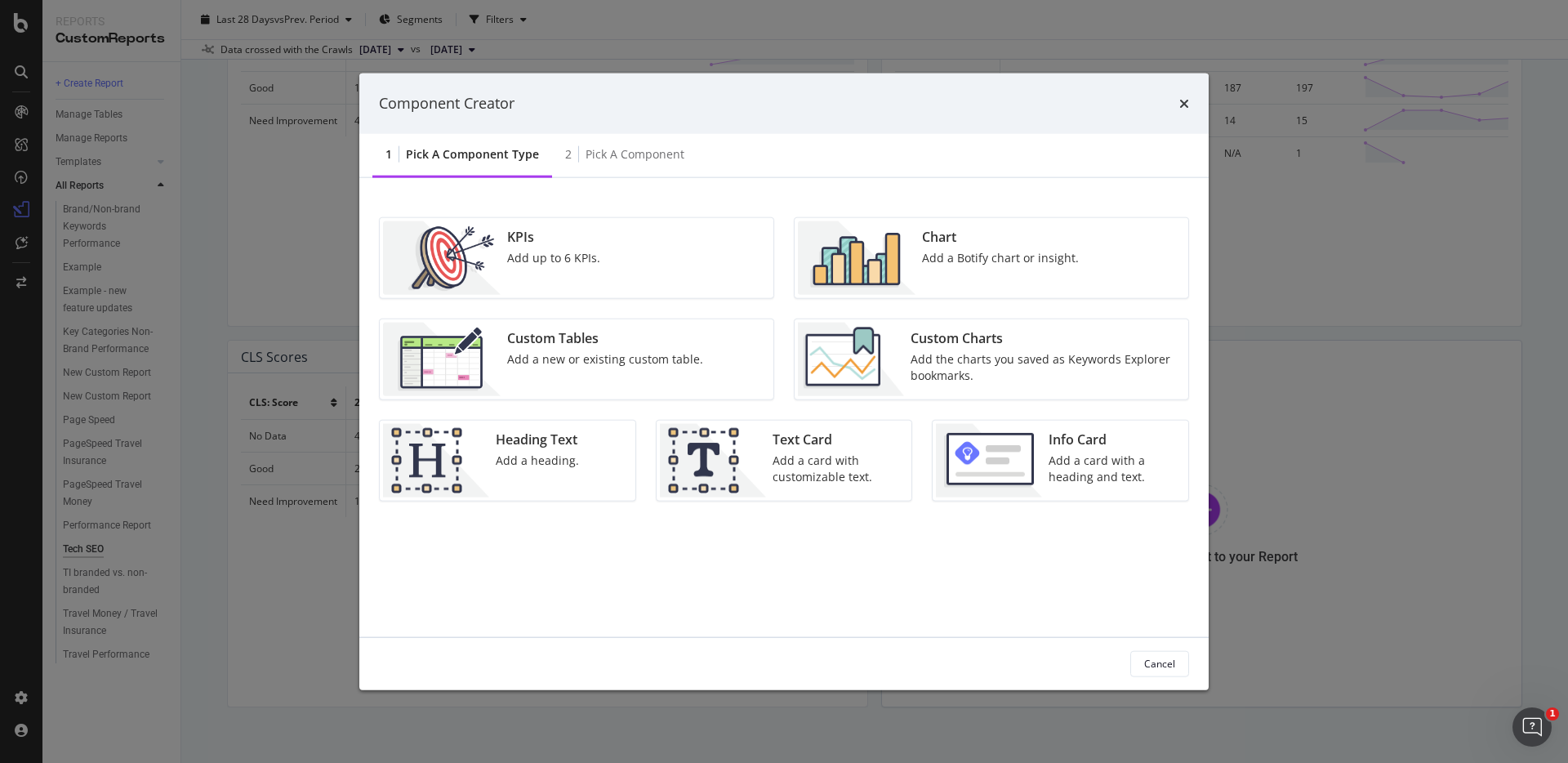
click at [602, 345] on div "Custom Tables" at bounding box center [605, 337] width 196 height 19
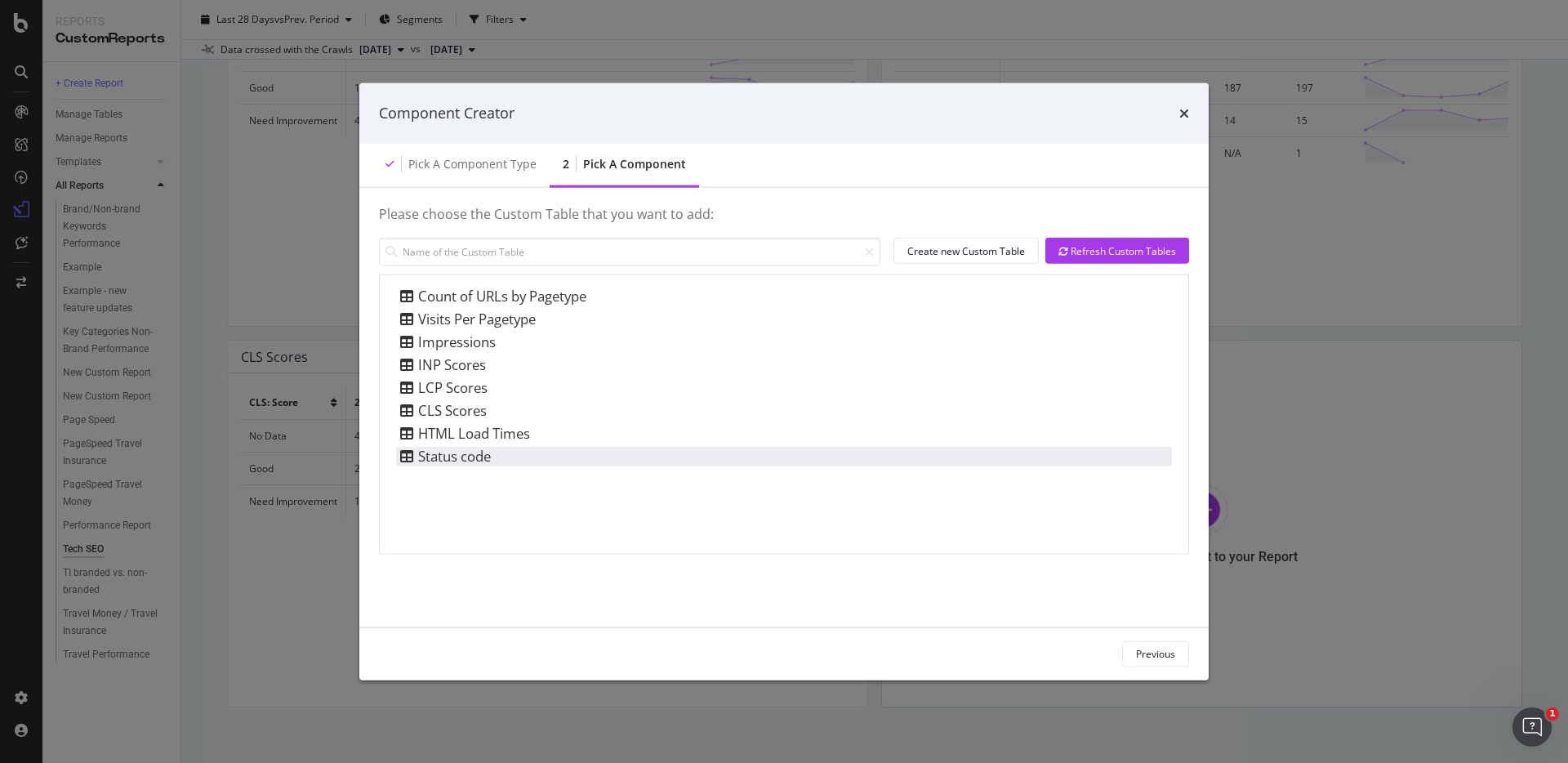
click at [500, 459] on div "Status code" at bounding box center [784, 456] width 776 height 20
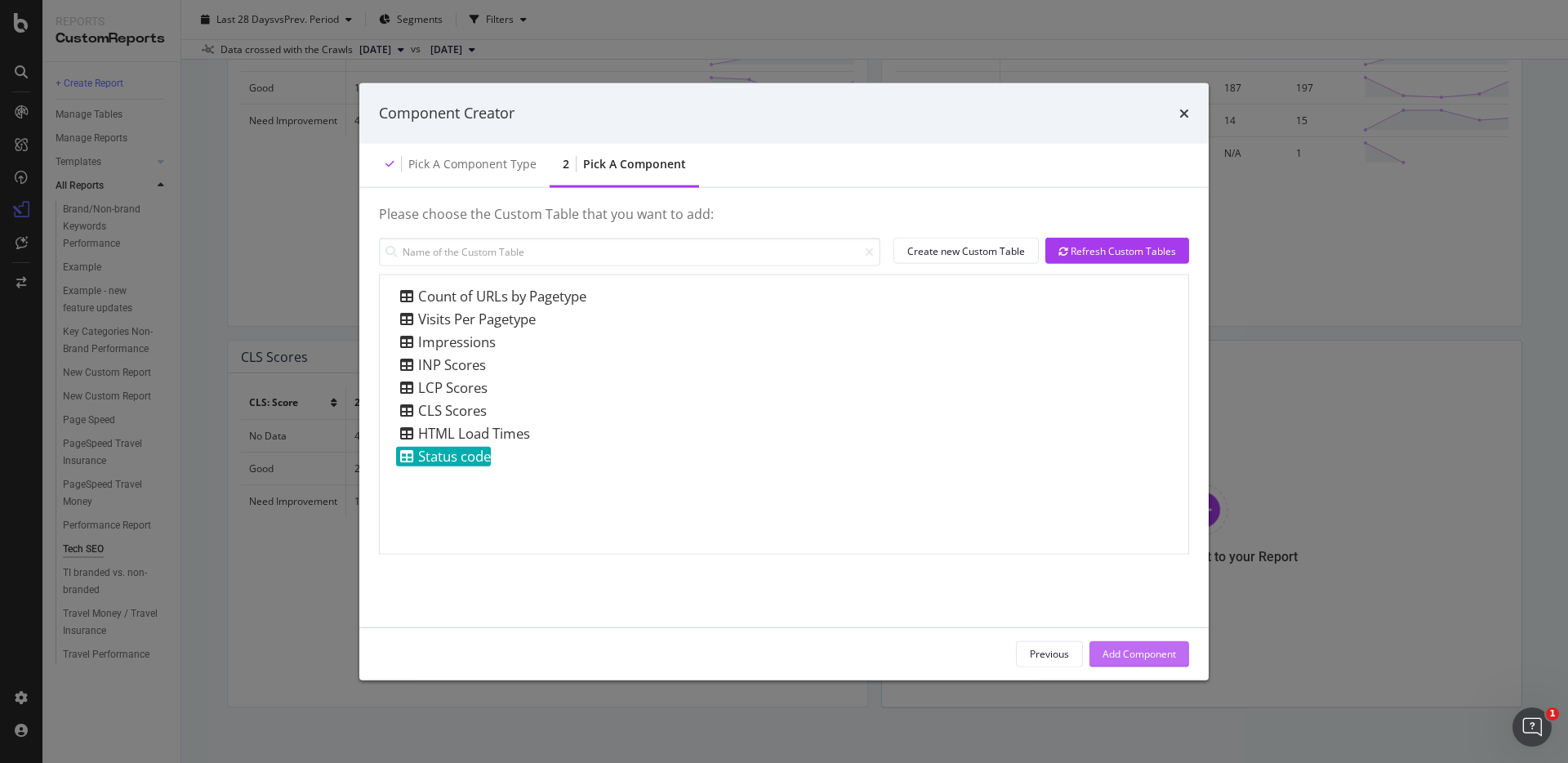
click at [1141, 660] on div "Add Component" at bounding box center [1139, 654] width 73 height 14
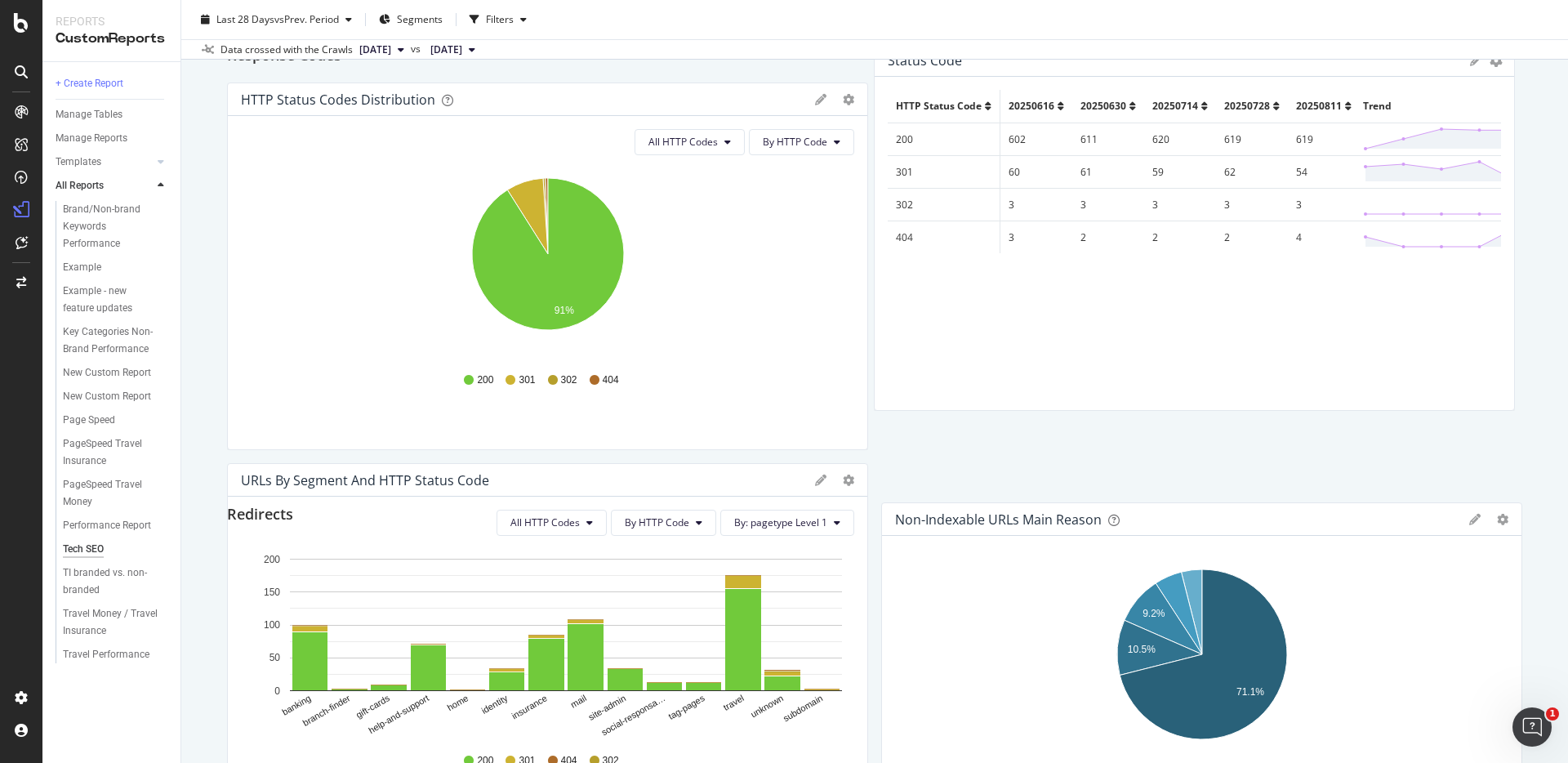
scroll to position [0, 0]
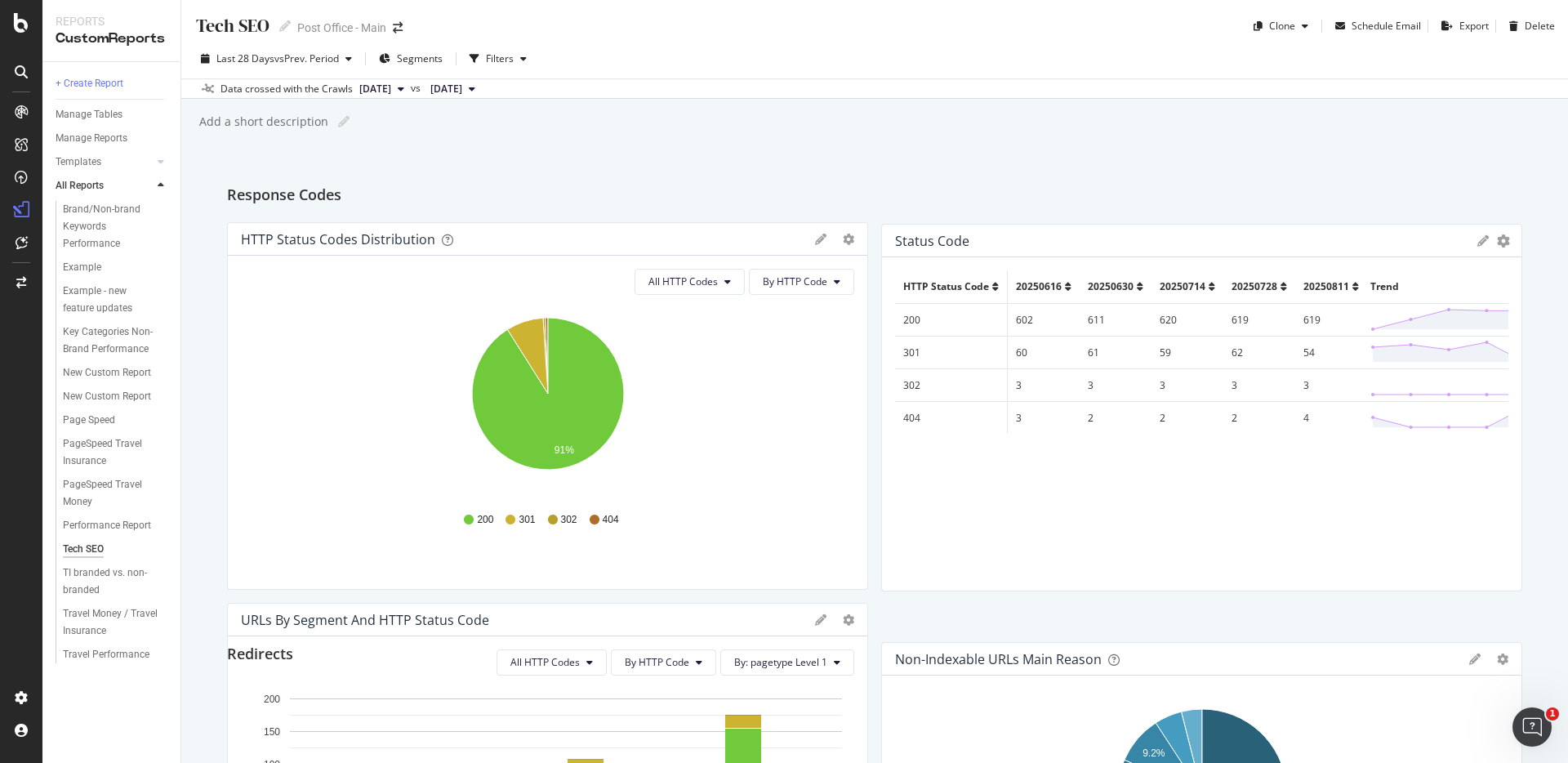
drag, startPoint x: 1069, startPoint y: 352, endPoint x: 1075, endPoint y: 234, distance: 118.2
click at [1075, 234] on div "Status code" at bounding box center [1182, 241] width 574 height 16
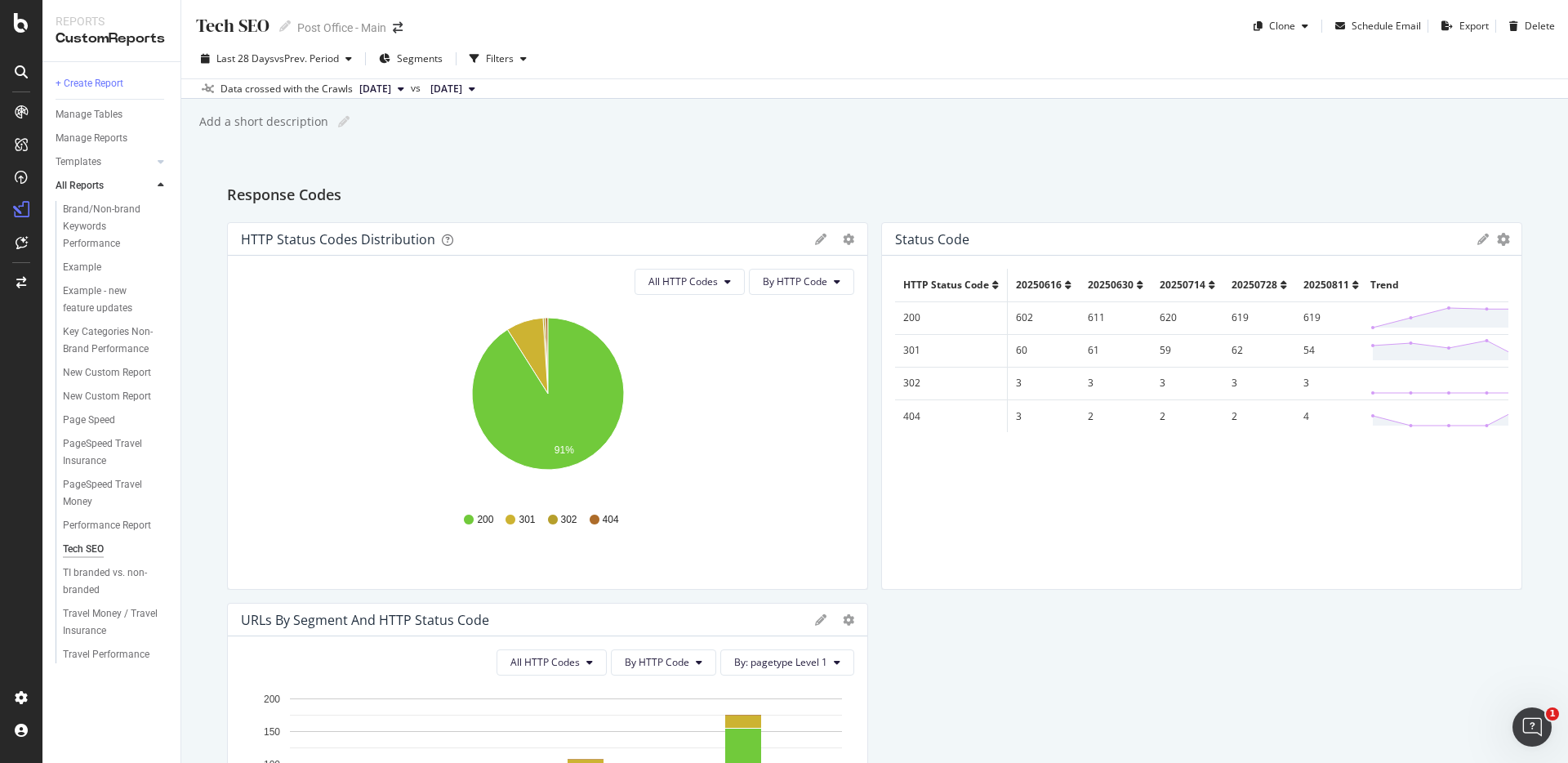
scroll to position [136, 0]
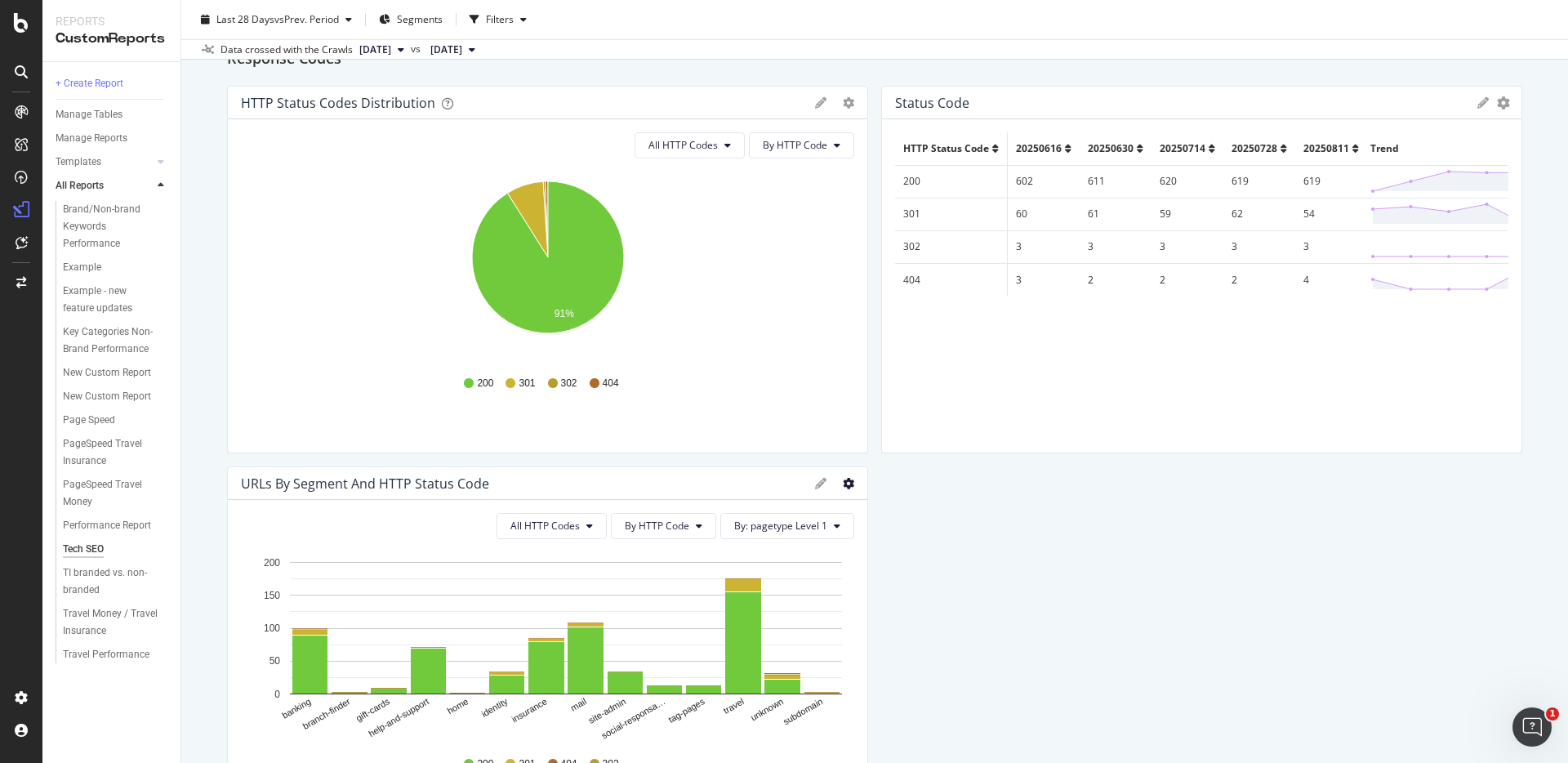
click at [847, 485] on icon "gear" at bounding box center [849, 483] width 12 height 12
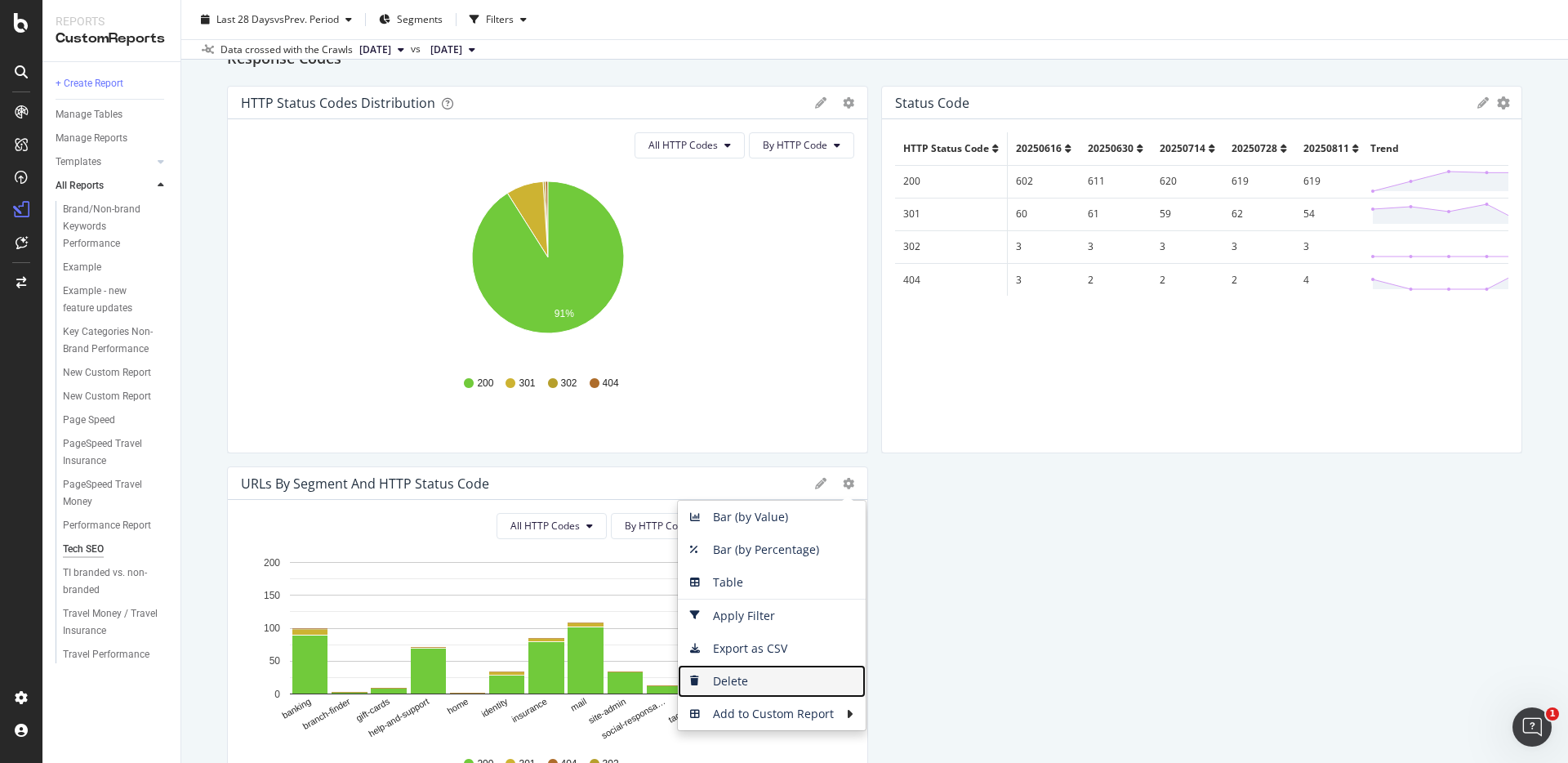
click at [773, 677] on span "Delete" at bounding box center [772, 682] width 187 height 25
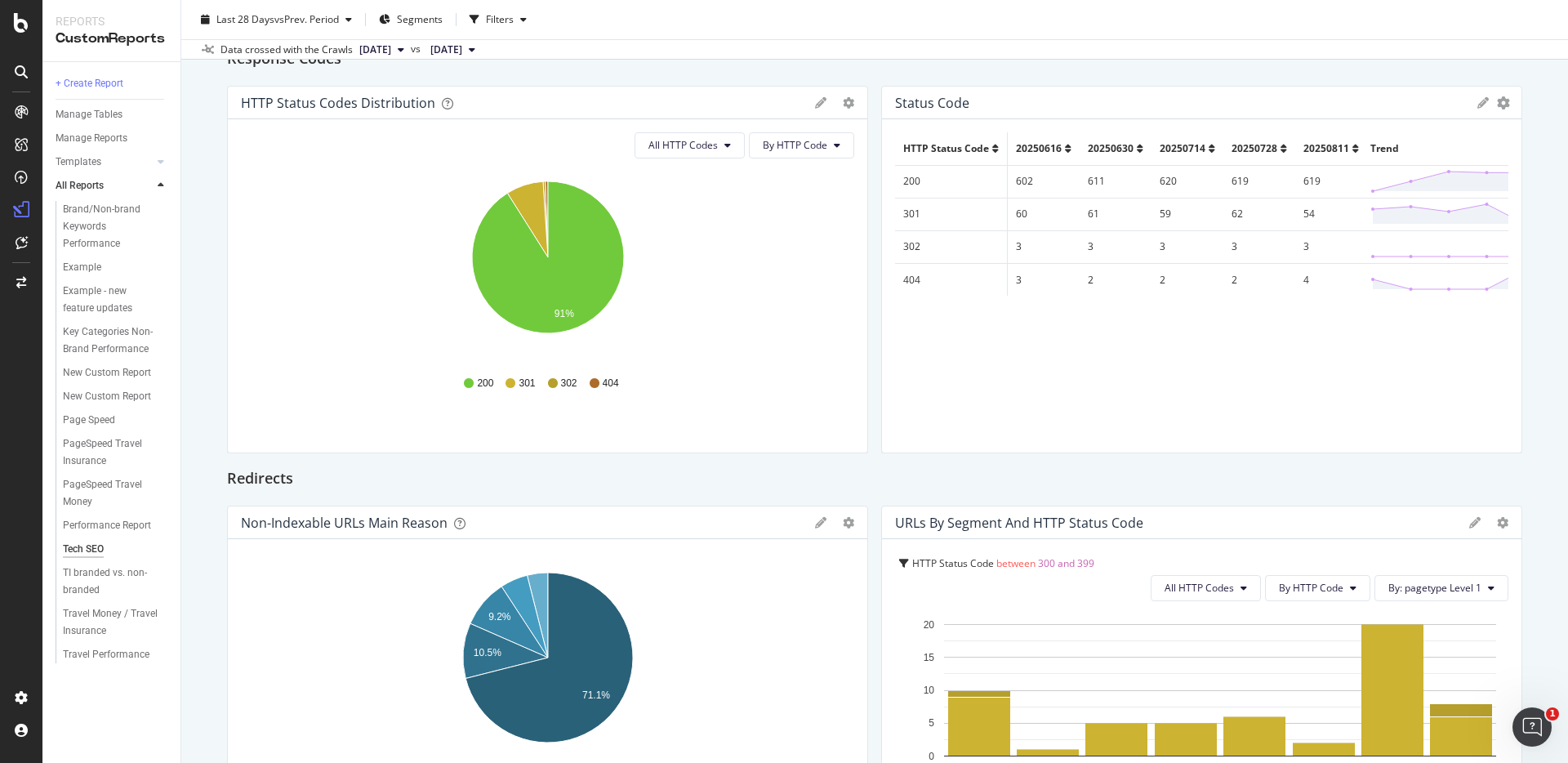
scroll to position [0, 0]
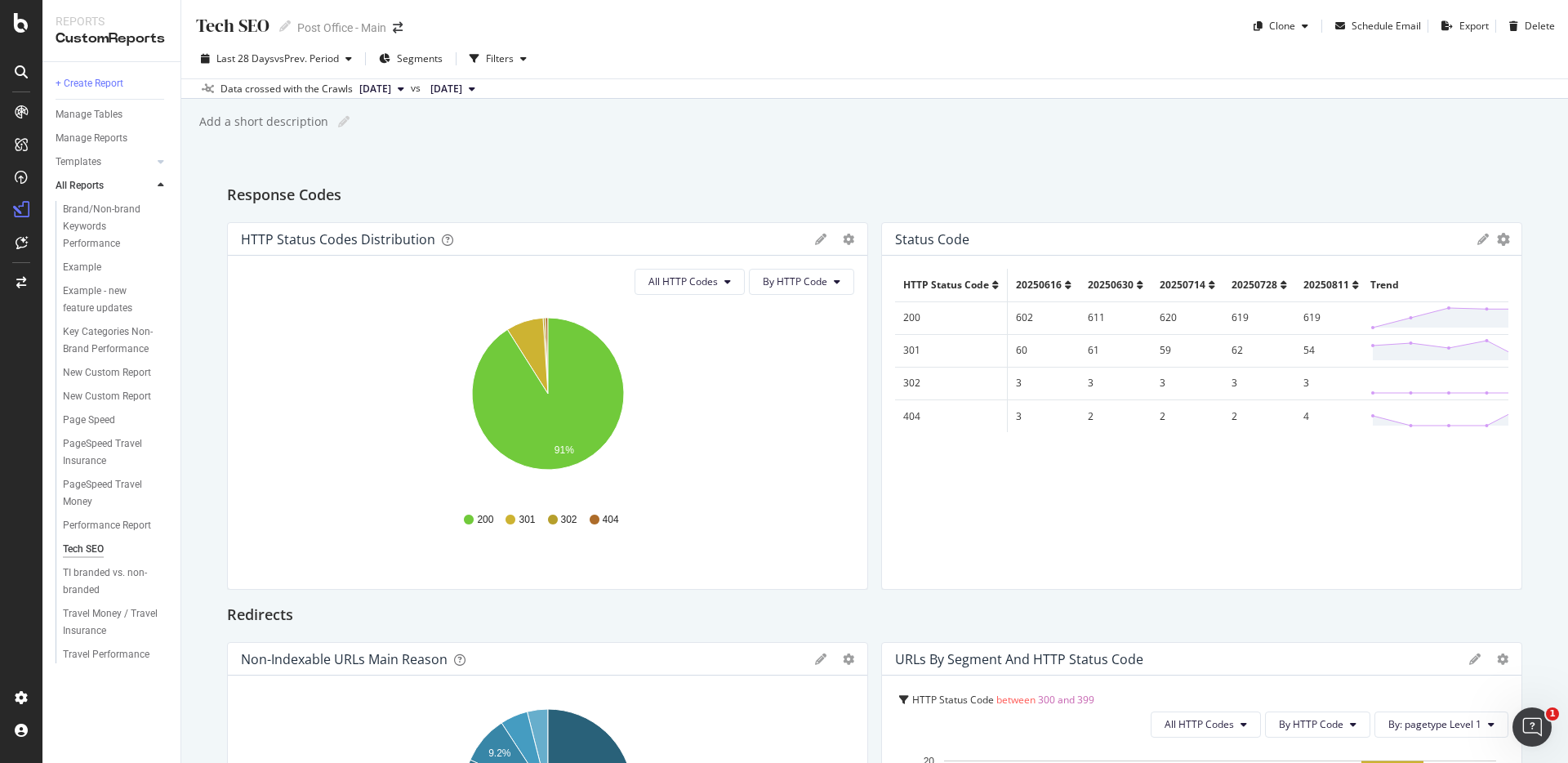
click at [1479, 243] on icon at bounding box center [1483, 239] width 12 height 12
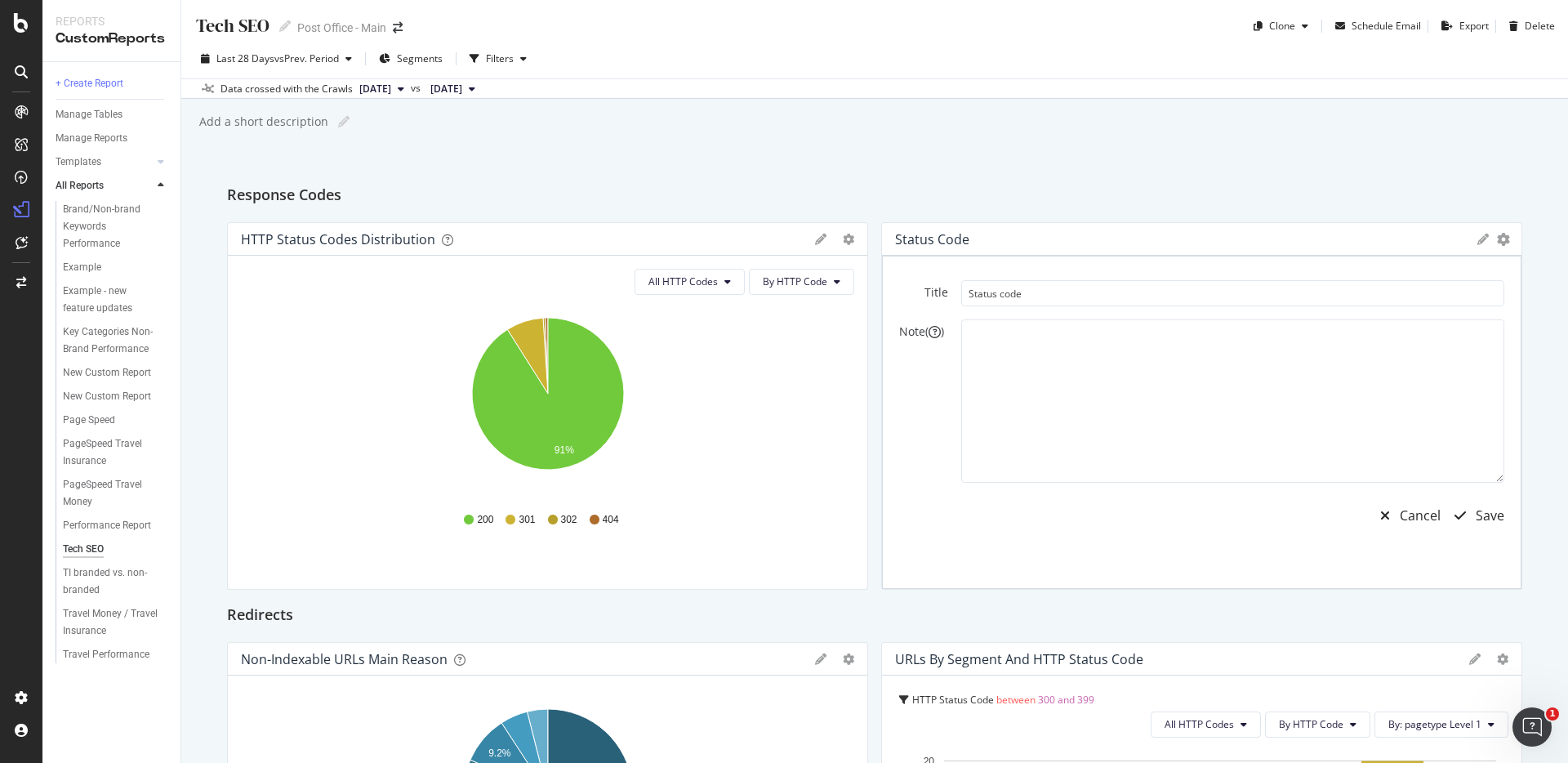
click at [1479, 243] on icon at bounding box center [1483, 239] width 12 height 12
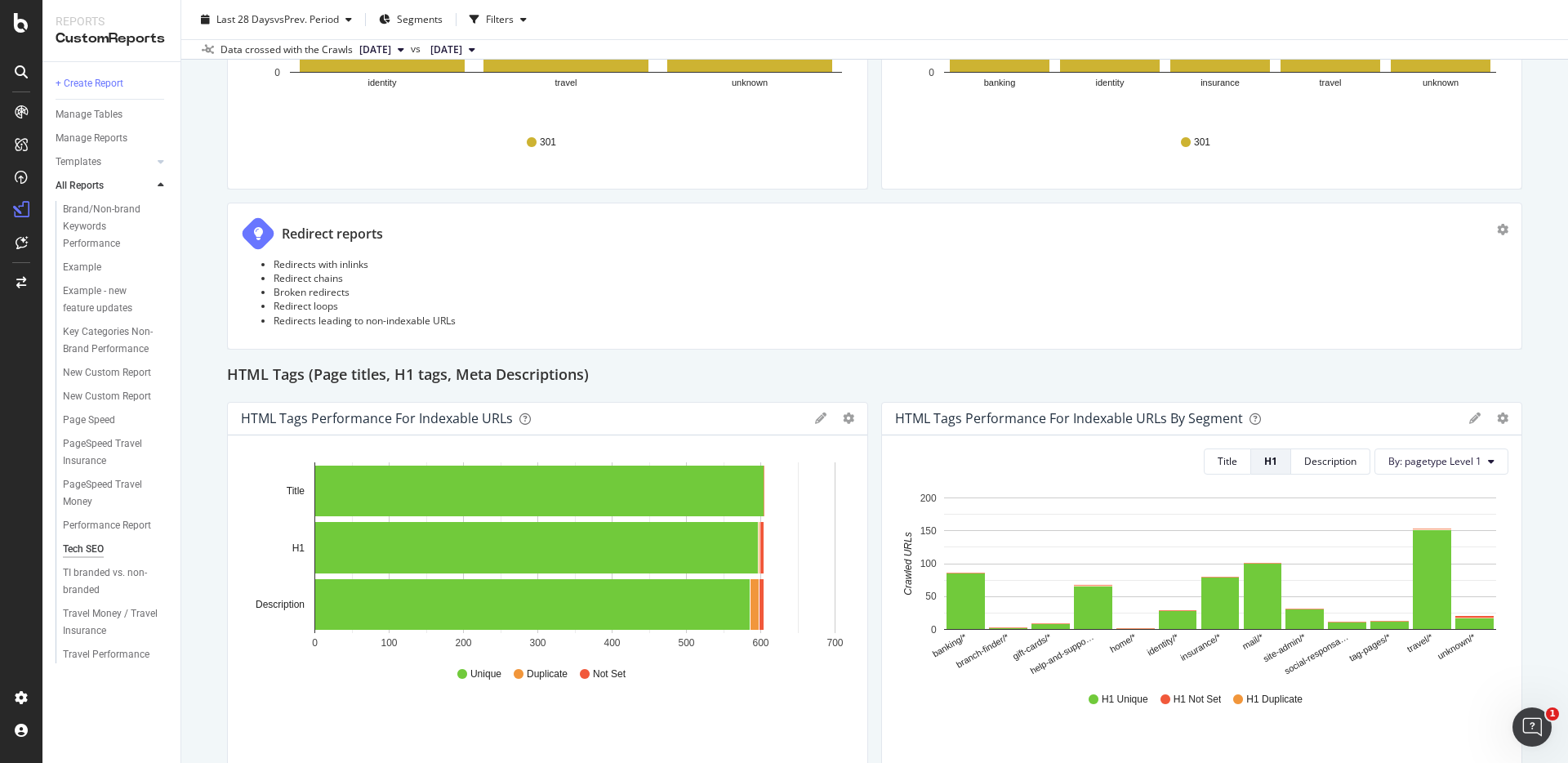
scroll to position [2623, 0]
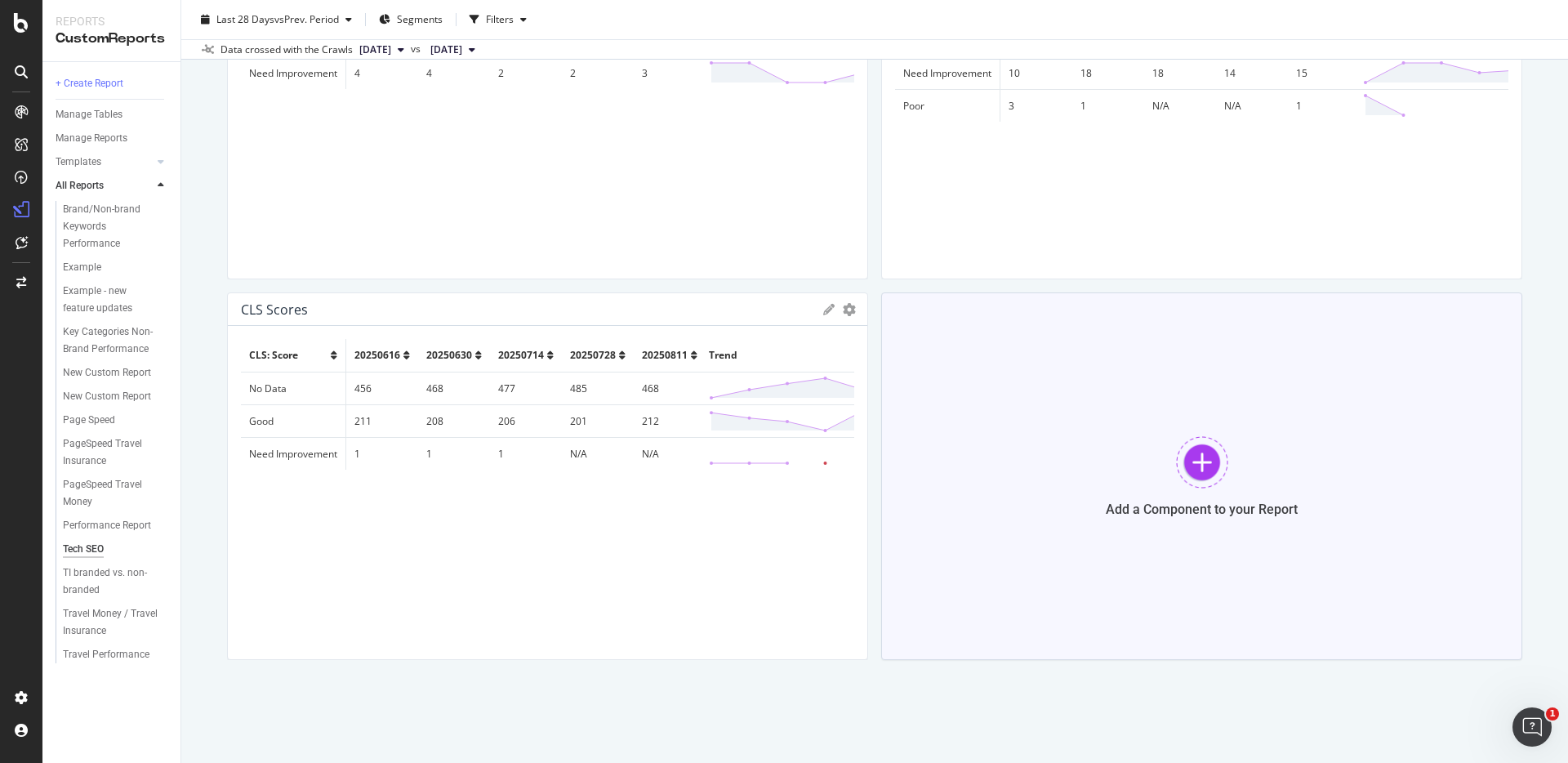
click at [1199, 475] on div at bounding box center [1203, 462] width 53 height 53
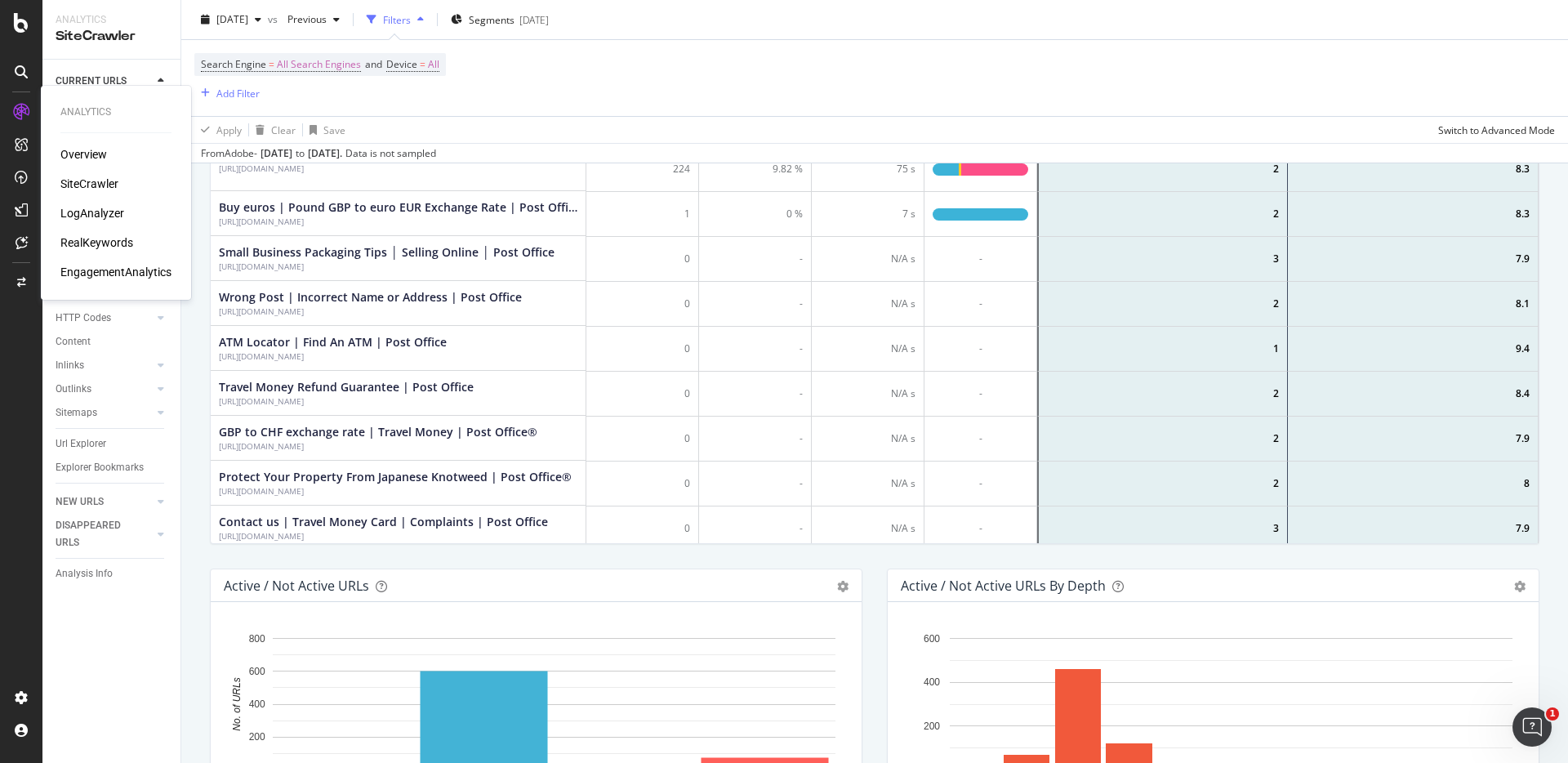
click at [90, 167] on div "Overview SiteCrawler LogAnalyzer RealKeywords EngagementAnalytics" at bounding box center [116, 213] width 111 height 134
click at [90, 156] on div "Overview" at bounding box center [84, 155] width 47 height 16
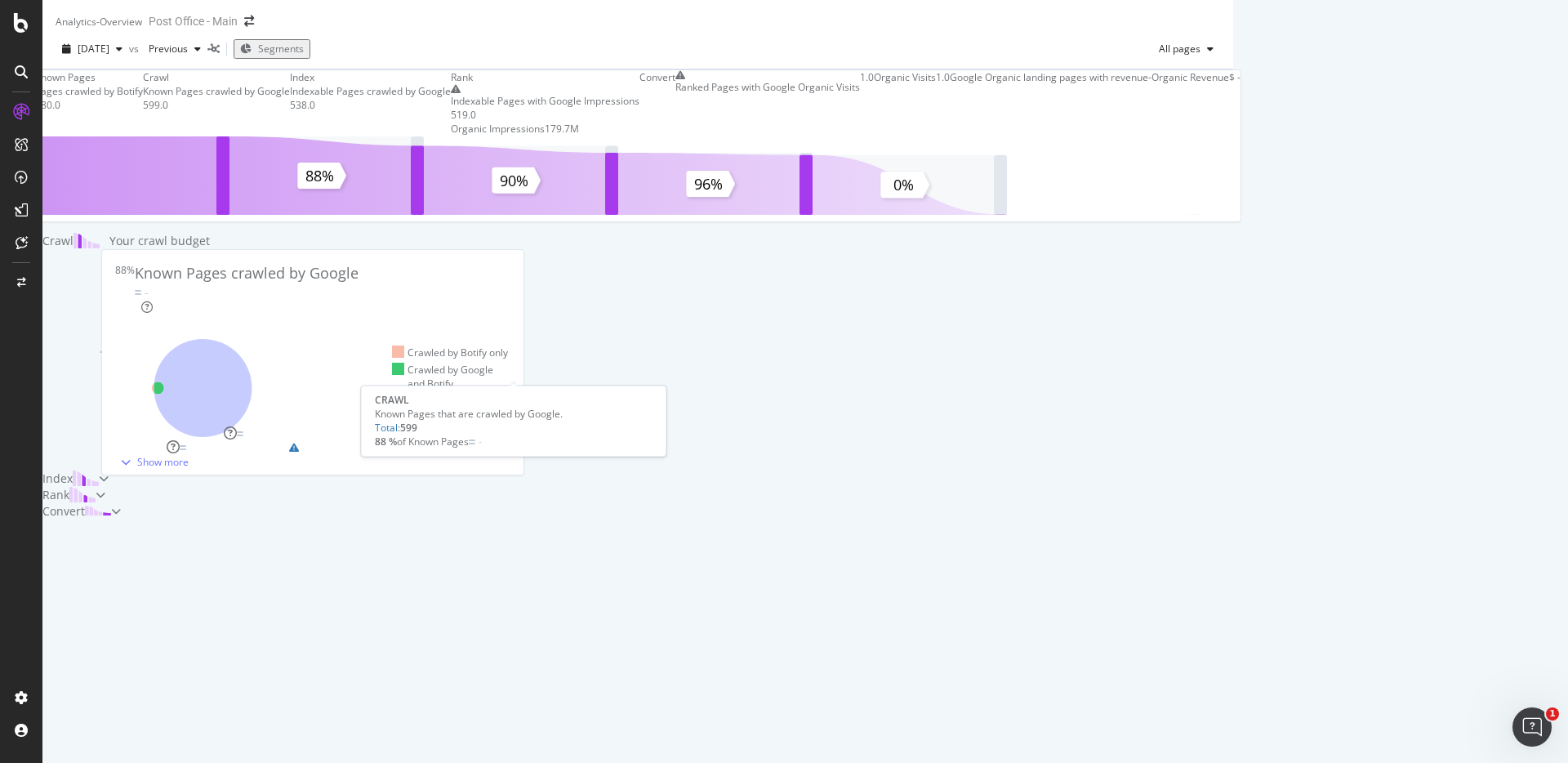
click at [290, 84] on div "Crawl" at bounding box center [216, 76] width 147 height 14
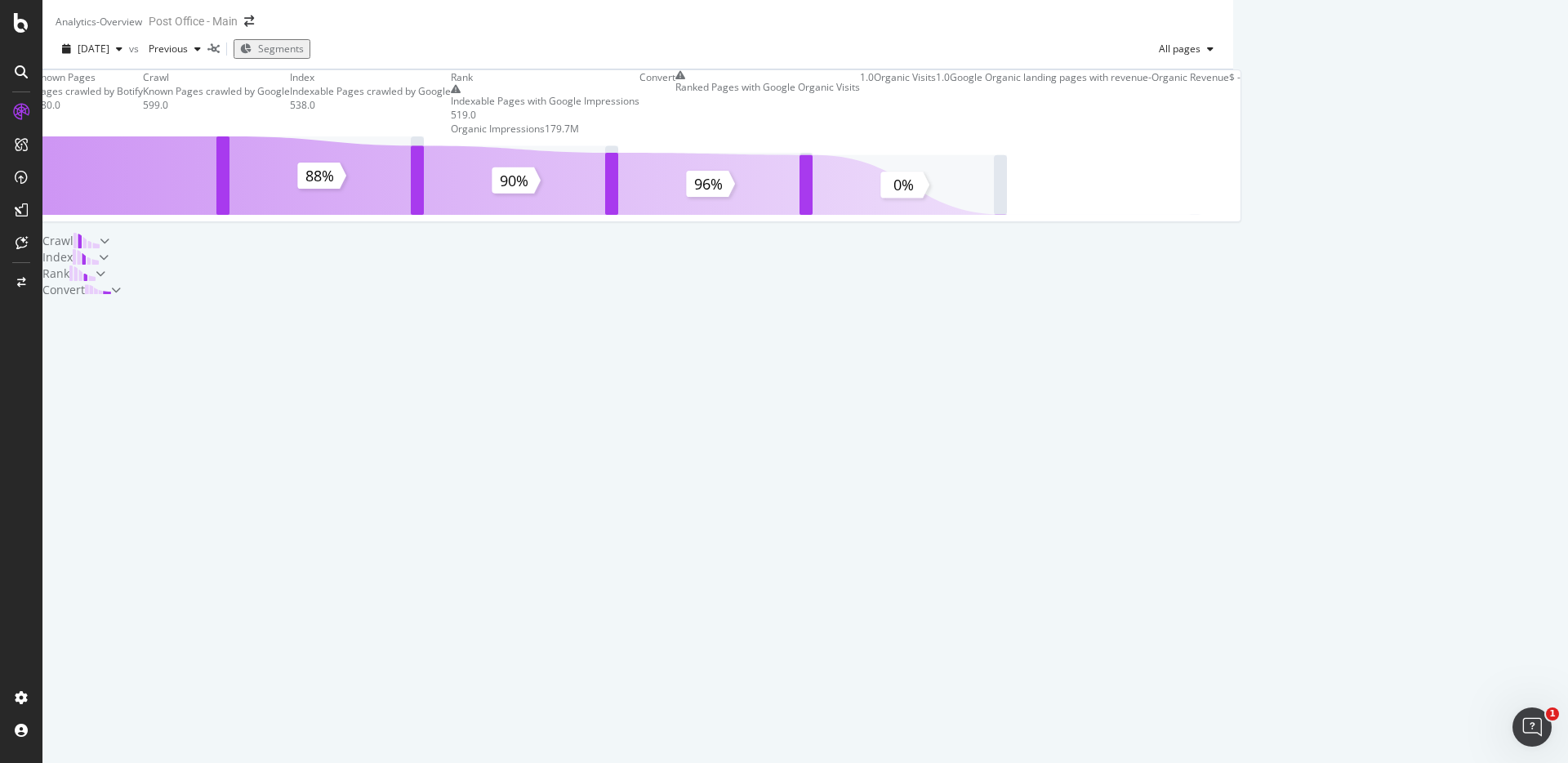
click at [109, 246] on icon at bounding box center [104, 241] width 10 height 10
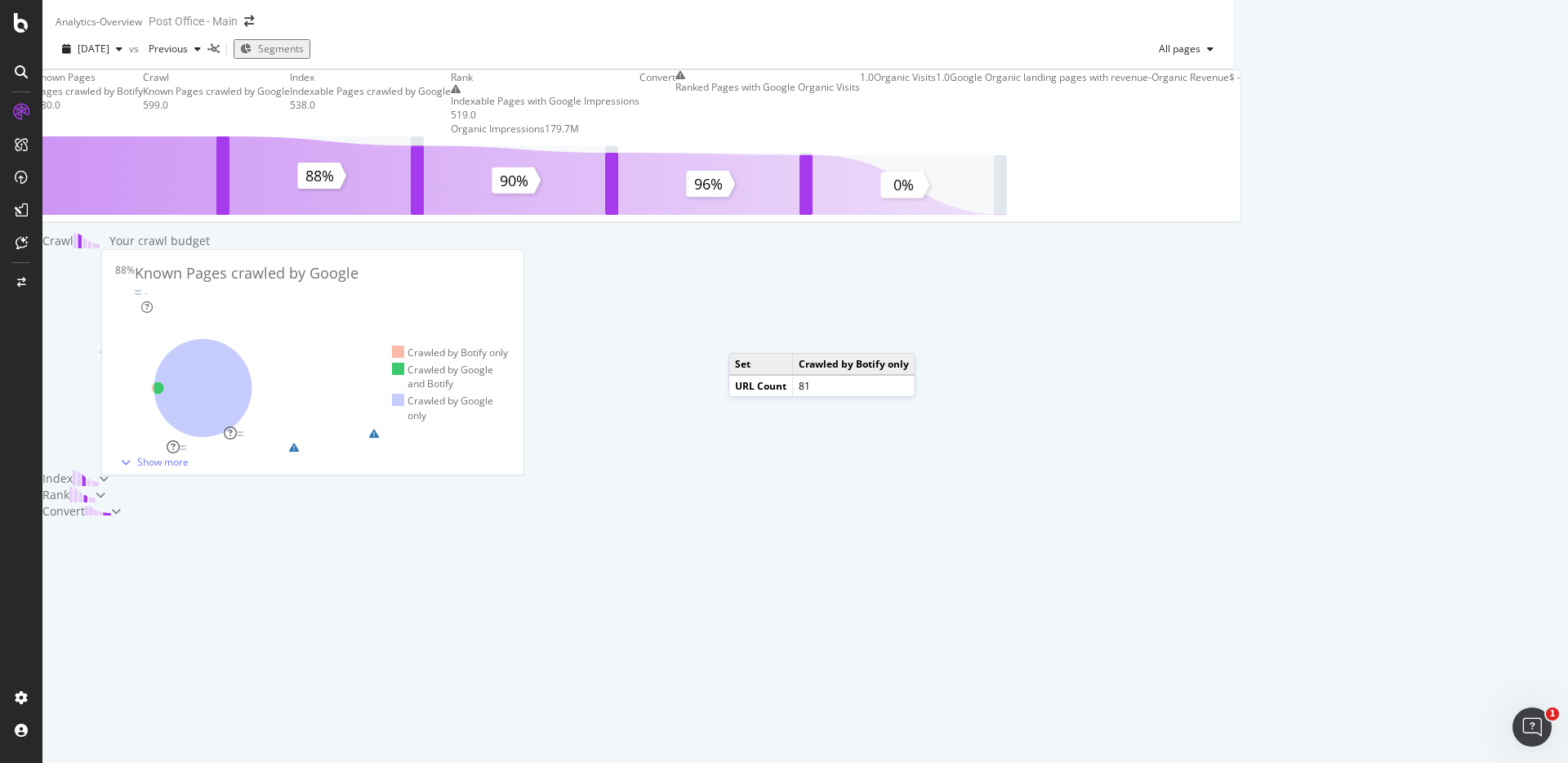
click at [164, 382] on icon at bounding box center [158, 387] width 12 height 12
